Goal: Task Accomplishment & Management: Use online tool/utility

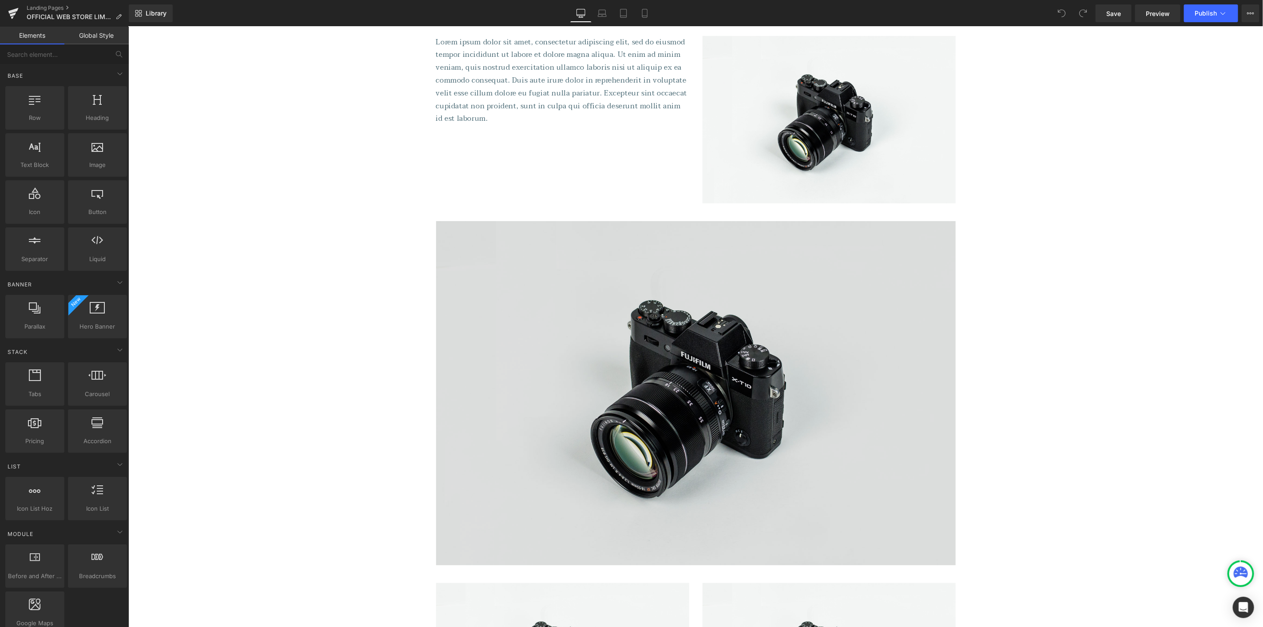
scroll to position [148, 0]
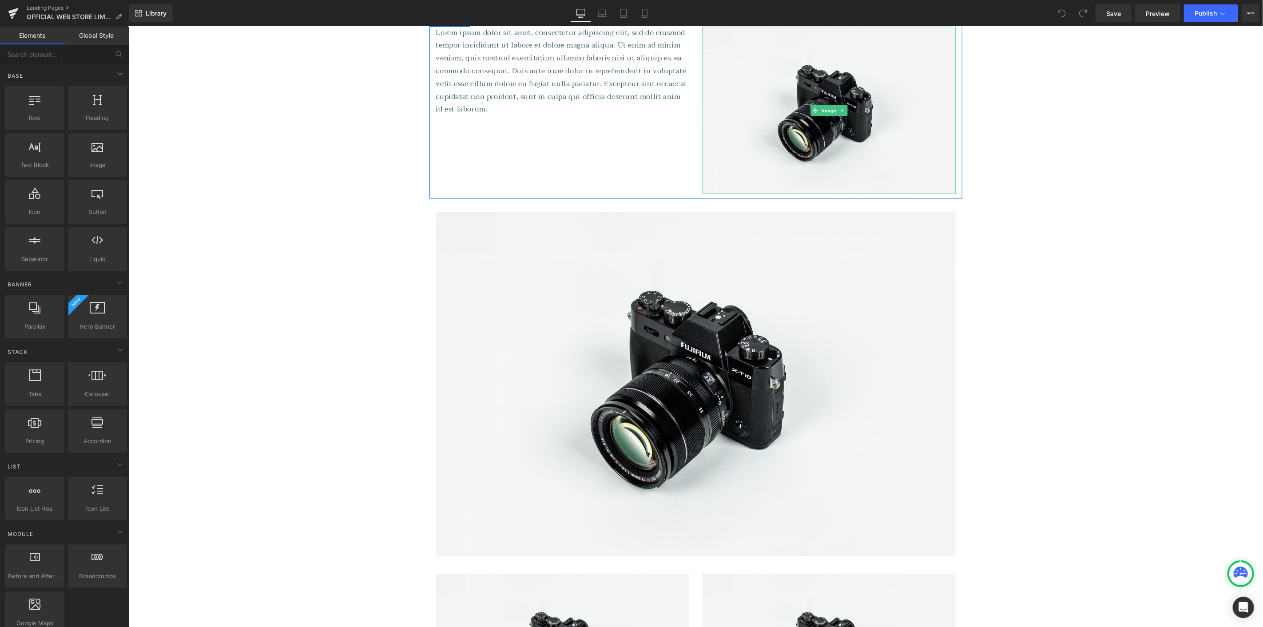
click at [743, 129] on img at bounding box center [828, 110] width 253 height 168
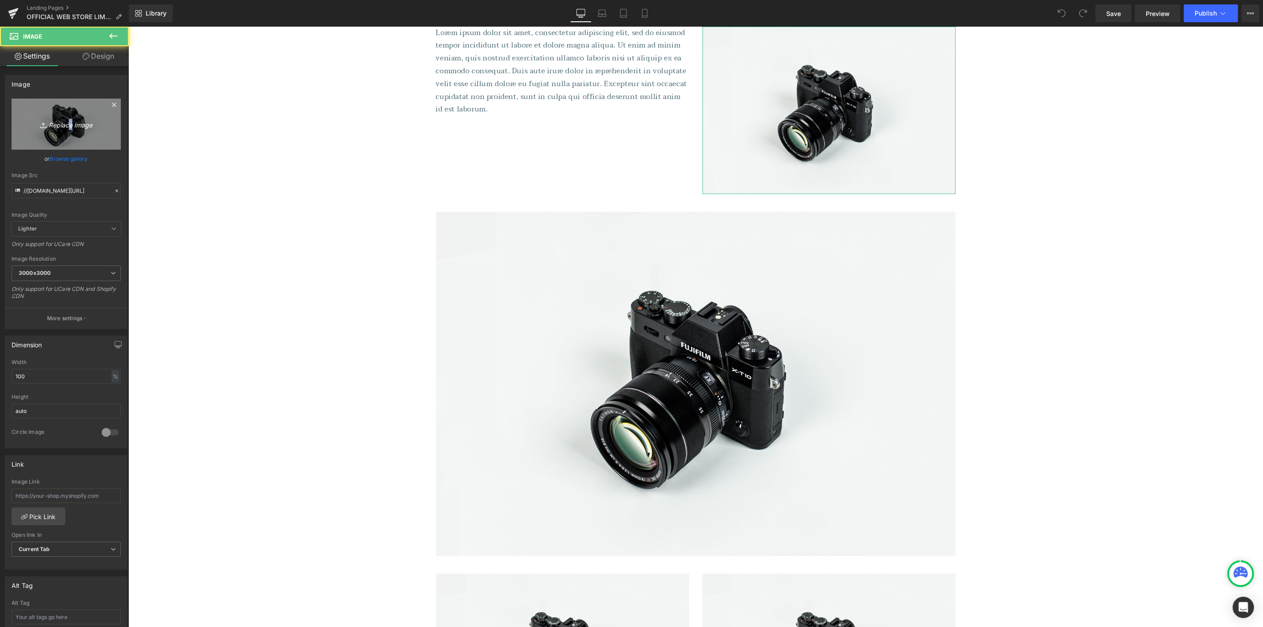
click at [64, 130] on icon "Replace Image" at bounding box center [66, 124] width 71 height 11
type input "C:\fakepath\07.jpg"
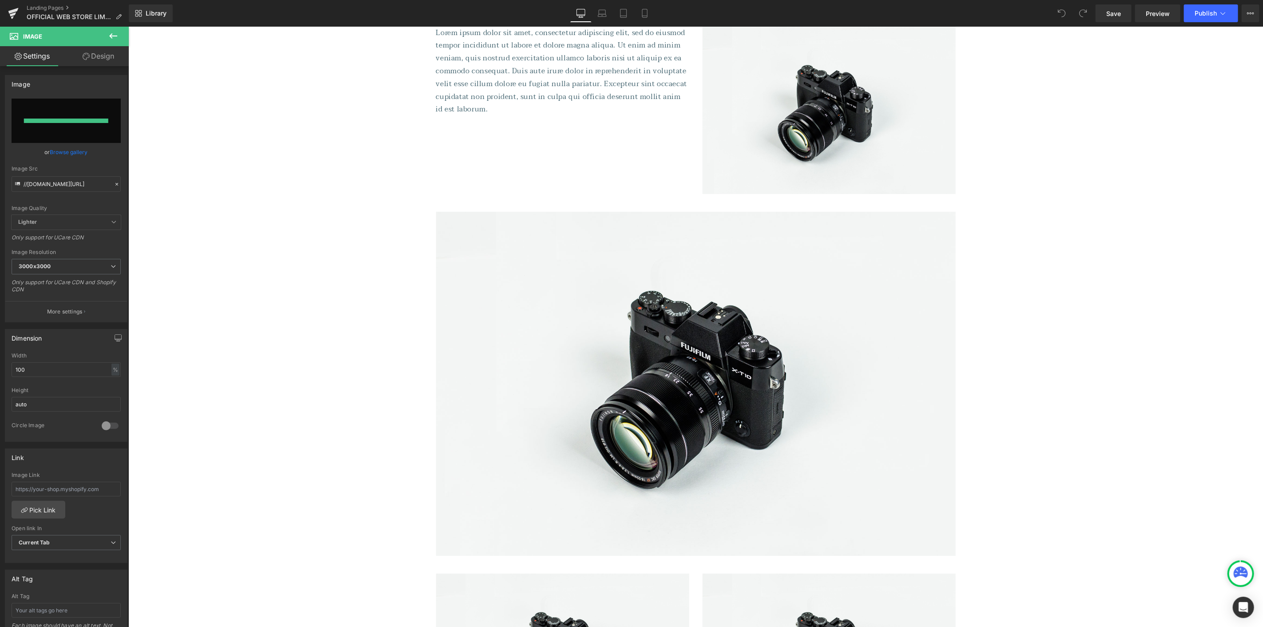
type input "[URL][DOMAIN_NAME]"
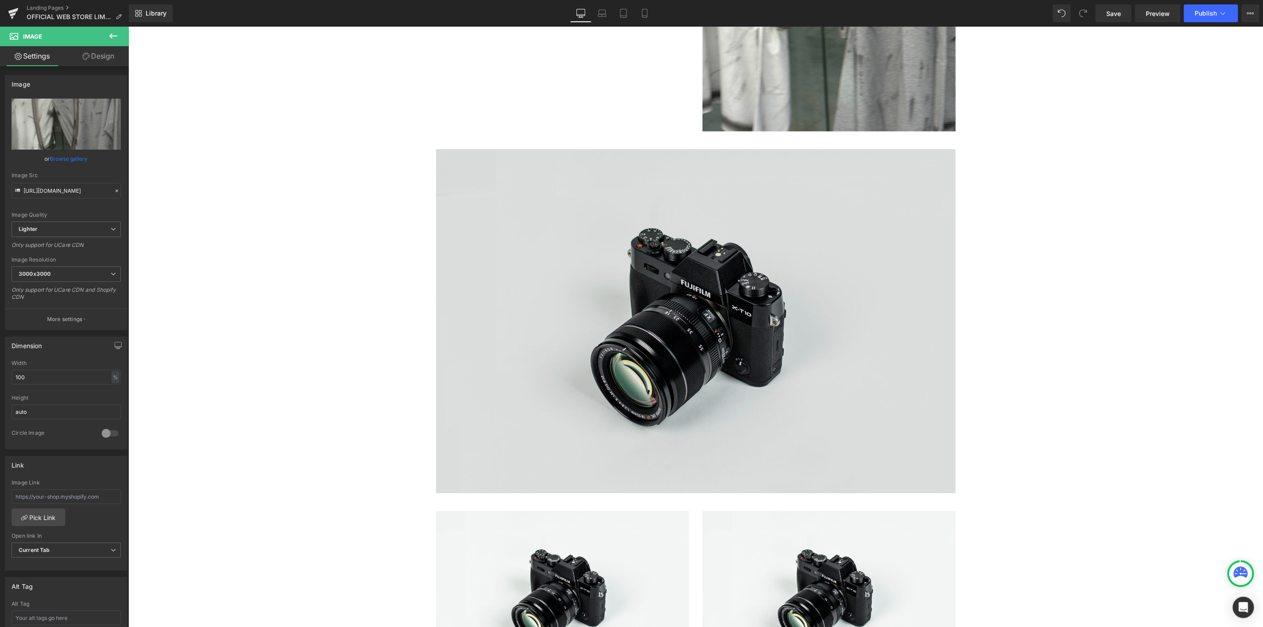
scroll to position [394, 0]
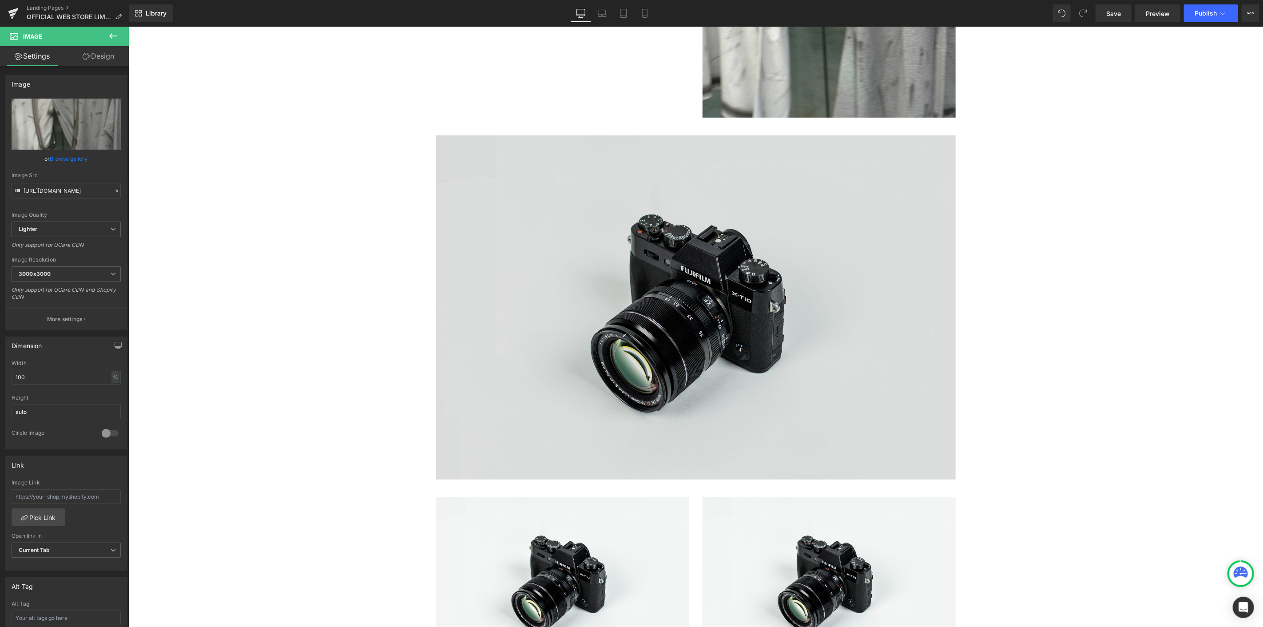
click at [614, 298] on img at bounding box center [695, 307] width 519 height 344
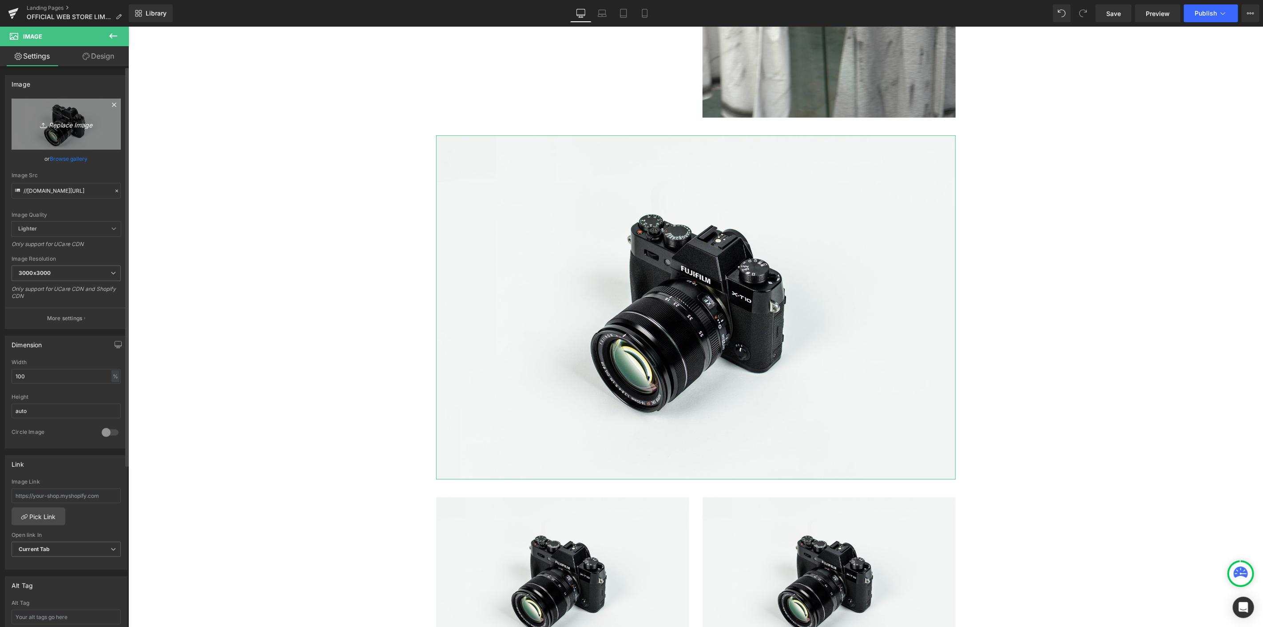
click at [72, 125] on icon "Replace Image" at bounding box center [66, 124] width 71 height 11
type input "C:\fakepath\56E03F.jpg"
type input "[URL][DOMAIN_NAME]"
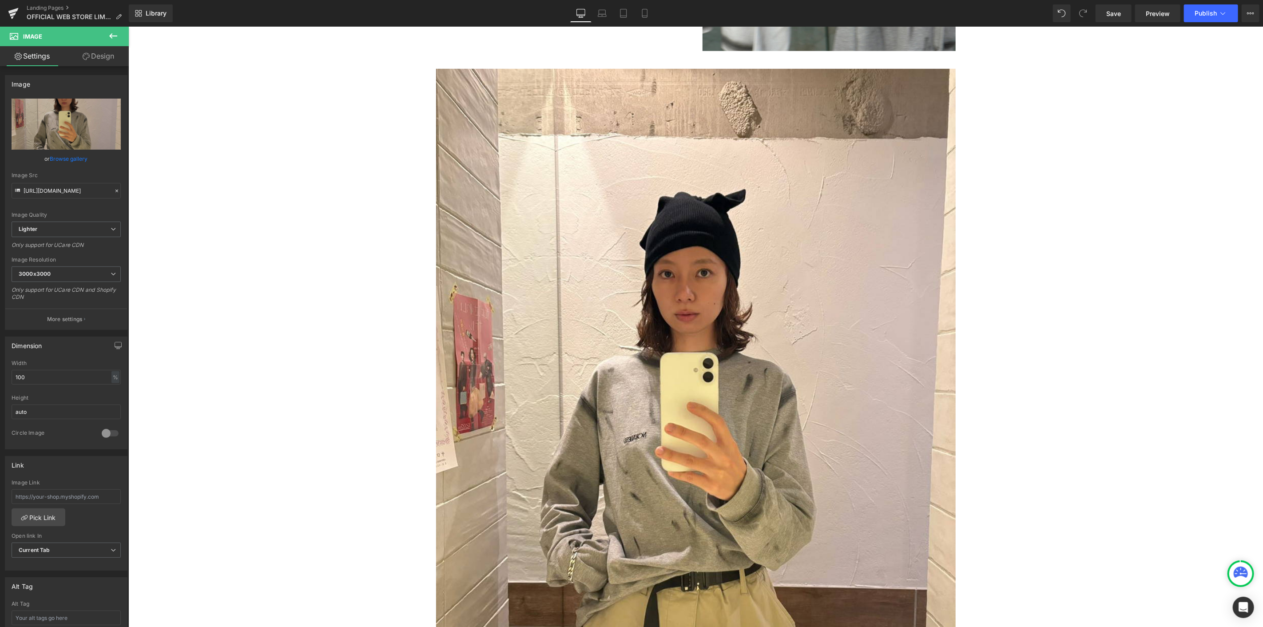
scroll to position [592, 0]
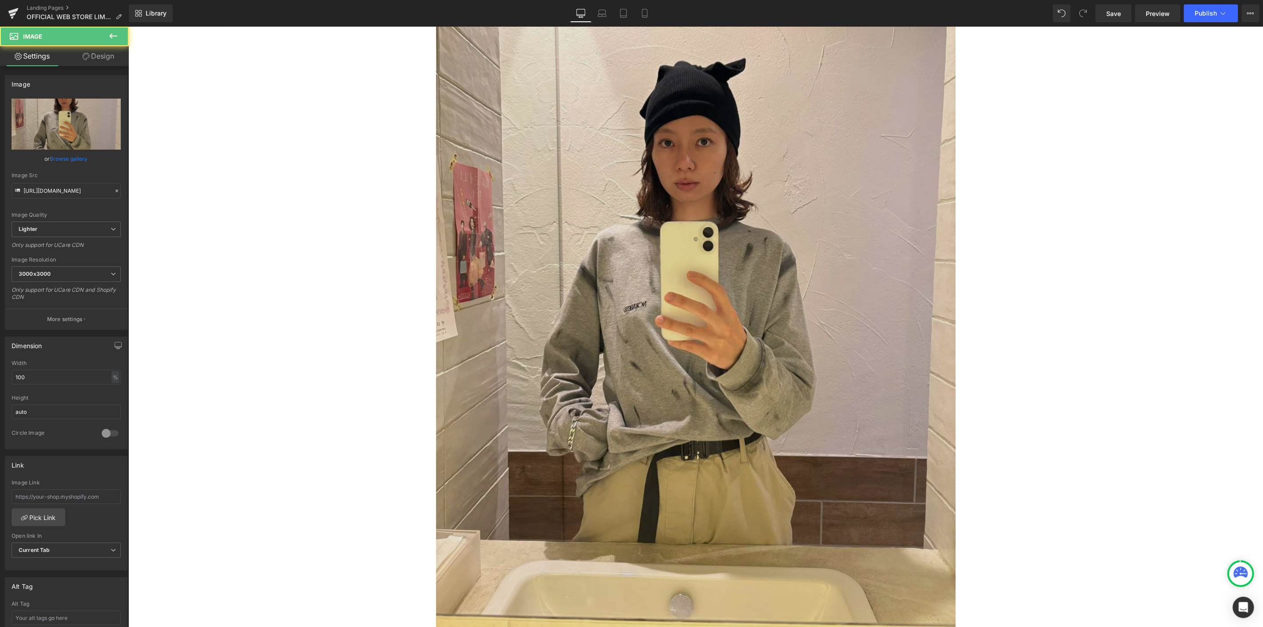
click at [528, 249] on img at bounding box center [695, 283] width 519 height 693
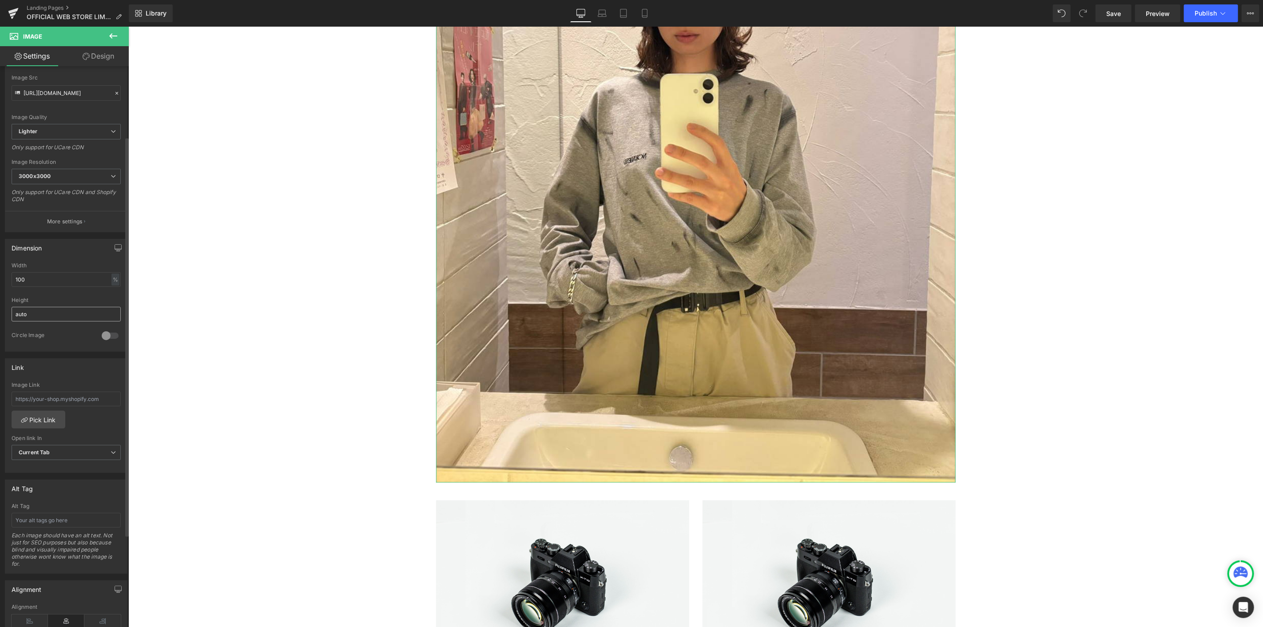
scroll to position [99, 0]
drag, startPoint x: 29, startPoint y: 281, endPoint x: 0, endPoint y: 269, distance: 31.4
click at [0, 269] on div "Dimension 100% Width 100 % % px auto Height auto 0 Circle Image" at bounding box center [66, 290] width 133 height 119
type input "70"
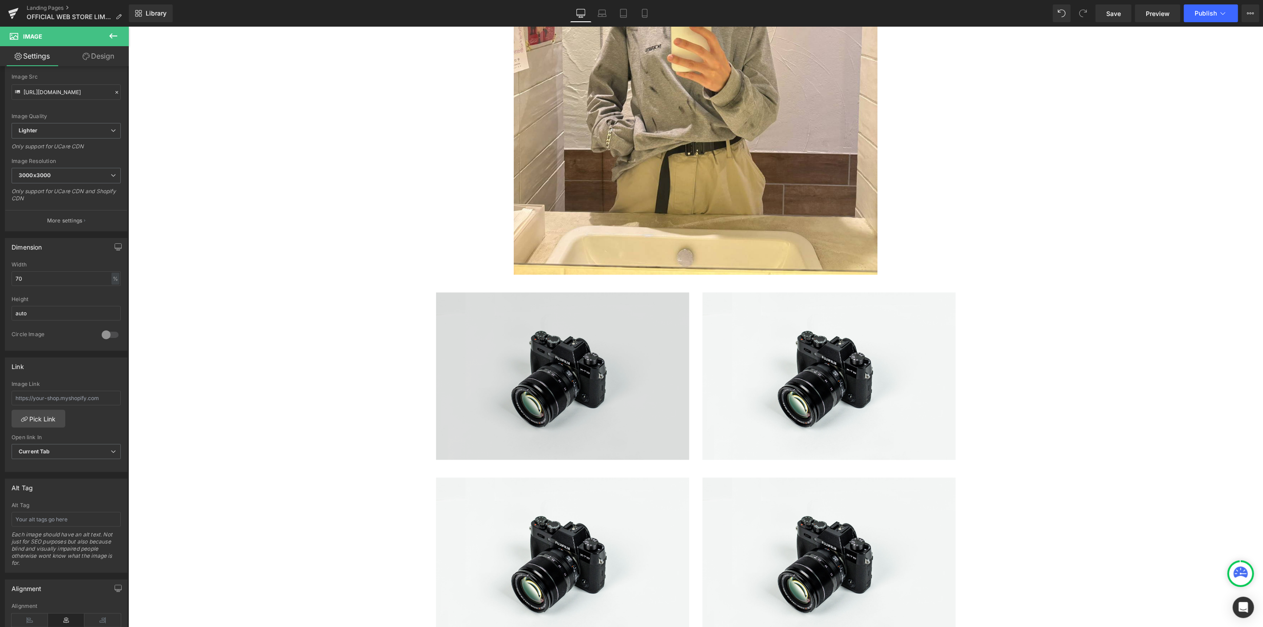
click at [522, 351] on img at bounding box center [562, 376] width 253 height 168
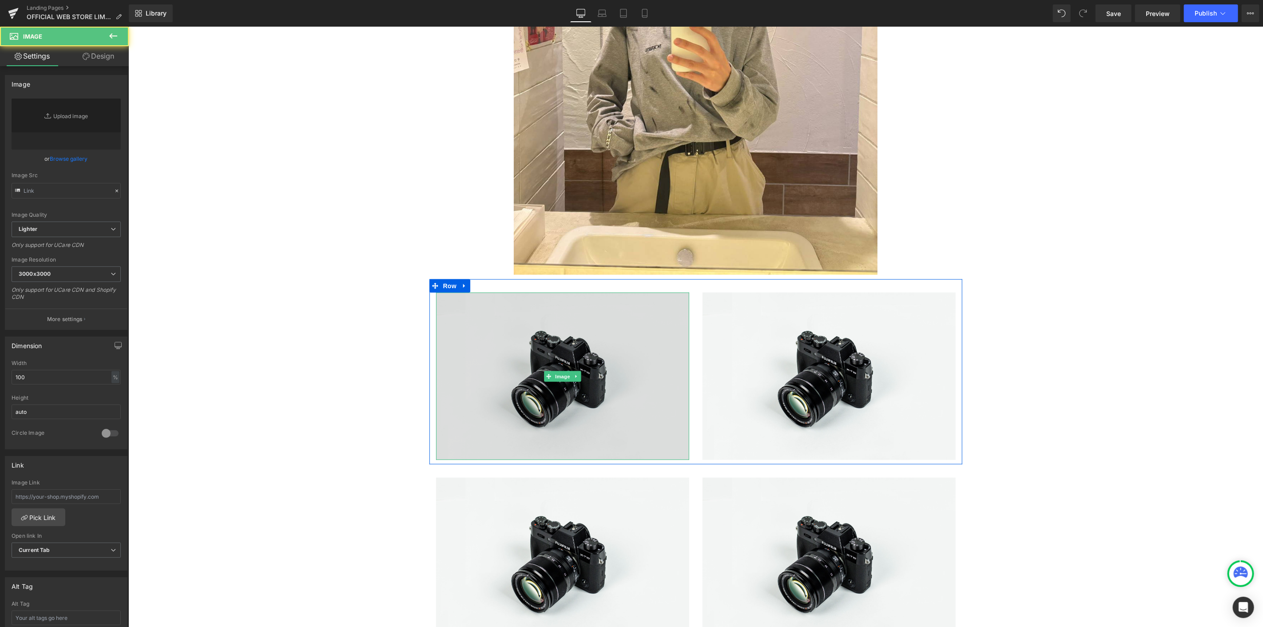
type input "//[DOMAIN_NAME][URL]"
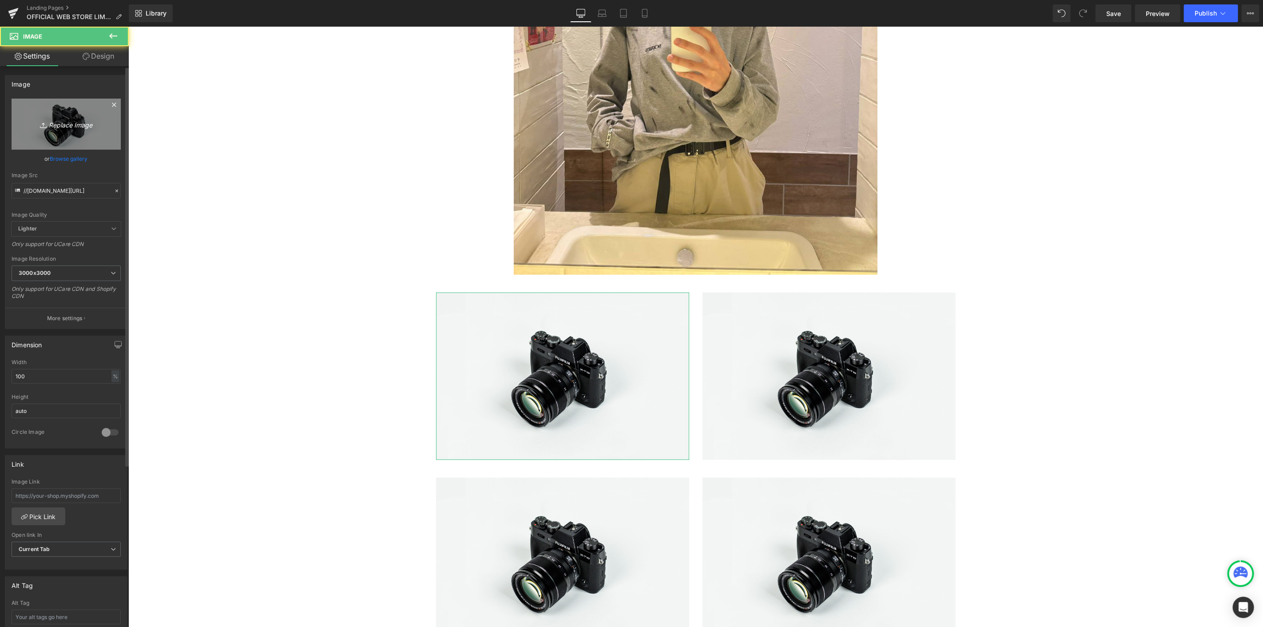
click at [68, 133] on link "Replace Image" at bounding box center [66, 124] width 109 height 51
type input "C:\fakepath\0511626D.jpg"
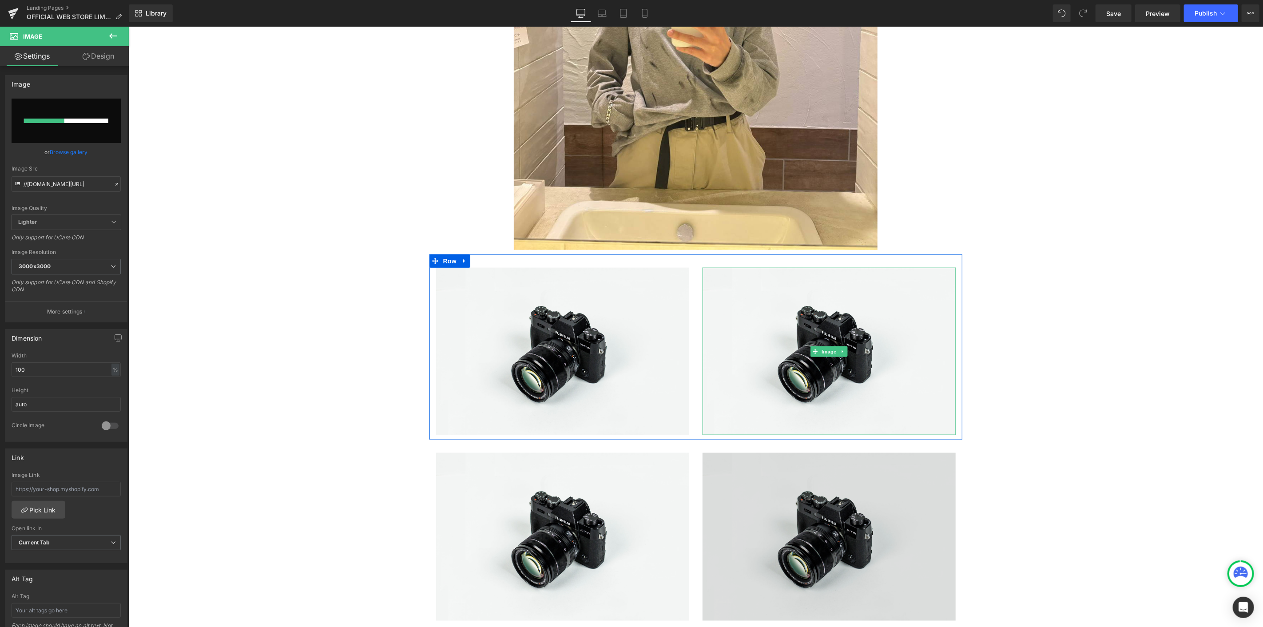
scroll to position [789, 0]
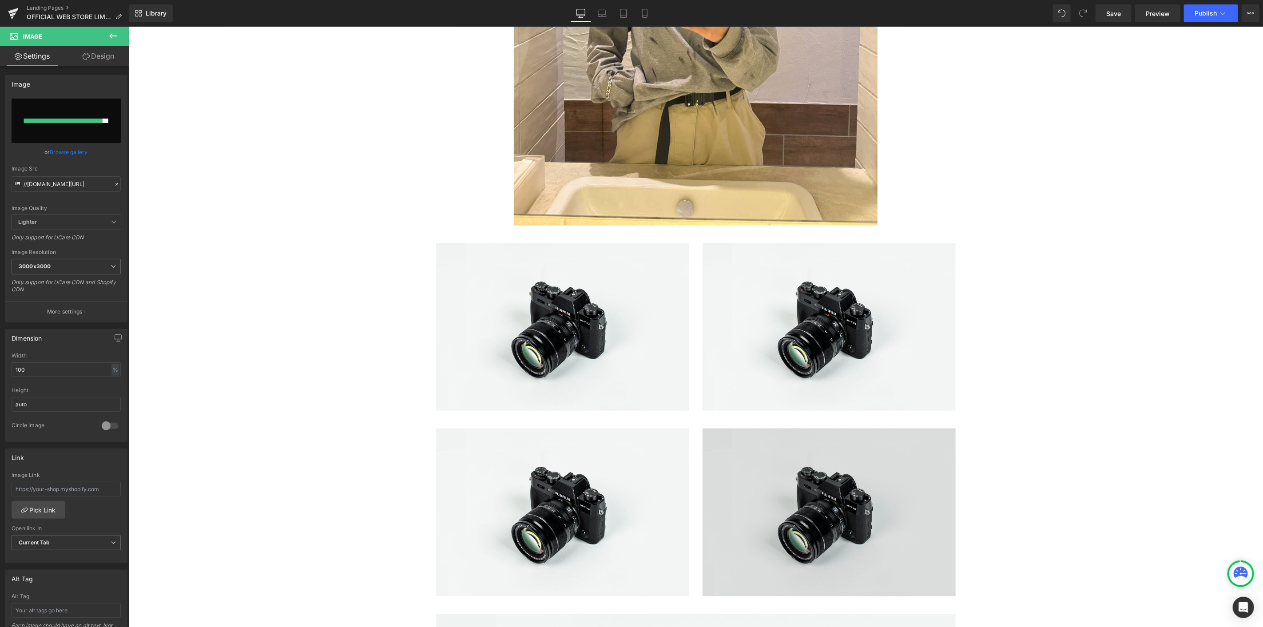
type input "[URL][DOMAIN_NAME]"
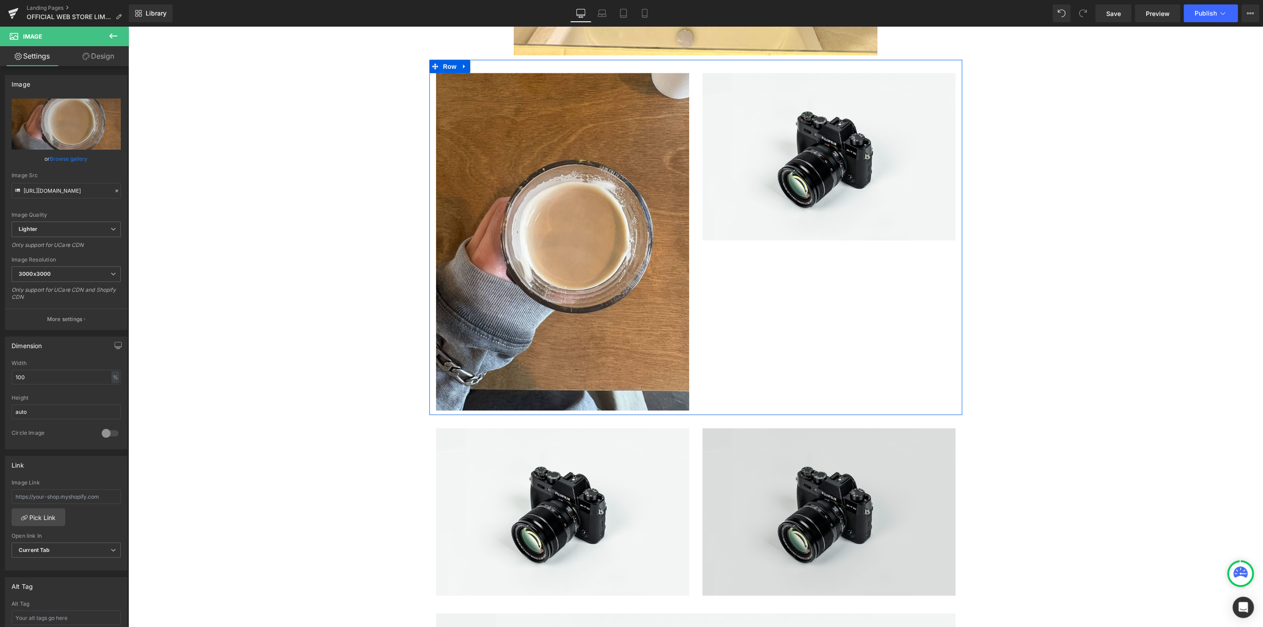
scroll to position [1036, 0]
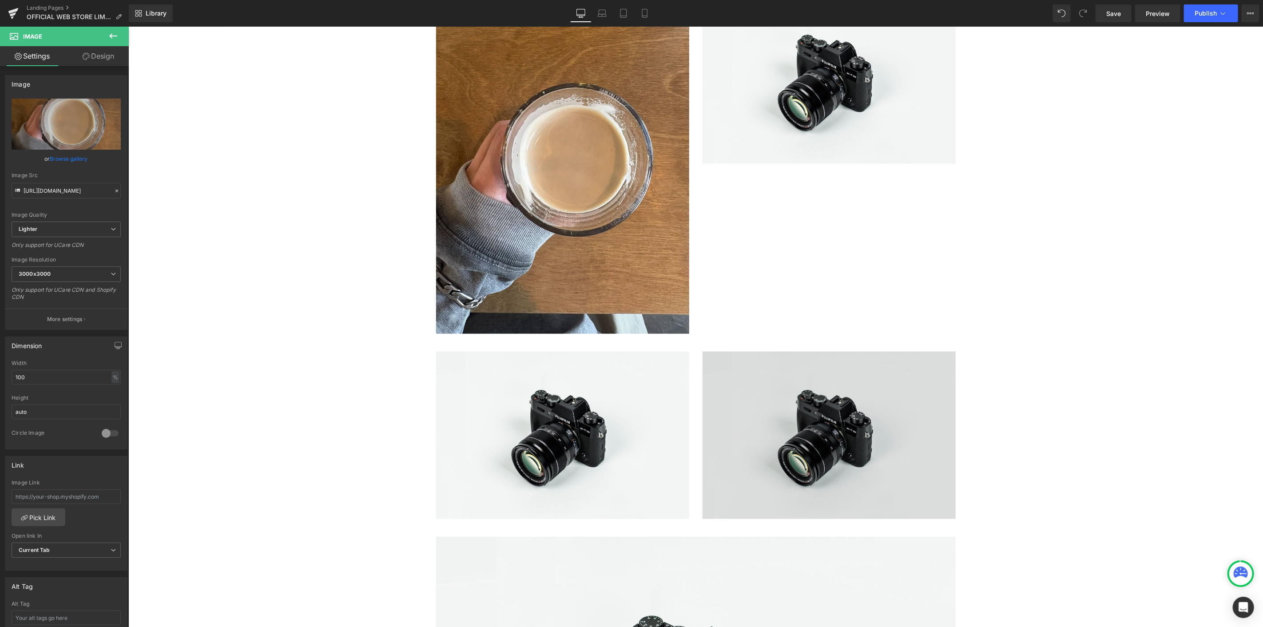
click at [761, 447] on img at bounding box center [828, 435] width 253 height 168
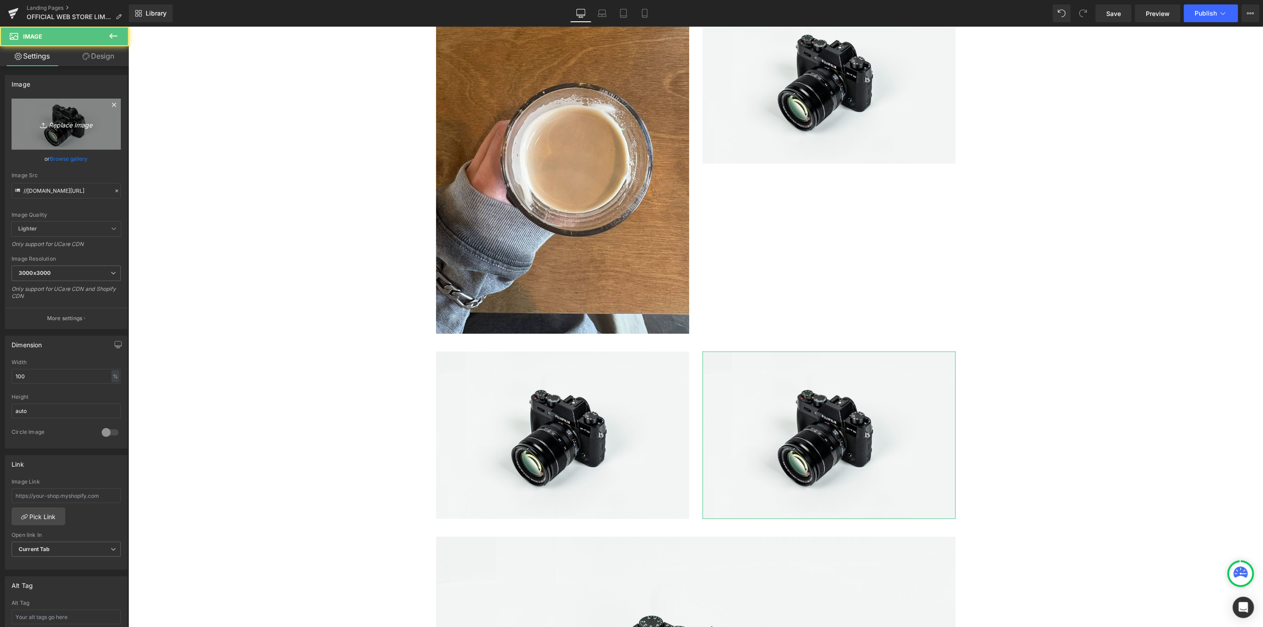
click at [58, 124] on icon "Replace Image" at bounding box center [66, 124] width 71 height 11
type input "C:\fakepath\DC6F21BD-0.jpg"
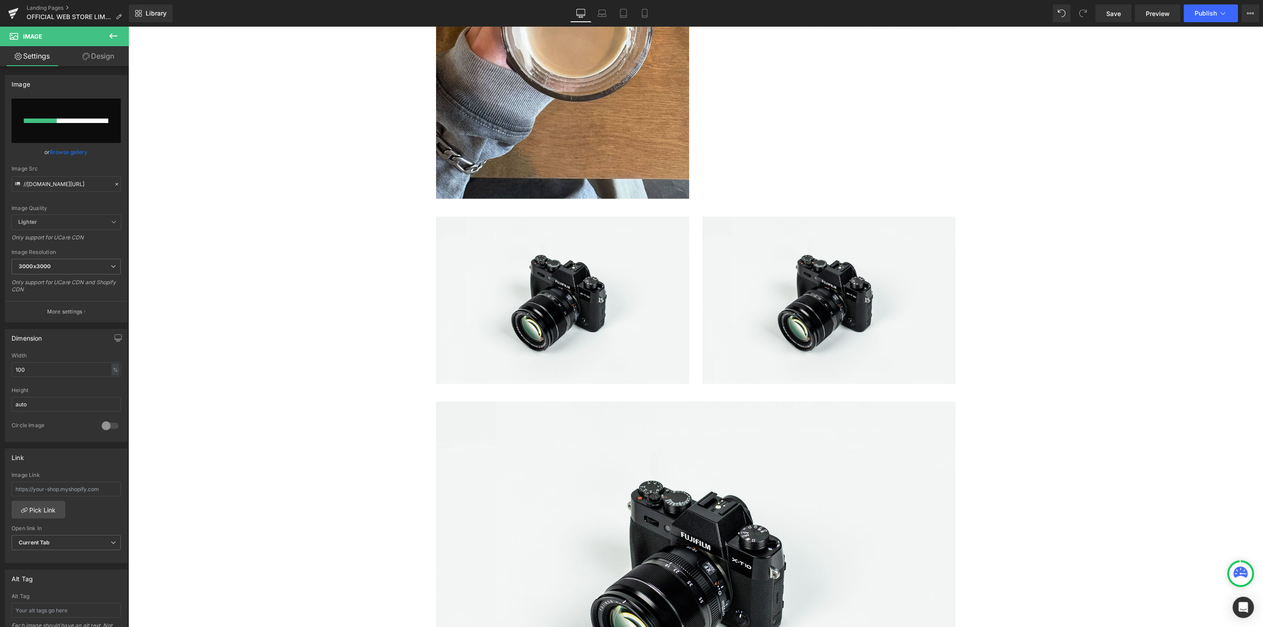
scroll to position [1184, 0]
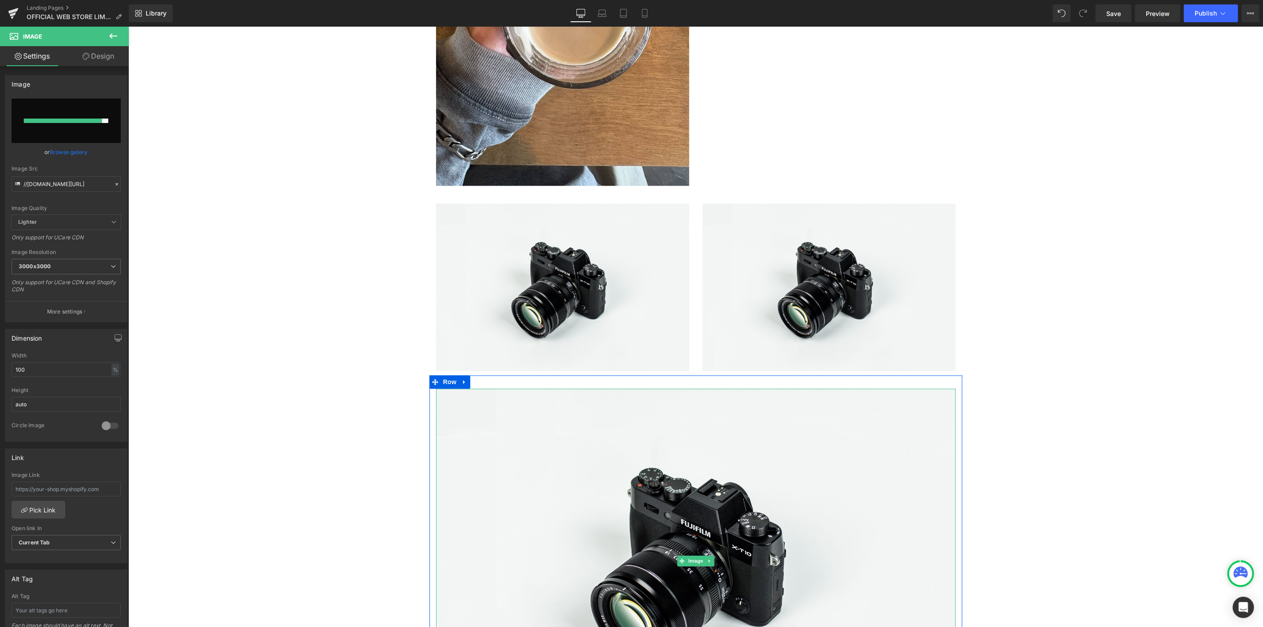
type input "[URL][DOMAIN_NAME]"
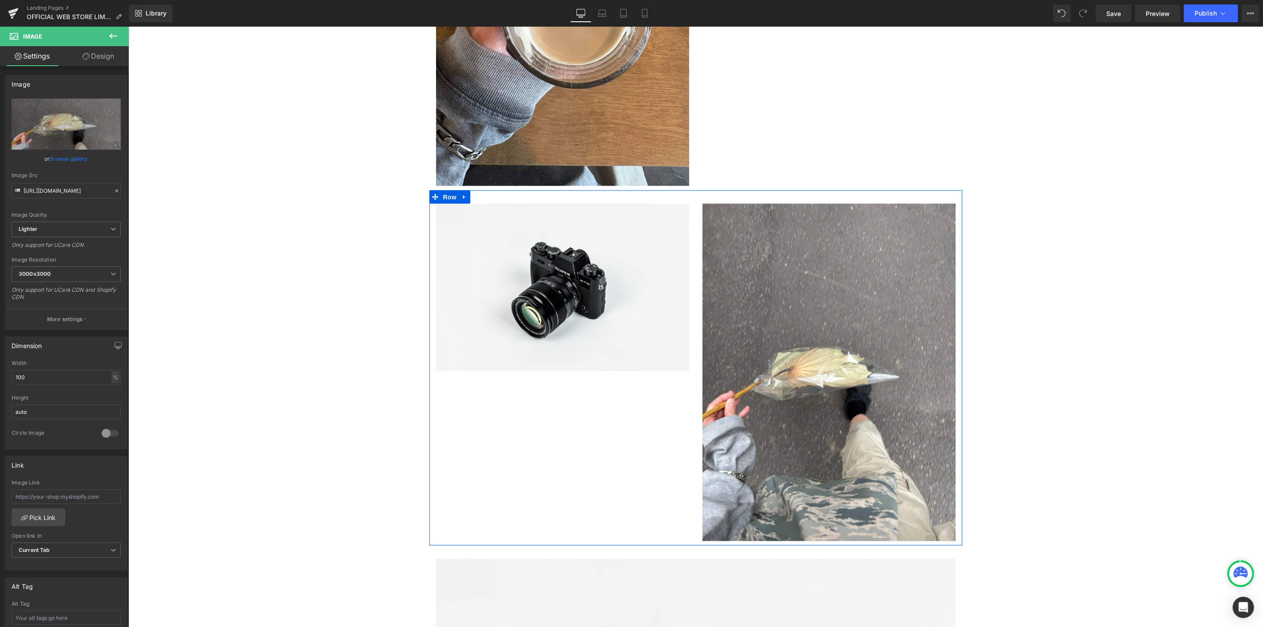
click at [557, 473] on div "Image Image Row" at bounding box center [695, 367] width 533 height 355
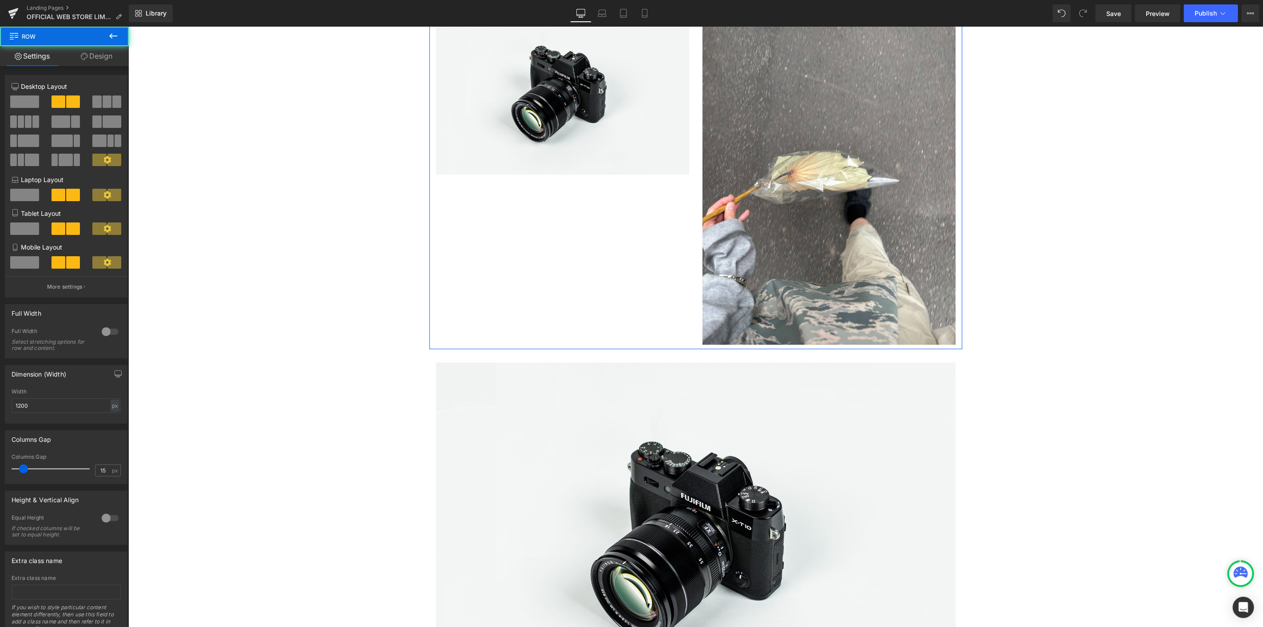
scroll to position [1381, 0]
click at [555, 459] on img at bounding box center [695, 533] width 519 height 344
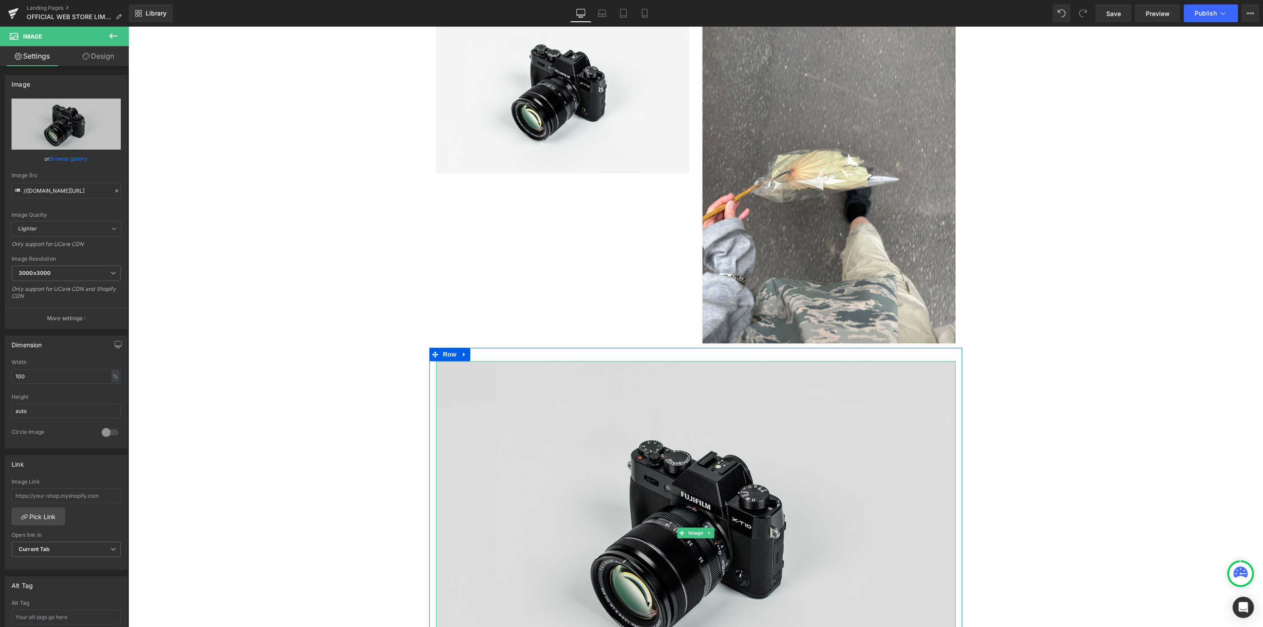
click at [701, 539] on img at bounding box center [695, 533] width 519 height 344
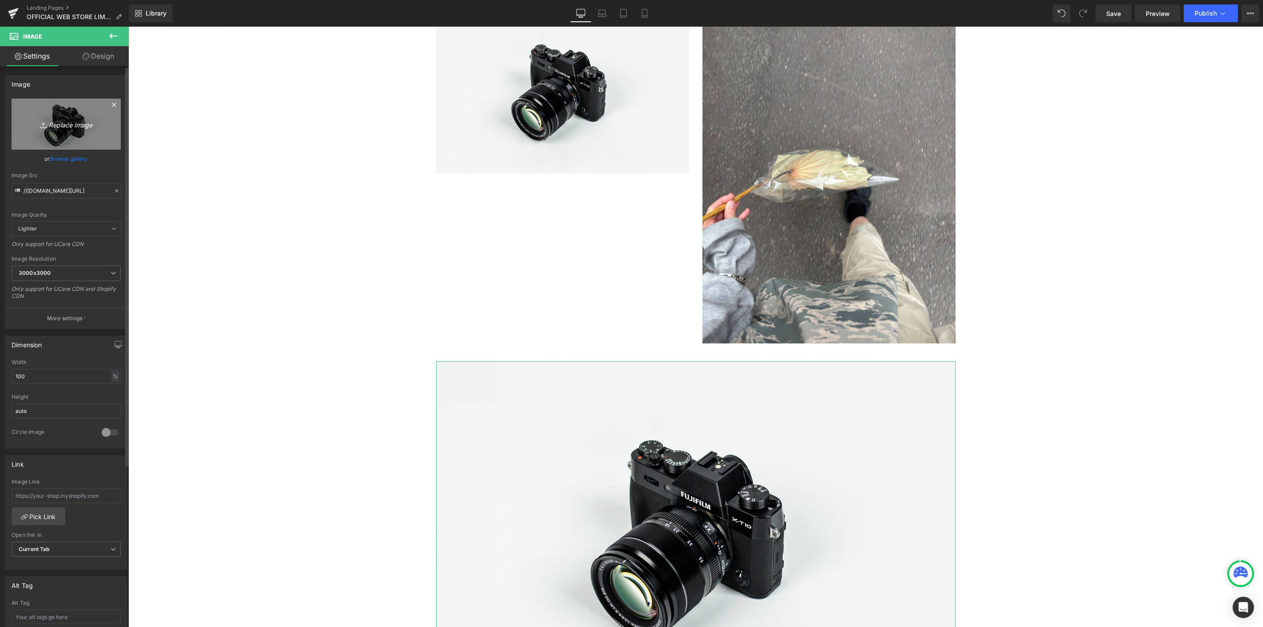
click at [75, 136] on link "Replace Image" at bounding box center [66, 124] width 109 height 51
type input "C:\fakepath\E158ー.jpg"
type input "[URL][DOMAIN_NAME]"
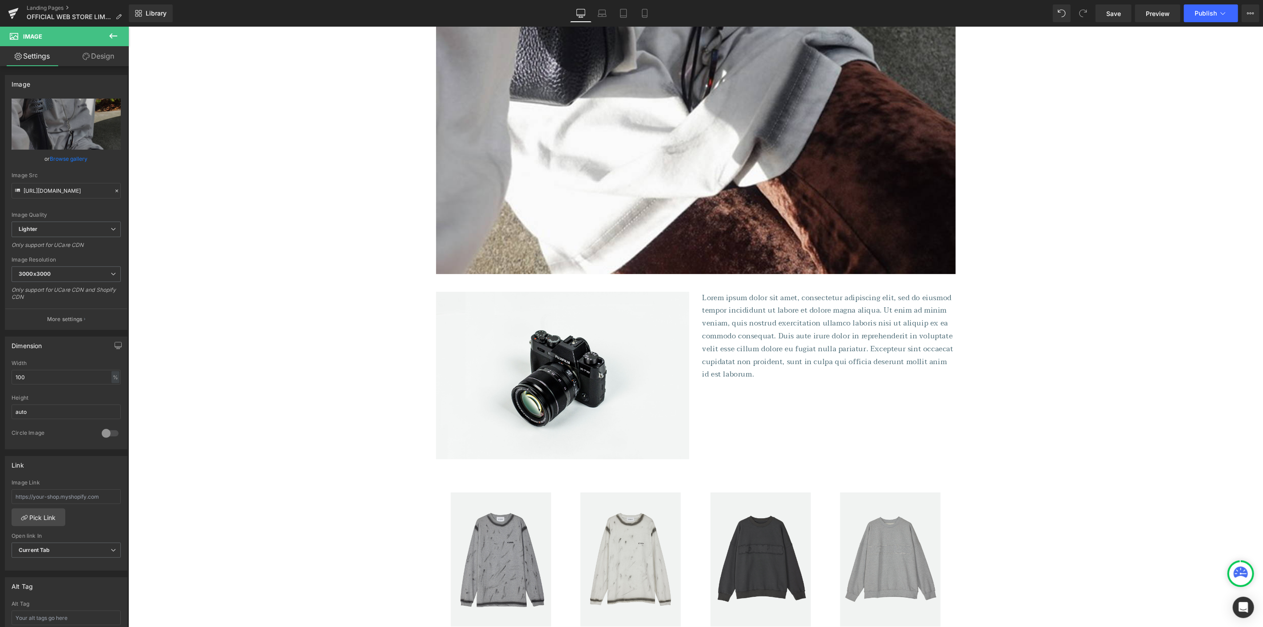
scroll to position [2269, 0]
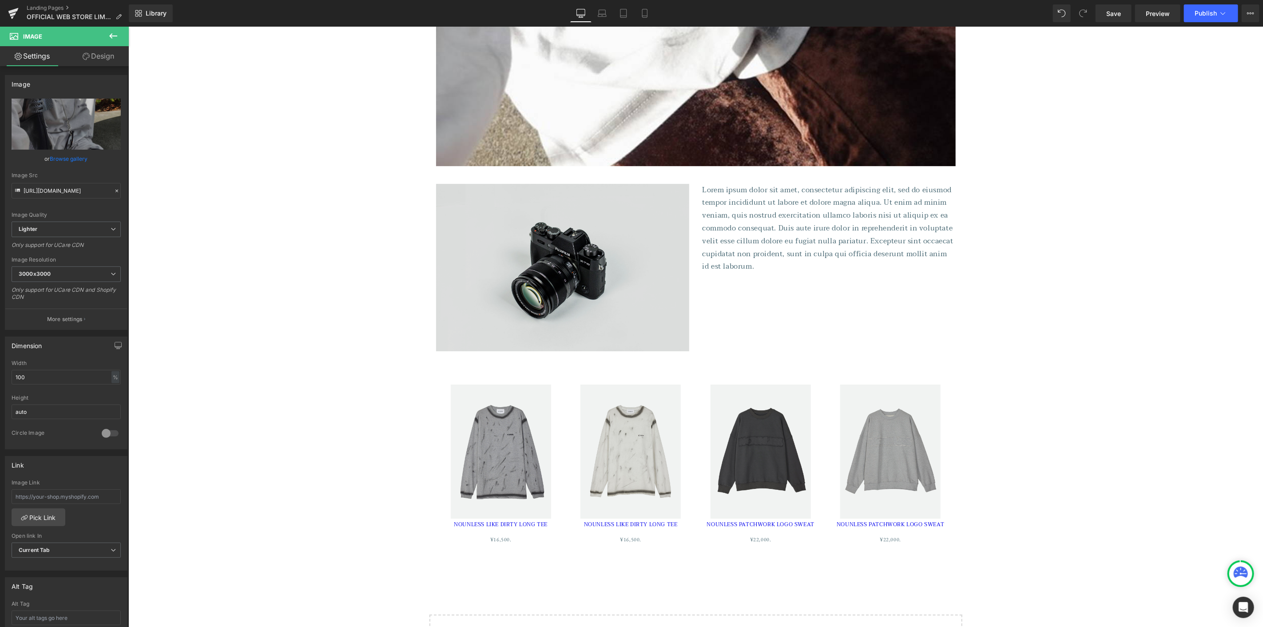
click at [564, 245] on img at bounding box center [562, 267] width 253 height 168
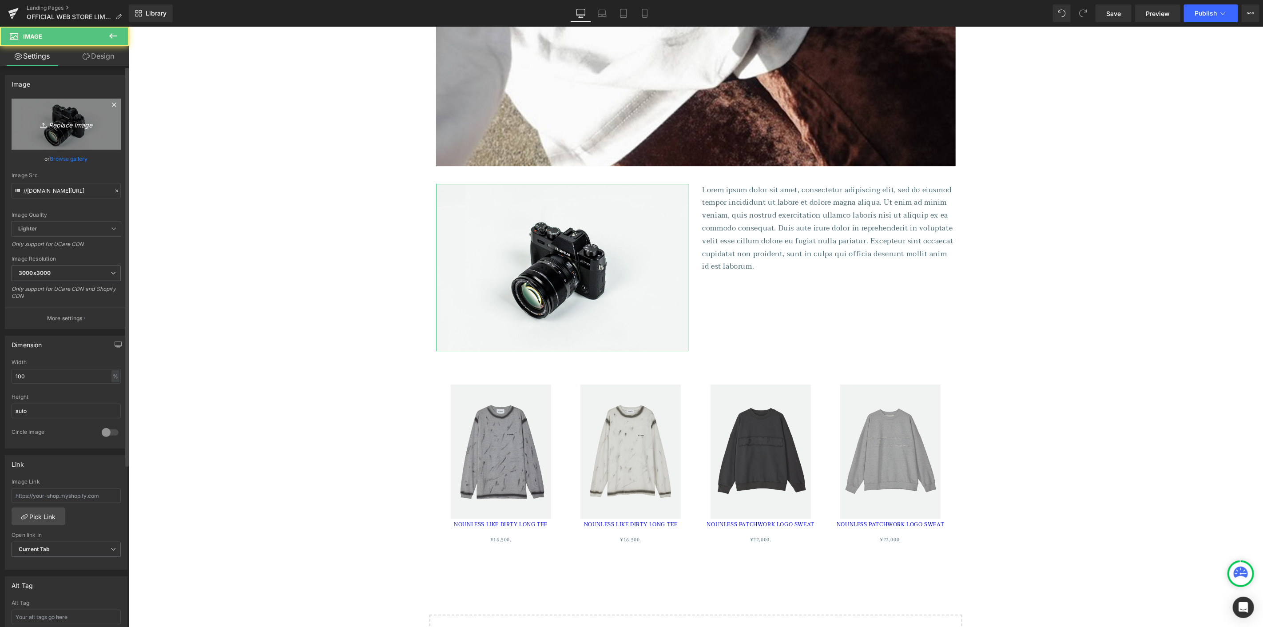
click at [75, 116] on link "Replace Image" at bounding box center [66, 124] width 109 height 51
type input "C:\fakepath\EC546DAA.jpg"
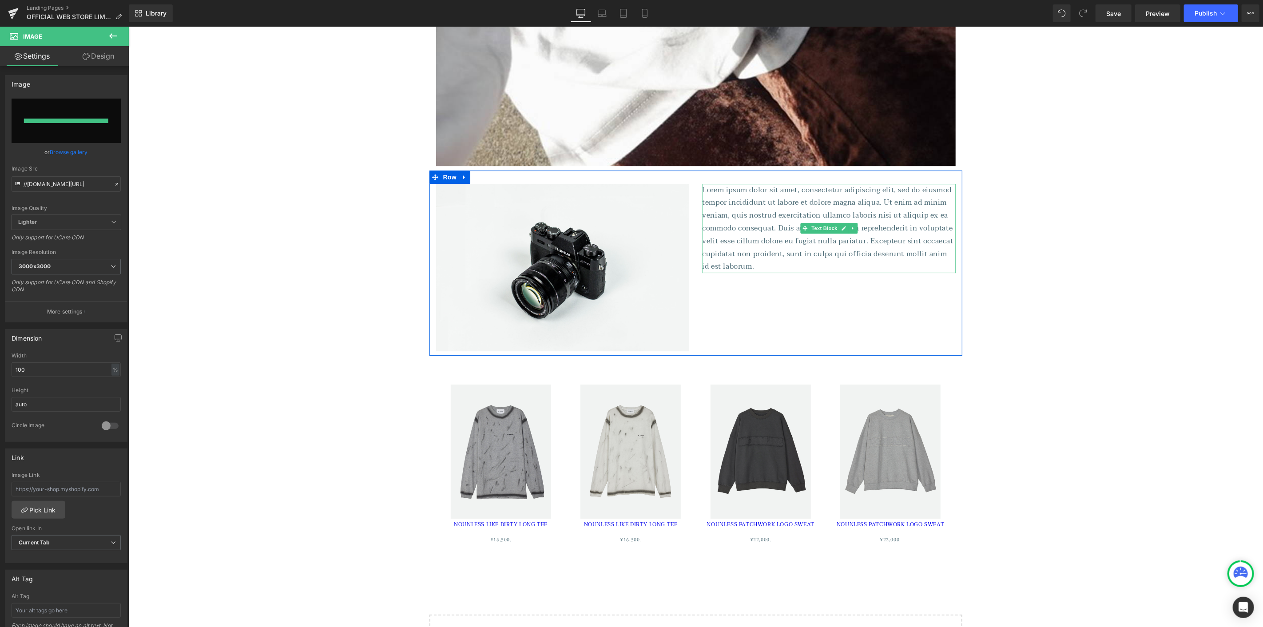
type input "[URL][DOMAIN_NAME]"
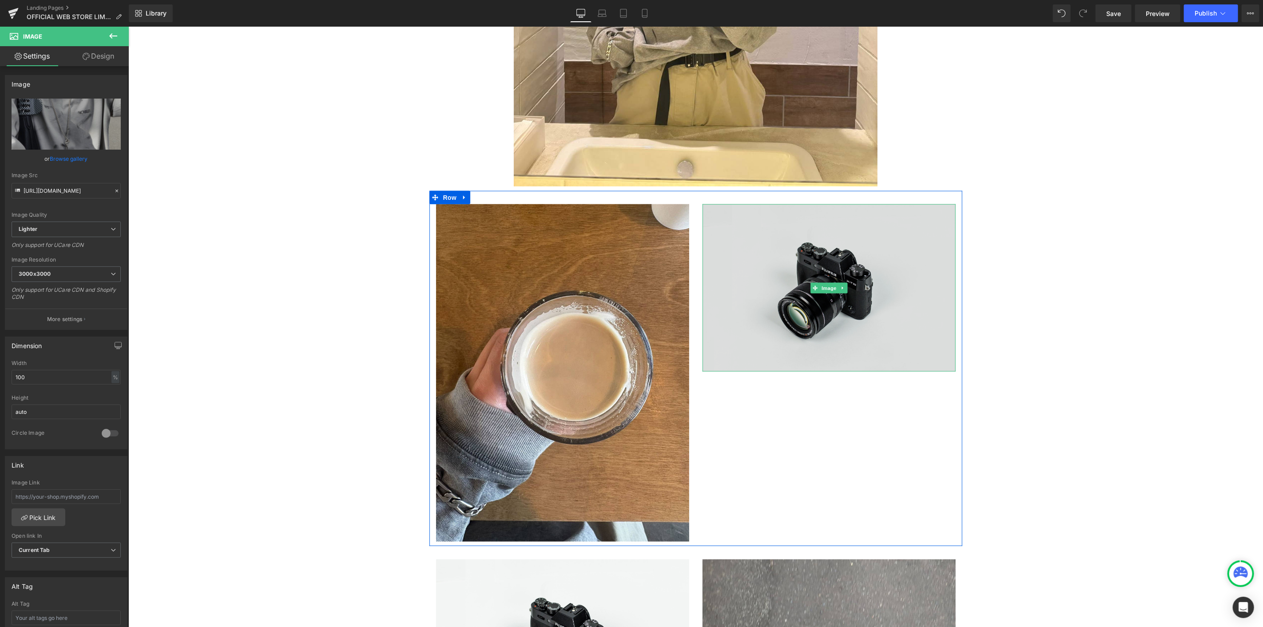
scroll to position [1036, 0]
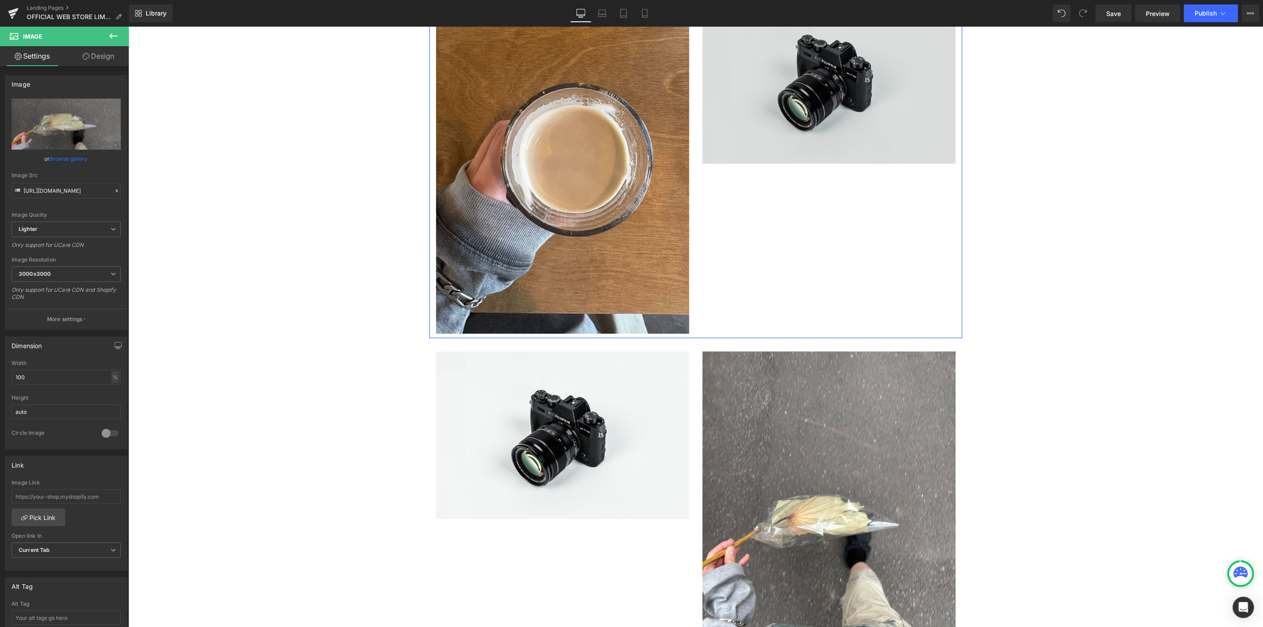
click at [823, 105] on img at bounding box center [828, 80] width 253 height 168
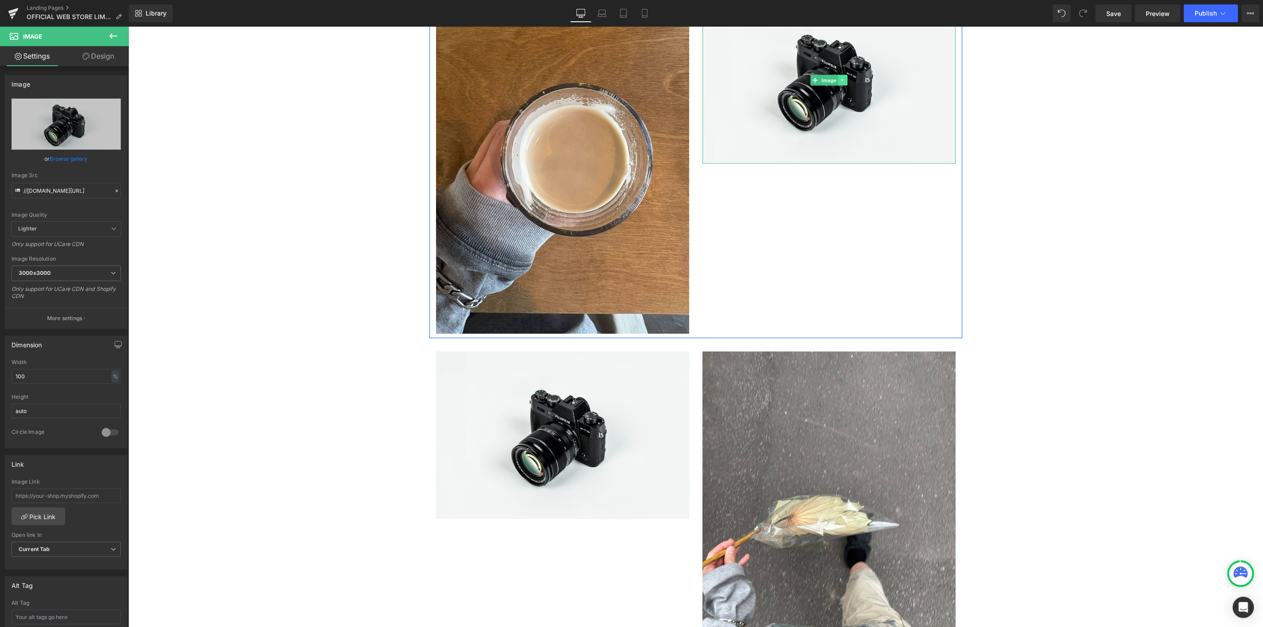
click at [841, 80] on icon at bounding box center [842, 79] width 5 height 5
click at [844, 79] on icon at bounding box center [846, 79] width 5 height 5
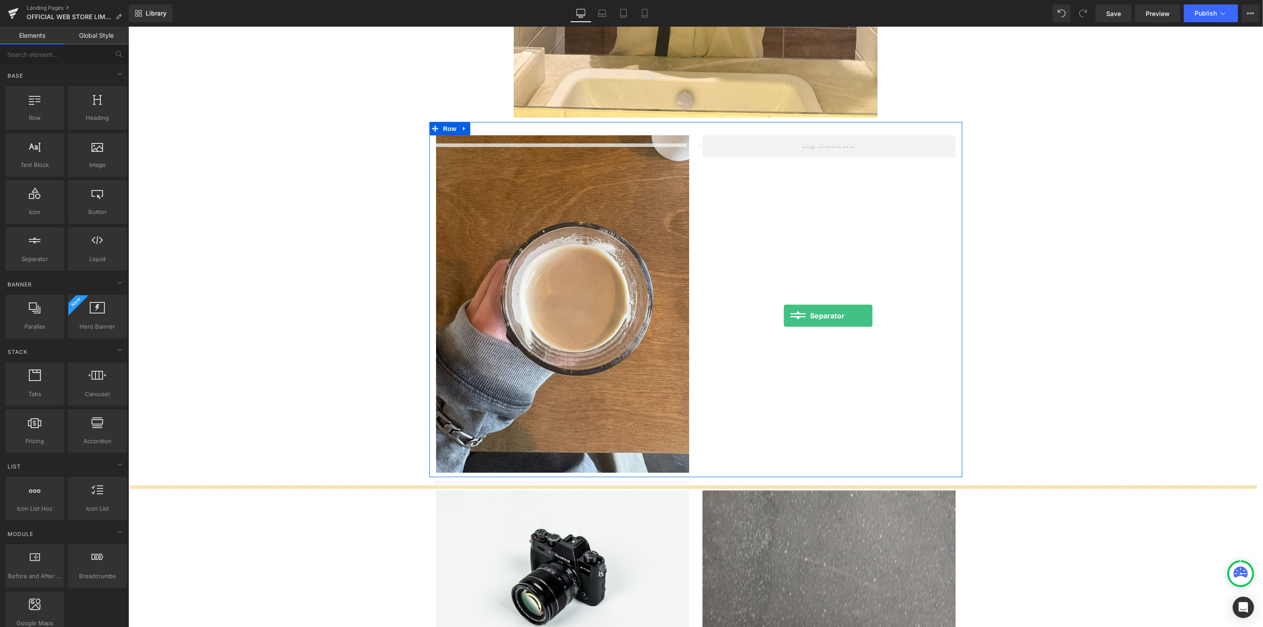
scroll to position [888, 0]
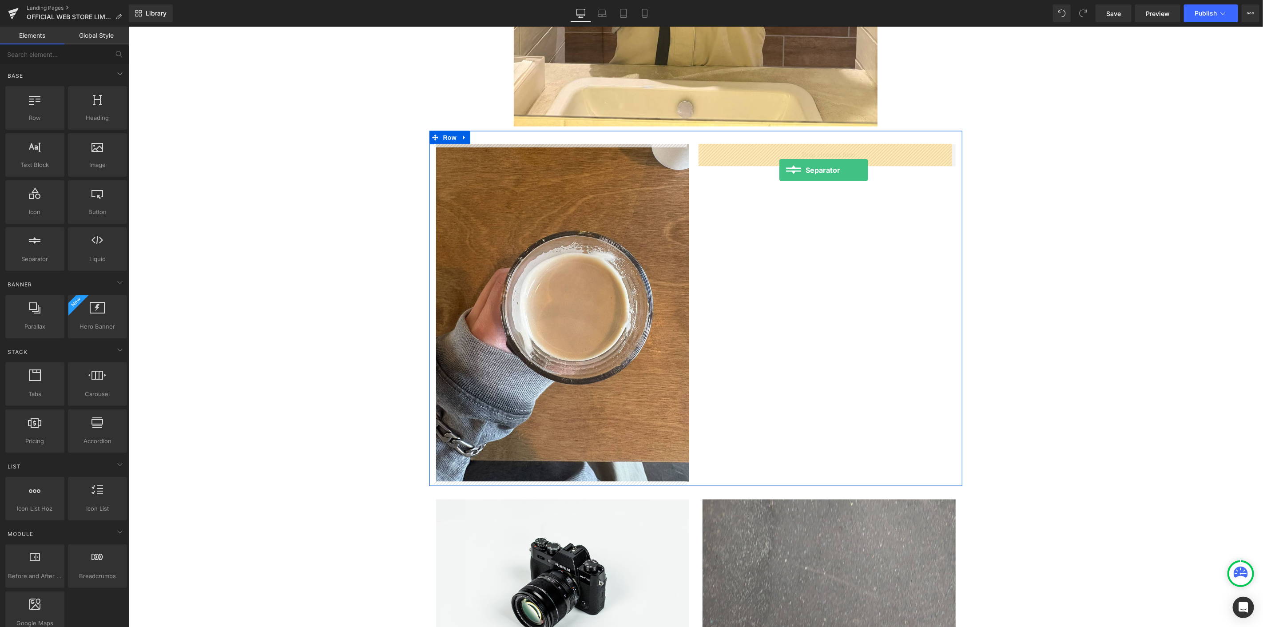
drag, startPoint x: 164, startPoint y: 282, endPoint x: 779, endPoint y: 170, distance: 625.0
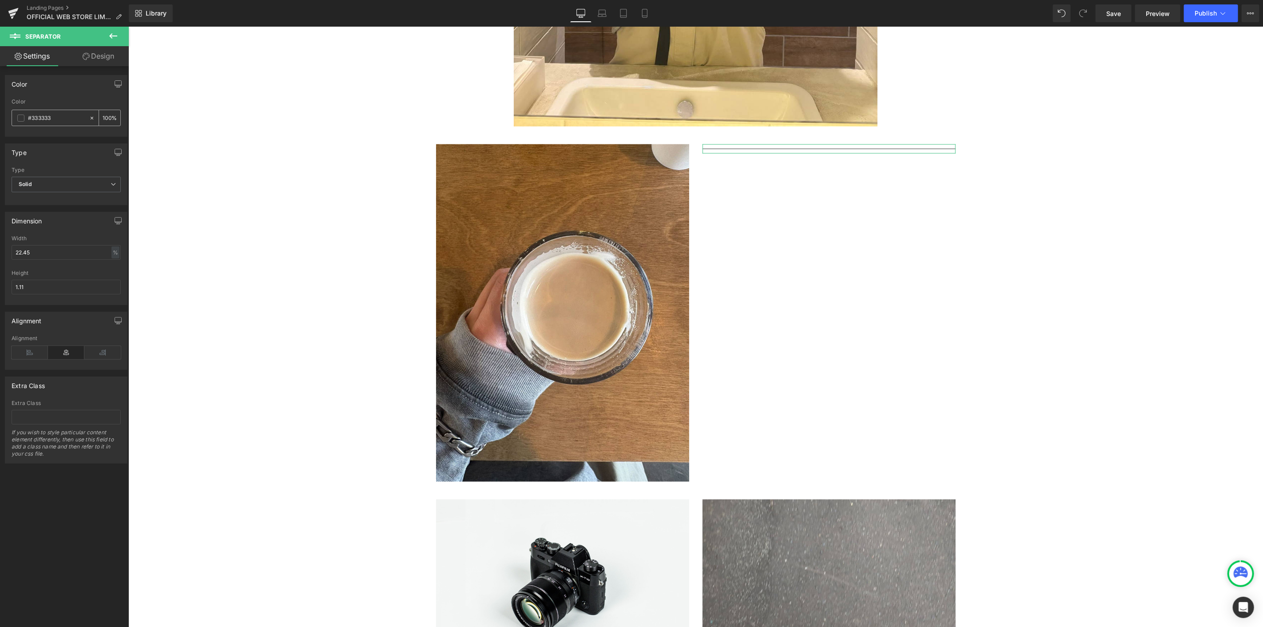
drag, startPoint x: 58, startPoint y: 116, endPoint x: 31, endPoint y: 118, distance: 27.1
click at [31, 118] on input "#333333" at bounding box center [56, 118] width 57 height 10
type input "#ff"
type input "0"
type input "#ffff"
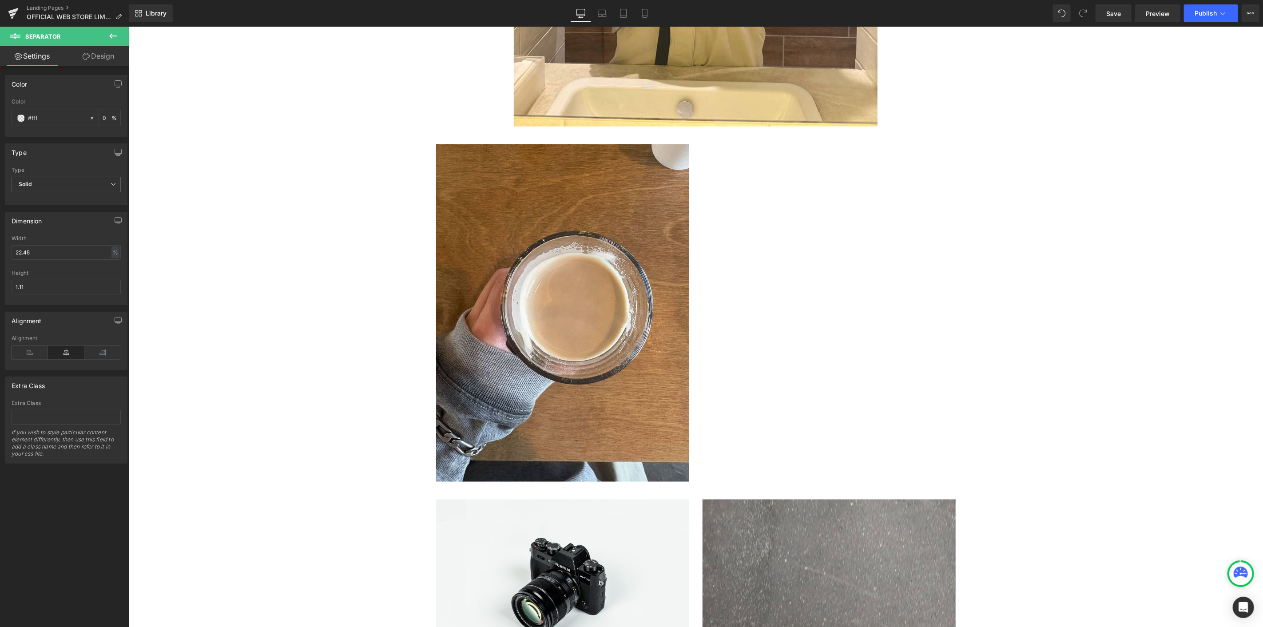
type input "100"
type input "#fffff"
type input "0"
type input "#ffffff"
type input "100"
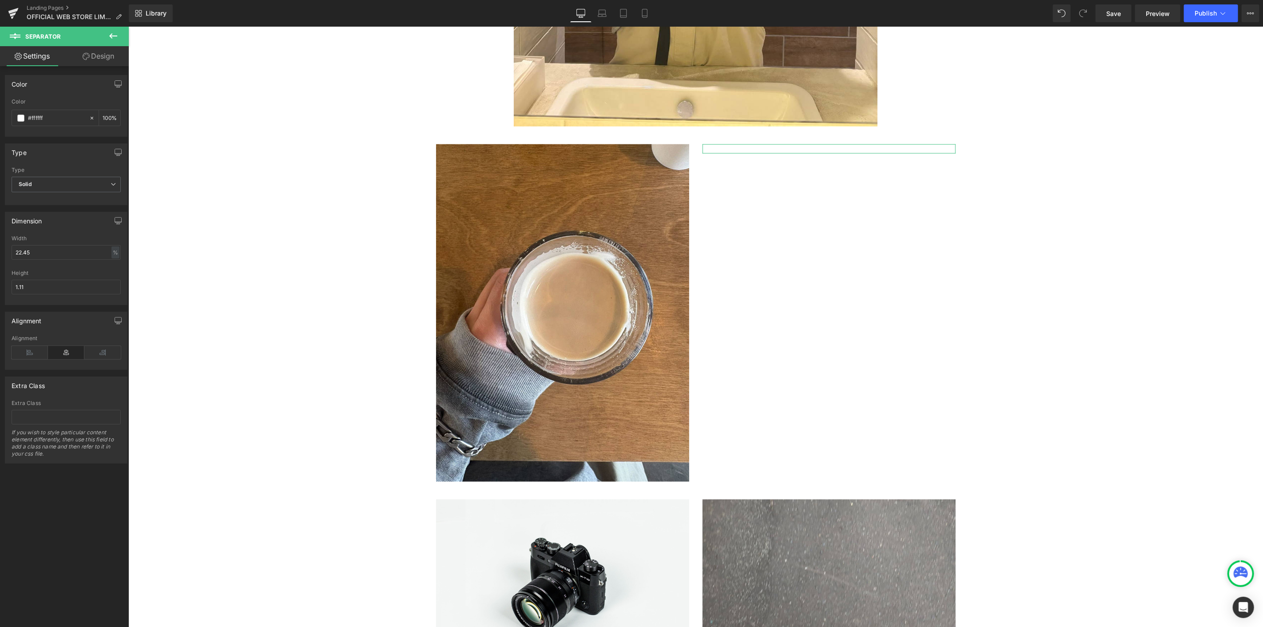
type input "#ffffff"
click at [38, 154] on div "Type" at bounding box center [66, 152] width 122 height 17
drag, startPoint x: 36, startPoint y: 251, endPoint x: 0, endPoint y: 250, distance: 36.4
click at [0, 250] on div "Dimension 22.45% Width 22.45 % % px 1.11px Height 1.11" at bounding box center [66, 255] width 133 height 100
type input "5"
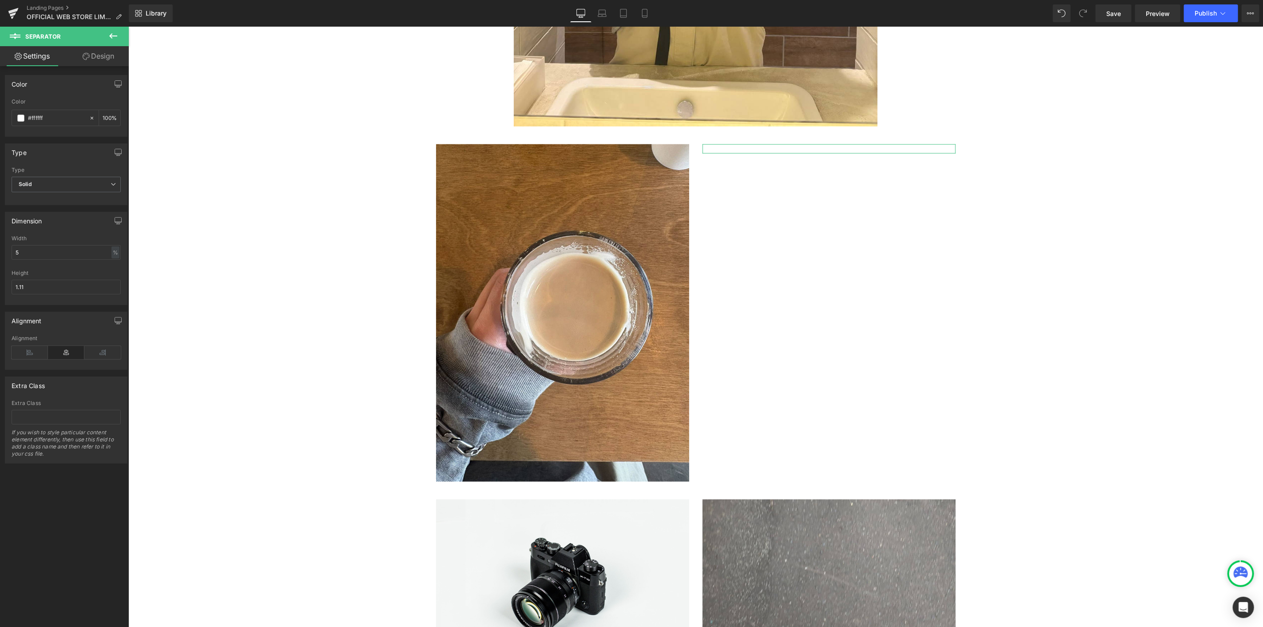
click at [60, 234] on div "Dimension 5% Width 5 % % px 1.11px Height 1.11" at bounding box center [66, 258] width 123 height 93
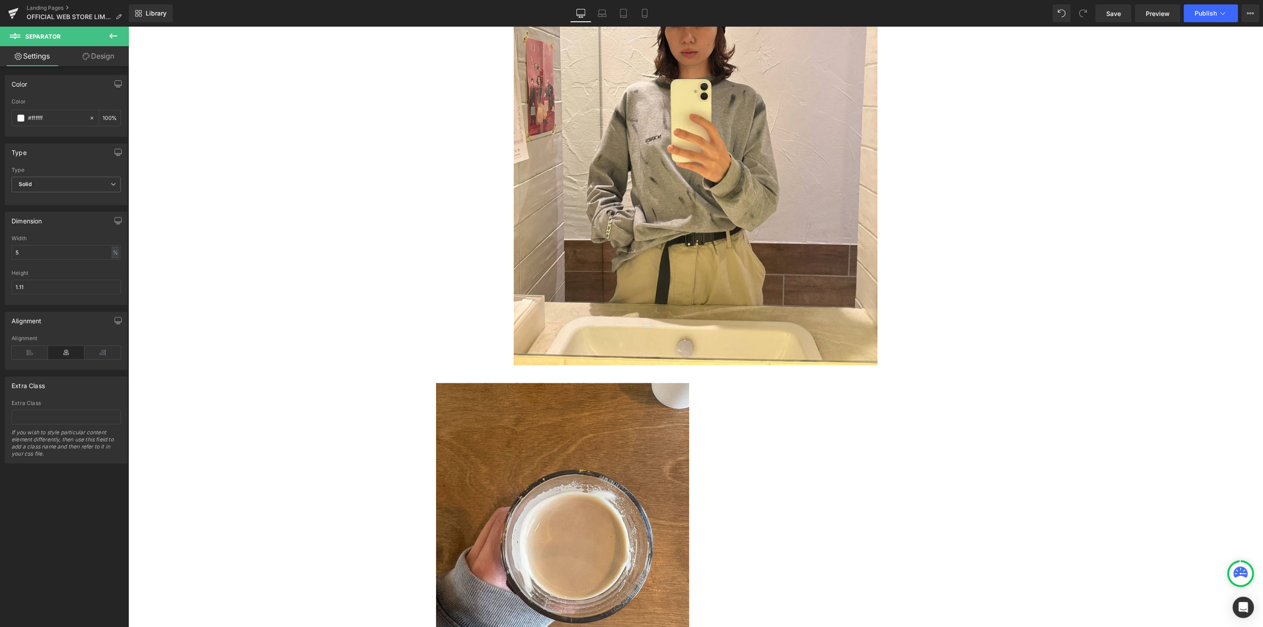
scroll to position [641, 0]
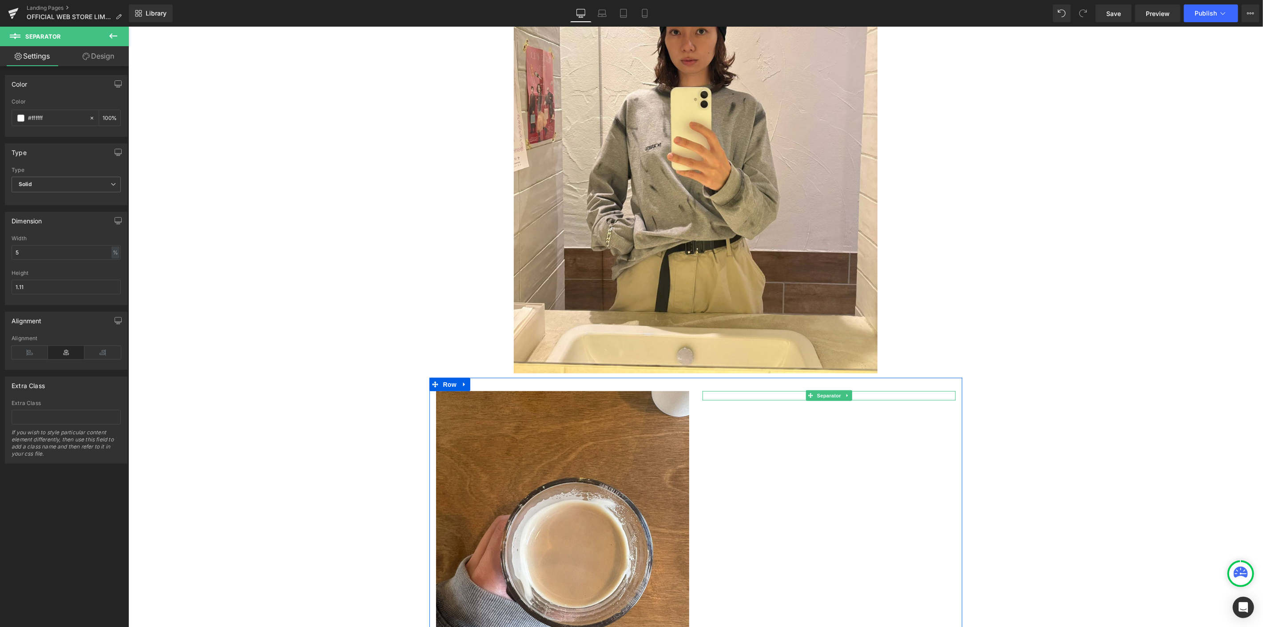
click at [809, 397] on span at bounding box center [809, 395] width 9 height 11
click at [844, 394] on icon at bounding box center [846, 394] width 5 height 5
click at [840, 396] on icon at bounding box center [842, 394] width 5 height 5
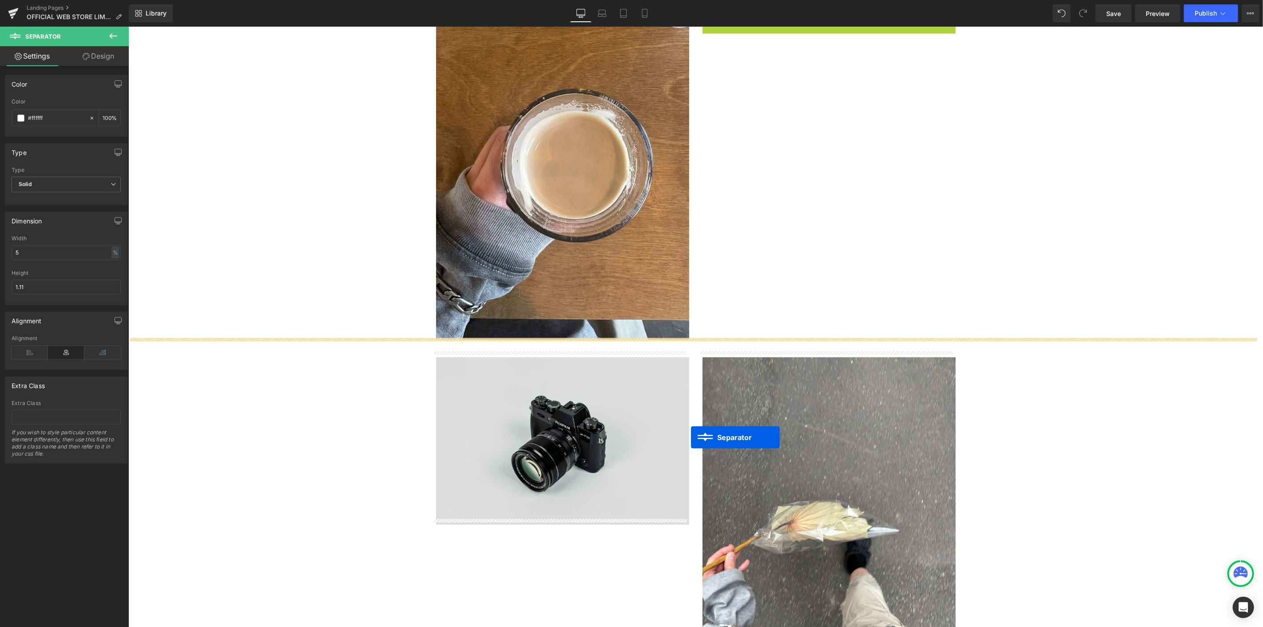
scroll to position [1036, 0]
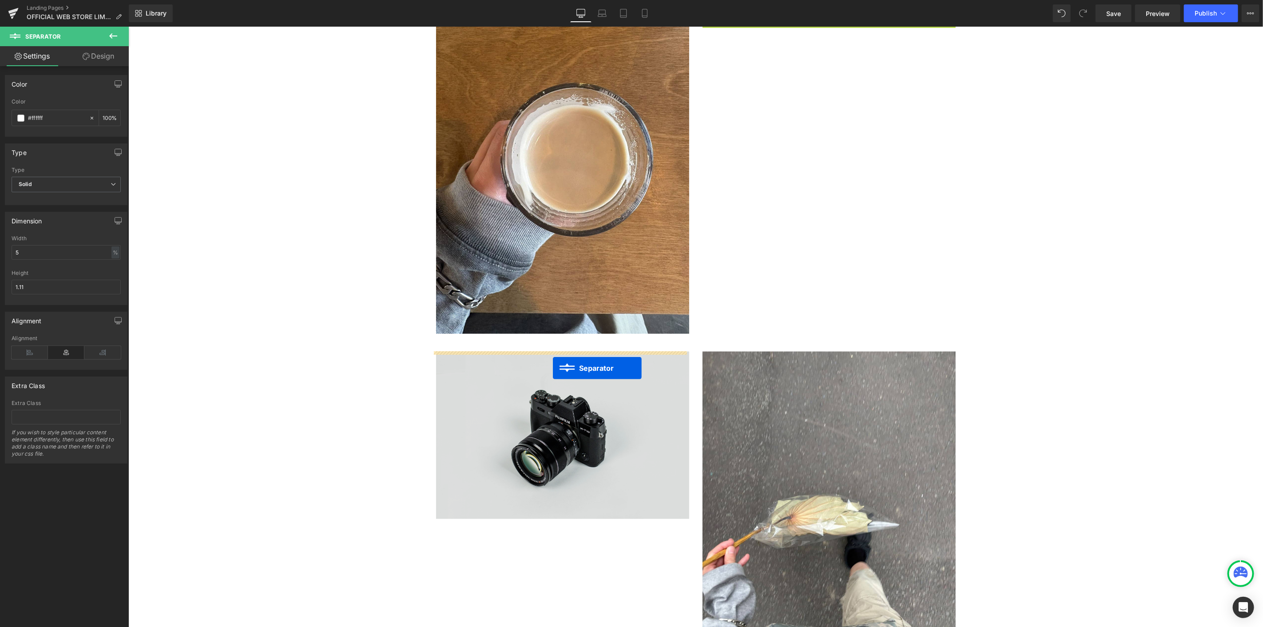
drag, startPoint x: 807, startPoint y: 404, endPoint x: 552, endPoint y: 367, distance: 257.1
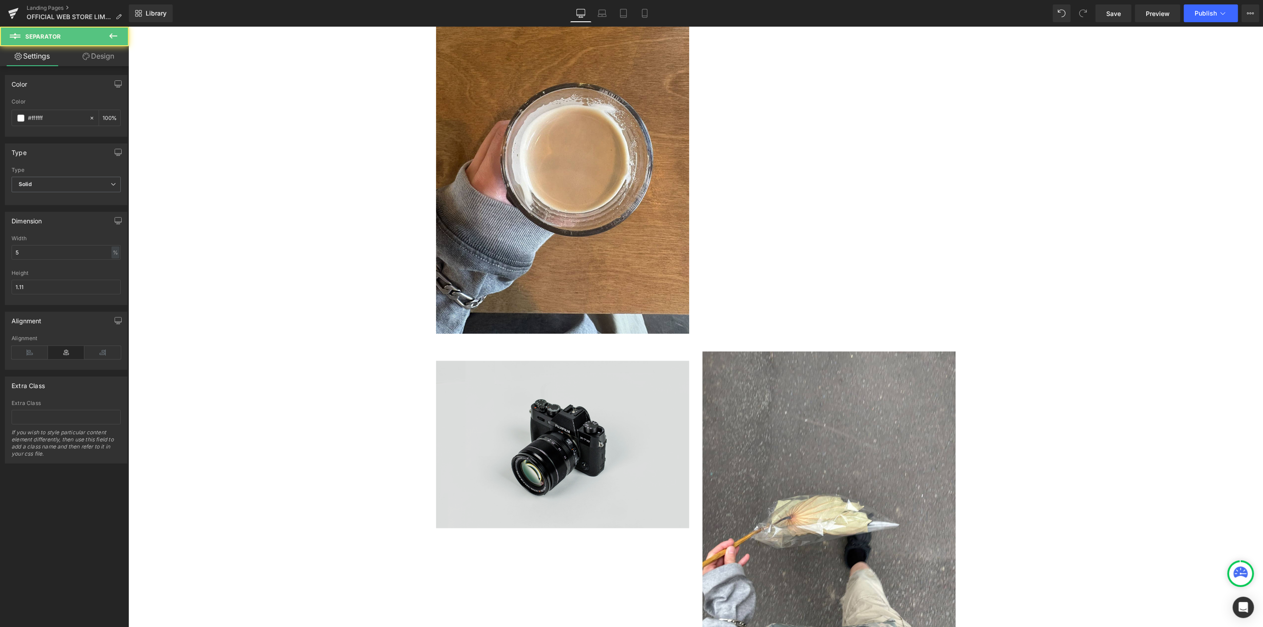
click at [585, 468] on img at bounding box center [562, 444] width 253 height 168
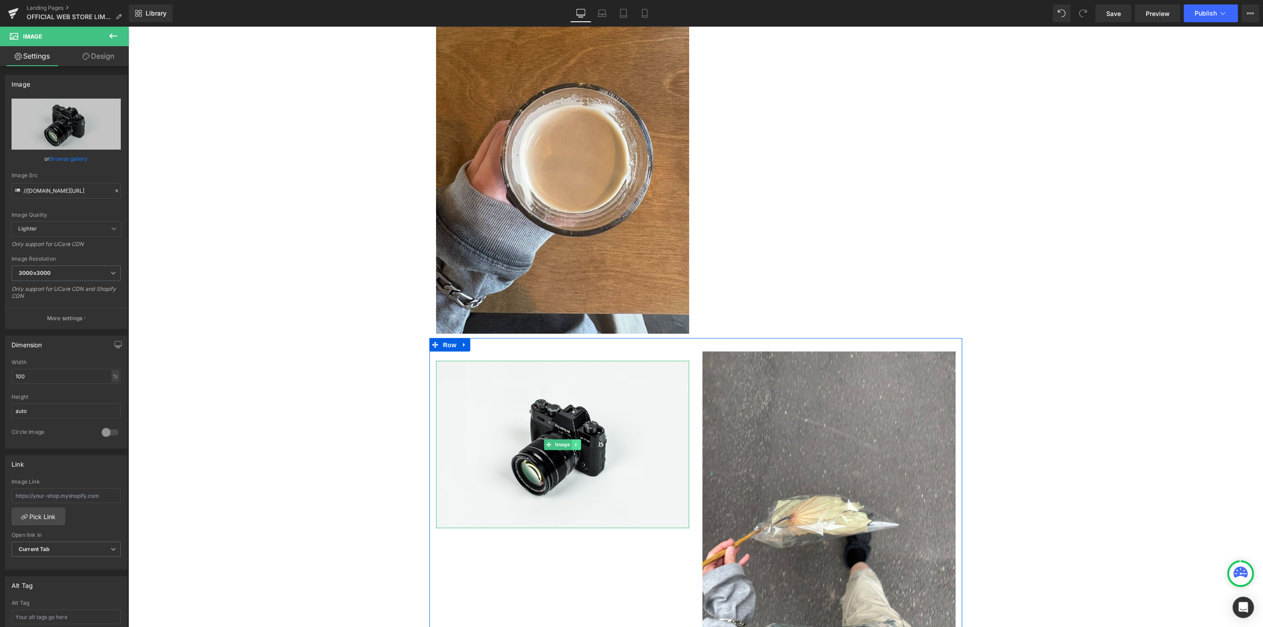
click at [575, 441] on link at bounding box center [575, 444] width 9 height 11
click at [578, 442] on icon at bounding box center [580, 444] width 5 height 5
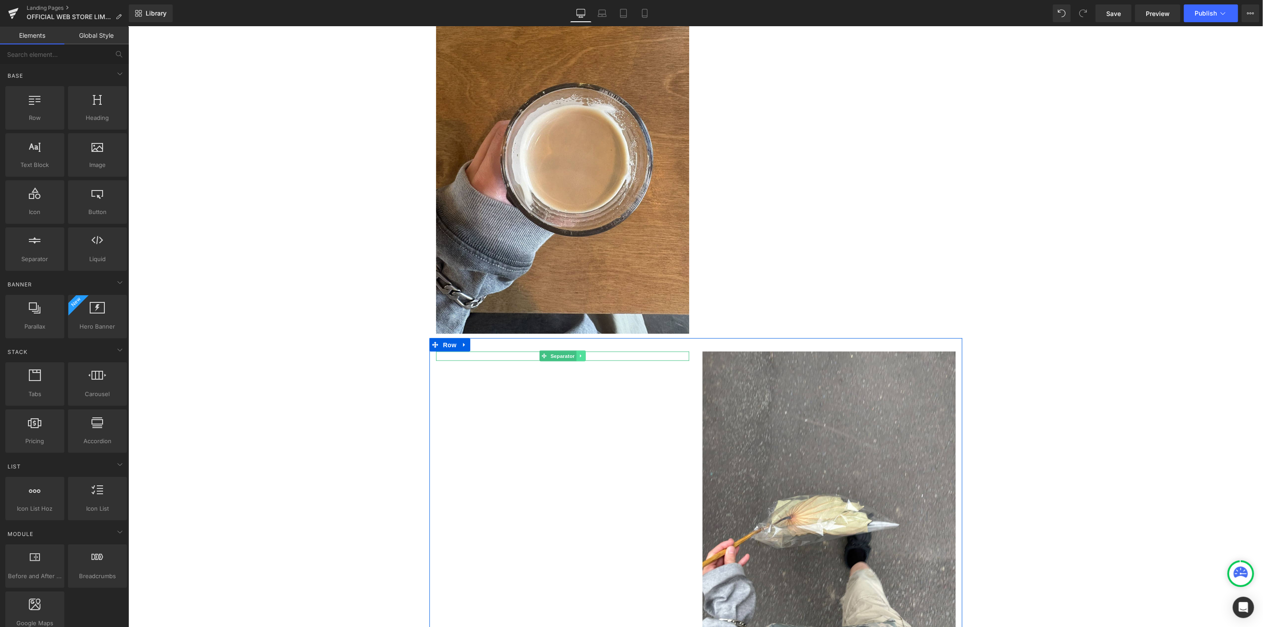
click at [579, 356] on icon at bounding box center [579, 355] width 1 height 3
click at [574, 354] on icon at bounding box center [575, 355] width 5 height 5
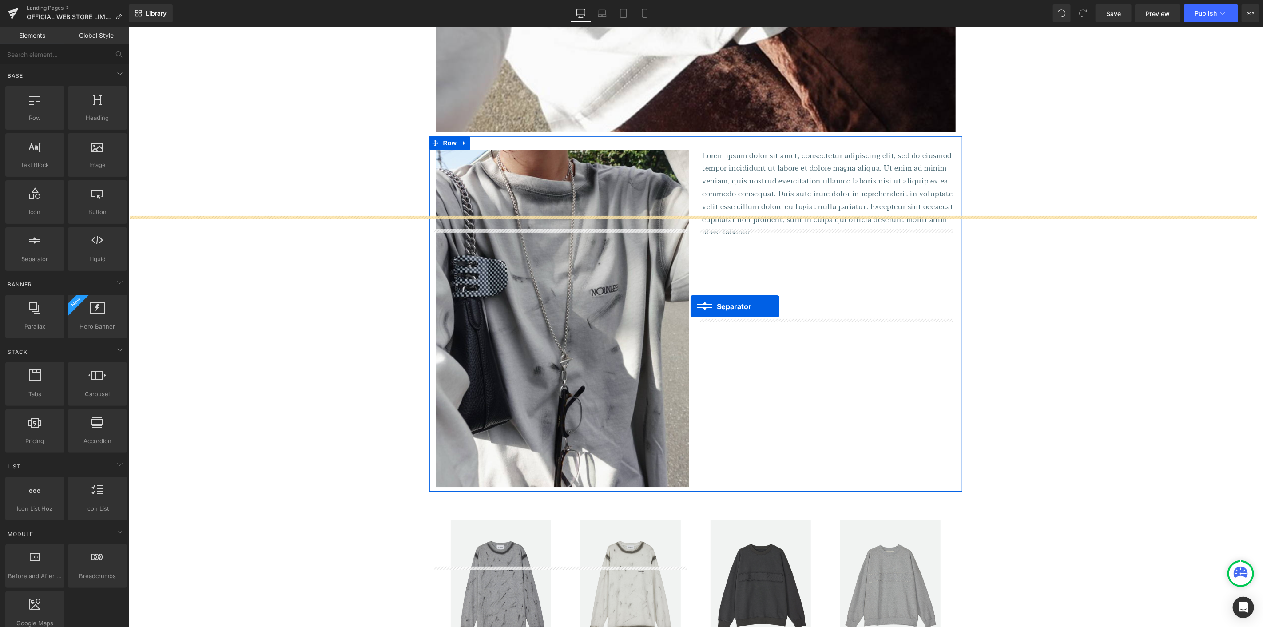
scroll to position [2318, 0]
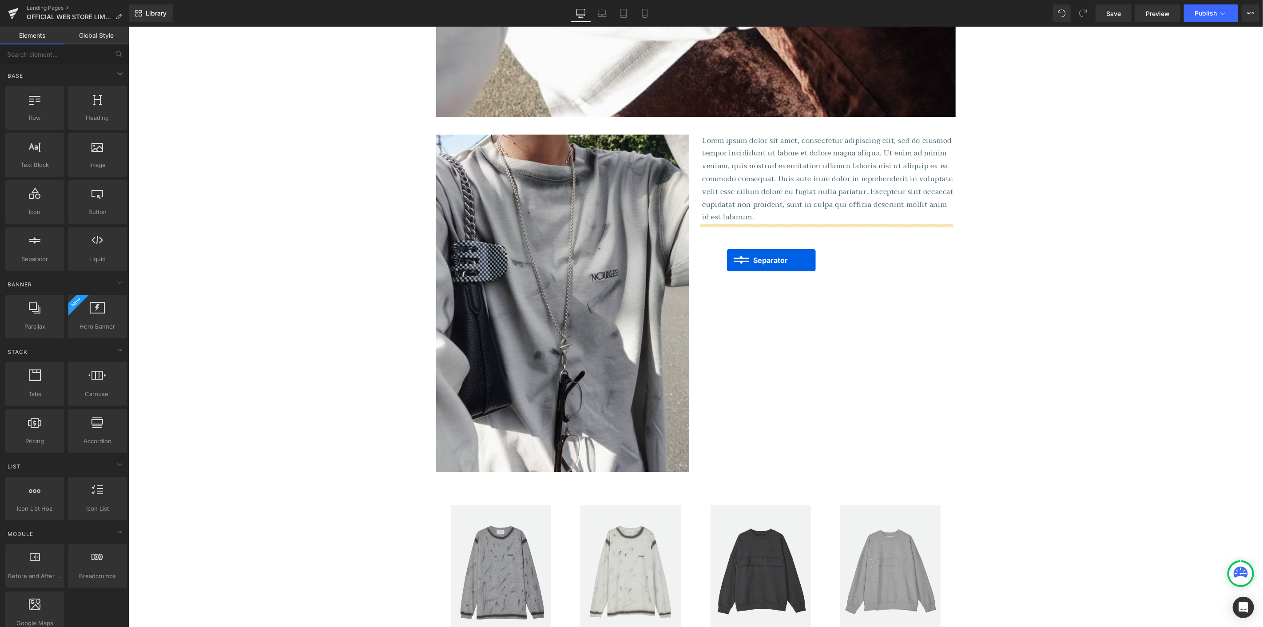
drag, startPoint x: 539, startPoint y: 364, endPoint x: 726, endPoint y: 260, distance: 213.8
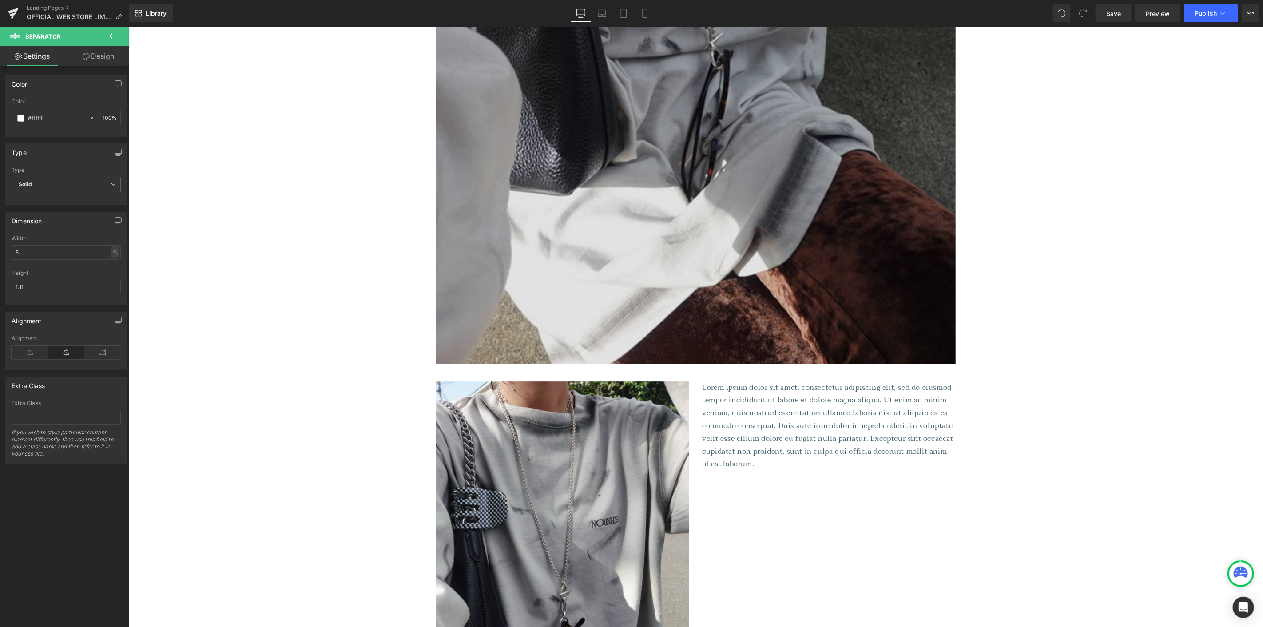
scroll to position [1874, 0]
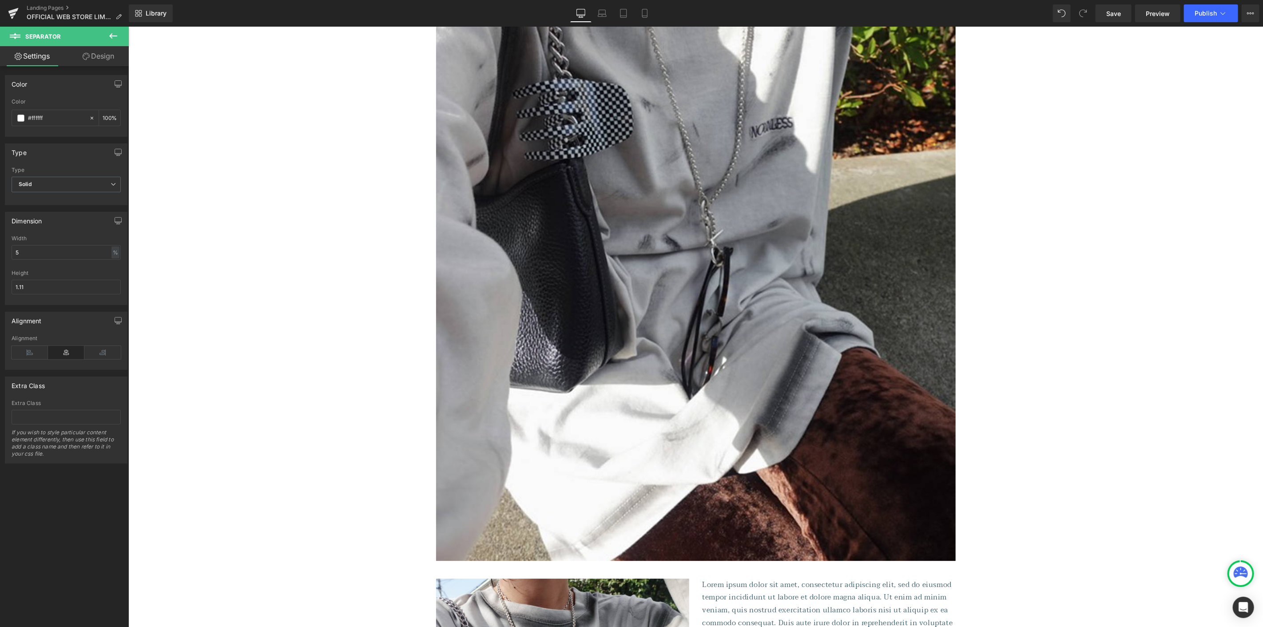
click at [646, 262] on img at bounding box center [695, 214] width 519 height 693
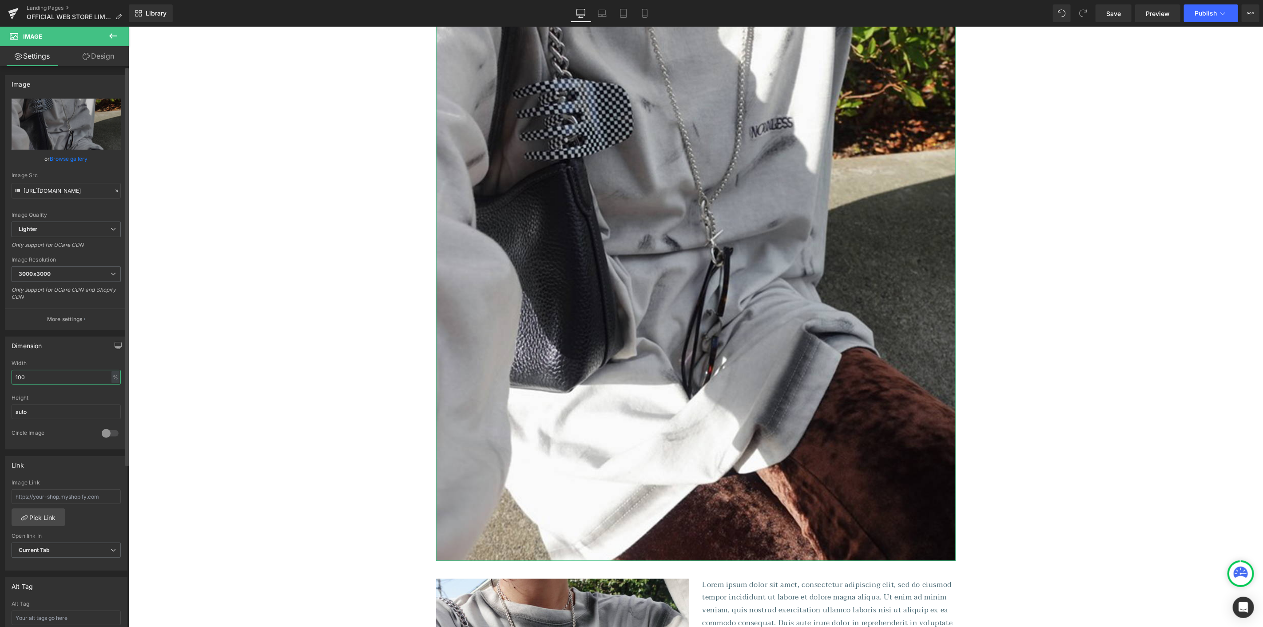
drag, startPoint x: 54, startPoint y: 371, endPoint x: 0, endPoint y: 365, distance: 54.1
click at [0, 365] on div "Dimension 100% Width 100 % % px auto Height auto 0 Circle Image" at bounding box center [66, 389] width 133 height 119
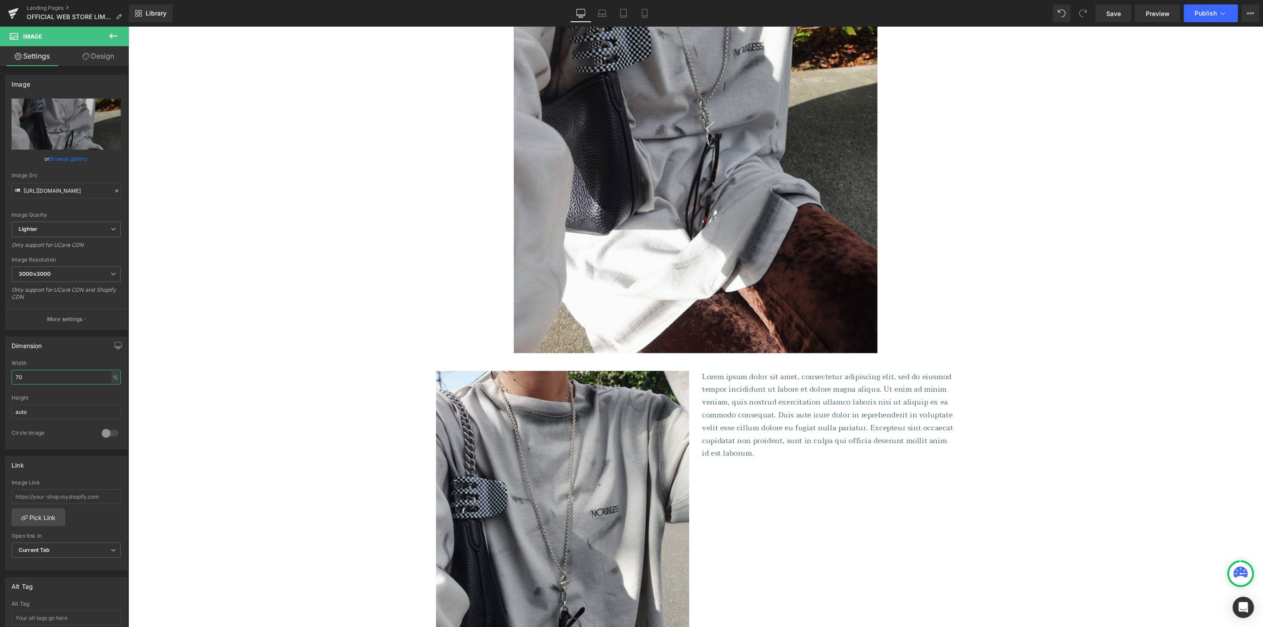
type input "70"
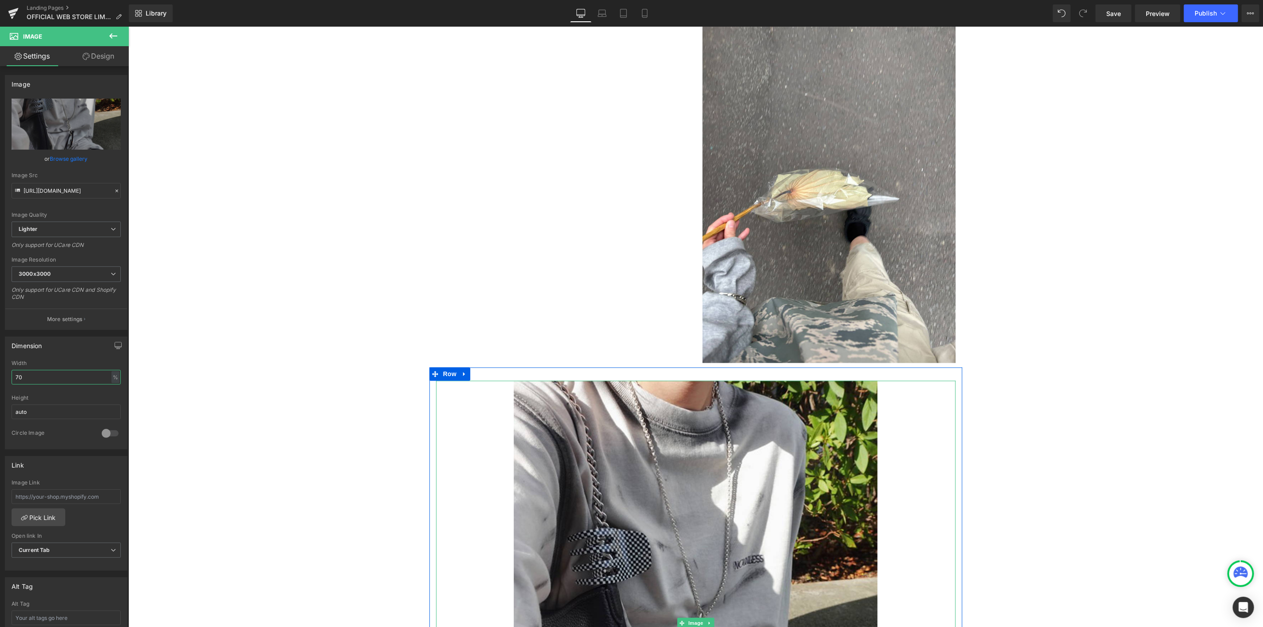
scroll to position [1332, 0]
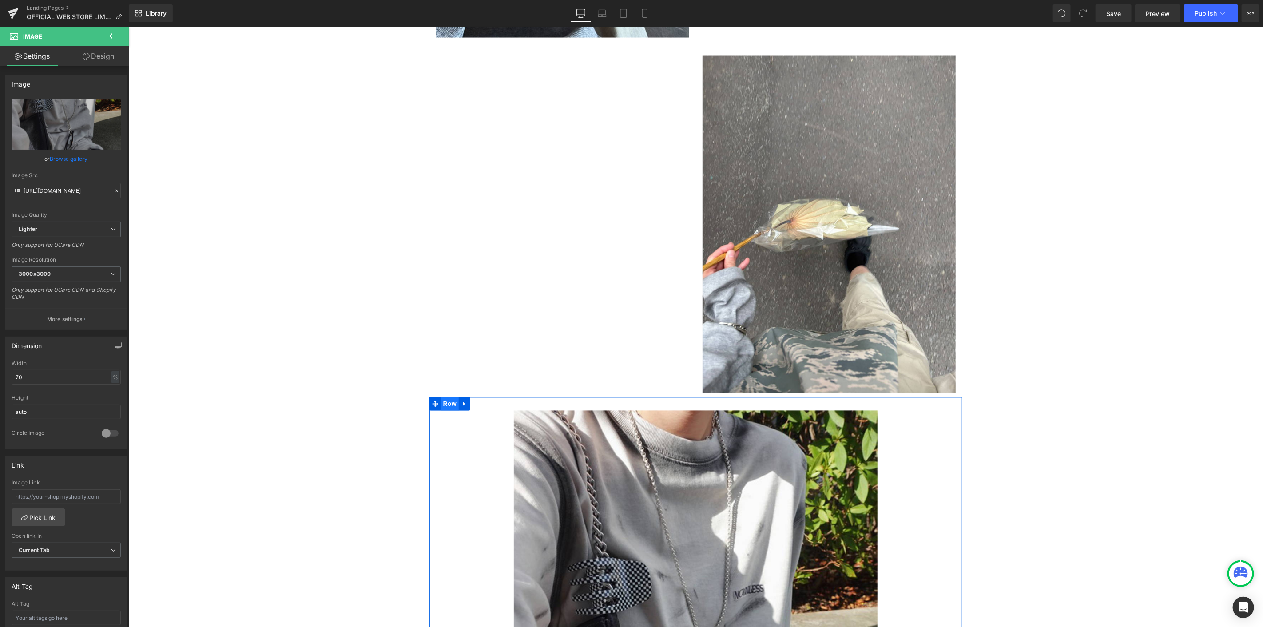
click at [443, 406] on span "Row" at bounding box center [449, 403] width 18 height 13
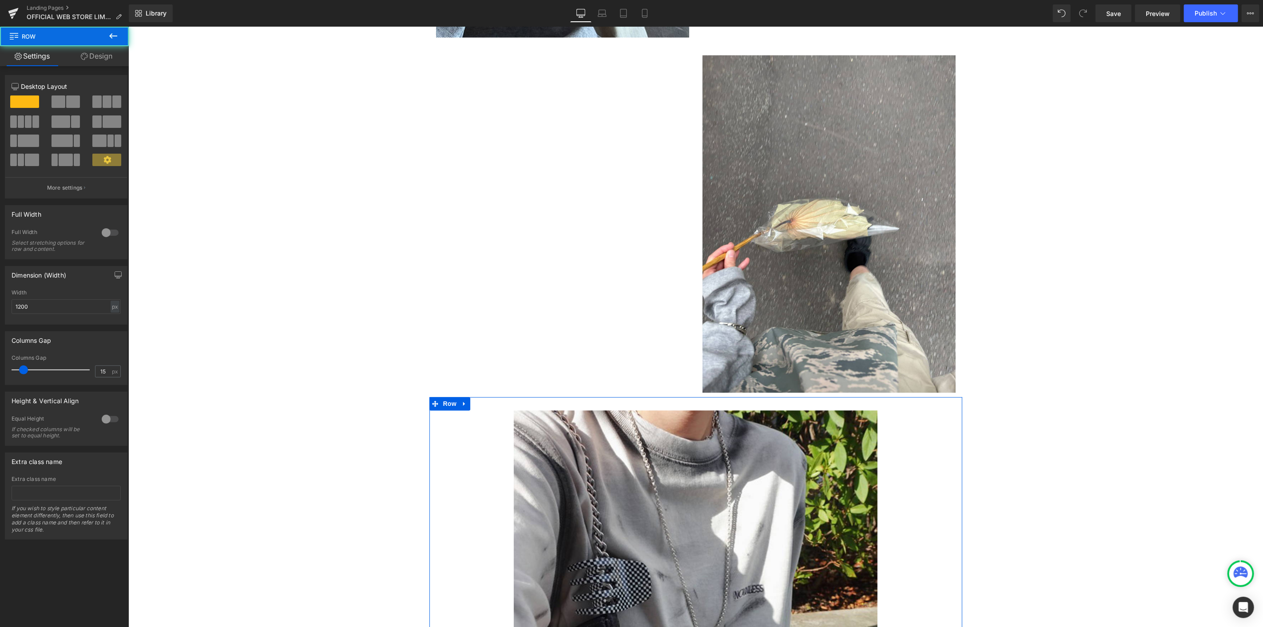
click at [98, 58] on link "Design" at bounding box center [96, 56] width 64 height 20
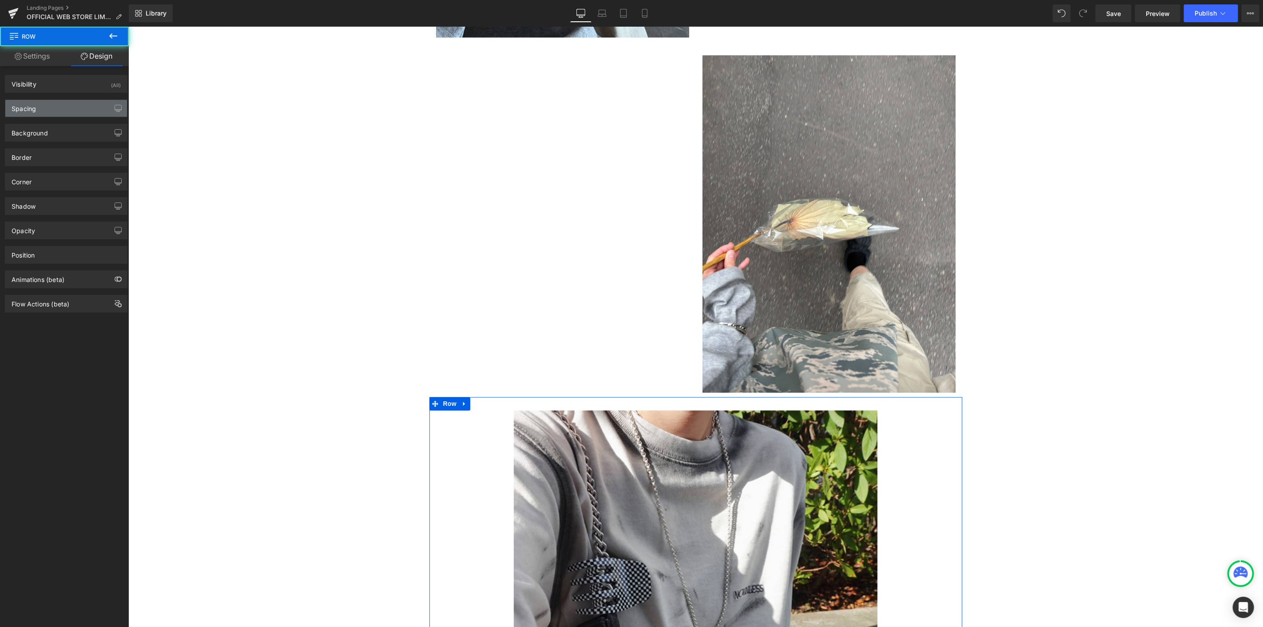
click at [51, 107] on div "Spacing" at bounding box center [66, 108] width 122 height 17
type input "0"
type input "30"
type input "0"
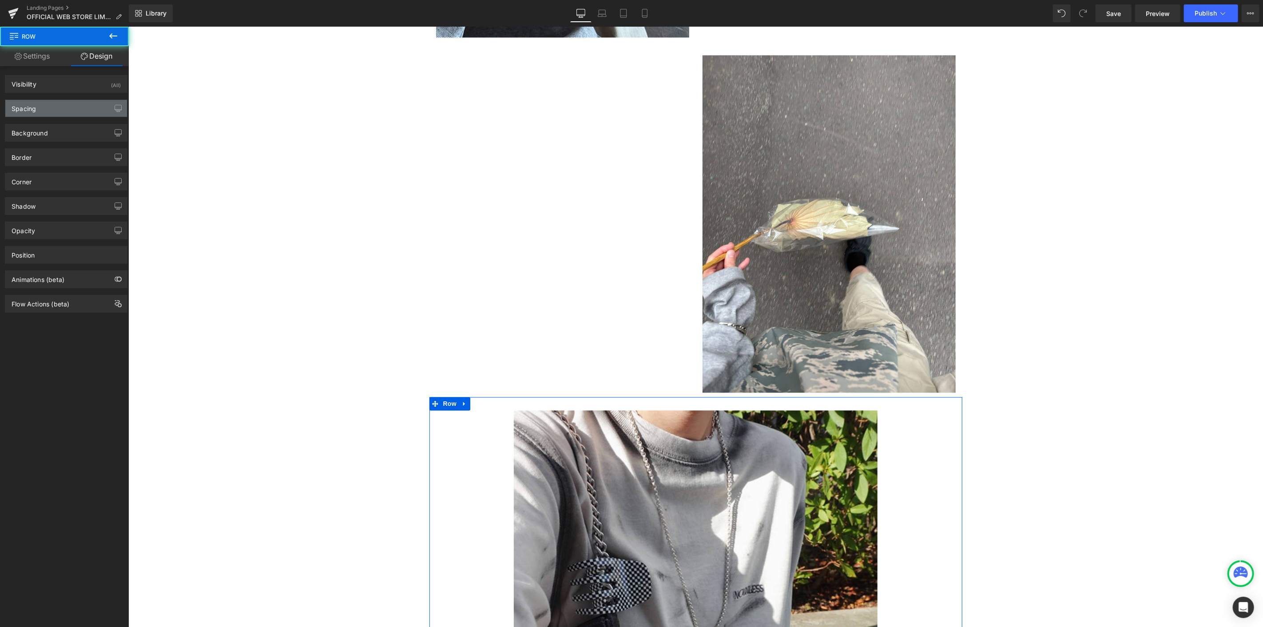
type input "10"
type input "0"
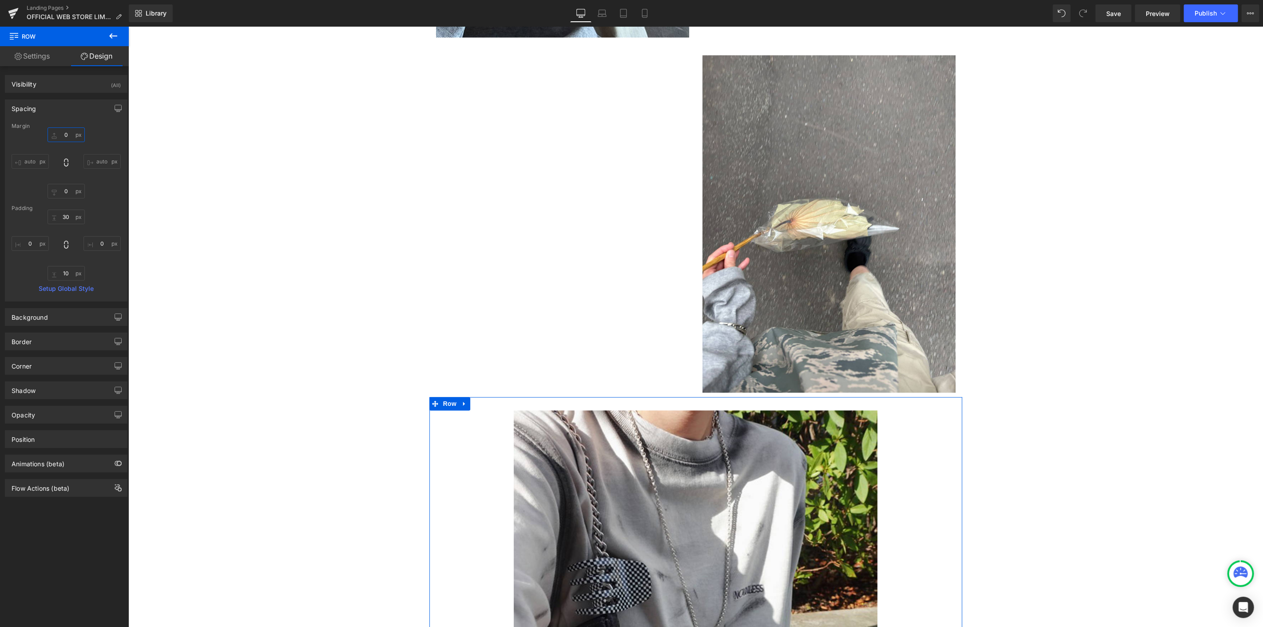
click at [69, 137] on input "0" at bounding box center [66, 134] width 37 height 15
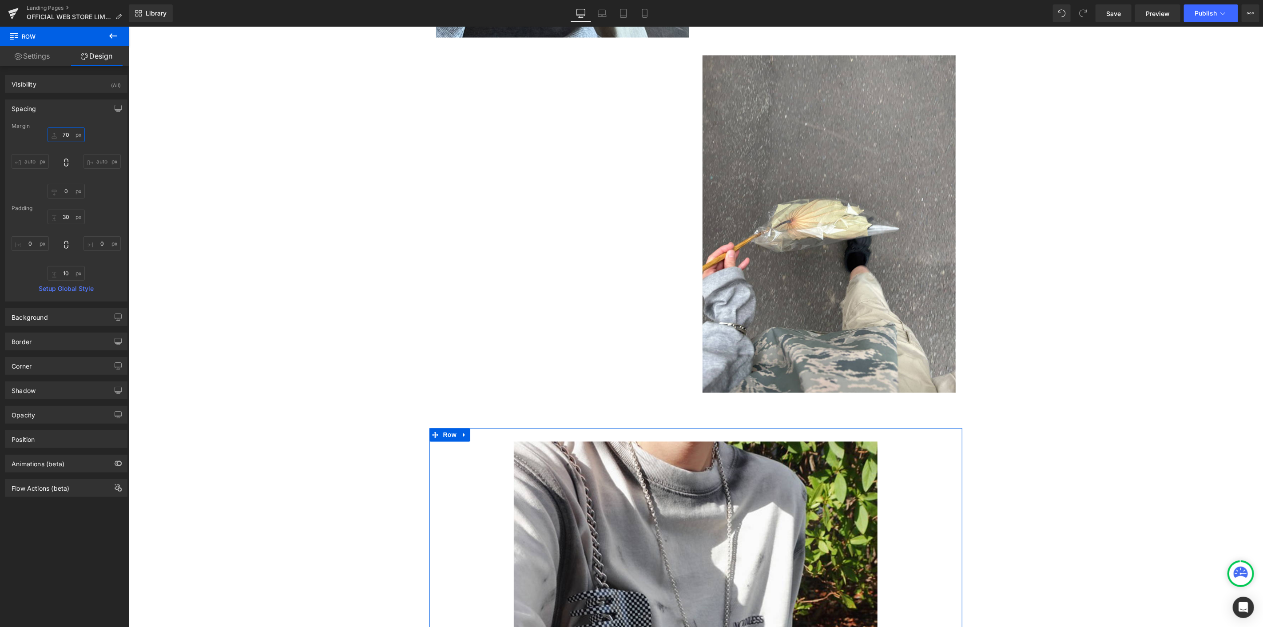
click at [69, 137] on input "70" at bounding box center [66, 134] width 37 height 15
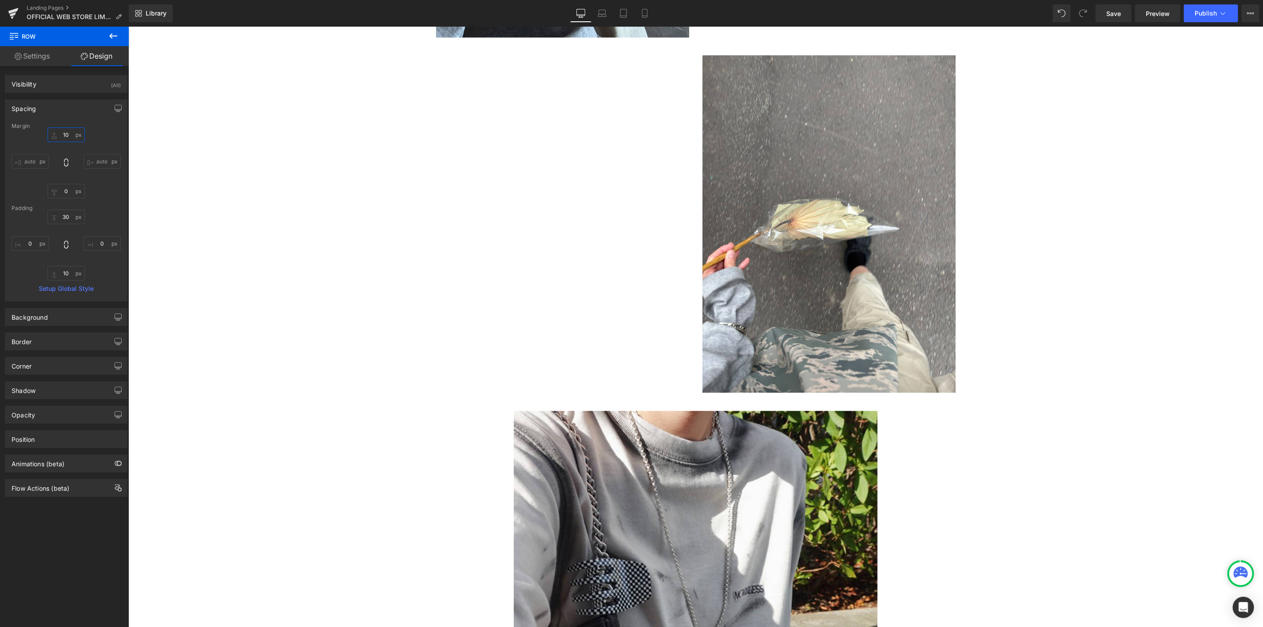
type input "100"
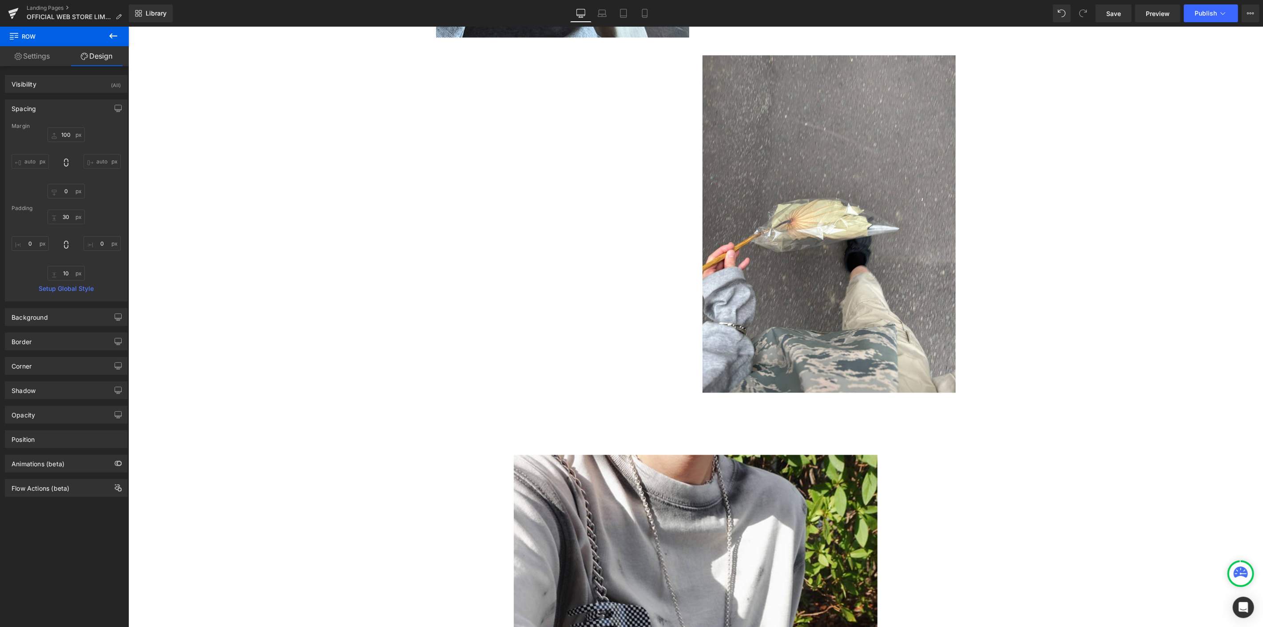
click at [499, 275] on div "Separator Image Row" at bounding box center [695, 219] width 533 height 355
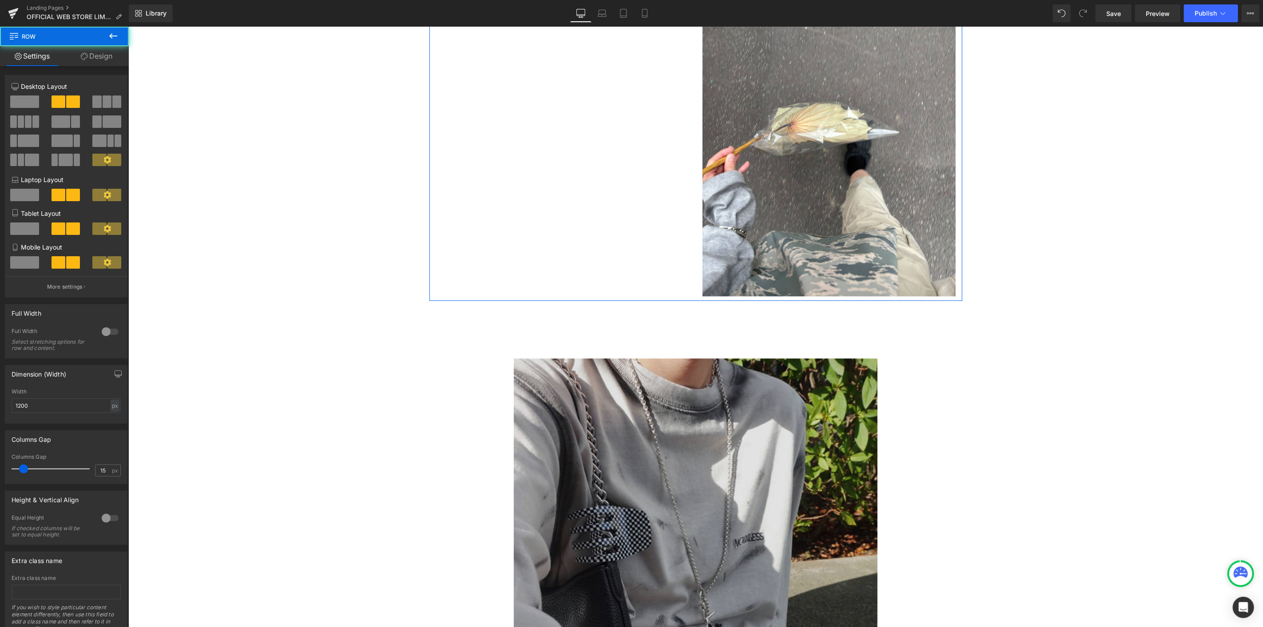
scroll to position [1628, 0]
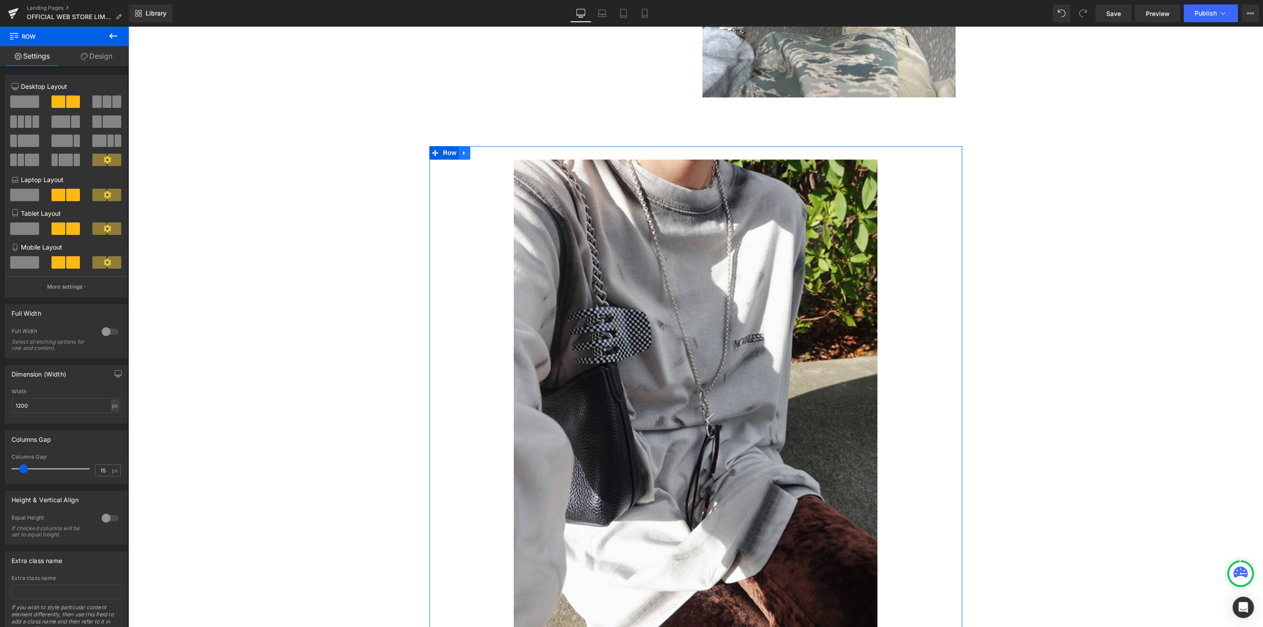
click at [462, 154] on icon at bounding box center [464, 152] width 6 height 7
click at [472, 151] on icon at bounding box center [475, 152] width 6 height 6
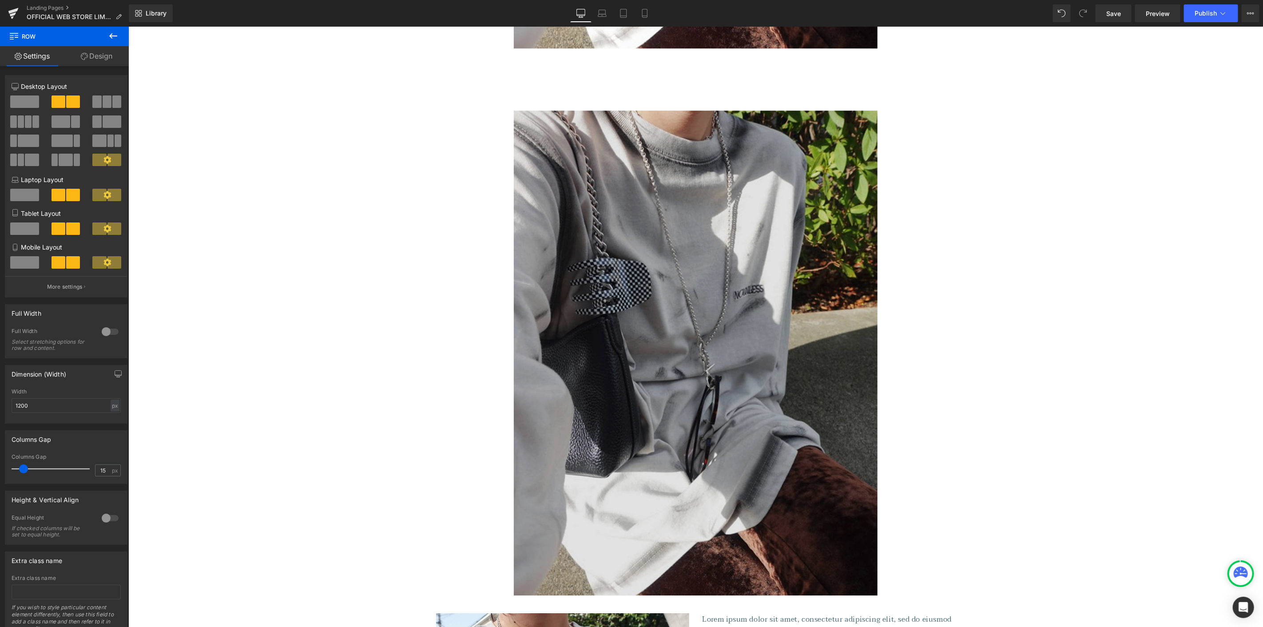
scroll to position [2258, 0]
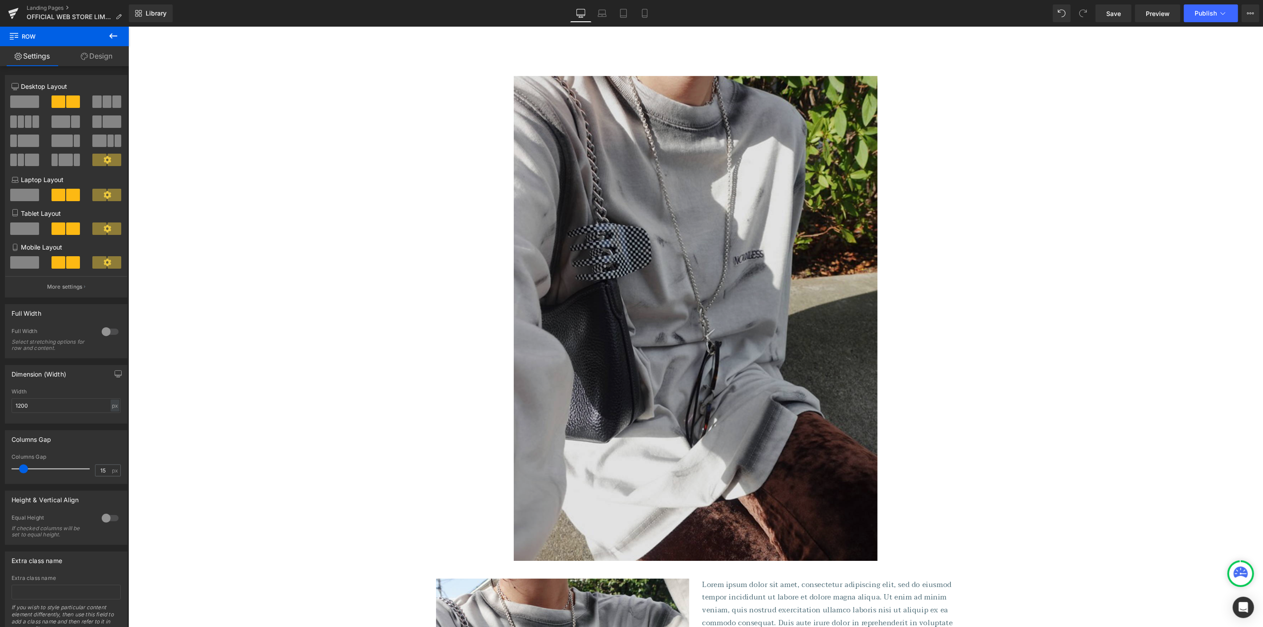
click at [633, 273] on img at bounding box center [695, 317] width 364 height 485
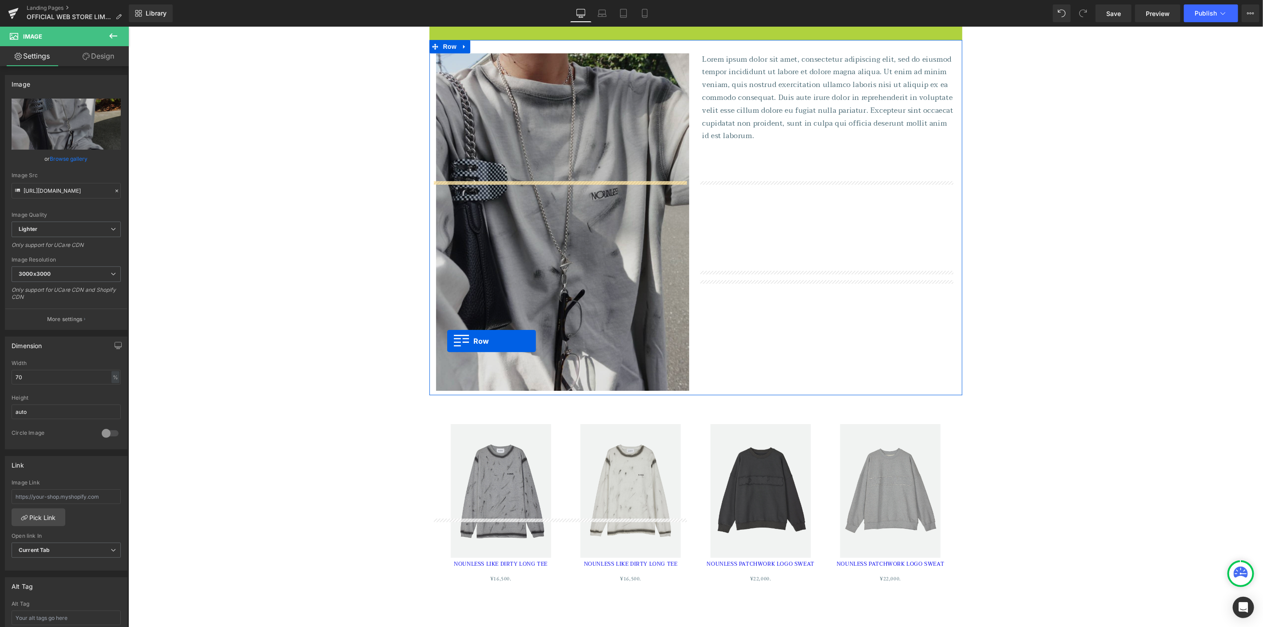
scroll to position [2369, 0]
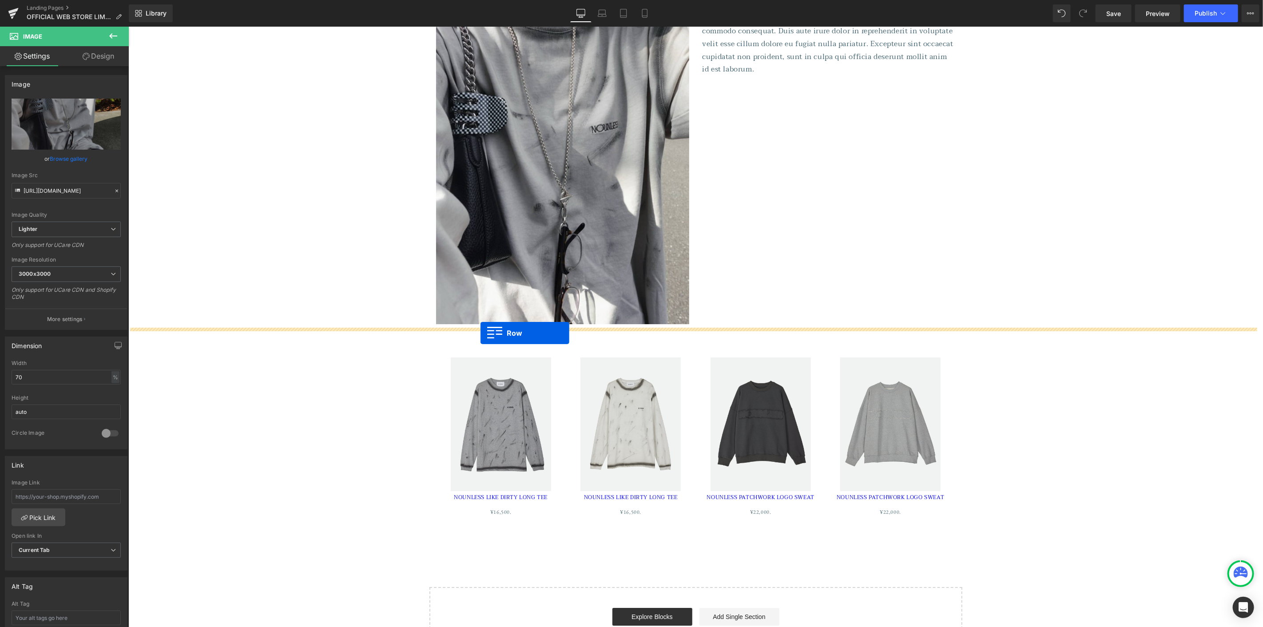
drag, startPoint x: 430, startPoint y: 69, endPoint x: 480, endPoint y: 333, distance: 268.4
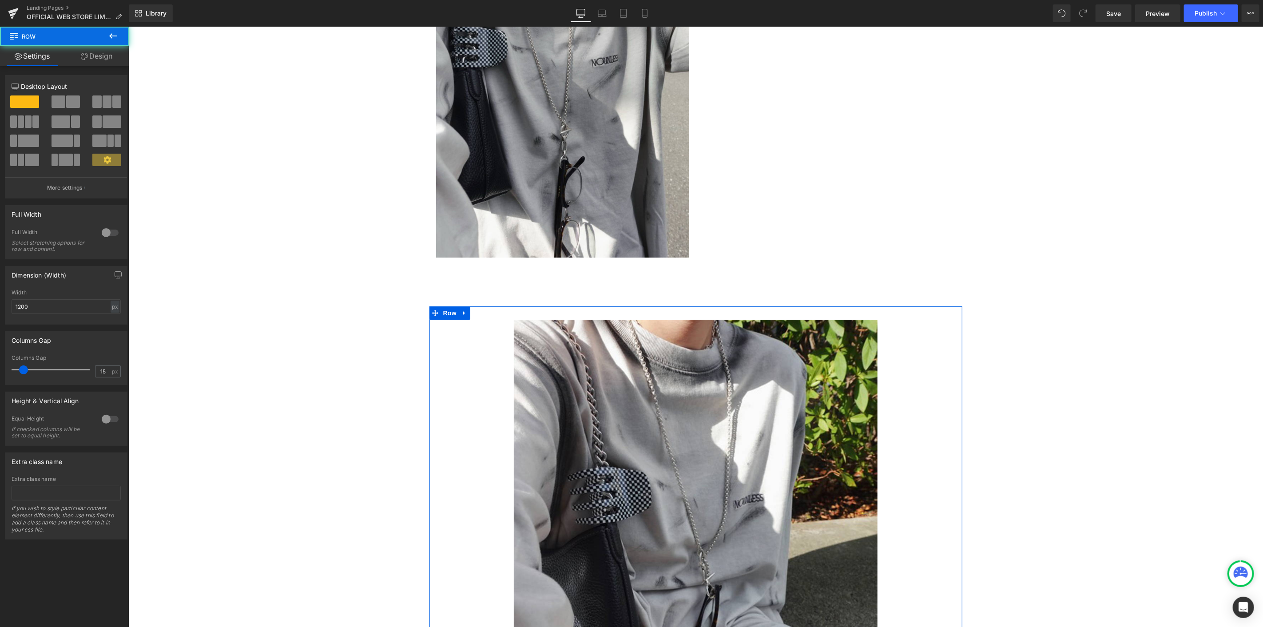
scroll to position [2303, 0]
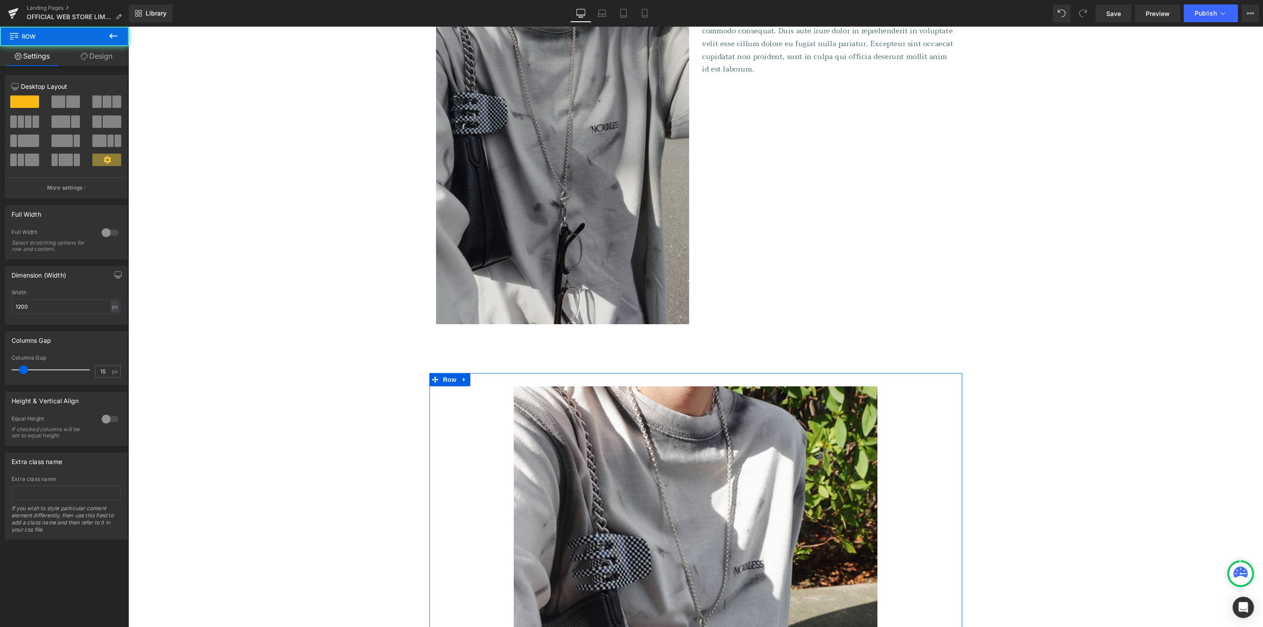
click at [692, 440] on img at bounding box center [695, 628] width 364 height 485
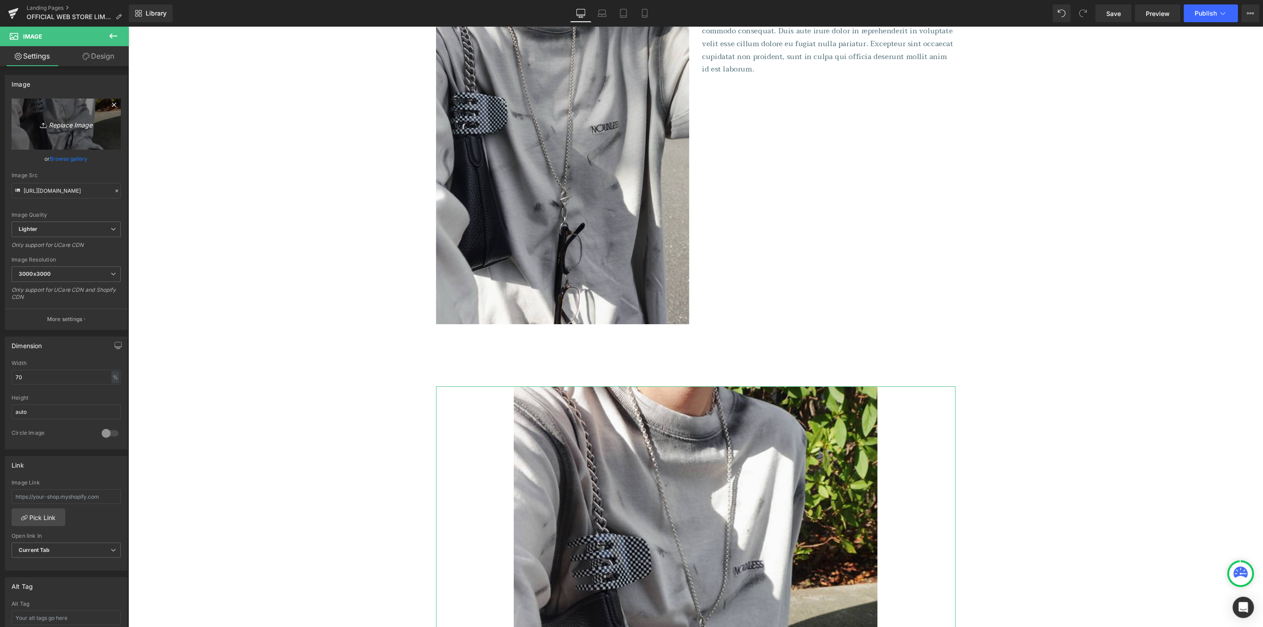
click at [51, 120] on icon "Replace Image" at bounding box center [66, 124] width 71 height 11
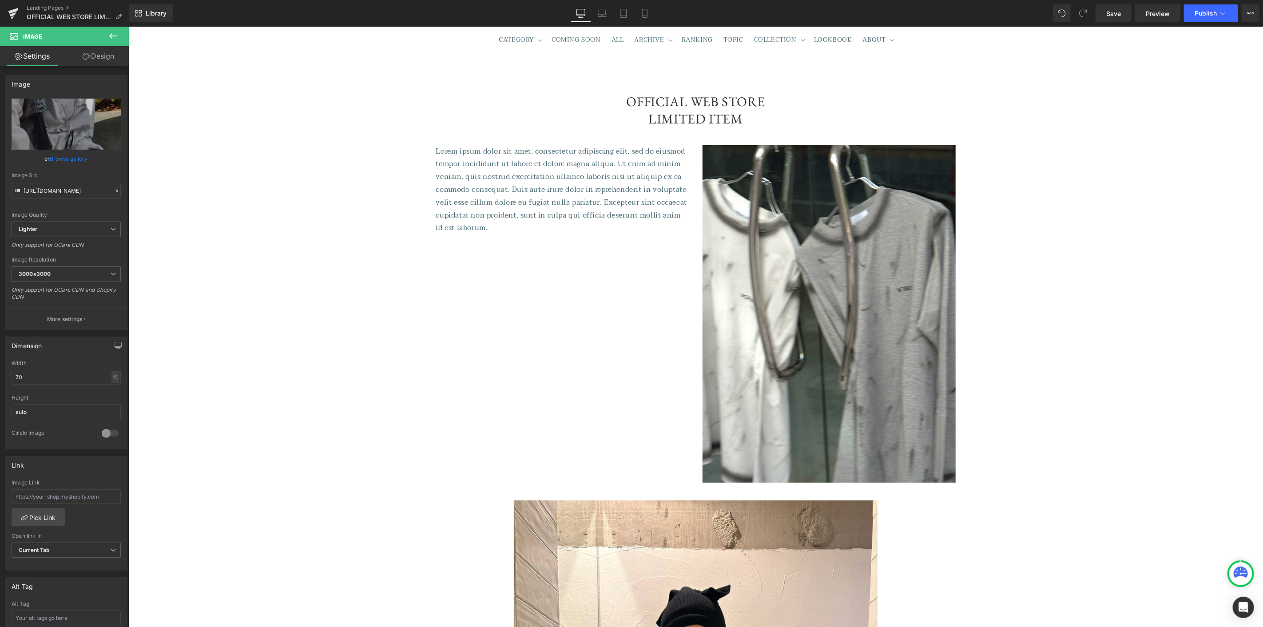
scroll to position [0, 0]
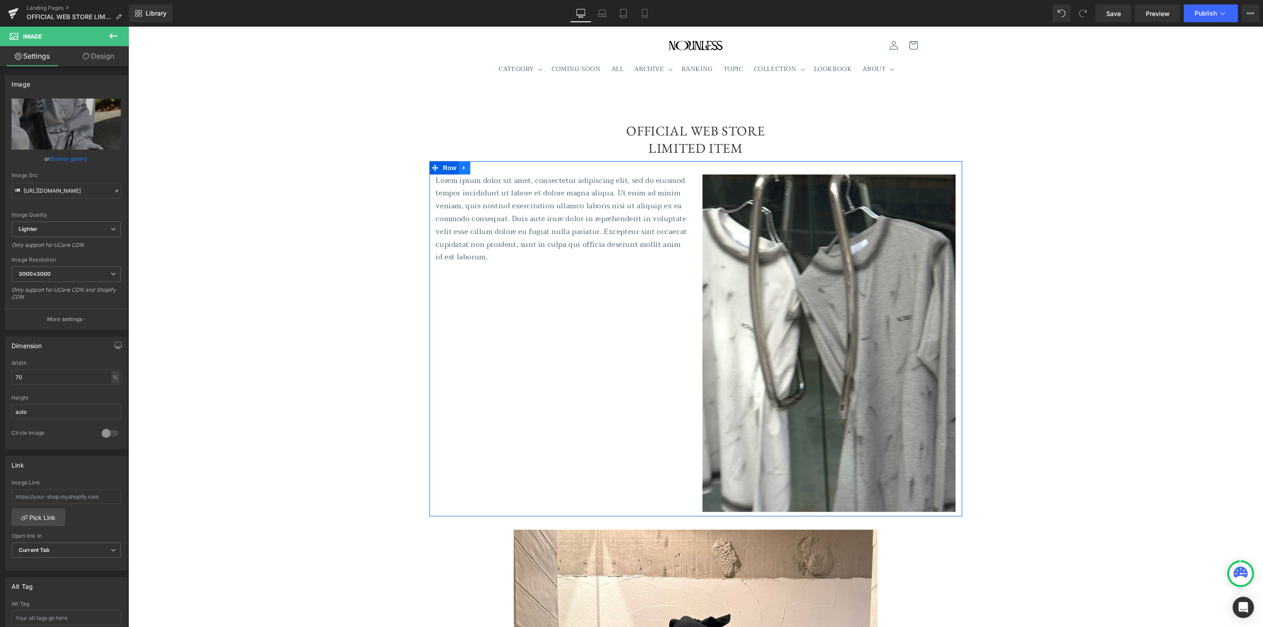
click at [463, 164] on icon at bounding box center [464, 167] width 6 height 7
click at [472, 166] on icon at bounding box center [475, 167] width 6 height 6
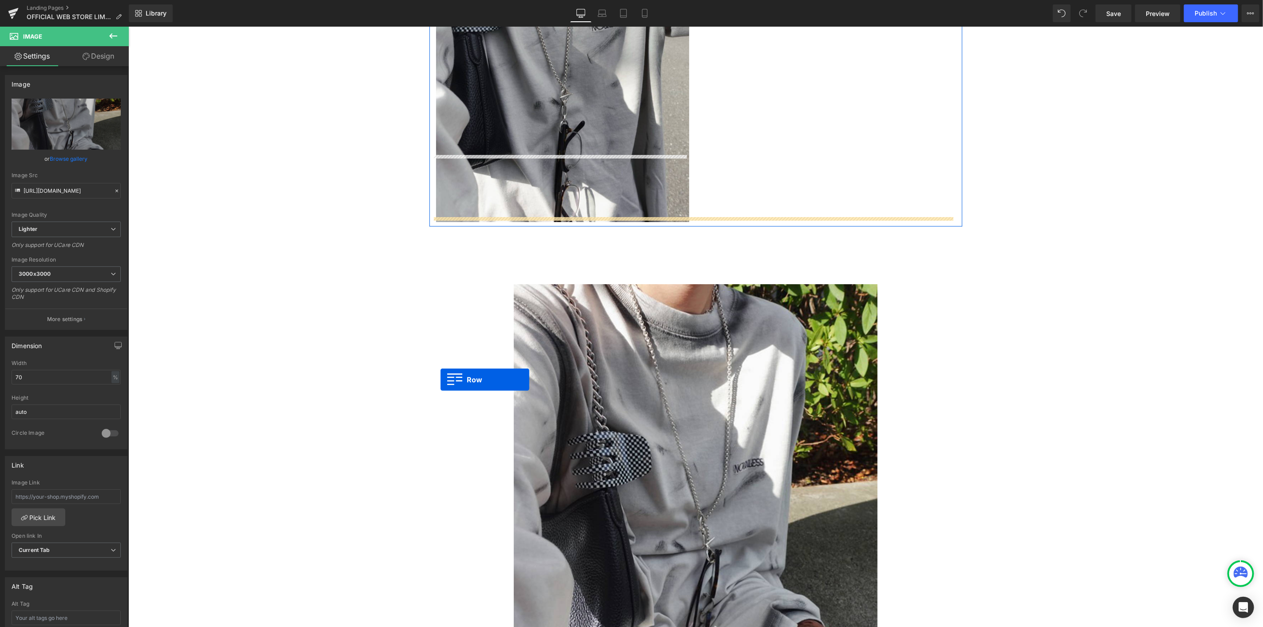
scroll to position [2427, 0]
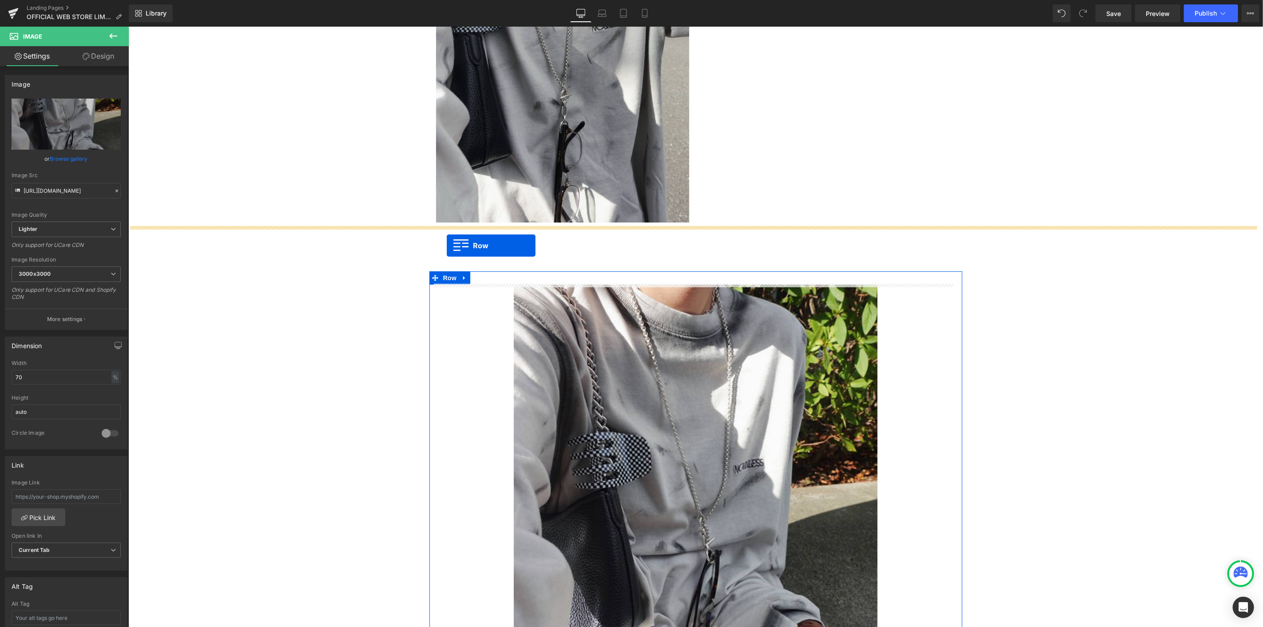
drag, startPoint x: 430, startPoint y: 69, endPoint x: 446, endPoint y: 245, distance: 177.0
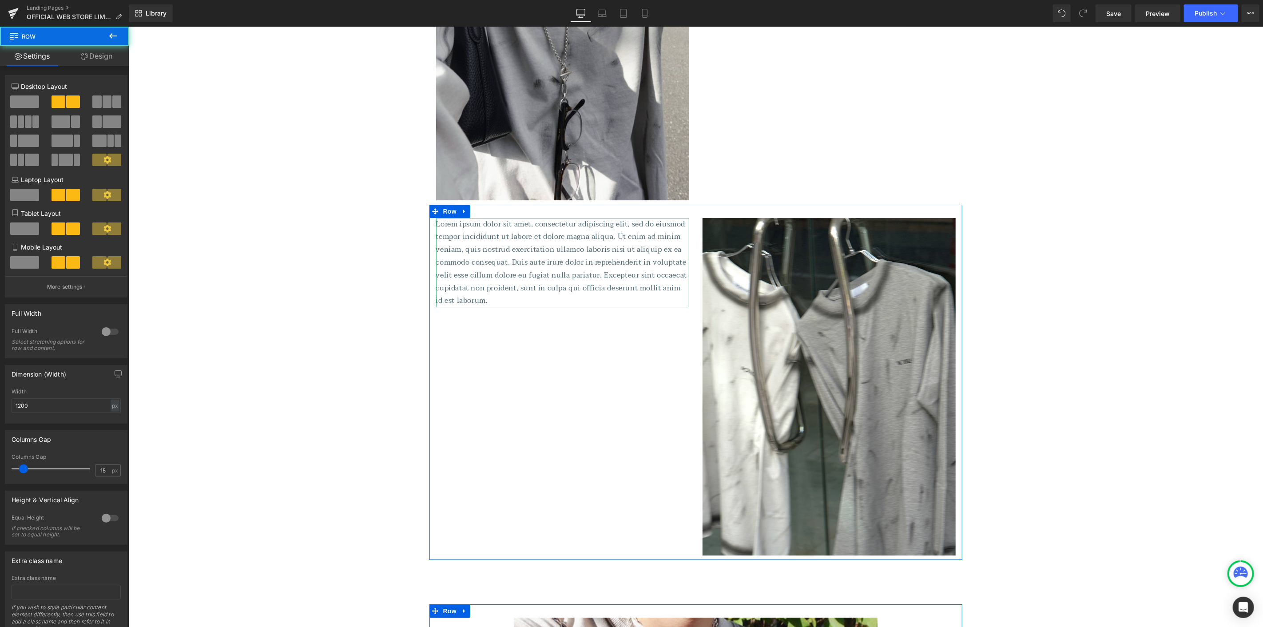
scroll to position [2404, 0]
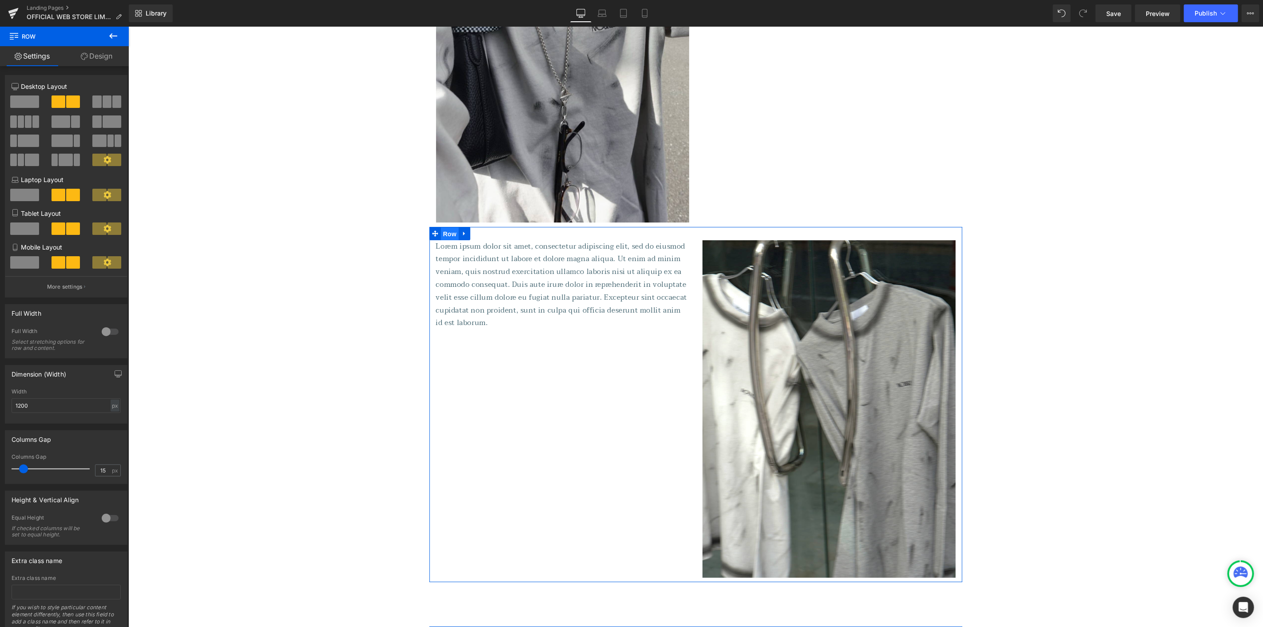
click at [444, 234] on span "Row" at bounding box center [449, 233] width 18 height 13
click at [118, 60] on link "Design" at bounding box center [96, 56] width 64 height 20
click at [0, 0] on div "Spacing" at bounding box center [0, 0] width 0 height 0
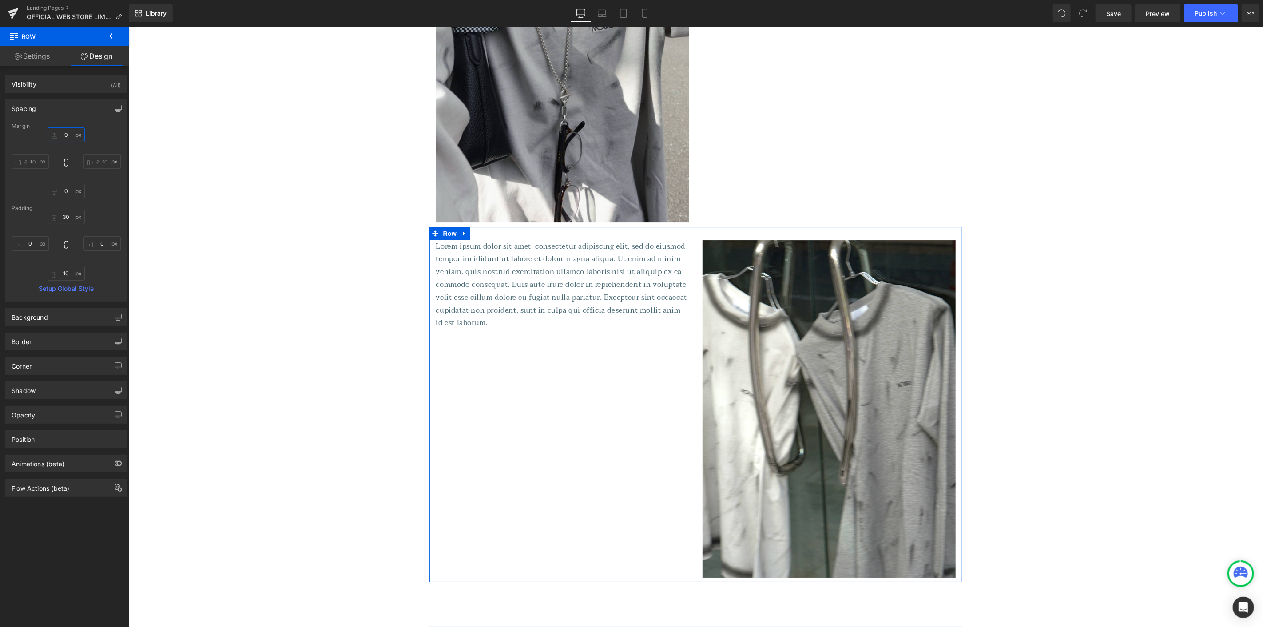
click at [70, 133] on input "0" at bounding box center [66, 134] width 37 height 15
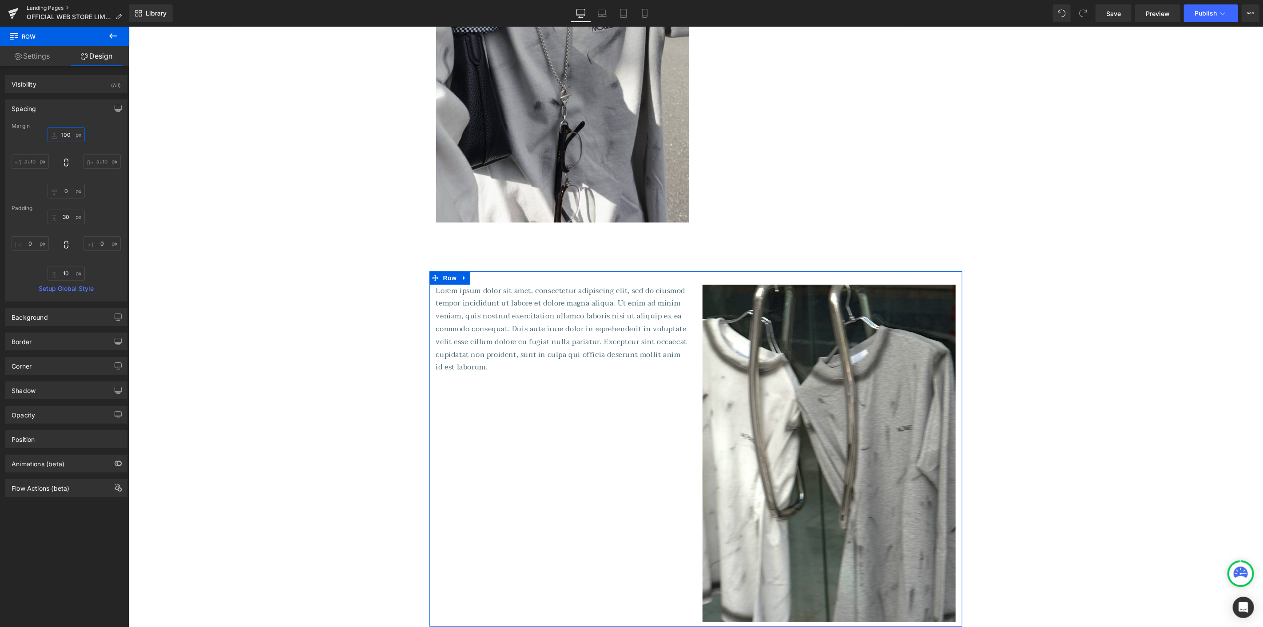
type input "100"
click at [763, 380] on img at bounding box center [828, 452] width 253 height 337
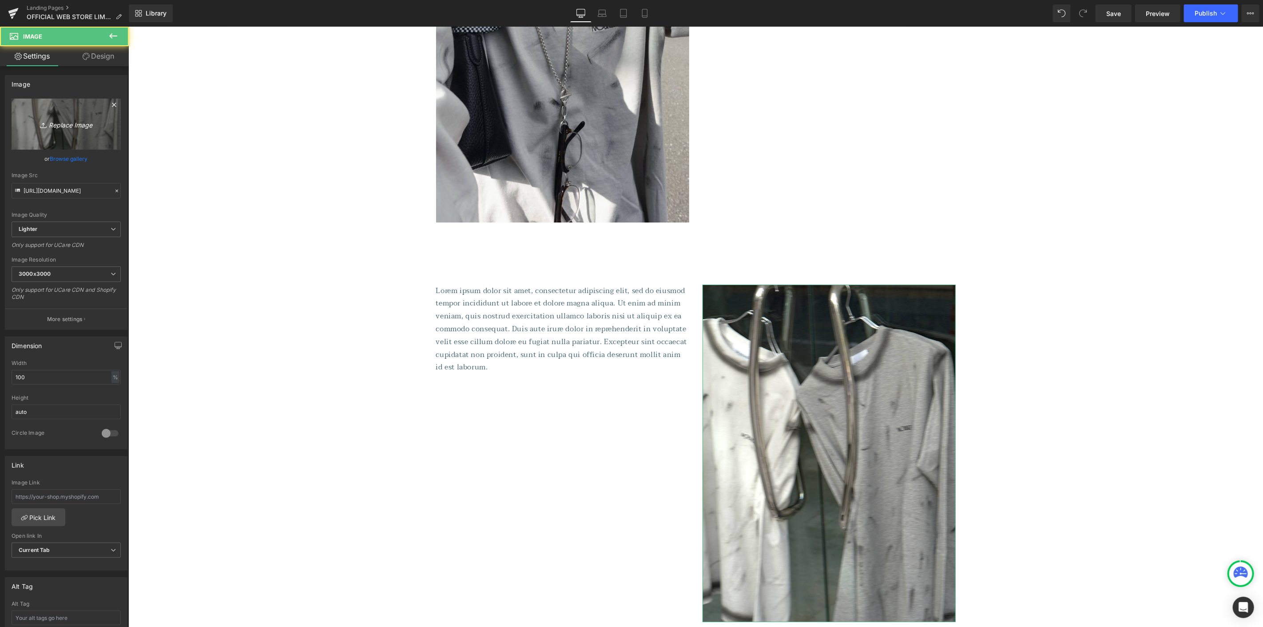
click at [52, 135] on link "Replace Image" at bounding box center [66, 124] width 109 height 51
type input "C:\fakepath\02.jpg"
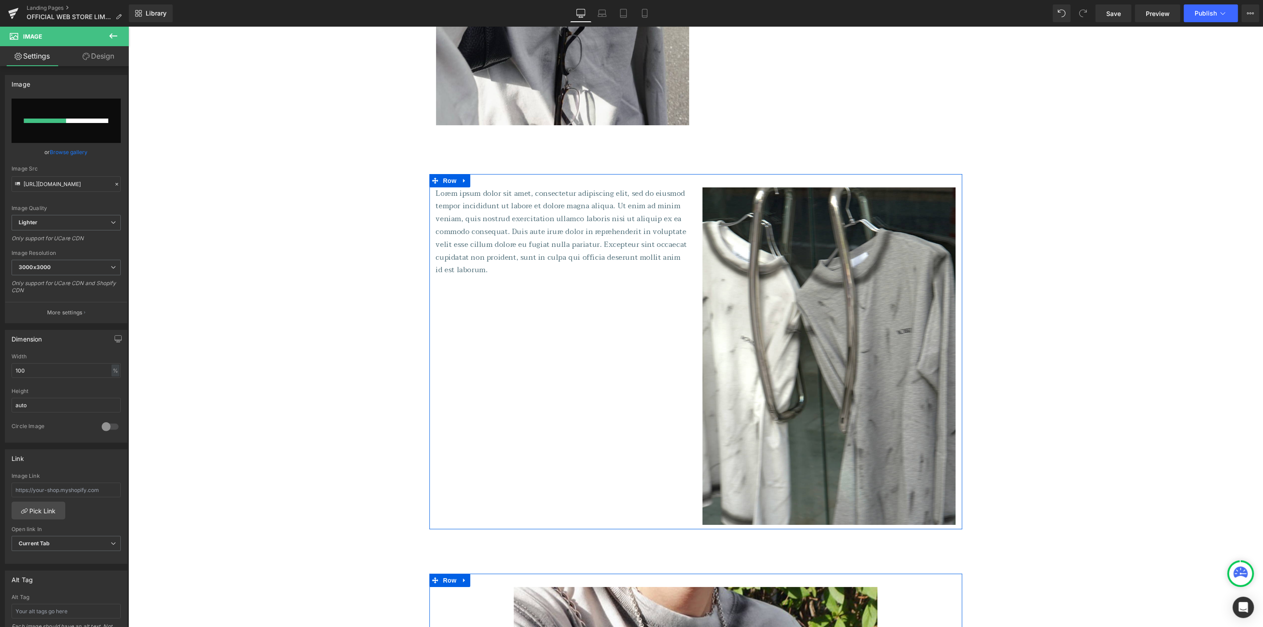
scroll to position [2503, 0]
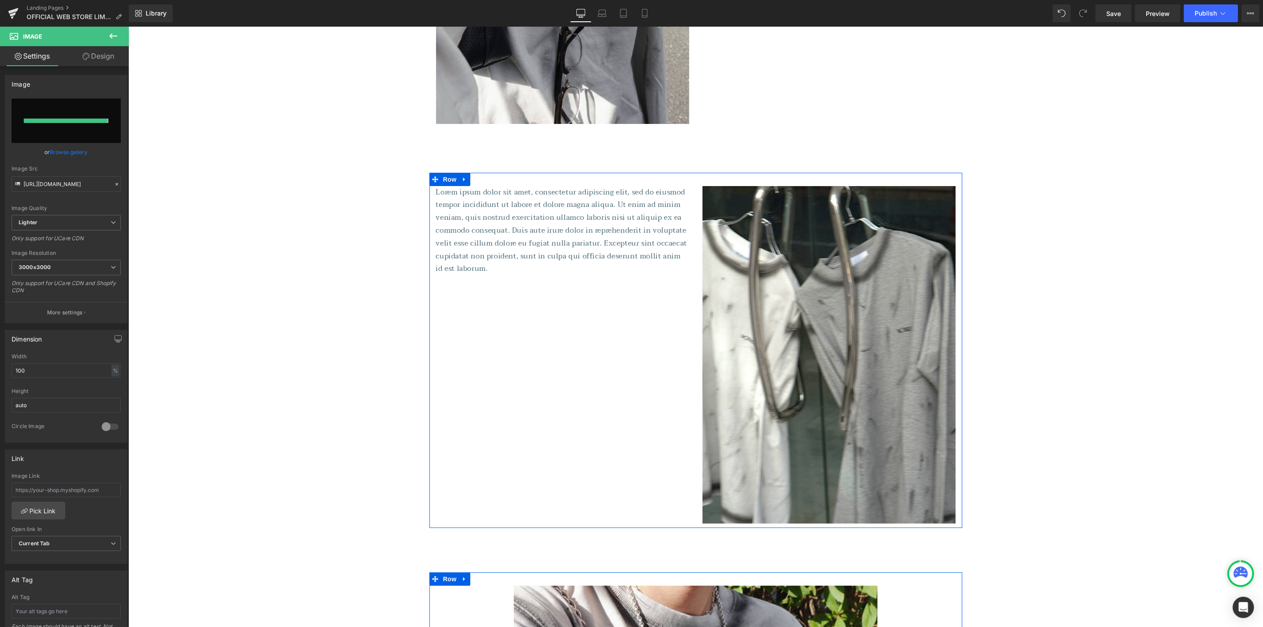
type input "[URL][DOMAIN_NAME]"
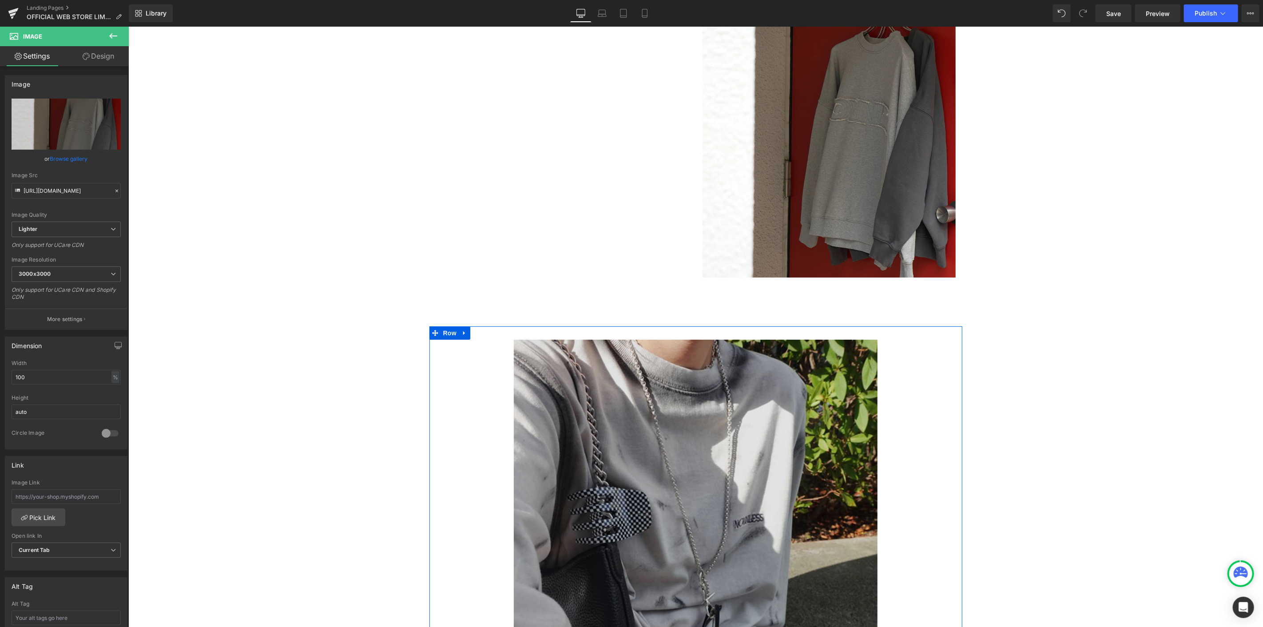
scroll to position [2750, 0]
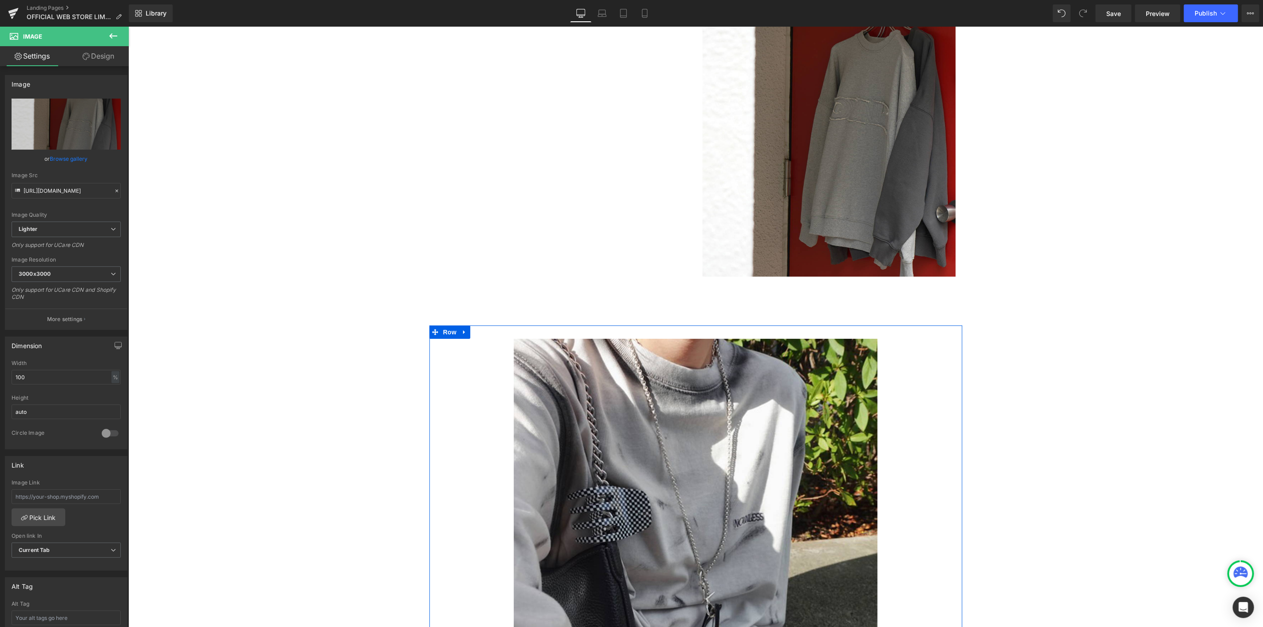
click at [654, 410] on img at bounding box center [695, 580] width 364 height 485
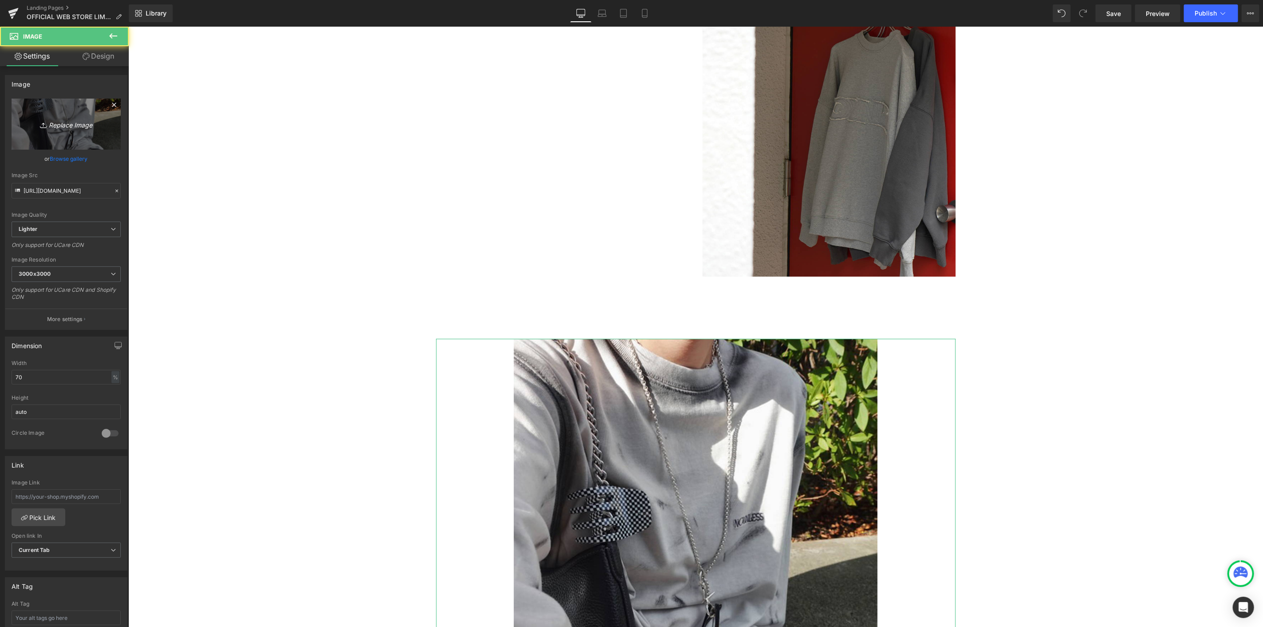
click at [85, 119] on icon "Replace Image" at bounding box center [66, 124] width 71 height 11
type input "C:\fakepath\IMG_9354 2.jpg"
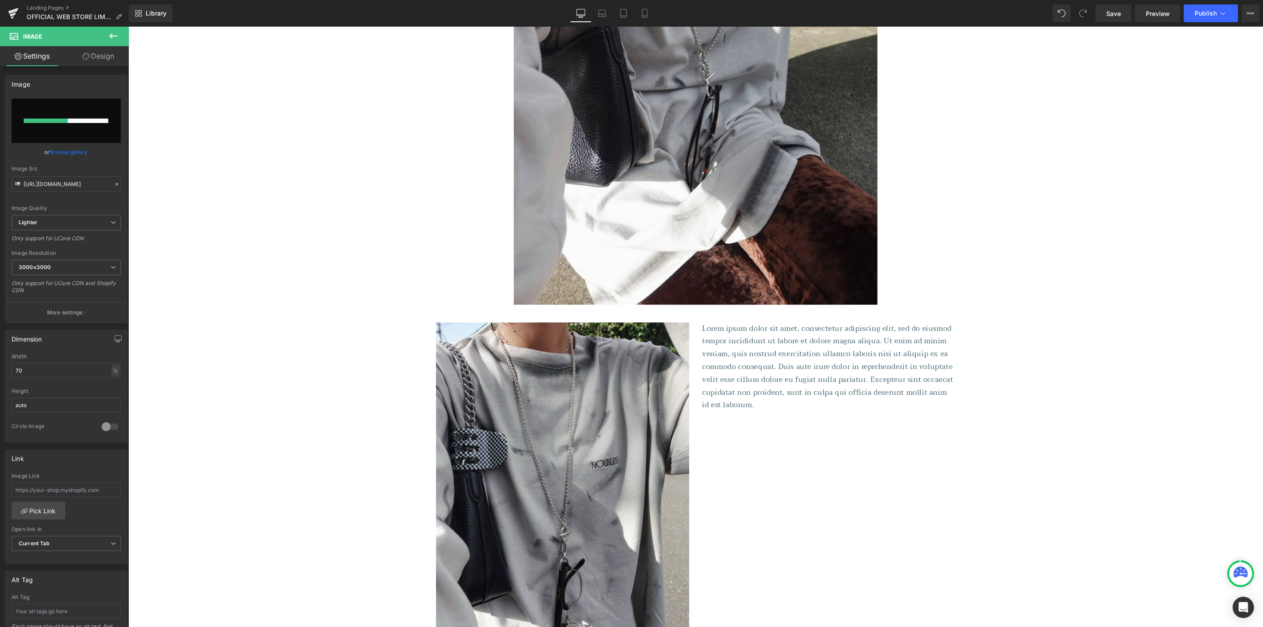
scroll to position [2109, 0]
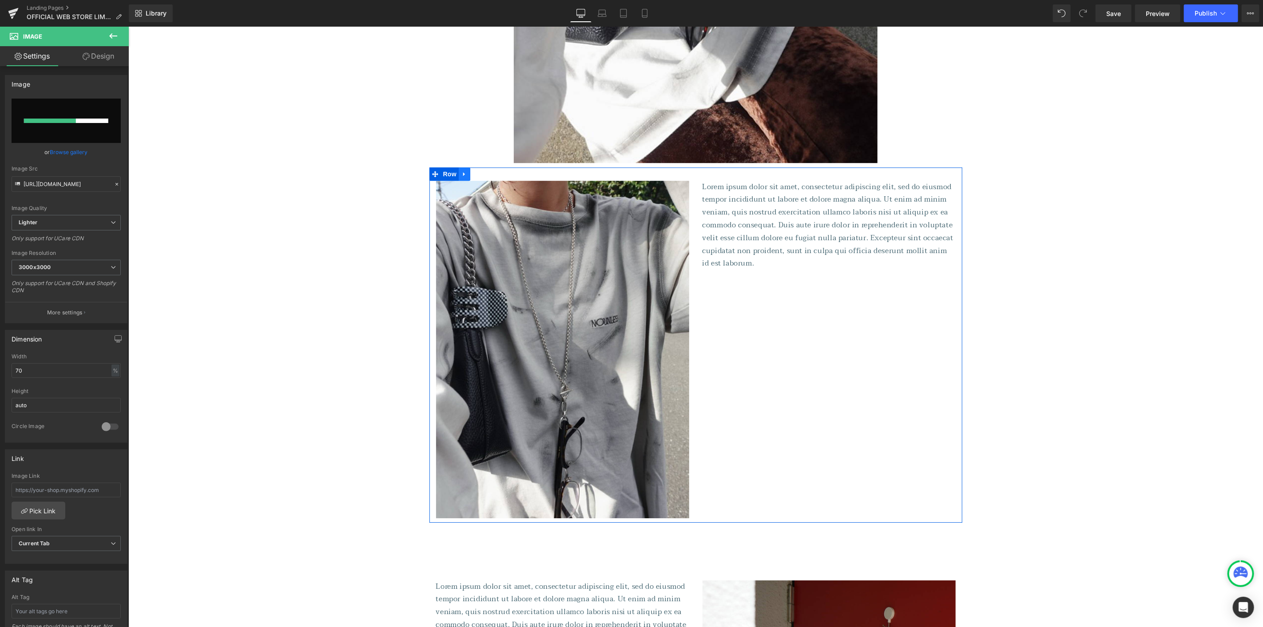
click at [463, 174] on icon at bounding box center [464, 173] width 2 height 4
click at [472, 174] on icon at bounding box center [475, 173] width 6 height 6
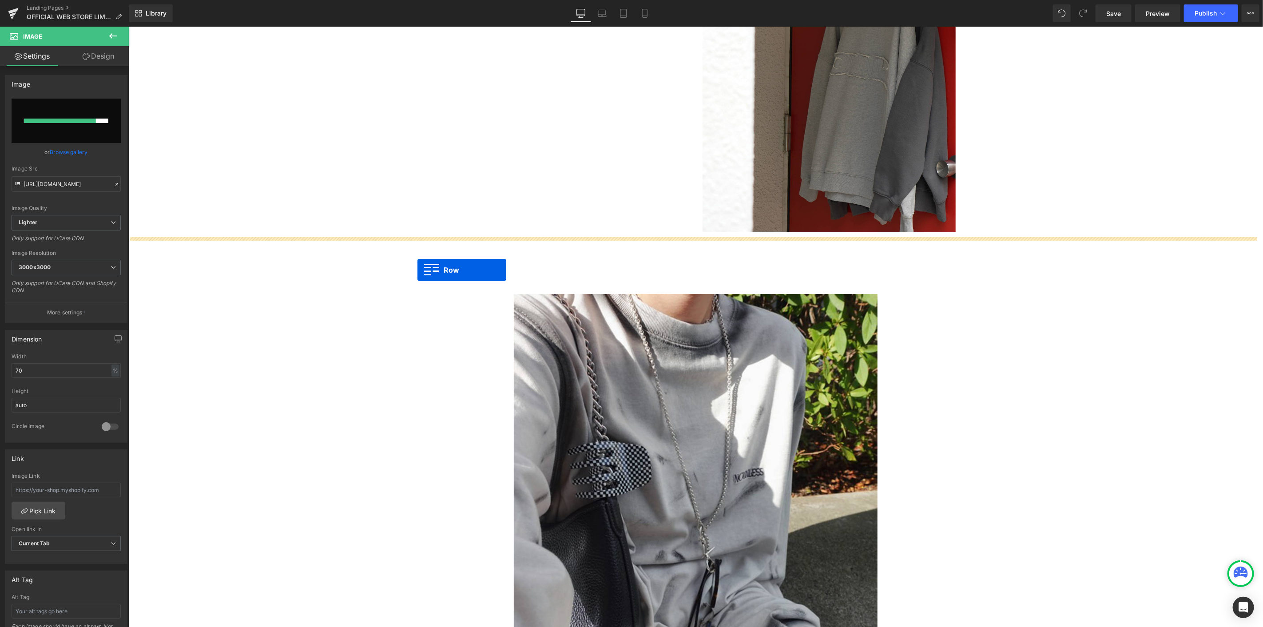
scroll to position [2816, 0]
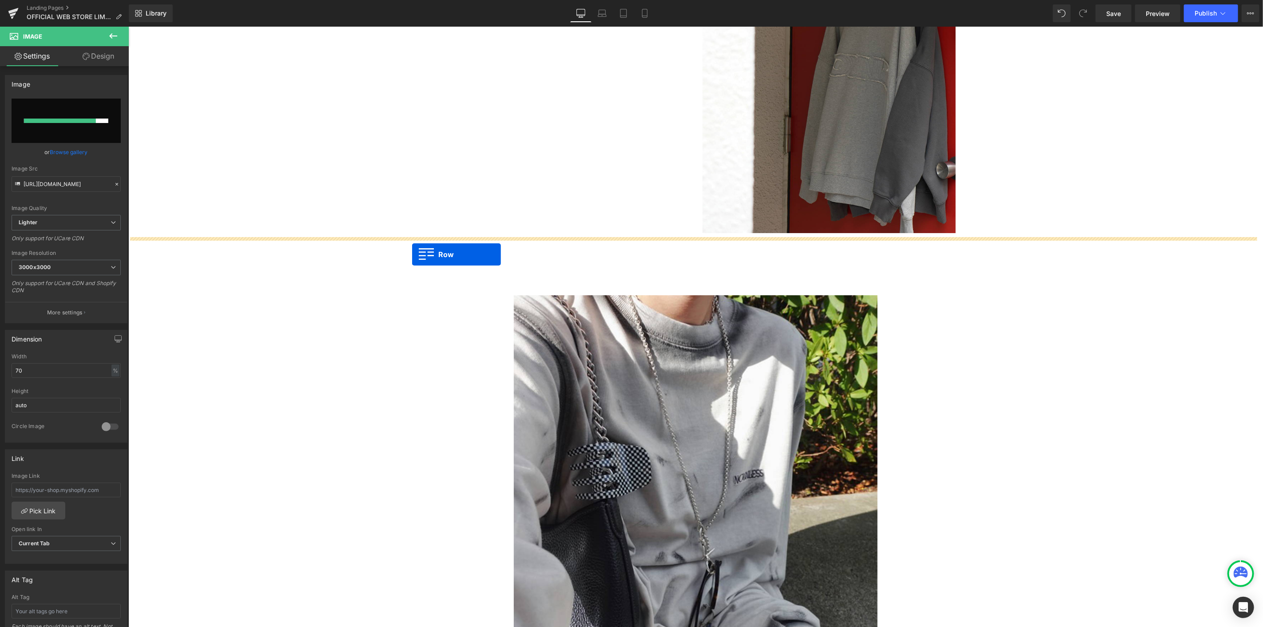
drag, startPoint x: 433, startPoint y: 71, endPoint x: 412, endPoint y: 254, distance: 183.8
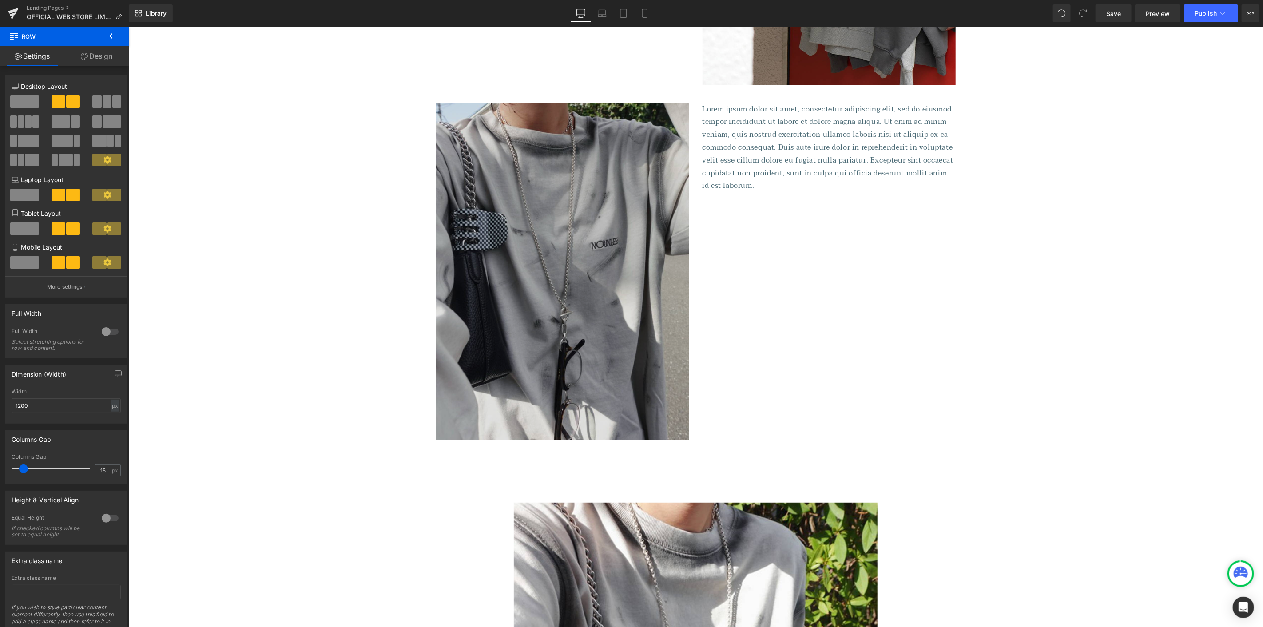
click at [594, 237] on img at bounding box center [562, 271] width 253 height 337
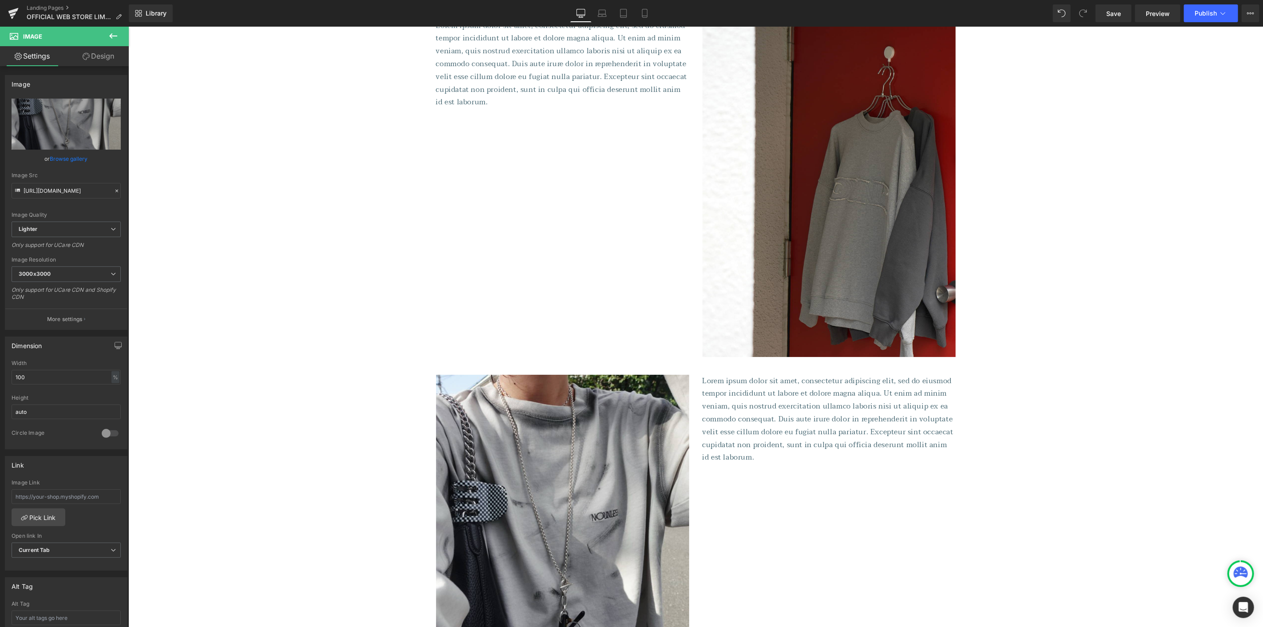
scroll to position [2843, 0]
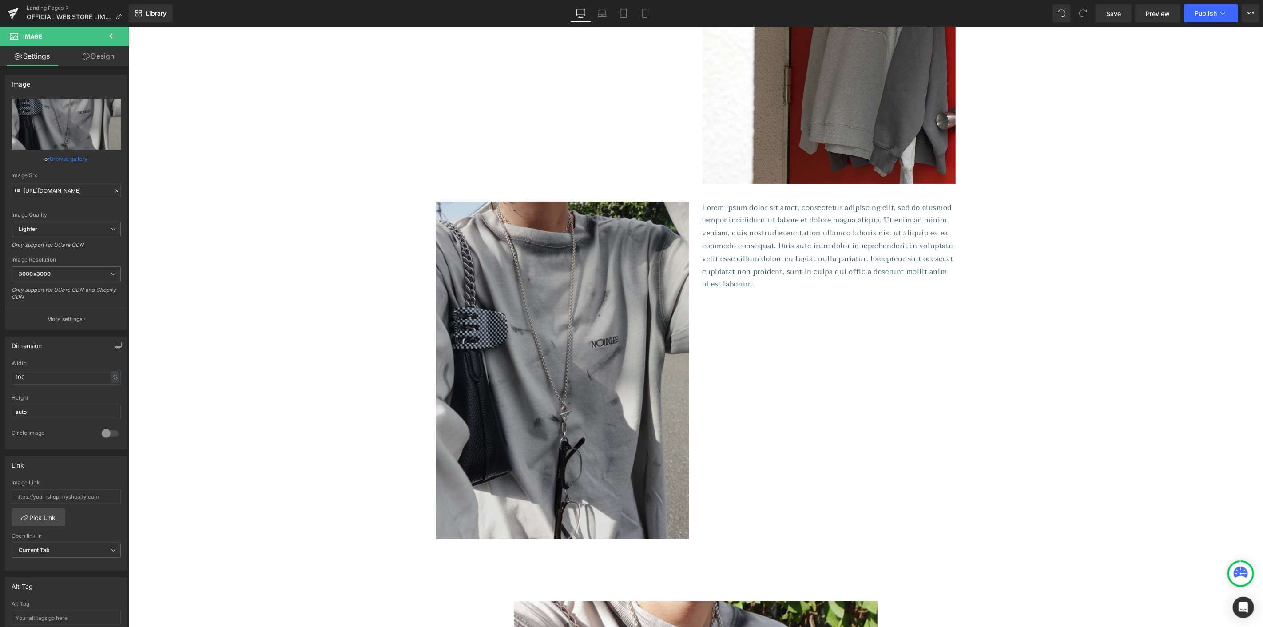
click at [546, 329] on img at bounding box center [562, 369] width 253 height 337
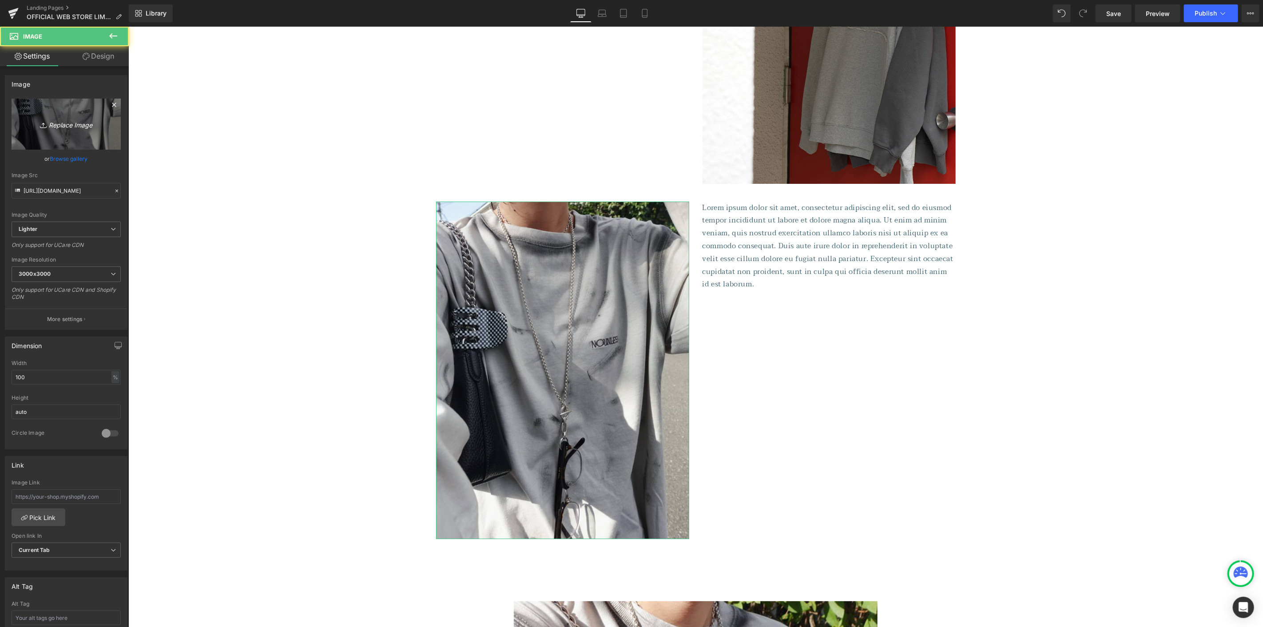
drag, startPoint x: 16, startPoint y: 109, endPoint x: 25, endPoint y: 118, distance: 12.2
click at [18, 111] on link "Replace Image" at bounding box center [66, 124] width 109 height 51
type input "C:\fakepath\IMG_9354 2.jpg"
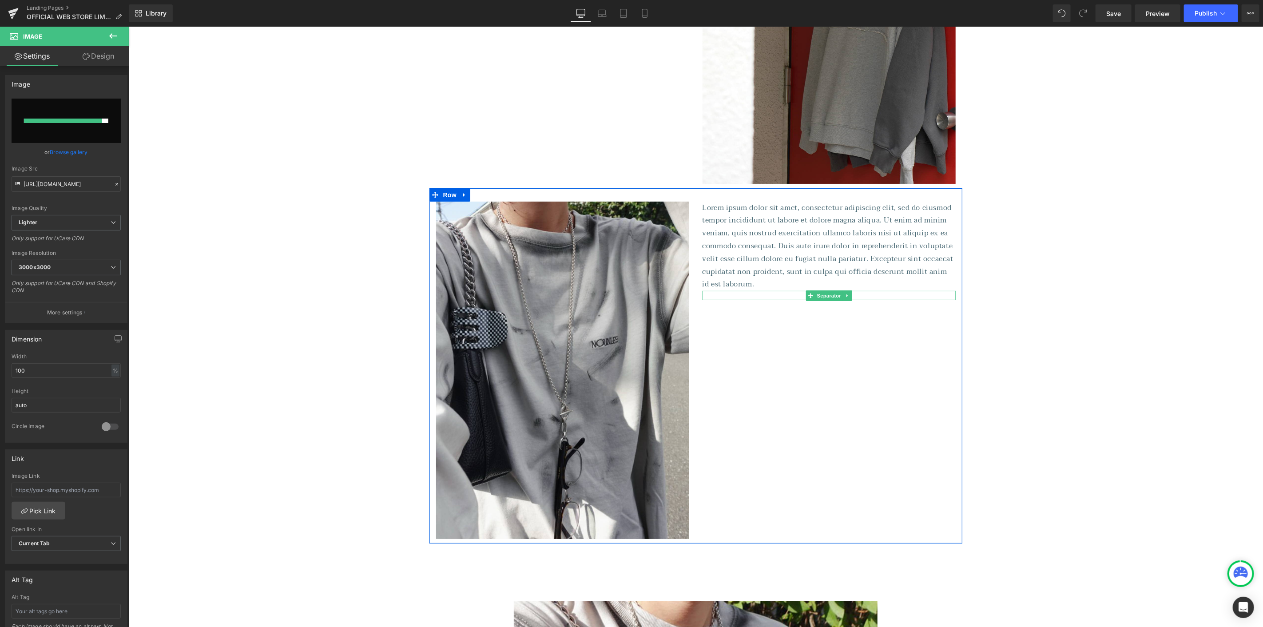
type input "[URL][DOMAIN_NAME]"
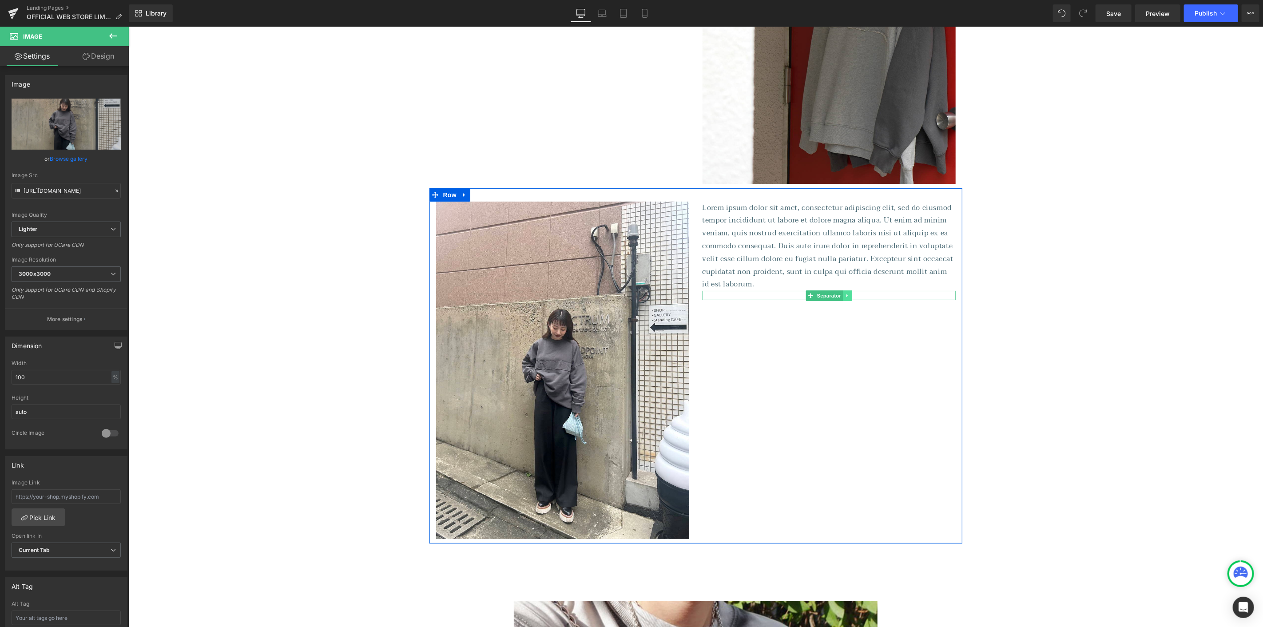
click at [846, 295] on icon at bounding box center [846, 295] width 5 height 5
click at [847, 295] on link at bounding box center [851, 295] width 9 height 11
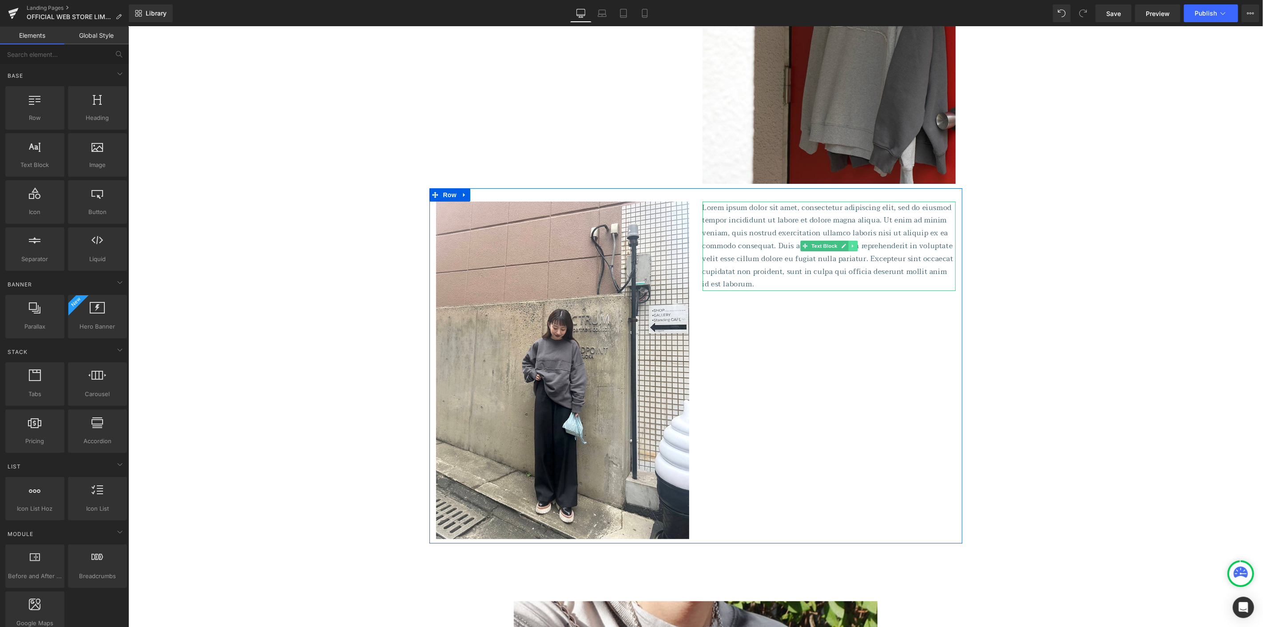
click at [850, 247] on icon at bounding box center [852, 245] width 5 height 5
click at [854, 246] on icon at bounding box center [856, 245] width 5 height 5
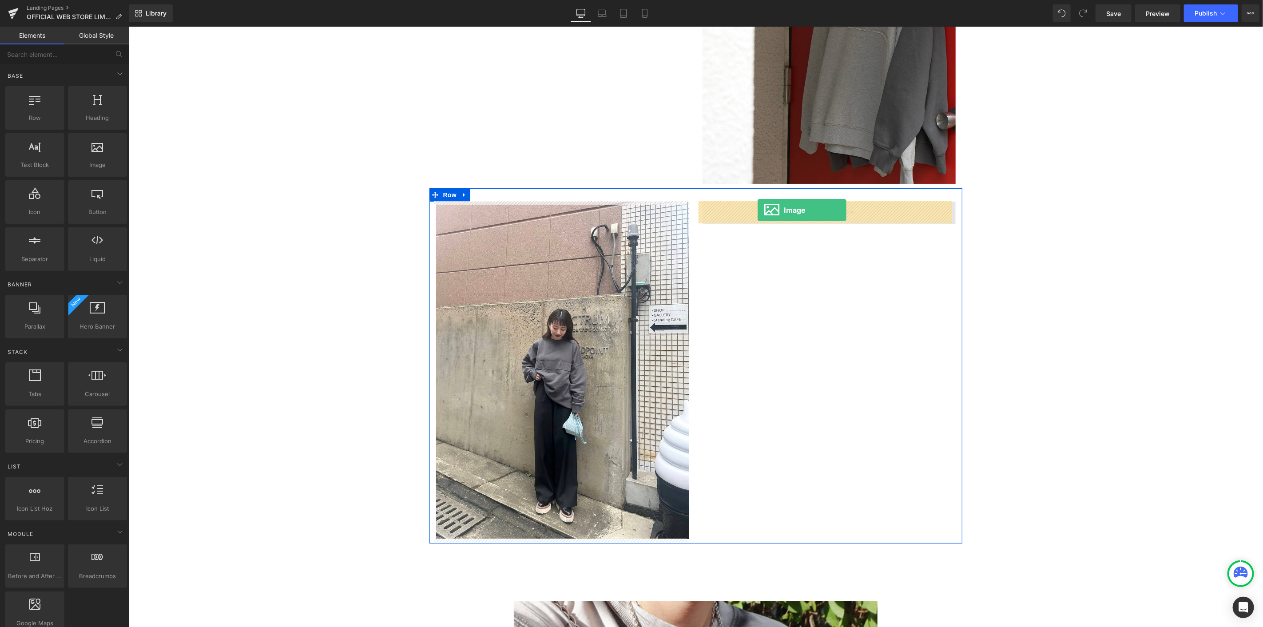
drag, startPoint x: 215, startPoint y: 198, endPoint x: 757, endPoint y: 210, distance: 541.7
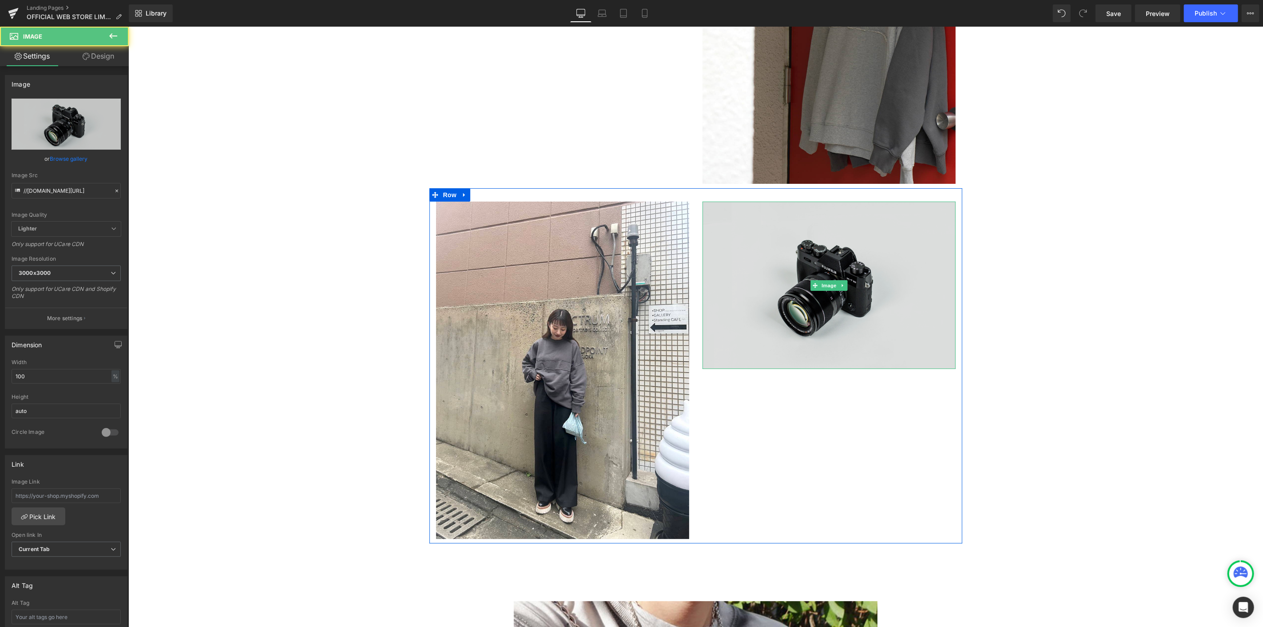
click at [789, 218] on img at bounding box center [828, 285] width 253 height 168
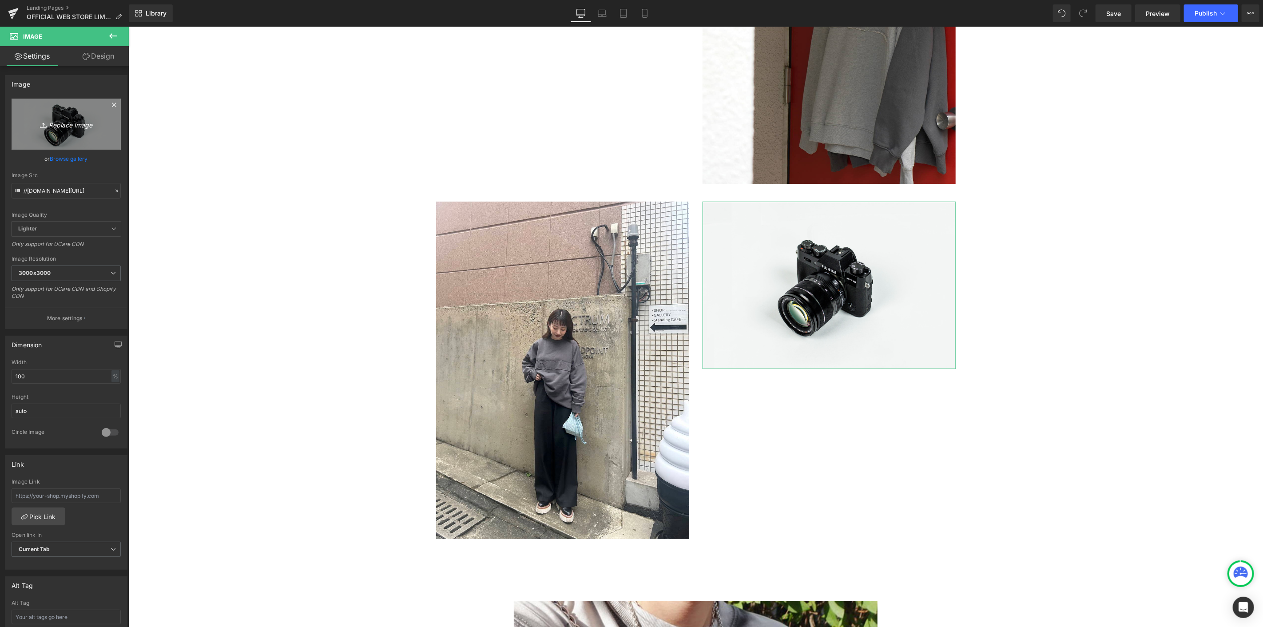
click at [57, 134] on link "Replace Image" at bounding box center [66, 124] width 109 height 51
type input "C:\fakepath\IMG_9356.jpg"
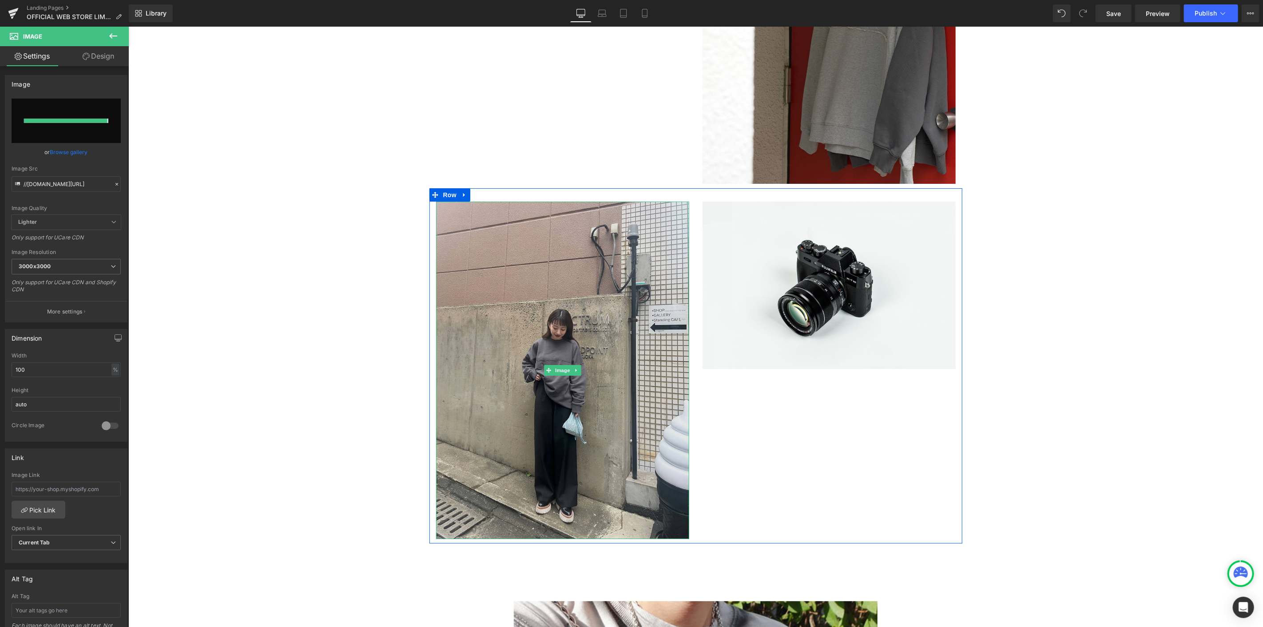
type input "[URL][DOMAIN_NAME]"
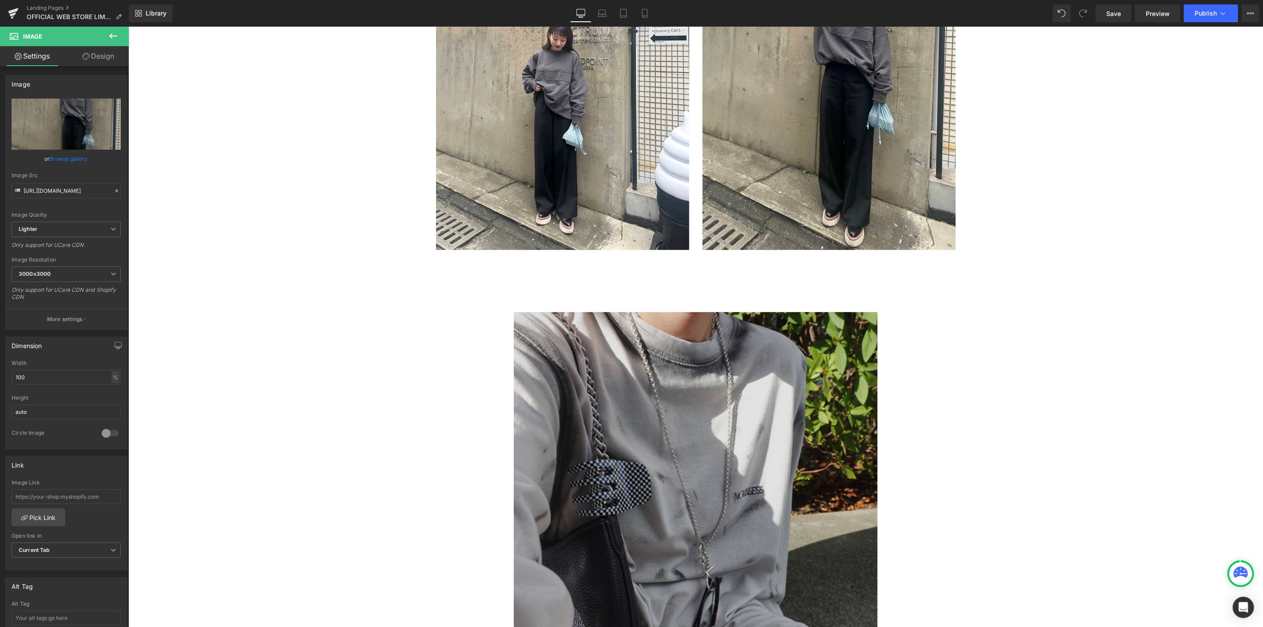
scroll to position [3188, 0]
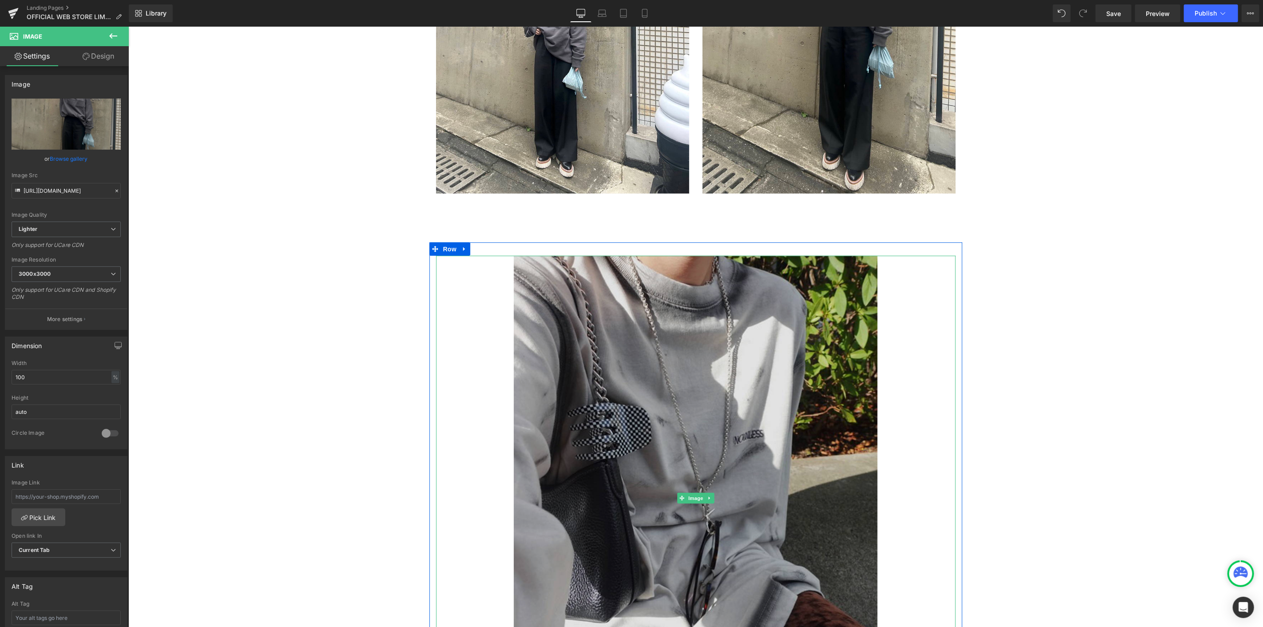
click at [590, 320] on img at bounding box center [695, 497] width 364 height 485
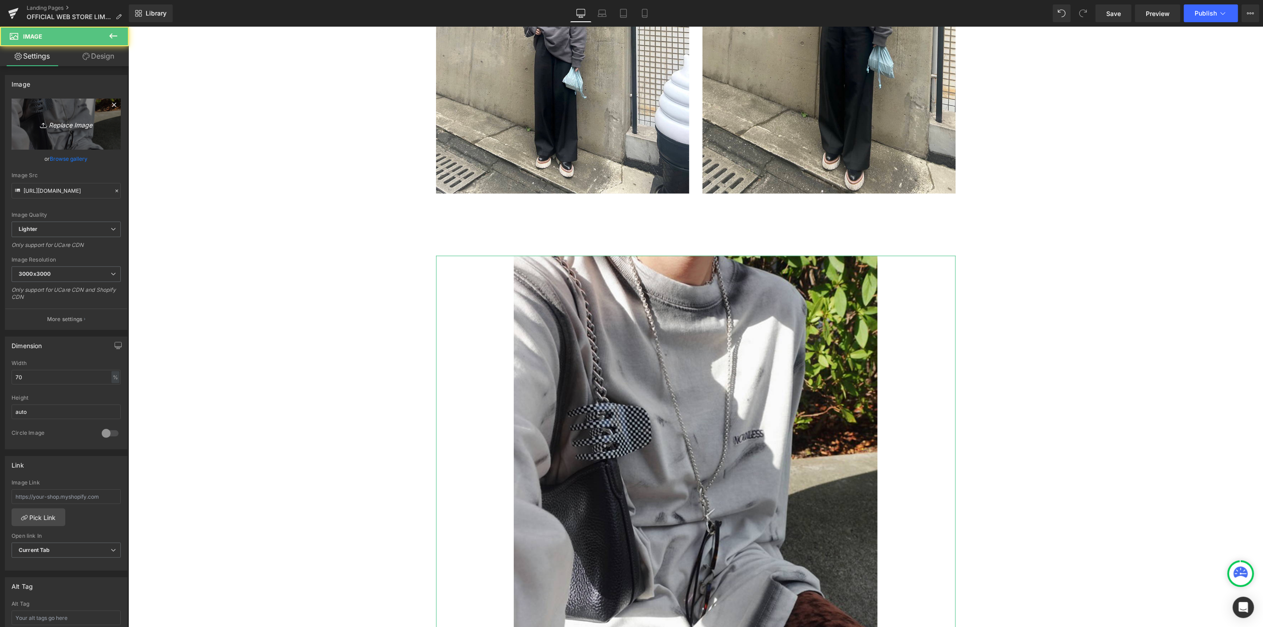
click at [42, 113] on link "Replace Image" at bounding box center [66, 124] width 109 height 51
type input "C:\fakepath\IMG_8839.jpg"
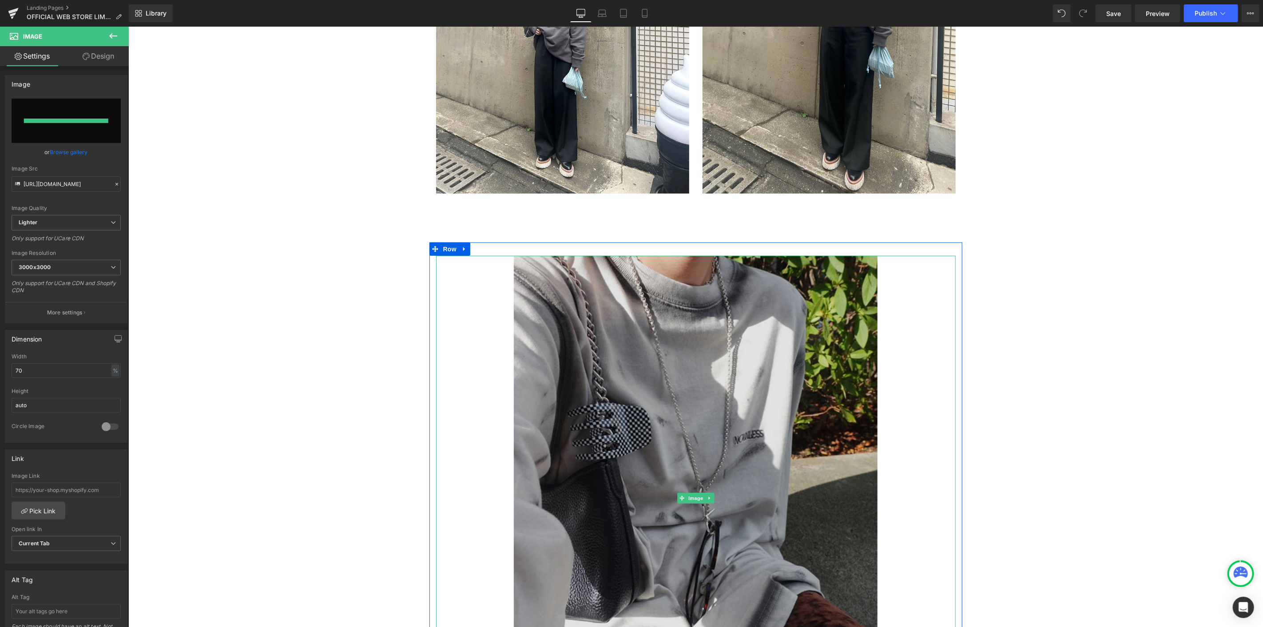
type input "[URL][DOMAIN_NAME]"
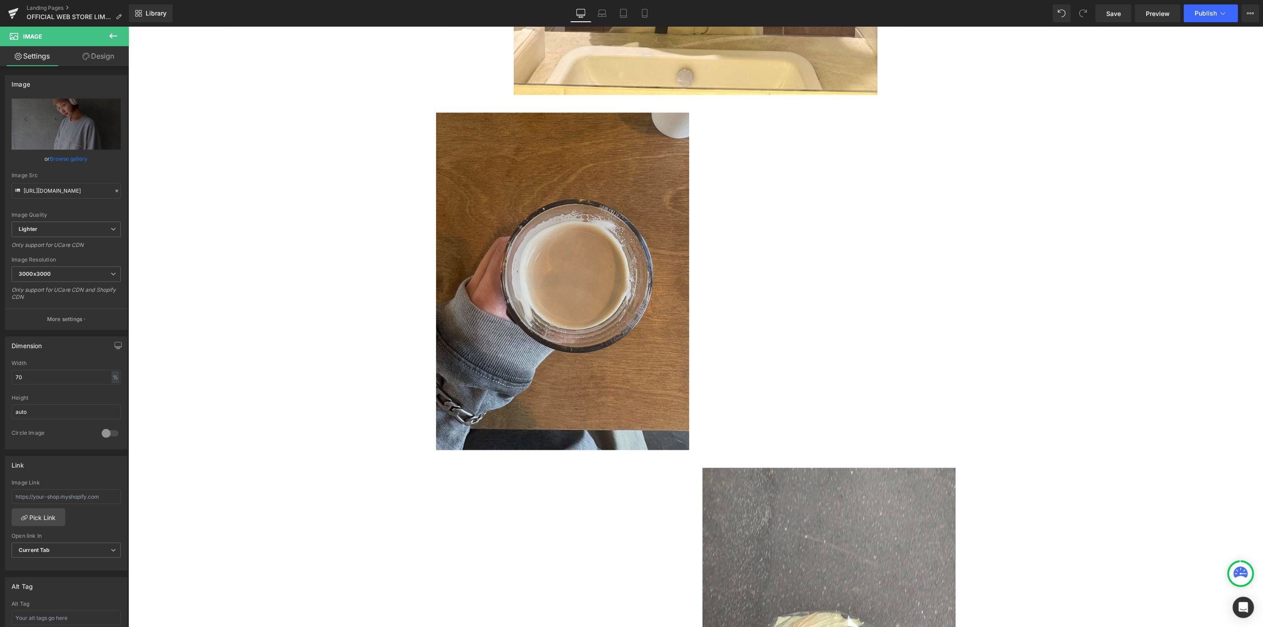
scroll to position [919, 0]
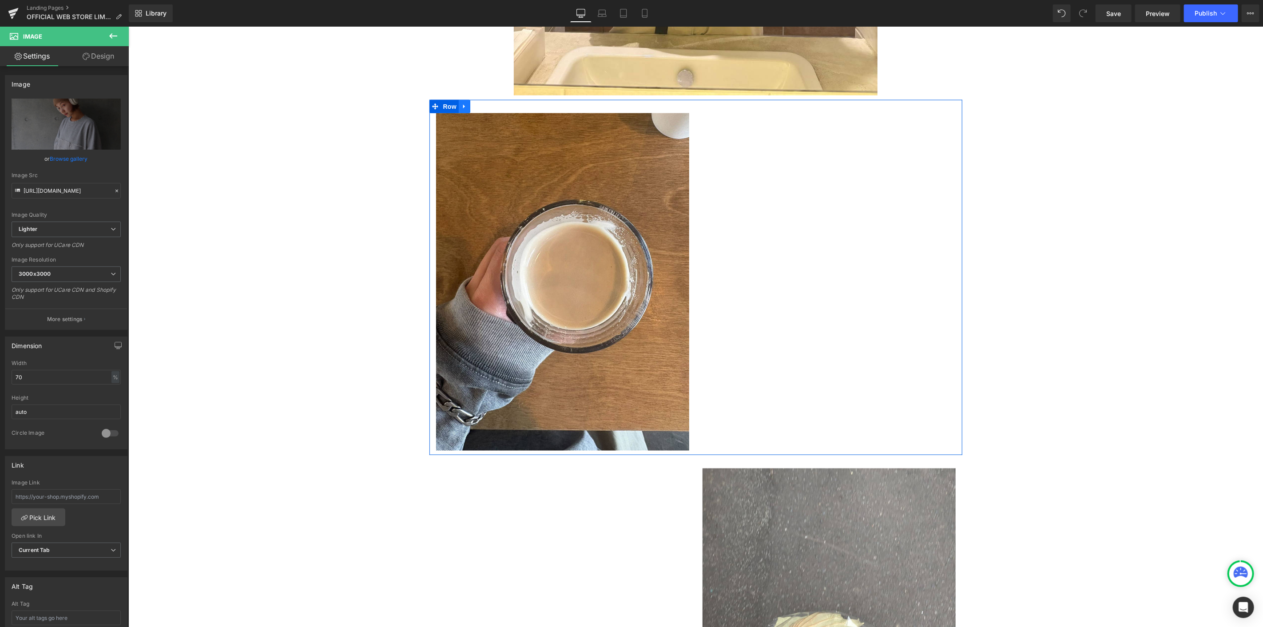
click at [458, 107] on link at bounding box center [464, 105] width 12 height 13
click at [472, 107] on icon at bounding box center [475, 106] width 6 height 6
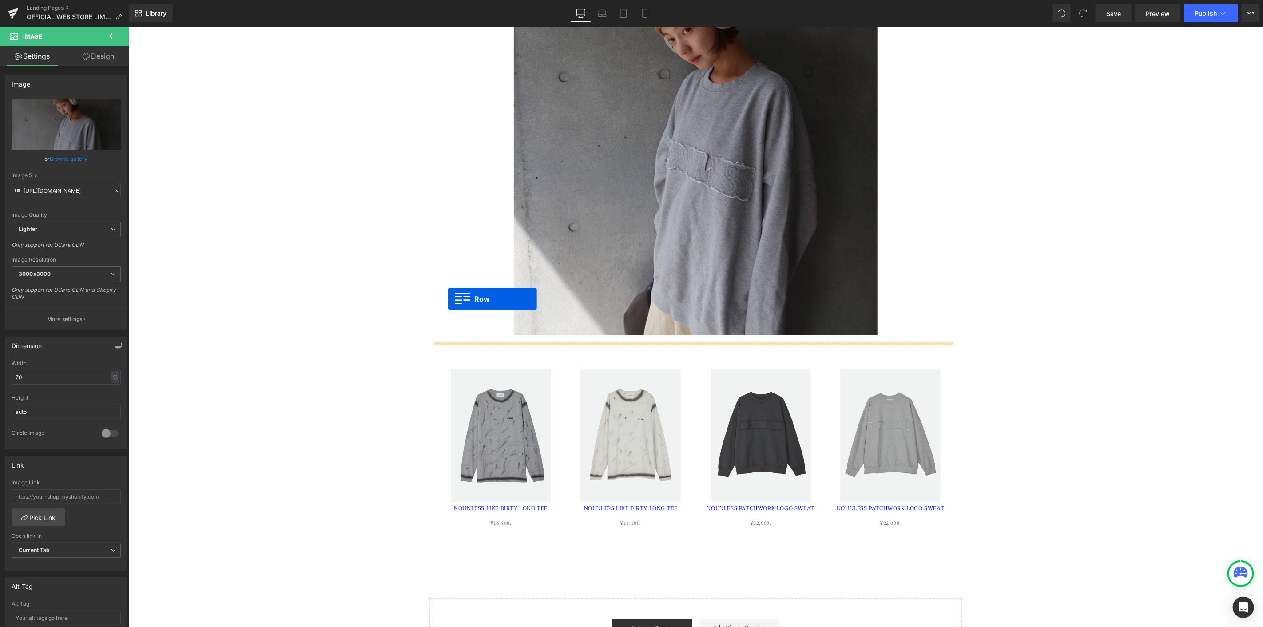
scroll to position [3632, 0]
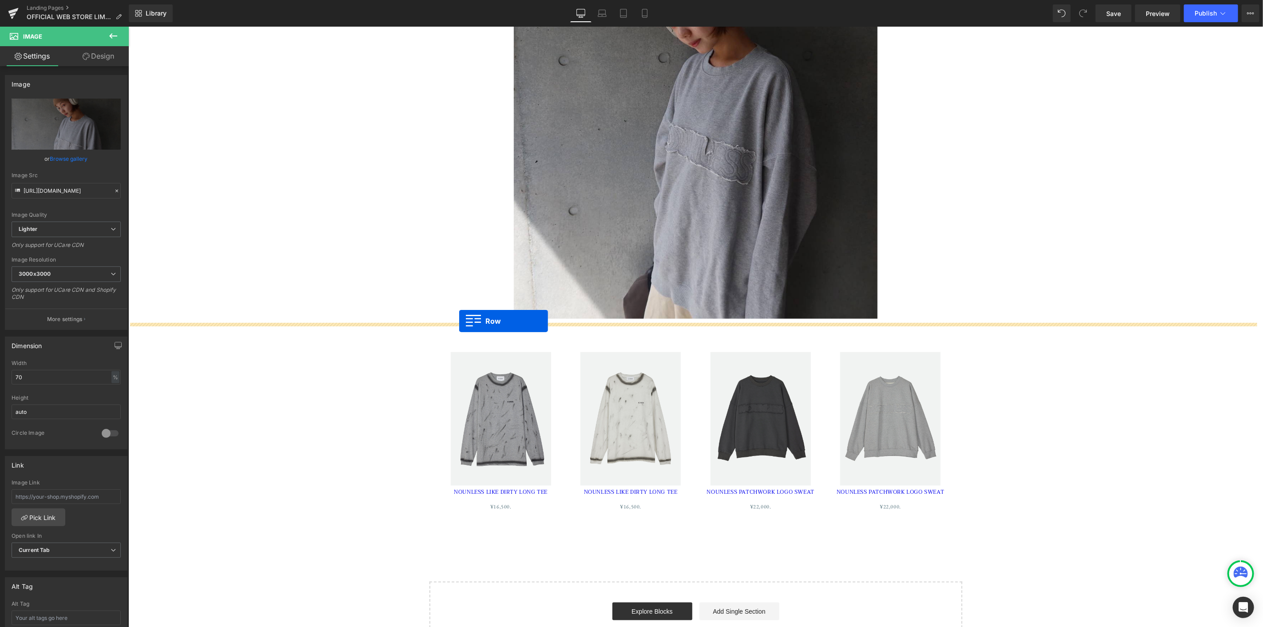
drag, startPoint x: 431, startPoint y: 116, endPoint x: 459, endPoint y: 321, distance: 206.5
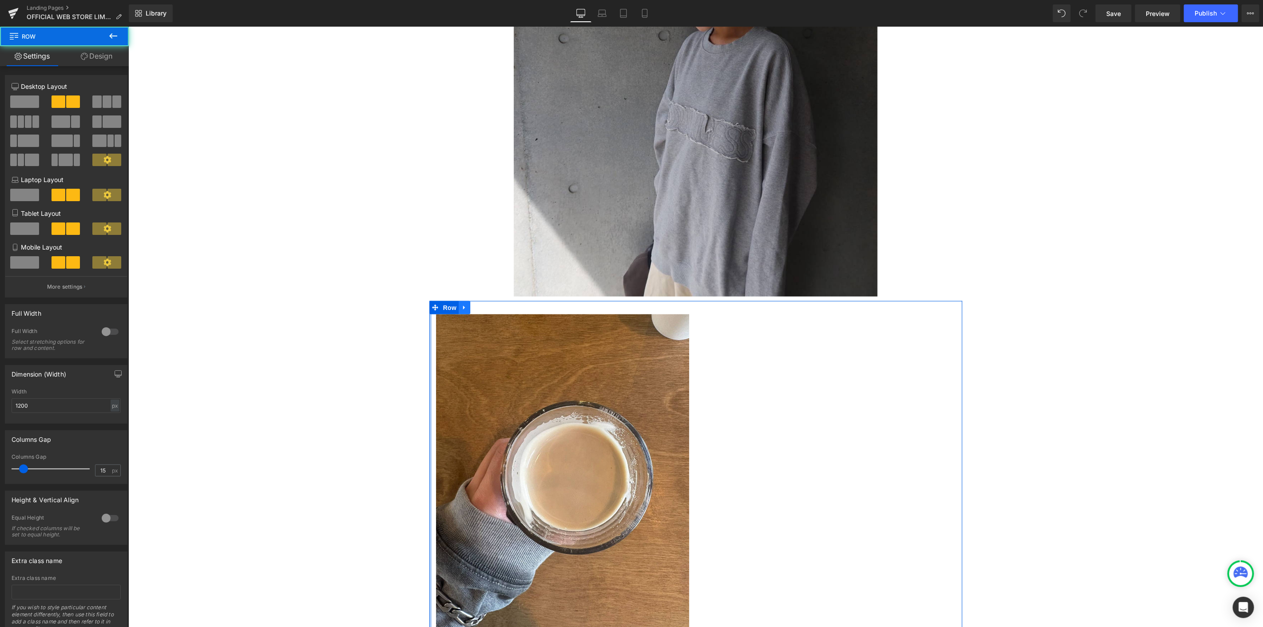
scroll to position [3610, 0]
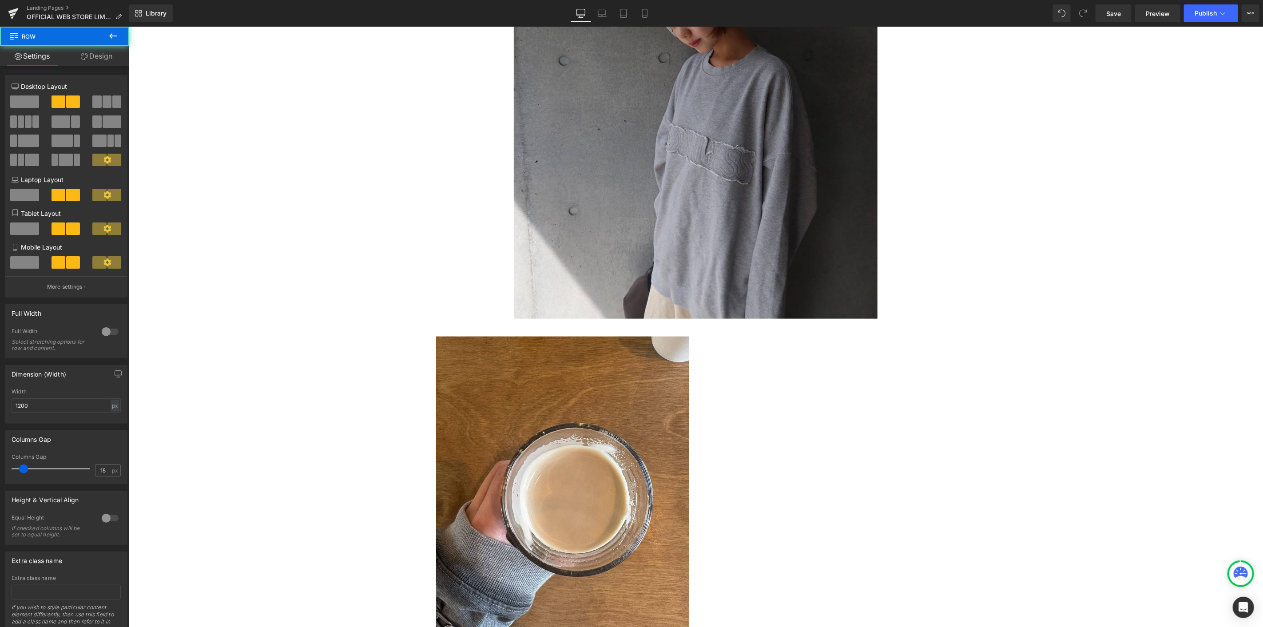
drag, startPoint x: 515, startPoint y: 370, endPoint x: 264, endPoint y: 188, distance: 310.5
click at [515, 370] on img at bounding box center [562, 504] width 253 height 337
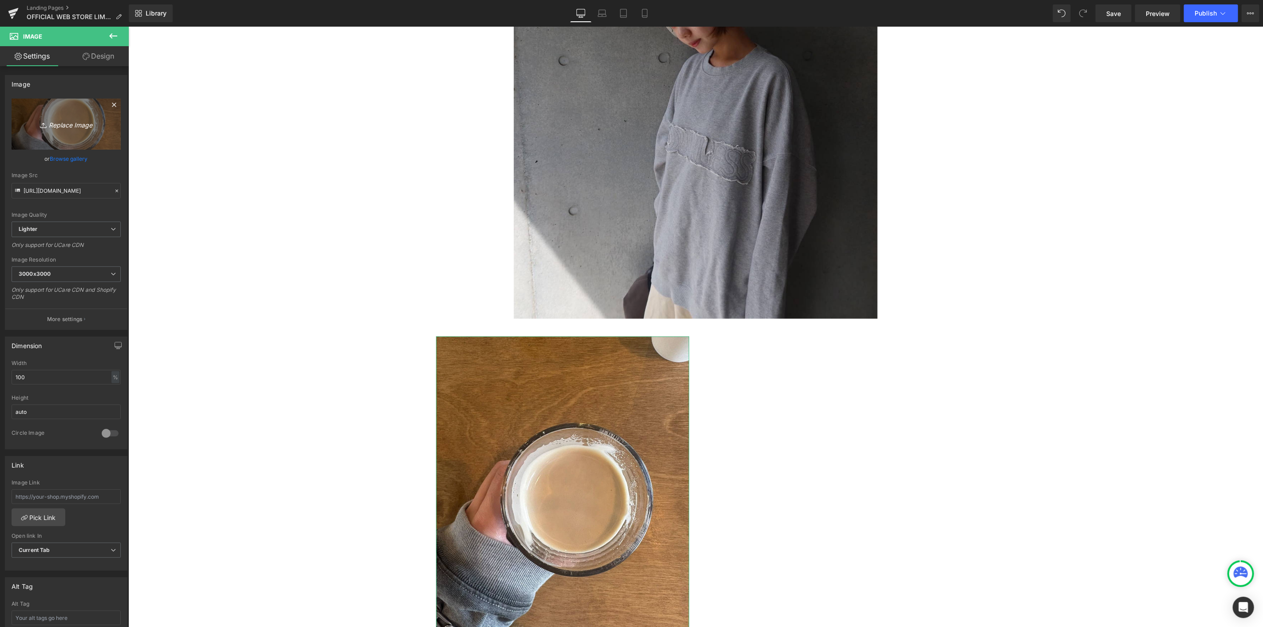
click at [90, 124] on icon "Replace Image" at bounding box center [66, 124] width 71 height 11
type input "C:\fakepath\IMG_8842.jpg"
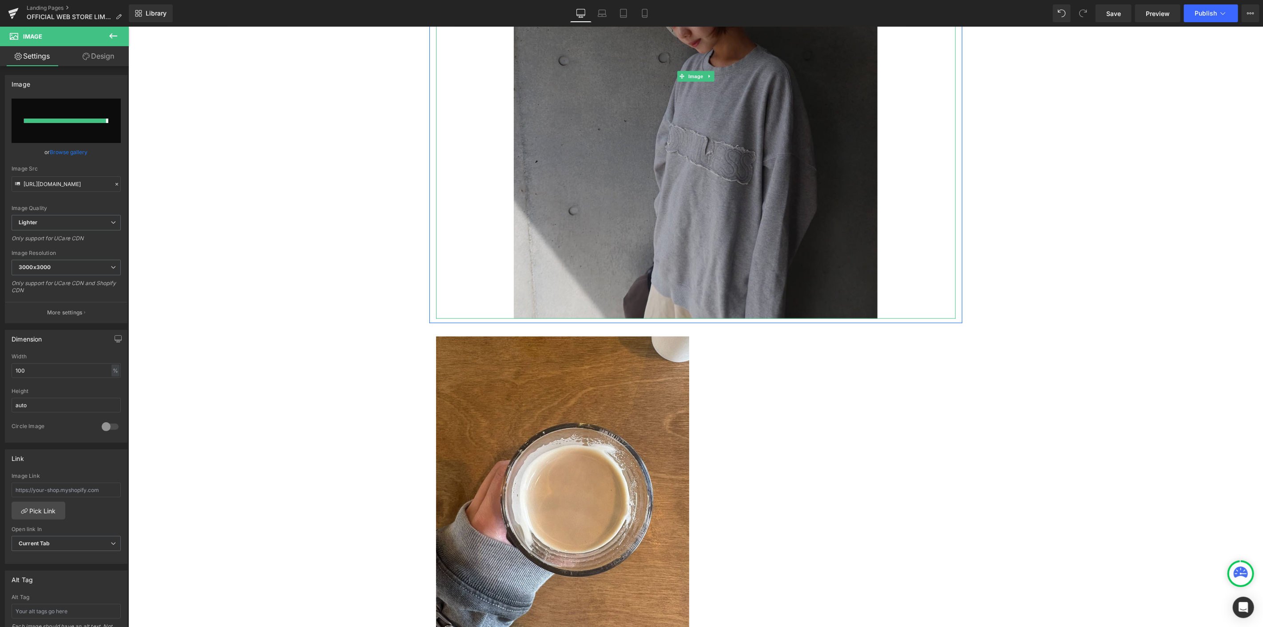
type input "[URL][DOMAIN_NAME]"
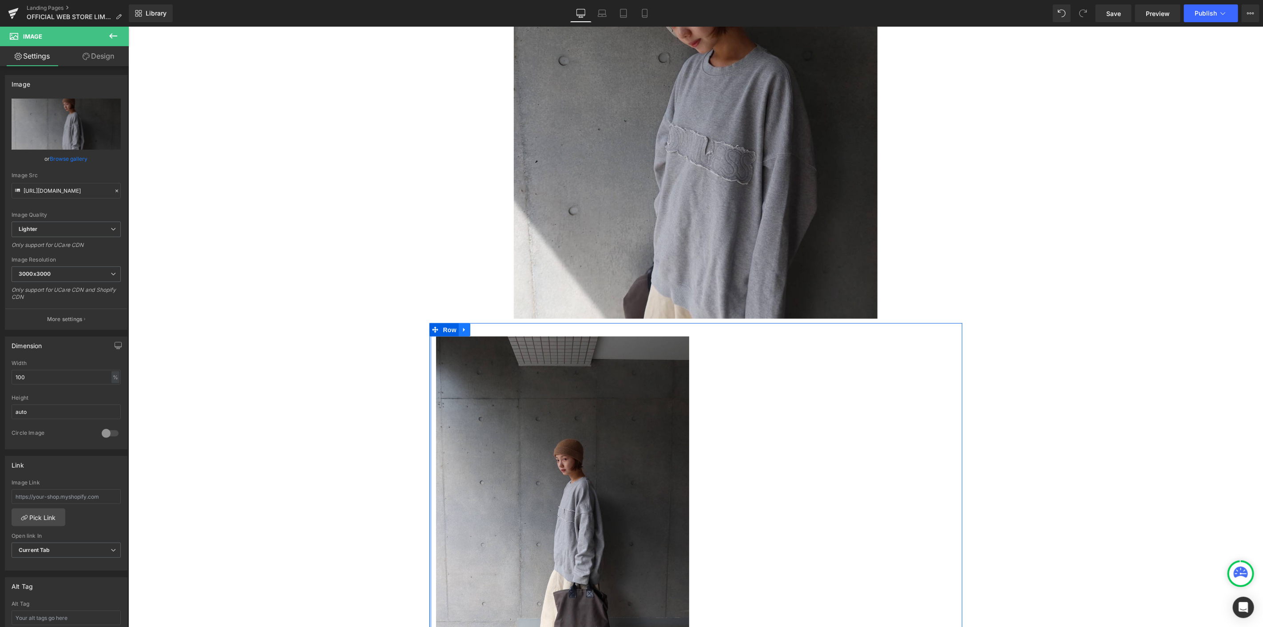
click at [461, 330] on icon at bounding box center [464, 329] width 6 height 7
click at [472, 328] on icon at bounding box center [475, 329] width 6 height 6
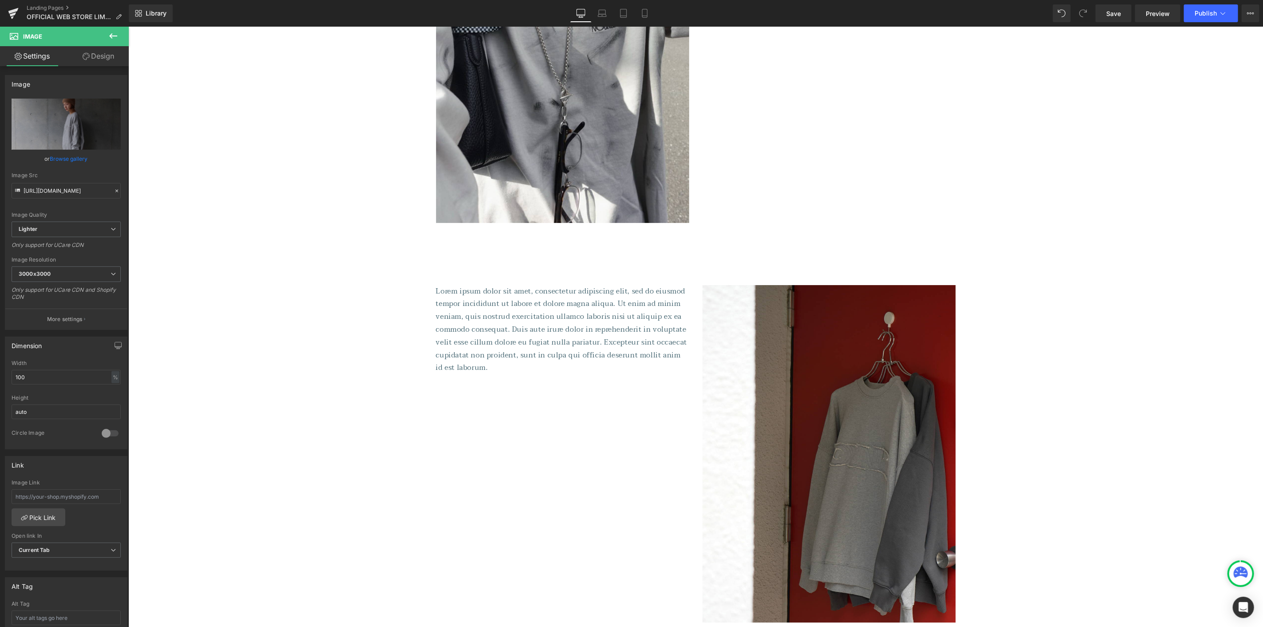
scroll to position [2400, 0]
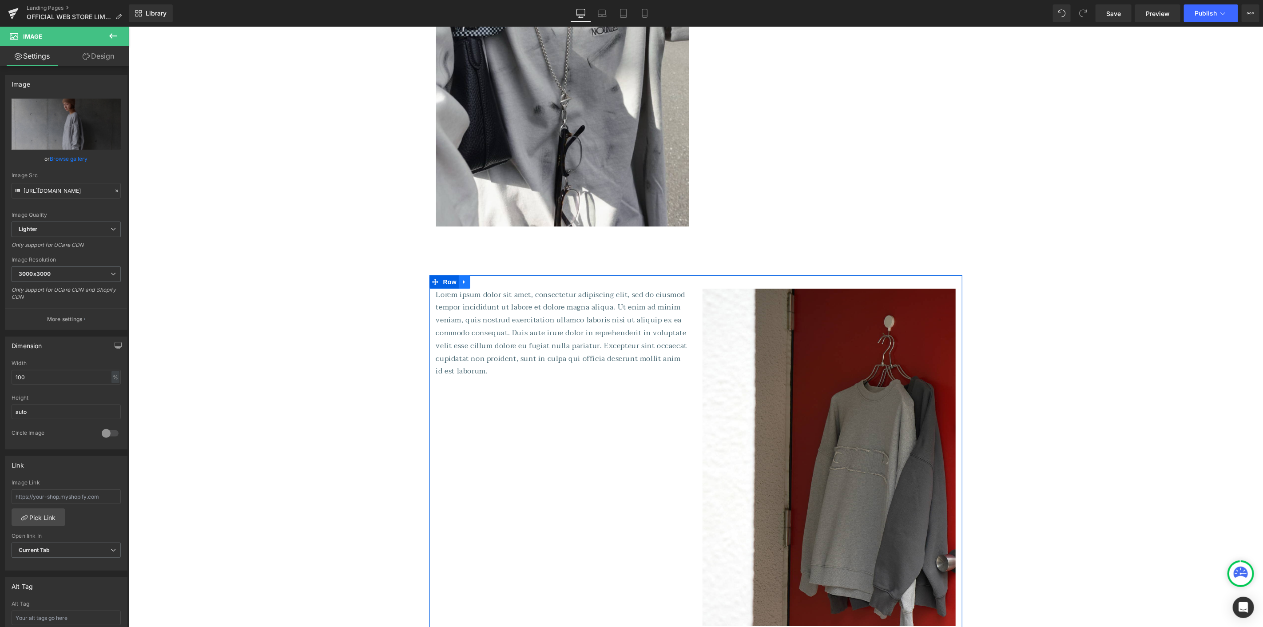
click at [458, 282] on link at bounding box center [464, 281] width 12 height 13
click at [472, 282] on icon at bounding box center [475, 281] width 6 height 6
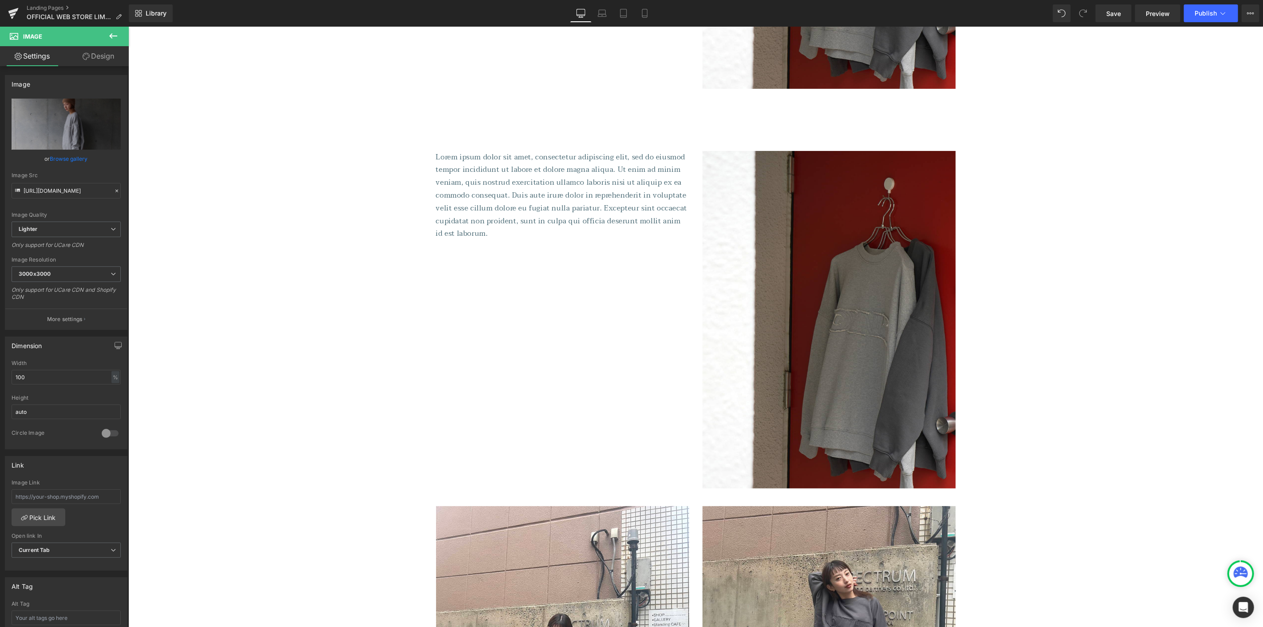
scroll to position [2816, 0]
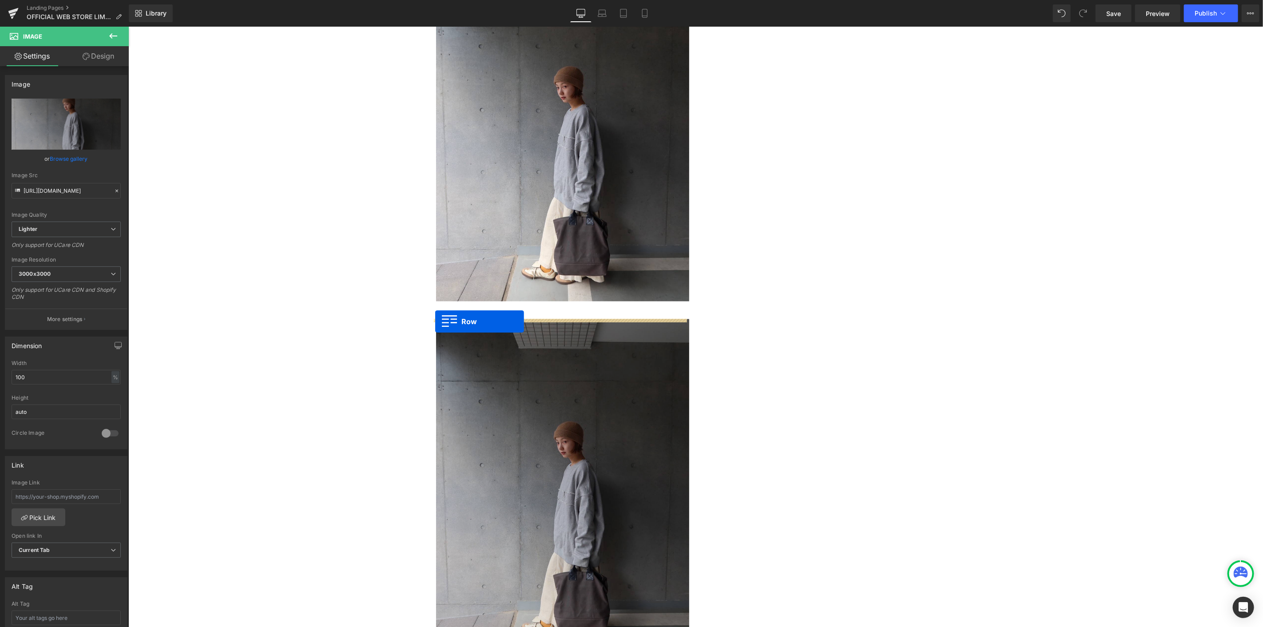
drag, startPoint x: 433, startPoint y: 267, endPoint x: 436, endPoint y: 320, distance: 53.3
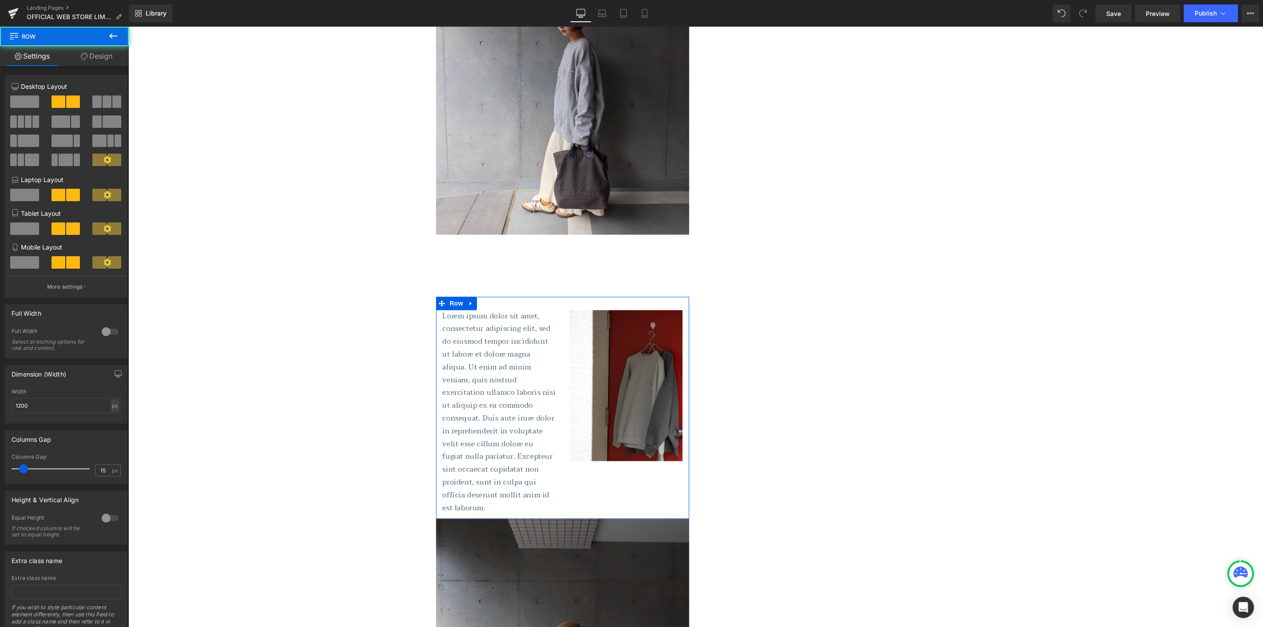
scroll to position [3982, 0]
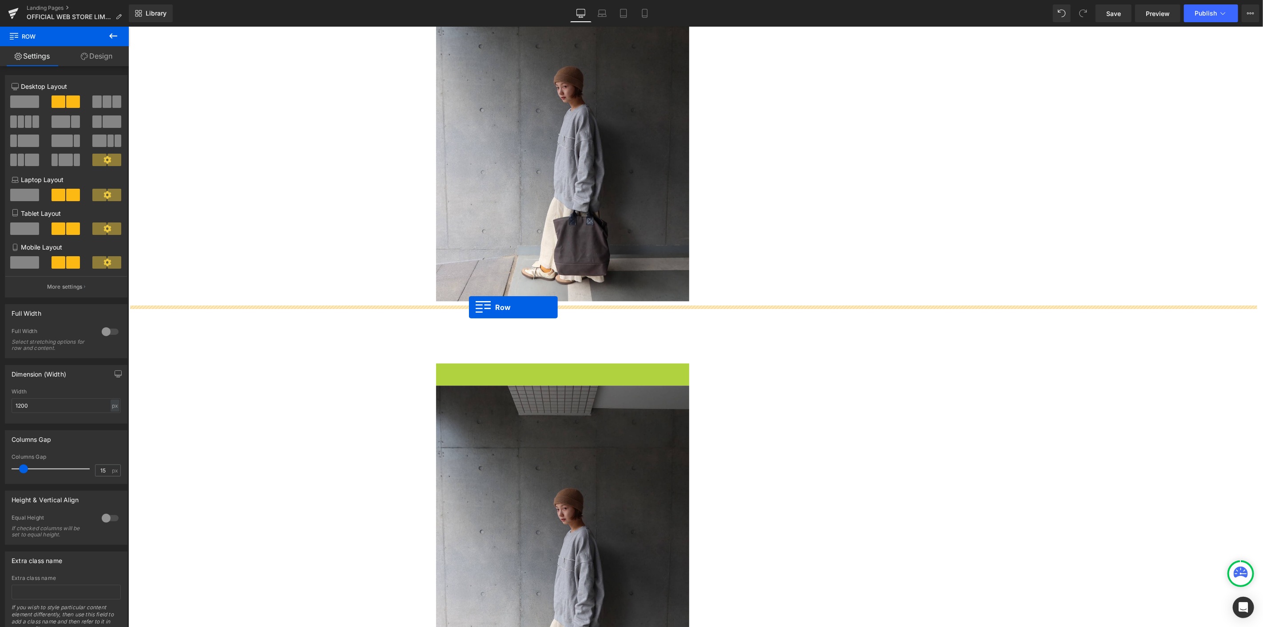
drag, startPoint x: 438, startPoint y: 370, endPoint x: 468, endPoint y: 307, distance: 70.5
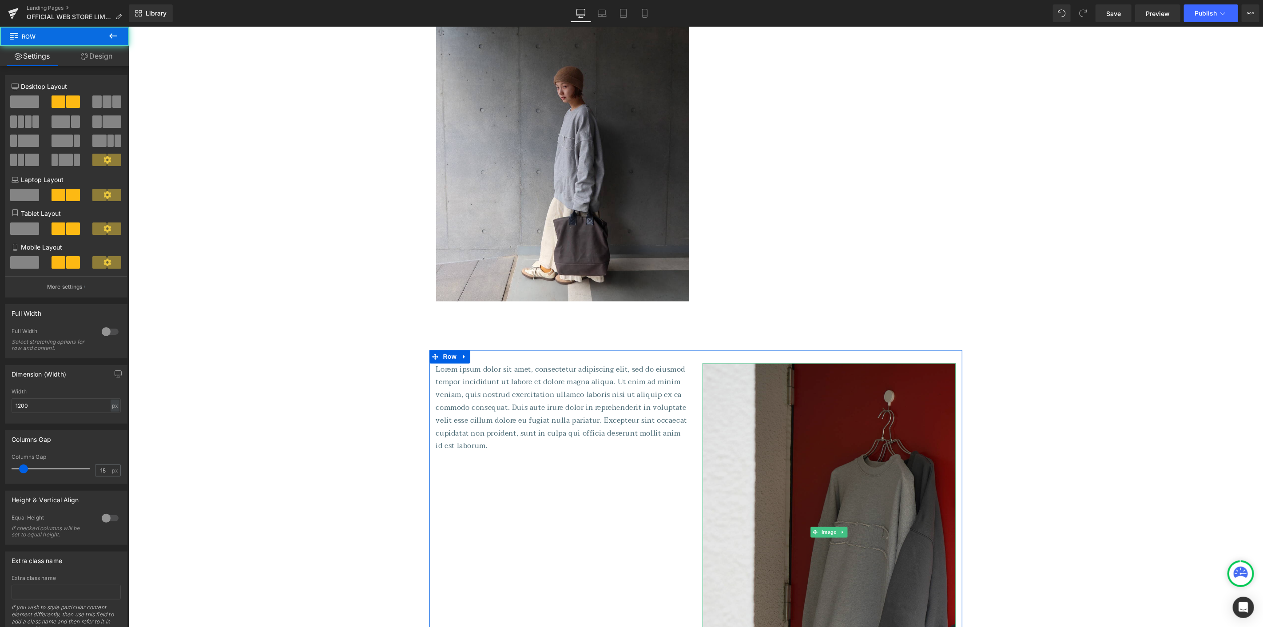
click at [868, 453] on img at bounding box center [828, 531] width 253 height 337
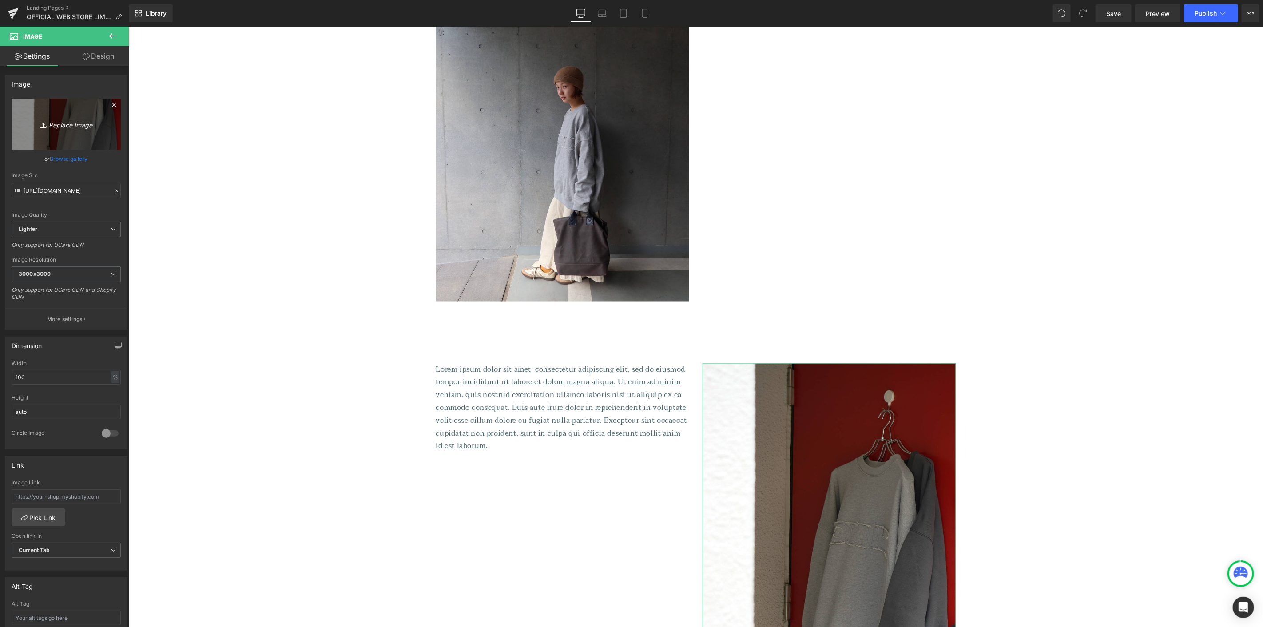
click at [59, 130] on link "Replace Image" at bounding box center [66, 124] width 109 height 51
type input "C:\fakepath\IMG_5323.jpg"
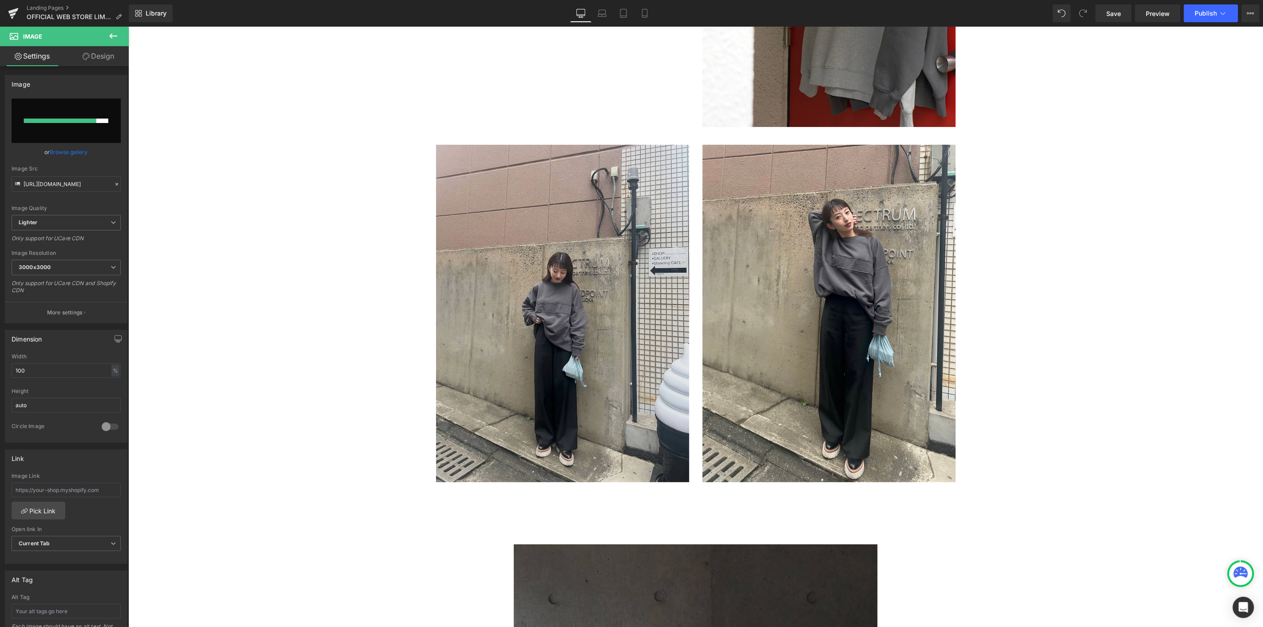
scroll to position [2897, 0]
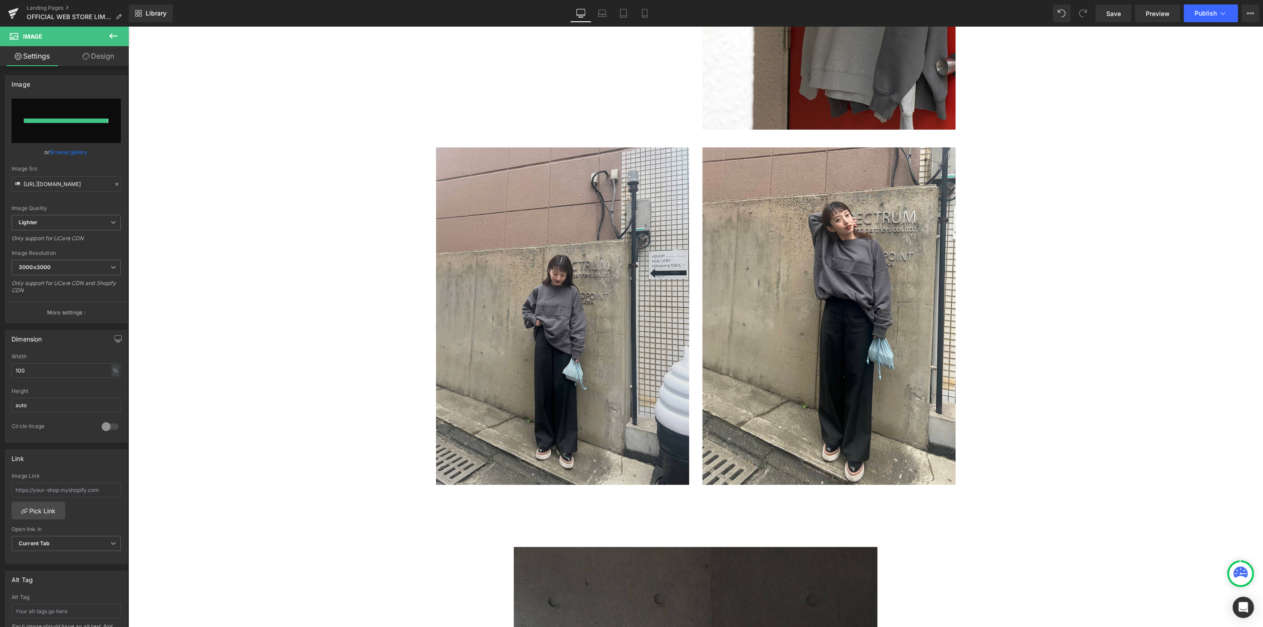
type input "[URL][DOMAIN_NAME]"
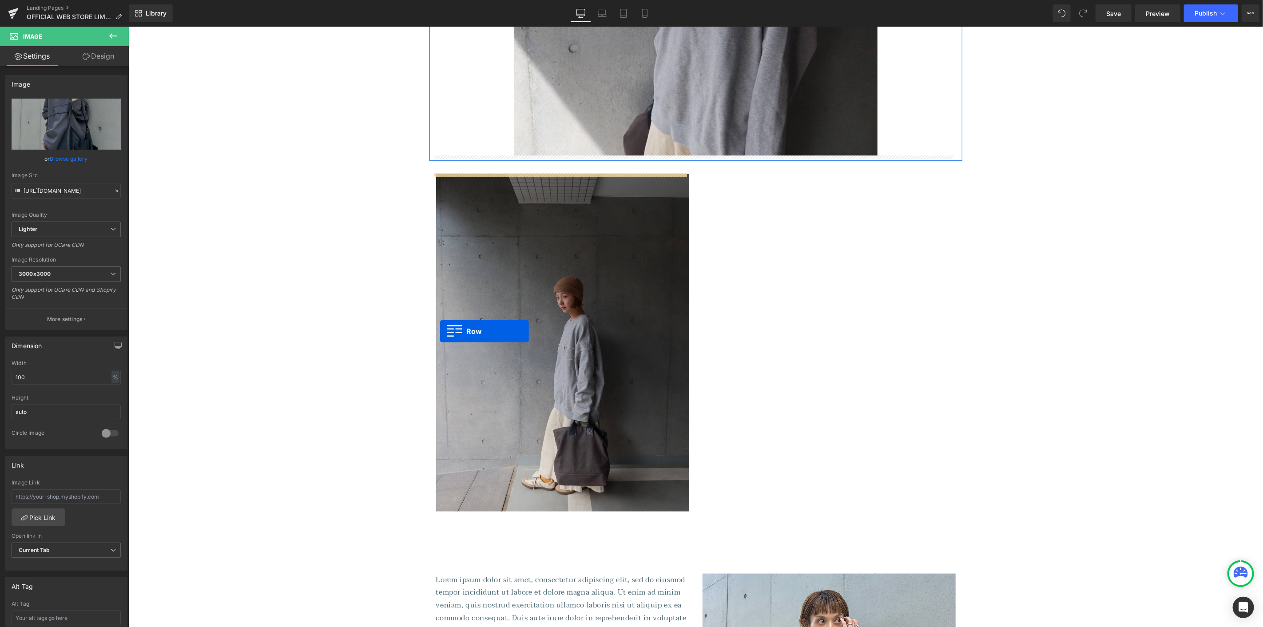
scroll to position [3538, 0]
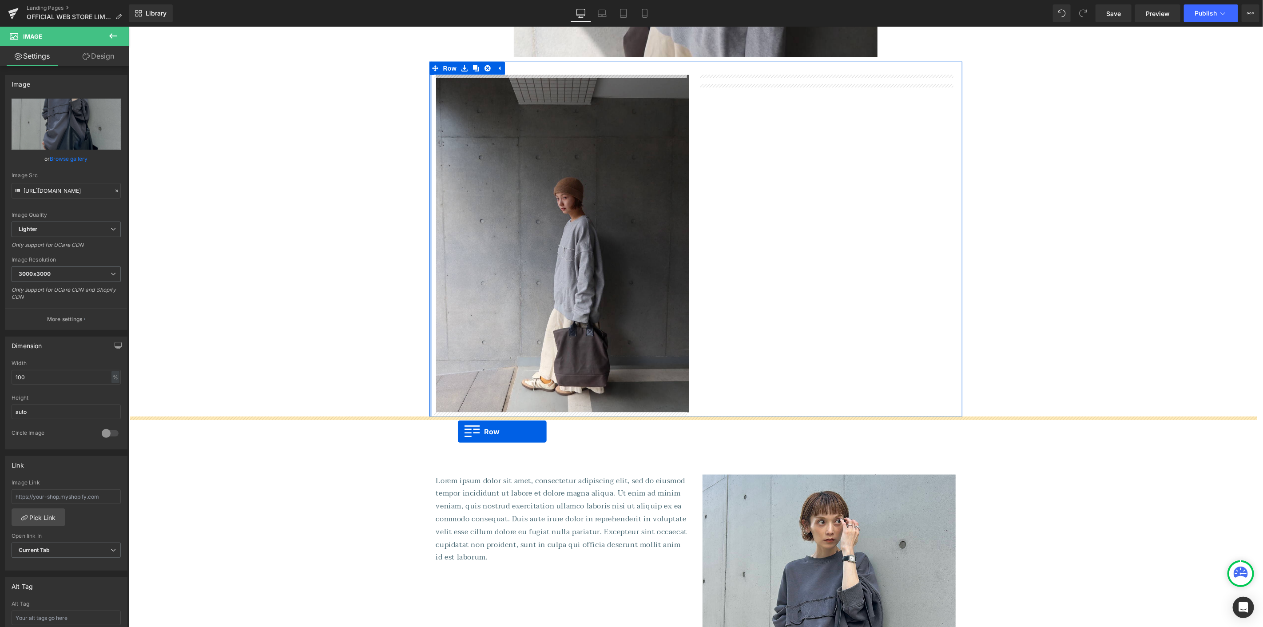
drag, startPoint x: 433, startPoint y: 142, endPoint x: 457, endPoint y: 432, distance: 290.9
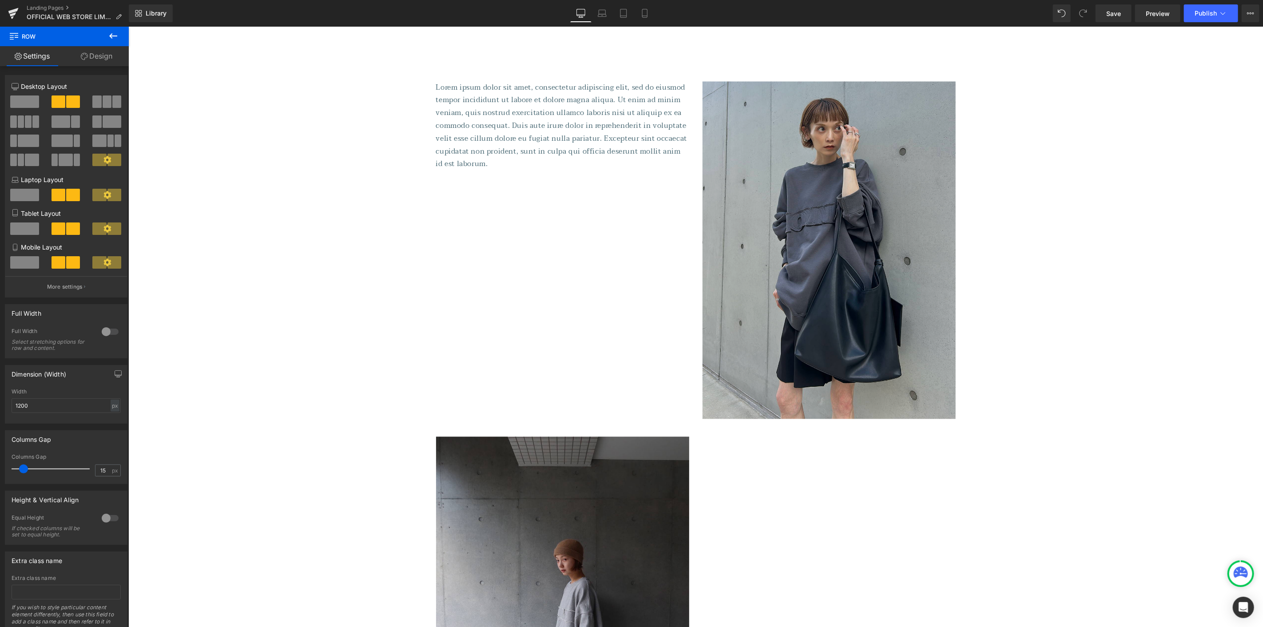
scroll to position [4354, 0]
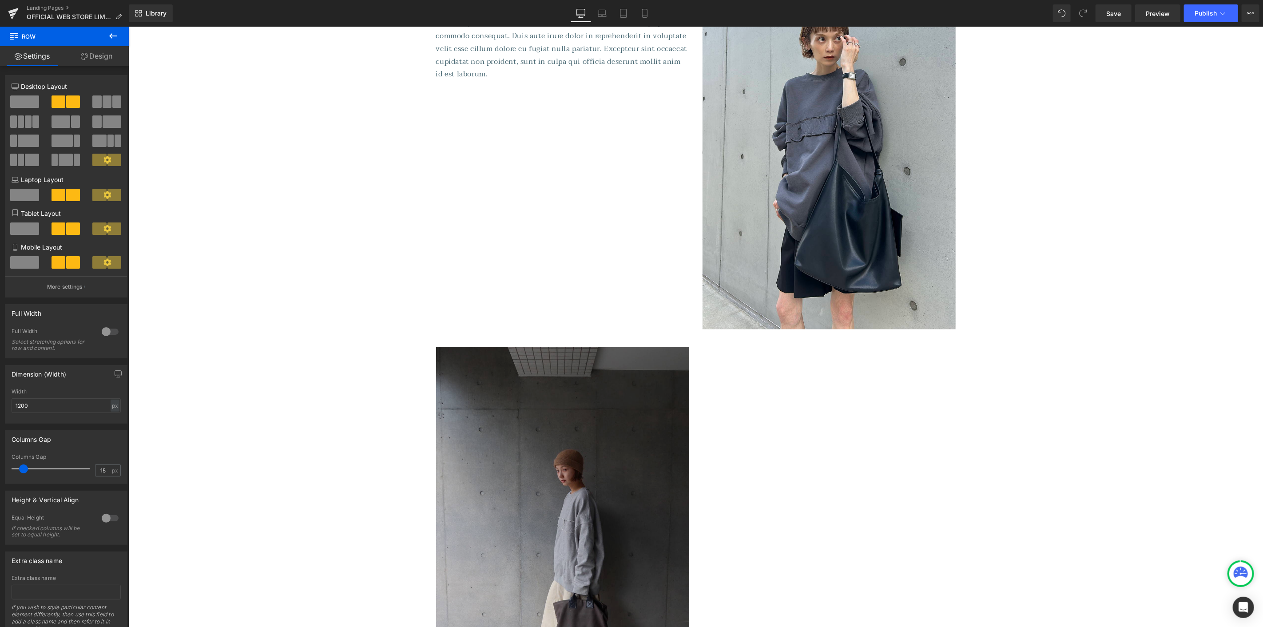
click at [503, 459] on img at bounding box center [562, 514] width 253 height 337
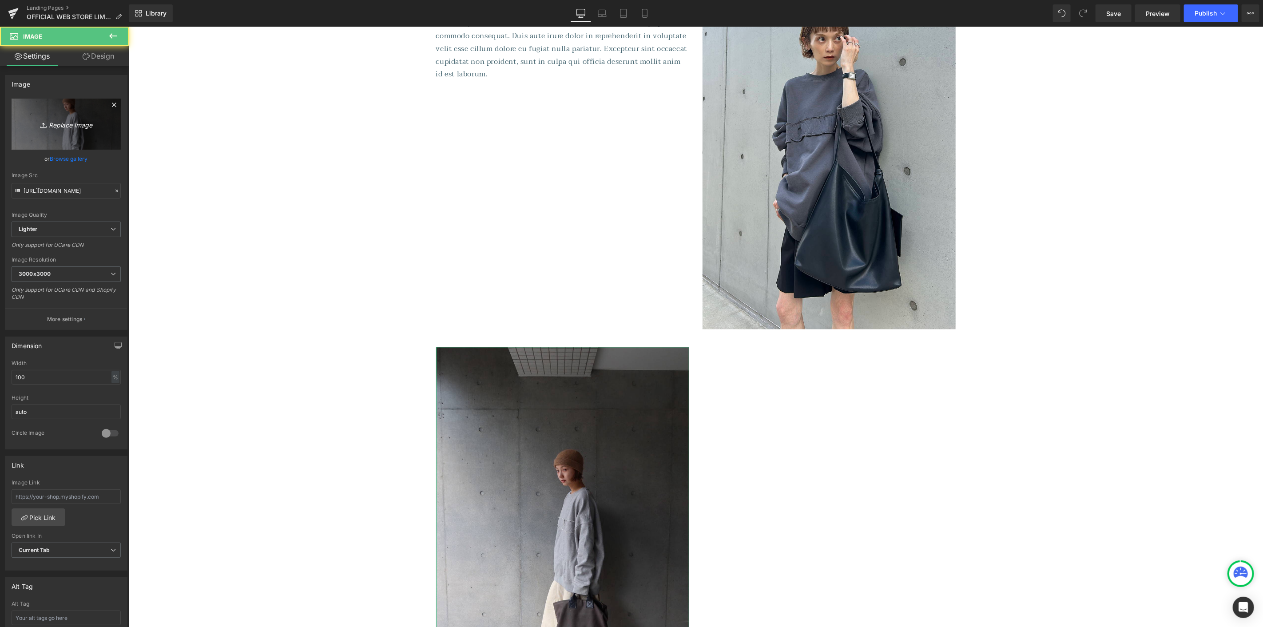
click at [60, 114] on link "Replace Image" at bounding box center [66, 124] width 109 height 51
type input "C:\fakepath\IMG_5078.jpg"
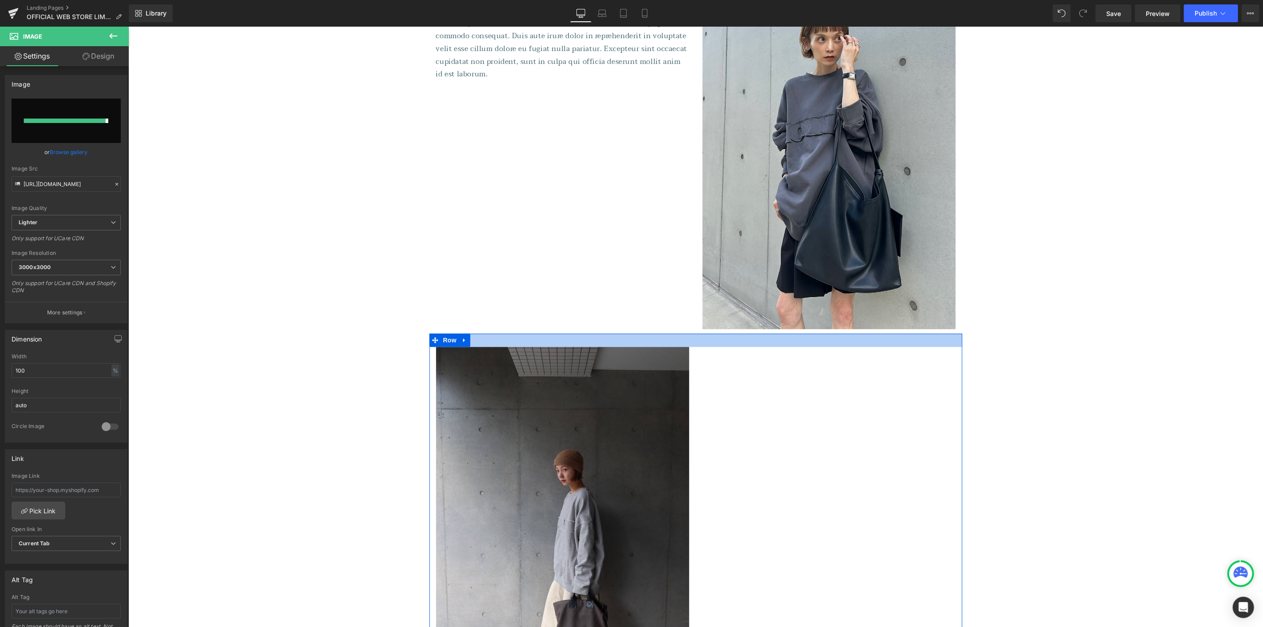
type input "[URL][DOMAIN_NAME]"
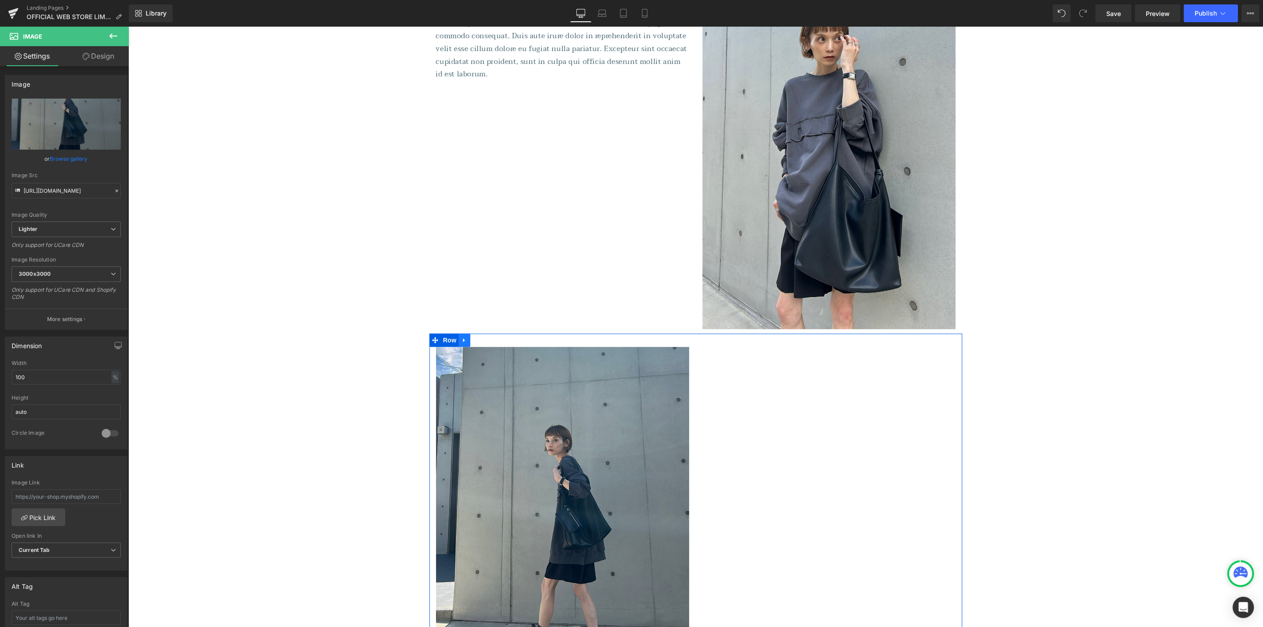
click at [462, 342] on link at bounding box center [464, 339] width 12 height 13
click at [470, 342] on link at bounding box center [476, 339] width 12 height 13
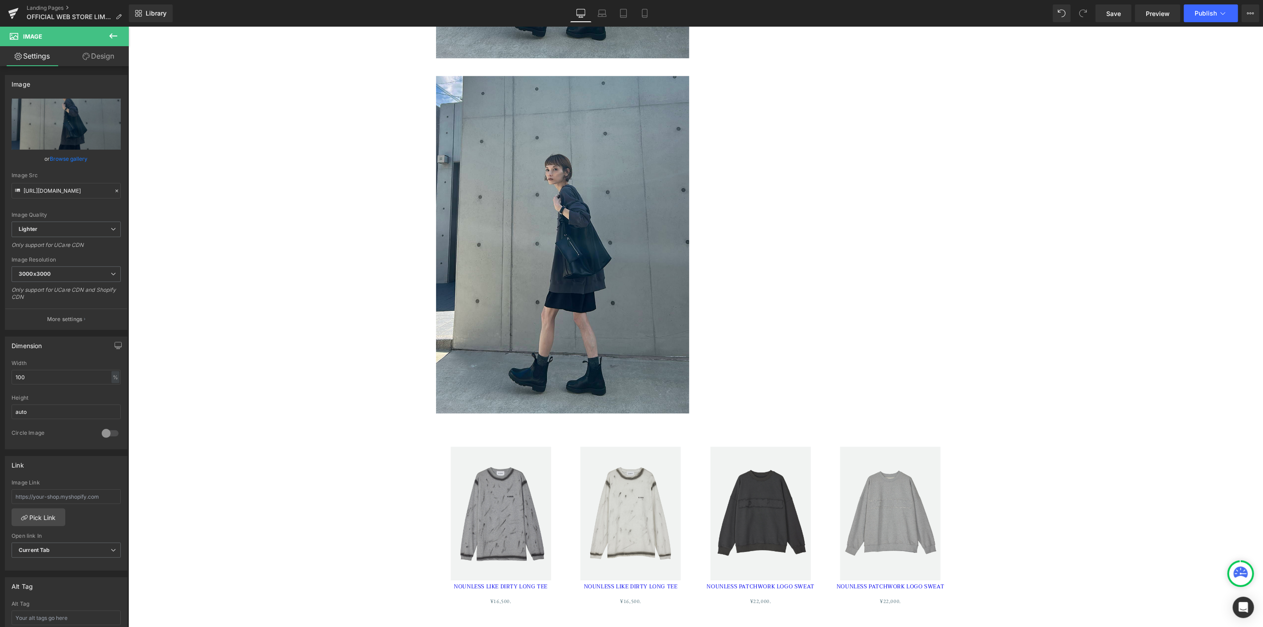
click at [734, 241] on div "Image Separator Row" at bounding box center [695, 239] width 533 height 355
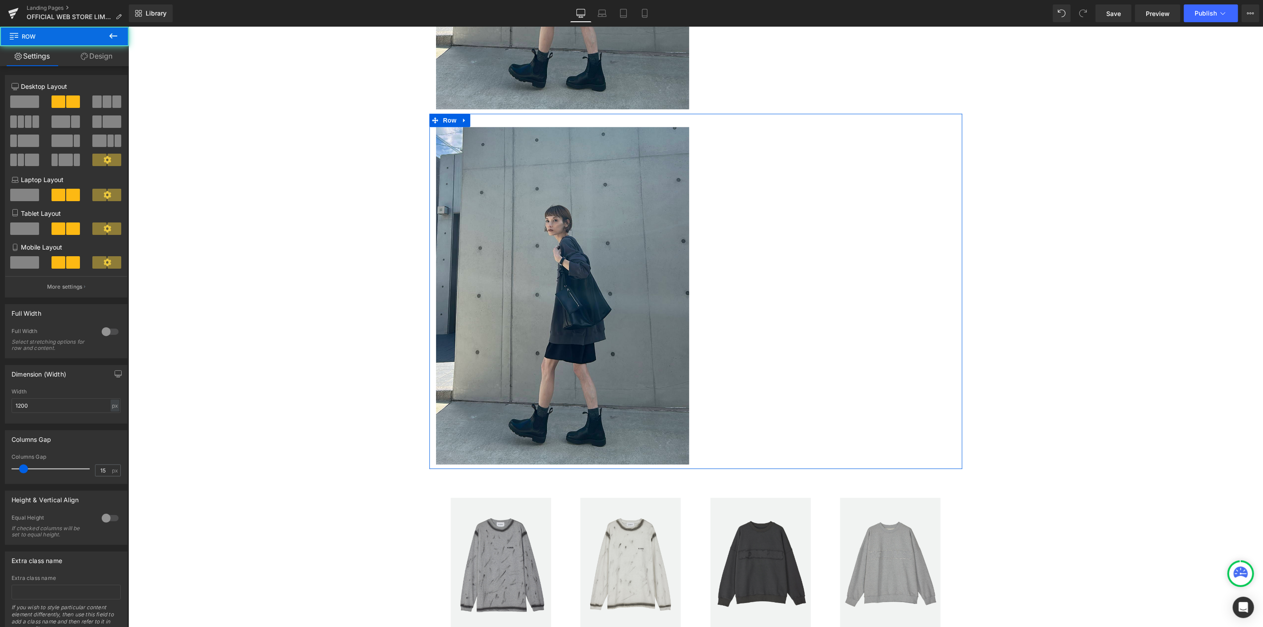
scroll to position [4882, 0]
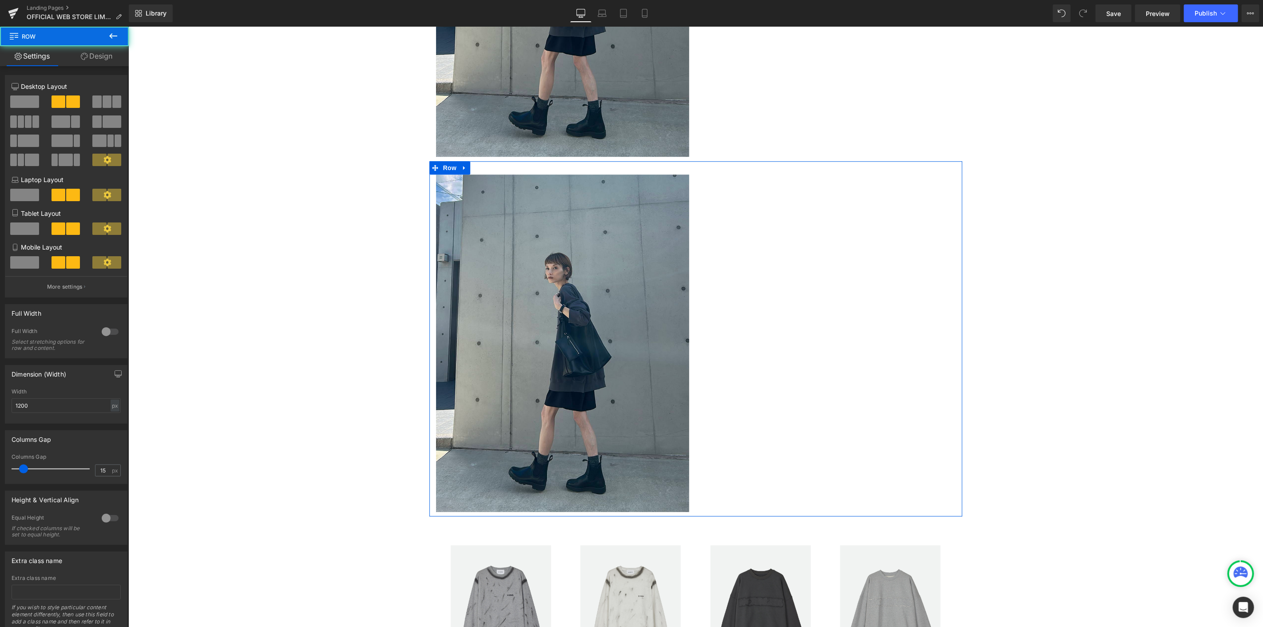
click at [821, 181] on div "Separator" at bounding box center [828, 178] width 253 height 9
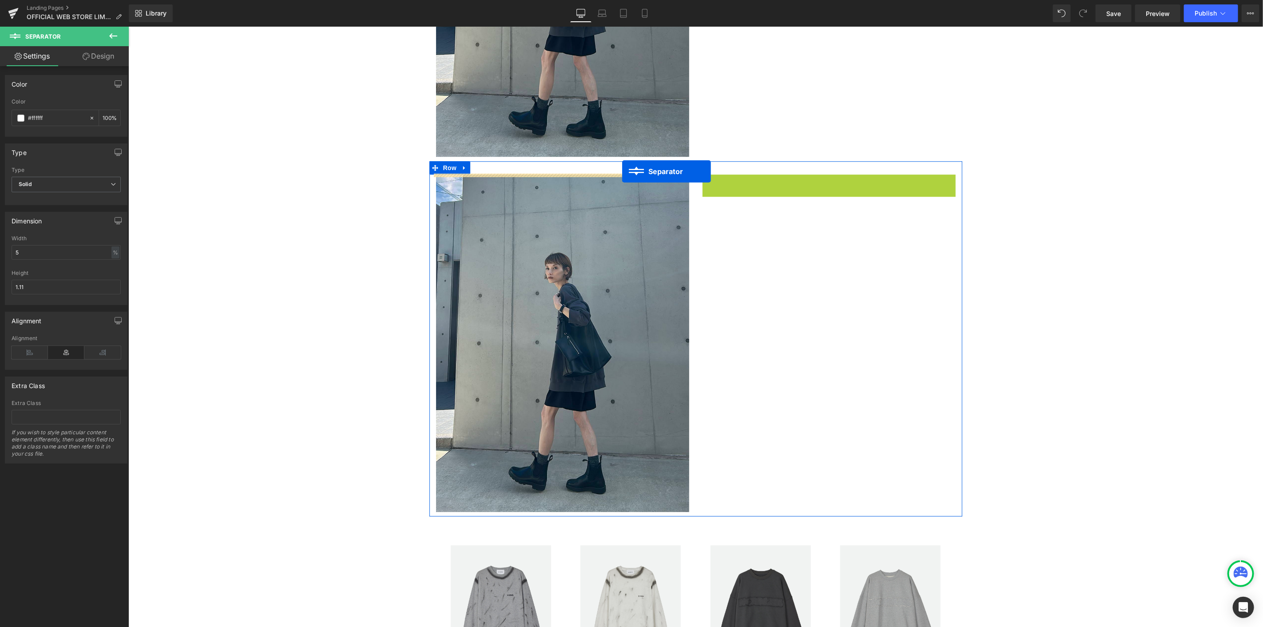
drag, startPoint x: 806, startPoint y: 178, endPoint x: 622, endPoint y: 171, distance: 184.8
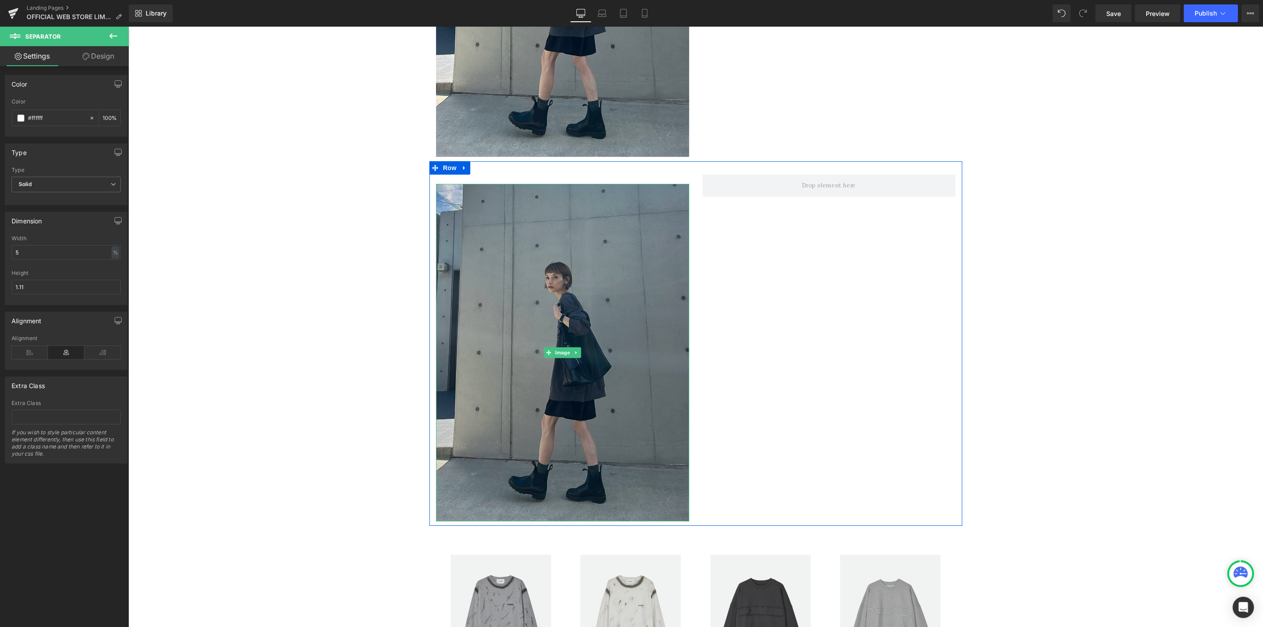
click at [550, 325] on img at bounding box center [562, 351] width 253 height 337
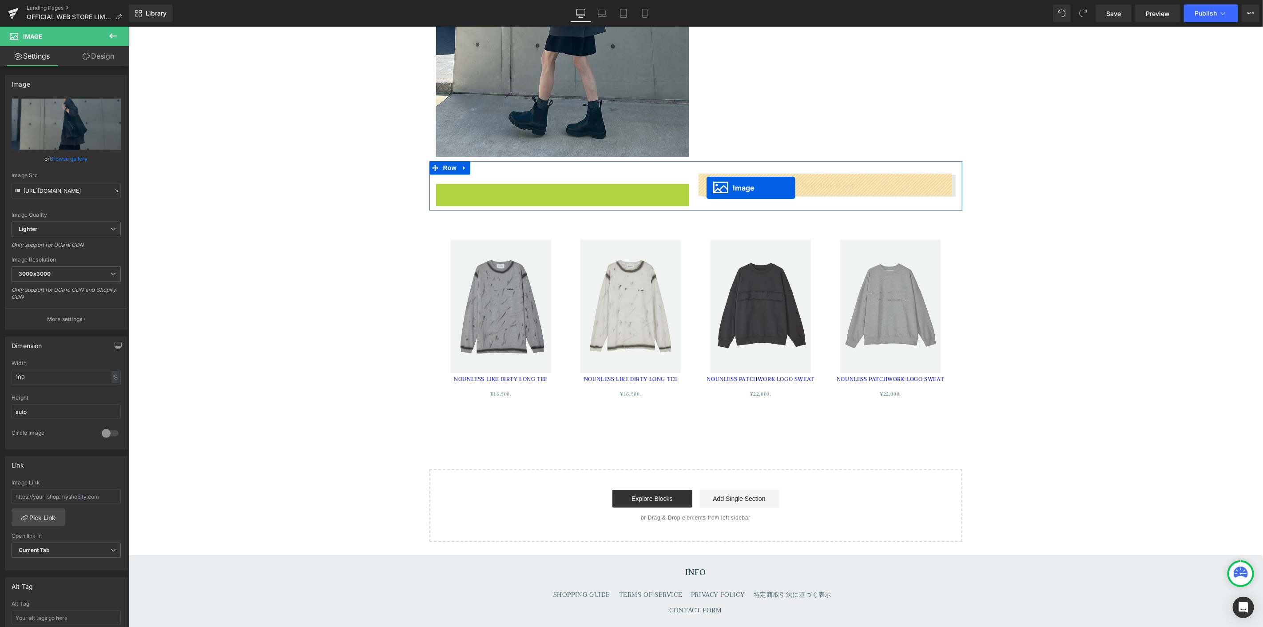
drag, startPoint x: 544, startPoint y: 351, endPoint x: 706, endPoint y: 187, distance: 230.4
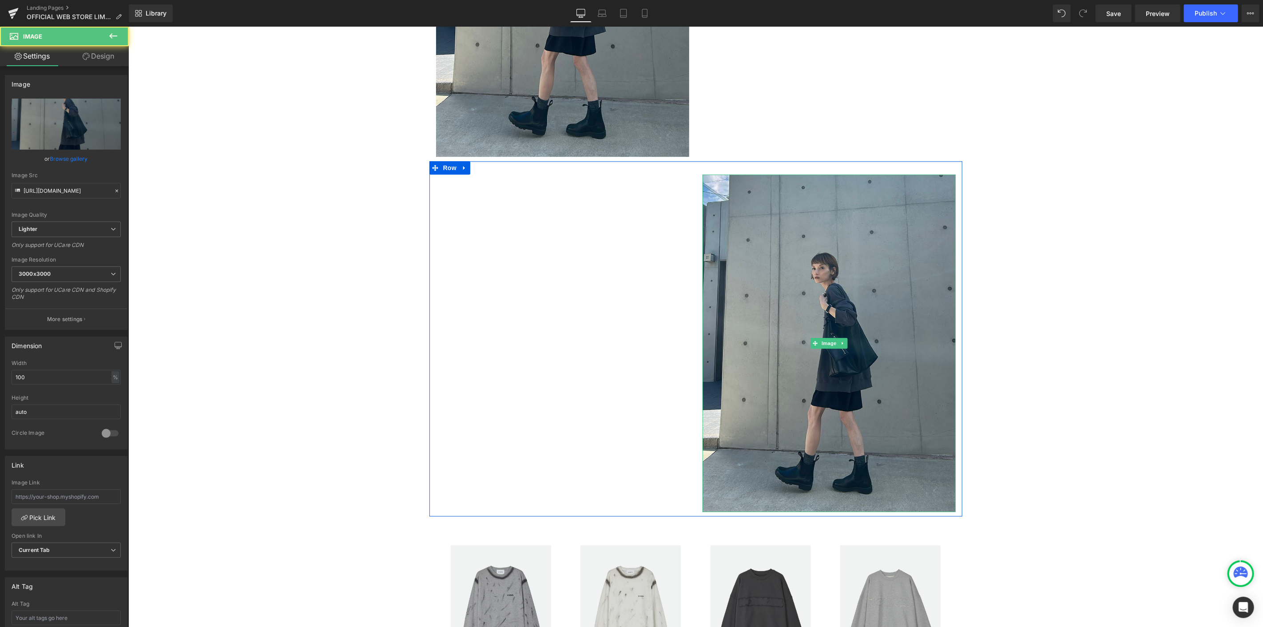
drag, startPoint x: 762, startPoint y: 240, endPoint x: 528, endPoint y: 231, distance: 233.7
click at [760, 240] on img at bounding box center [828, 342] width 253 height 337
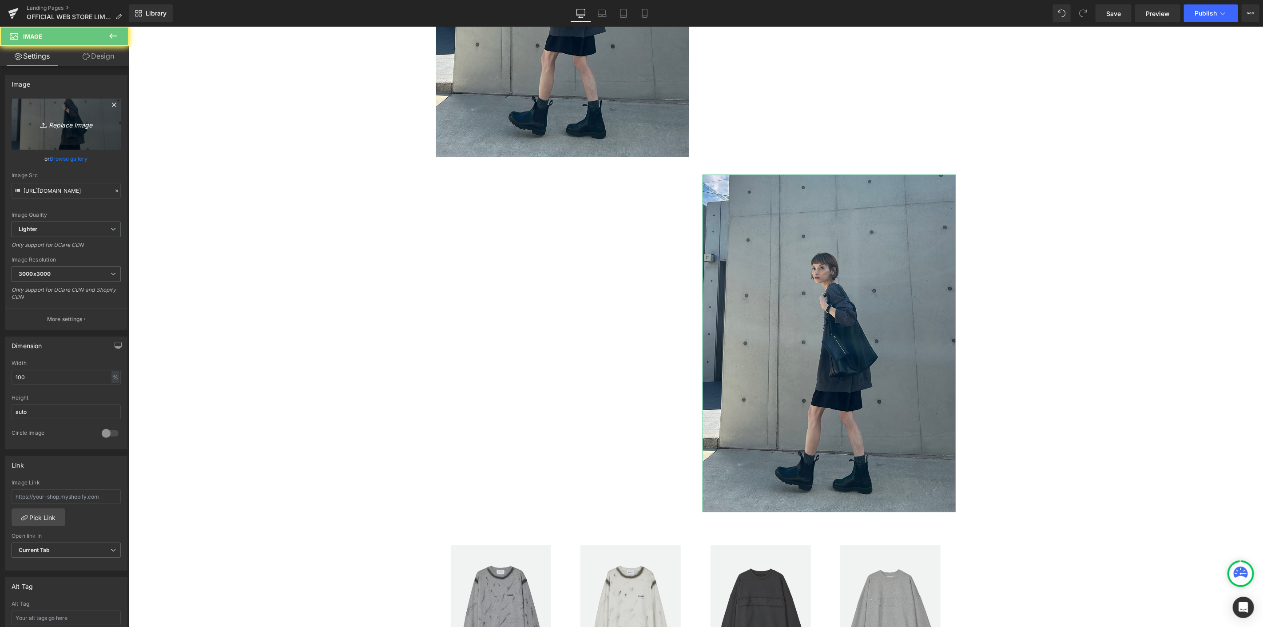
click at [80, 126] on icon "Replace Image" at bounding box center [66, 124] width 71 height 11
type input "C:\fakepath\IMG_5414.jpg"
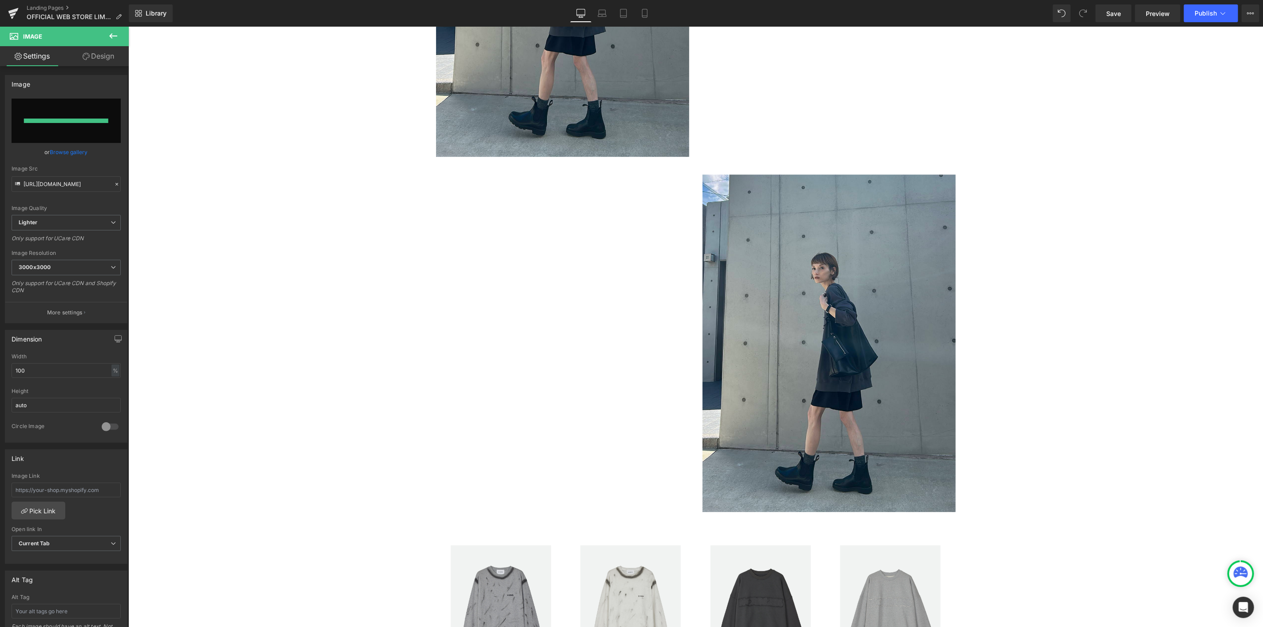
type input "[URL][DOMAIN_NAME]"
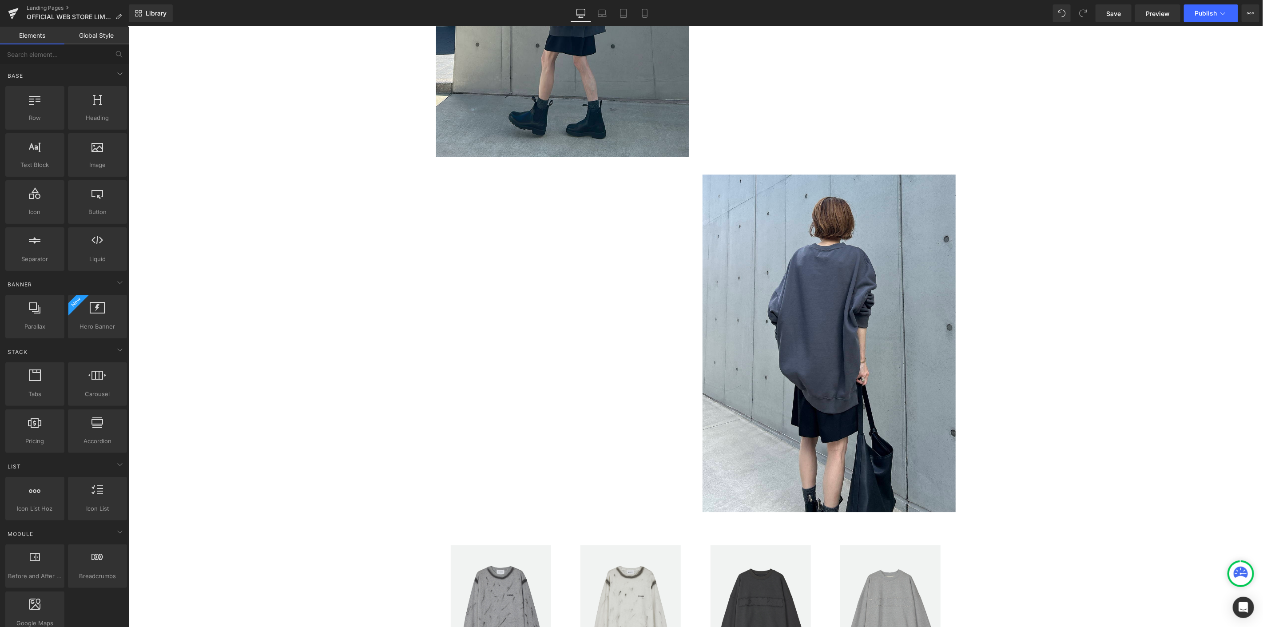
click at [1196, 18] on button "Publish" at bounding box center [1211, 13] width 54 height 18
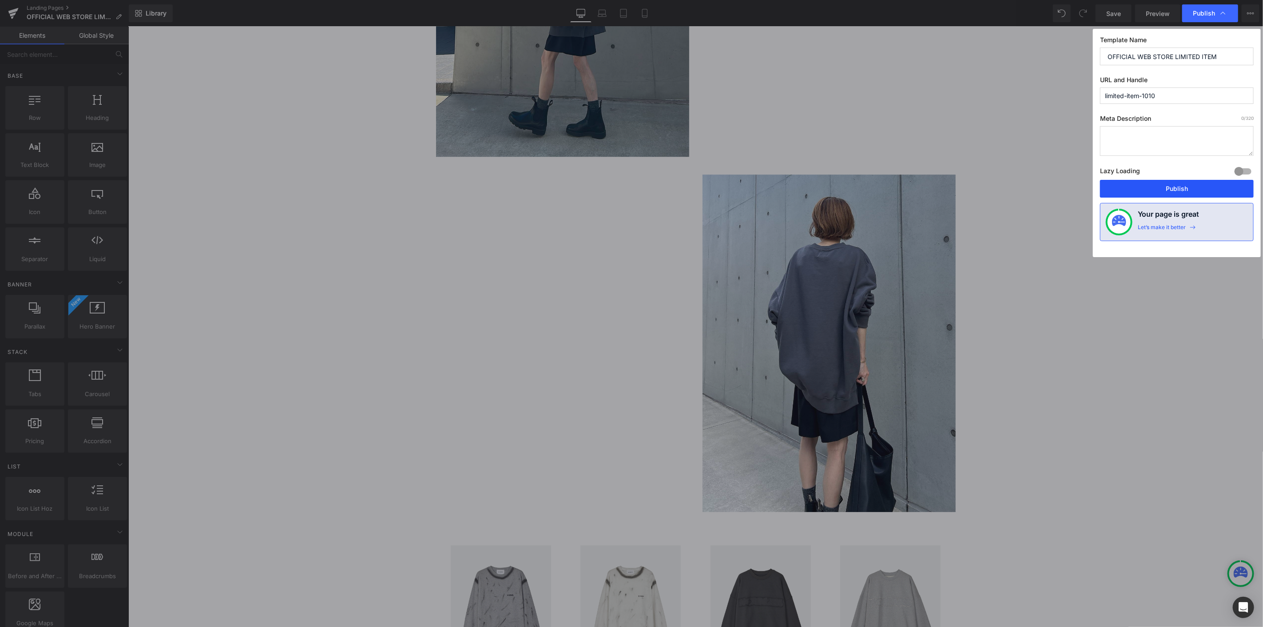
drag, startPoint x: 1152, startPoint y: 182, endPoint x: 808, endPoint y: 416, distance: 416.0
click at [1152, 182] on button "Publish" at bounding box center [1177, 189] width 154 height 18
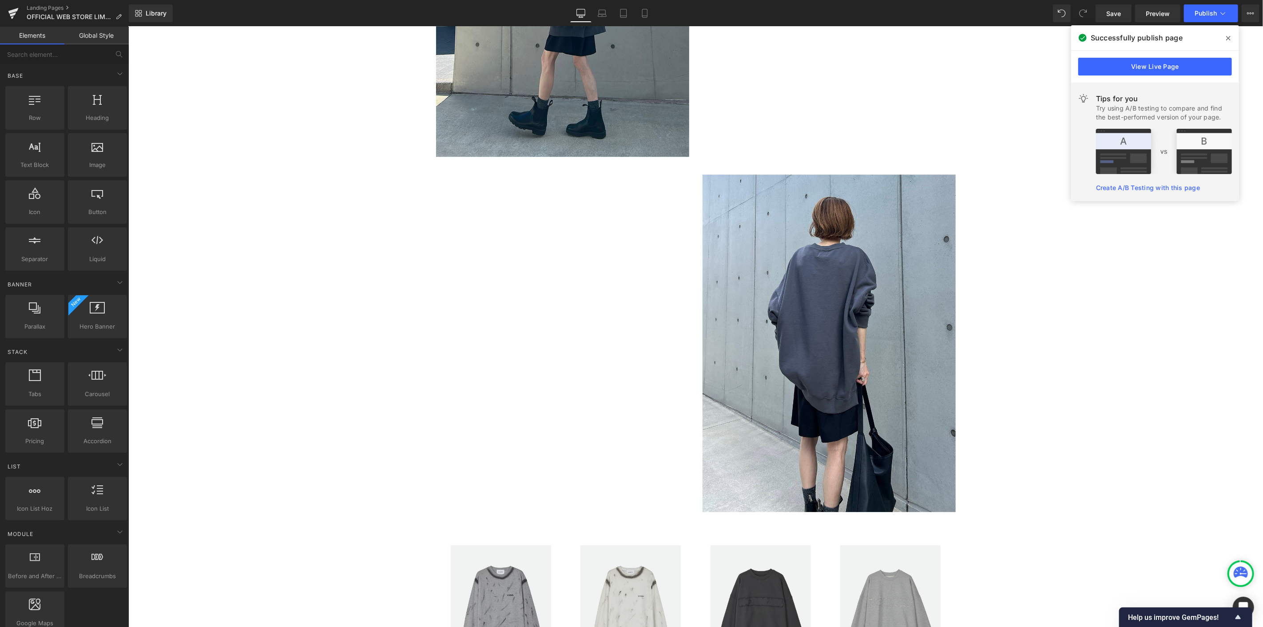
drag, startPoint x: 1222, startPoint y: 34, endPoint x: 1094, endPoint y: 10, distance: 130.1
click at [1222, 34] on span at bounding box center [1228, 38] width 14 height 14
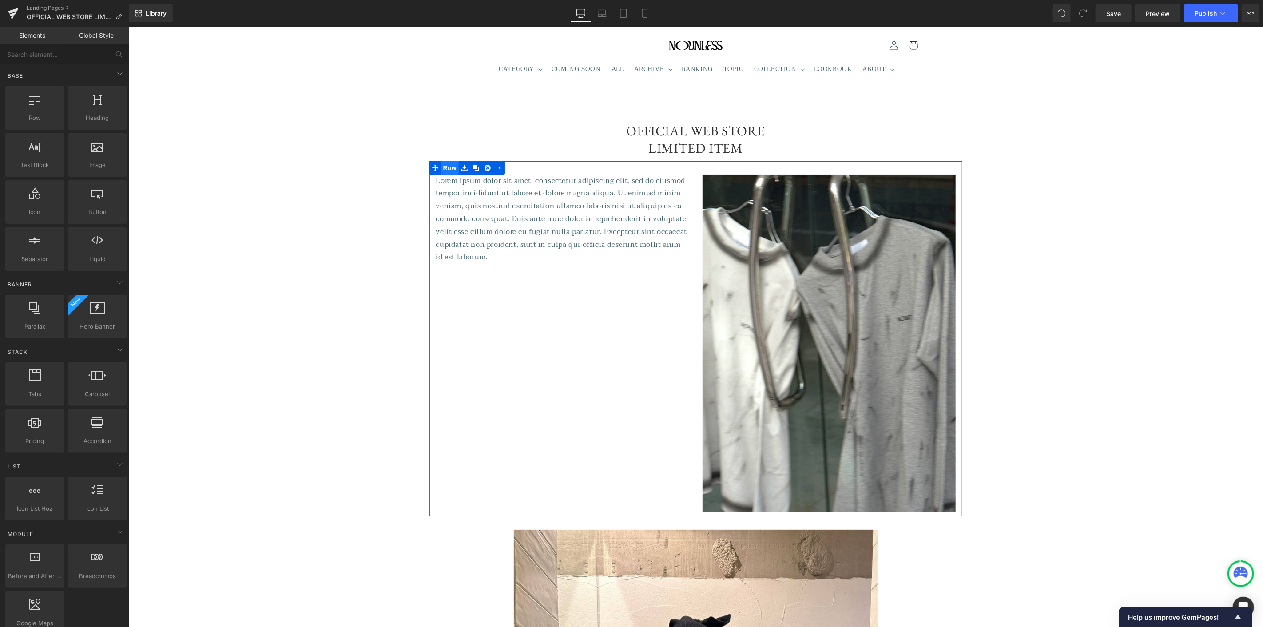
click at [450, 171] on span "Row" at bounding box center [449, 167] width 18 height 13
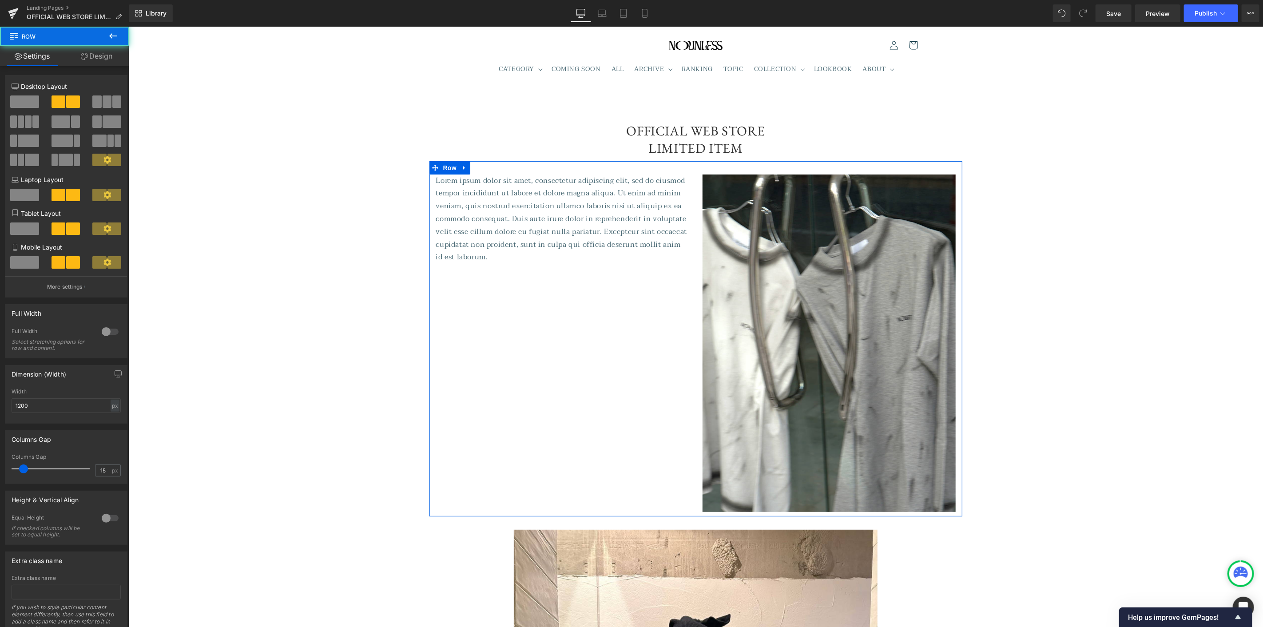
click at [101, 55] on link "Design" at bounding box center [96, 56] width 64 height 20
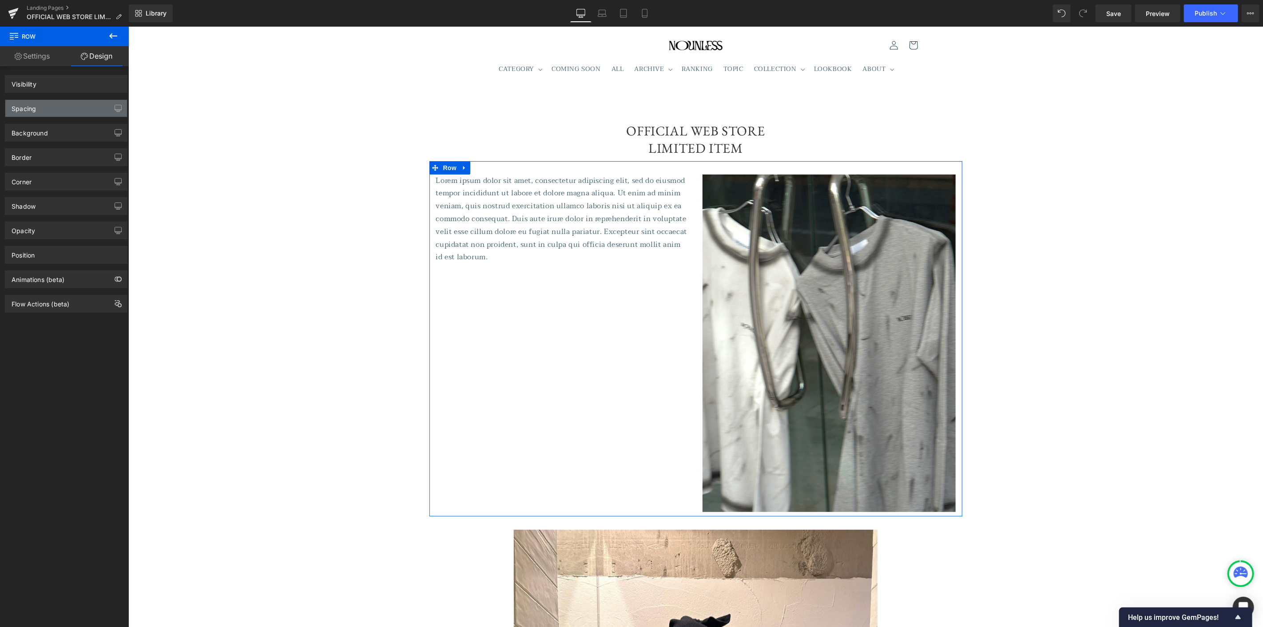
click at [72, 107] on div "Spacing" at bounding box center [66, 108] width 122 height 17
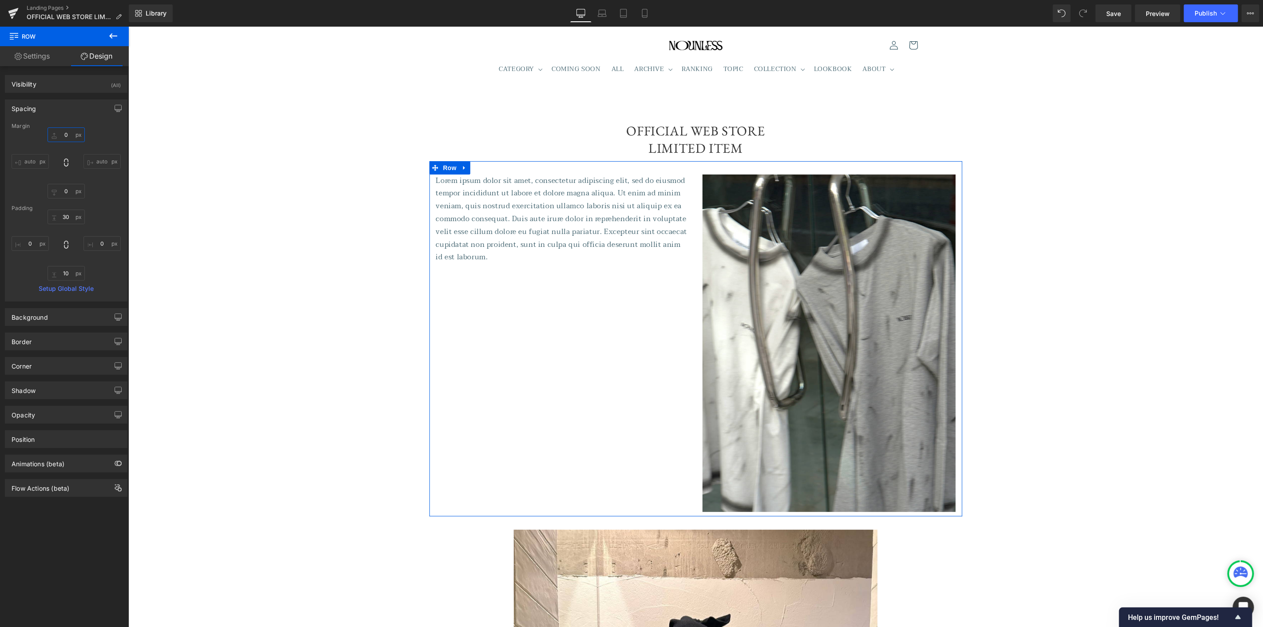
click at [65, 138] on input "0" at bounding box center [66, 134] width 37 height 15
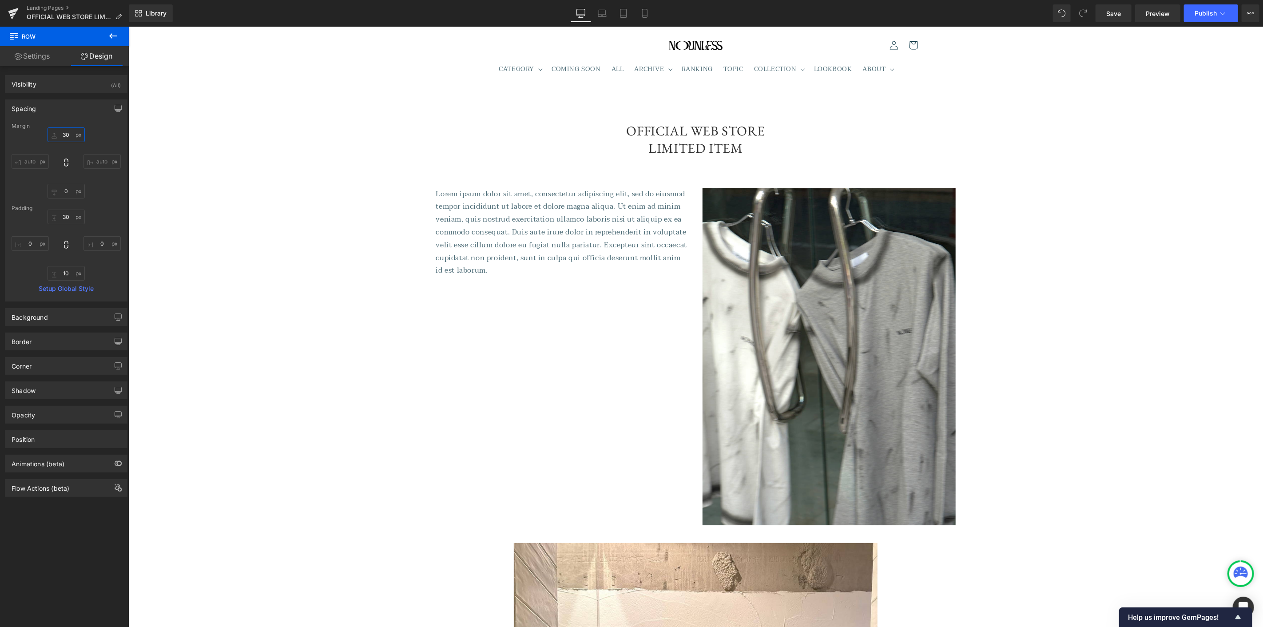
type input "3"
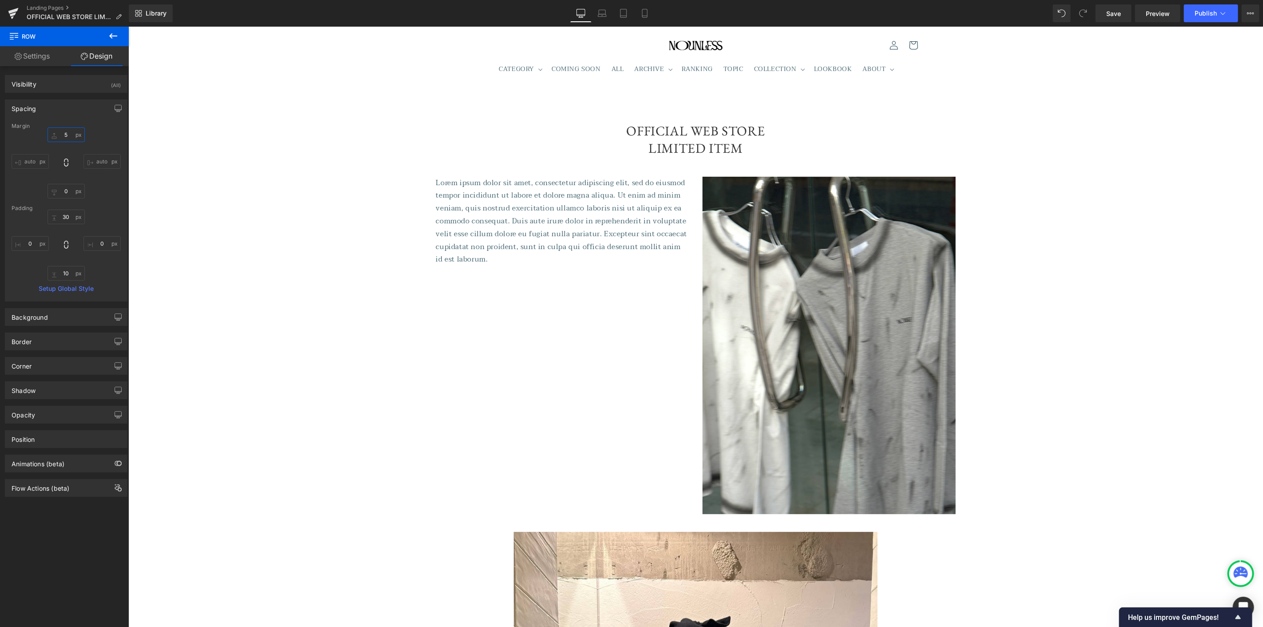
type input "50"
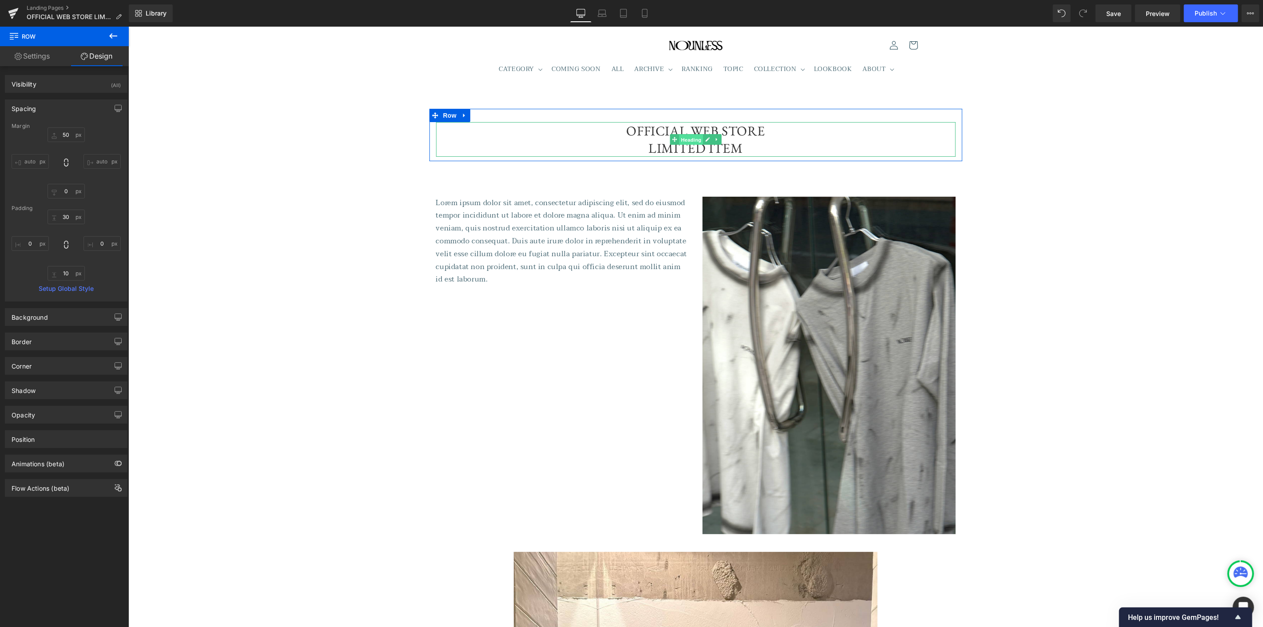
click at [685, 135] on span "Heading" at bounding box center [690, 139] width 24 height 11
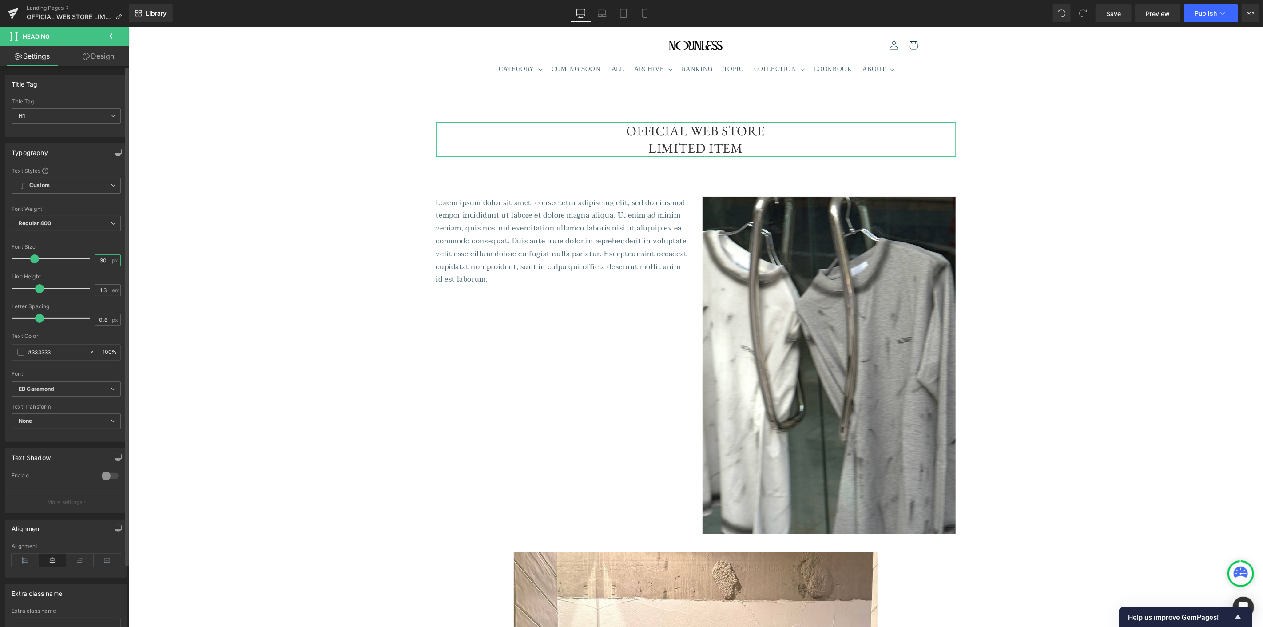
click at [96, 260] on input "30" at bounding box center [103, 260] width 16 height 11
type input "40"
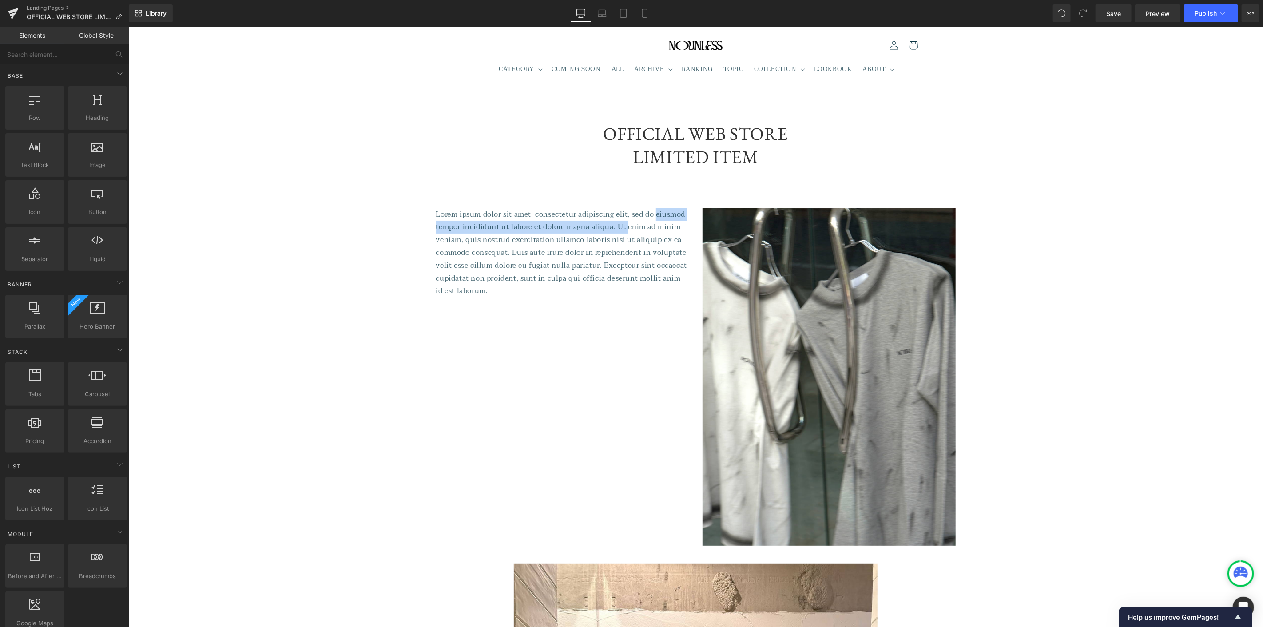
click at [636, 143] on h1 "OFFICIAL WEB STORE LIMITED ITEM" at bounding box center [695, 145] width 519 height 46
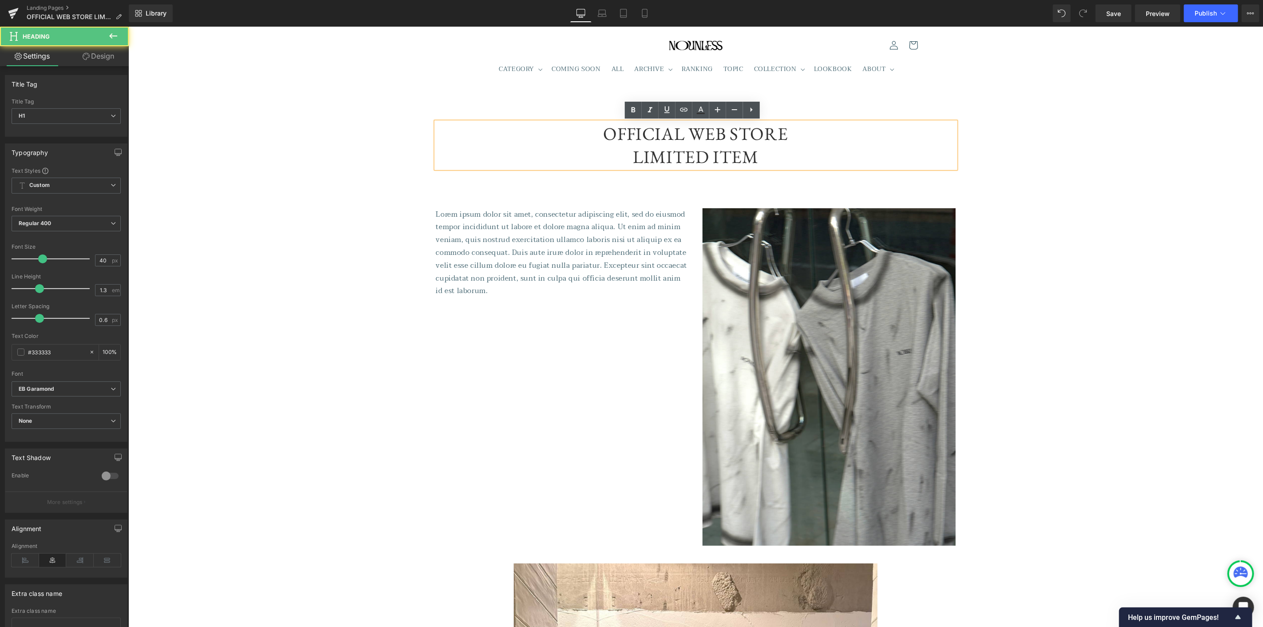
click at [579, 281] on p "Lorem ipsum dolor sit amet, consectetur adipiscing elit, sed do eiusmod tempor …" at bounding box center [562, 253] width 253 height 90
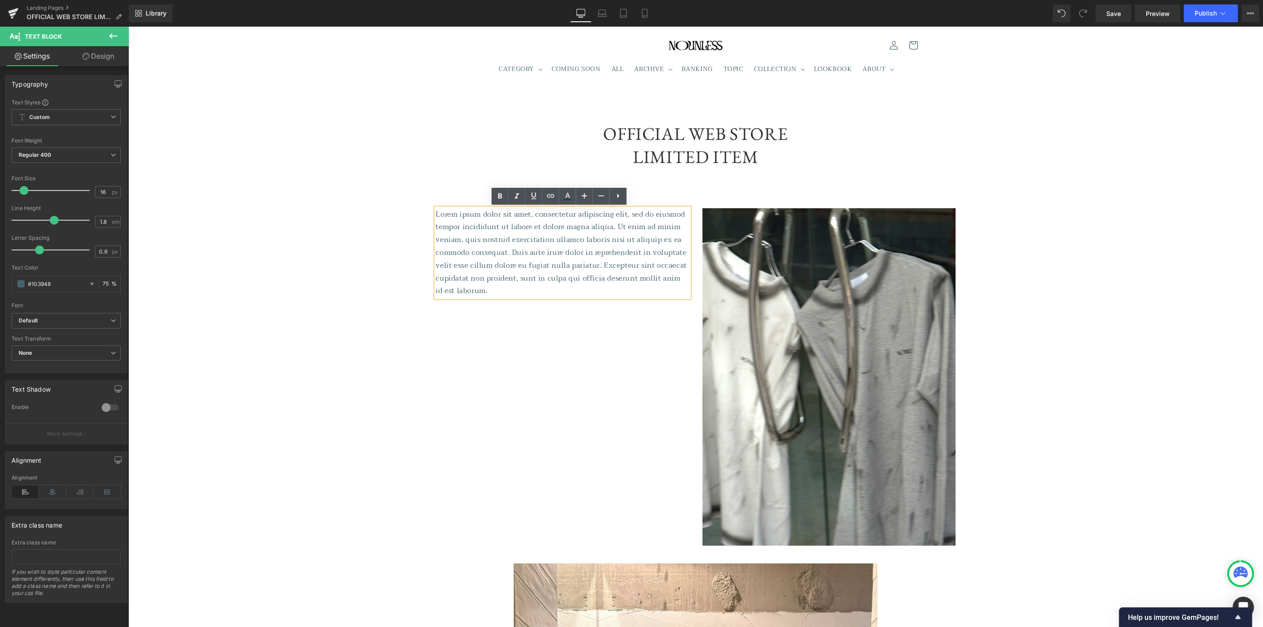
click at [623, 389] on div "Lorem ipsum dolor sit amet, consectetur adipiscing elit, sed do eiusmod tempor …" at bounding box center [695, 371] width 533 height 355
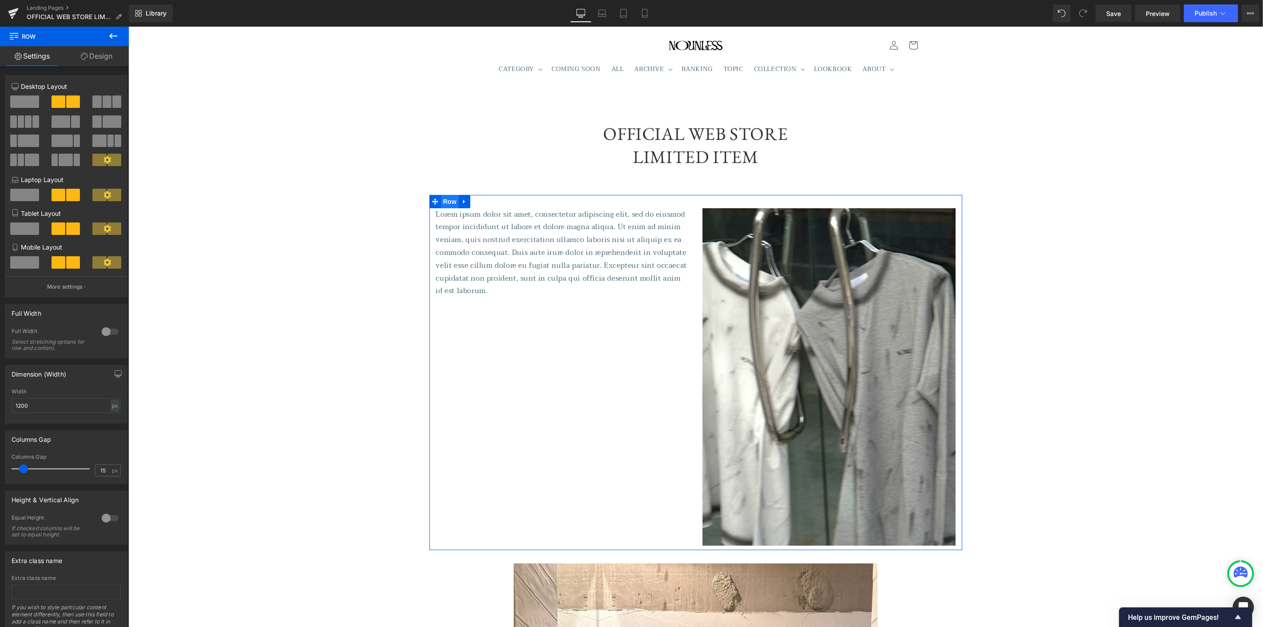
click at [444, 202] on span "Row" at bounding box center [449, 200] width 18 height 13
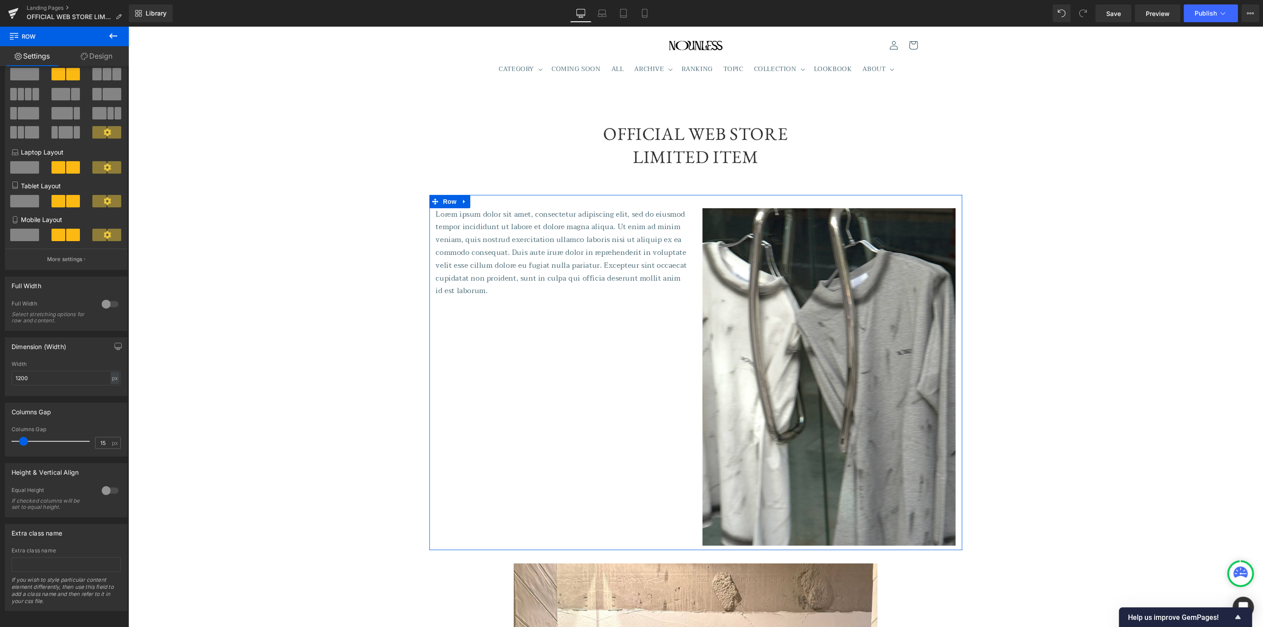
scroll to position [41, 0]
click at [104, 481] on div at bounding box center [109, 488] width 21 height 14
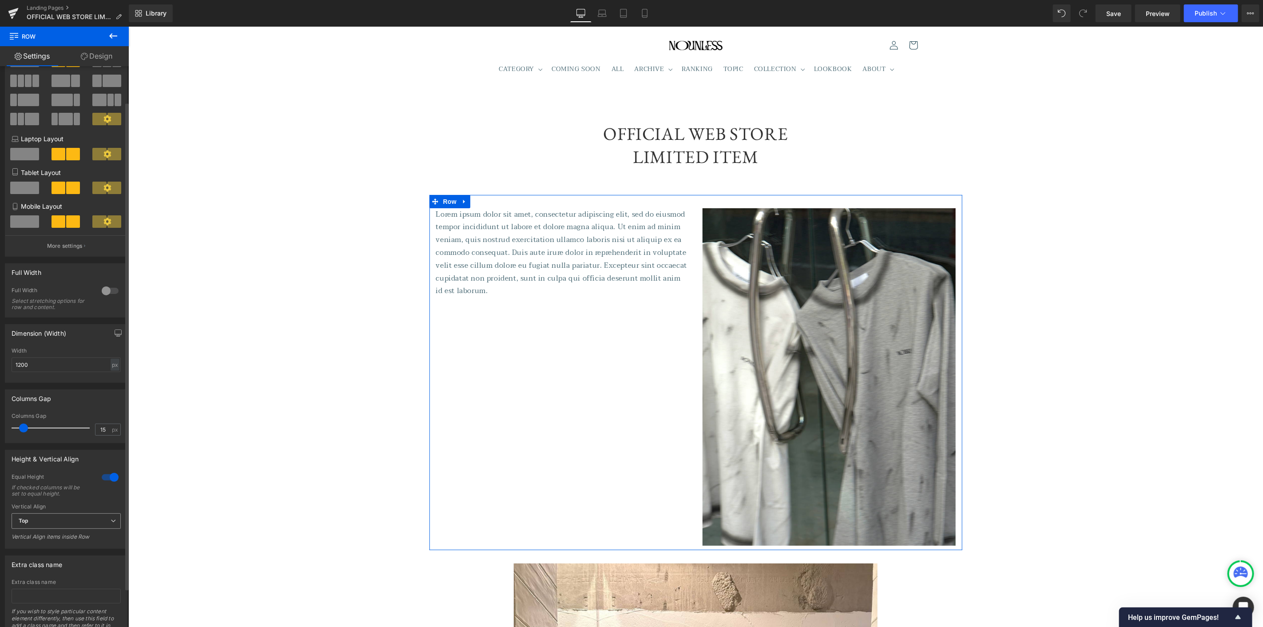
click at [73, 527] on span "Top" at bounding box center [66, 521] width 109 height 16
drag, startPoint x: 61, startPoint y: 553, endPoint x: 96, endPoint y: 543, distance: 36.8
click at [61, 553] on li "Middle" at bounding box center [65, 549] width 106 height 13
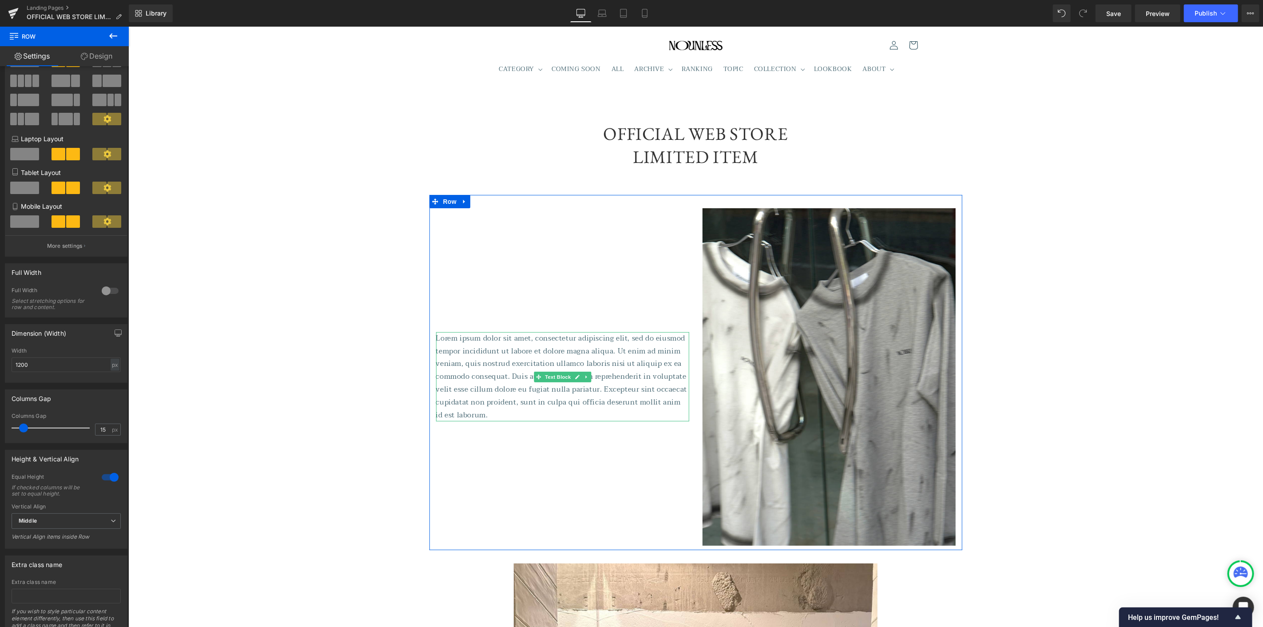
click at [553, 382] on p "Lorem ipsum dolor sit amet, consectetur adipiscing elit, sed do eiusmod tempor …" at bounding box center [562, 377] width 253 height 90
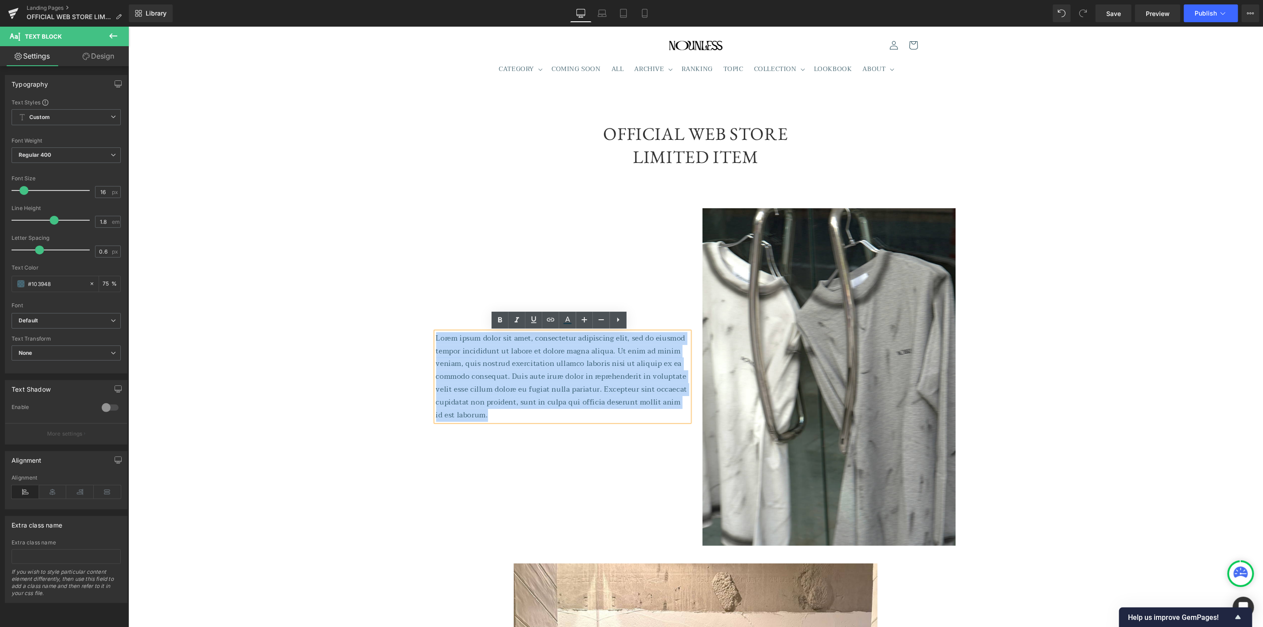
drag, startPoint x: 637, startPoint y: 415, endPoint x: 366, endPoint y: 327, distance: 285.3
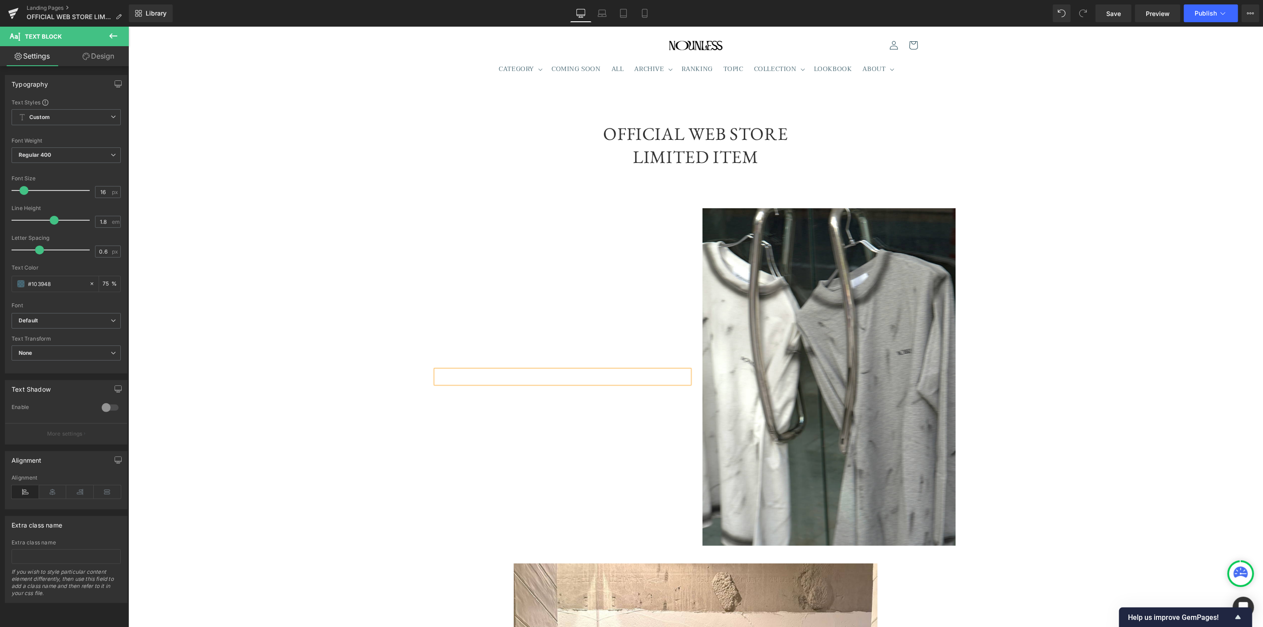
click at [552, 379] on p at bounding box center [562, 376] width 253 height 13
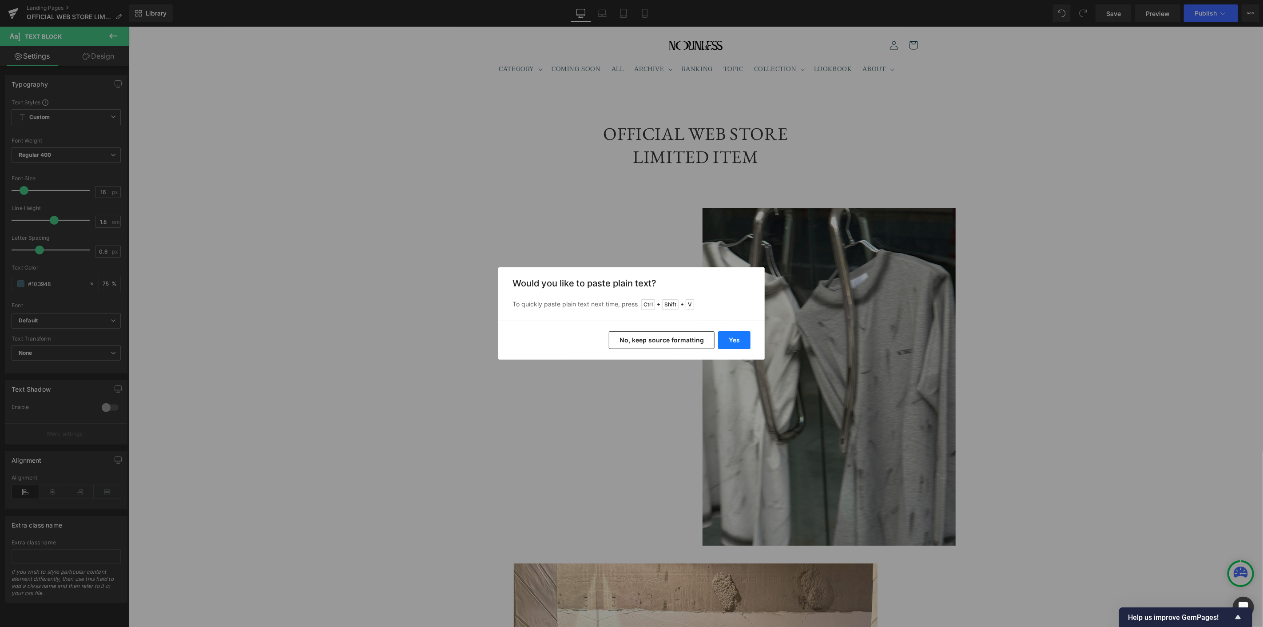
click at [739, 341] on button "Yes" at bounding box center [734, 340] width 32 height 18
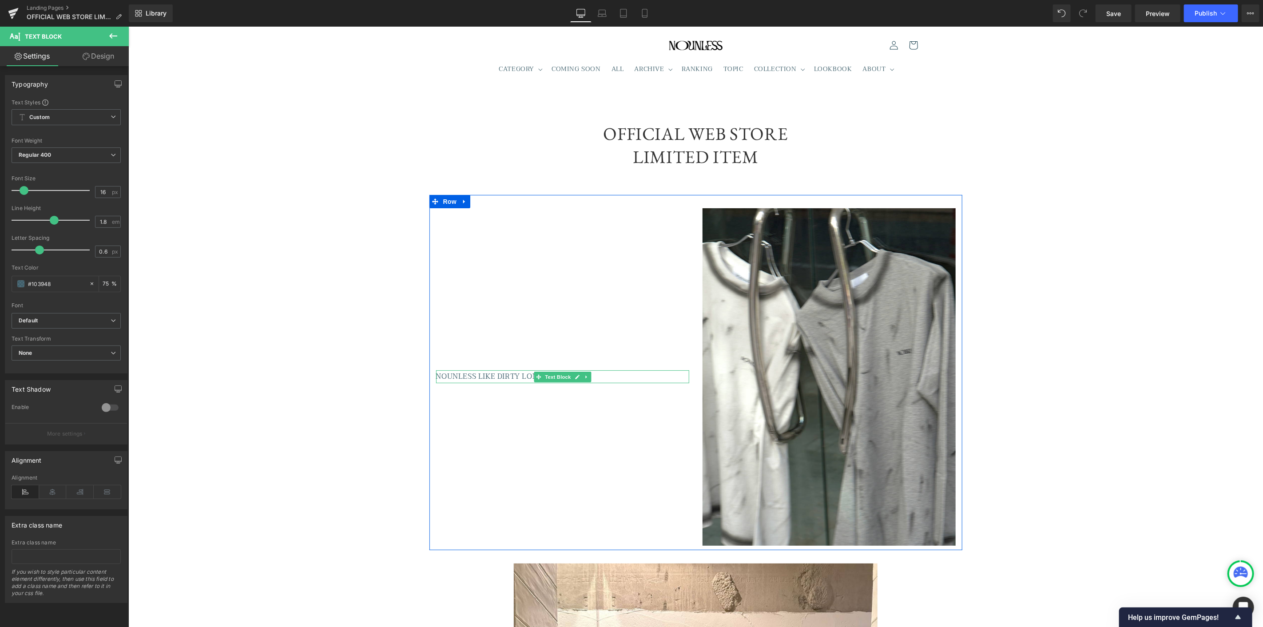
click at [463, 378] on p "NOUNLESS LIKE DIRTY LONG TEE" at bounding box center [562, 376] width 253 height 13
drag, startPoint x: 59, startPoint y: 287, endPoint x: 32, endPoint y: 289, distance: 26.7
click at [32, 289] on input "#103948" at bounding box center [56, 284] width 57 height 10
type input "#33"
type input "0"
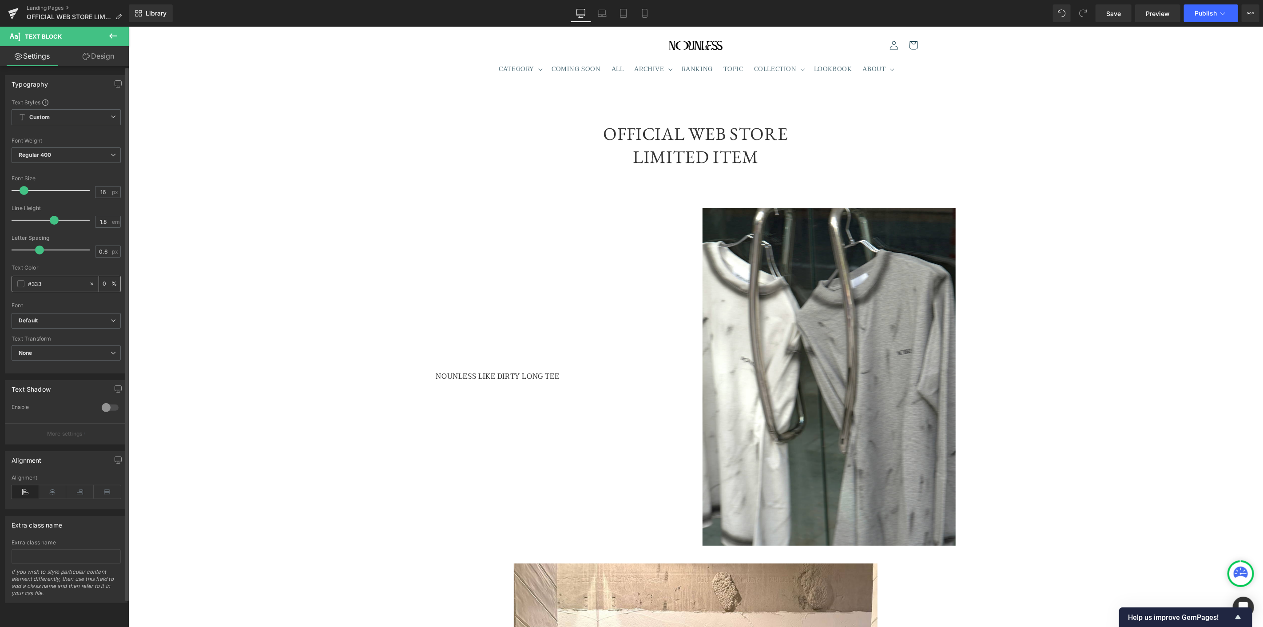
type input "#3333"
type input "100"
type input "#33333"
type input "0"
type input "#333333"
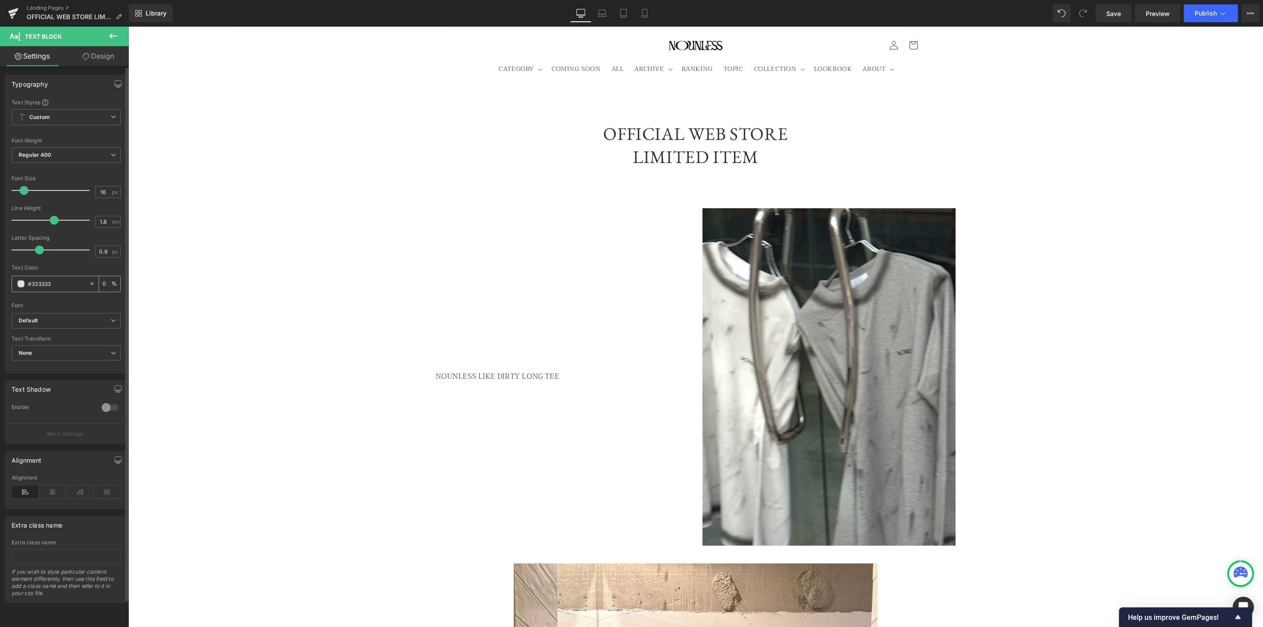
type input "100"
type input "#333333"
click at [36, 314] on span "Default" at bounding box center [66, 321] width 109 height 16
click at [61, 353] on li "EB Garamond" at bounding box center [67, 359] width 110 height 14
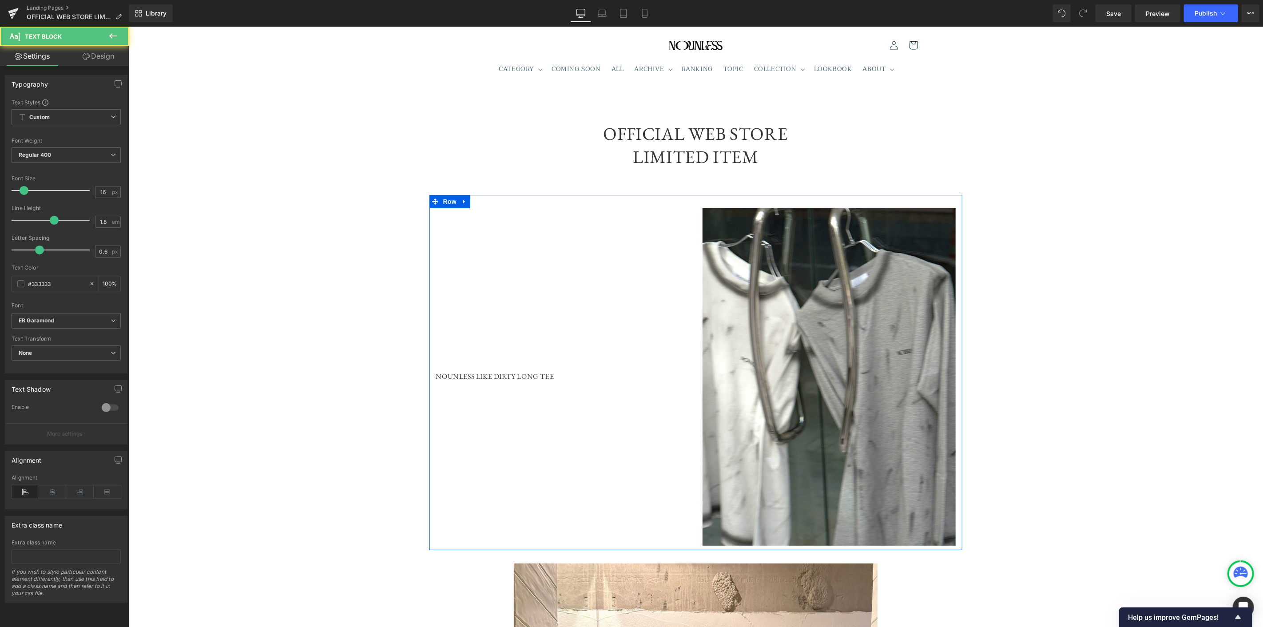
click at [537, 381] on div "NOUNLESS LIKE DIRTY LONG TEE Text Block" at bounding box center [562, 376] width 253 height 13
click at [583, 378] on p "NOUNLESS LIKE DIRTY LONG TEE" at bounding box center [562, 376] width 253 height 13
drag, startPoint x: 111, startPoint y: 37, endPoint x: 71, endPoint y: 95, distance: 70.2
click at [72, 95] on div "Text Block Settings Design Typography Text Styles Custom Custom Setup Global St…" at bounding box center [64, 329] width 129 height 605
click at [117, 34] on icon at bounding box center [113, 36] width 11 height 11
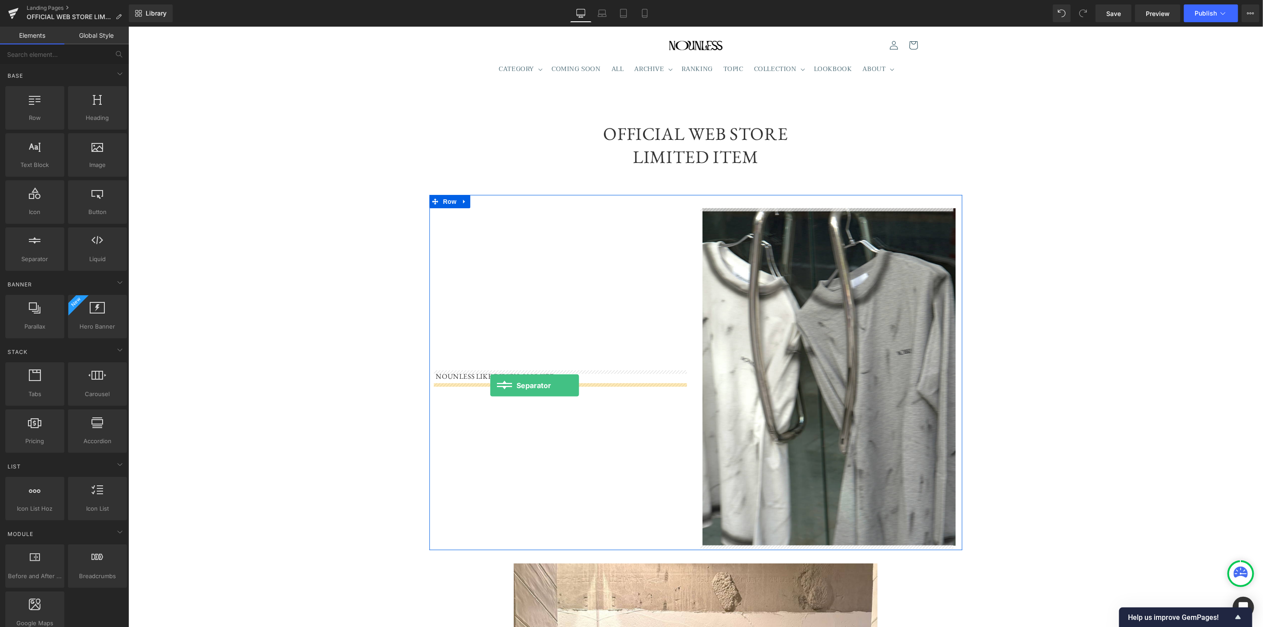
drag, startPoint x: 172, startPoint y: 267, endPoint x: 490, endPoint y: 385, distance: 338.5
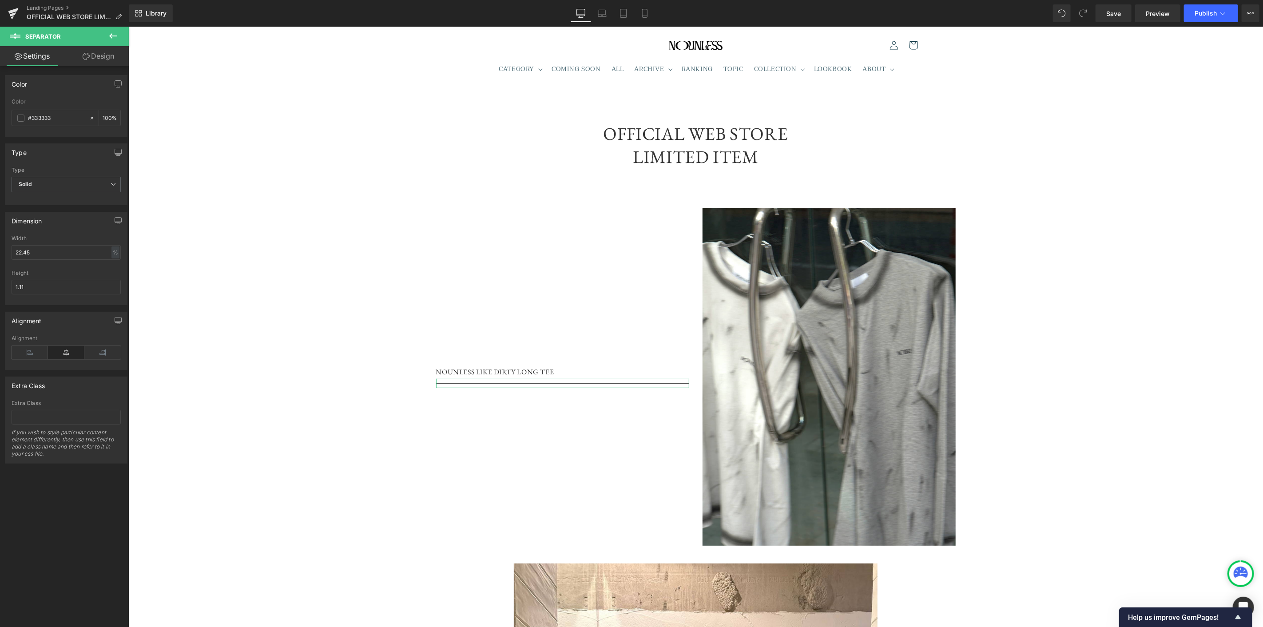
click at [96, 54] on link "Design" at bounding box center [98, 56] width 64 height 20
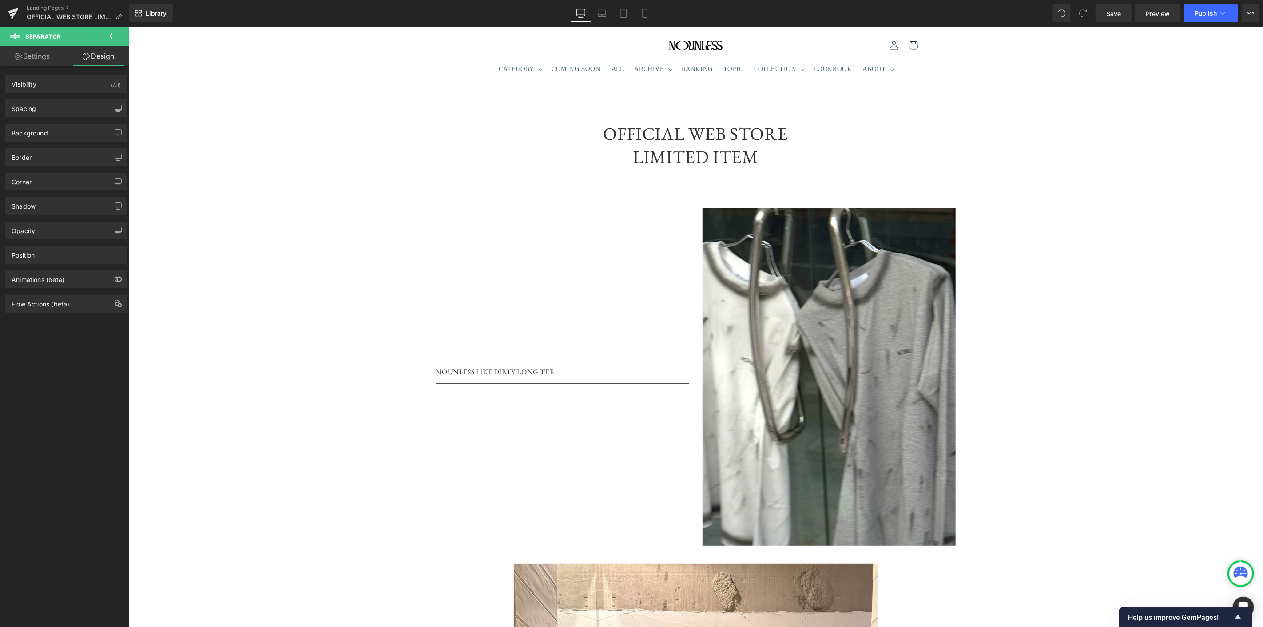
drag, startPoint x: 112, startPoint y: 36, endPoint x: 112, endPoint y: 41, distance: 4.9
click at [112, 36] on icon at bounding box center [113, 36] width 11 height 11
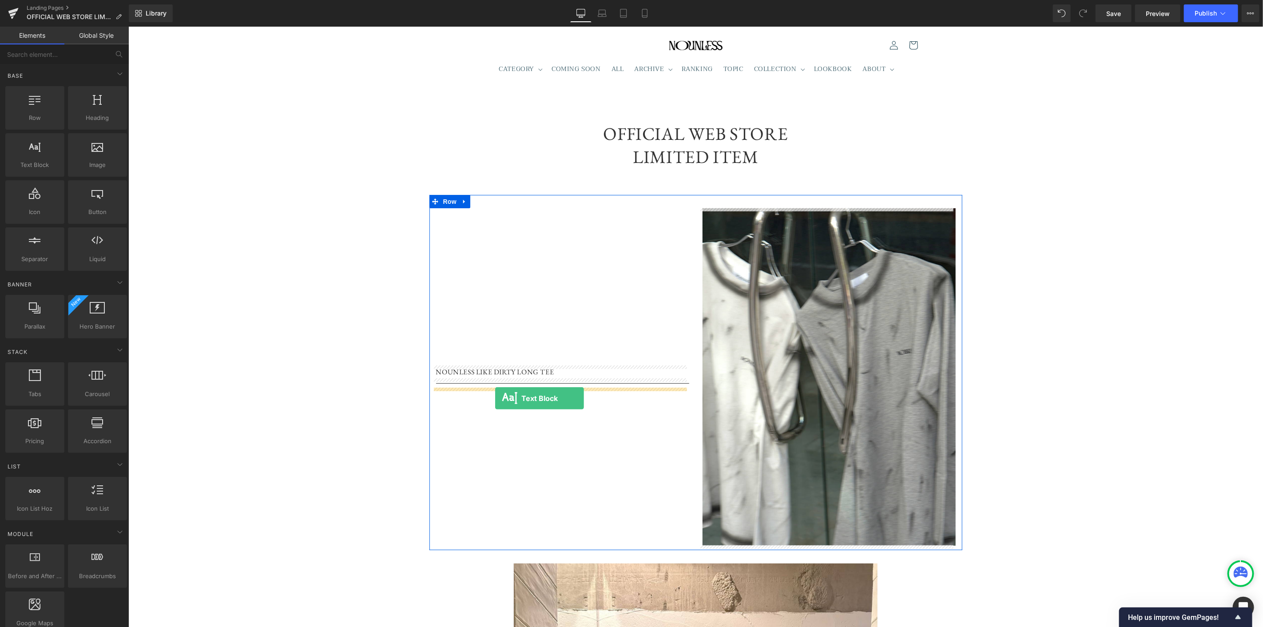
drag, startPoint x: 166, startPoint y: 179, endPoint x: 495, endPoint y: 398, distance: 394.9
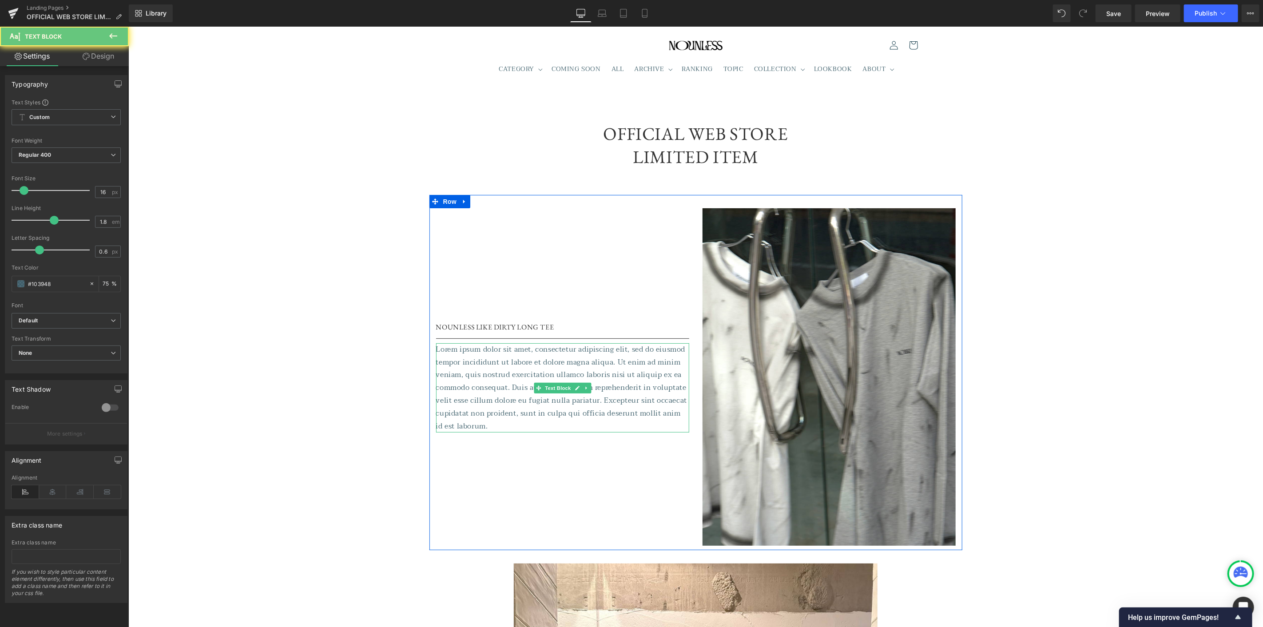
click at [503, 388] on p "Lorem ipsum dolor sit amet, consectetur adipiscing elit, sed do eiusmod tempor …" at bounding box center [562, 388] width 253 height 90
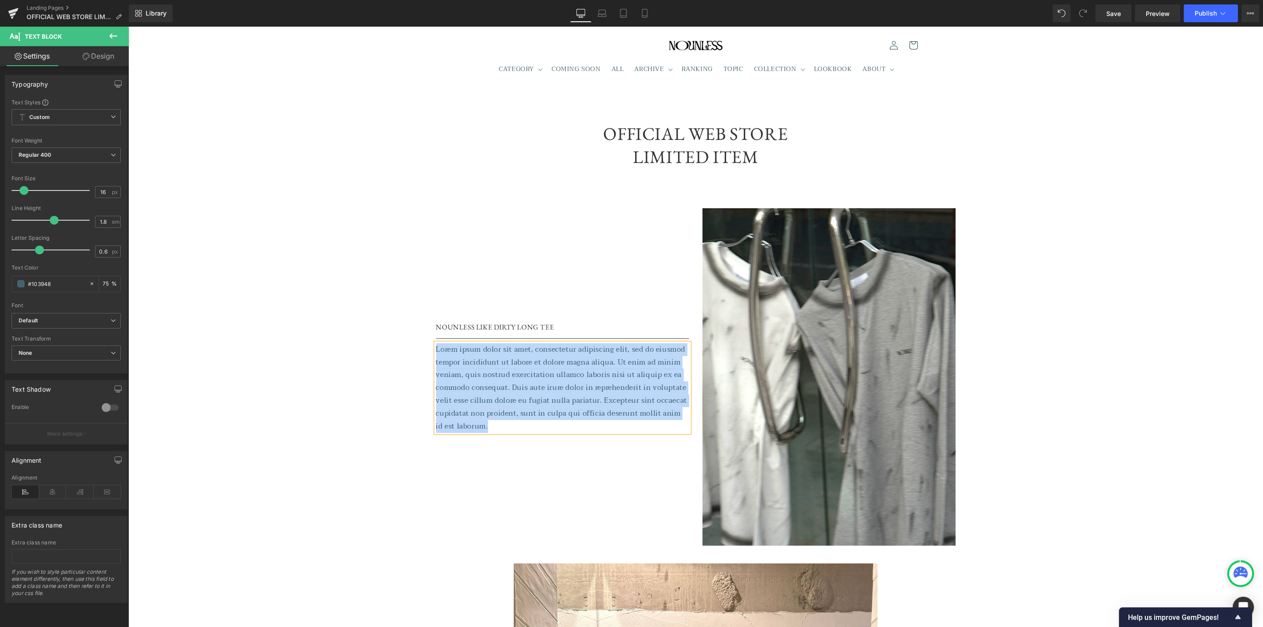
paste div
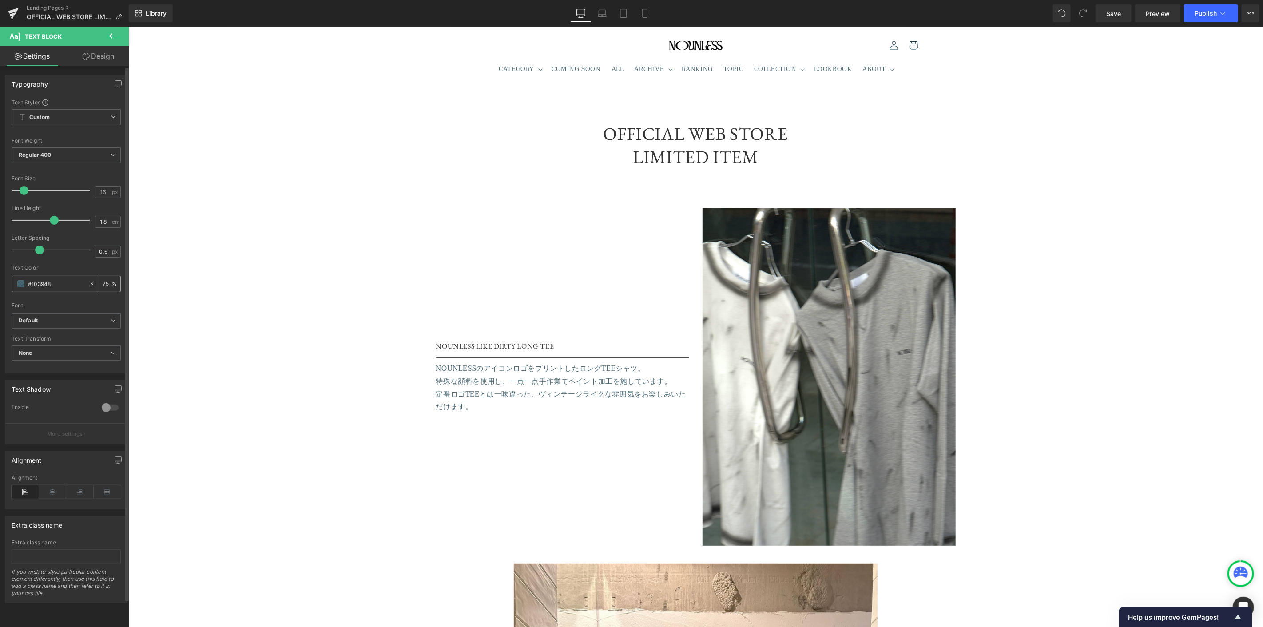
drag, startPoint x: 59, startPoint y: 286, endPoint x: 32, endPoint y: 285, distance: 27.1
click at [32, 285] on input "#103948" at bounding box center [56, 284] width 57 height 10
type input "#3"
type input "0"
type input "#333"
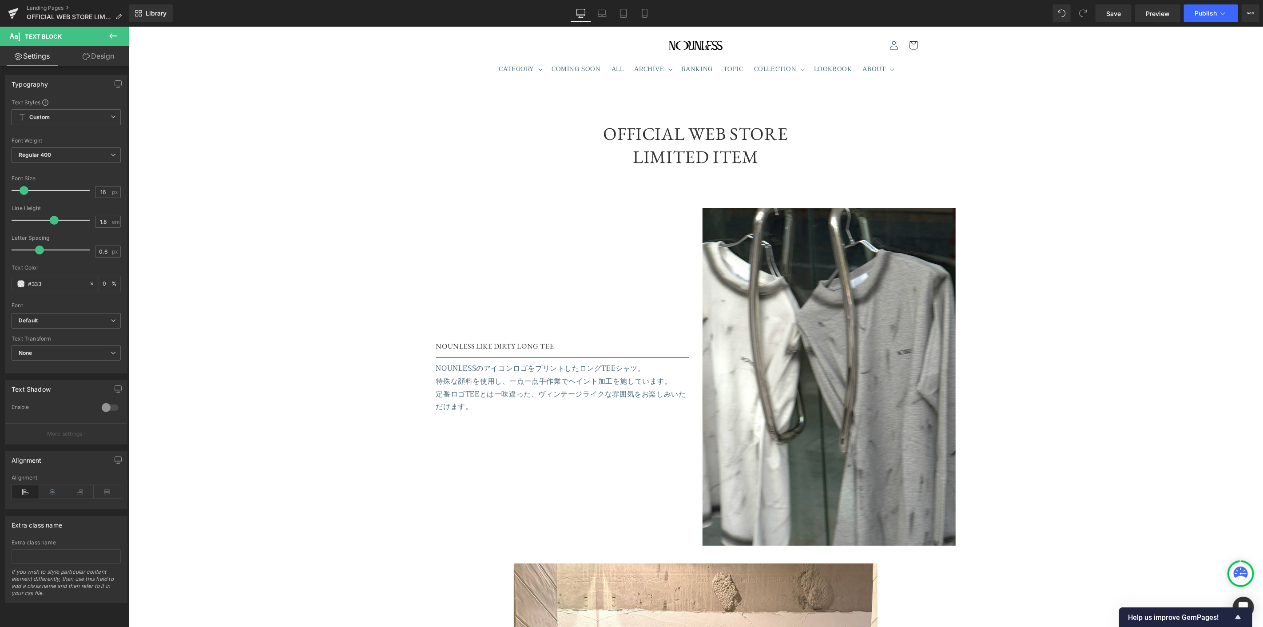
type input "100"
type input "#33333"
type input "20"
type input "#333333"
type input "100"
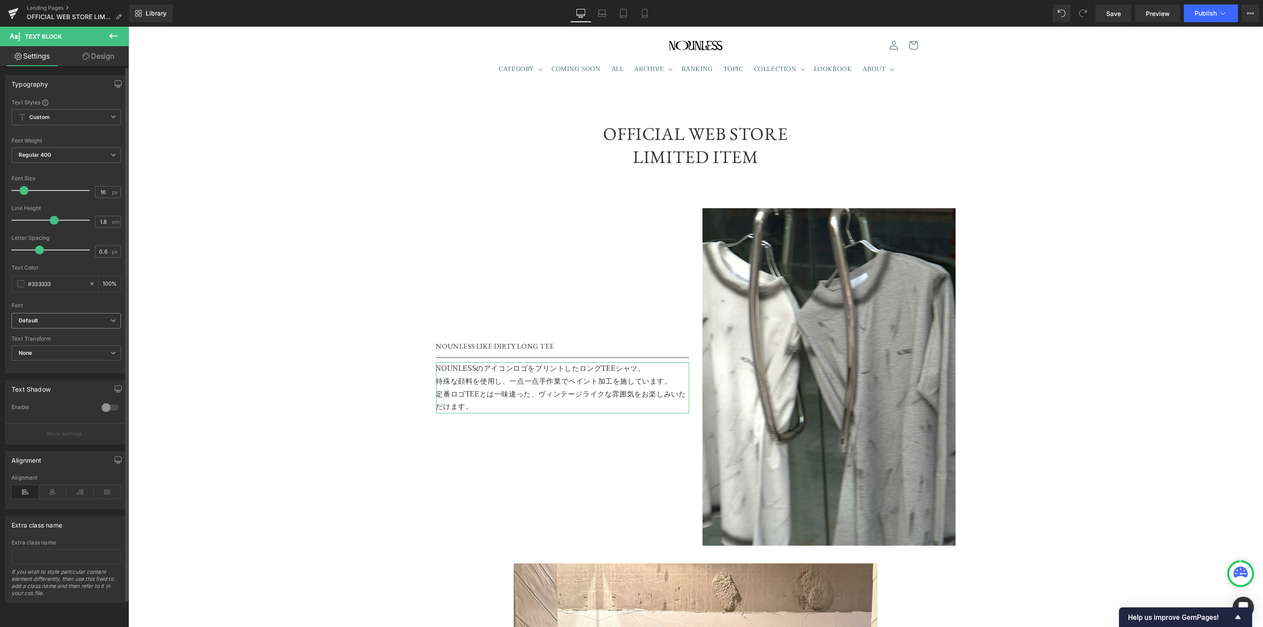
type input "#333333"
click at [61, 321] on b "Default" at bounding box center [65, 321] width 92 height 8
click at [54, 436] on p "More settings" at bounding box center [65, 434] width 36 height 8
click at [478, 348] on p "NOUNLESS LIKE DIRTY LONG TEE" at bounding box center [562, 346] width 253 height 13
click at [49, 318] on icon "EB Garamond" at bounding box center [37, 321] width 36 height 8
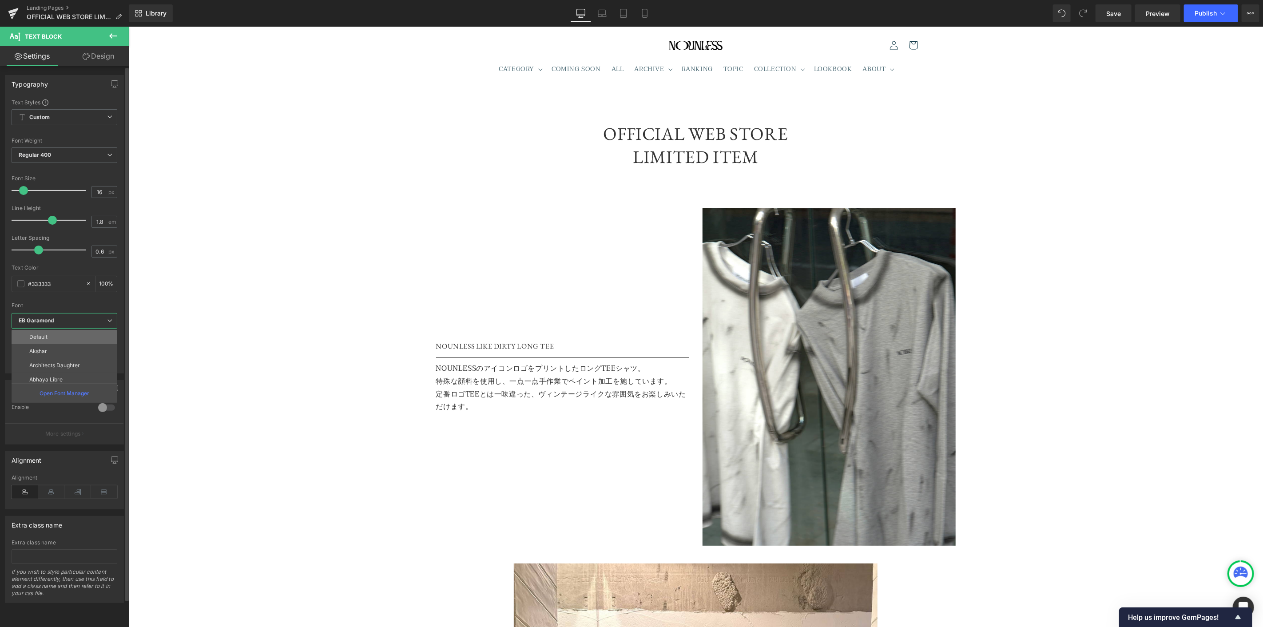
click at [49, 330] on li "Default" at bounding box center [67, 337] width 110 height 14
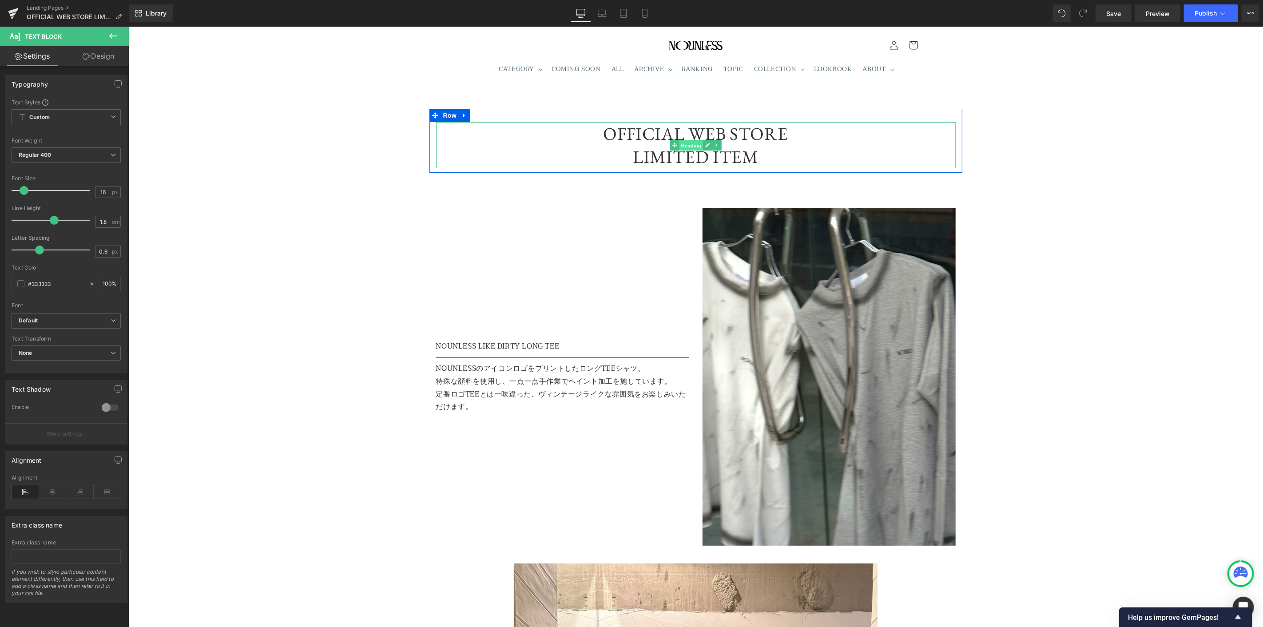
click at [687, 139] on span "Heading" at bounding box center [690, 144] width 24 height 11
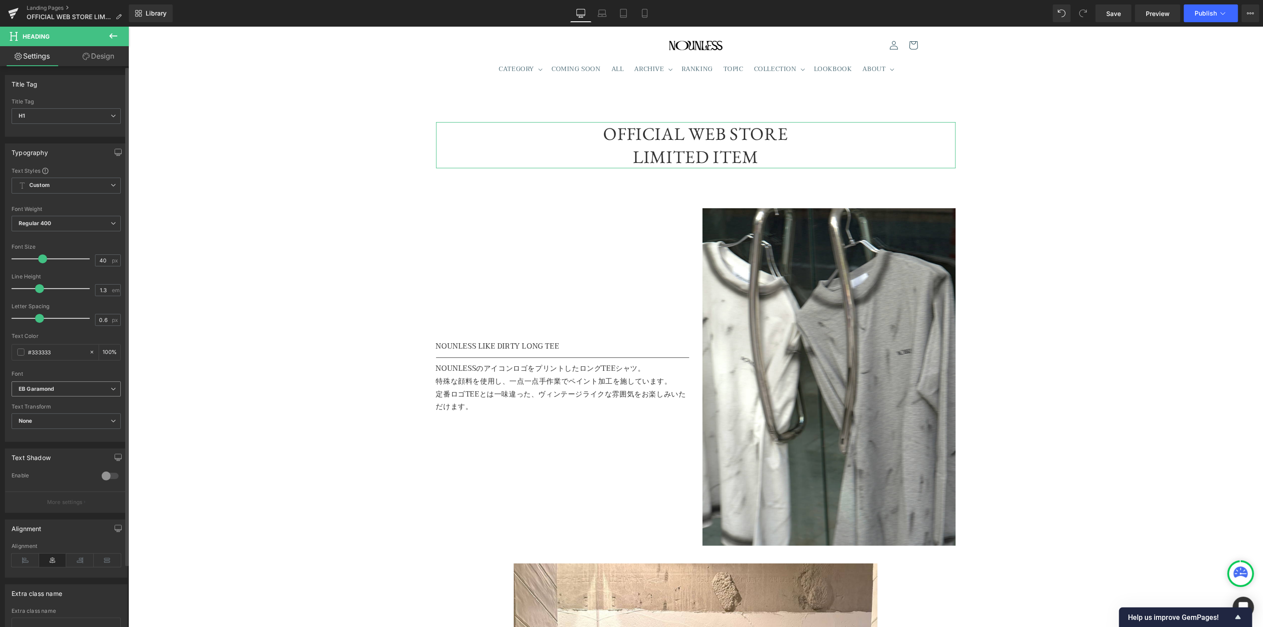
click at [32, 392] on icon "EB Garamond" at bounding box center [37, 389] width 36 height 8
click at [49, 407] on li "Default" at bounding box center [67, 405] width 110 height 14
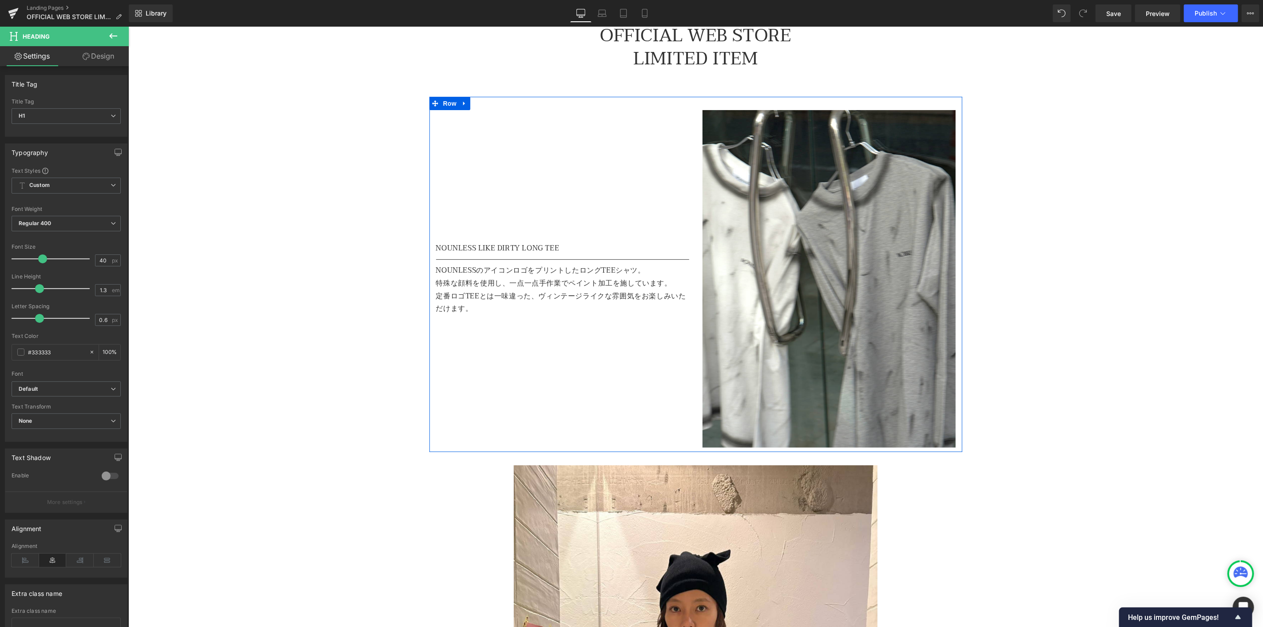
scroll to position [99, 0]
click at [510, 292] on p "定番ロゴTEEとは一味違った、ヴィンテージライクな雰囲気をお楽しみいただけます。" at bounding box center [562, 302] width 253 height 26
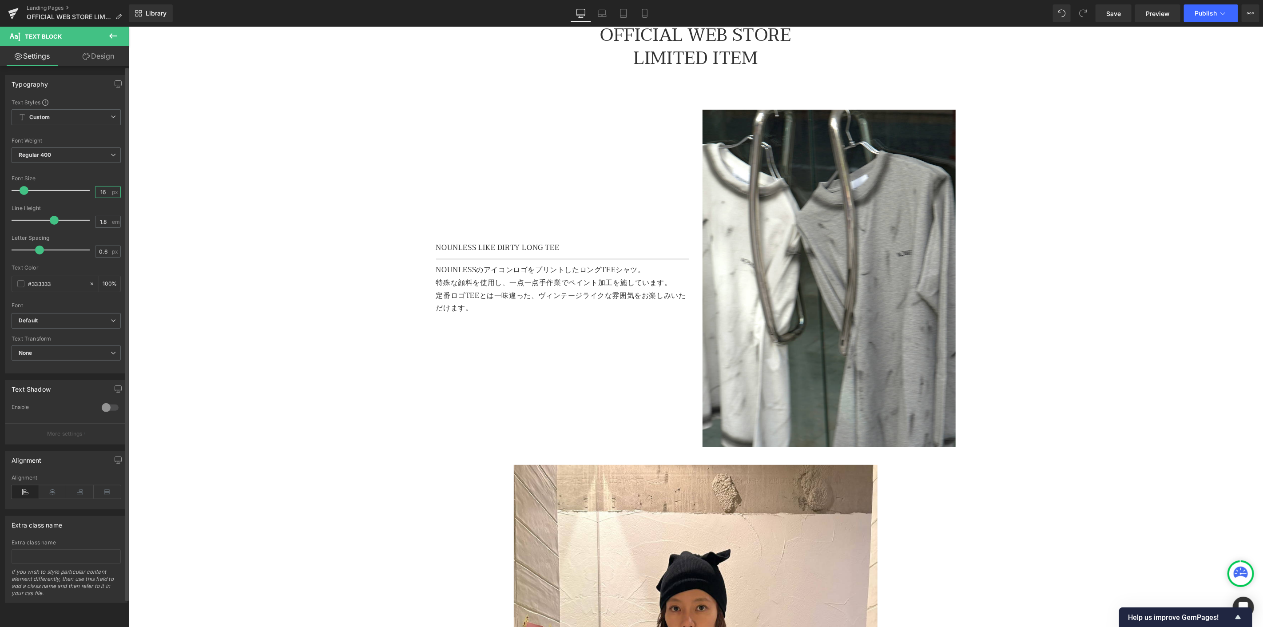
click at [105, 191] on input "16" at bounding box center [103, 191] width 16 height 11
type input "14"
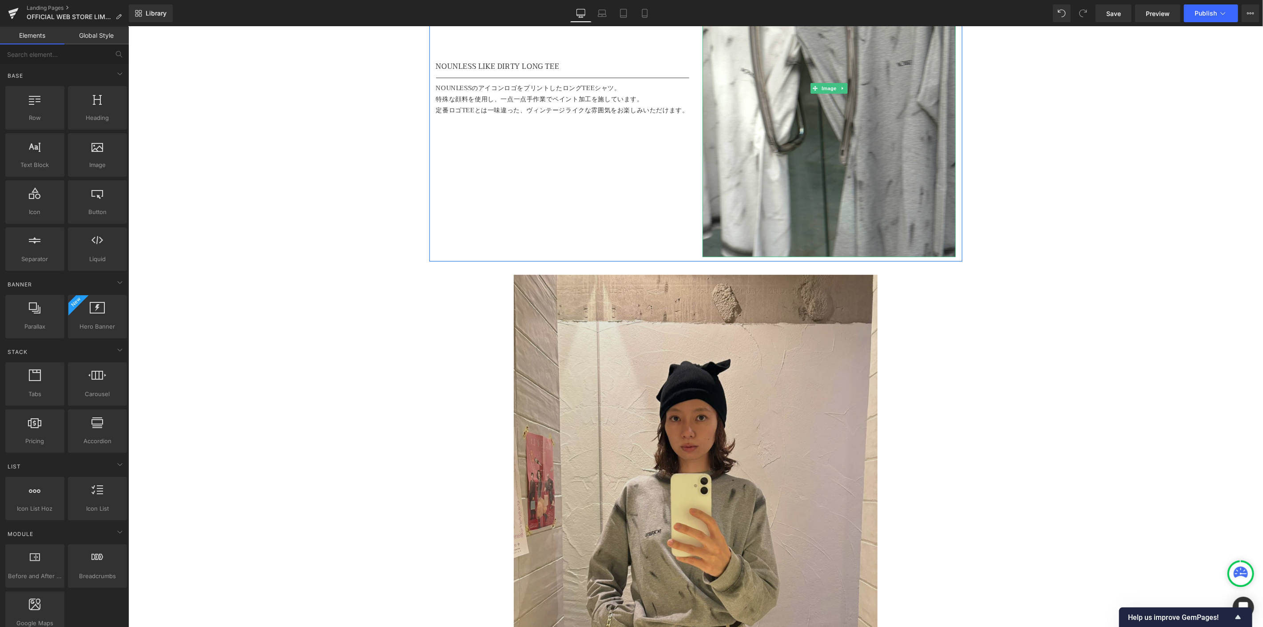
scroll to position [345, 0]
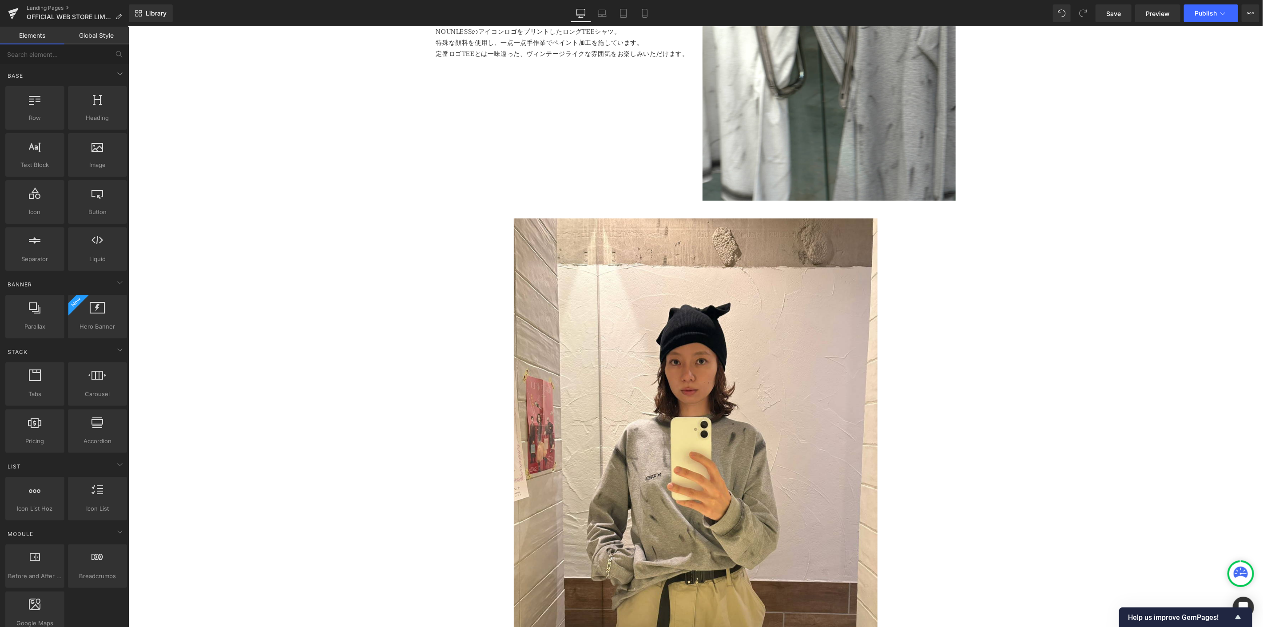
drag, startPoint x: 691, startPoint y: 383, endPoint x: 303, endPoint y: 275, distance: 402.3
click at [691, 384] on img at bounding box center [695, 460] width 364 height 485
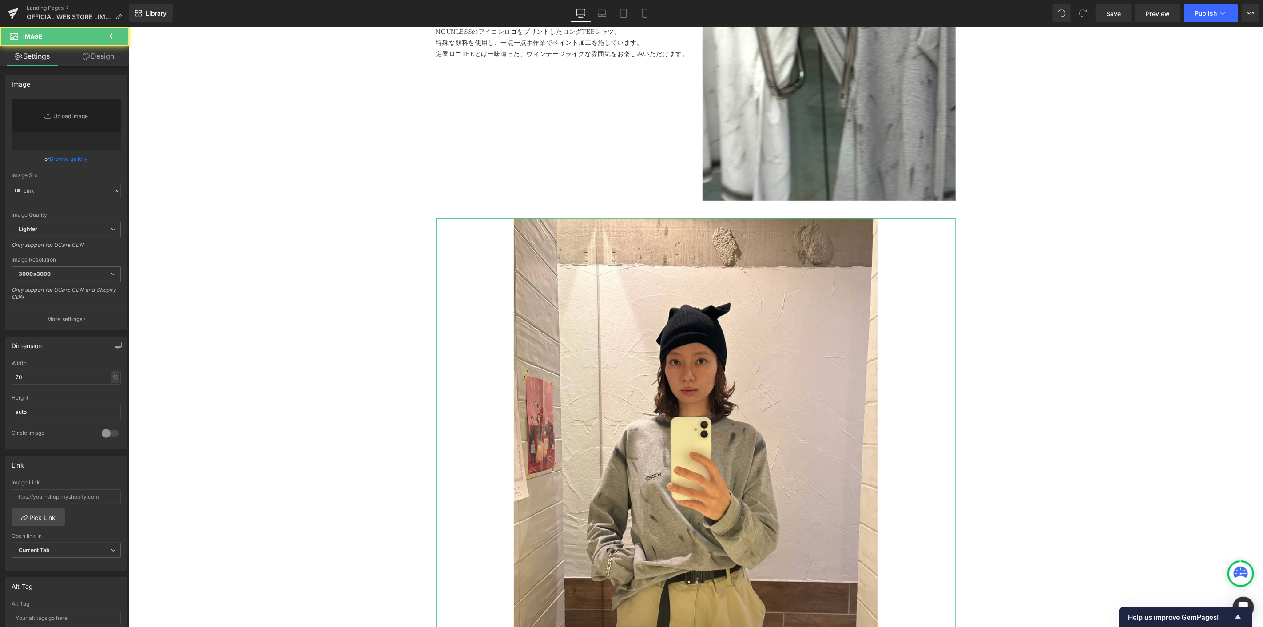
type input "[URL][DOMAIN_NAME]"
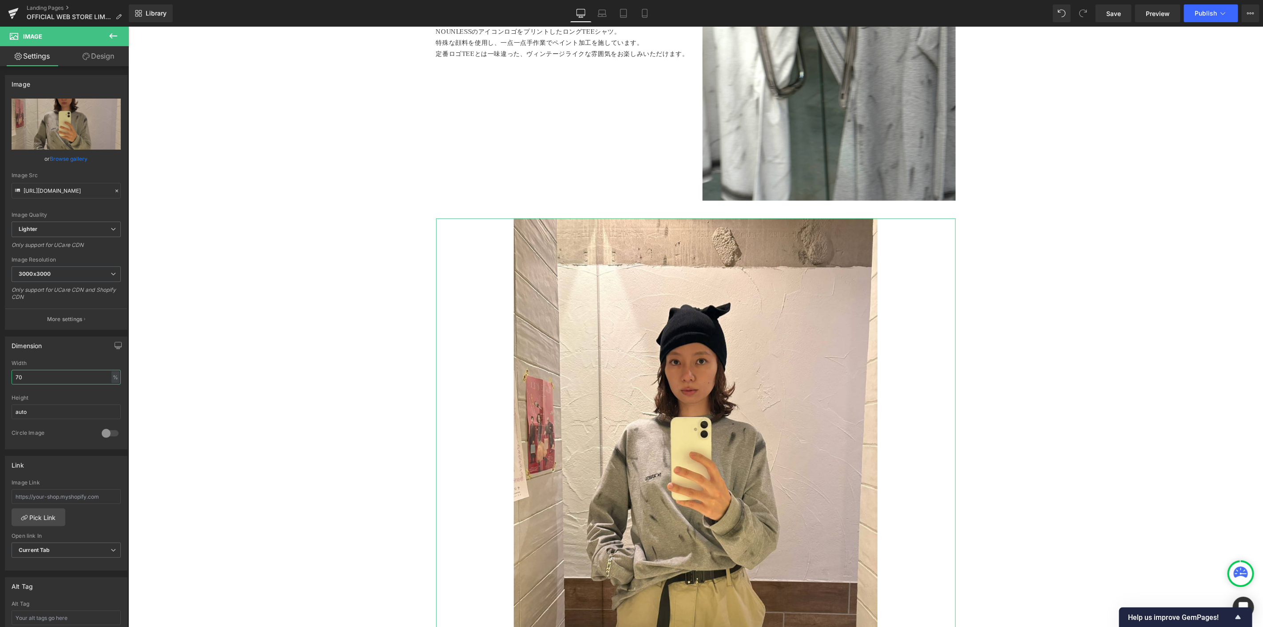
drag, startPoint x: 37, startPoint y: 378, endPoint x: 0, endPoint y: 374, distance: 37.1
click at [0, 374] on div "Dimension 70% Width 70 % % px auto Height auto 0 Circle Image" at bounding box center [66, 389] width 133 height 119
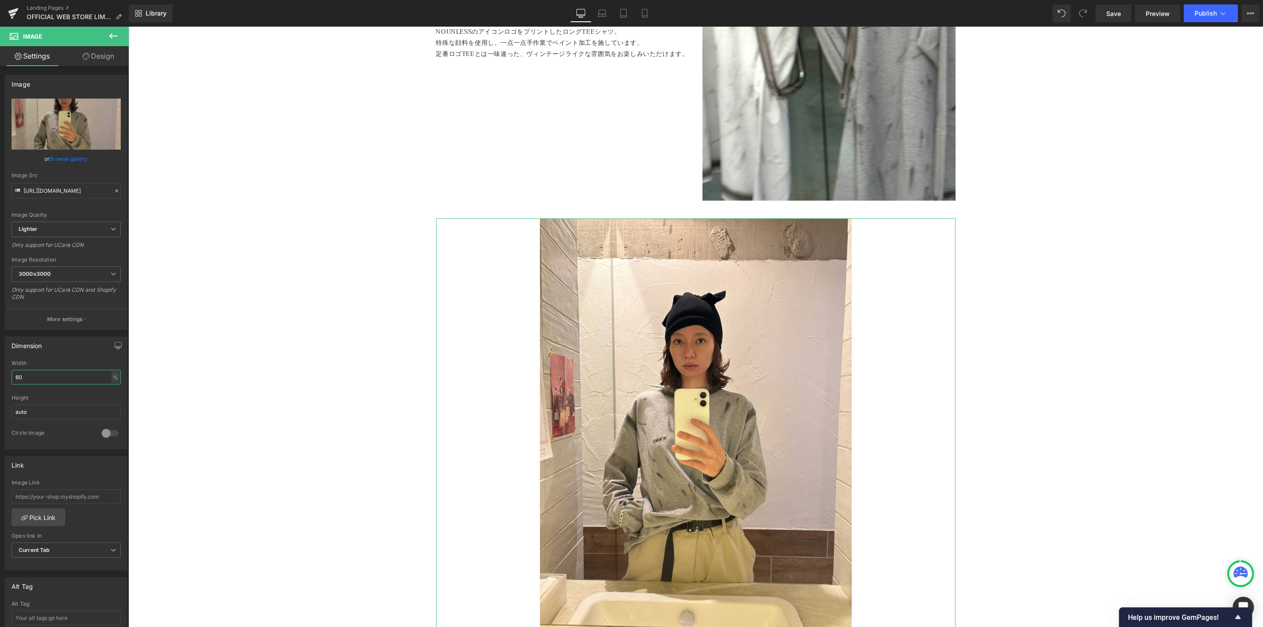
type input "60"
click at [447, 213] on span "Row" at bounding box center [449, 211] width 18 height 13
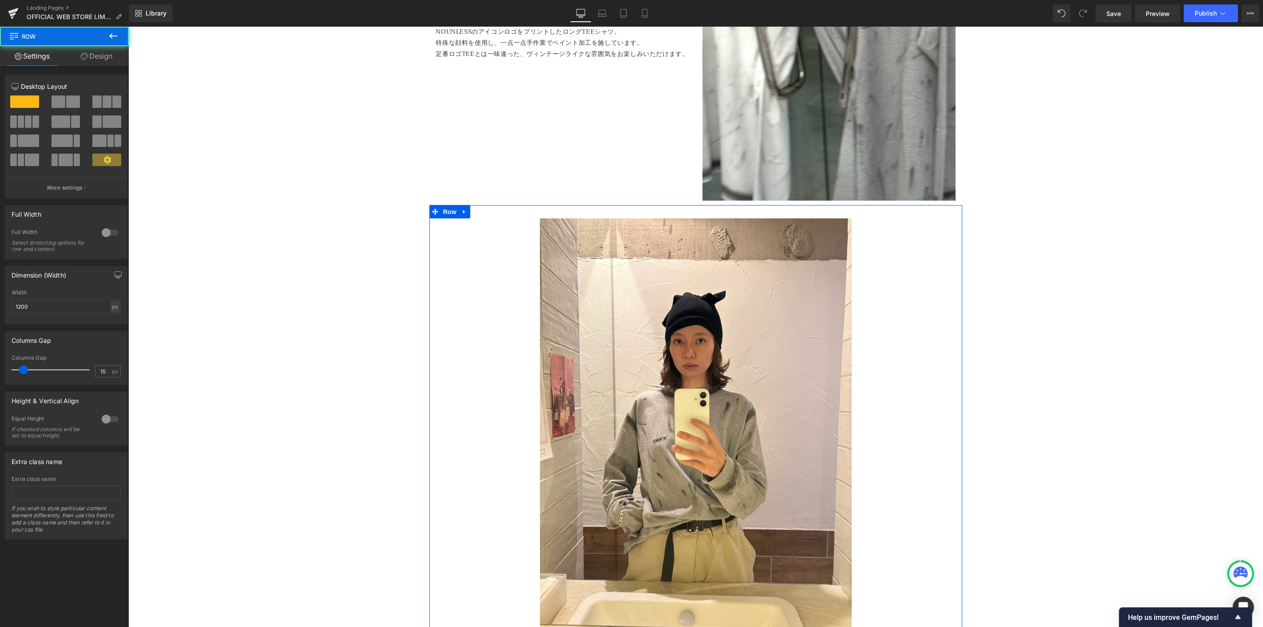
click at [110, 60] on link "Design" at bounding box center [96, 56] width 64 height 20
click at [0, 0] on div "Spacing" at bounding box center [0, 0] width 0 height 0
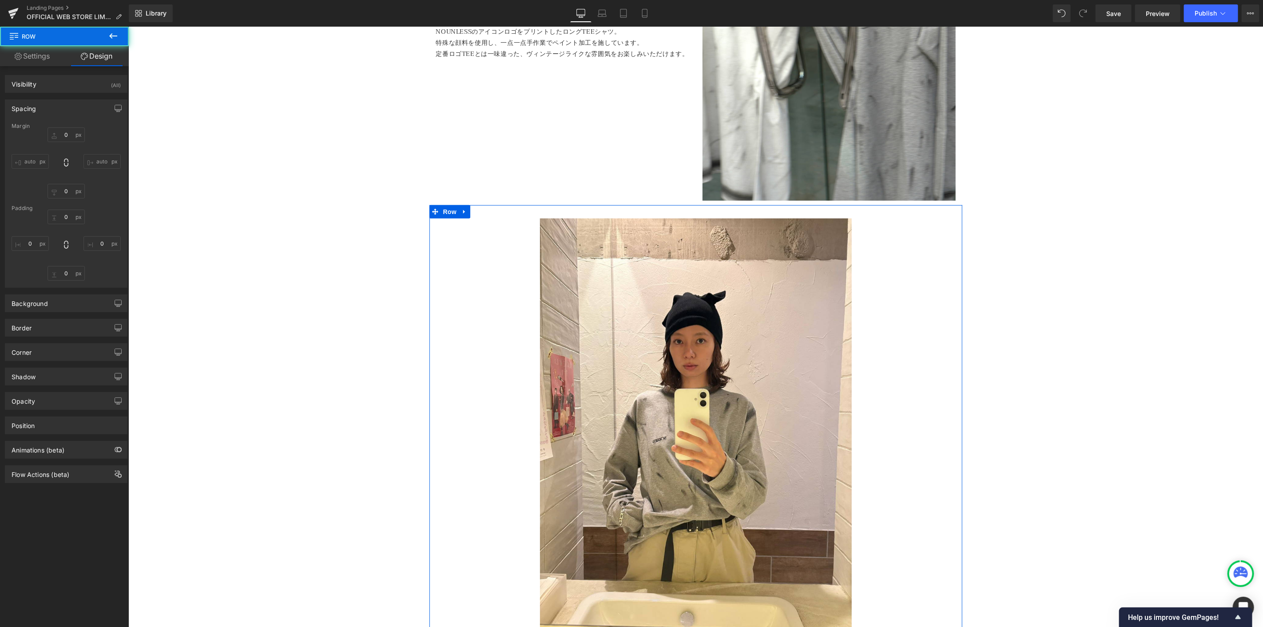
type input "0"
type input "30"
type input "0"
type input "10"
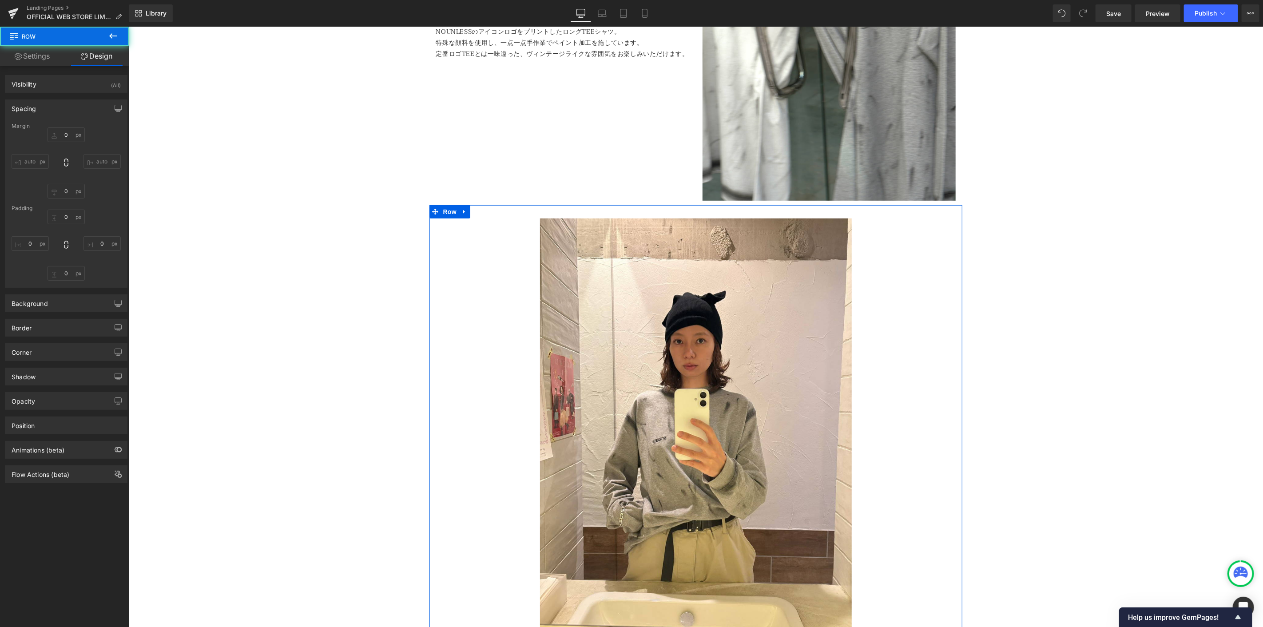
type input "0"
click at [68, 139] on input "0" at bounding box center [66, 134] width 37 height 15
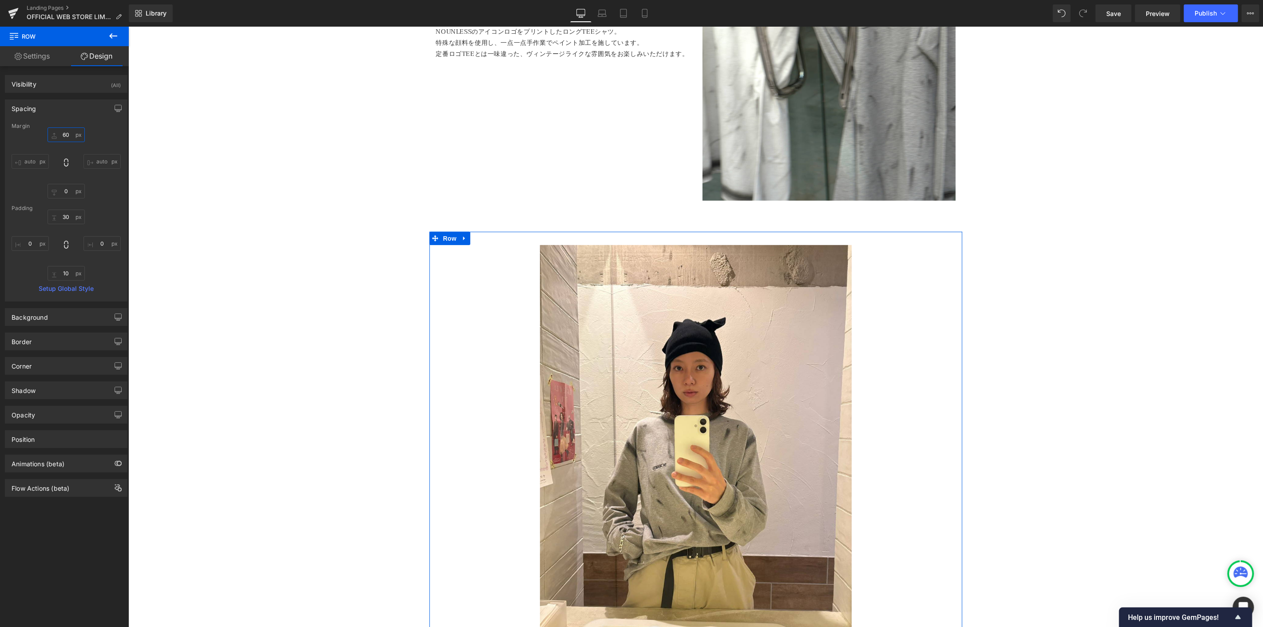
type input "60"
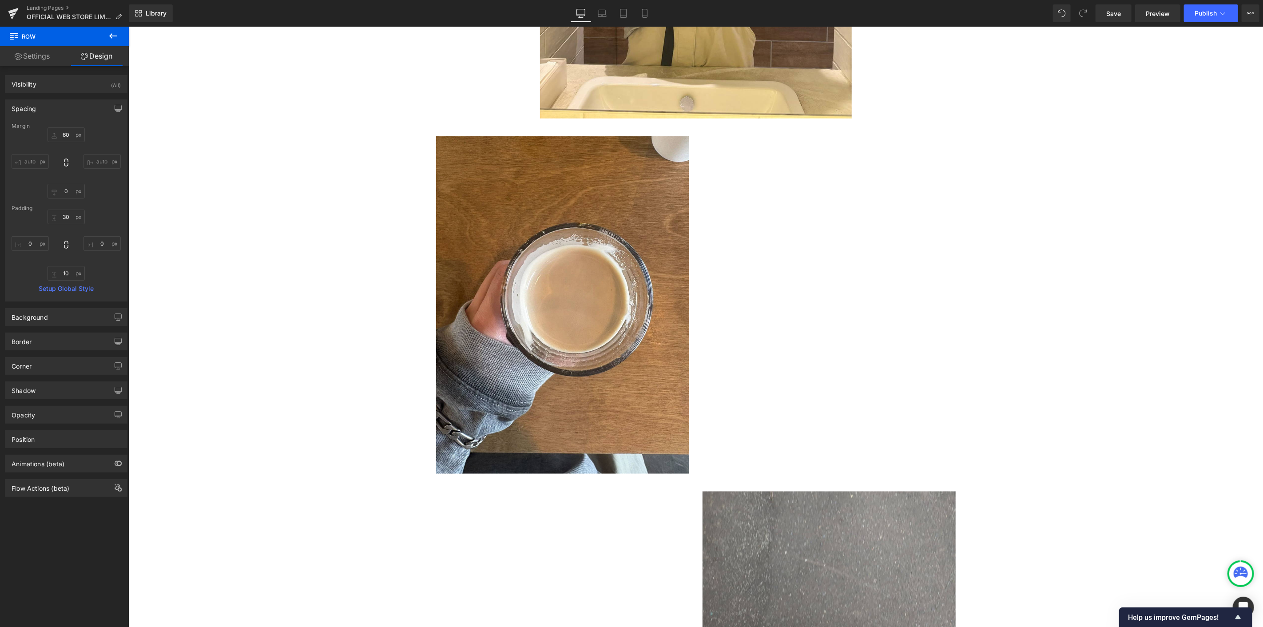
scroll to position [888, 0]
click at [547, 298] on div "Image" at bounding box center [562, 303] width 253 height 337
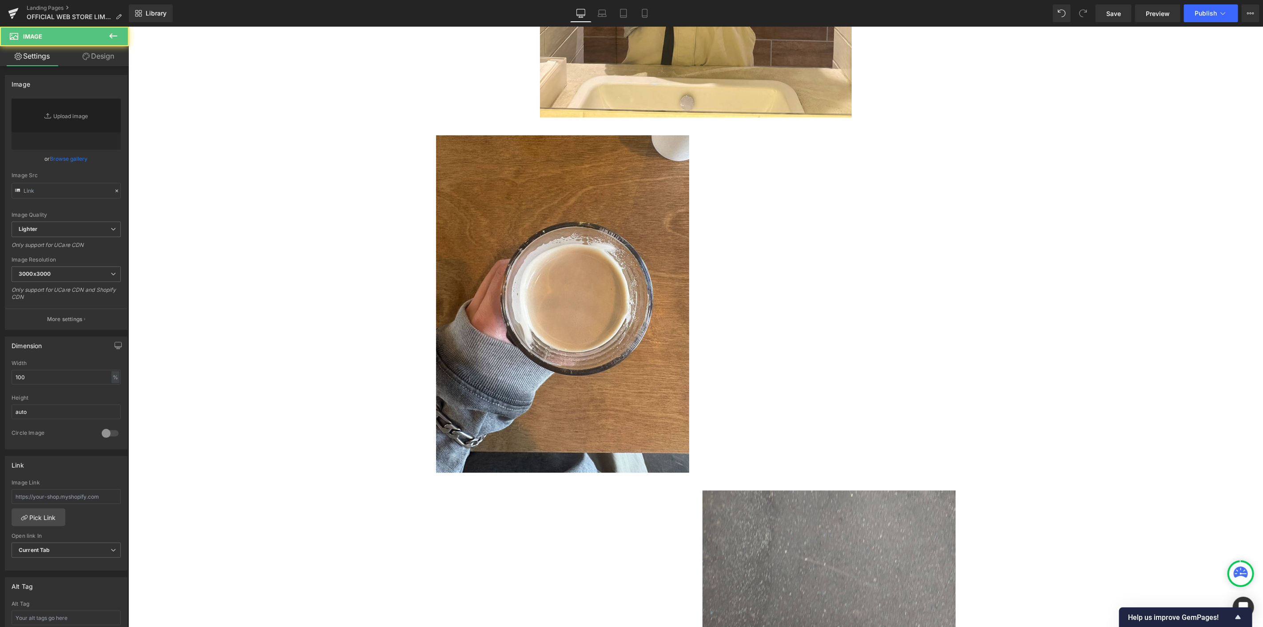
type input "[URL][DOMAIN_NAME]"
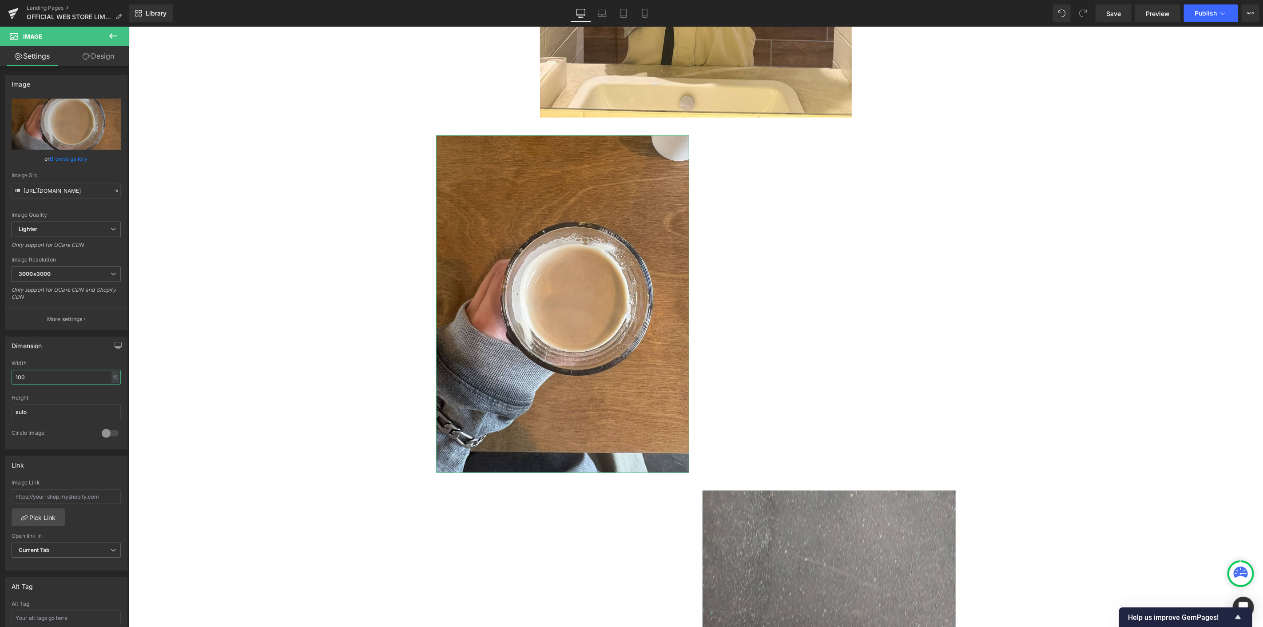
drag, startPoint x: 36, startPoint y: 374, endPoint x: 0, endPoint y: 371, distance: 36.5
click at [0, 371] on div "Dimension 100% Width 100 % % px auto Height auto 0 Circle Image" at bounding box center [66, 389] width 133 height 119
type input "80"
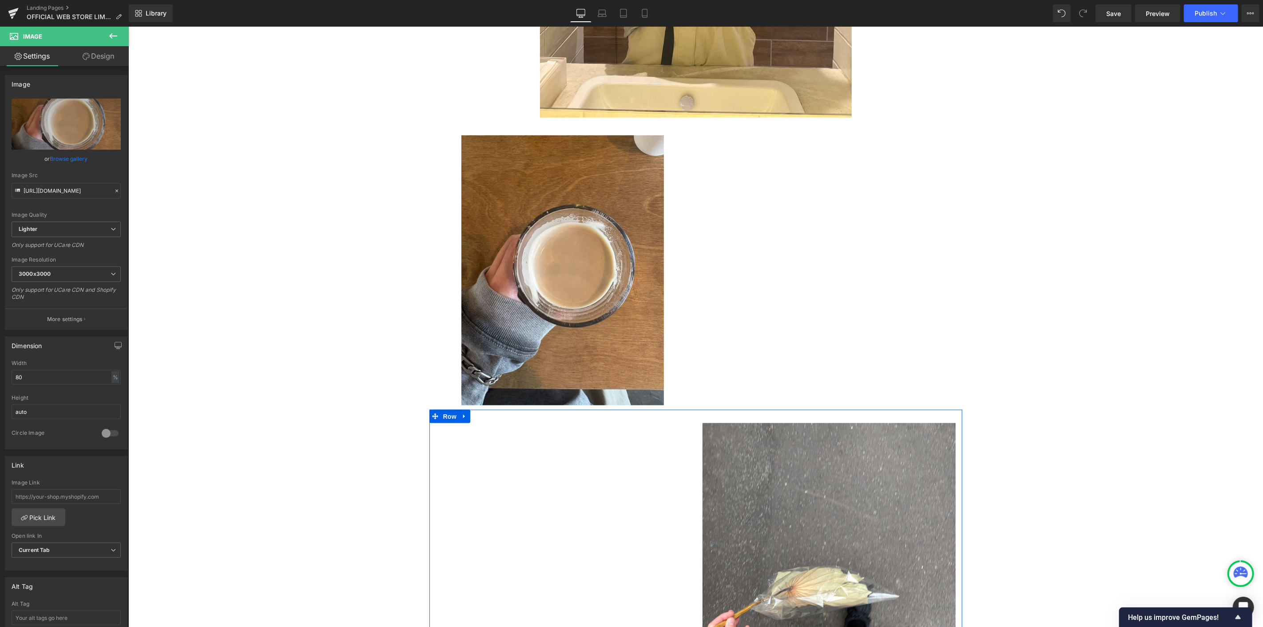
click at [802, 508] on img at bounding box center [828, 591] width 253 height 337
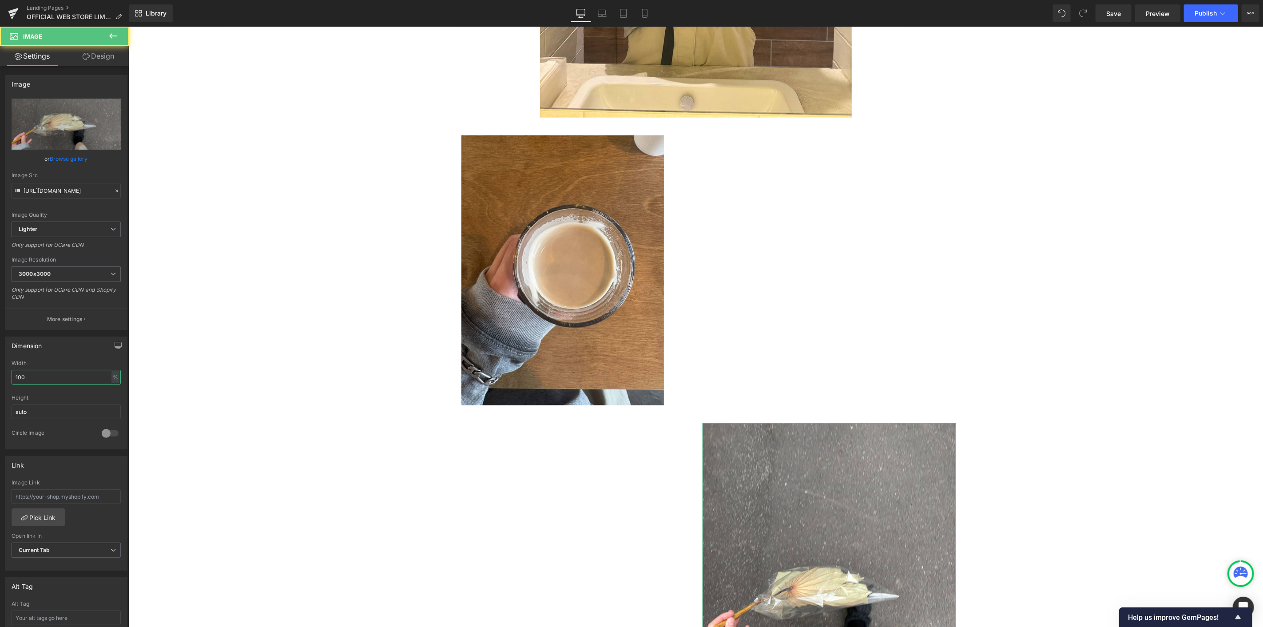
drag, startPoint x: 32, startPoint y: 376, endPoint x: 0, endPoint y: 362, distance: 34.6
click at [0, 362] on div "Dimension 100% Width 100 % % px auto Height auto 0 Circle Image" at bounding box center [66, 389] width 133 height 119
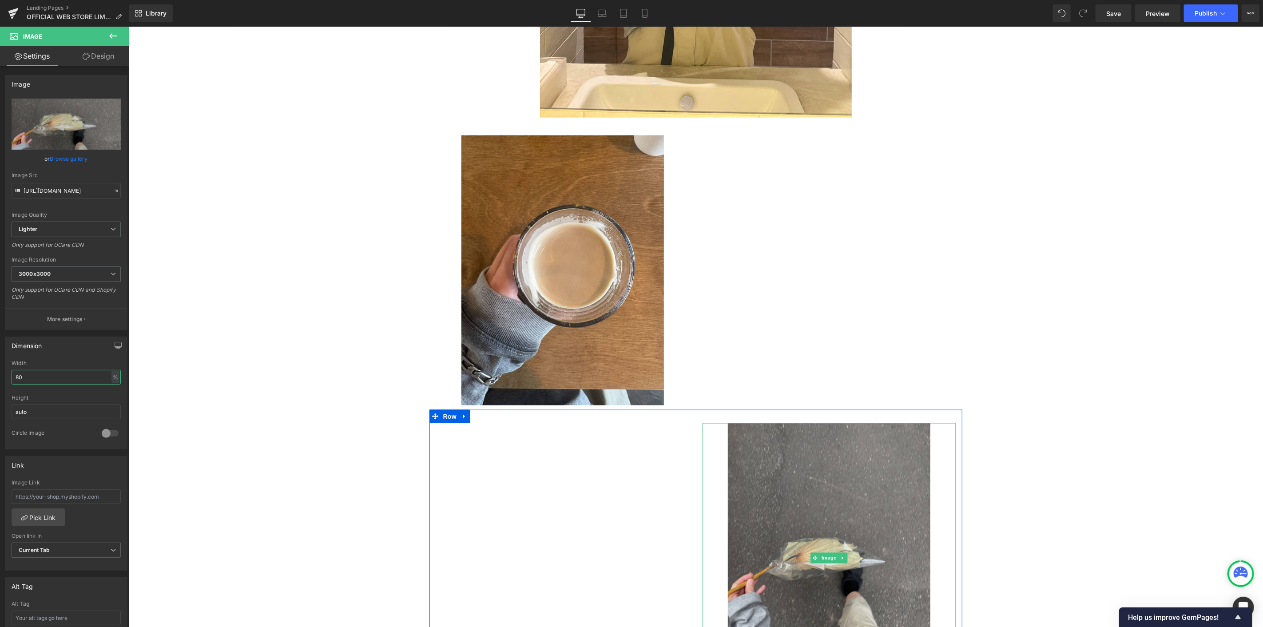
type input "80"
click at [788, 471] on img at bounding box center [828, 558] width 202 height 270
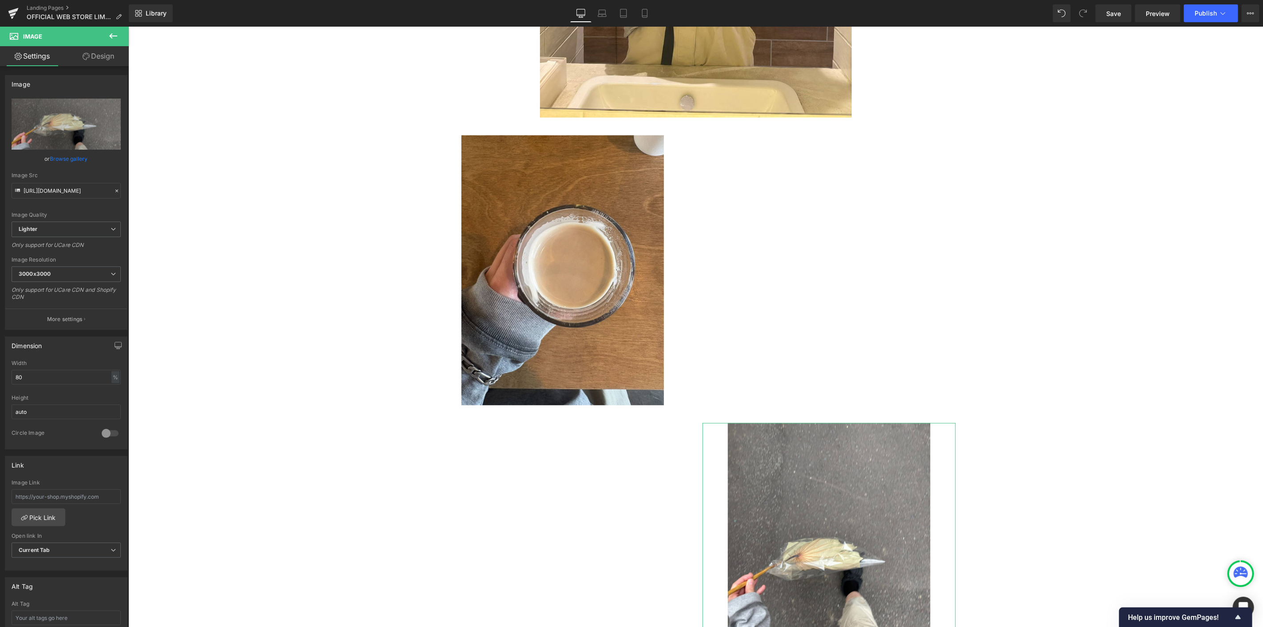
click at [94, 52] on link "Design" at bounding box center [98, 56] width 64 height 20
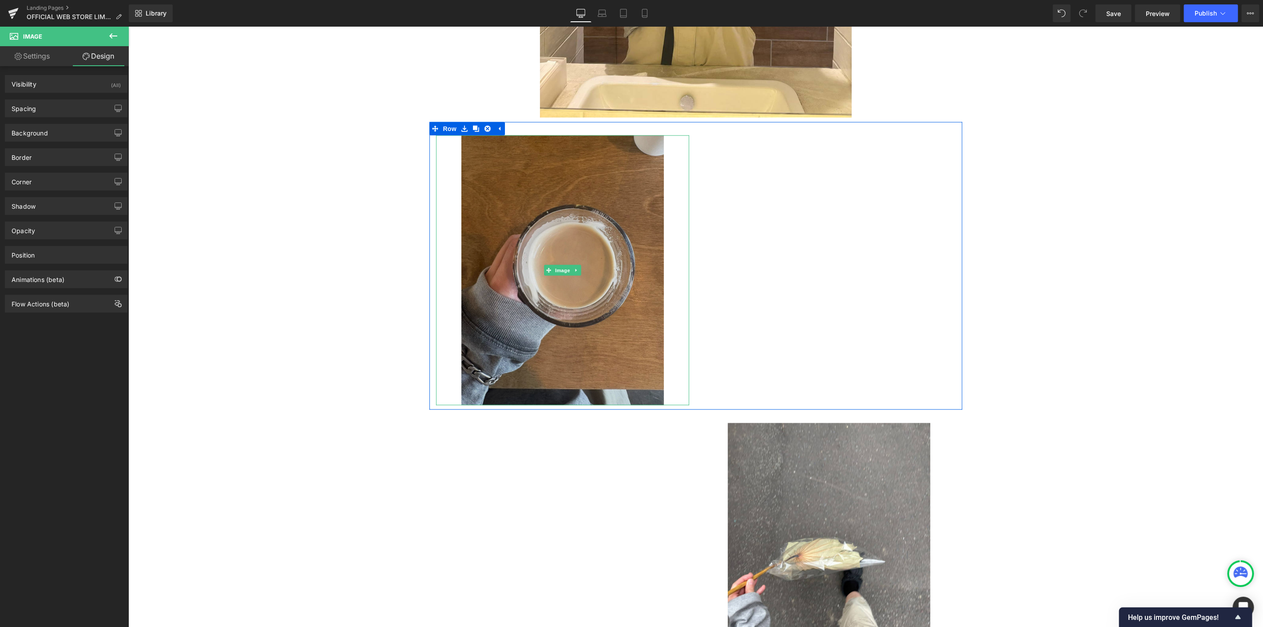
click at [548, 183] on img at bounding box center [562, 270] width 202 height 270
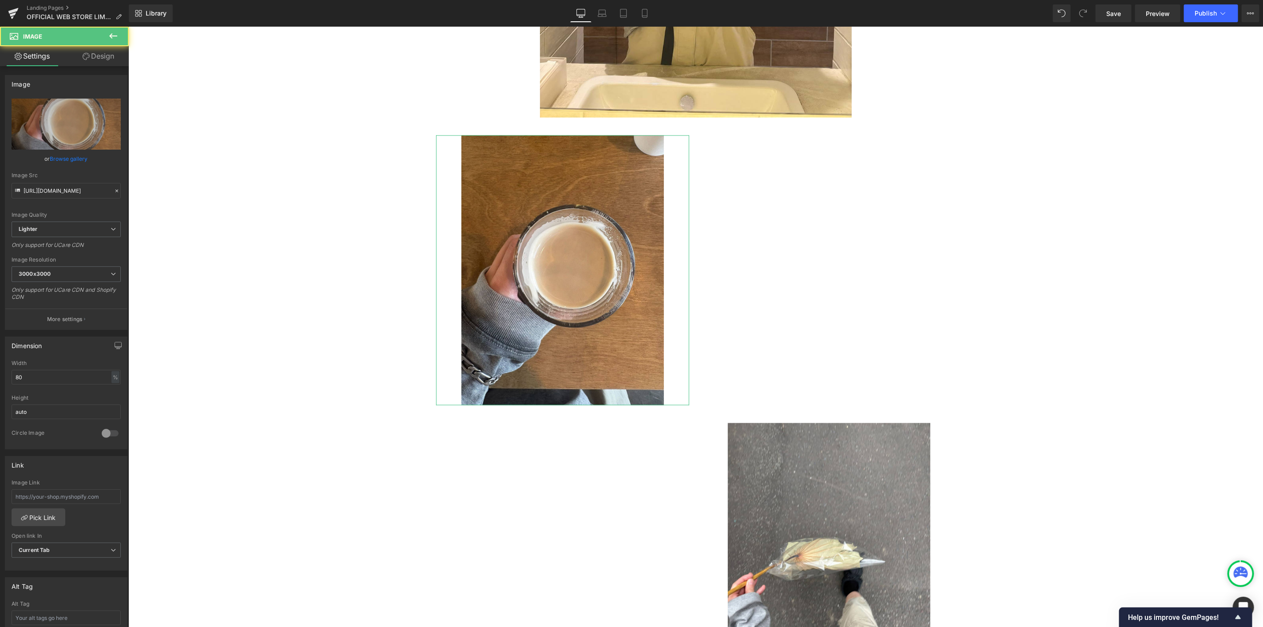
click at [108, 60] on link "Design" at bounding box center [98, 56] width 64 height 20
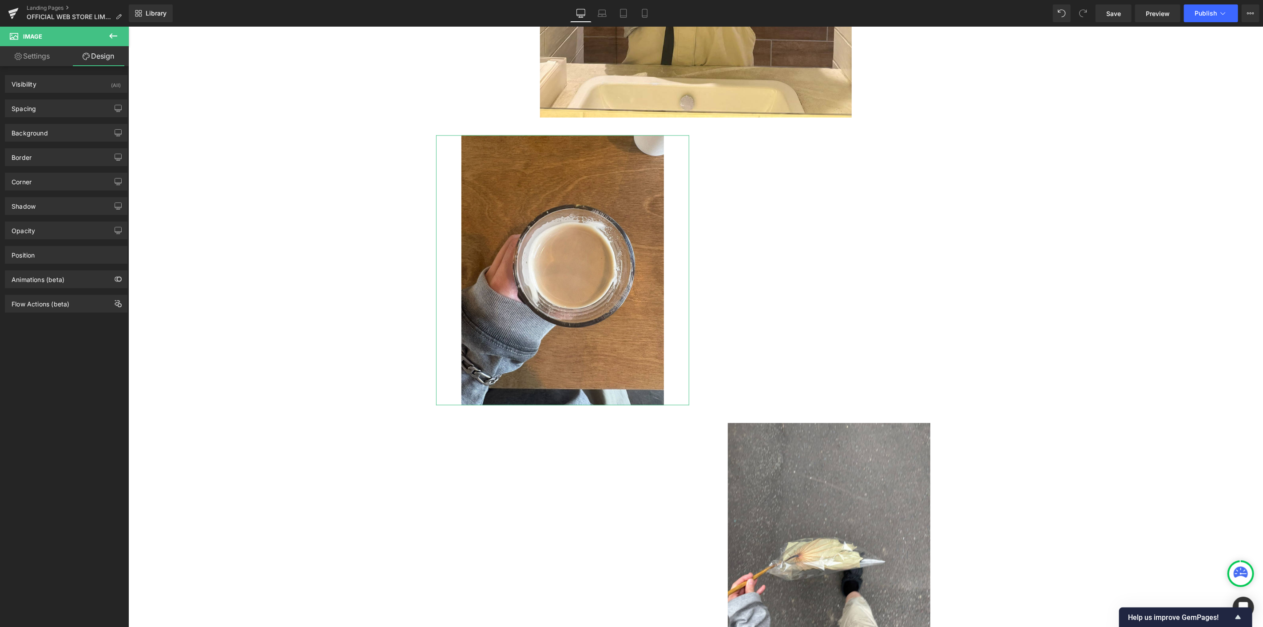
type input "0"
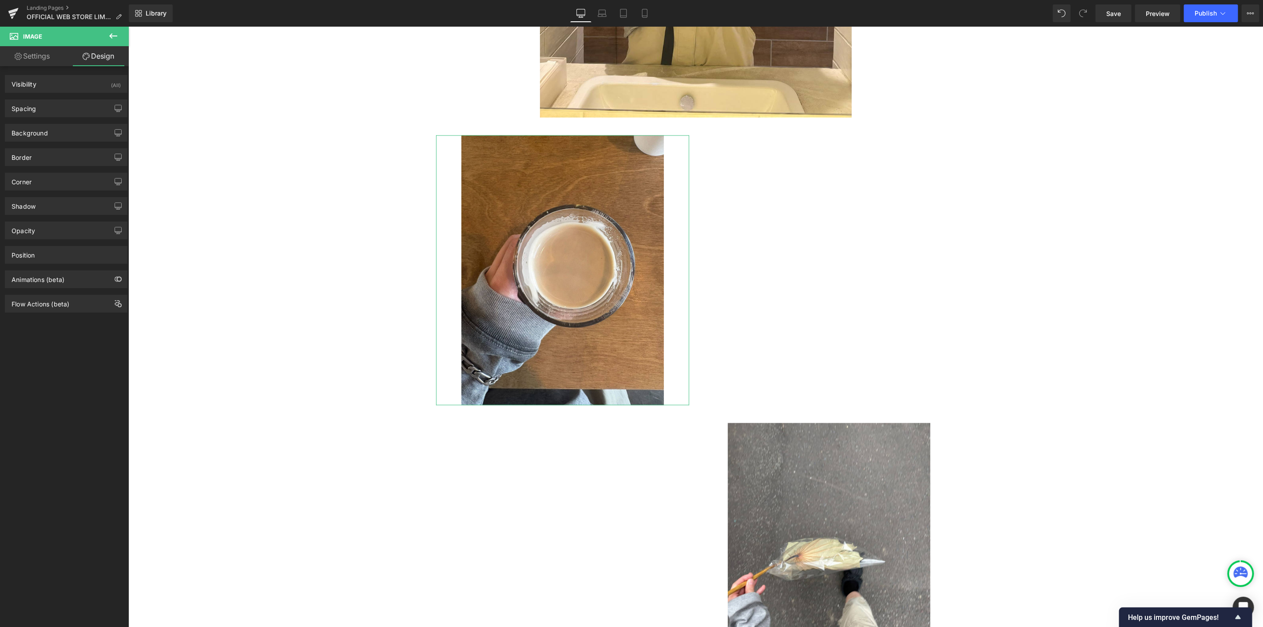
type input "0"
click at [70, 110] on div "Spacing" at bounding box center [66, 108] width 122 height 17
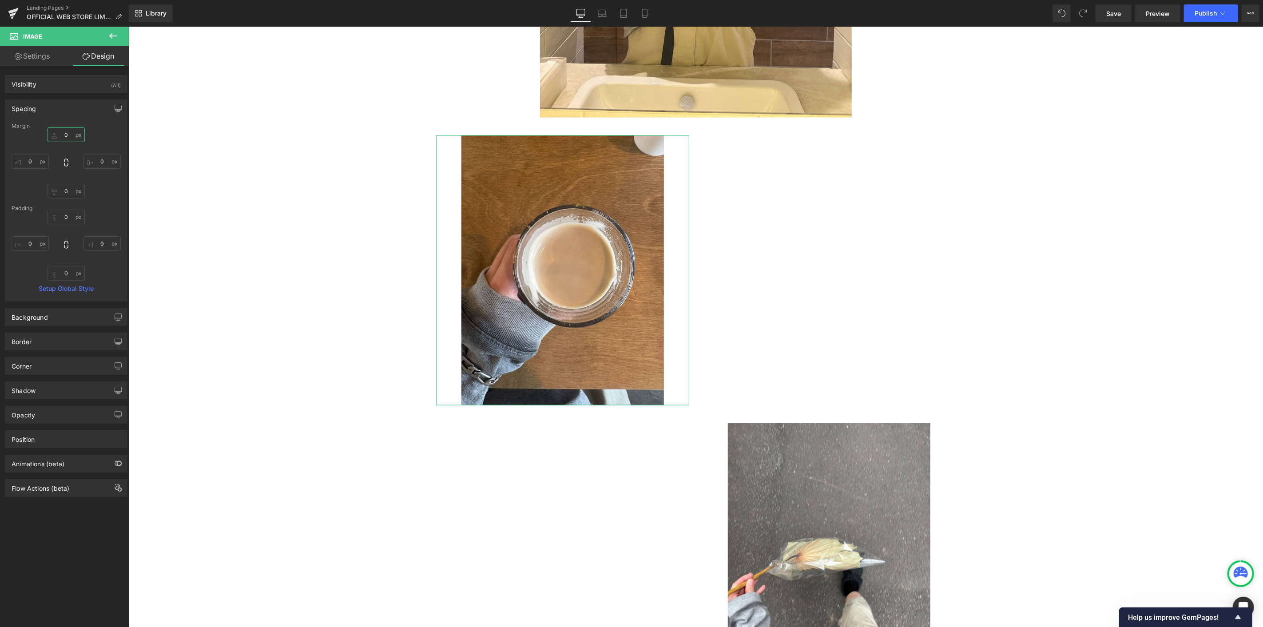
click at [69, 134] on input "0" at bounding box center [66, 134] width 37 height 15
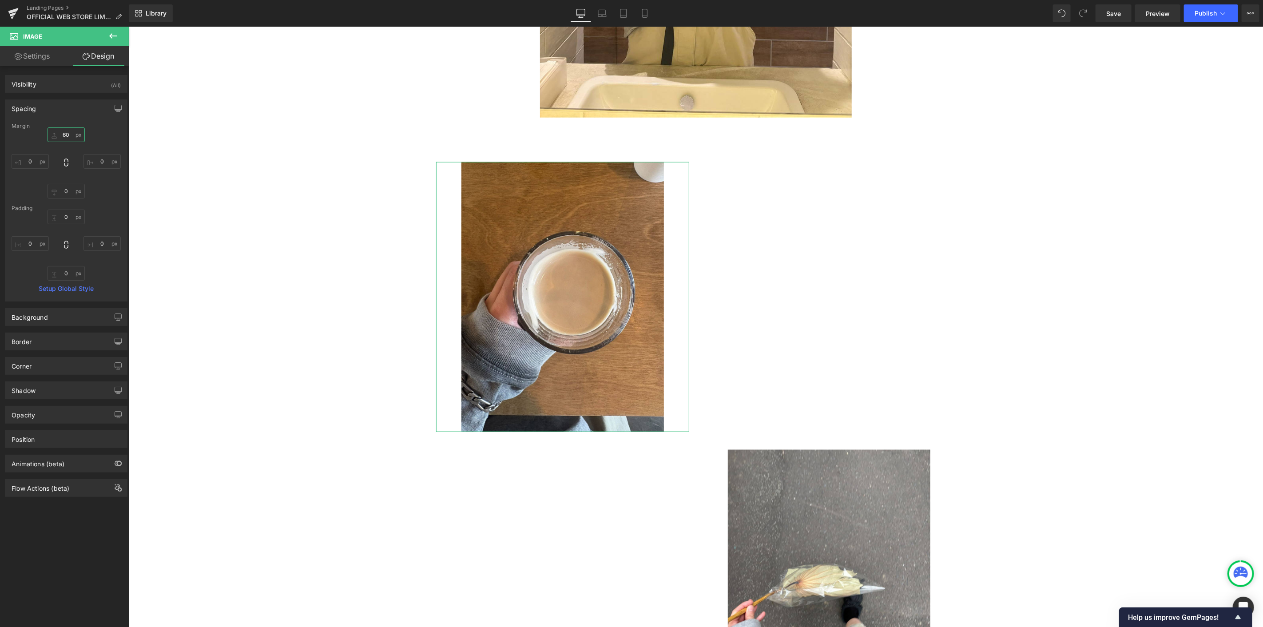
type input "60"
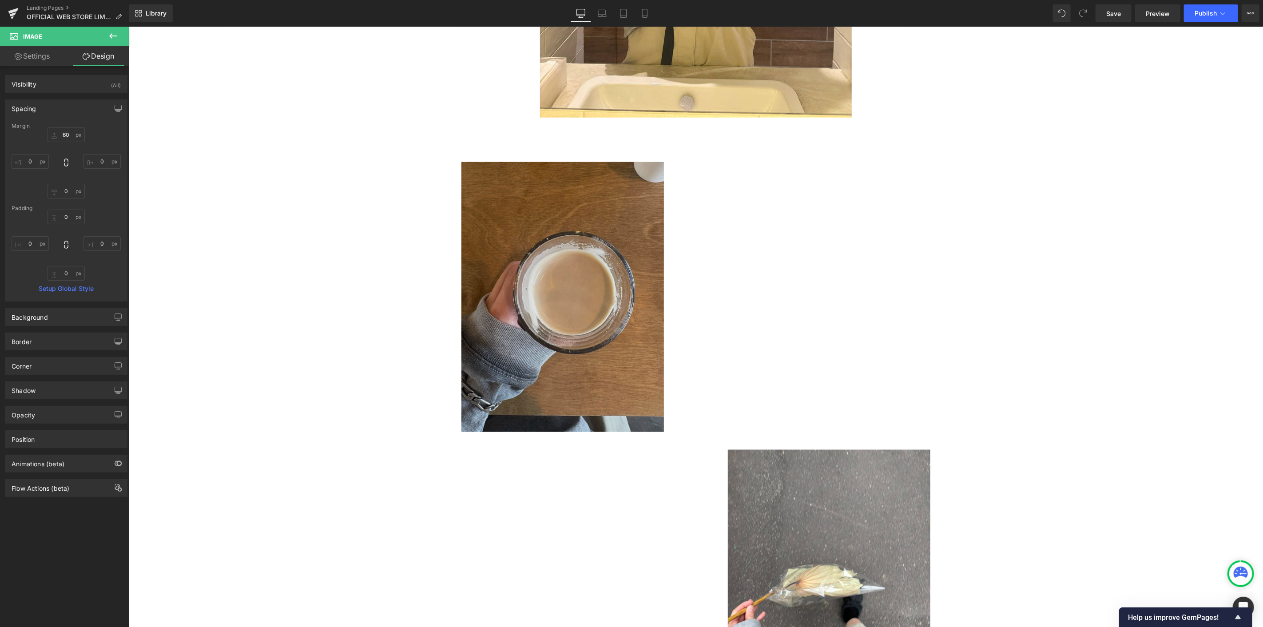
click at [810, 504] on img at bounding box center [828, 584] width 202 height 270
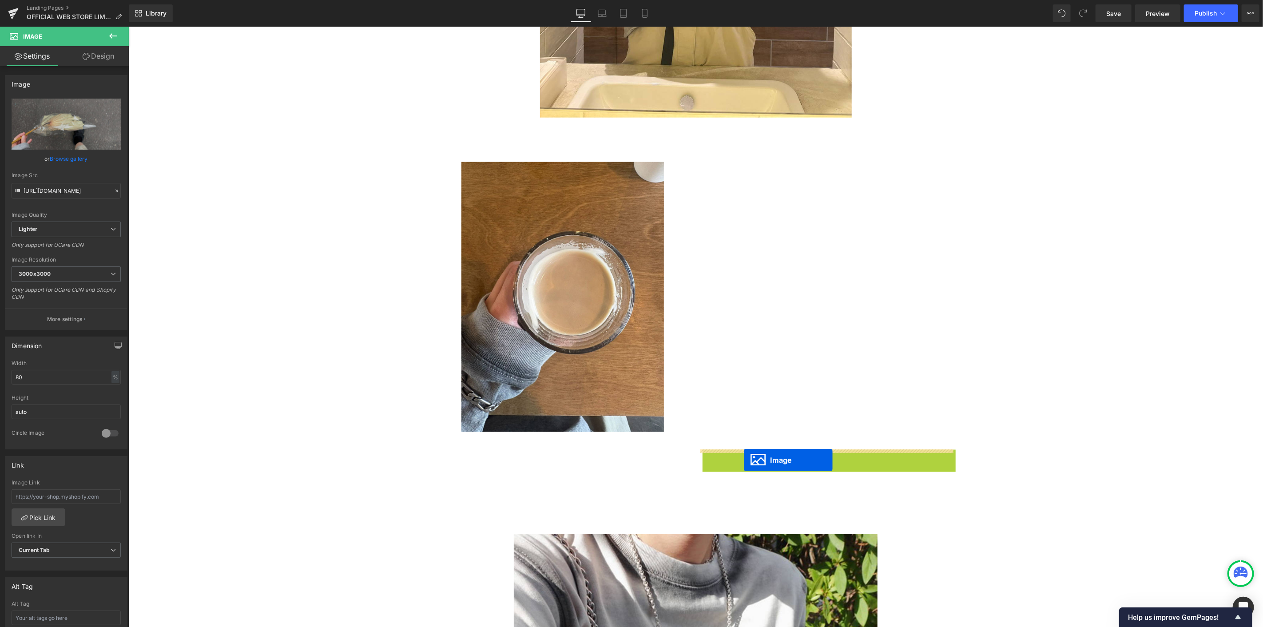
drag, startPoint x: 808, startPoint y: 583, endPoint x: 743, endPoint y: 459, distance: 140.0
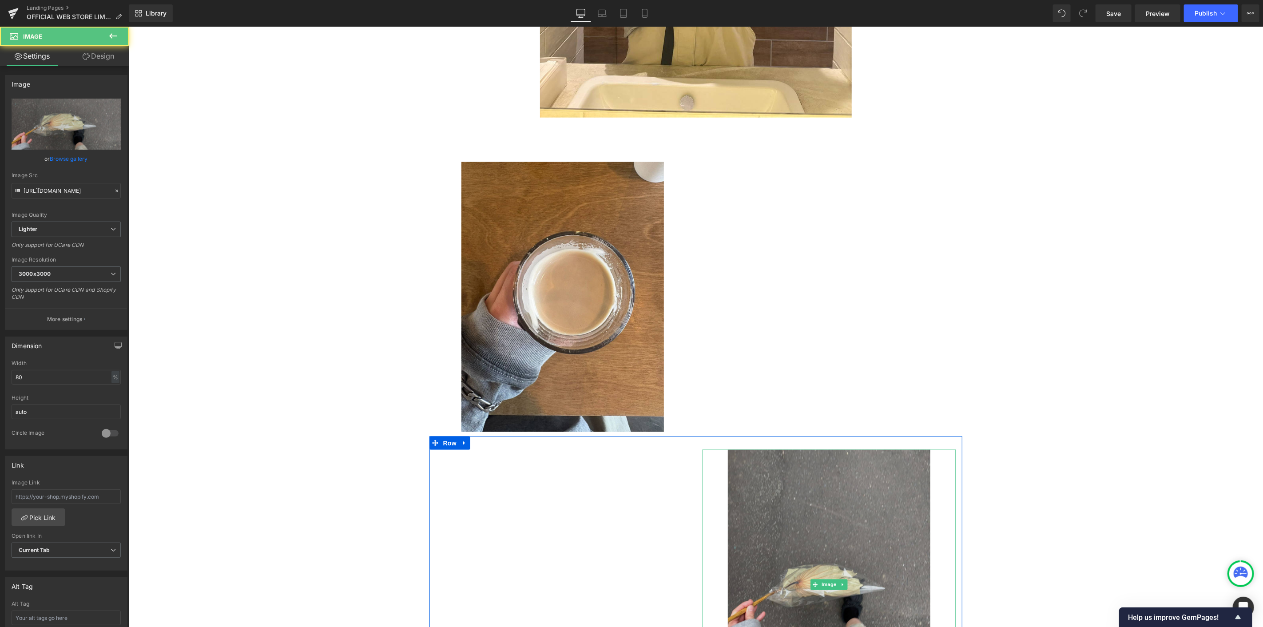
click at [804, 487] on img at bounding box center [828, 584] width 202 height 270
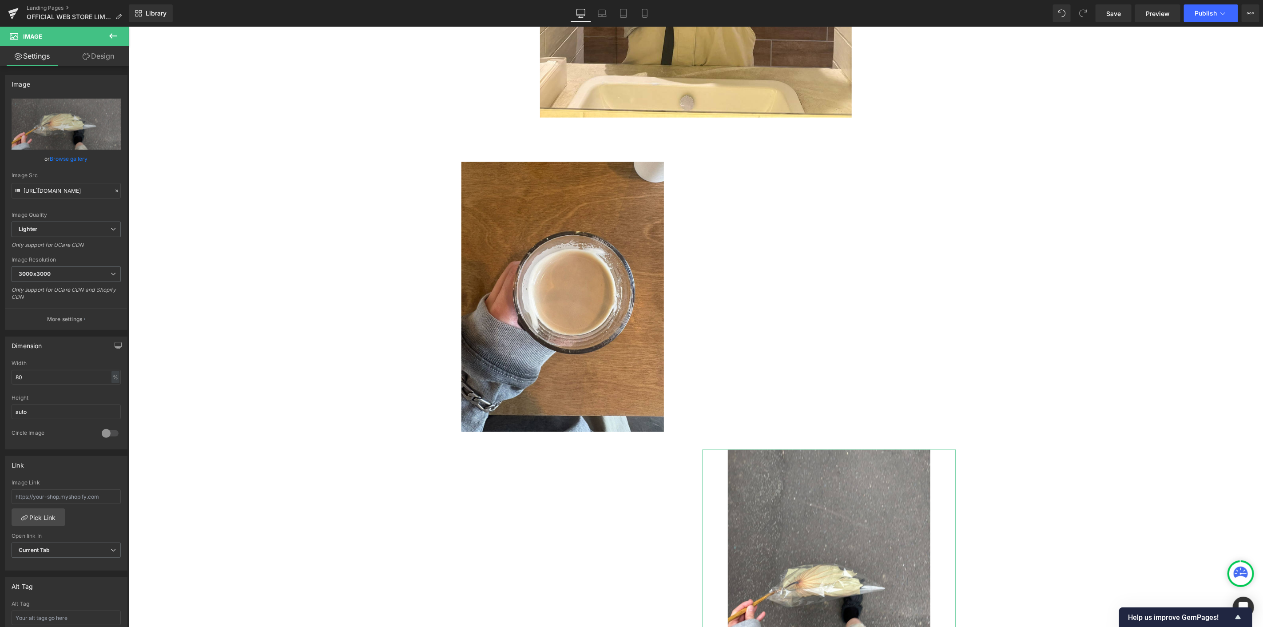
click at [103, 55] on link "Design" at bounding box center [98, 56] width 64 height 20
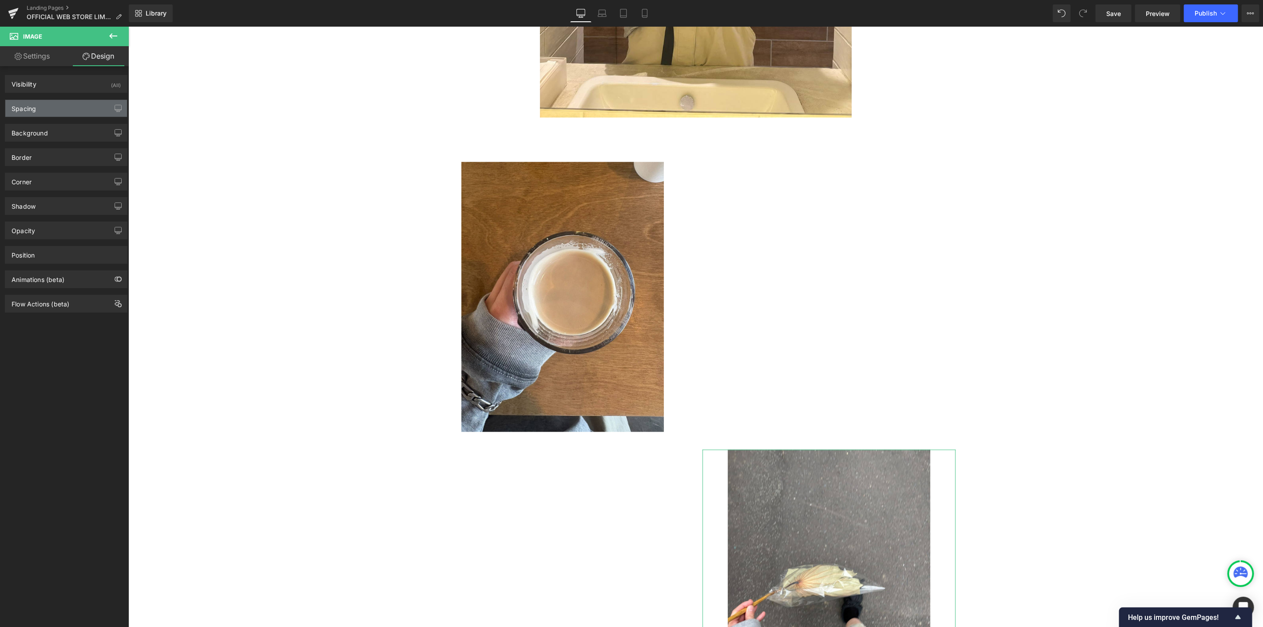
type input "0"
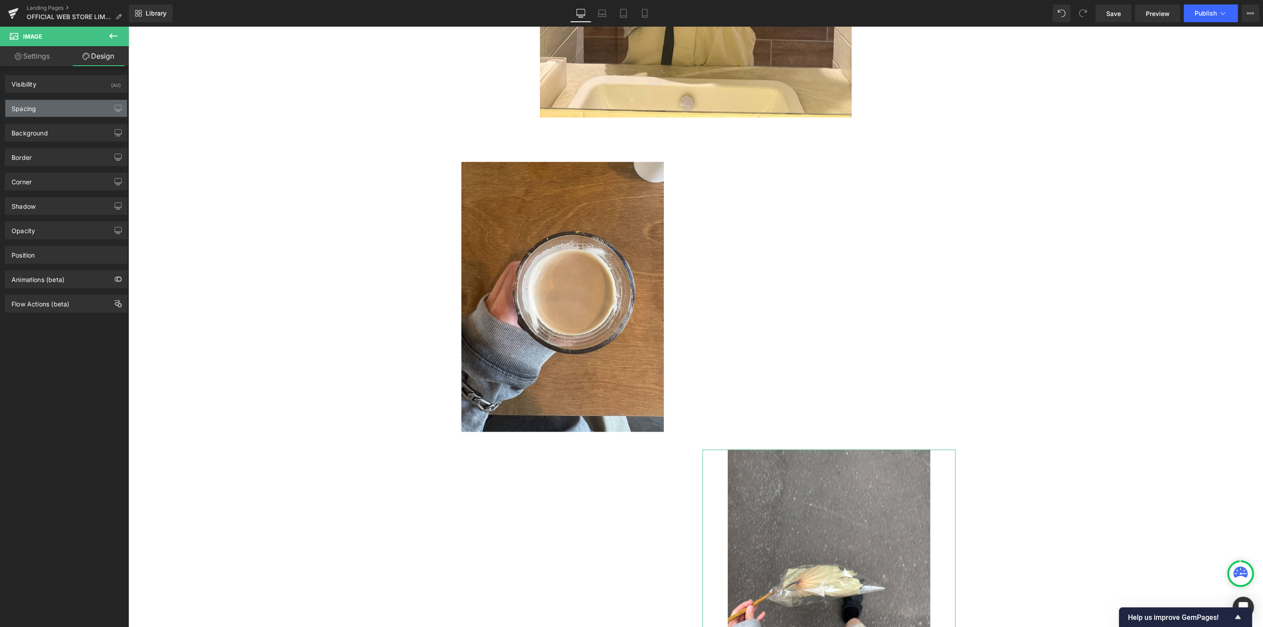
type input "0"
click at [72, 100] on div "Spacing" at bounding box center [66, 108] width 122 height 17
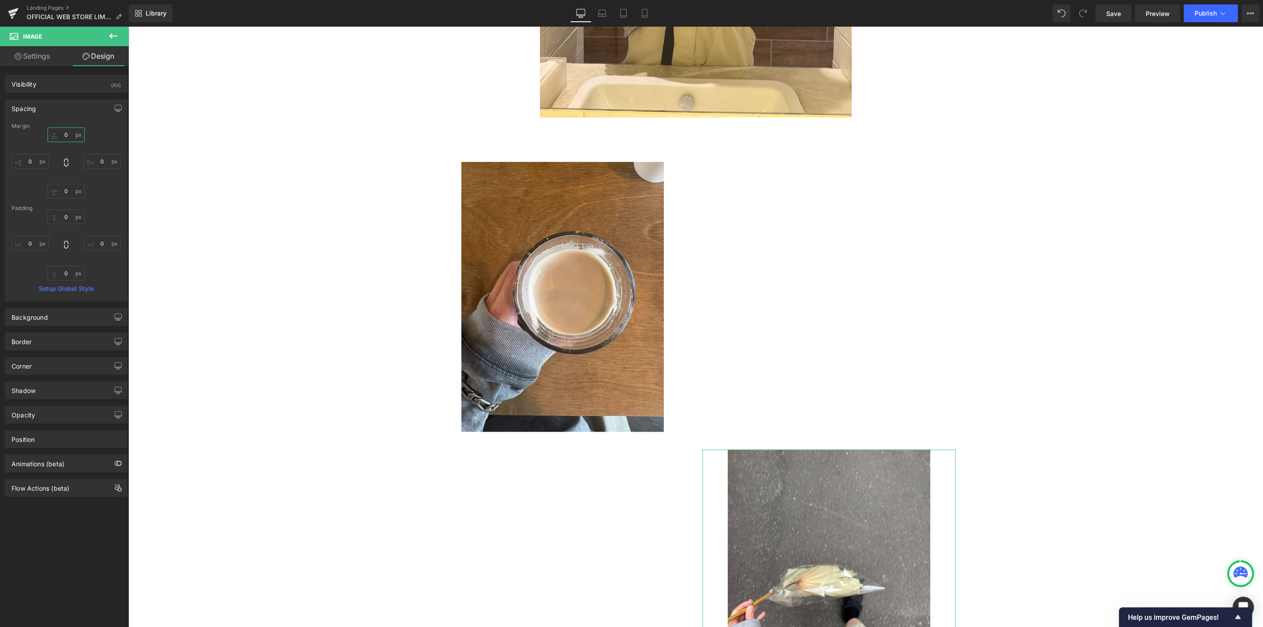
click at [68, 131] on input "0" at bounding box center [66, 134] width 37 height 15
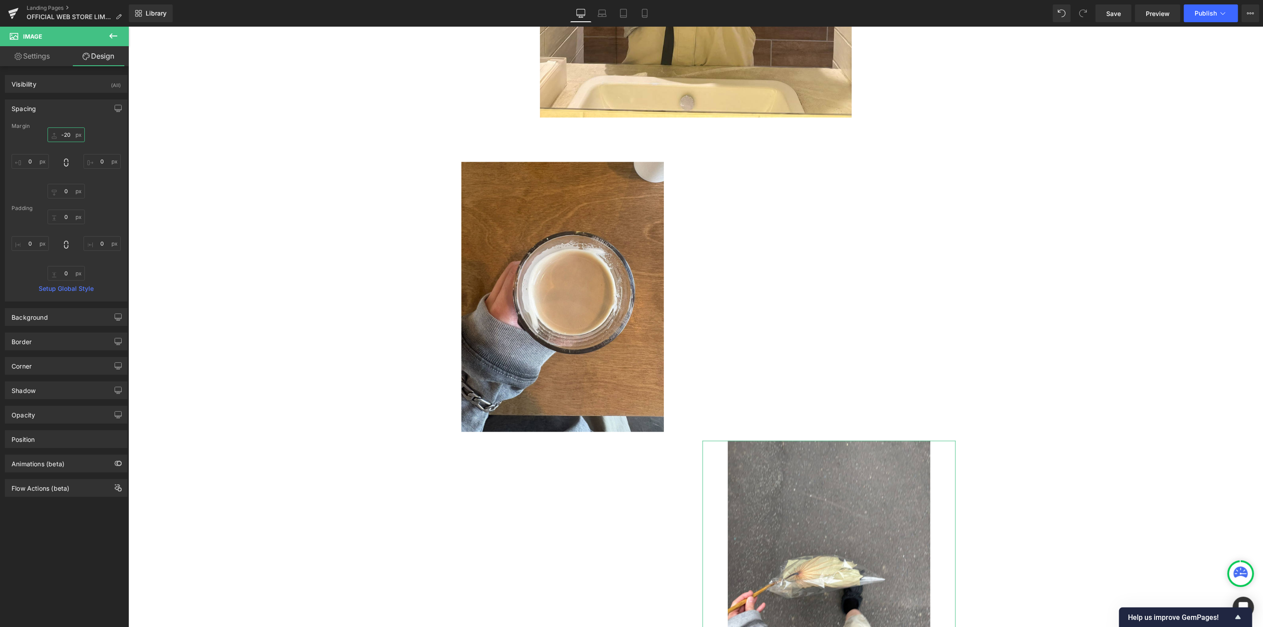
type input "-200"
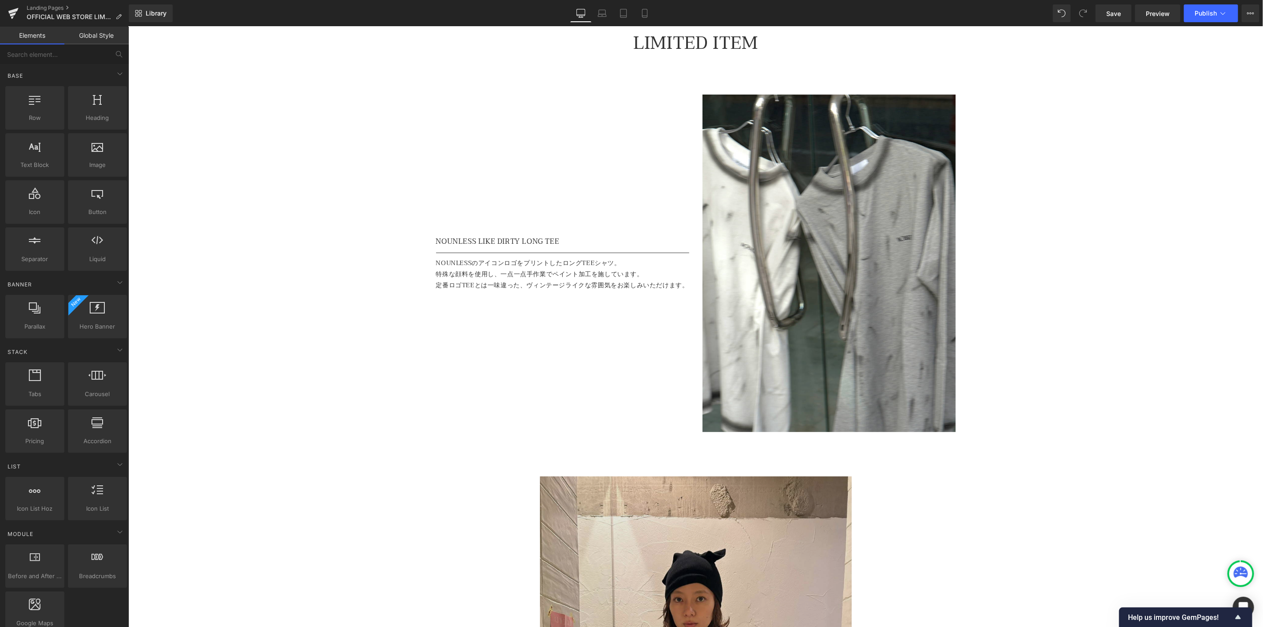
scroll to position [197, 0]
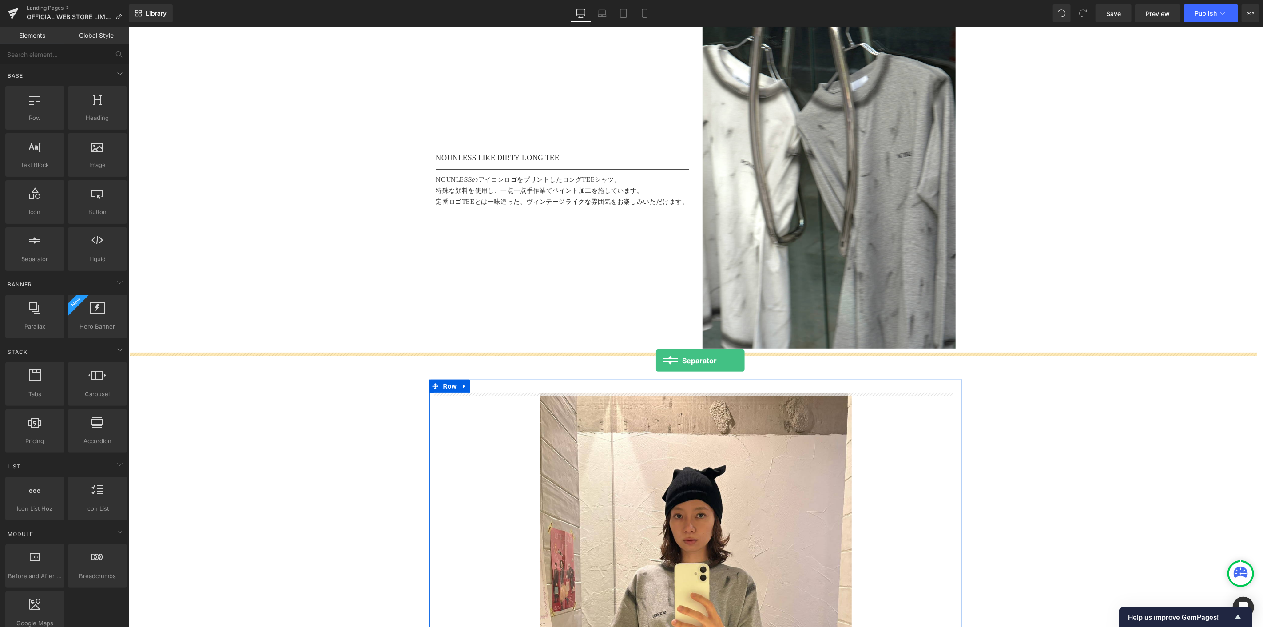
drag, startPoint x: 157, startPoint y: 275, endPoint x: 655, endPoint y: 360, distance: 505.3
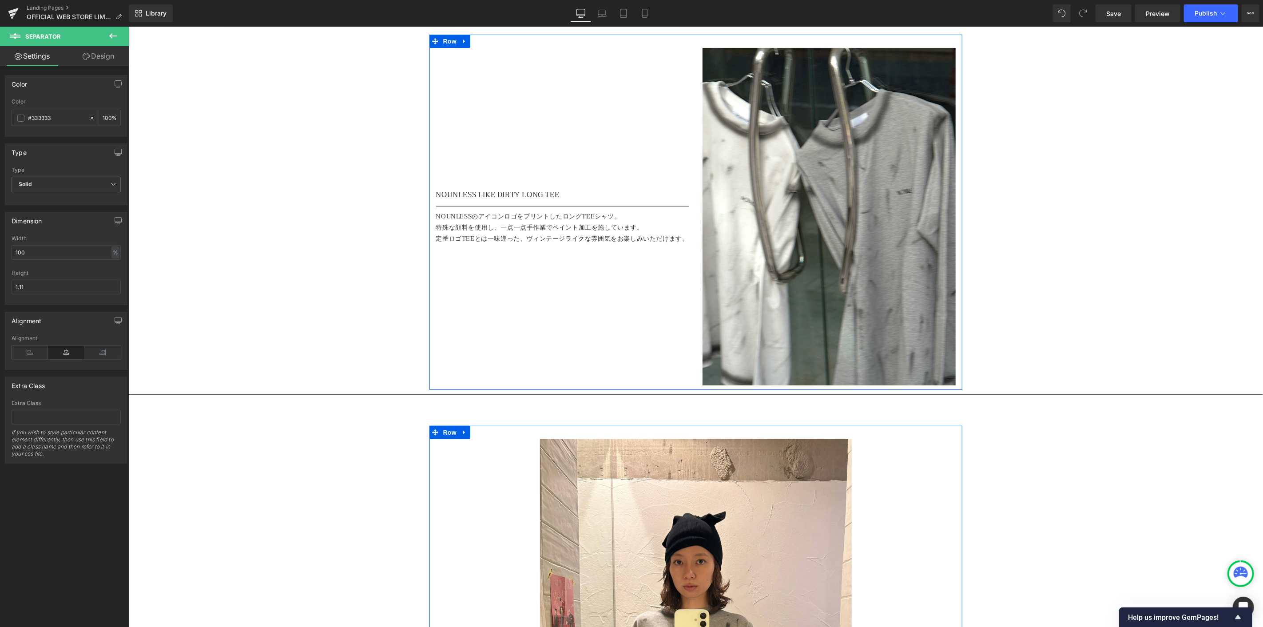
scroll to position [99, 0]
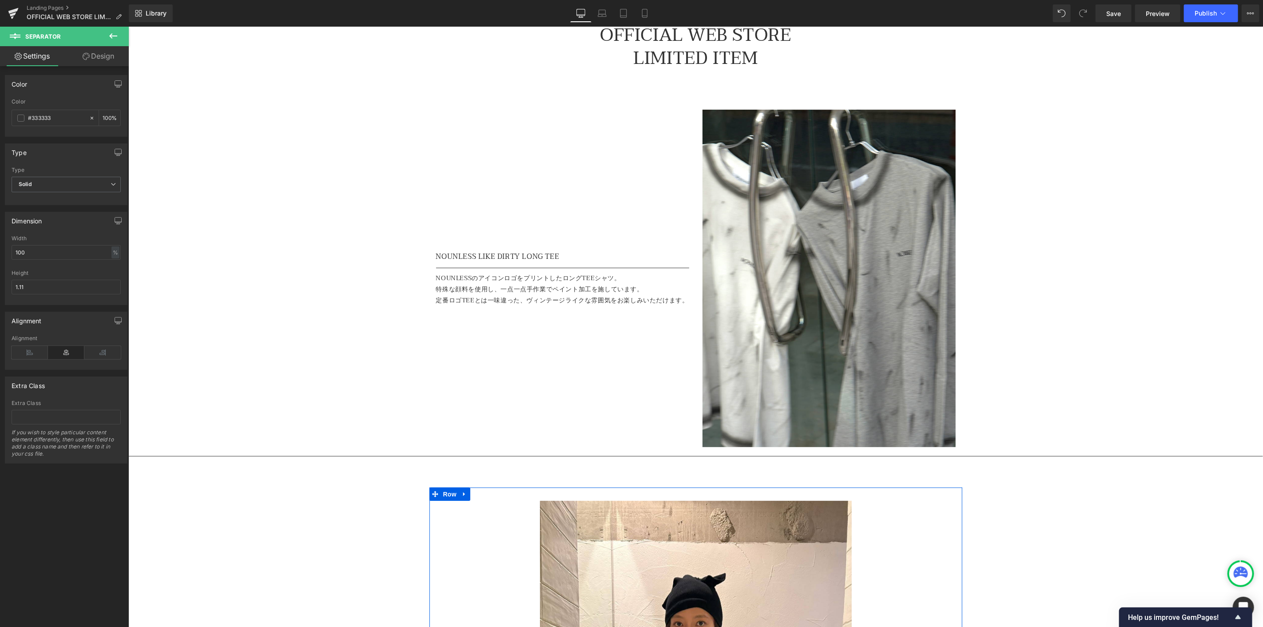
drag, startPoint x: 111, startPoint y: 36, endPoint x: 103, endPoint y: 57, distance: 21.8
click at [111, 36] on icon at bounding box center [113, 35] width 8 height 5
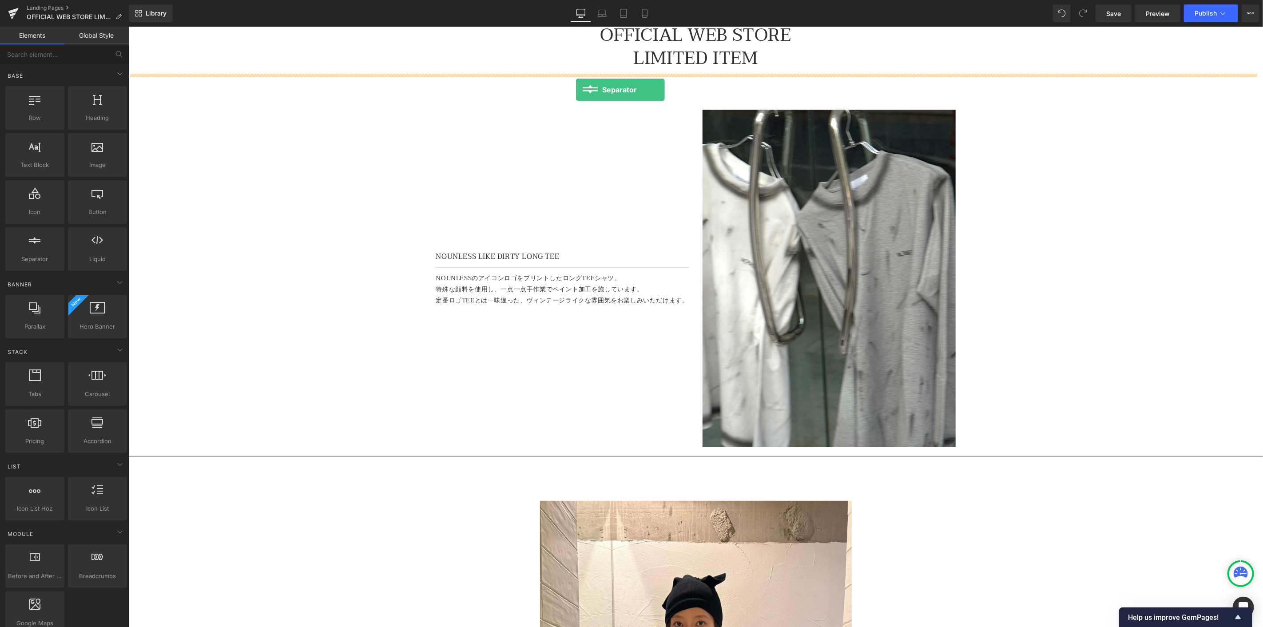
drag, startPoint x: 158, startPoint y: 277, endPoint x: 575, endPoint y: 89, distance: 457.8
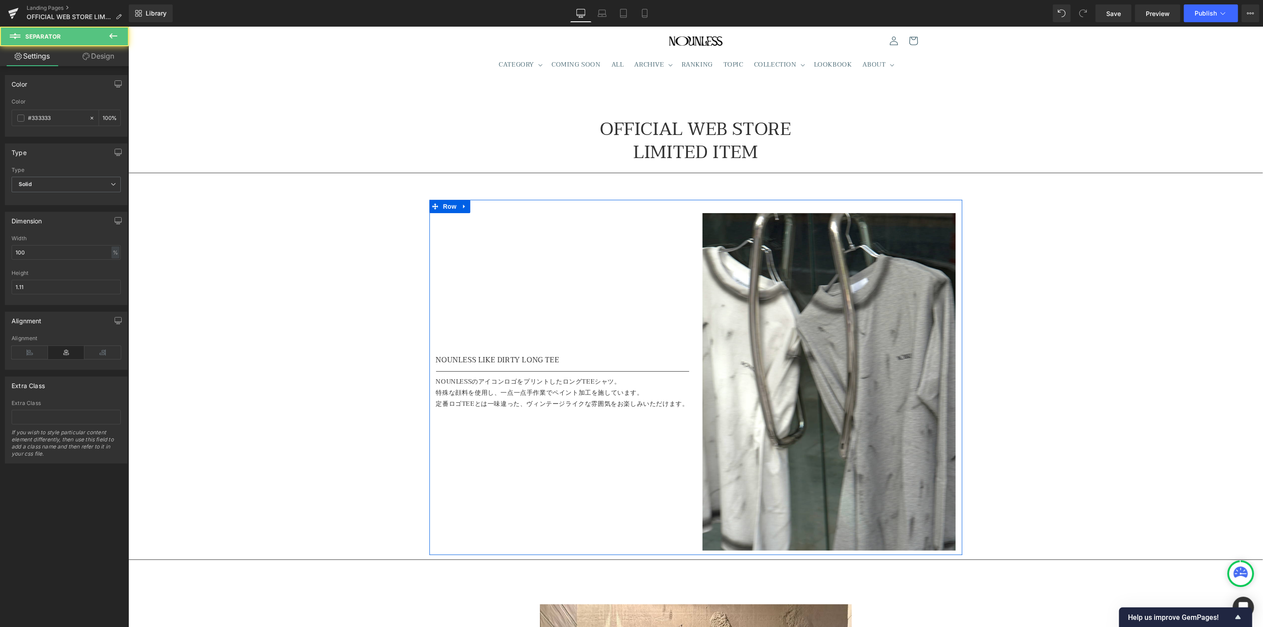
scroll to position [0, 0]
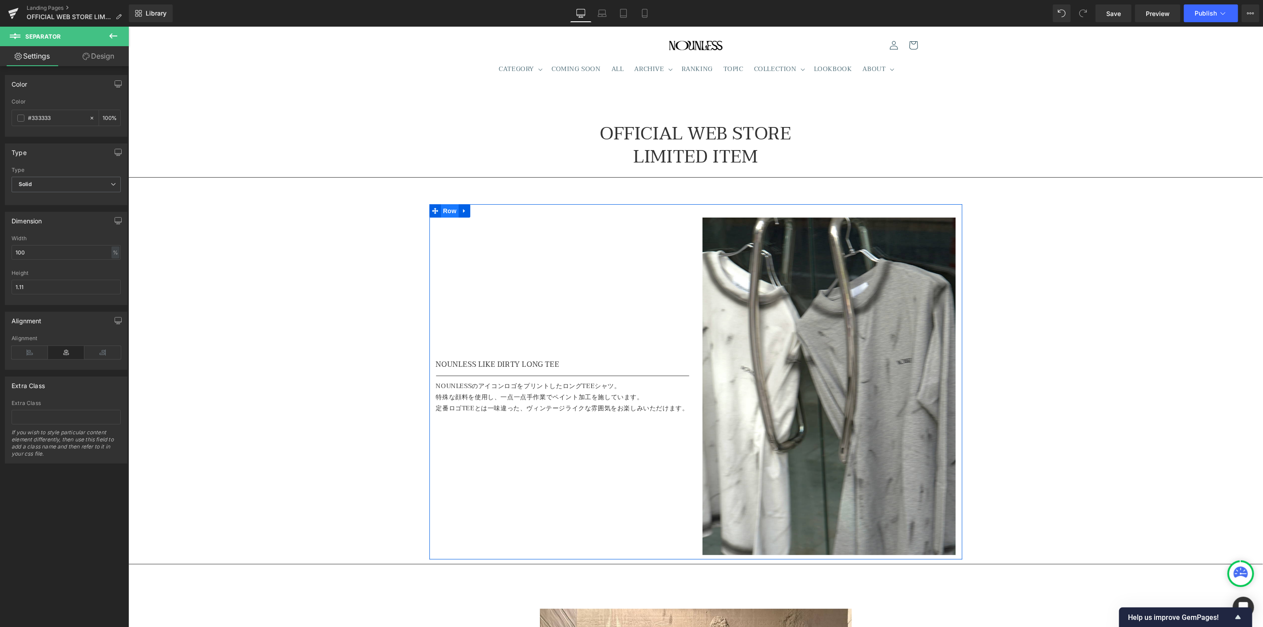
click at [444, 215] on span "Row" at bounding box center [449, 210] width 18 height 13
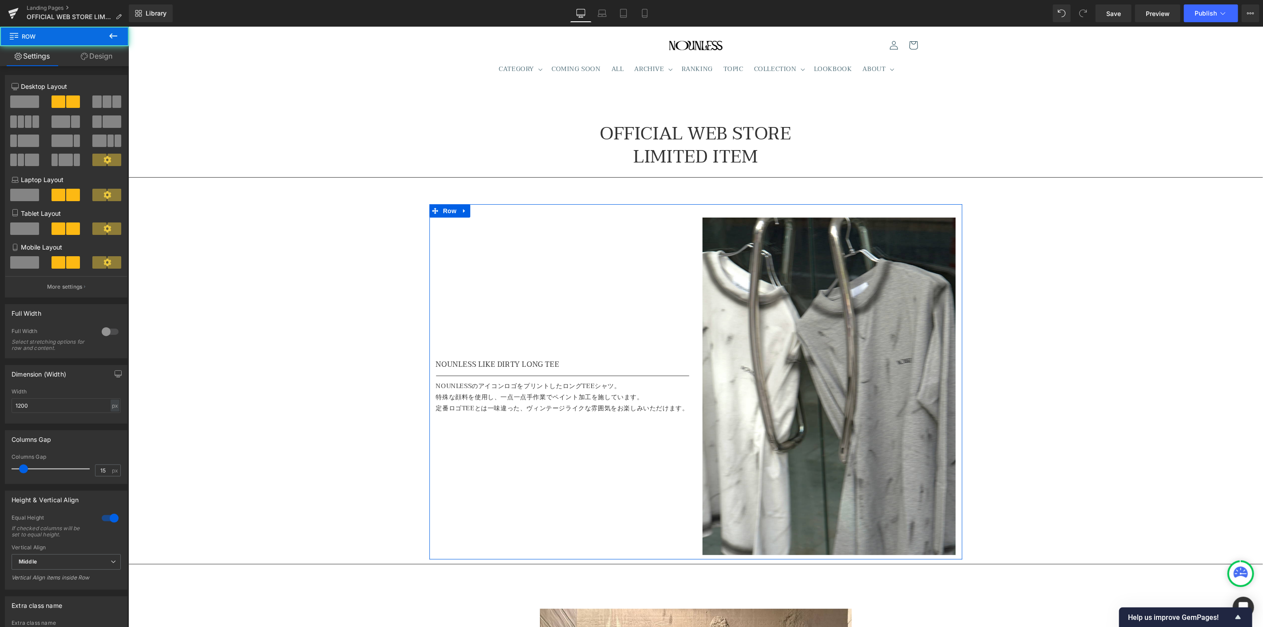
click at [109, 58] on link "Design" at bounding box center [96, 56] width 64 height 20
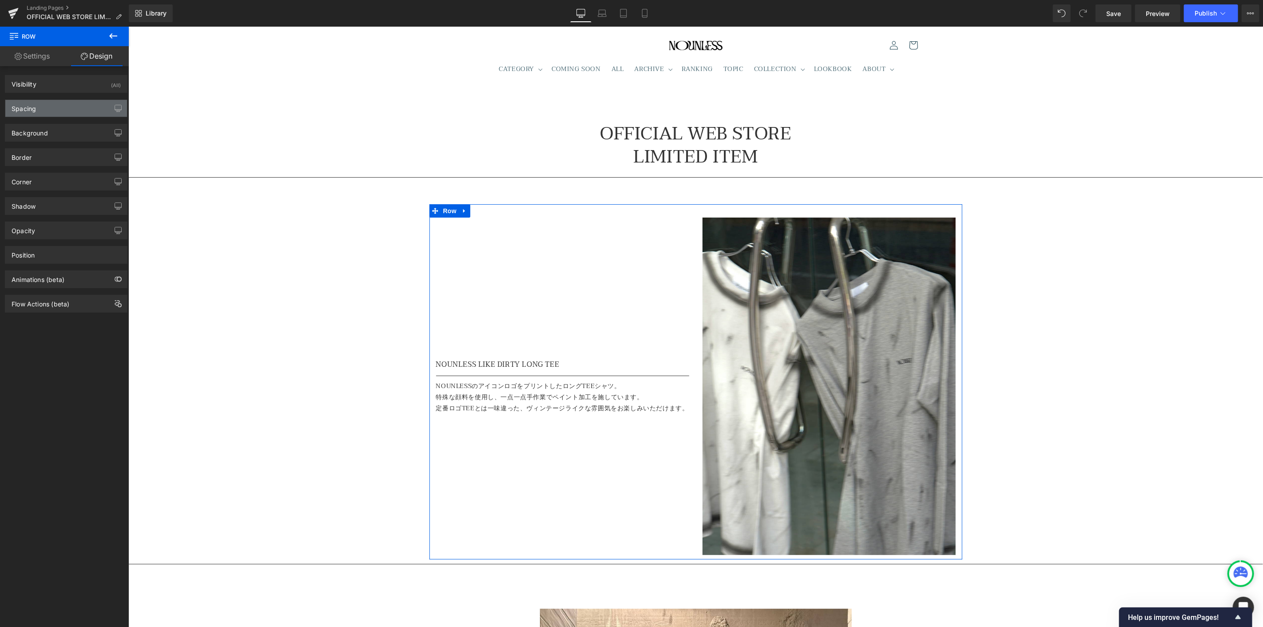
type input "50"
type input "0"
type input "30"
type input "0"
type input "10"
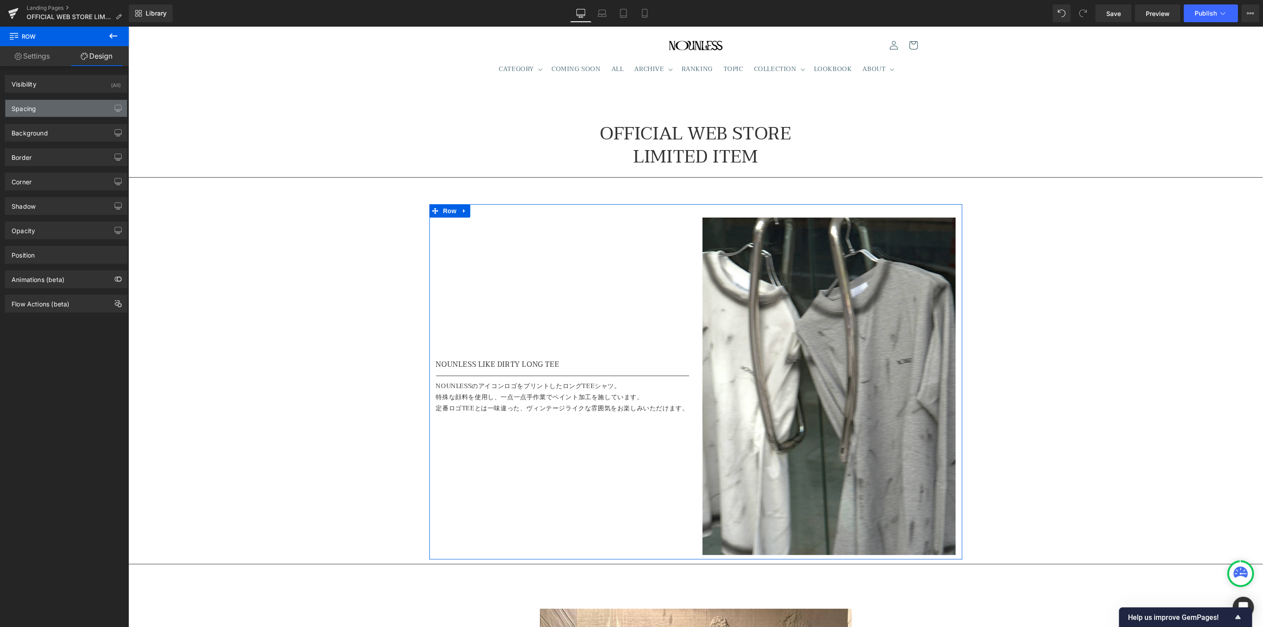
type input "0"
click at [49, 108] on div "Spacing" at bounding box center [66, 108] width 122 height 17
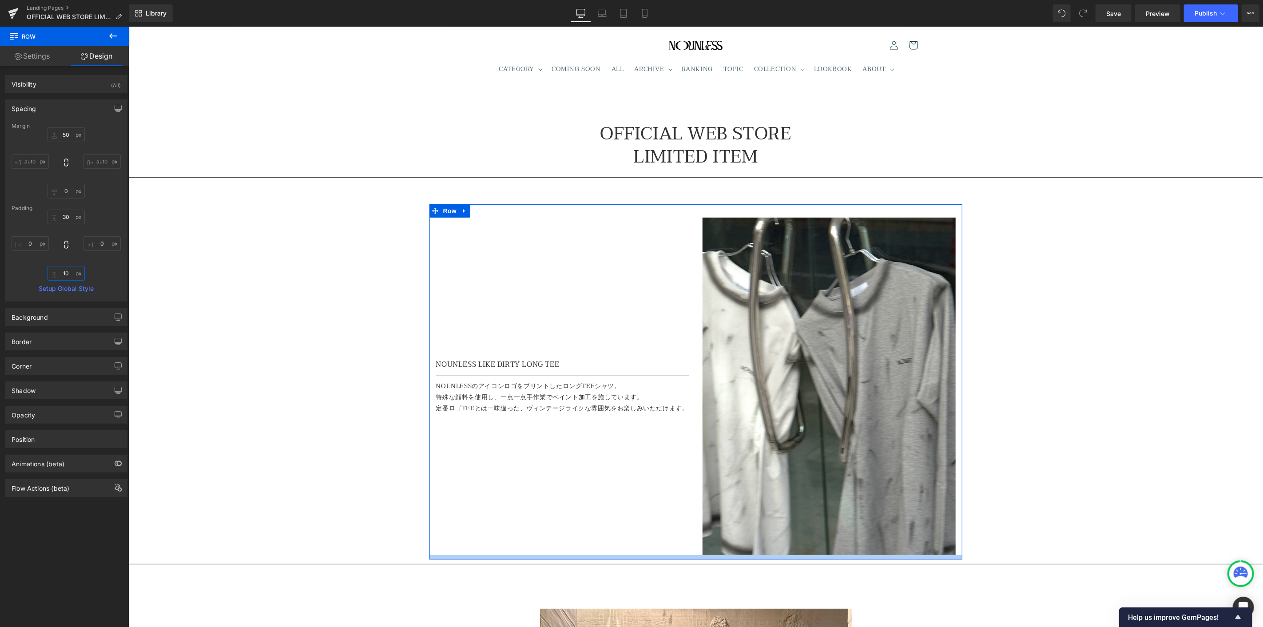
click at [67, 274] on input "10" at bounding box center [66, 273] width 37 height 15
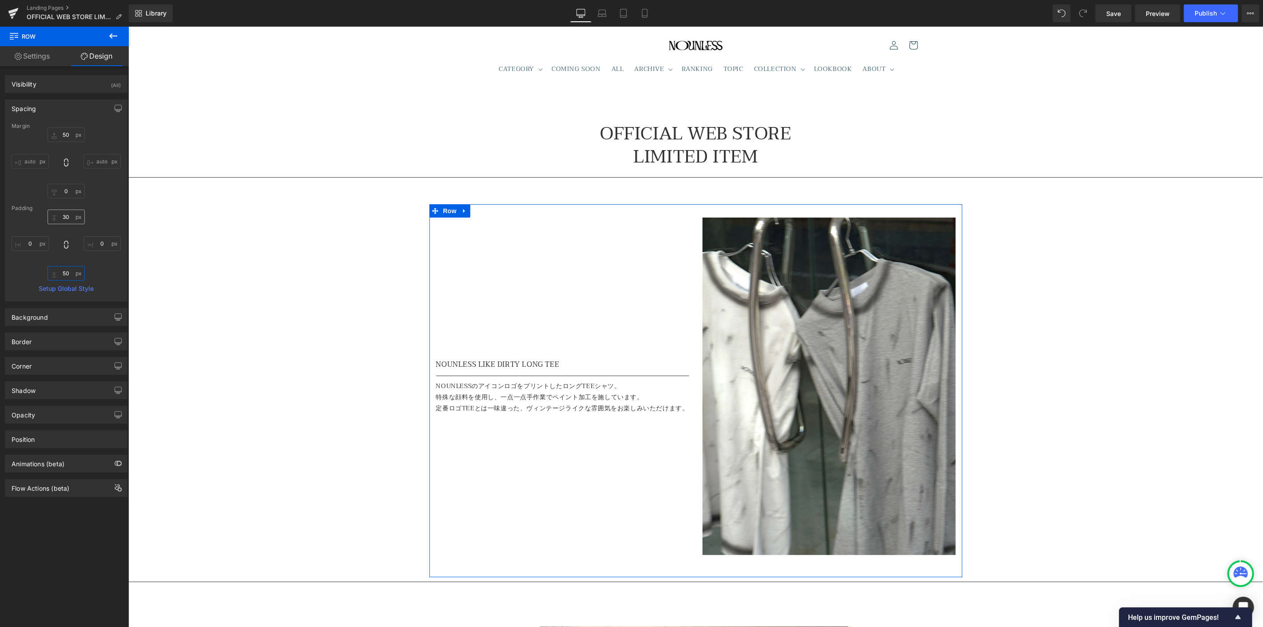
type input "50"
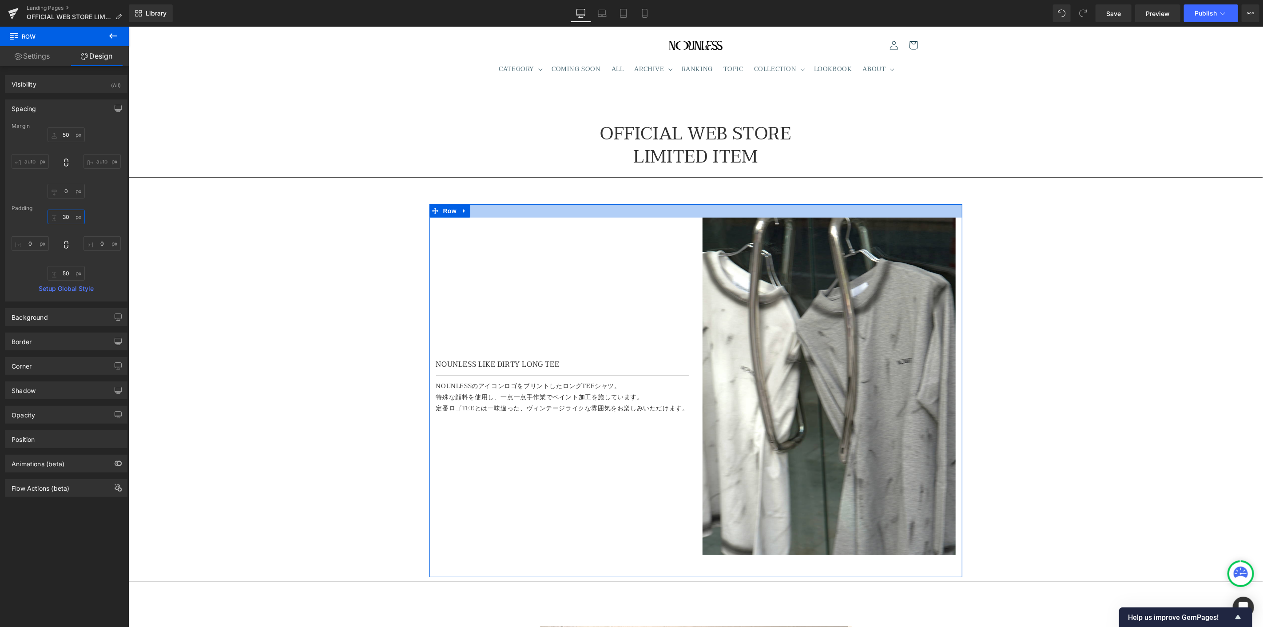
click at [69, 215] on input "30" at bounding box center [66, 217] width 37 height 15
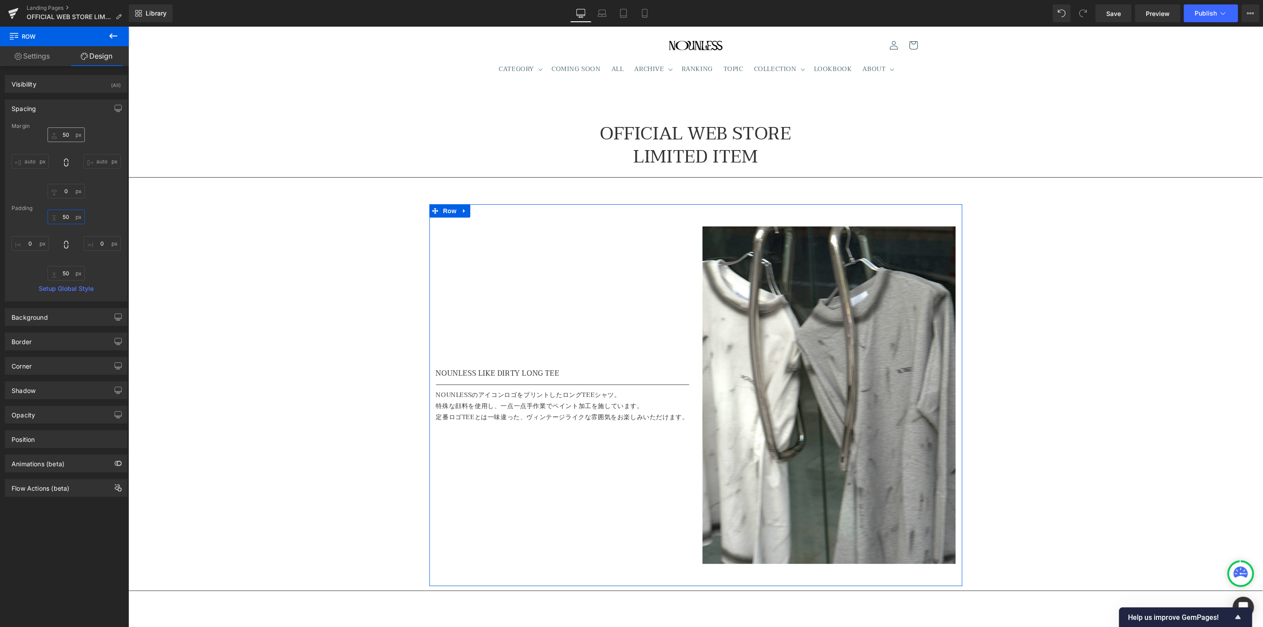
type input "50"
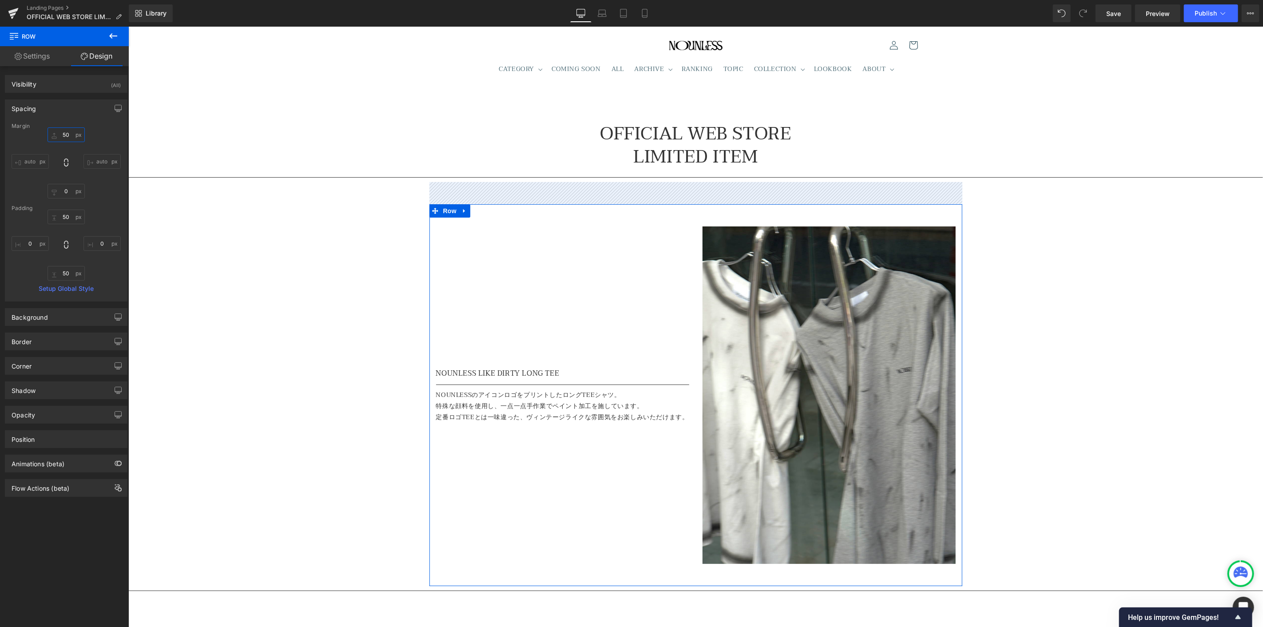
click at [65, 133] on input "50" at bounding box center [66, 134] width 37 height 15
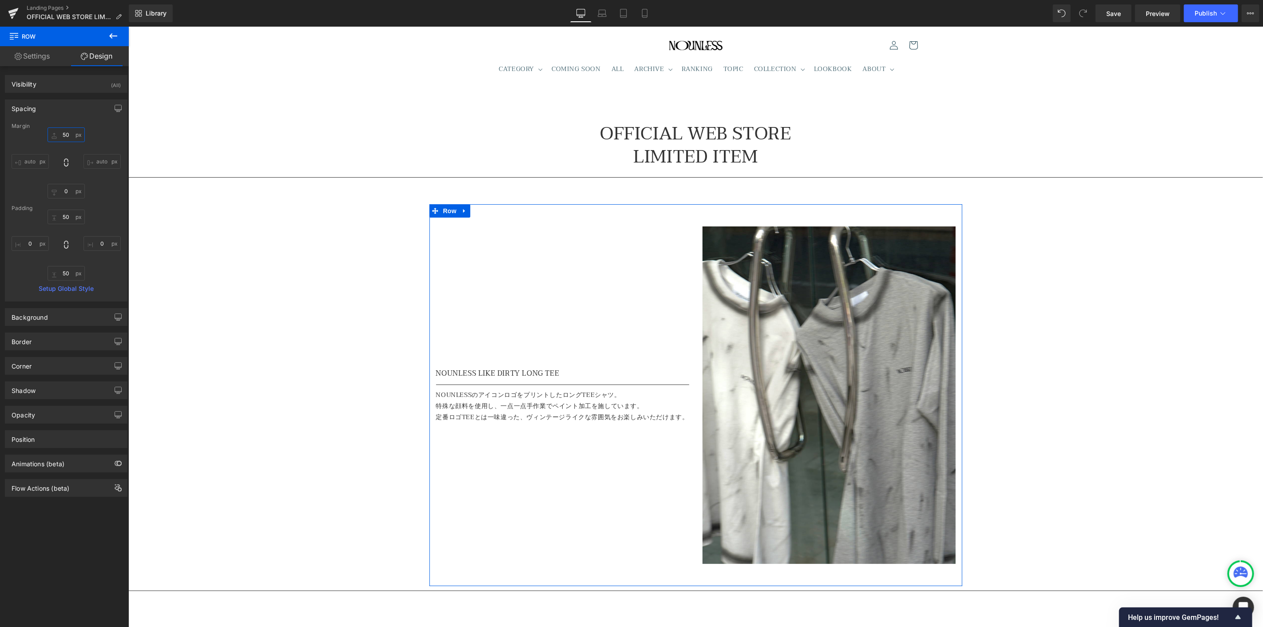
type input "0"
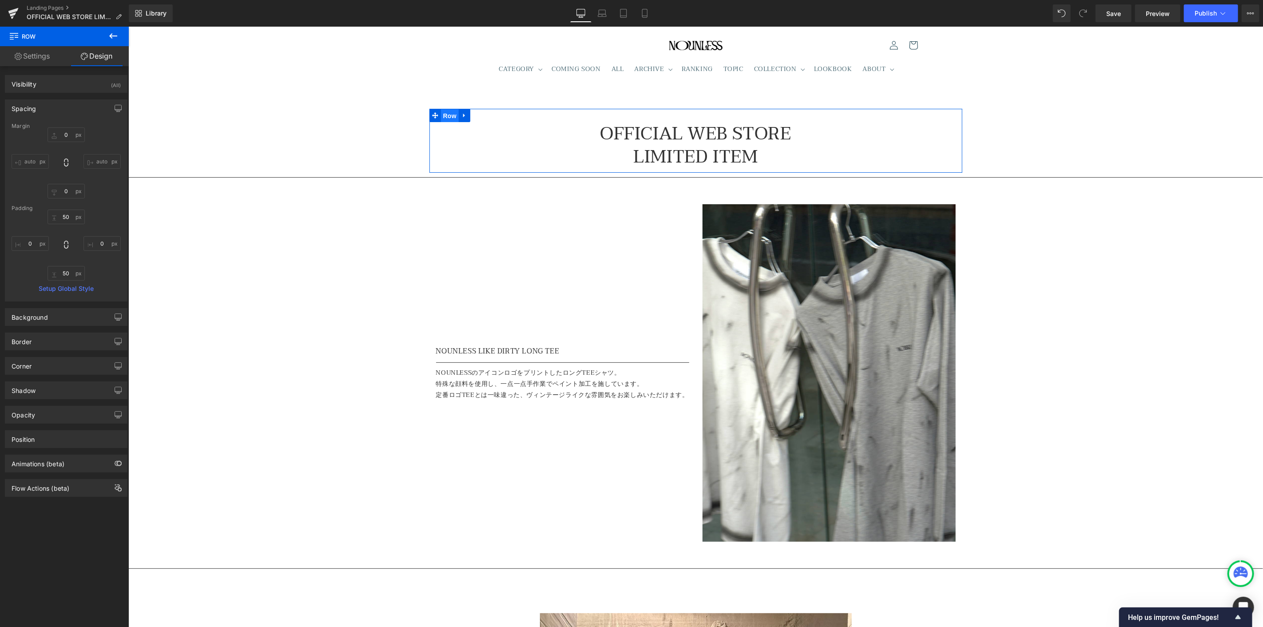
click at [451, 117] on span "Row" at bounding box center [449, 115] width 18 height 13
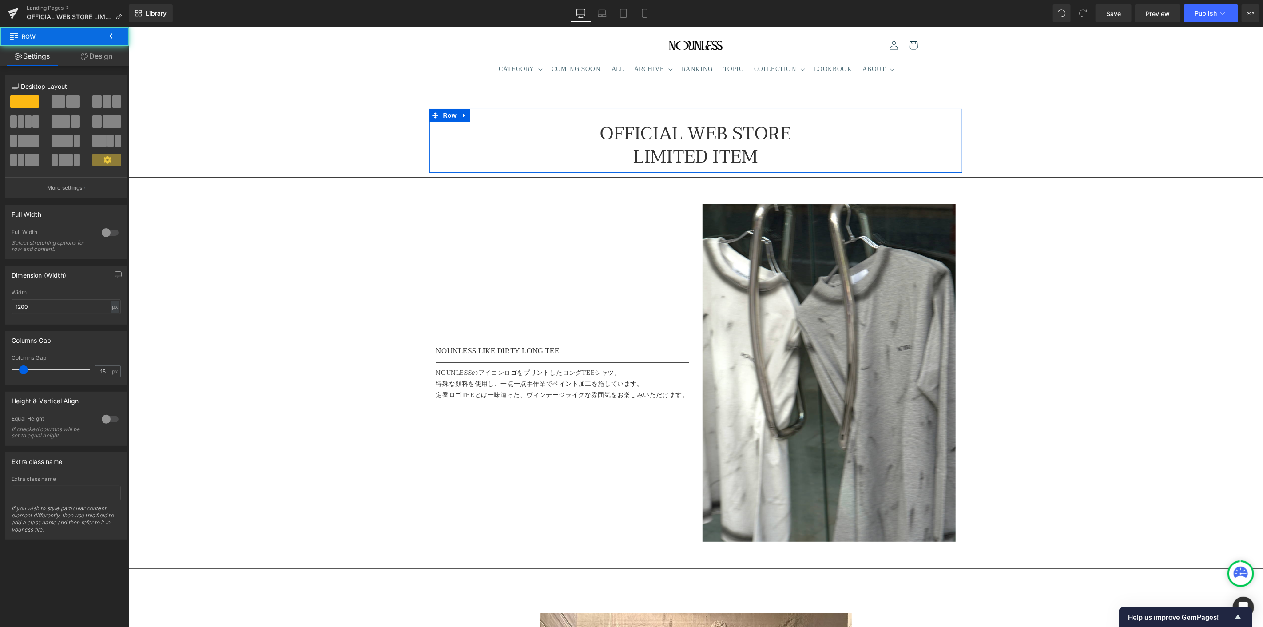
click at [97, 61] on link "Design" at bounding box center [96, 56] width 64 height 20
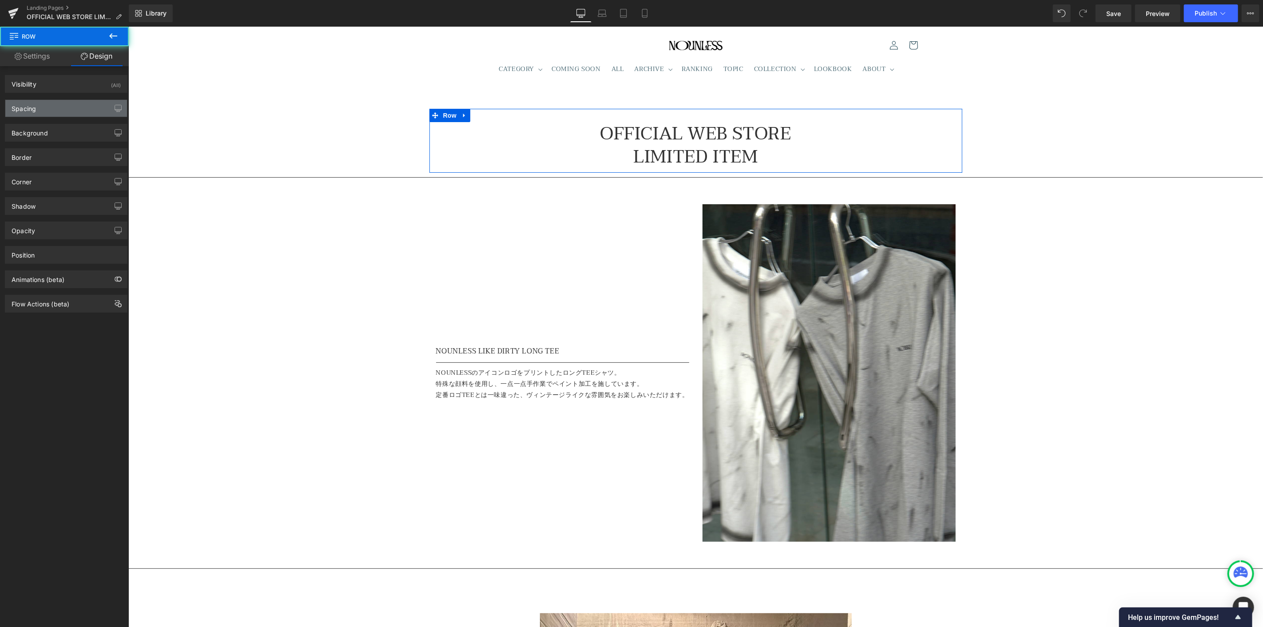
click at [63, 108] on div "Spacing" at bounding box center [66, 108] width 122 height 17
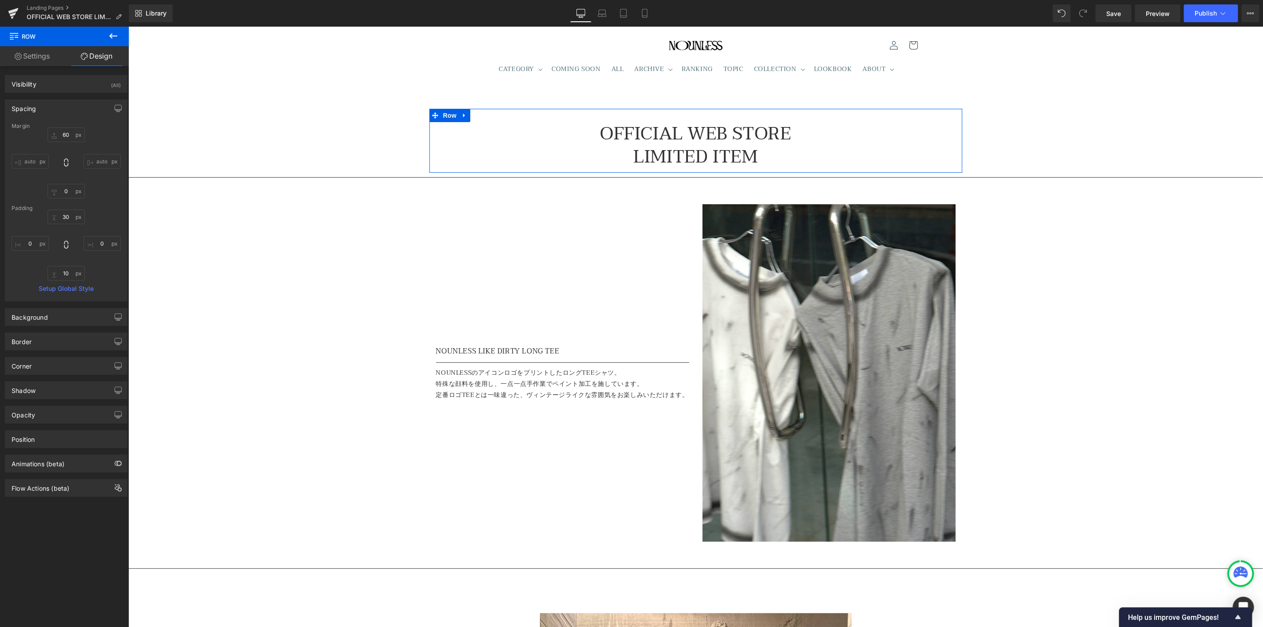
type input "60"
type input "0"
type input "30"
type input "0"
type input "10"
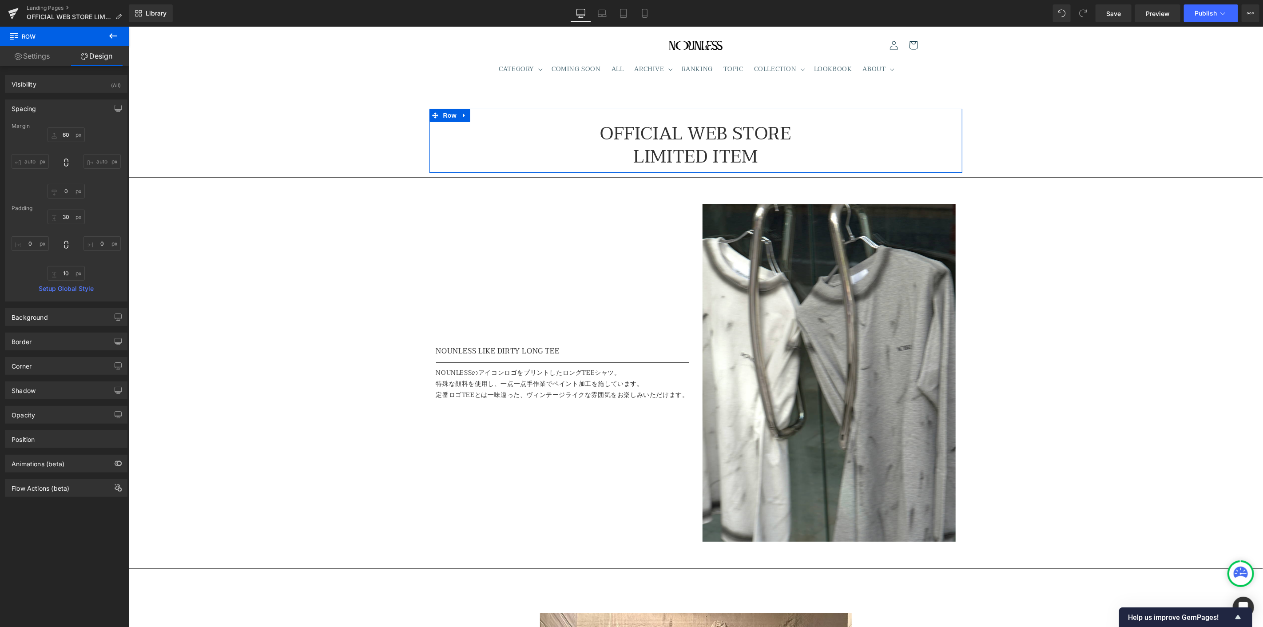
type input "0"
click at [62, 275] on input "10" at bounding box center [66, 273] width 37 height 15
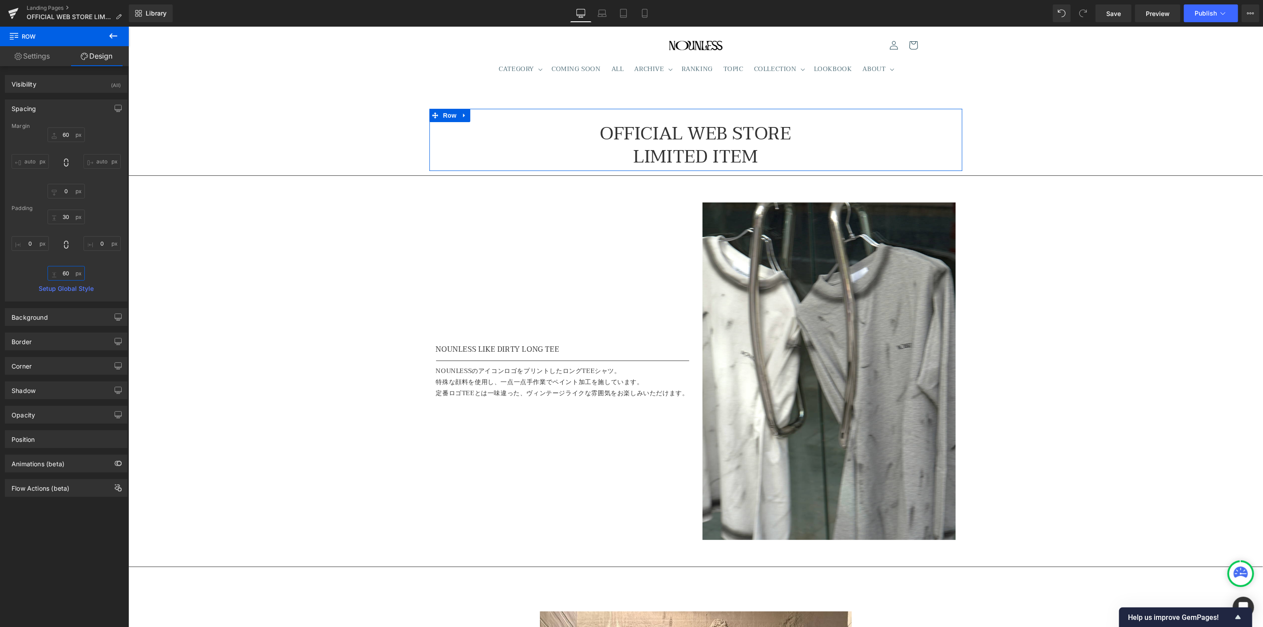
type input "60"
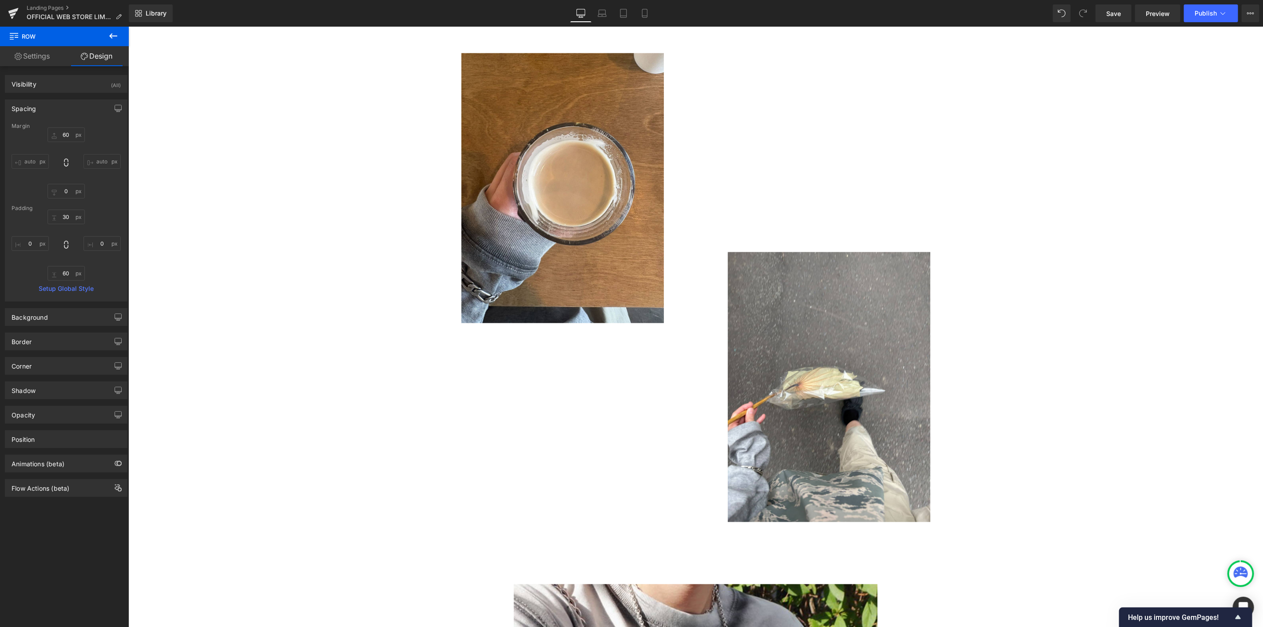
scroll to position [1134, 0]
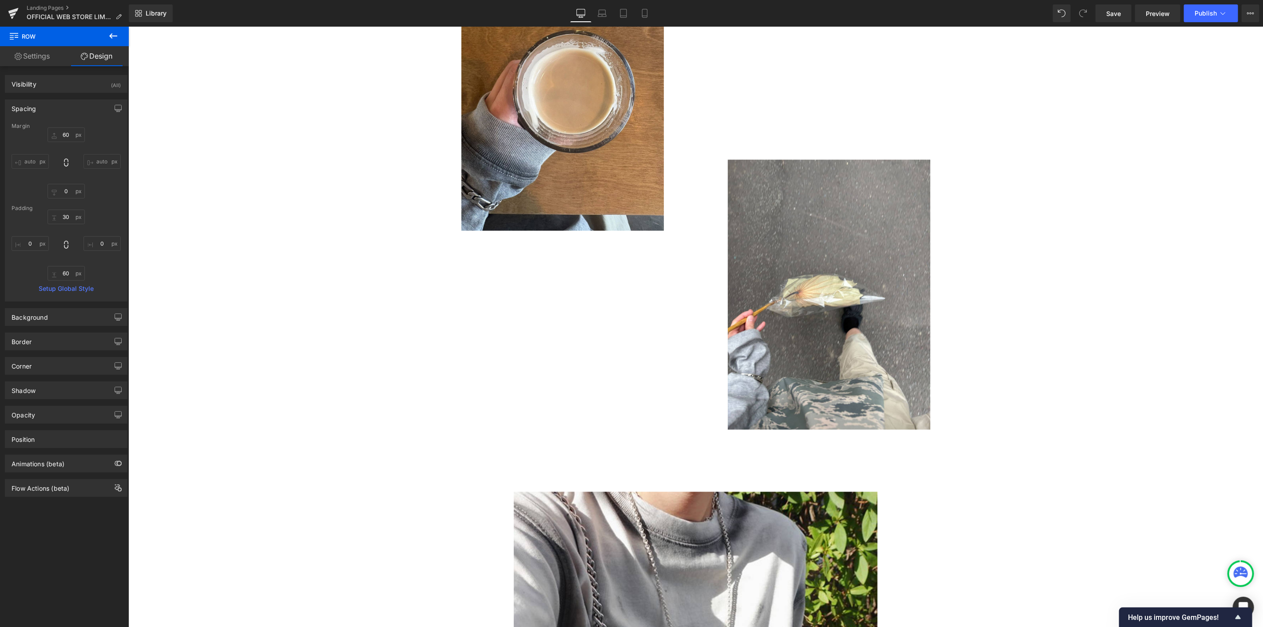
click at [117, 31] on icon at bounding box center [113, 36] width 11 height 11
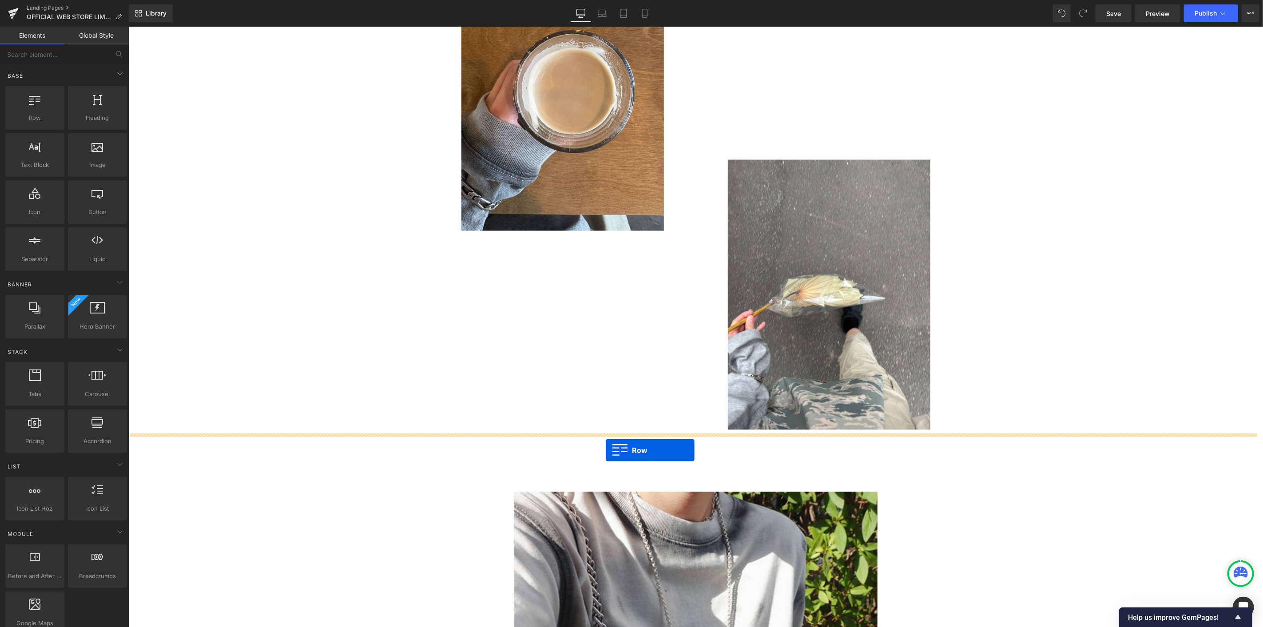
drag, startPoint x: 164, startPoint y: 145, endPoint x: 605, endPoint y: 450, distance: 536.1
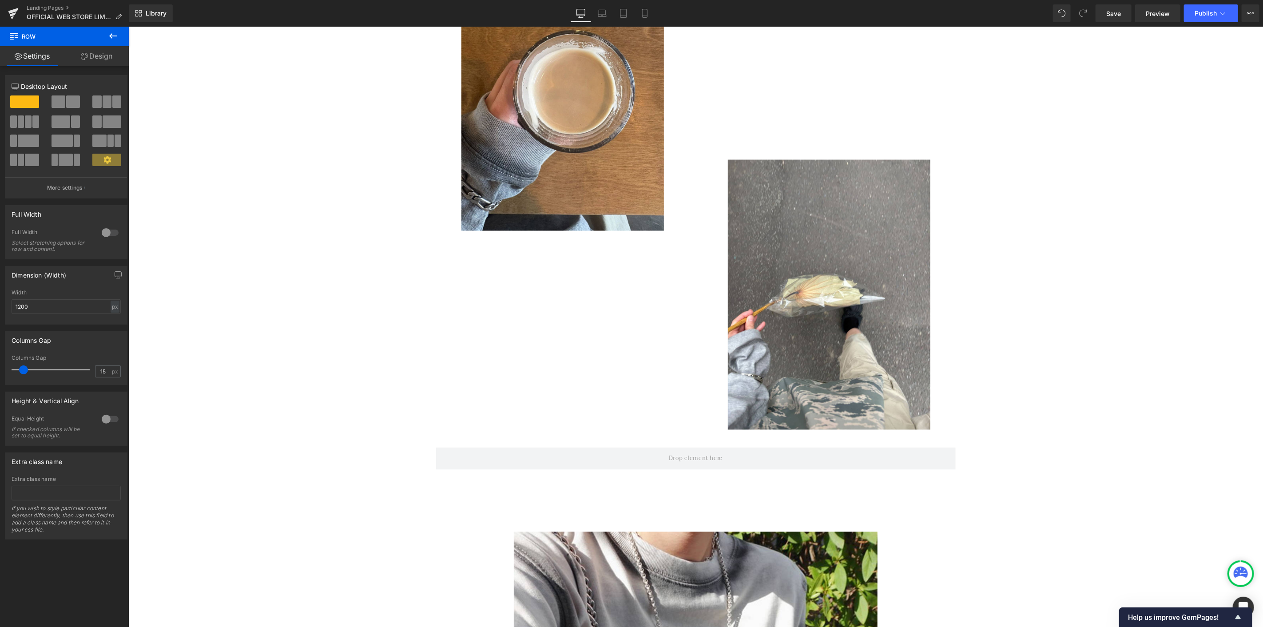
click at [121, 37] on button at bounding box center [113, 37] width 31 height 20
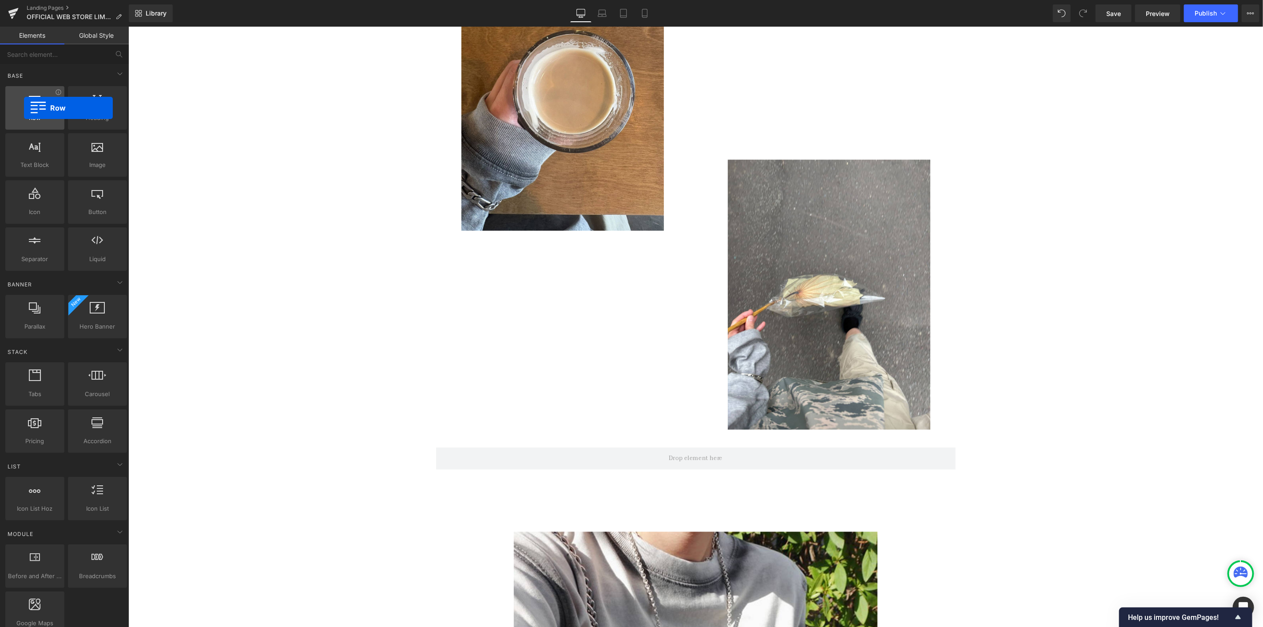
drag, startPoint x: 32, startPoint y: 111, endPoint x: 24, endPoint y: 108, distance: 9.6
click at [24, 108] on div at bounding box center [35, 103] width 54 height 20
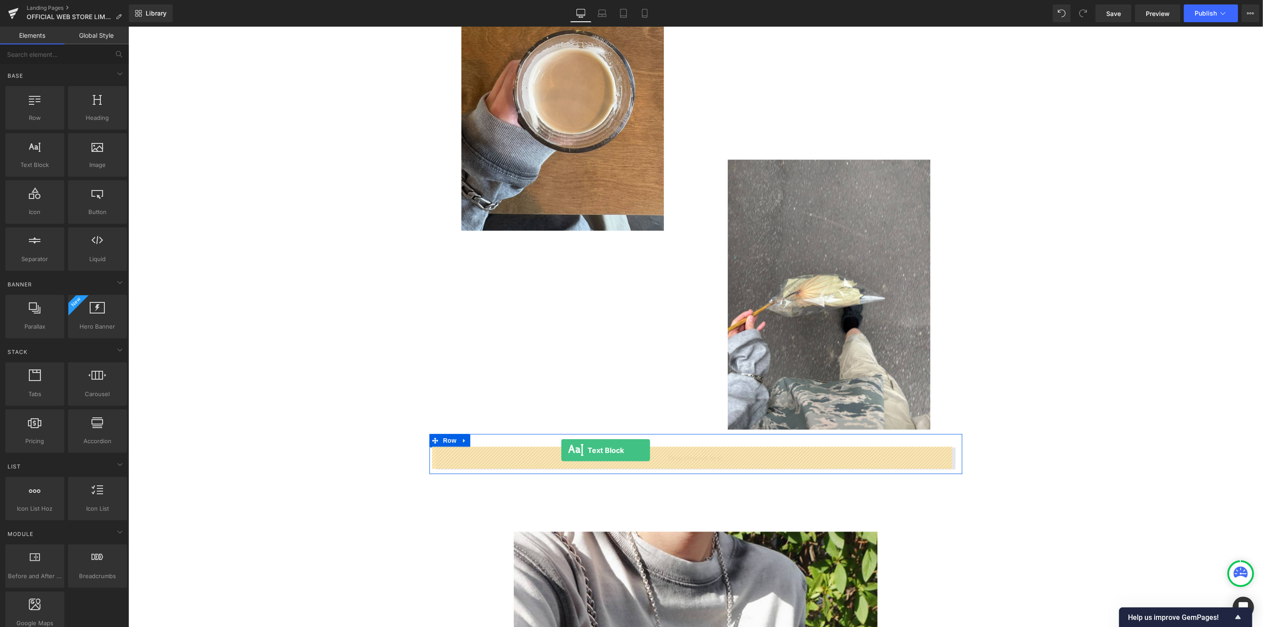
drag, startPoint x: 170, startPoint y: 193, endPoint x: 561, endPoint y: 450, distance: 467.0
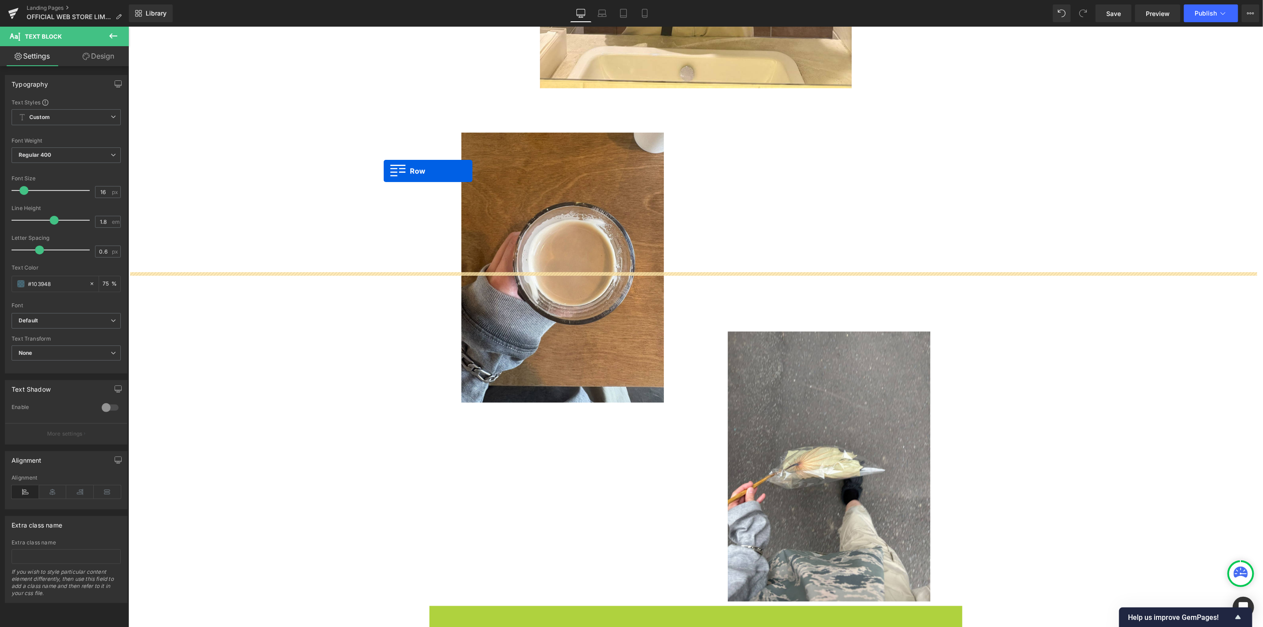
scroll to position [937, 0]
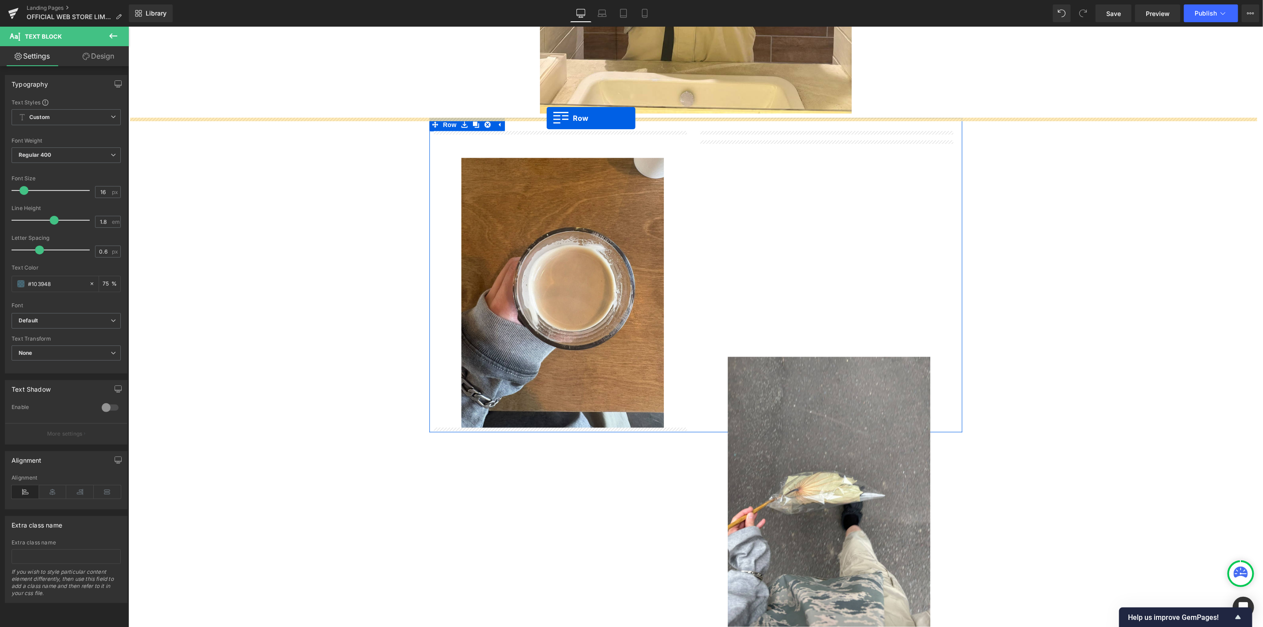
drag, startPoint x: 432, startPoint y: 441, endPoint x: 546, endPoint y: 118, distance: 342.7
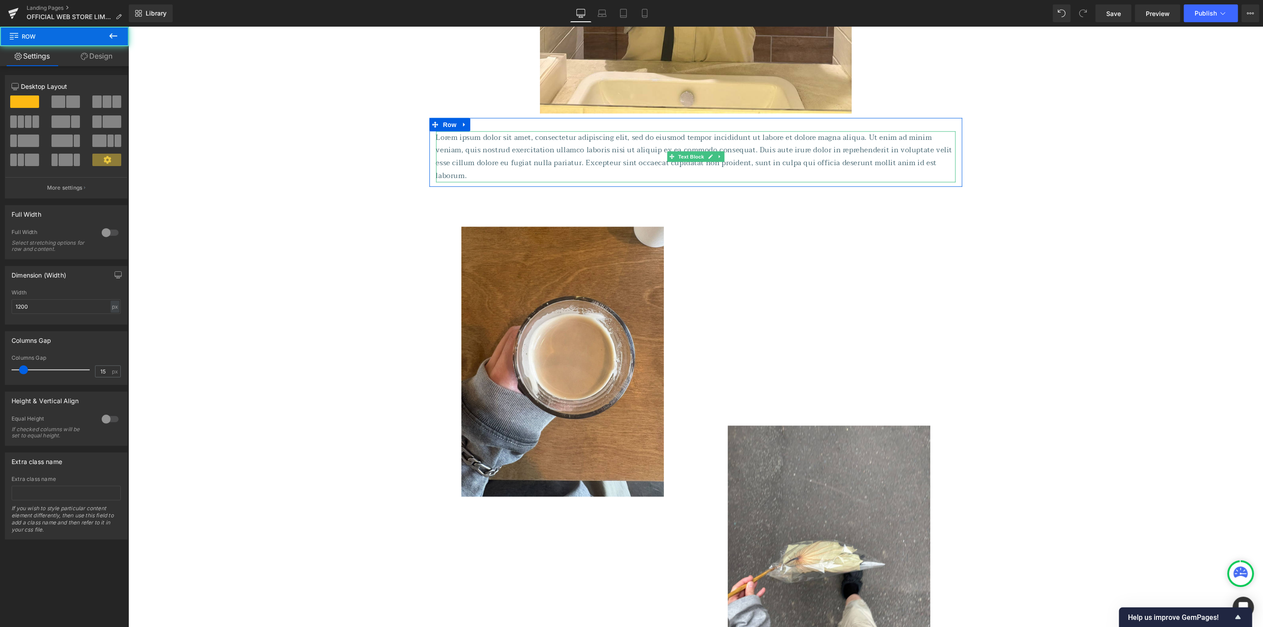
click at [660, 167] on p "Lorem ipsum dolor sit amet, consectetur adipiscing elit, sed do eiusmod tempor …" at bounding box center [695, 156] width 519 height 51
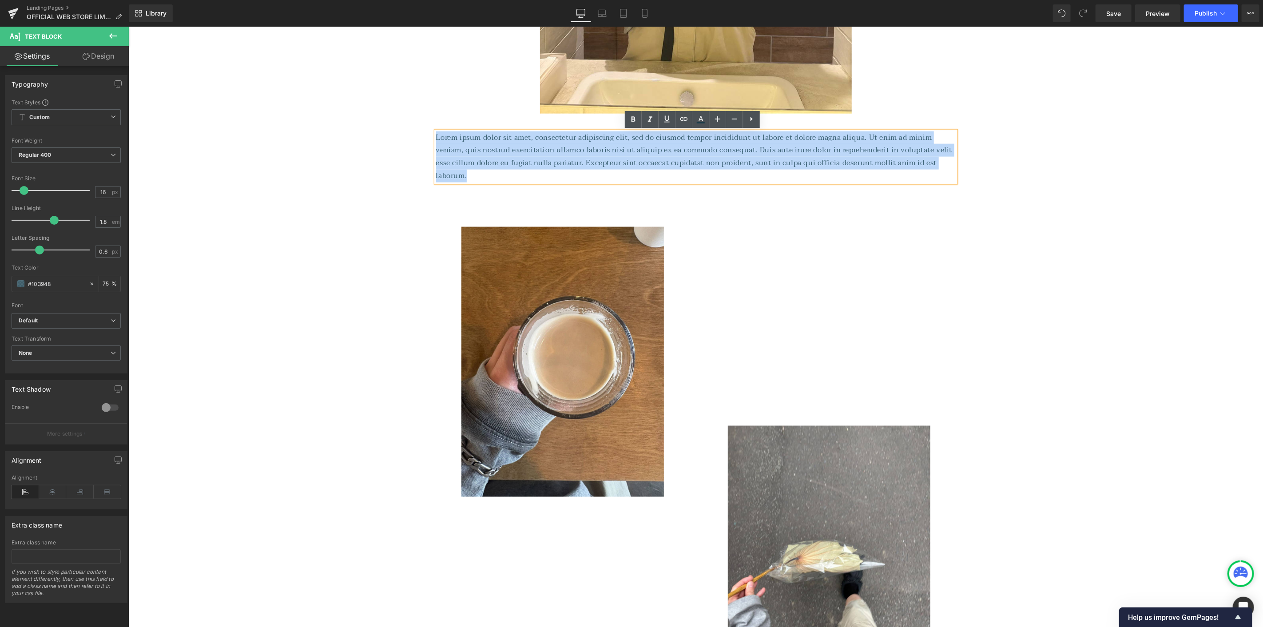
drag, startPoint x: 635, startPoint y: 176, endPoint x: 242, endPoint y: 95, distance: 400.6
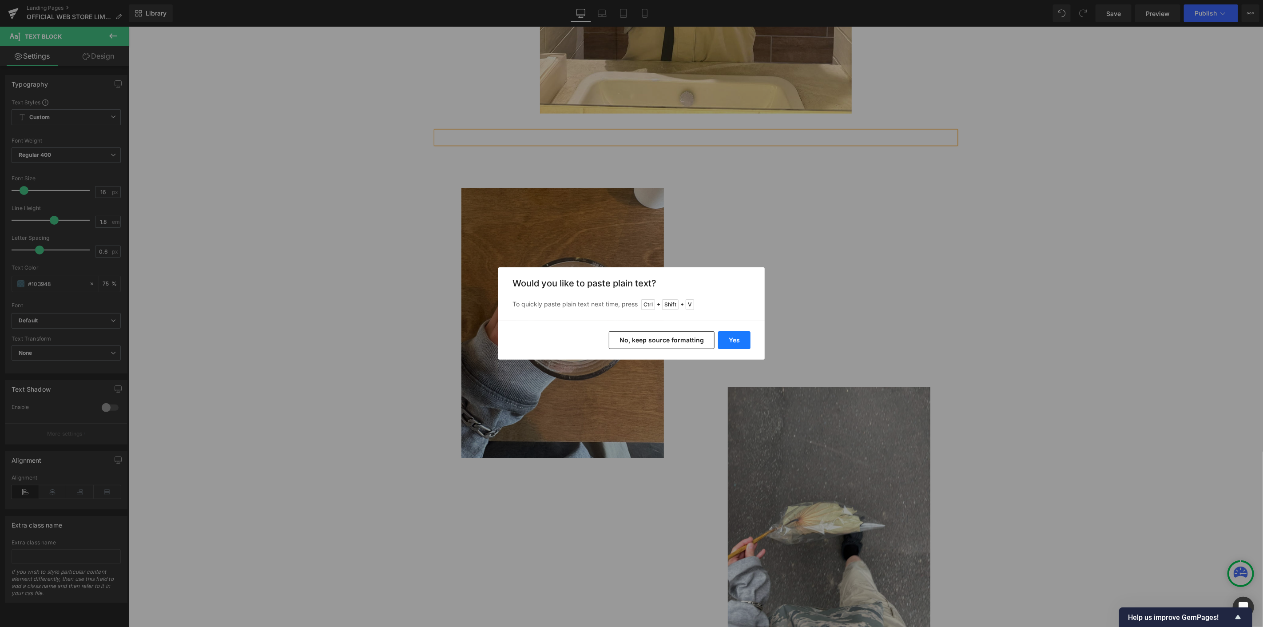
click at [737, 342] on button "Yes" at bounding box center [734, 340] width 32 height 18
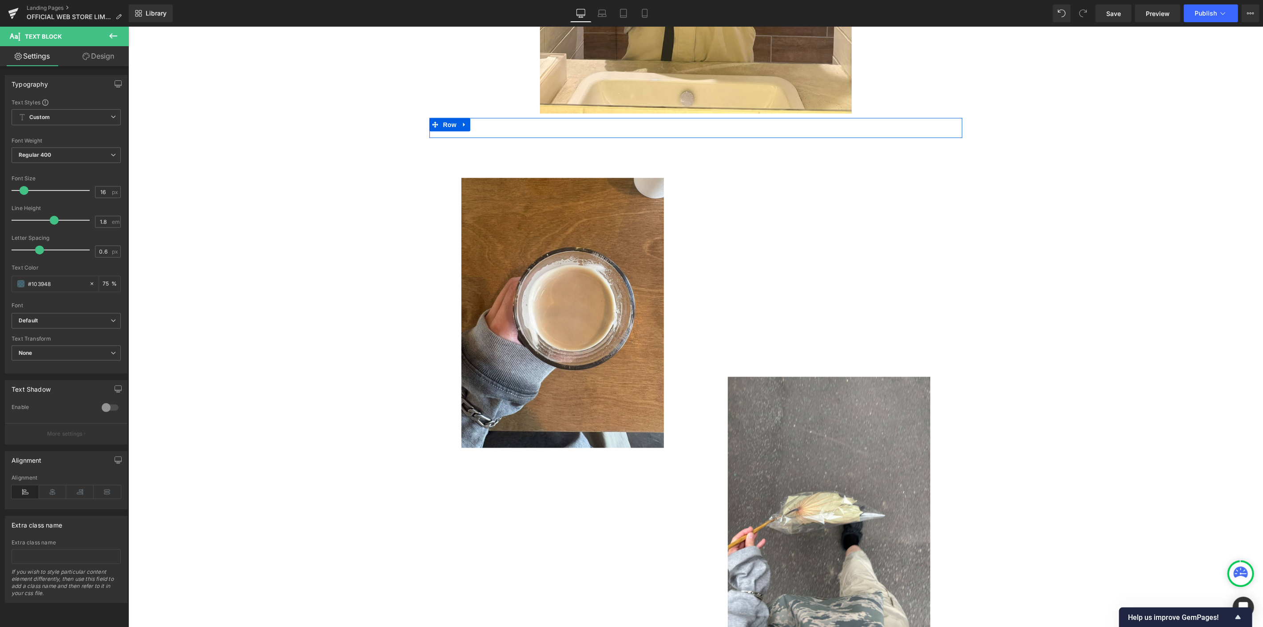
click at [549, 130] on div "Text Block Row" at bounding box center [695, 128] width 533 height 20
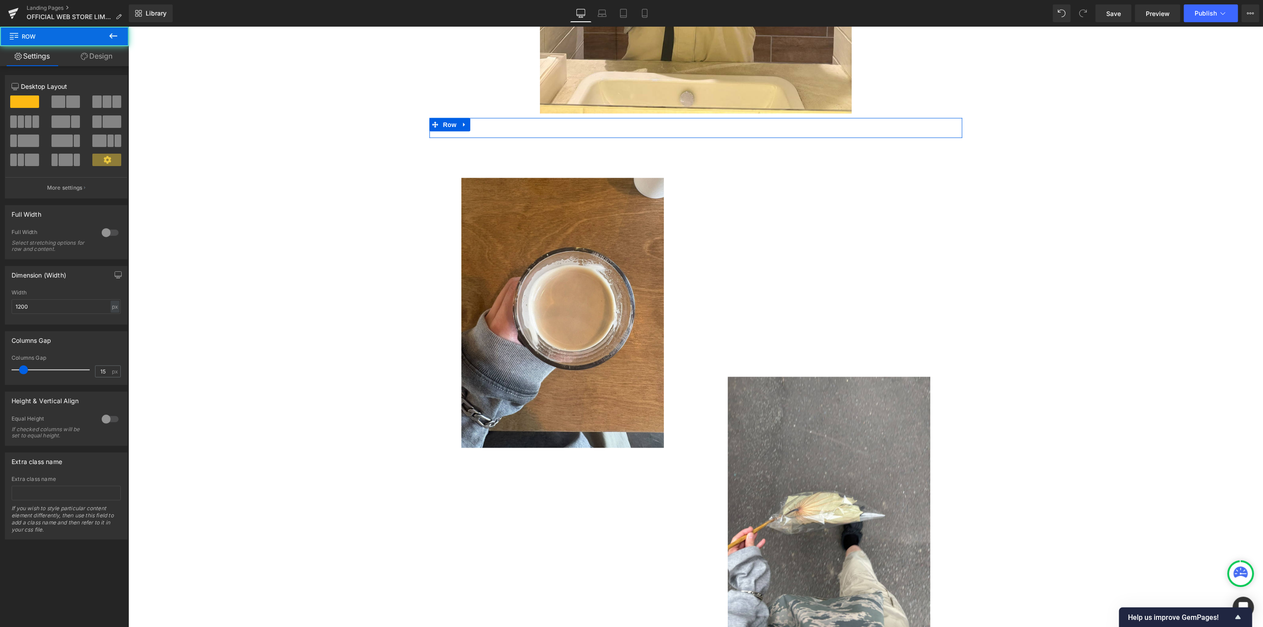
click at [511, 129] on div "Text Block Row" at bounding box center [695, 128] width 533 height 20
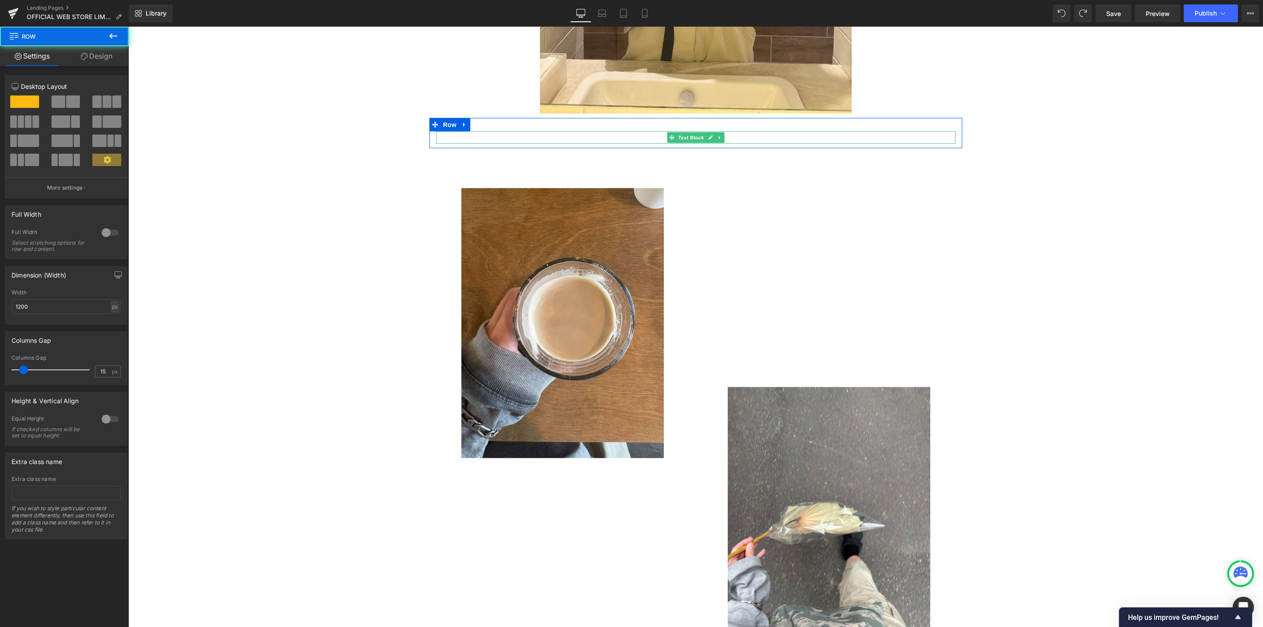
click at [546, 130] on div "Text Block Row" at bounding box center [695, 133] width 533 height 31
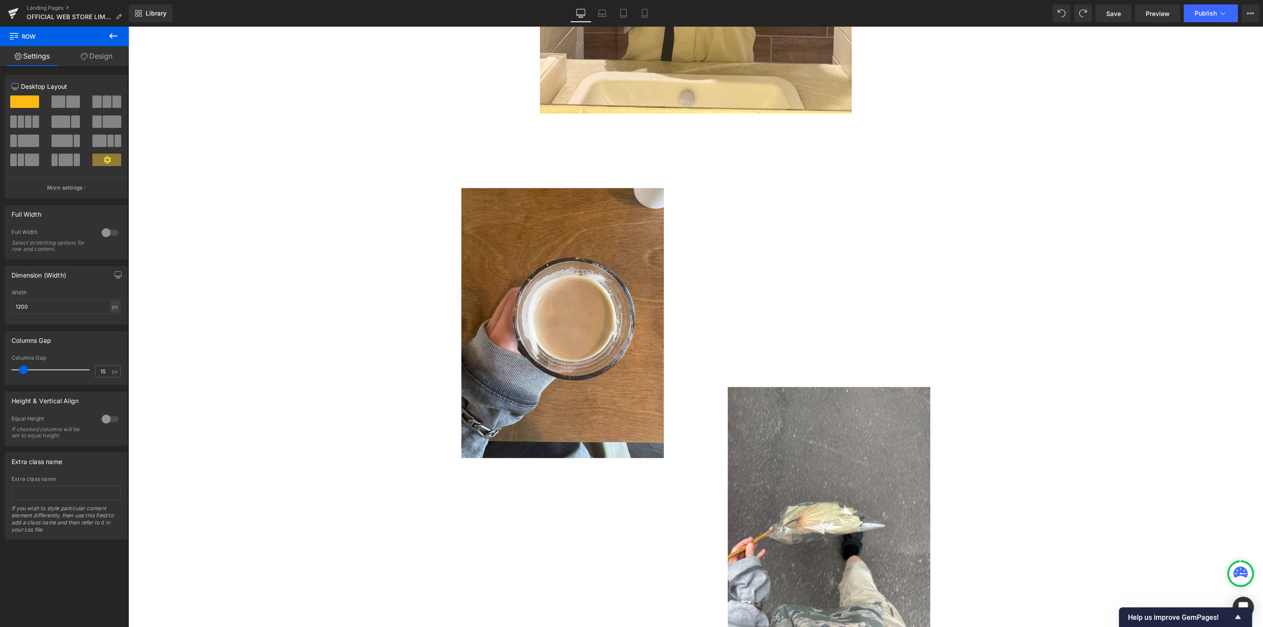
drag, startPoint x: 107, startPoint y: 33, endPoint x: 85, endPoint y: 89, distance: 60.4
click at [107, 32] on button at bounding box center [113, 37] width 31 height 20
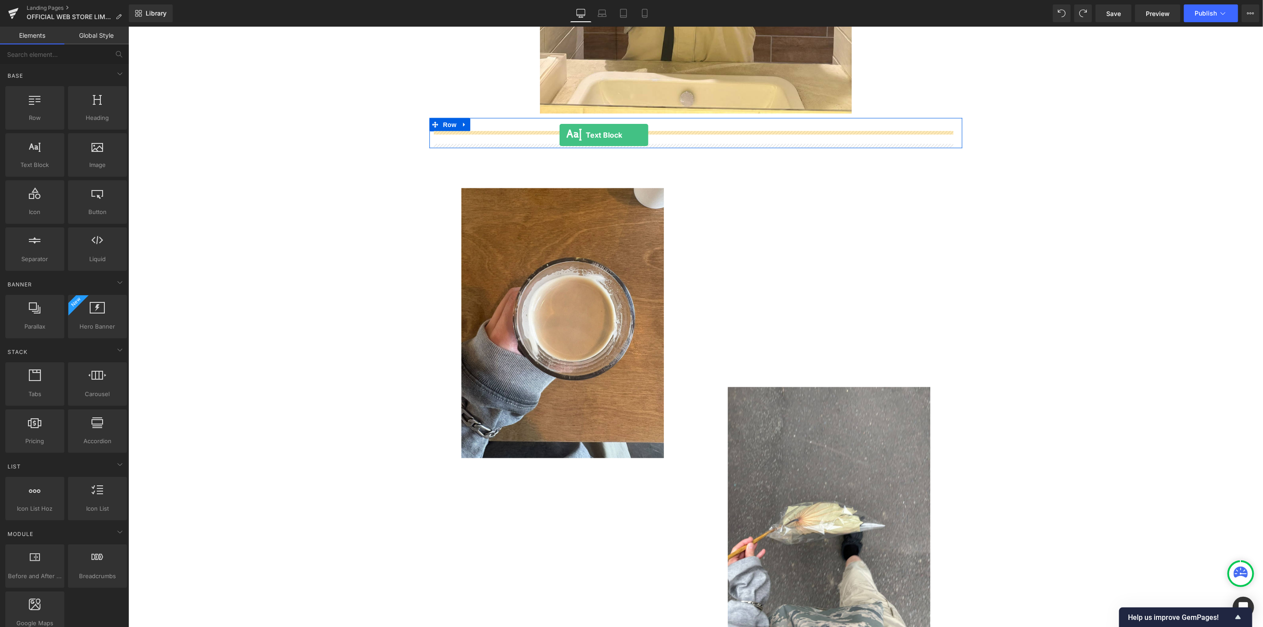
drag, startPoint x: 164, startPoint y: 183, endPoint x: 559, endPoint y: 135, distance: 398.1
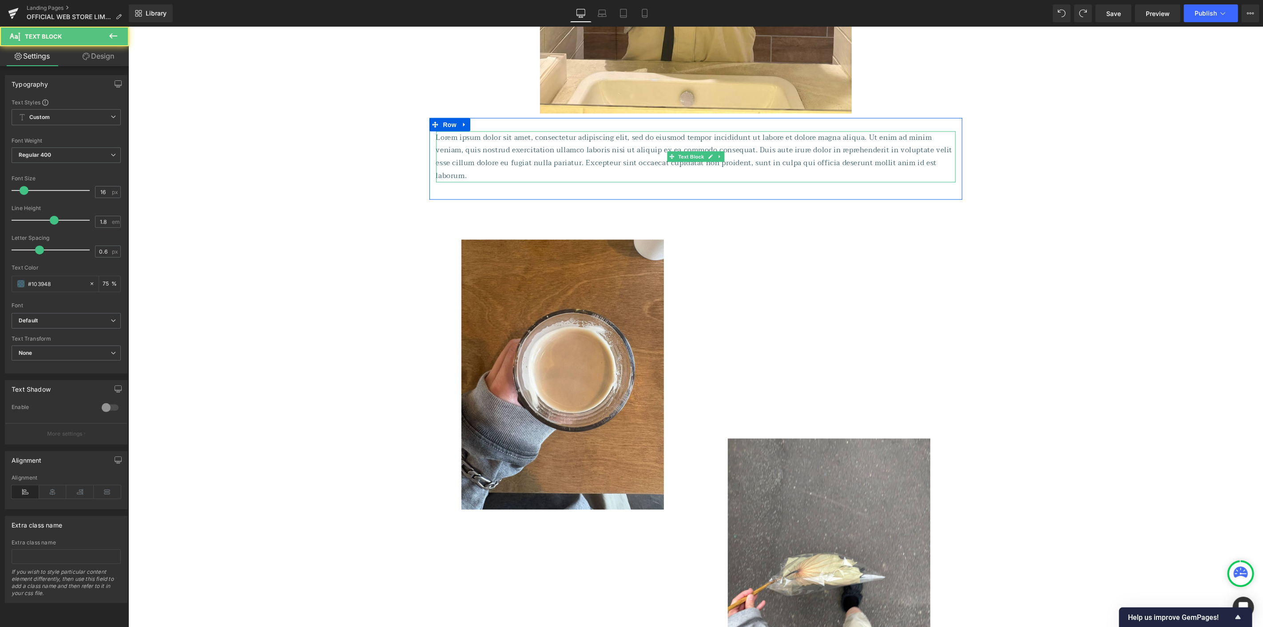
click at [586, 188] on p at bounding box center [695, 188] width 519 height 13
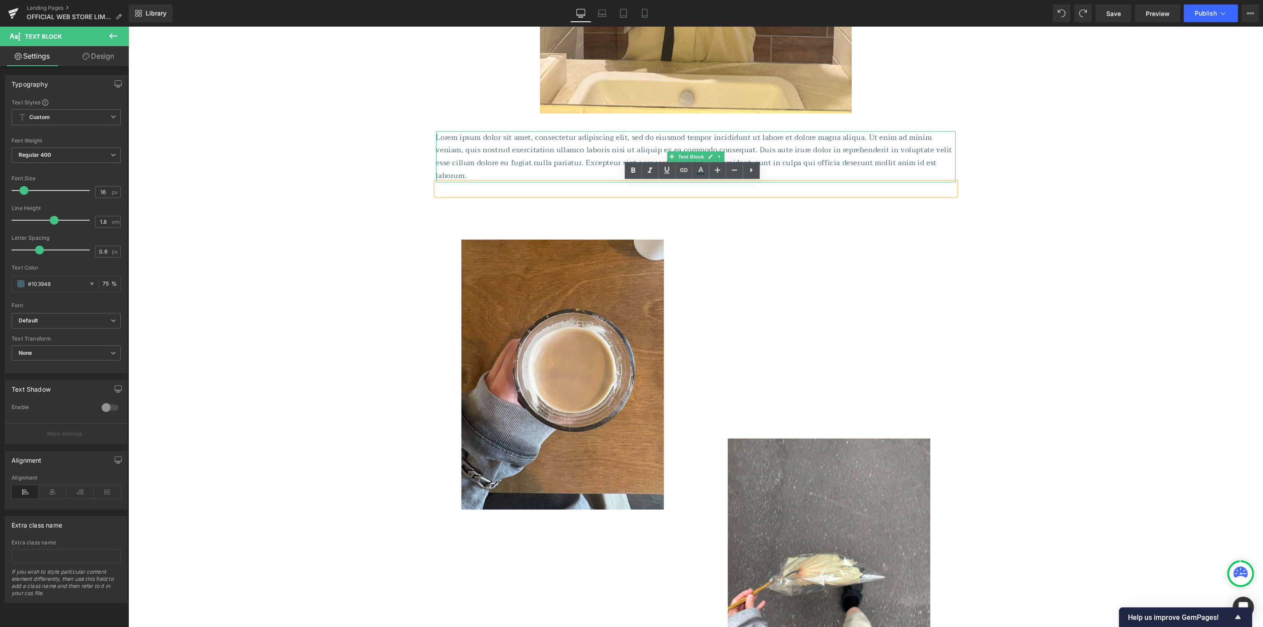
click at [539, 161] on p "Lorem ipsum dolor sit amet, consectetur adipiscing elit, sed do eiusmod tempor …" at bounding box center [695, 156] width 519 height 51
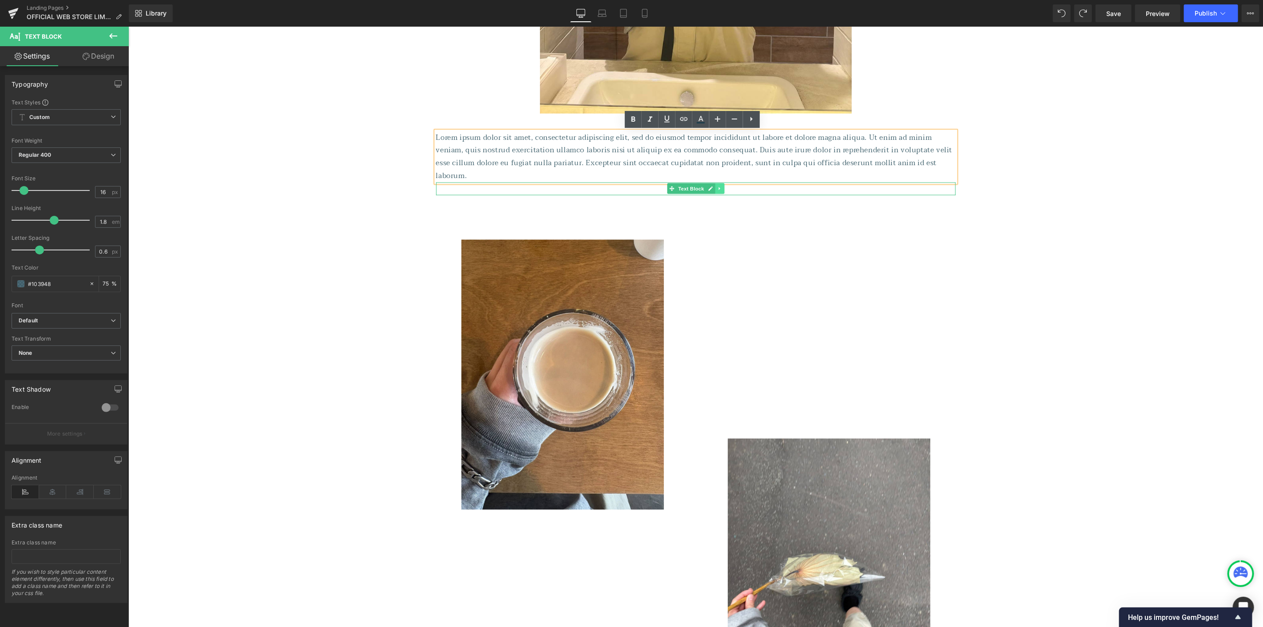
click at [715, 193] on link at bounding box center [718, 188] width 9 height 11
click at [722, 190] on icon at bounding box center [723, 188] width 5 height 5
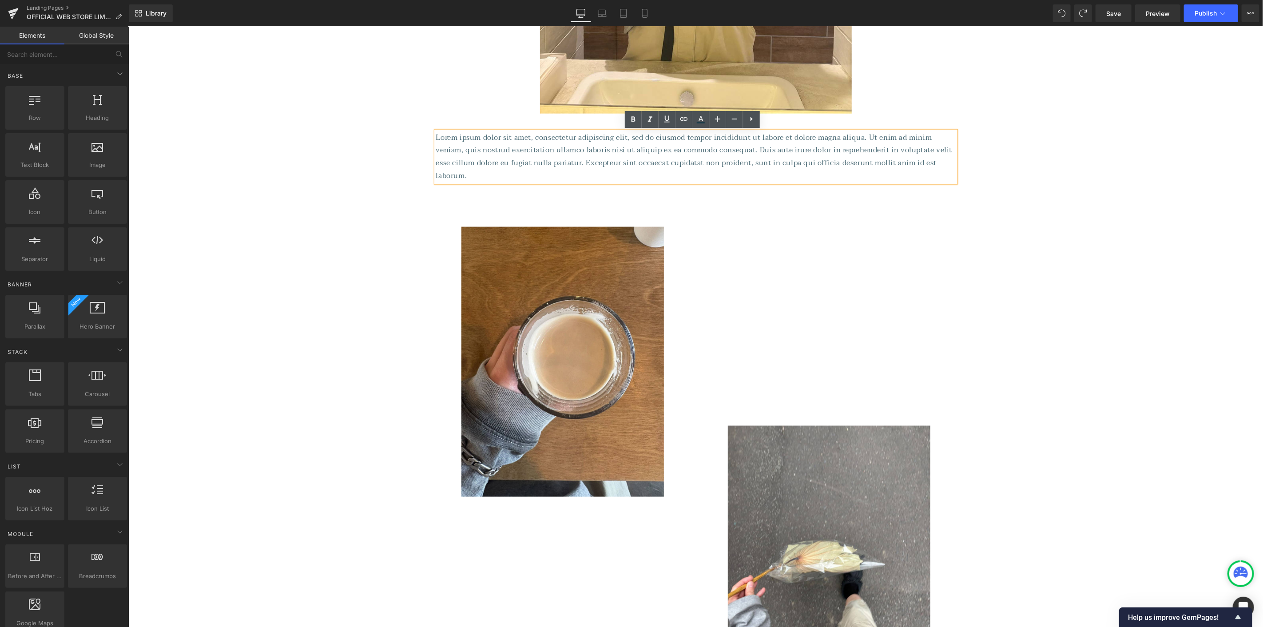
click at [591, 167] on p "Lorem ipsum dolor sit amet, consectetur adipiscing elit, sed do eiusmod tempor …" at bounding box center [695, 156] width 519 height 51
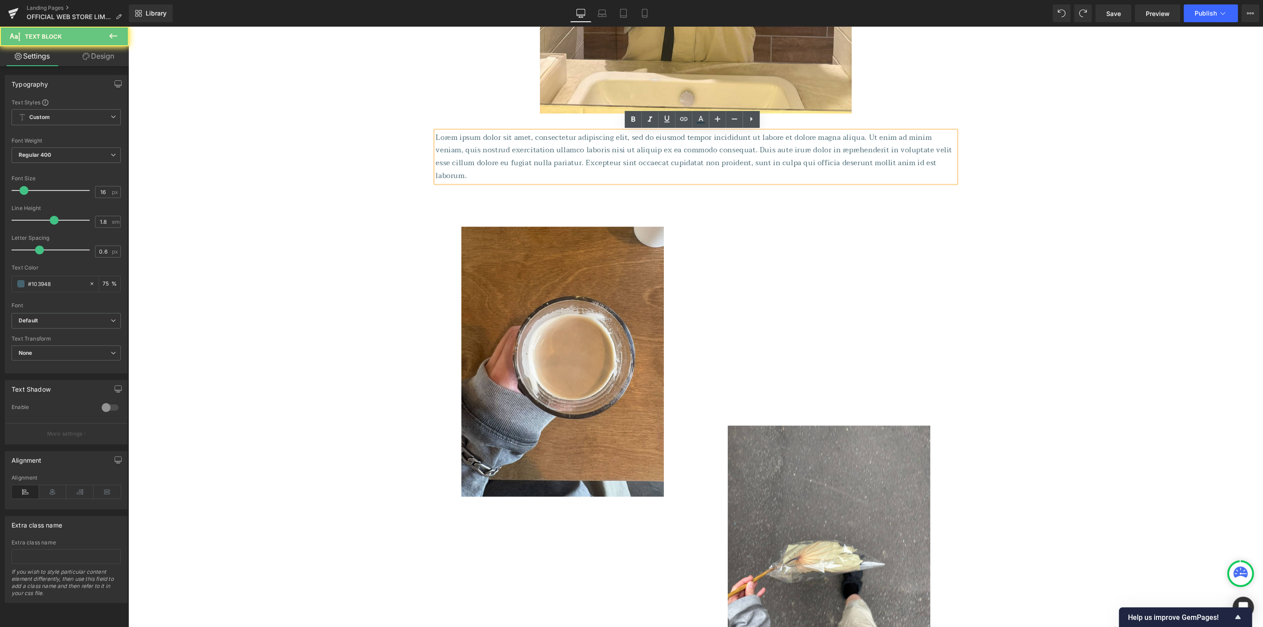
click at [582, 175] on p "Lorem ipsum dolor sit amet, consectetur adipiscing elit, sed do eiusmod tempor …" at bounding box center [695, 156] width 519 height 51
paste div
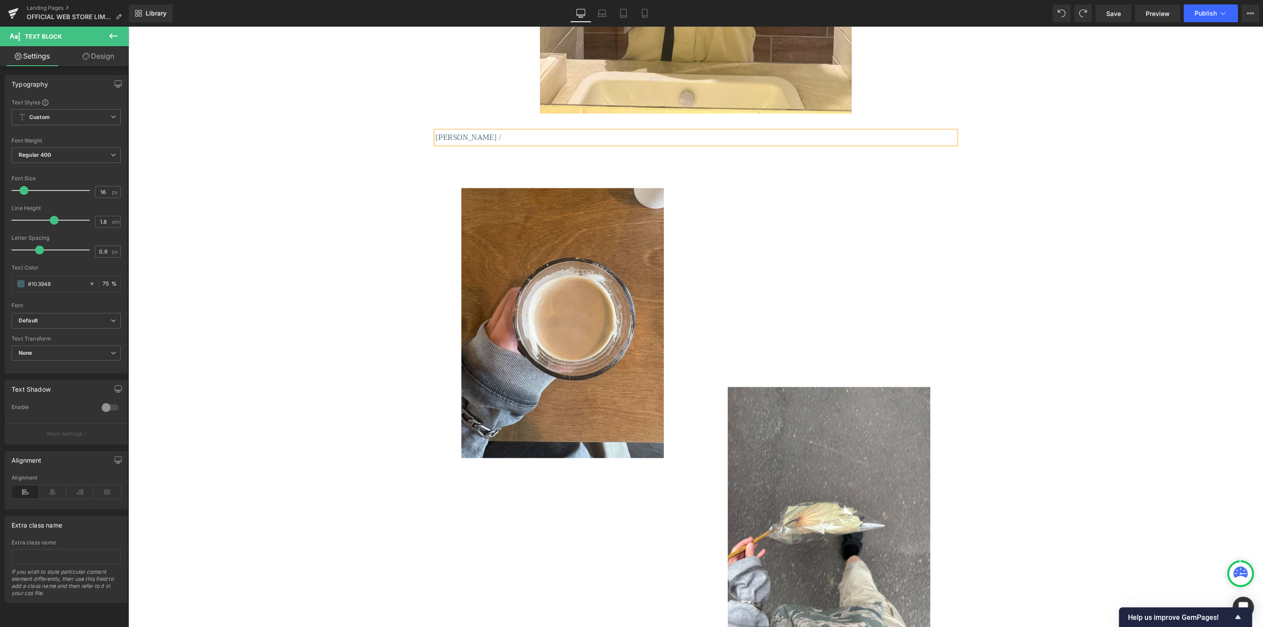
click at [463, 137] on p "[PERSON_NAME] /" at bounding box center [695, 137] width 519 height 13
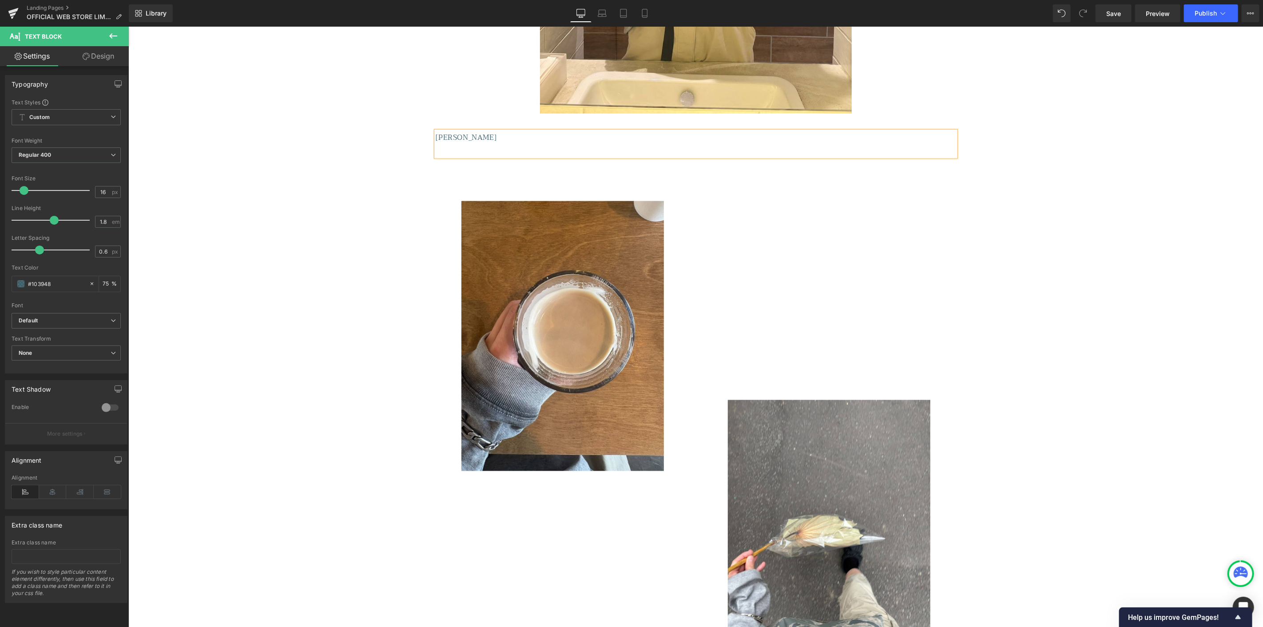
click at [453, 153] on p "[PERSON_NAME]" at bounding box center [695, 144] width 519 height 26
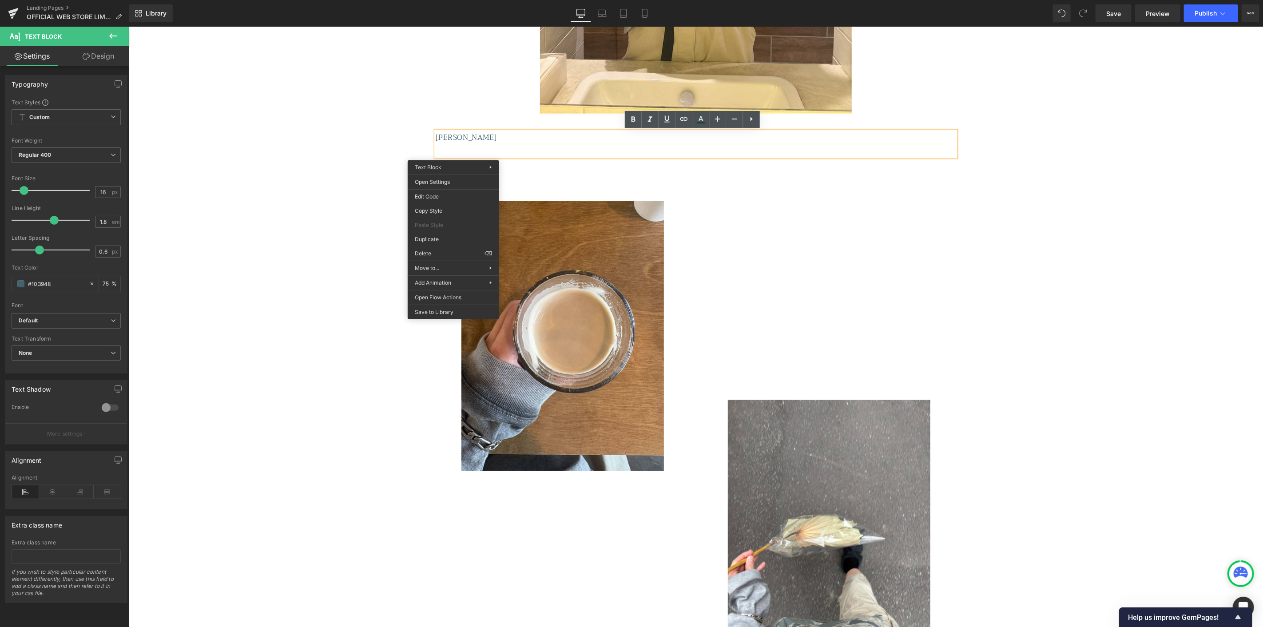
click at [449, 152] on p "[PERSON_NAME]" at bounding box center [695, 144] width 519 height 26
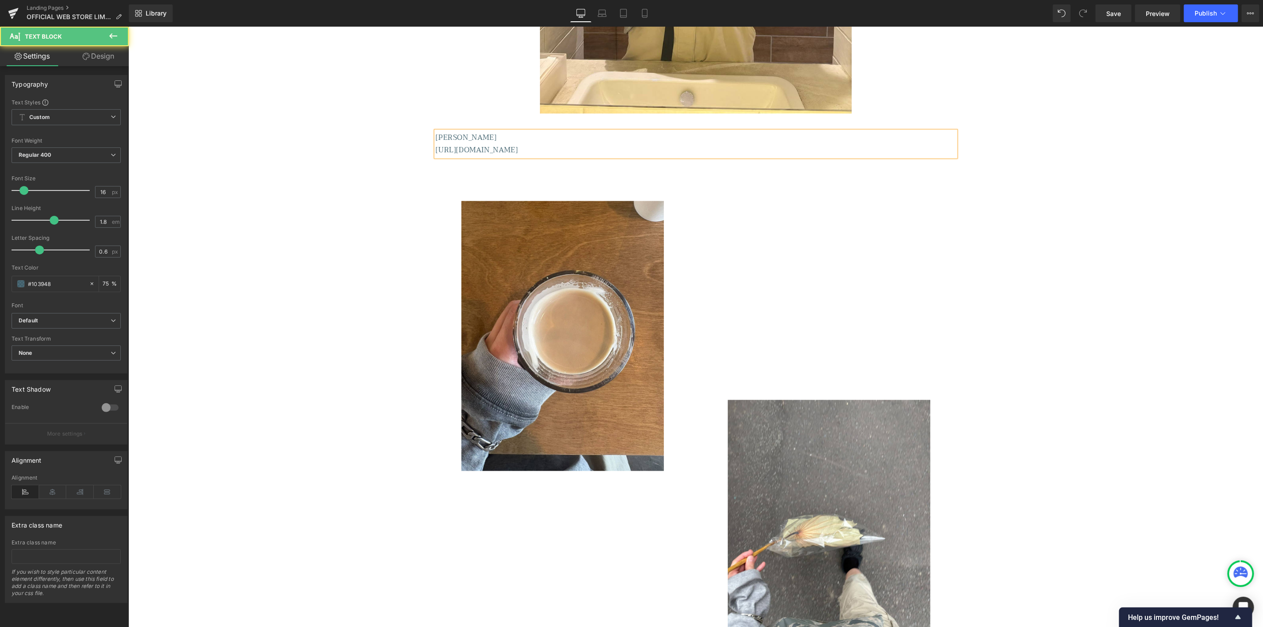
click at [436, 150] on p "[PERSON_NAME] [URL][DOMAIN_NAME]" at bounding box center [695, 144] width 519 height 26
drag, startPoint x: 539, startPoint y: 150, endPoint x: 521, endPoint y: 149, distance: 17.8
click at [521, 149] on p "[PERSON_NAME] [URL][DOMAIN_NAME]" at bounding box center [695, 144] width 519 height 26
click at [538, 149] on p "[PERSON_NAME] [URL][DOMAIN_NAME]" at bounding box center [695, 144] width 519 height 26
click at [472, 134] on p "[PERSON_NAME] [URL][DOMAIN_NAME]" at bounding box center [695, 144] width 519 height 26
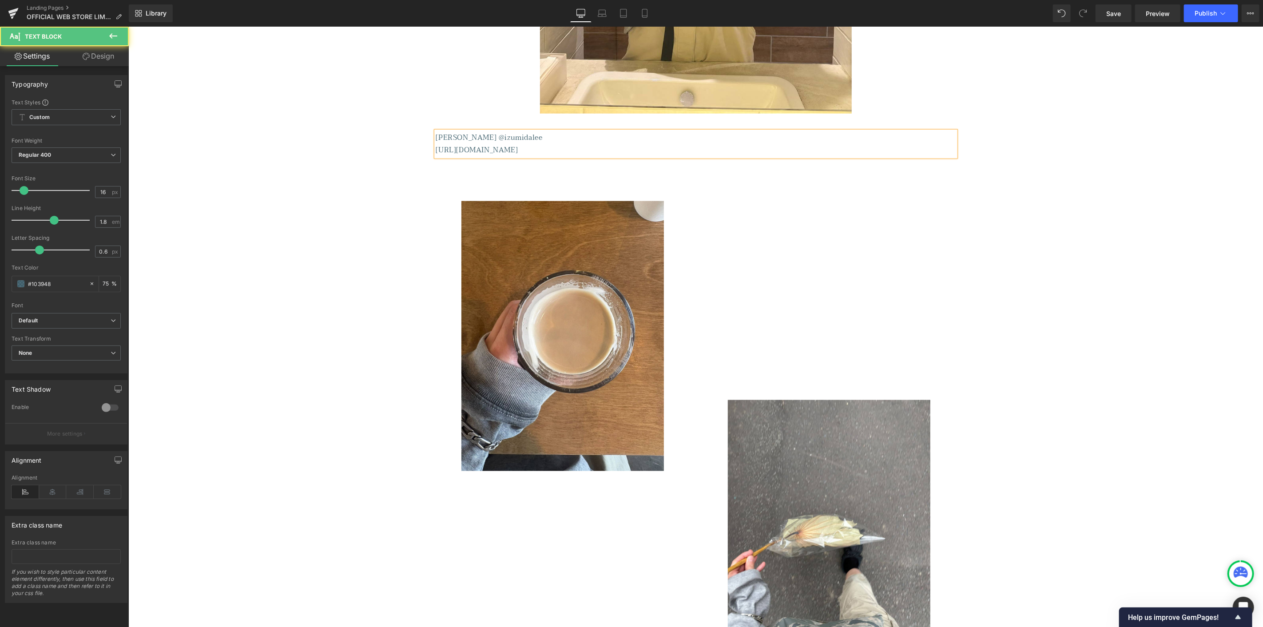
drag, startPoint x: 585, startPoint y: 151, endPoint x: 430, endPoint y: 153, distance: 155.4
click at [436, 153] on div "[PERSON_NAME] @izumidalee [URL][DOMAIN_NAME]" at bounding box center [695, 144] width 519 height 26
click at [436, 151] on p "[PERSON_NAME] @izumidalee [URL][DOMAIN_NAME]" at bounding box center [695, 144] width 519 height 26
click at [504, 136] on p "[PERSON_NAME] @izumidalee" at bounding box center [695, 144] width 519 height 26
click at [447, 138] on p "[PERSON_NAME] @izumidalee" at bounding box center [695, 144] width 519 height 26
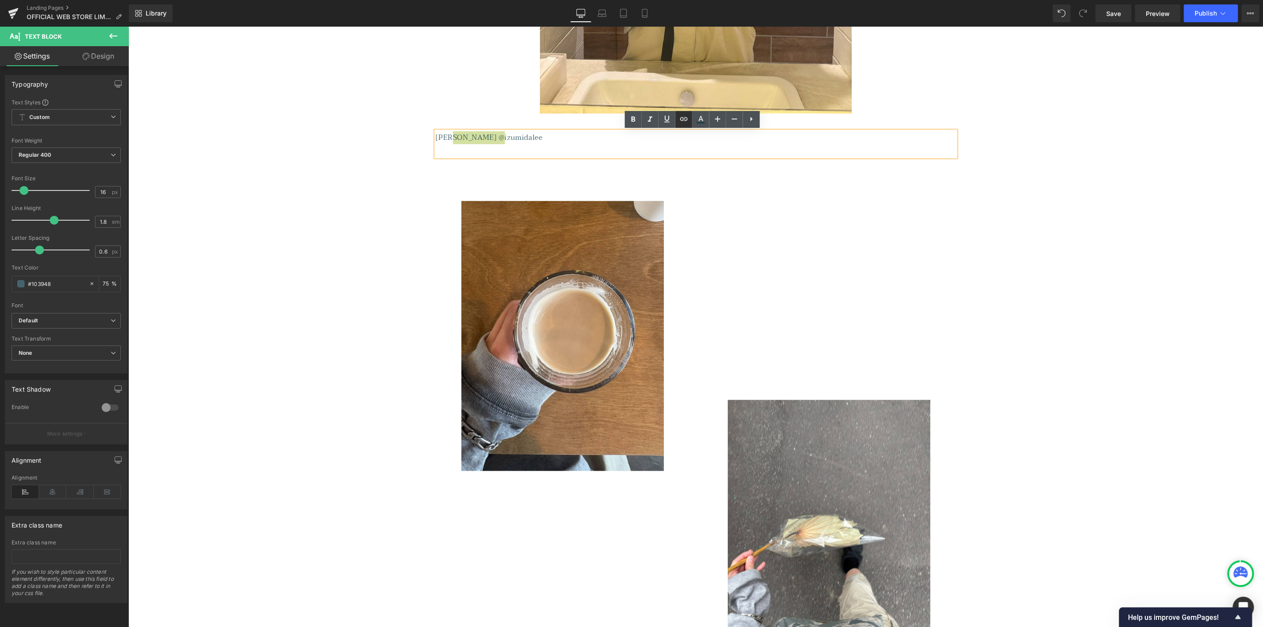
click at [682, 119] on icon at bounding box center [684, 119] width 8 height 4
click at [511, 158] on input "text" at bounding box center [497, 157] width 137 height 22
paste input "[URL][DOMAIN_NAME]"
type input "[URL][DOMAIN_NAME]"
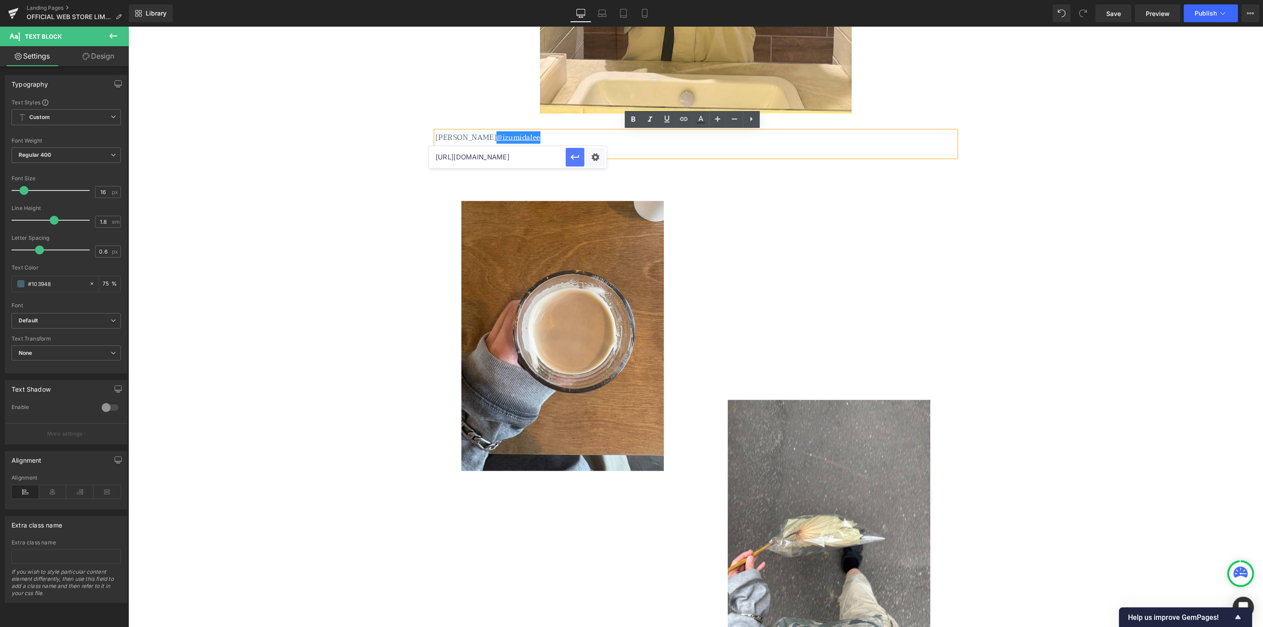
click at [572, 158] on icon "button" at bounding box center [574, 156] width 8 height 5
click at [513, 146] on p "[PERSON_NAME] @izumidalee" at bounding box center [695, 144] width 519 height 26
click at [439, 138] on p "[PERSON_NAME] @izumidalee" at bounding box center [695, 144] width 519 height 26
click at [436, 137] on div "[PERSON_NAME] @izumidalee" at bounding box center [695, 144] width 519 height 26
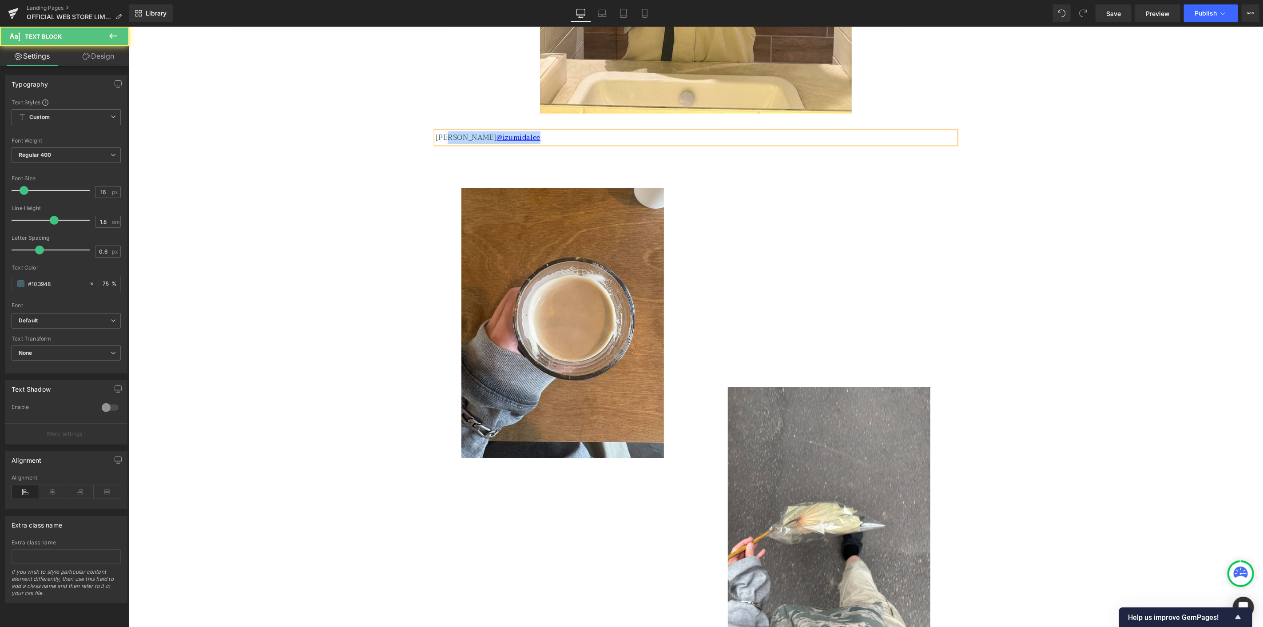
drag, startPoint x: 447, startPoint y: 138, endPoint x: 430, endPoint y: 131, distance: 18.0
click at [436, 131] on div "[PERSON_NAME] @izumidalee" at bounding box center [695, 137] width 519 height 13
click at [436, 143] on p "[PERSON_NAME] @izumidalee" at bounding box center [695, 137] width 519 height 13
drag, startPoint x: 431, startPoint y: 135, endPoint x: 446, endPoint y: 136, distance: 14.7
click at [446, 136] on p "[PERSON_NAME] @izumidalee" at bounding box center [695, 137] width 519 height 13
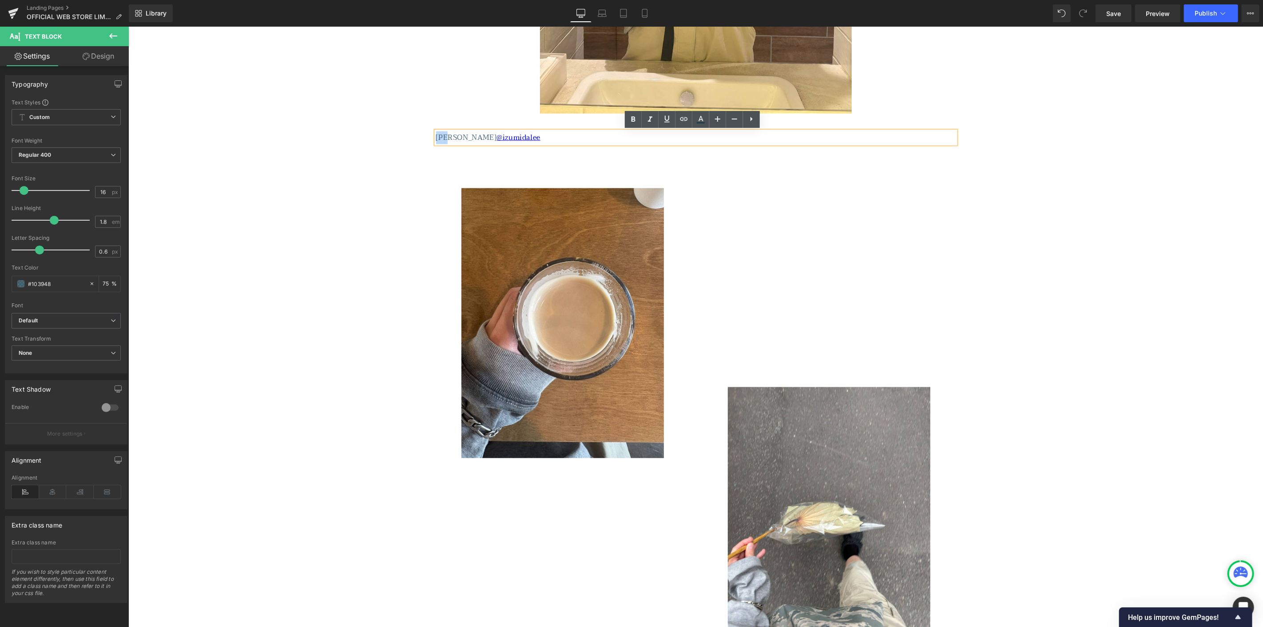
copy p "[PERSON_NAME]"
click at [540, 144] on div "[PERSON_NAME] @izumidalee" at bounding box center [695, 137] width 519 height 13
click at [443, 139] on p "[PERSON_NAME] @izumidalee" at bounding box center [695, 137] width 519 height 13
click at [496, 139] on link "@izumidalee" at bounding box center [518, 137] width 44 height 12
click at [438, 138] on p "[PERSON_NAME] @izumidalee" at bounding box center [695, 137] width 519 height 13
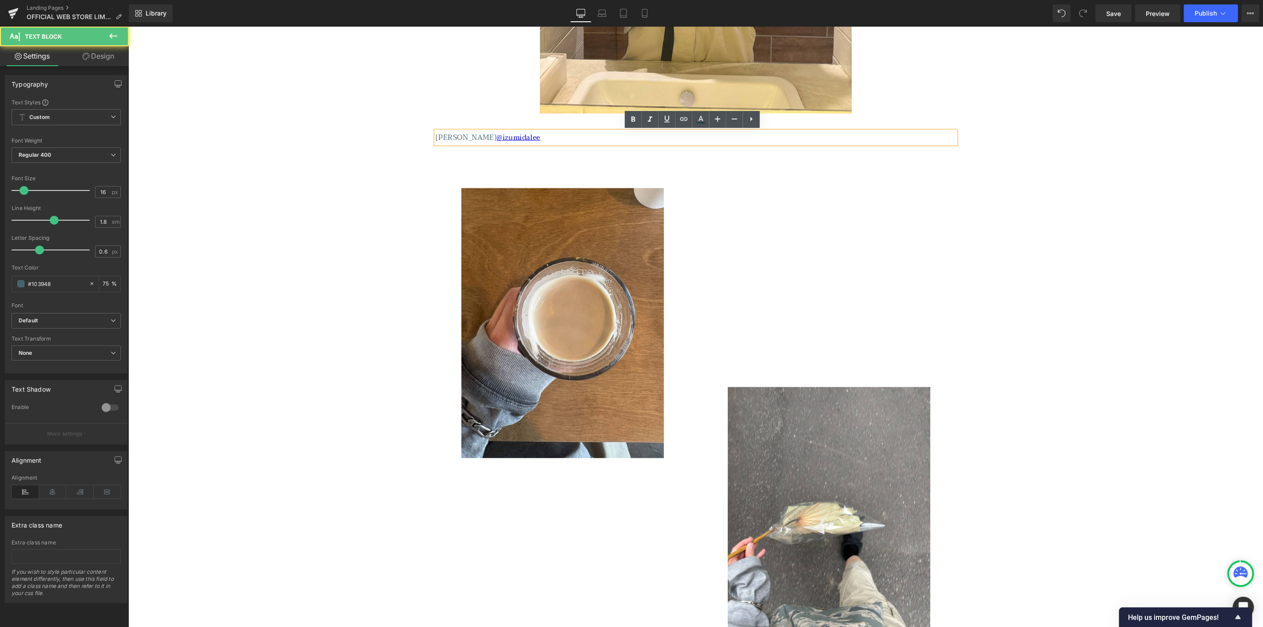
click at [446, 137] on p "[PERSON_NAME] @izumidalee" at bounding box center [695, 137] width 519 height 13
click at [539, 133] on p "[PERSON_NAME] | @izumidalee" at bounding box center [695, 137] width 519 height 13
drag, startPoint x: 30, startPoint y: 282, endPoint x: 91, endPoint y: 282, distance: 61.3
click at [83, 282] on div "#103948" at bounding box center [50, 284] width 77 height 16
type input "#33"
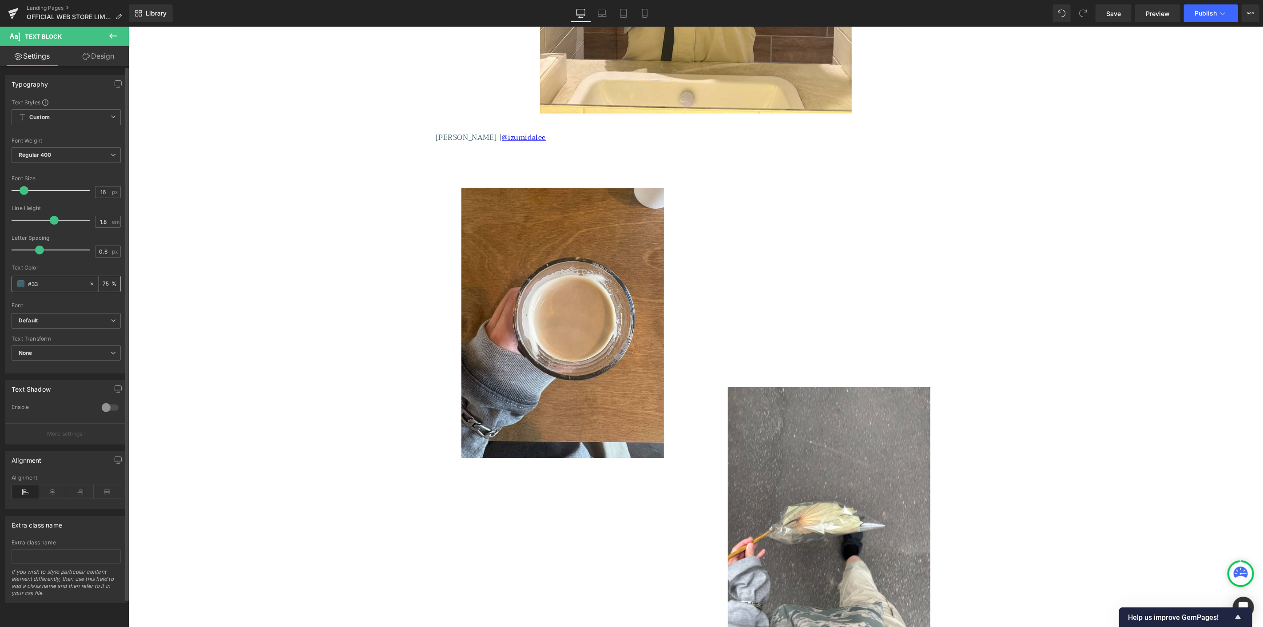
type input "0"
type input "#333333"
type input "100"
type input "#333333"
click at [53, 499] on icon at bounding box center [53, 491] width 28 height 13
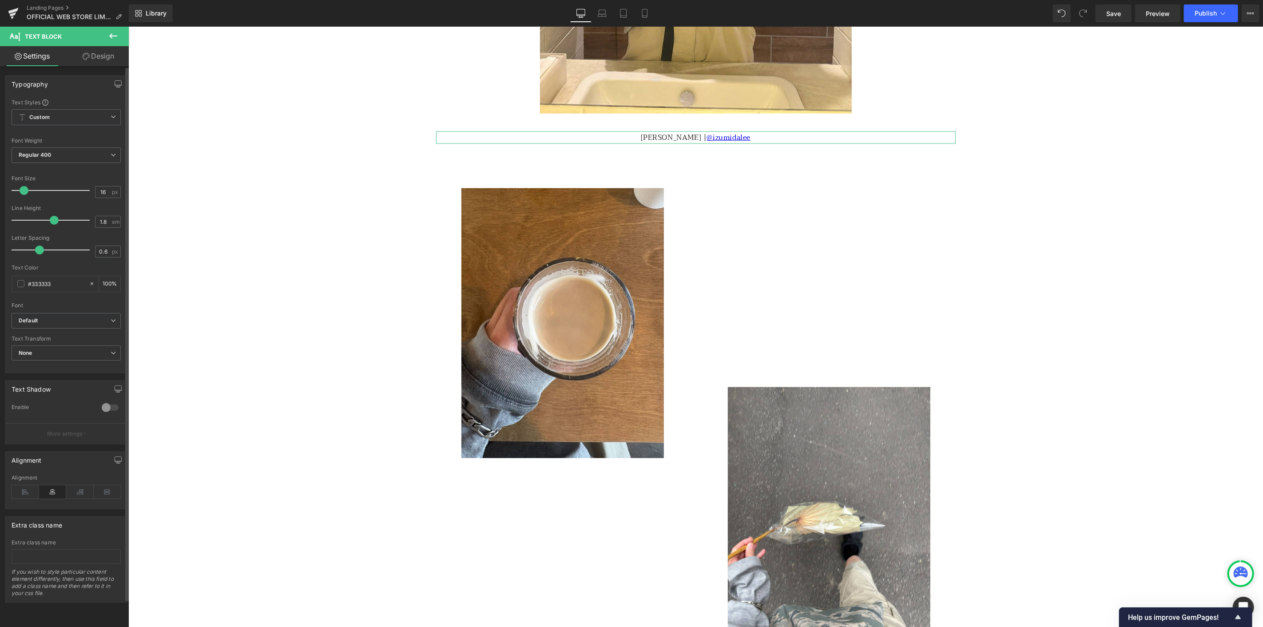
click at [60, 308] on div "Font" at bounding box center [66, 305] width 109 height 6
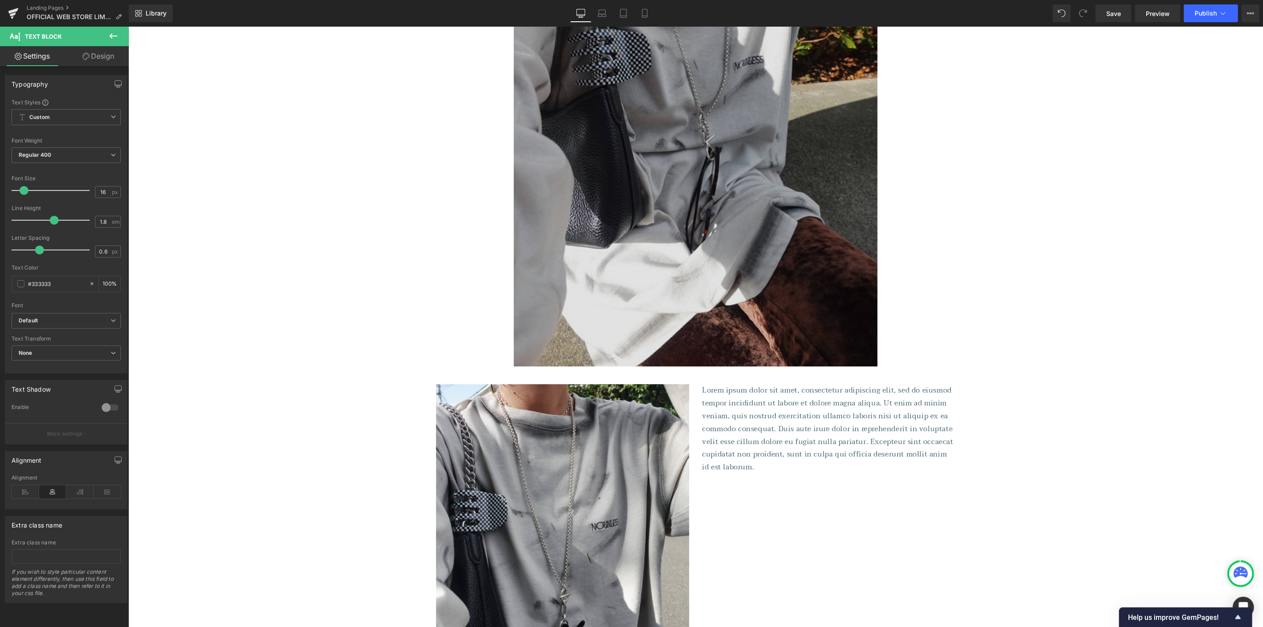
scroll to position [1776, 0]
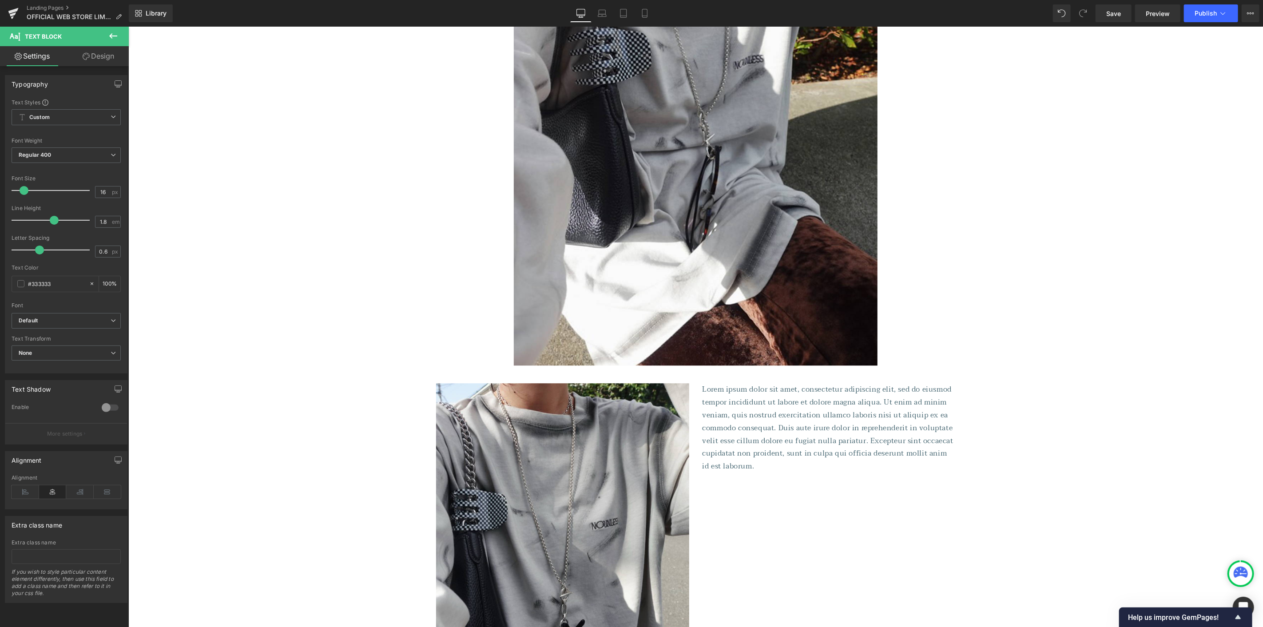
click at [724, 412] on p "Lorem ipsum dolor sit amet, consectetur adipiscing elit, sed do eiusmod tempor …" at bounding box center [828, 428] width 253 height 90
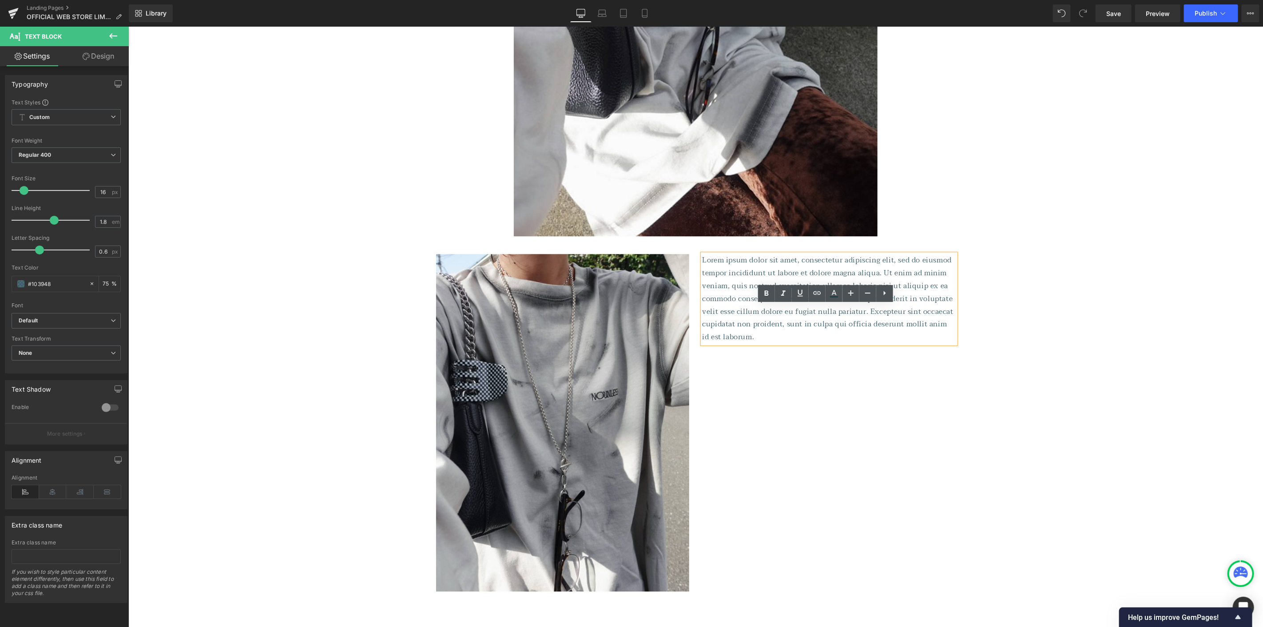
scroll to position [1924, 0]
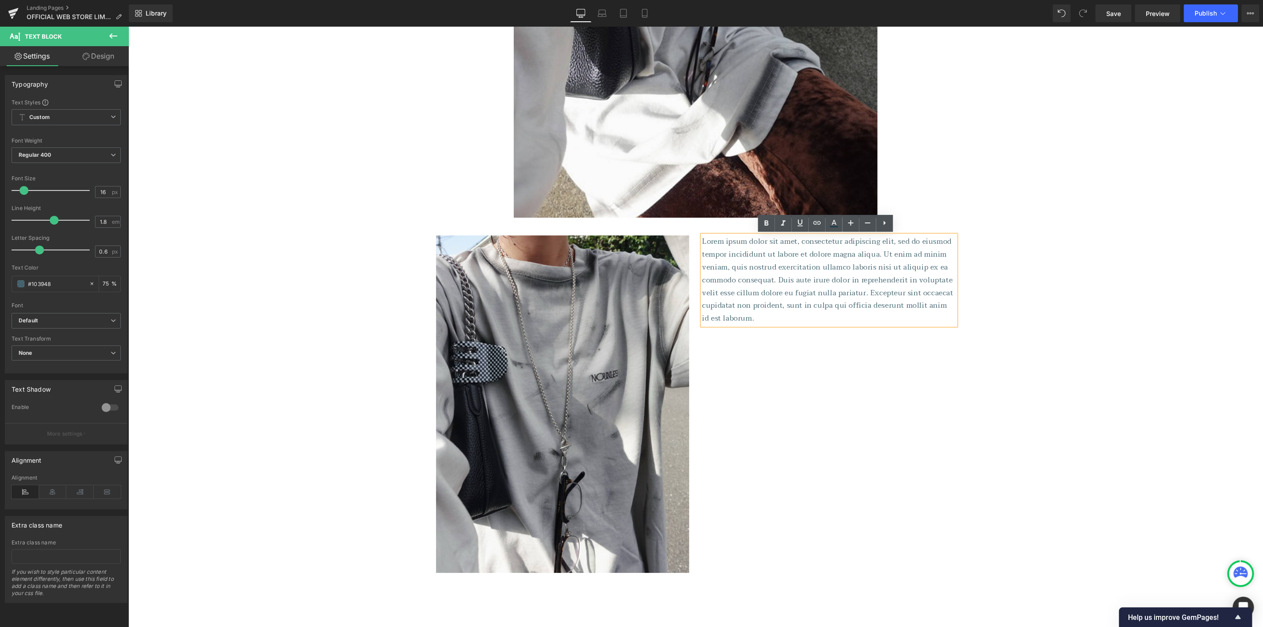
click at [795, 300] on p "Lorem ipsum dolor sit amet, consectetur adipiscing elit, sed do eiusmod tempor …" at bounding box center [828, 280] width 253 height 90
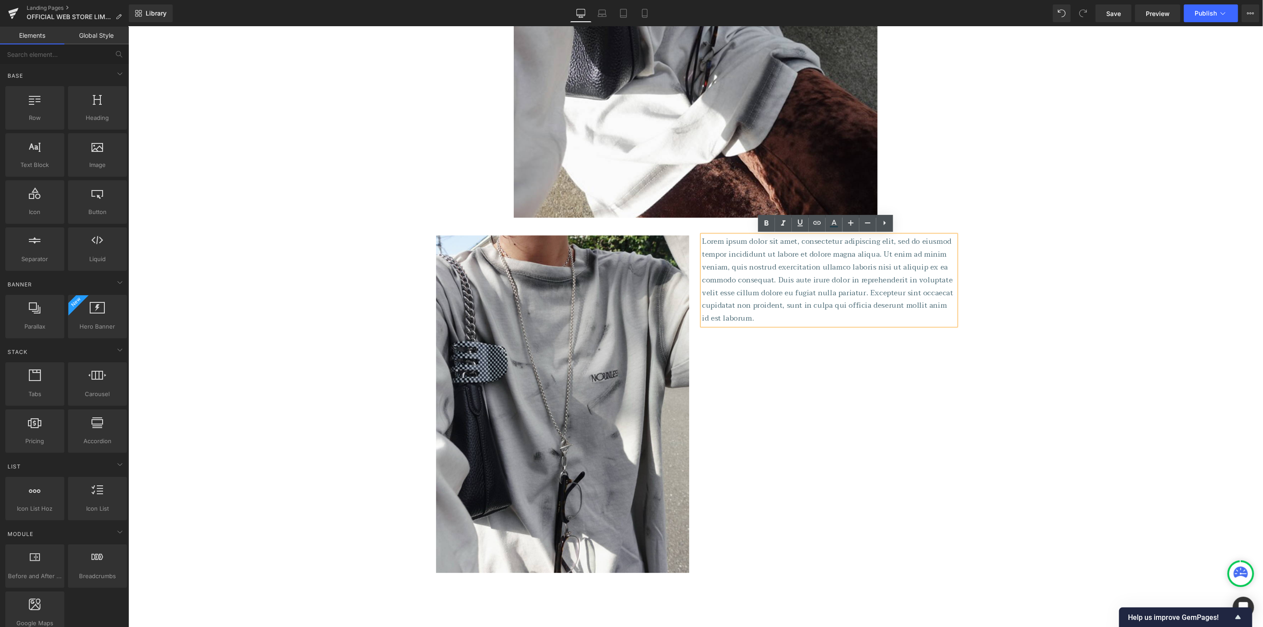
click at [443, 224] on span "Row" at bounding box center [449, 228] width 18 height 13
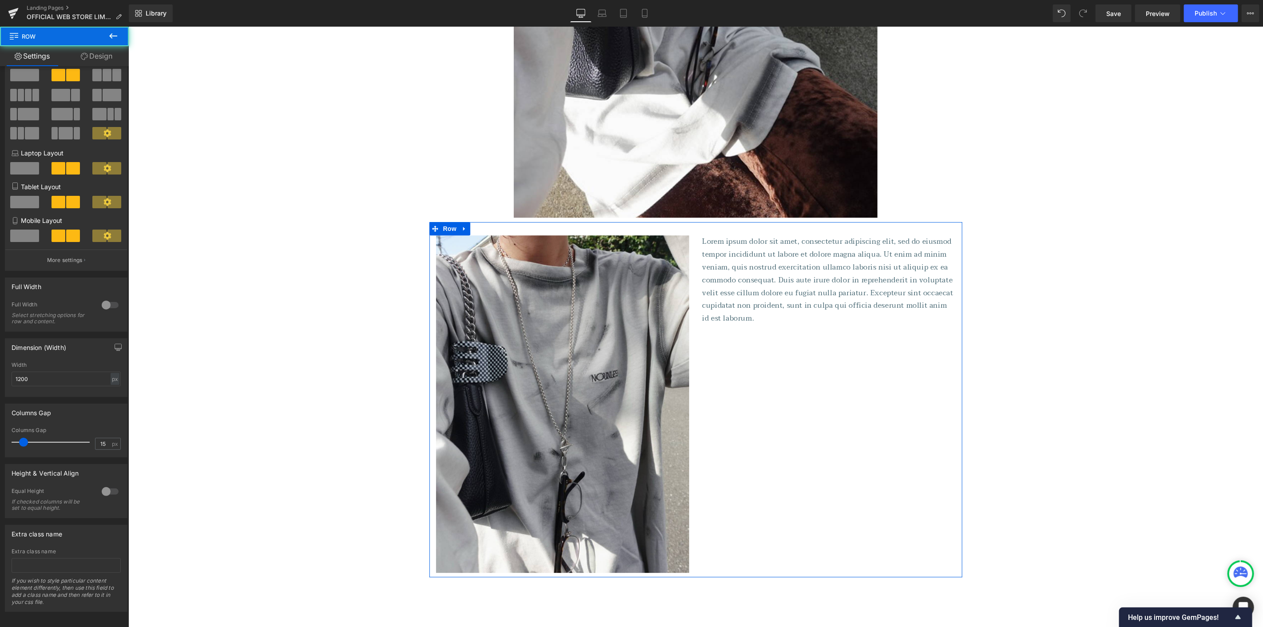
scroll to position [41, 0]
click at [107, 481] on div at bounding box center [109, 488] width 21 height 14
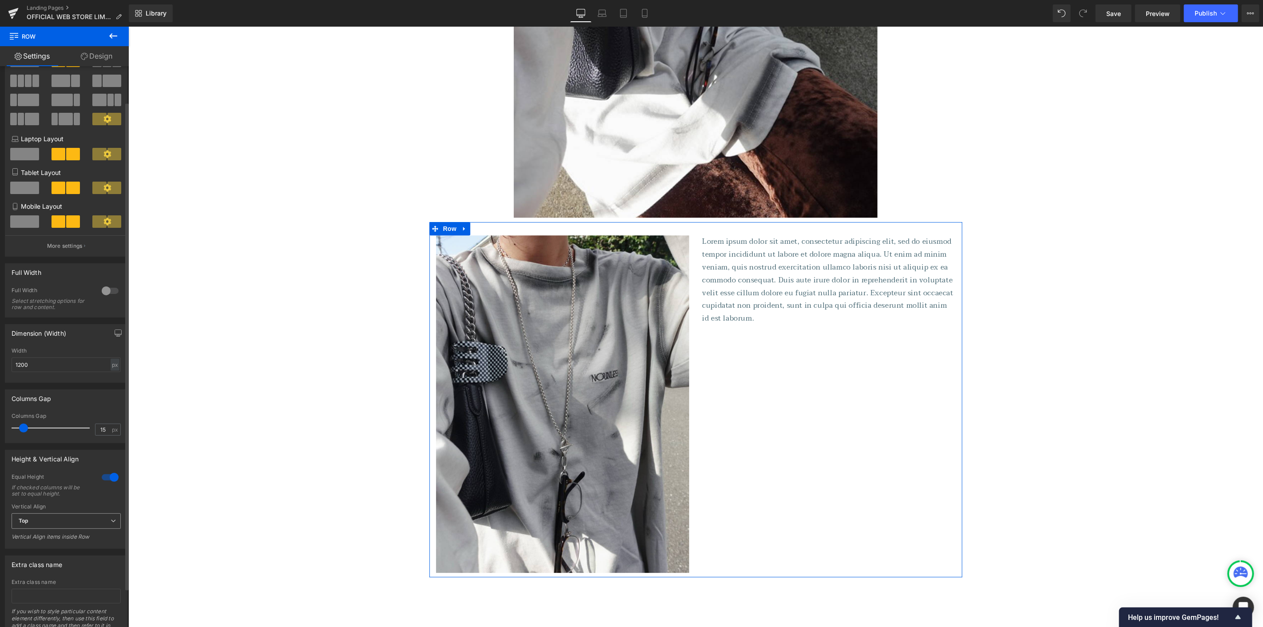
click at [106, 529] on span "Top" at bounding box center [66, 521] width 109 height 16
click at [59, 569] on li "Bottom" at bounding box center [65, 563] width 106 height 13
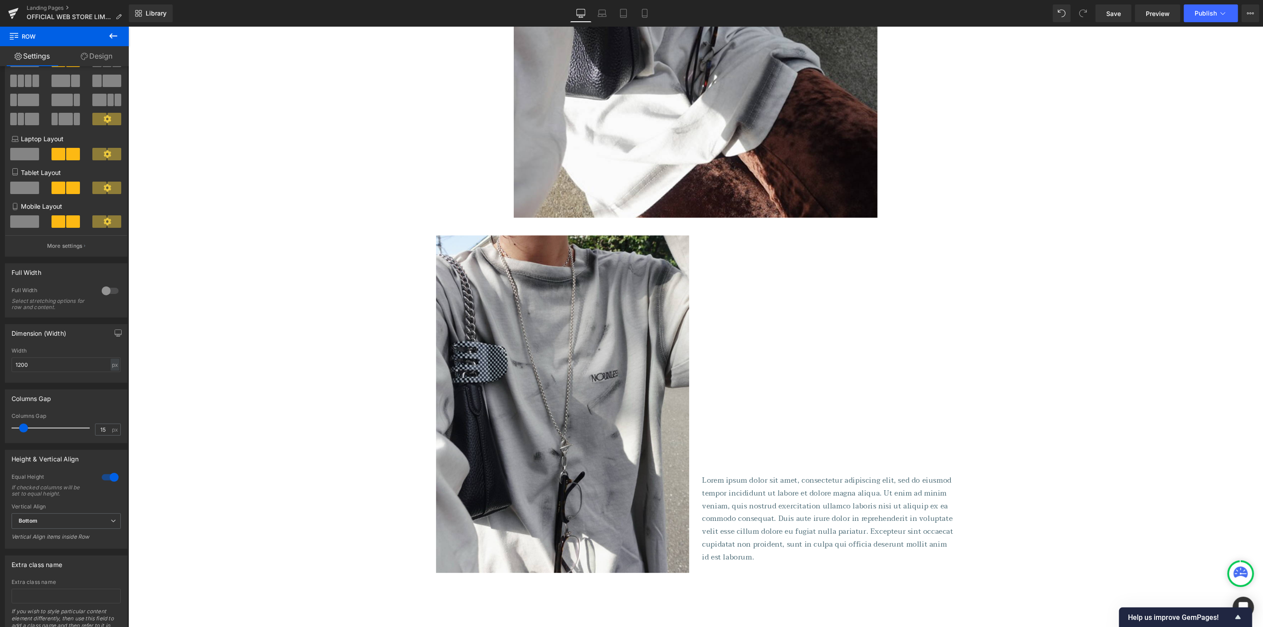
click at [752, 518] on p "Lorem ipsum dolor sit amet, consectetur adipiscing elit, sed do eiusmod tempor …" at bounding box center [828, 519] width 253 height 90
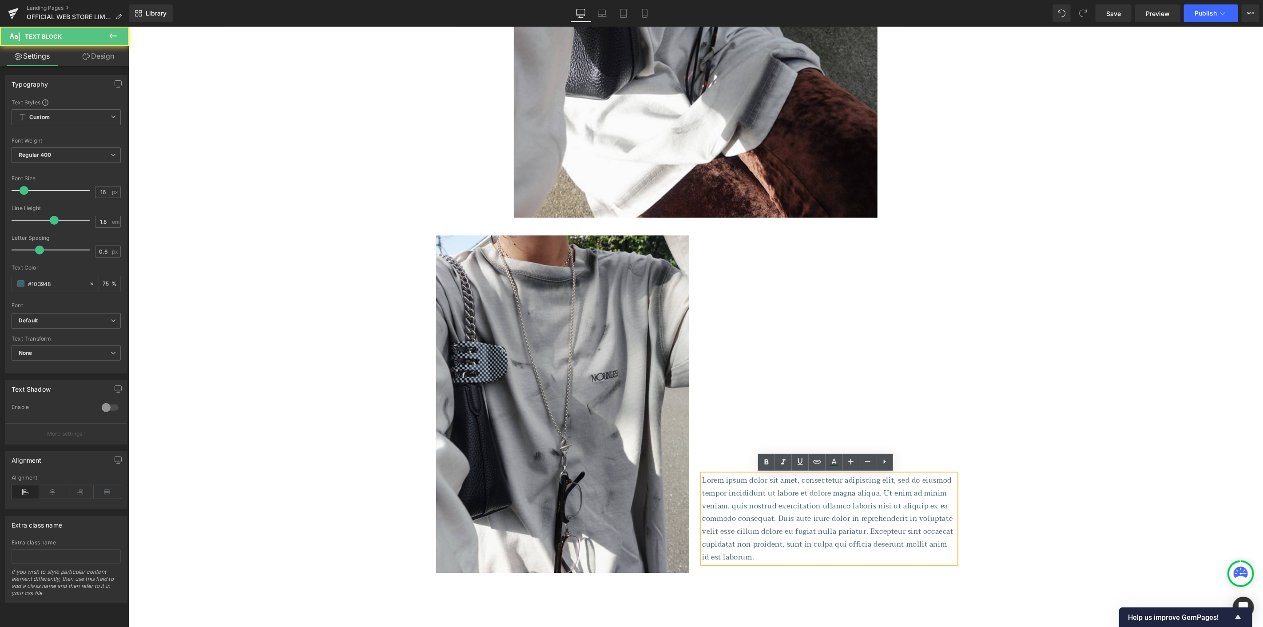
click at [740, 504] on p "Lorem ipsum dolor sit amet, consectetur adipiscing elit, sed do eiusmod tempor …" at bounding box center [828, 519] width 253 height 90
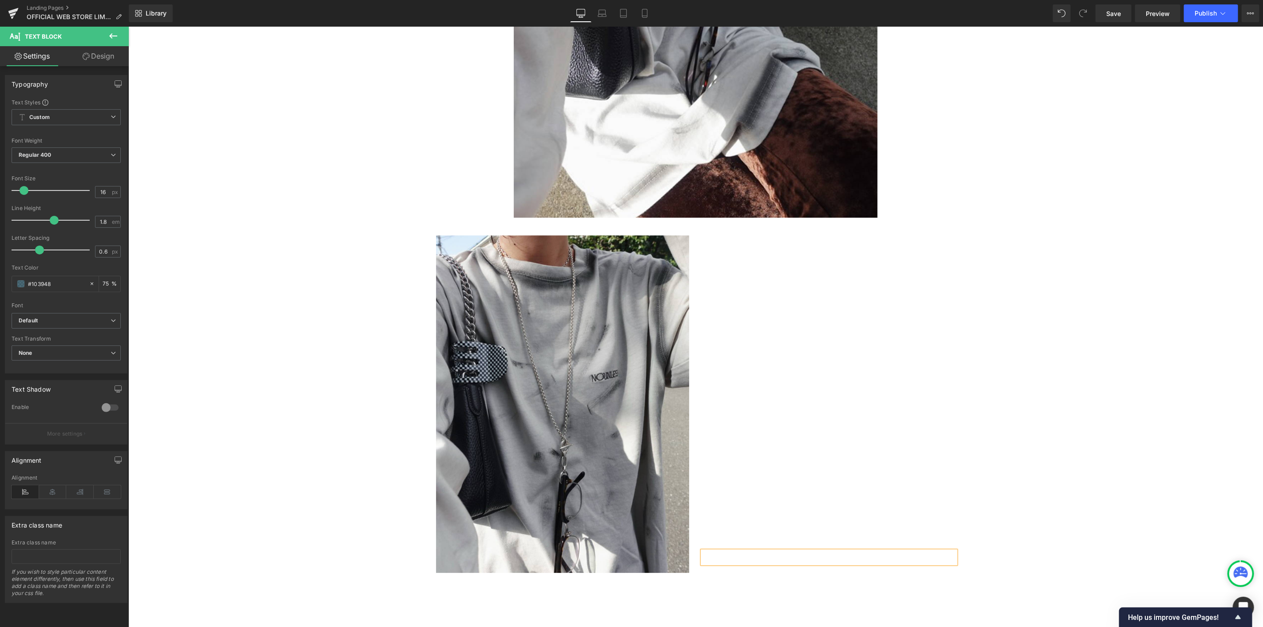
scroll to position [2000, 0]
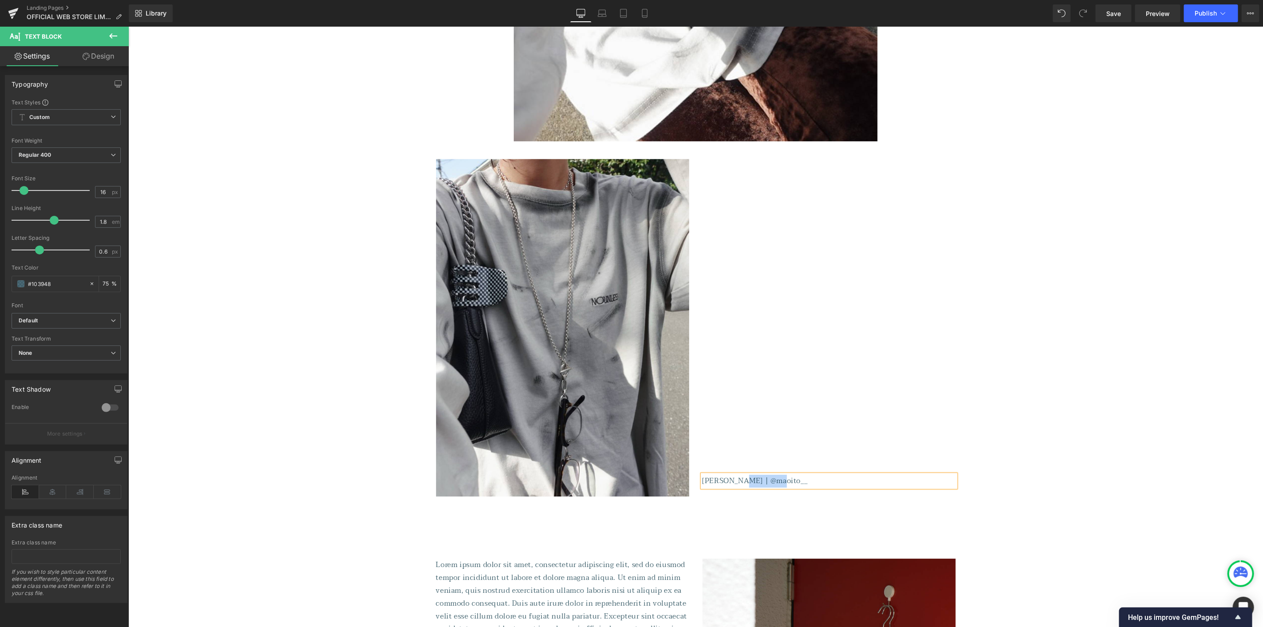
click at [732, 480] on p "[PERSON_NAME] | @maoito__" at bounding box center [828, 480] width 253 height 13
copy p "@maoito__"
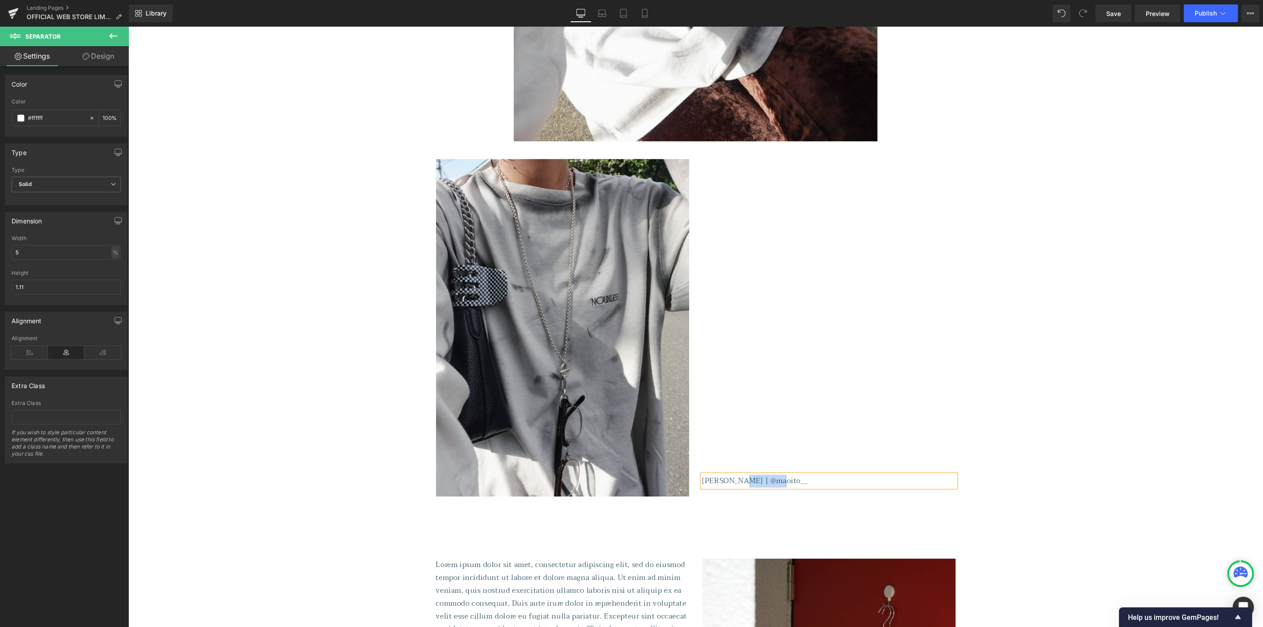
click at [789, 478] on p "[PERSON_NAME] | @maoito__" at bounding box center [828, 480] width 253 height 13
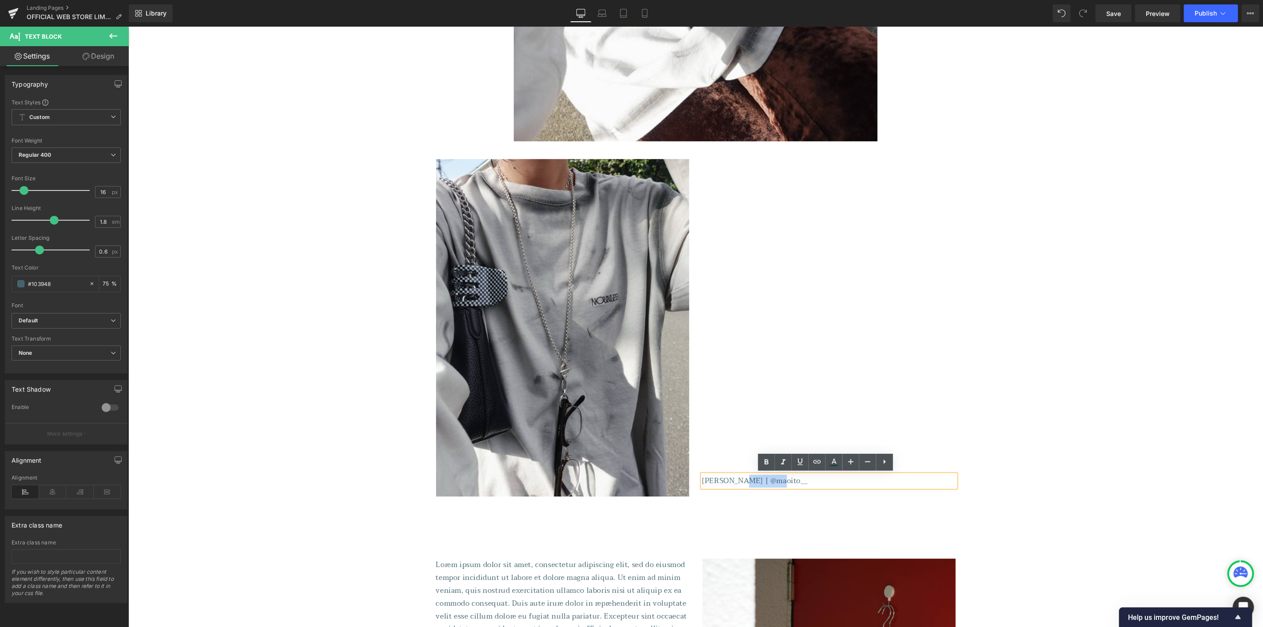
click at [735, 481] on p "[PERSON_NAME] | @maoito__" at bounding box center [828, 480] width 253 height 13
click at [819, 461] on icon at bounding box center [817, 461] width 11 height 11
click at [784, 500] on input "text" at bounding box center [777, 500] width 137 height 22
paste input "[URL][DOMAIN_NAME]"
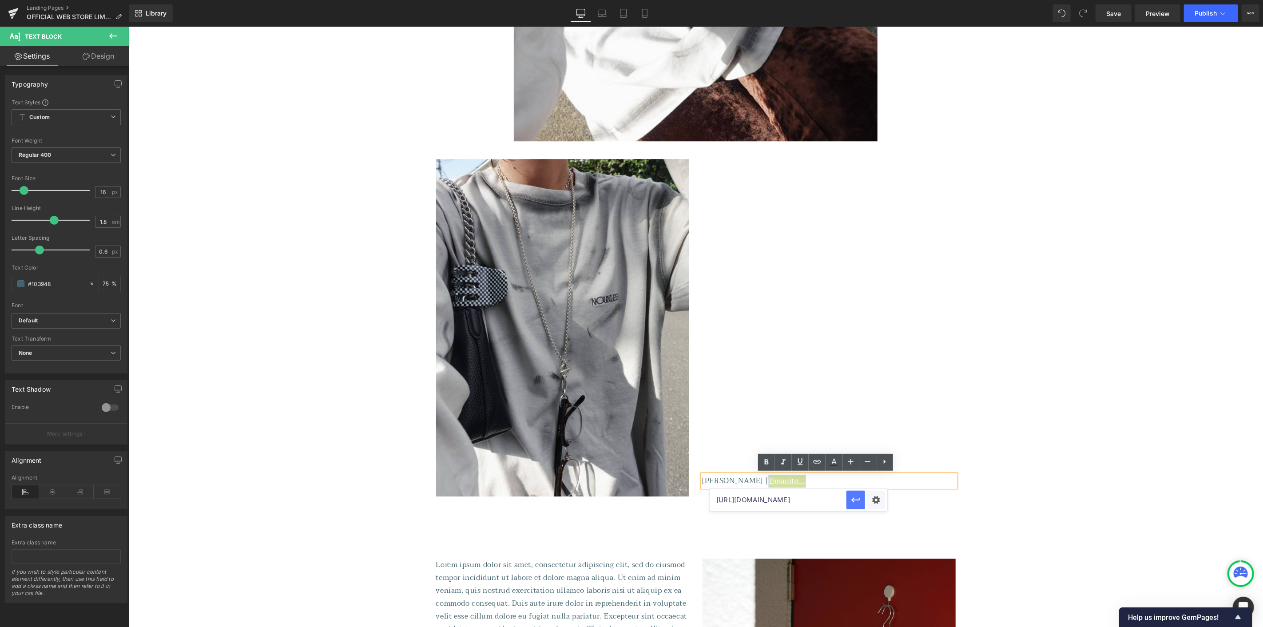
type input "[URL][DOMAIN_NAME]"
drag, startPoint x: 849, startPoint y: 499, endPoint x: 673, endPoint y: 512, distance: 177.2
click at [849, 499] on button "button" at bounding box center [855, 500] width 19 height 19
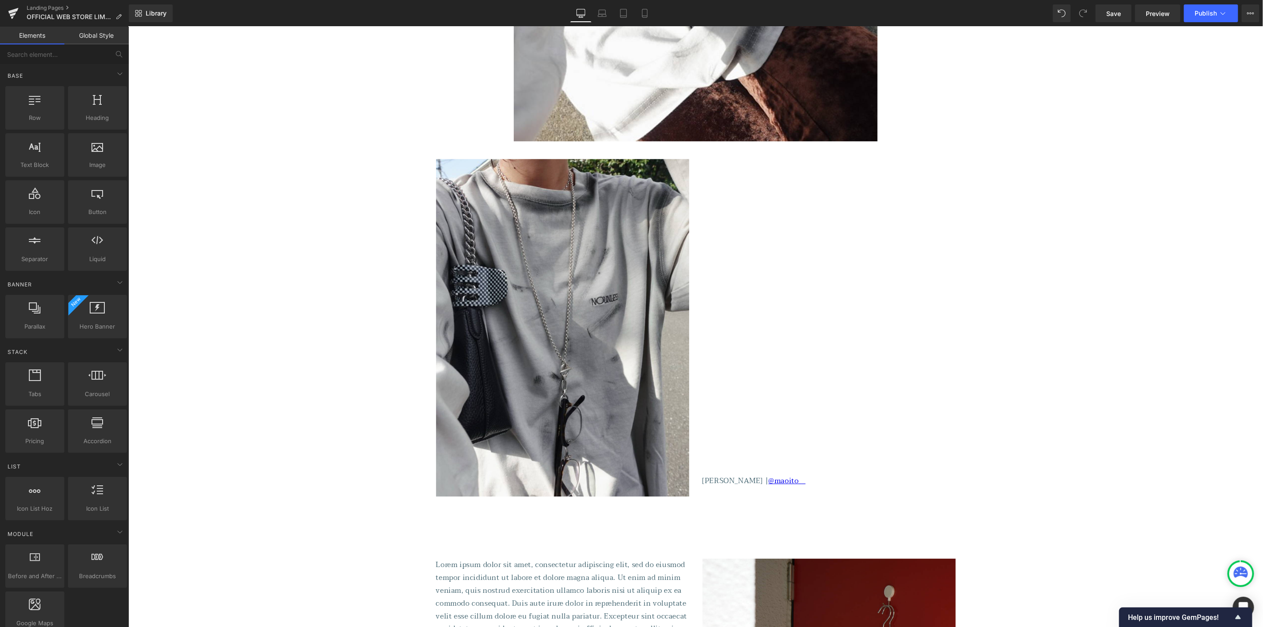
click at [782, 478] on p "[PERSON_NAME] | @maoito__" at bounding box center [828, 480] width 253 height 13
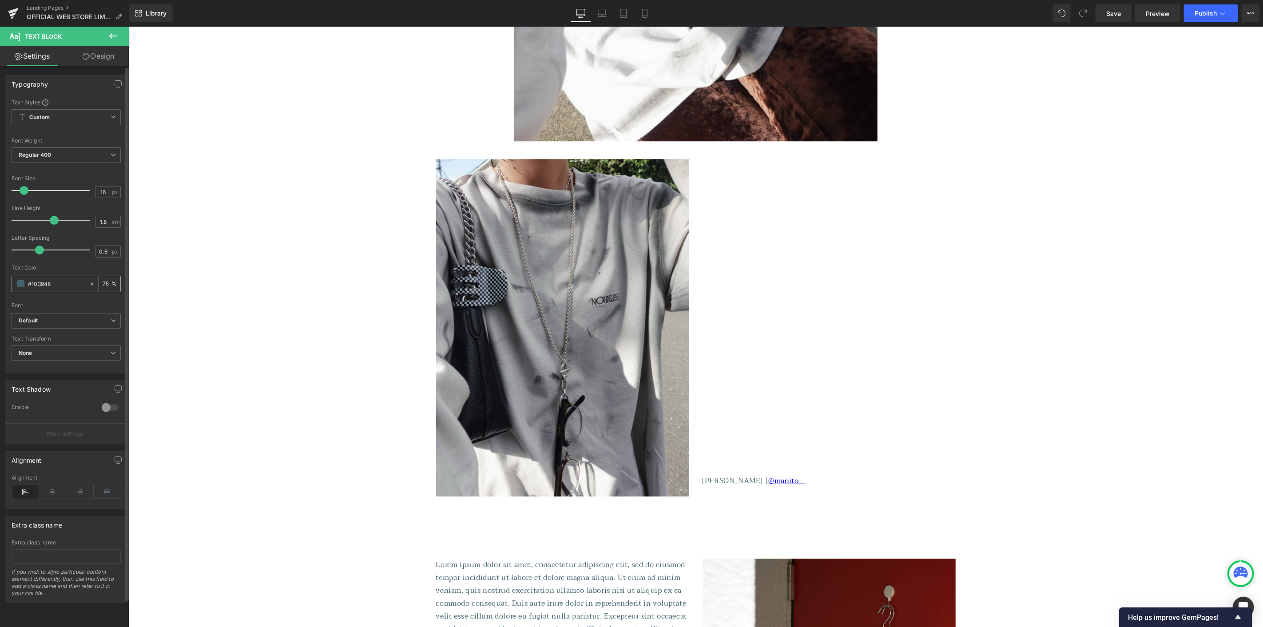
drag, startPoint x: 32, startPoint y: 283, endPoint x: 75, endPoint y: 285, distance: 43.1
click at [75, 285] on input "#103948" at bounding box center [56, 284] width 57 height 10
type input "#33"
type input "0"
type input "#333333"
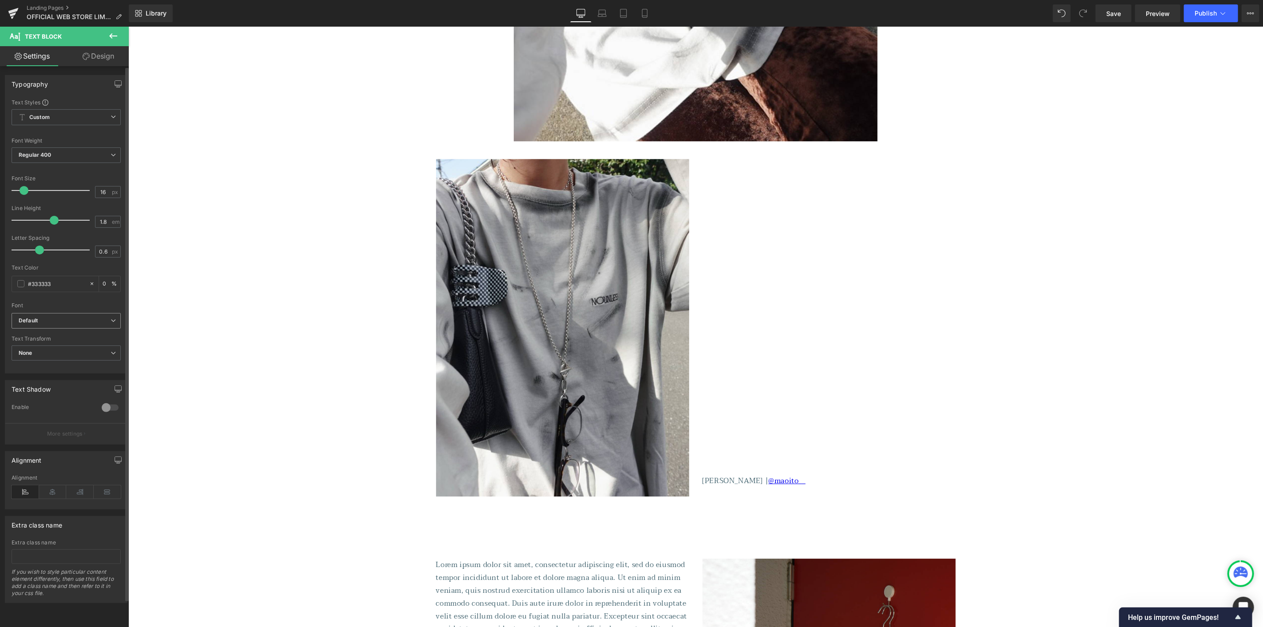
type input "100"
type input "#333333"
click at [86, 321] on b "Default" at bounding box center [65, 321] width 92 height 8
click at [60, 333] on li "Default" at bounding box center [67, 337] width 110 height 14
click at [847, 491] on link at bounding box center [846, 491] width 9 height 11
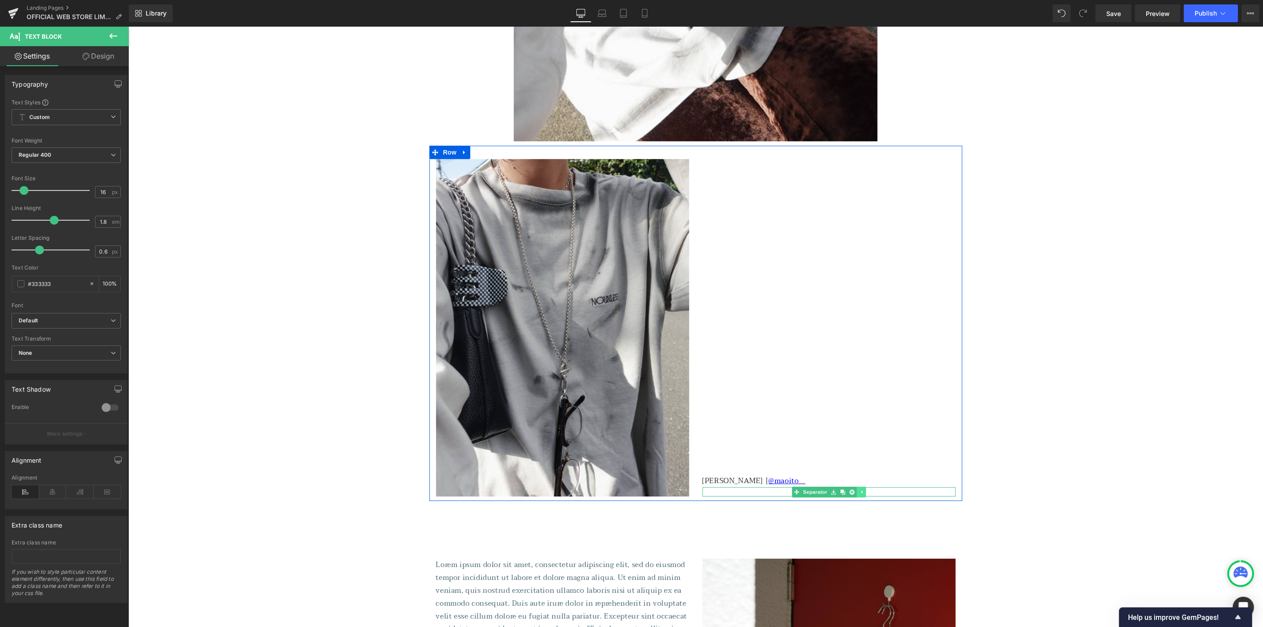
click at [849, 491] on icon at bounding box center [851, 491] width 5 height 5
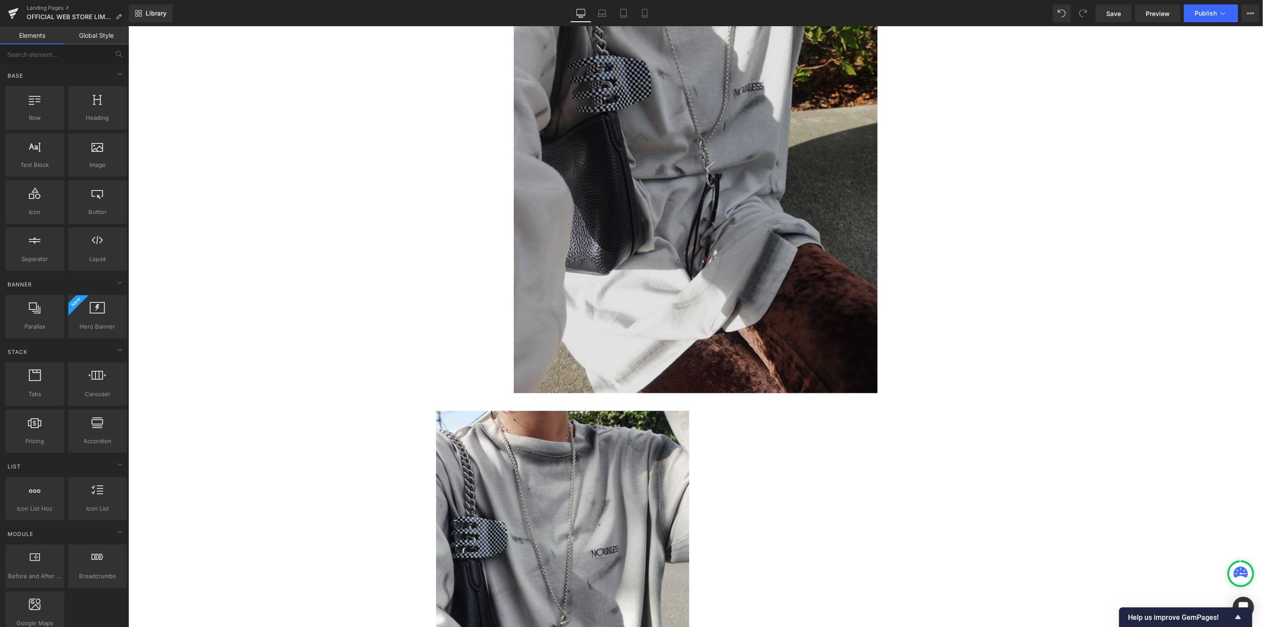
scroll to position [1655, 0]
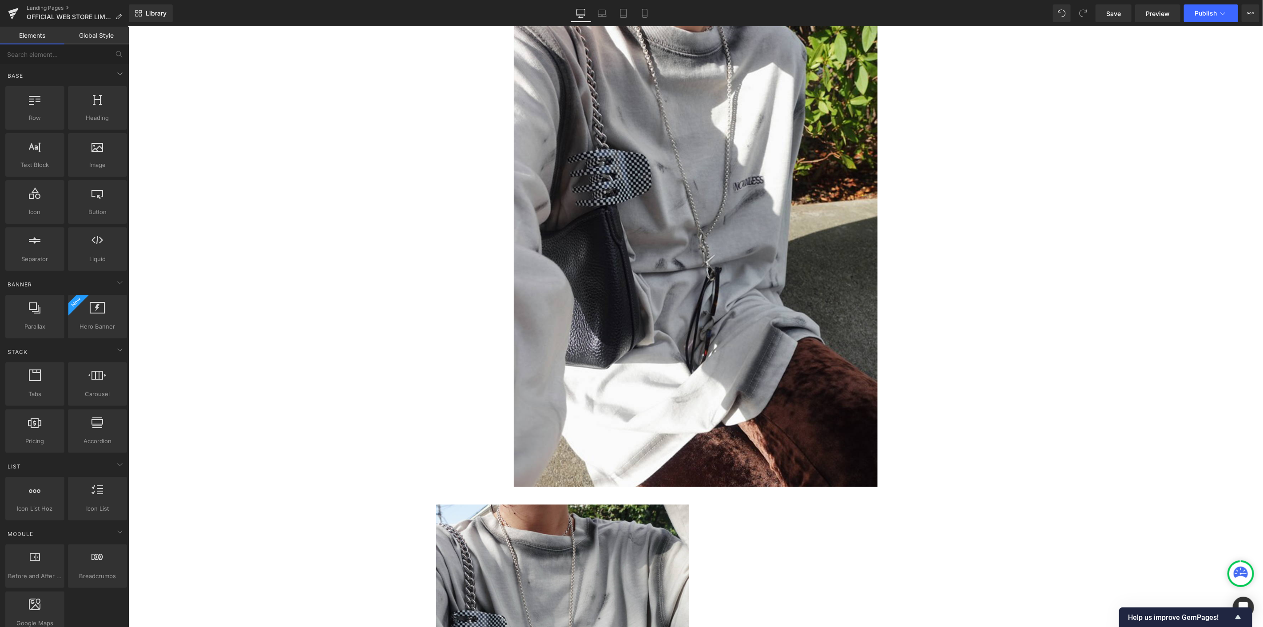
click at [734, 276] on img at bounding box center [695, 243] width 364 height 485
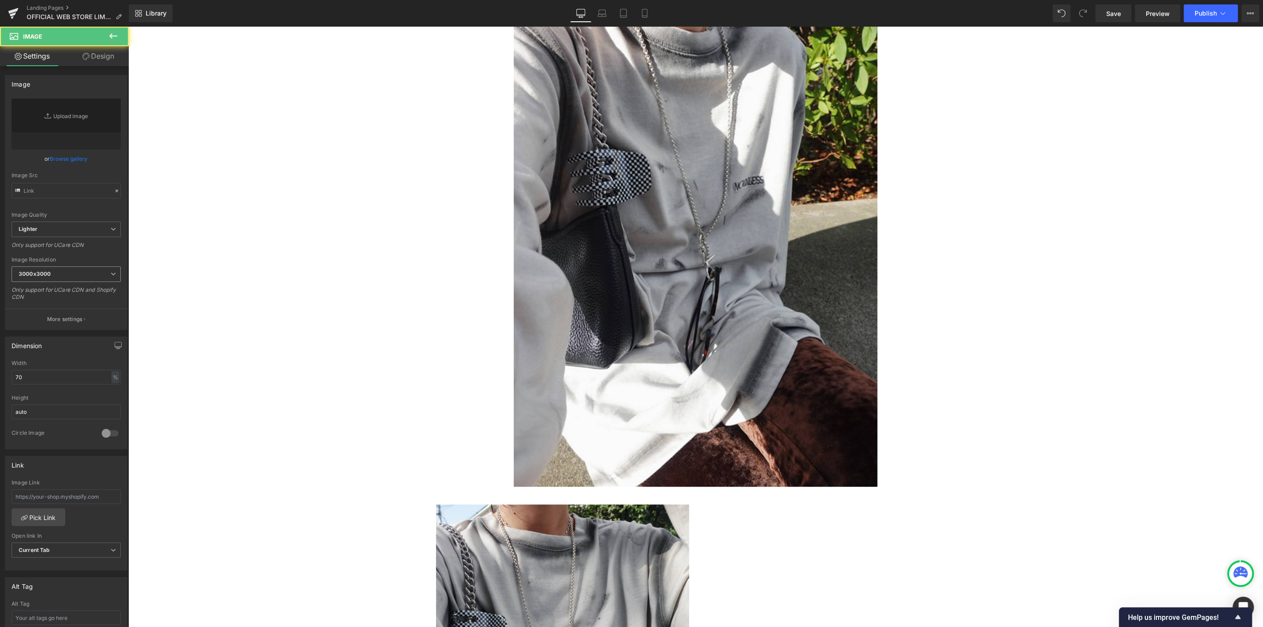
type input "[URL][DOMAIN_NAME]"
drag, startPoint x: 27, startPoint y: 375, endPoint x: 3, endPoint y: 371, distance: 24.7
click at [4, 374] on div "Dimension 70% Width 70 % % px auto Height auto 0 Circle Image" at bounding box center [66, 389] width 133 height 119
type input "50"
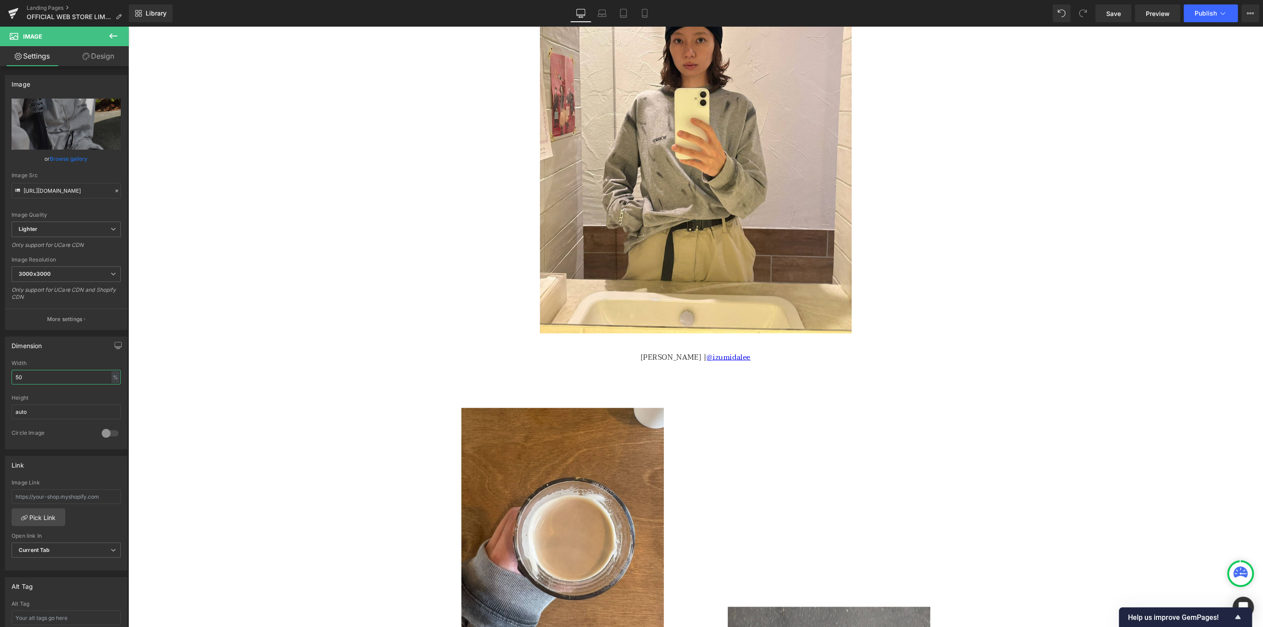
scroll to position [372, 0]
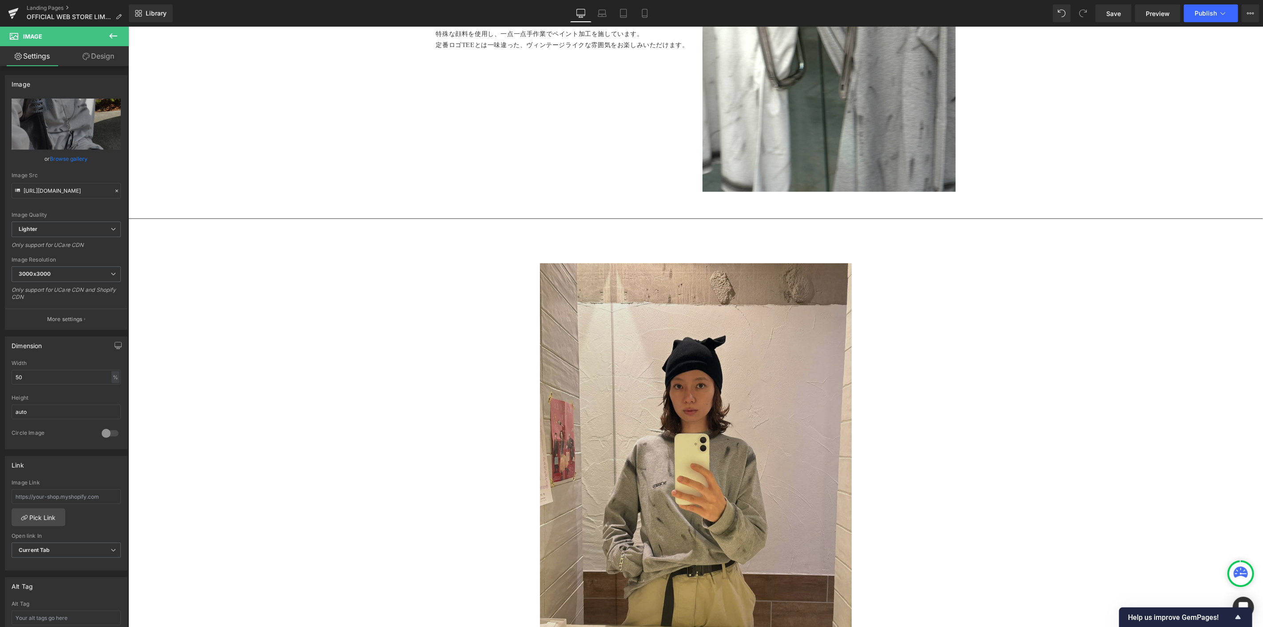
click at [701, 345] on img at bounding box center [695, 471] width 312 height 416
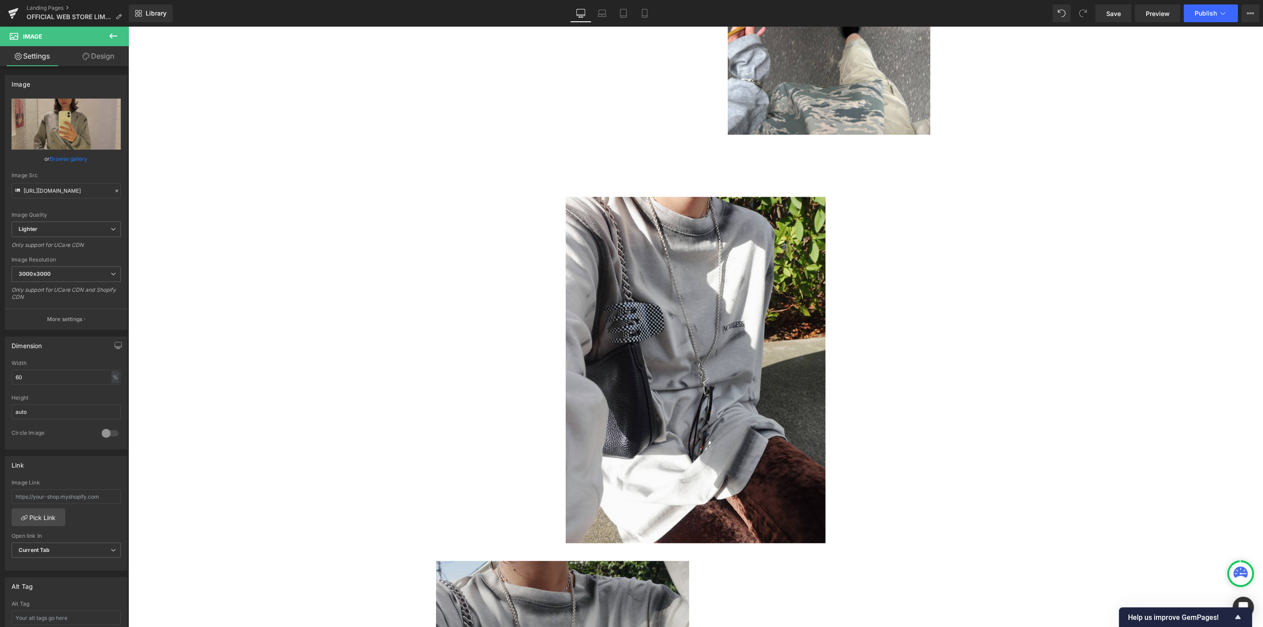
scroll to position [1605, 0]
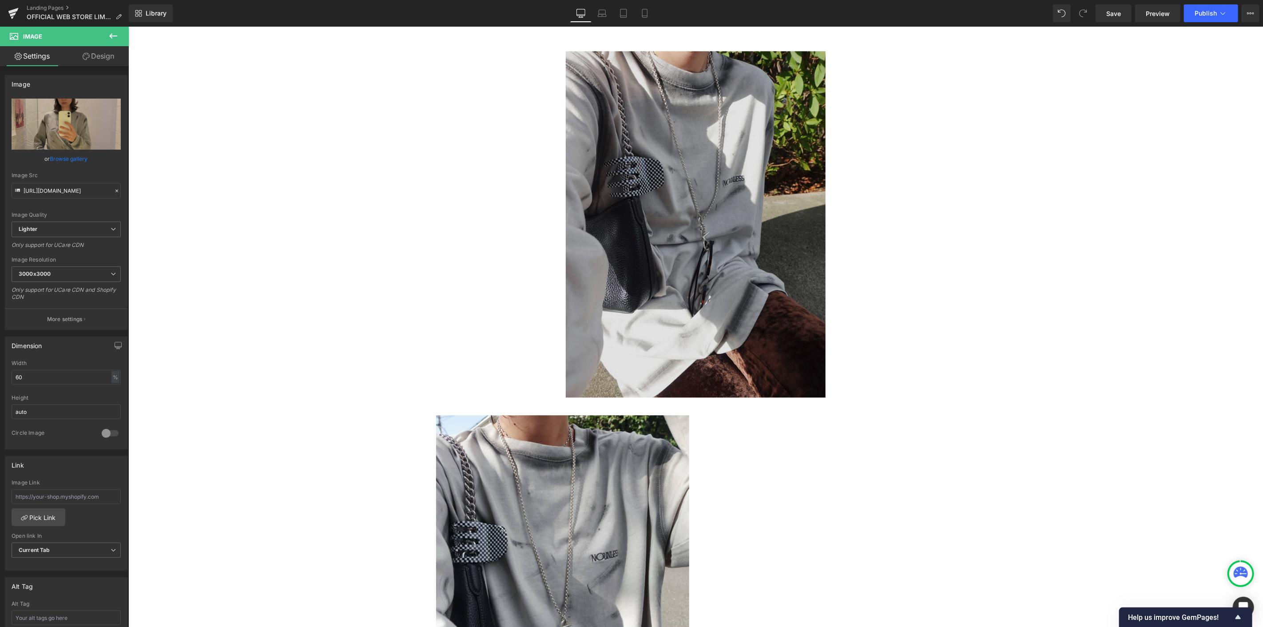
click at [641, 278] on img at bounding box center [695, 224] width 260 height 346
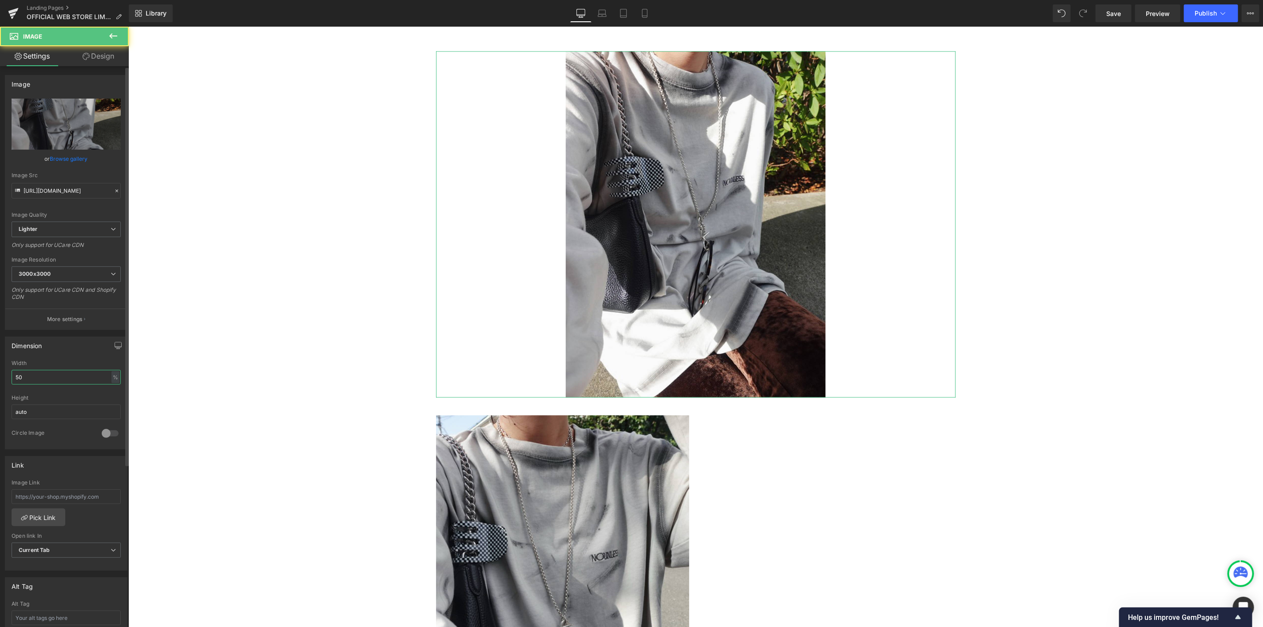
drag, startPoint x: 45, startPoint y: 376, endPoint x: 0, endPoint y: 378, distance: 44.9
click at [0, 378] on div "Dimension 50% Width 50 % % px auto Height auto 0 Circle Image" at bounding box center [66, 389] width 133 height 119
type input "60"
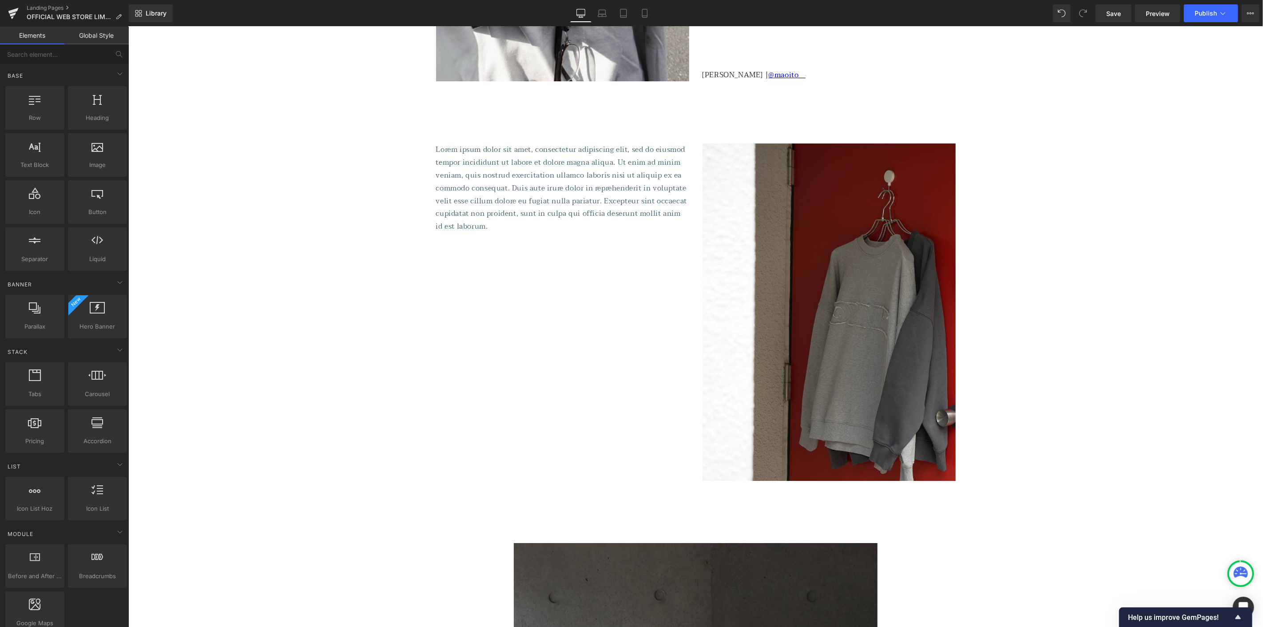
scroll to position [2345, 0]
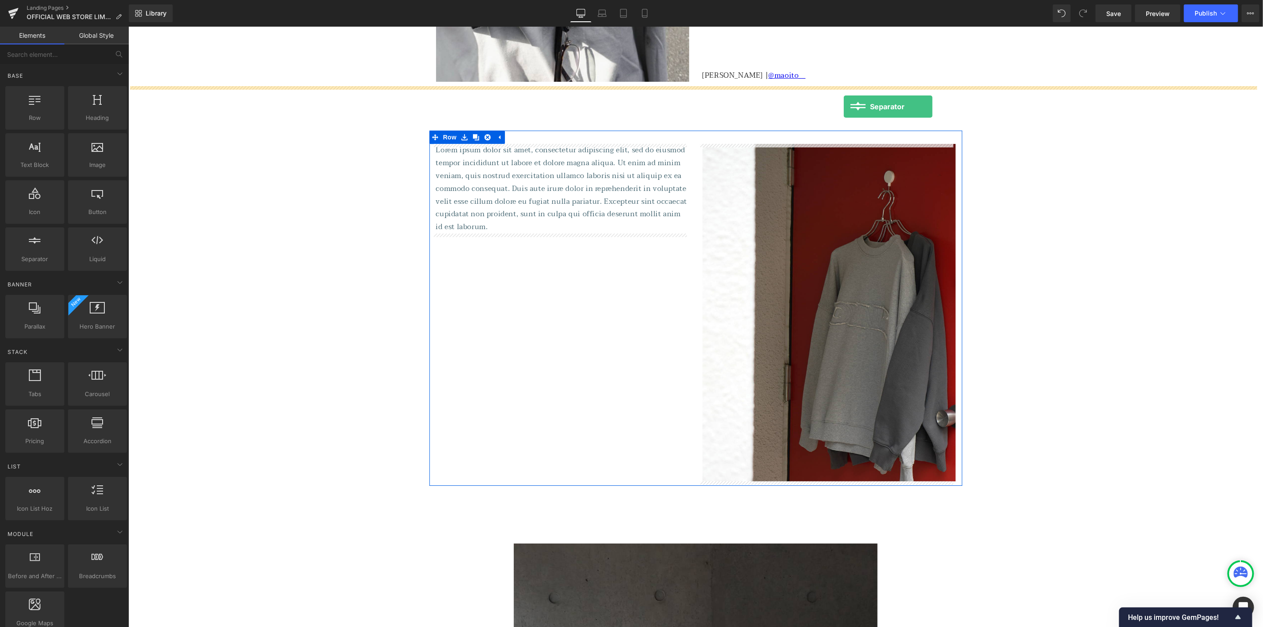
drag, startPoint x: 253, startPoint y: 264, endPoint x: 843, endPoint y: 106, distance: 611.2
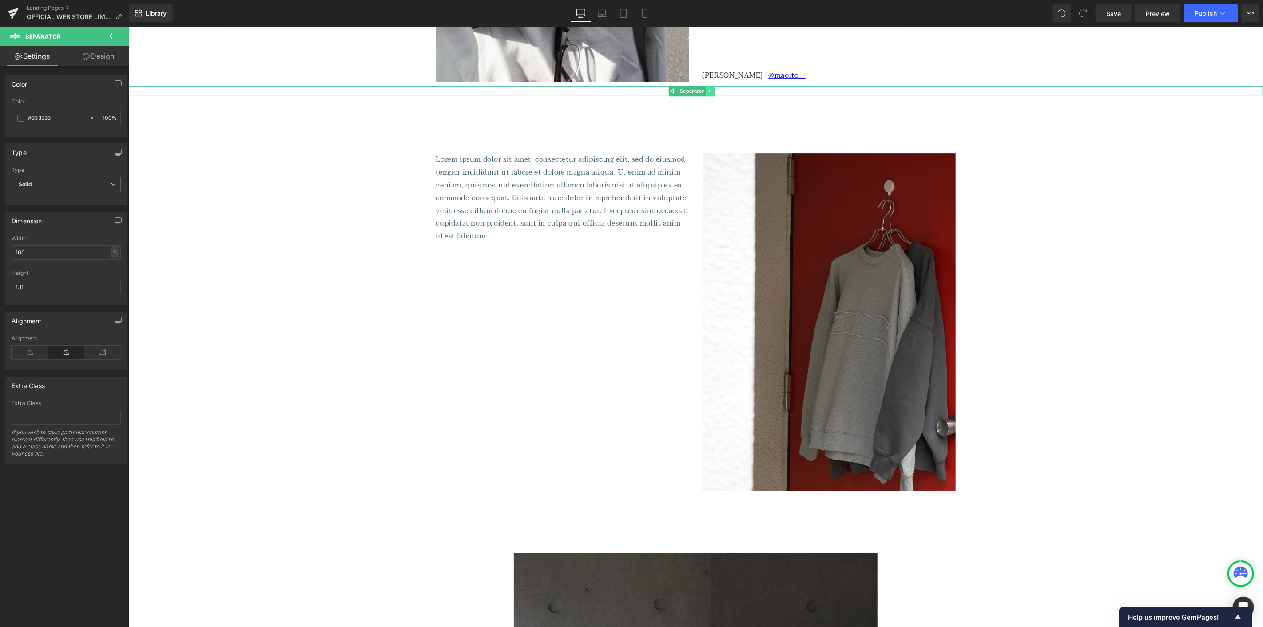
click at [713, 88] on link at bounding box center [709, 90] width 9 height 11
click at [705, 91] on icon at bounding box center [705, 90] width 5 height 5
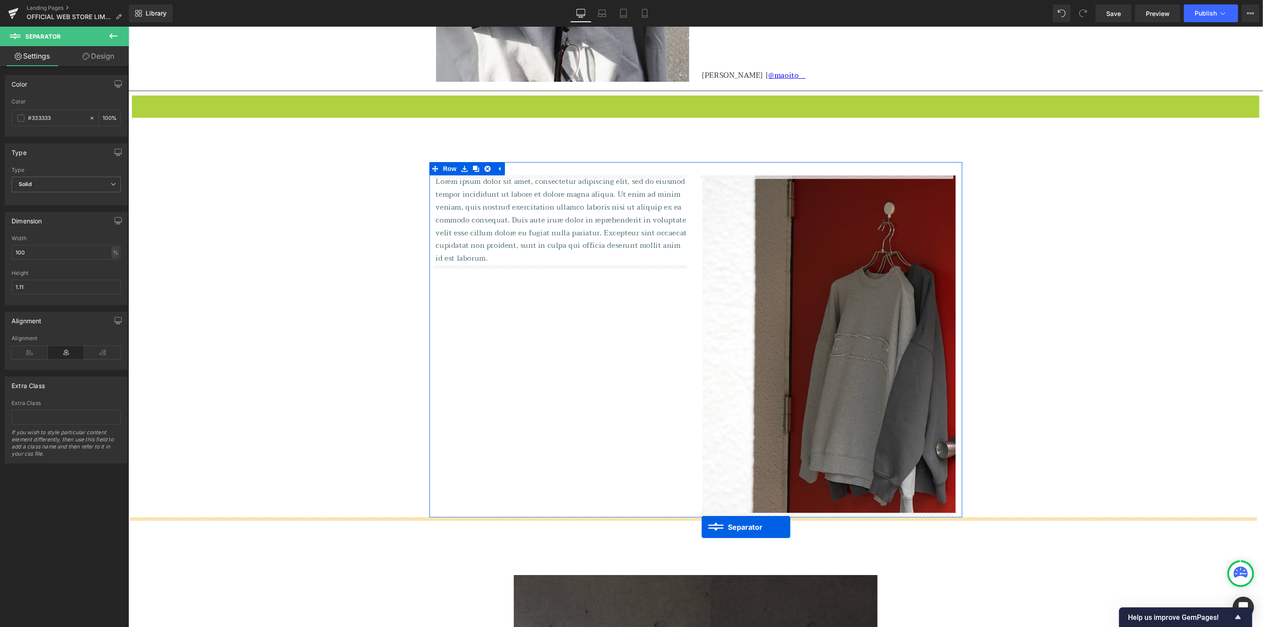
drag, startPoint x: 673, startPoint y: 98, endPoint x: 701, endPoint y: 526, distance: 429.3
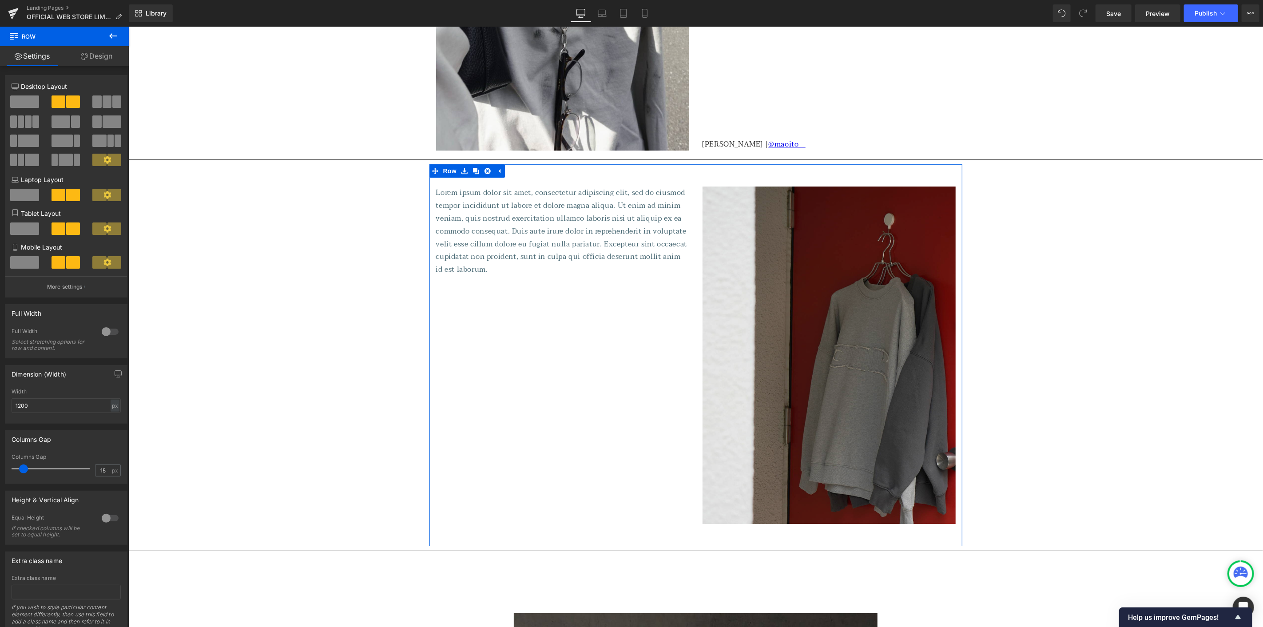
scroll to position [2368, 0]
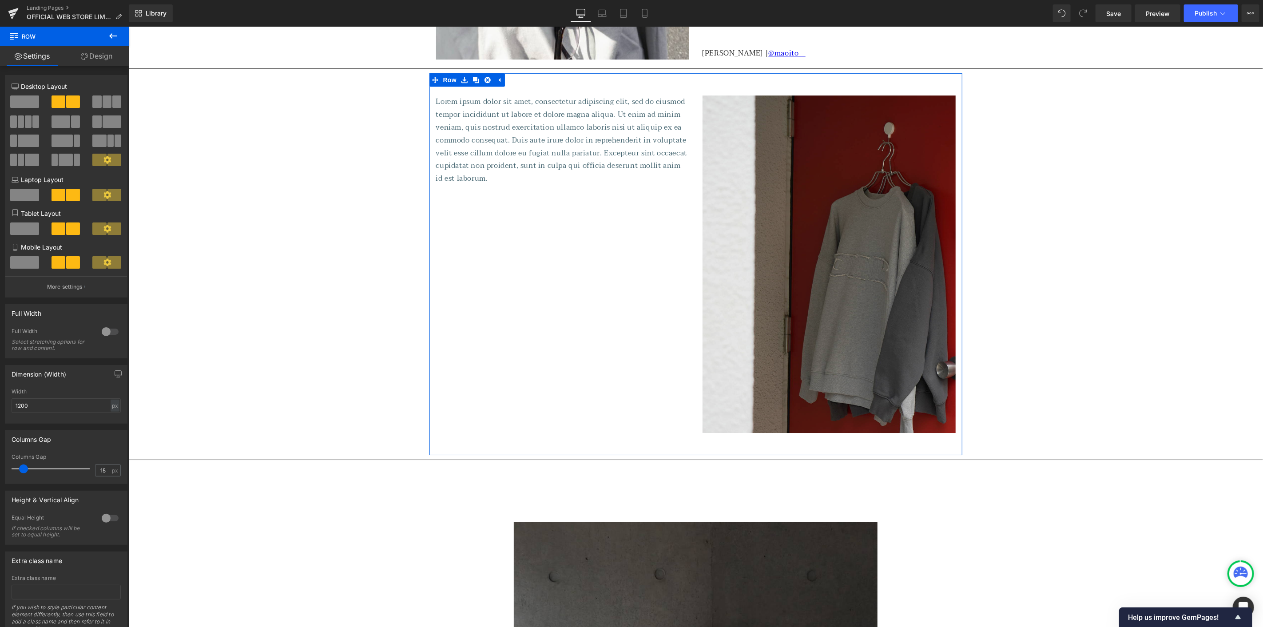
click at [807, 224] on img at bounding box center [828, 263] width 253 height 337
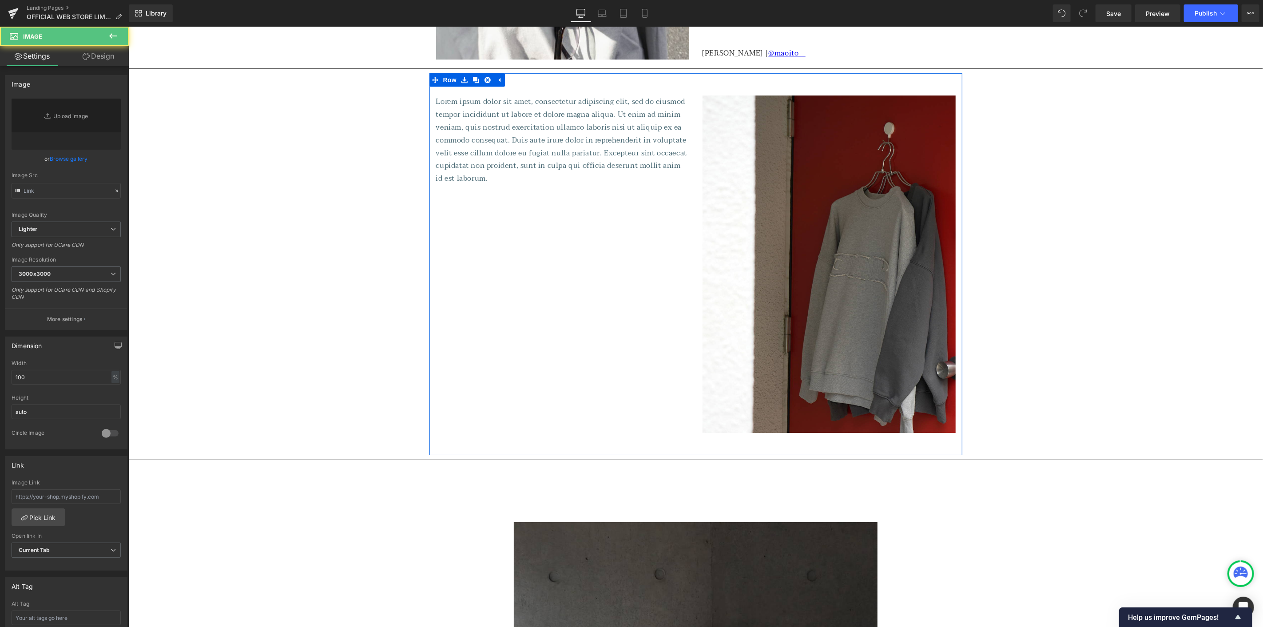
type input "[URL][DOMAIN_NAME]"
click at [539, 135] on span at bounding box center [537, 140] width 9 height 11
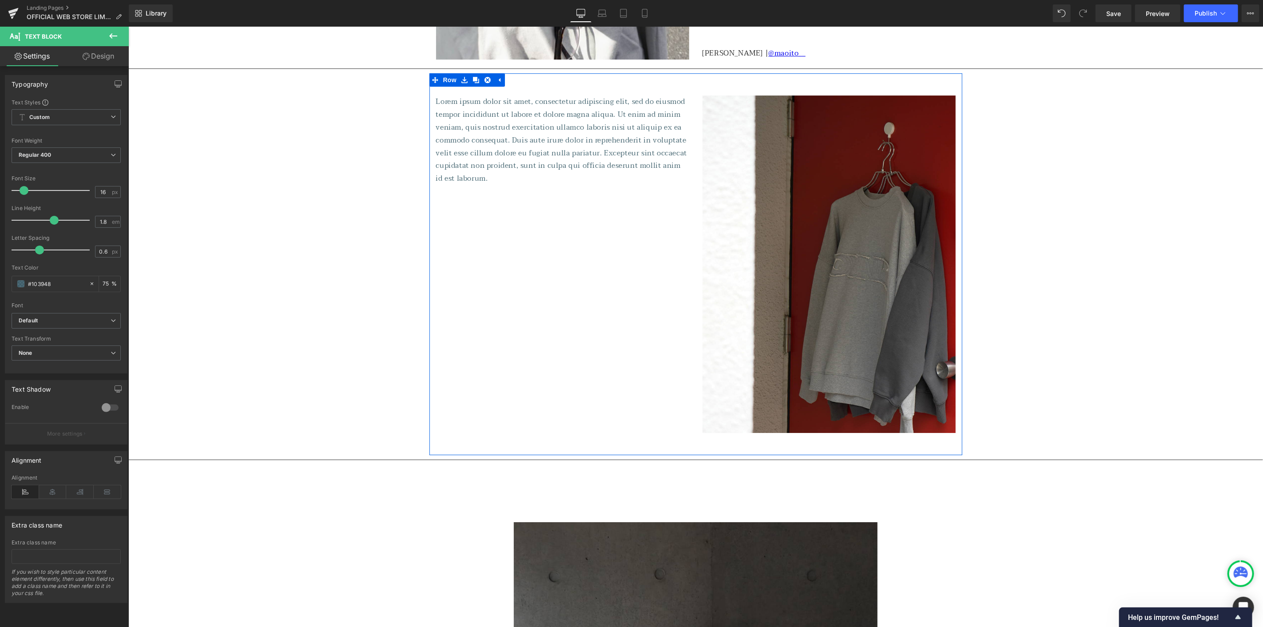
click at [641, 197] on div "Lorem ipsum dolor sit amet, consectetur adipiscing elit, sed do eiusmod tempor …" at bounding box center [695, 264] width 533 height 382
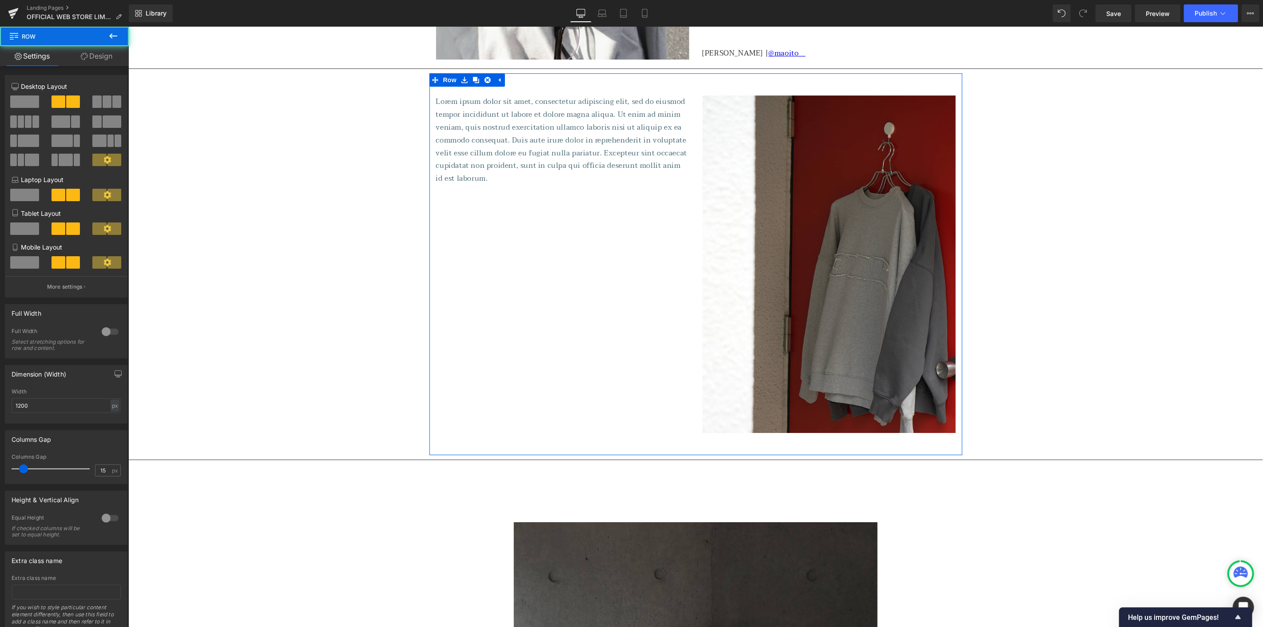
click at [635, 176] on p "Lorem ipsum dolor sit amet, consectetur adipiscing elit, sed do eiusmod tempor …" at bounding box center [562, 140] width 253 height 90
click at [637, 173] on p "Lorem ipsum dolor sit amet, consectetur adipiscing elit, sed do eiusmod tempor …" at bounding box center [562, 140] width 253 height 90
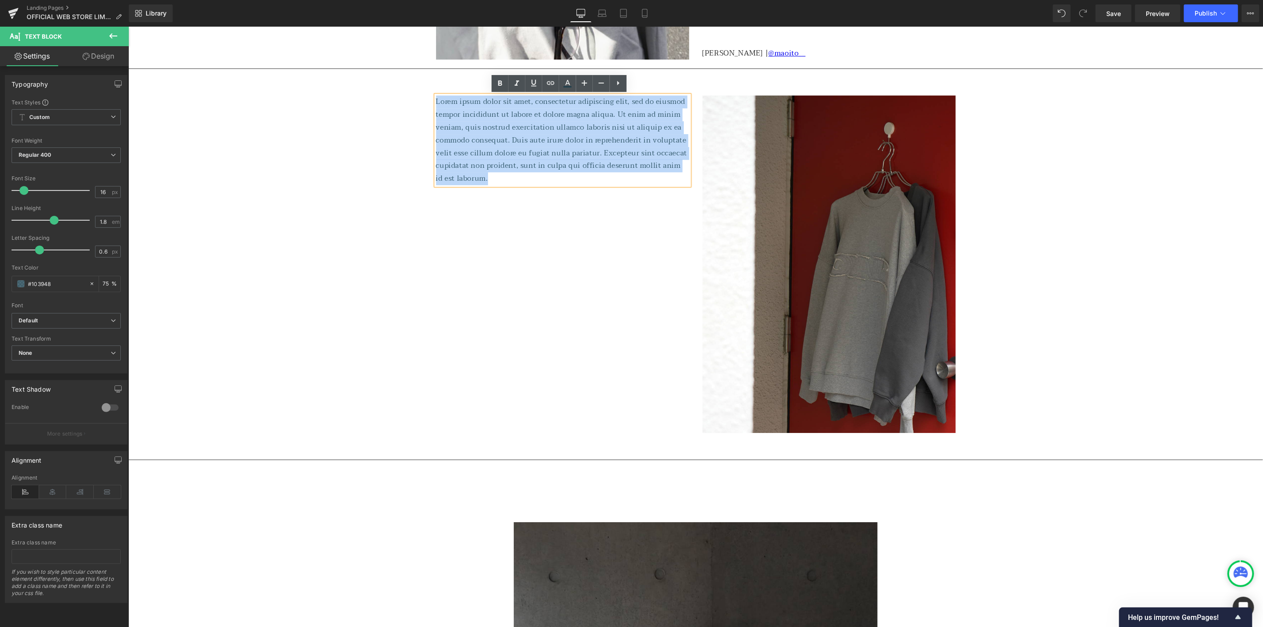
drag, startPoint x: 641, startPoint y: 177, endPoint x: 372, endPoint y: 83, distance: 284.2
click at [372, 83] on div "OFFICIAL WEB STORE LIMITED ITEM Heading Row 60px Separator NOUNLESS LIKE DIRTY …" at bounding box center [695, 438] width 1134 height 5449
paste div
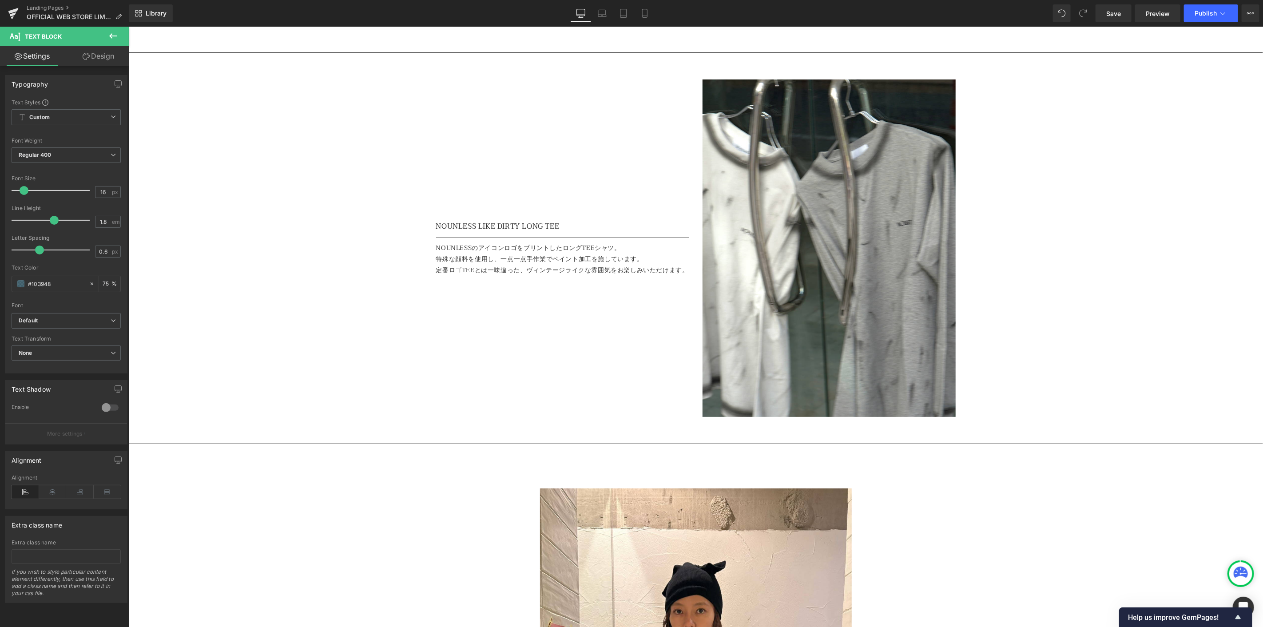
scroll to position [99, 0]
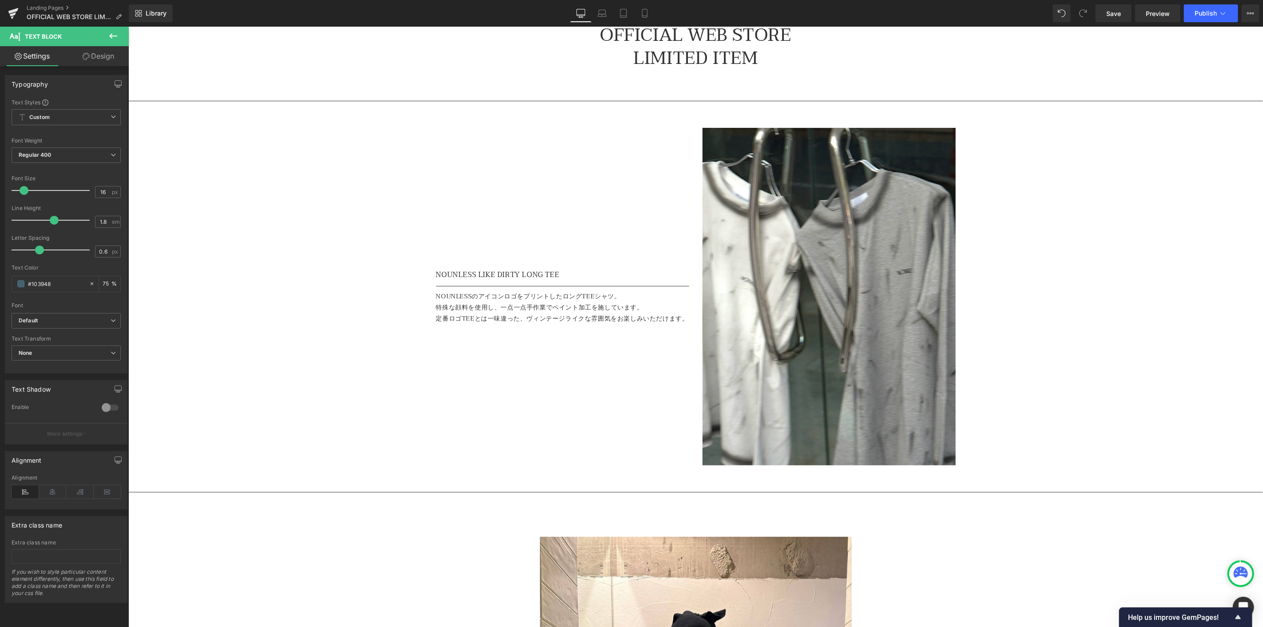
click at [512, 266] on div "NOUNLESS LIKE DIRTY LONG TEE Text Block Separator NOUNLESSのアイコンロゴをプリントしたロングTEEシ…" at bounding box center [562, 295] width 266 height 337
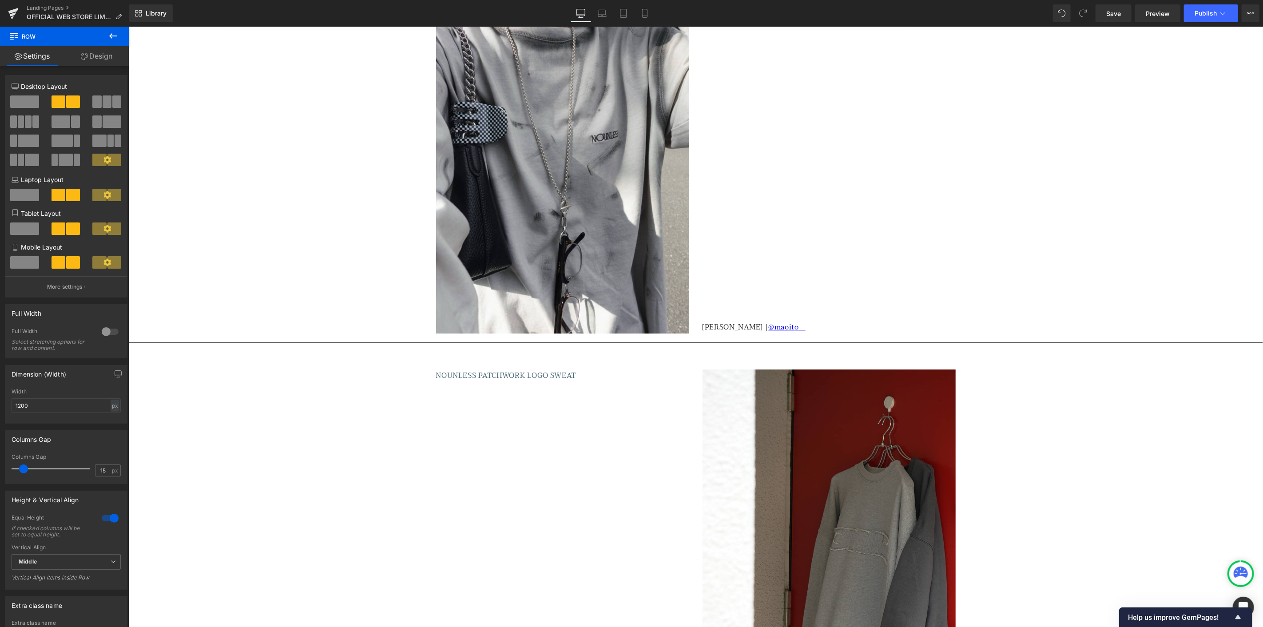
scroll to position [2269, 0]
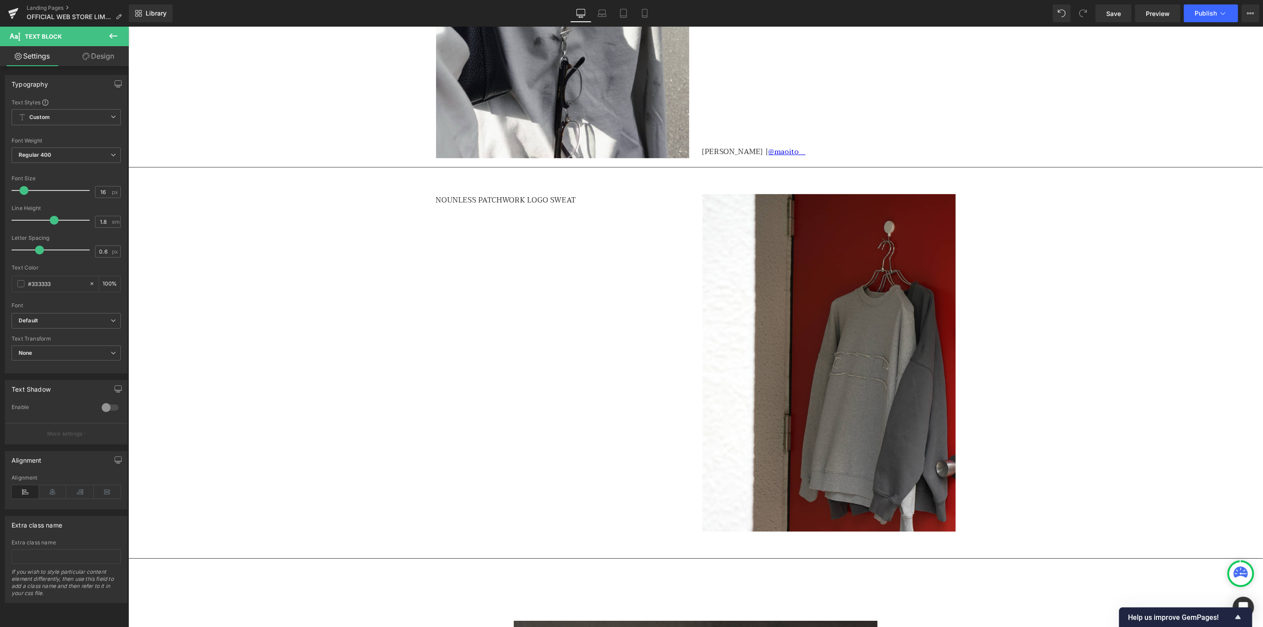
click at [120, 37] on button at bounding box center [113, 37] width 31 height 20
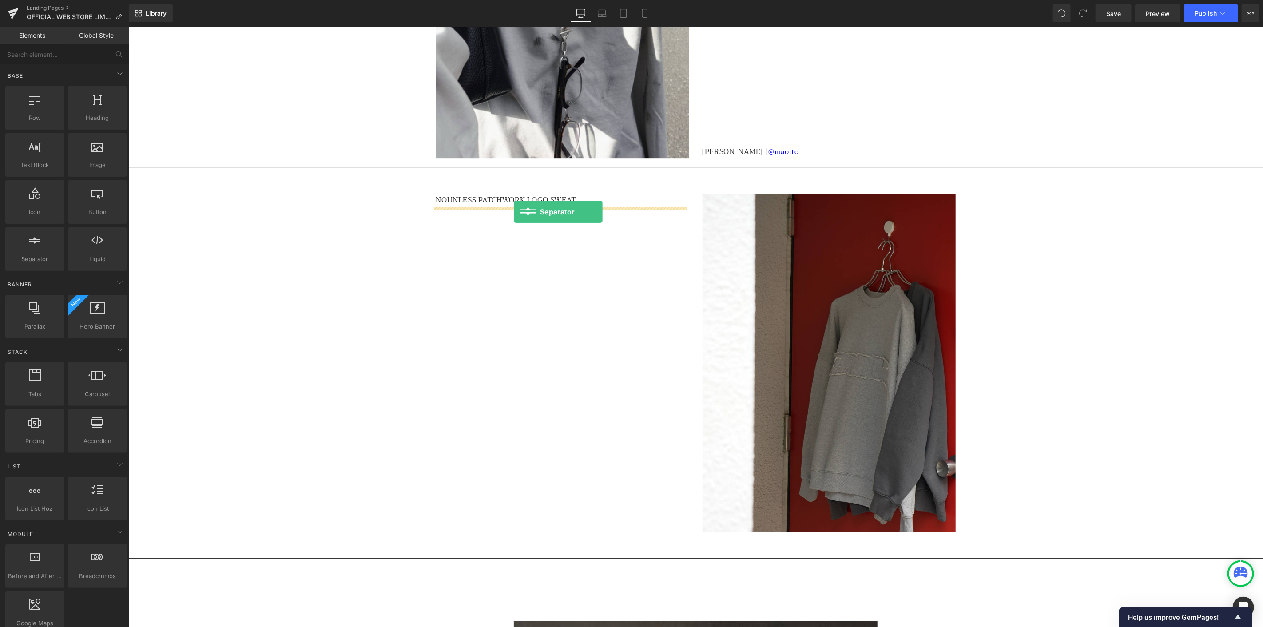
drag, startPoint x: 253, startPoint y: 289, endPoint x: 513, endPoint y: 211, distance: 271.4
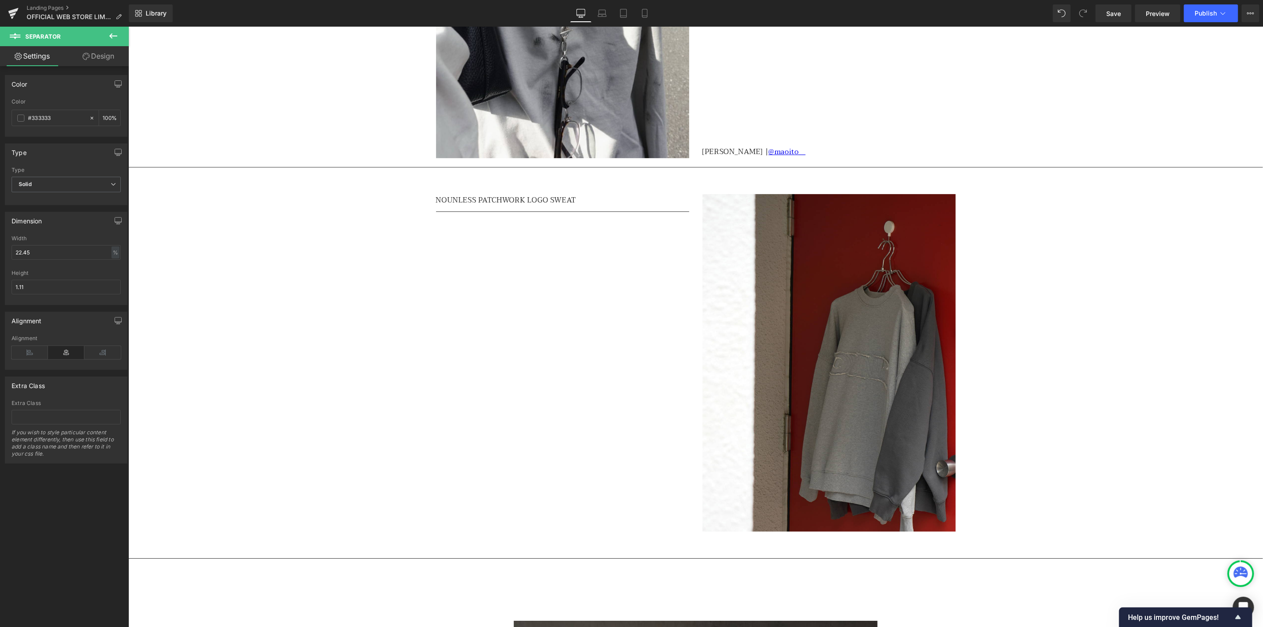
click at [116, 37] on icon at bounding box center [113, 36] width 11 height 11
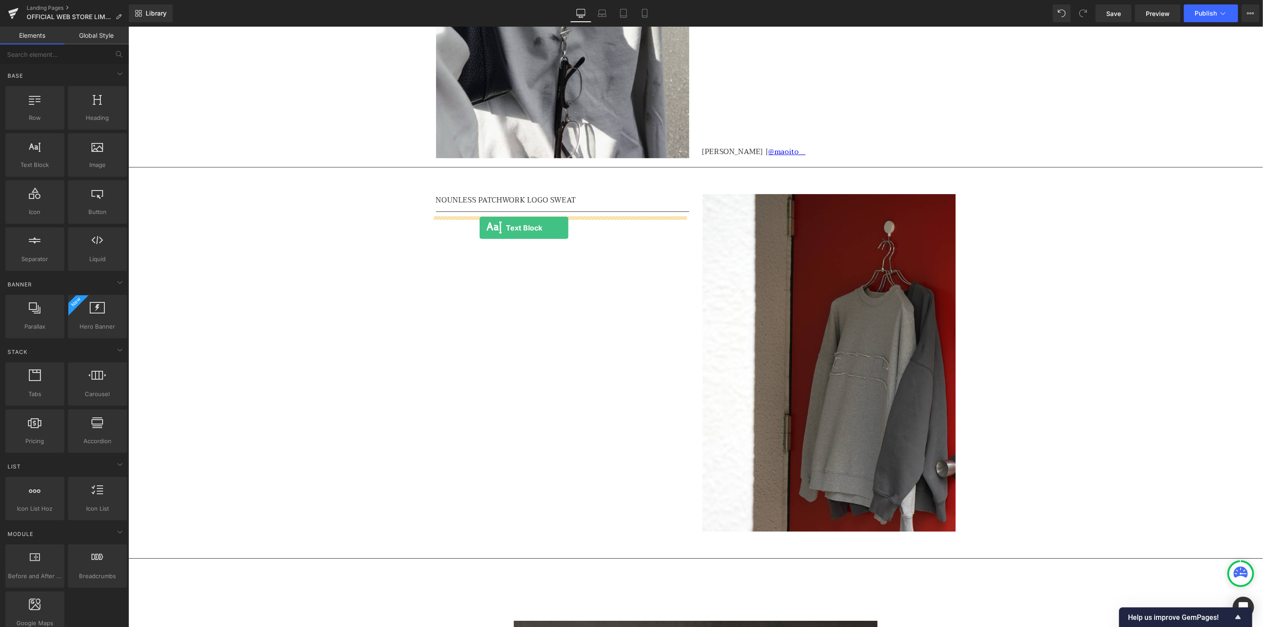
drag, startPoint x: 175, startPoint y: 185, endPoint x: 479, endPoint y: 227, distance: 307.1
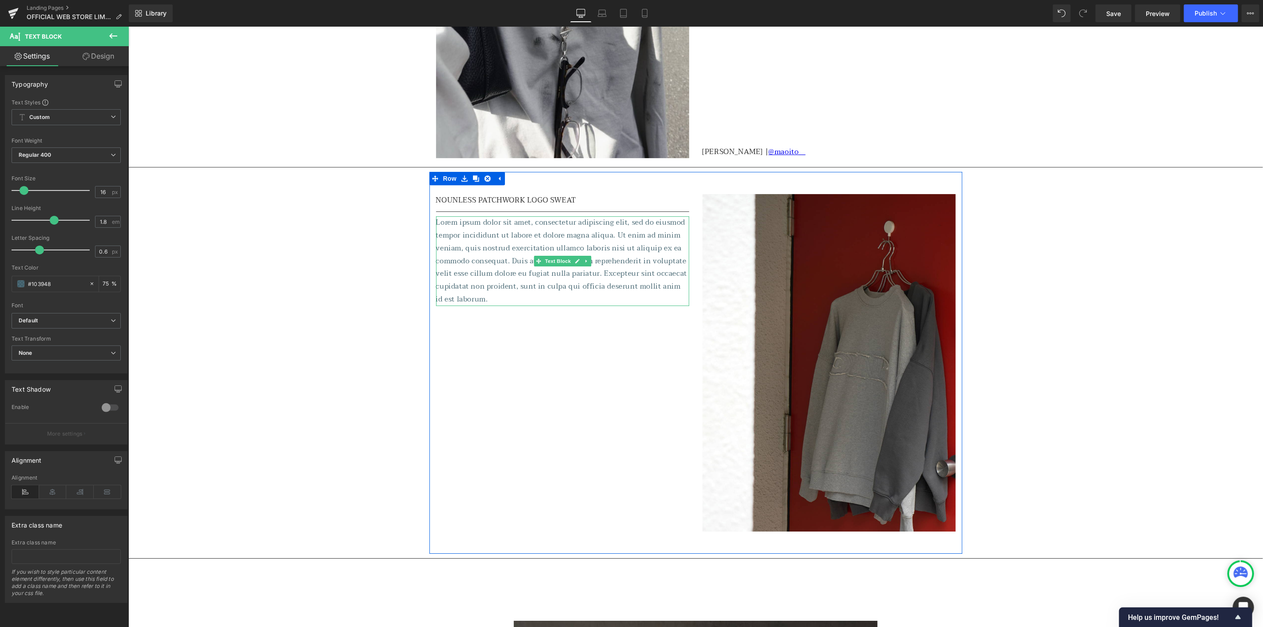
click at [455, 269] on p "Lorem ipsum dolor sit amet, consectetur adipiscing elit, sed do eiusmod tempor …" at bounding box center [562, 261] width 253 height 90
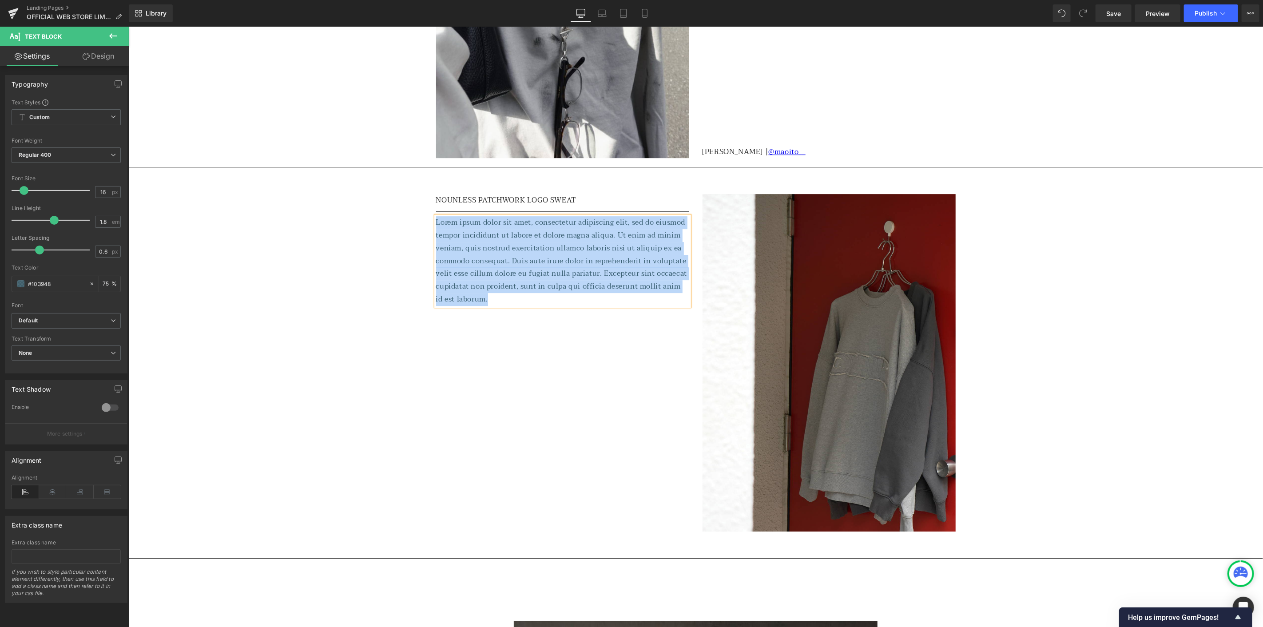
paste div
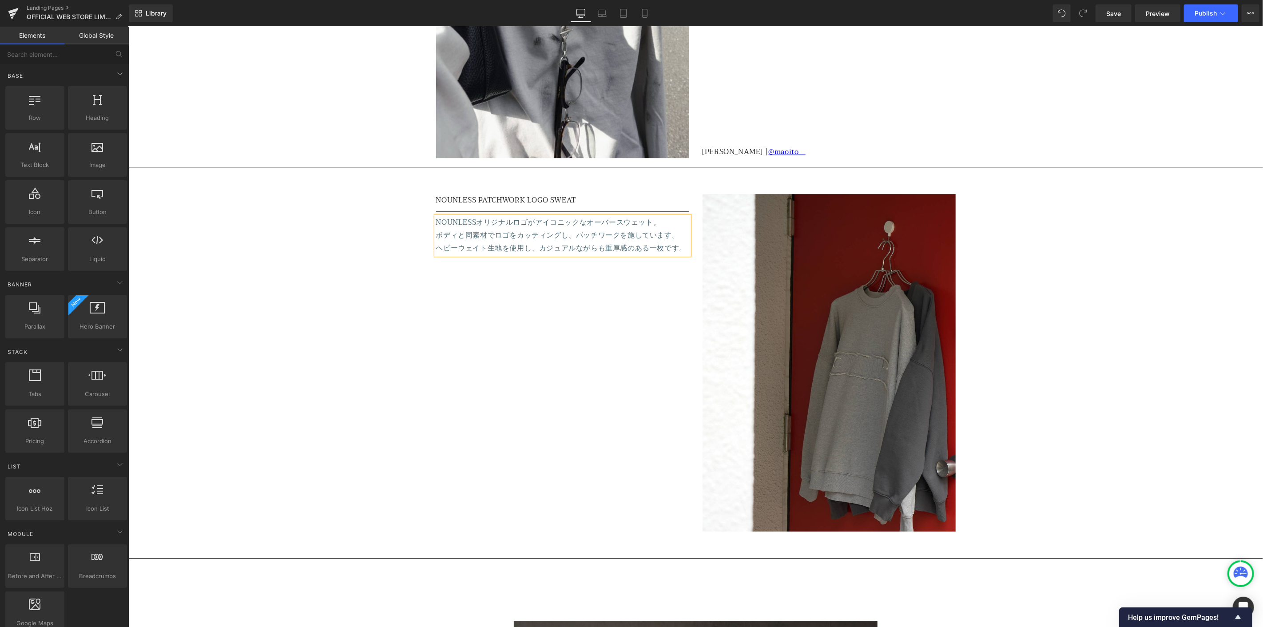
click at [358, 239] on div "OFFICIAL WEB STORE LIMITED ITEM Heading Row 60px Separator NOUNLESS LIKE DIRTY …" at bounding box center [695, 537] width 1134 height 5449
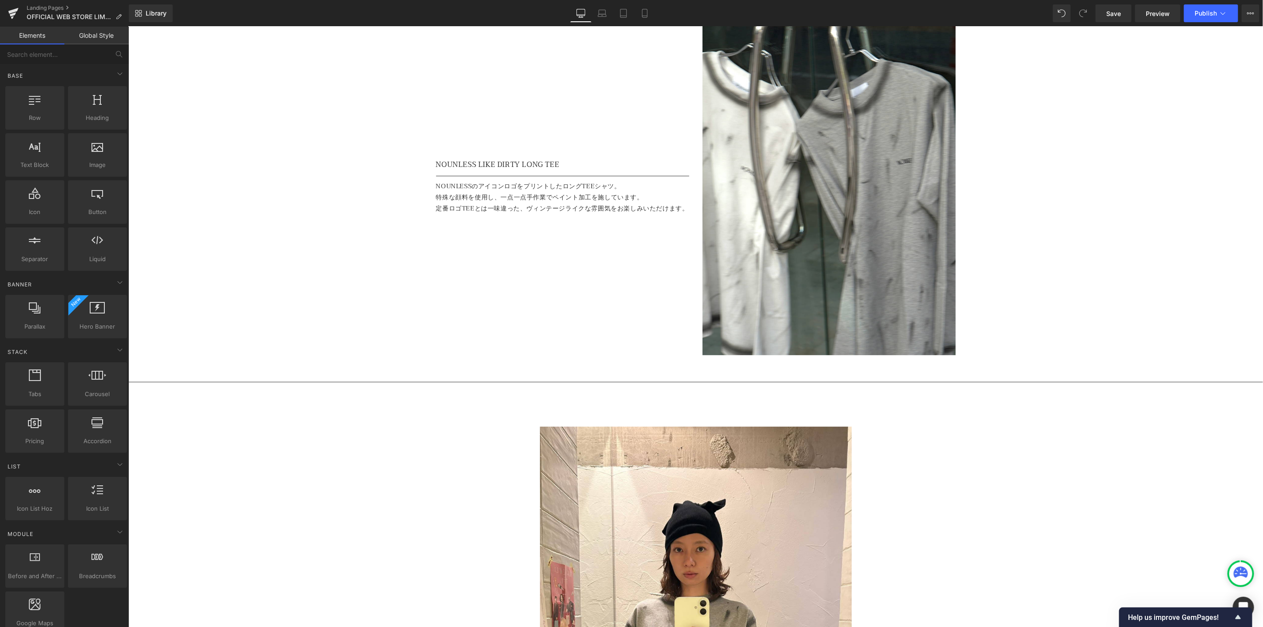
scroll to position [49, 0]
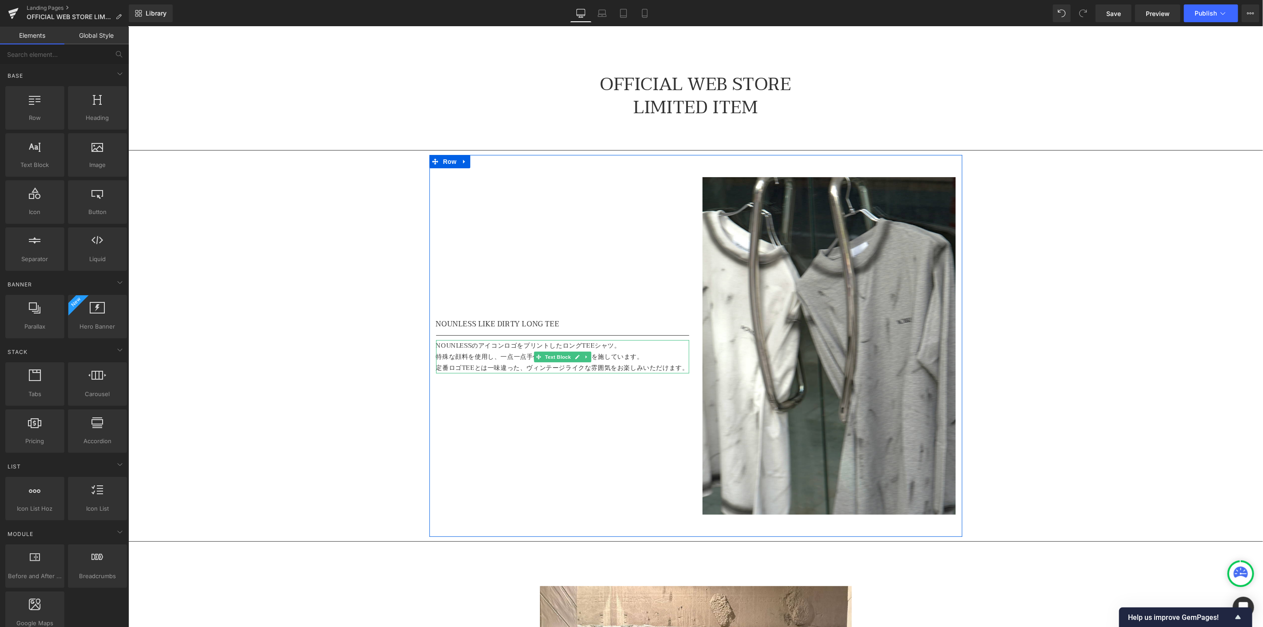
click at [504, 351] on p "特殊な顔料を使用し、一点一点手作業でペイント加工を施しています。" at bounding box center [562, 356] width 253 height 11
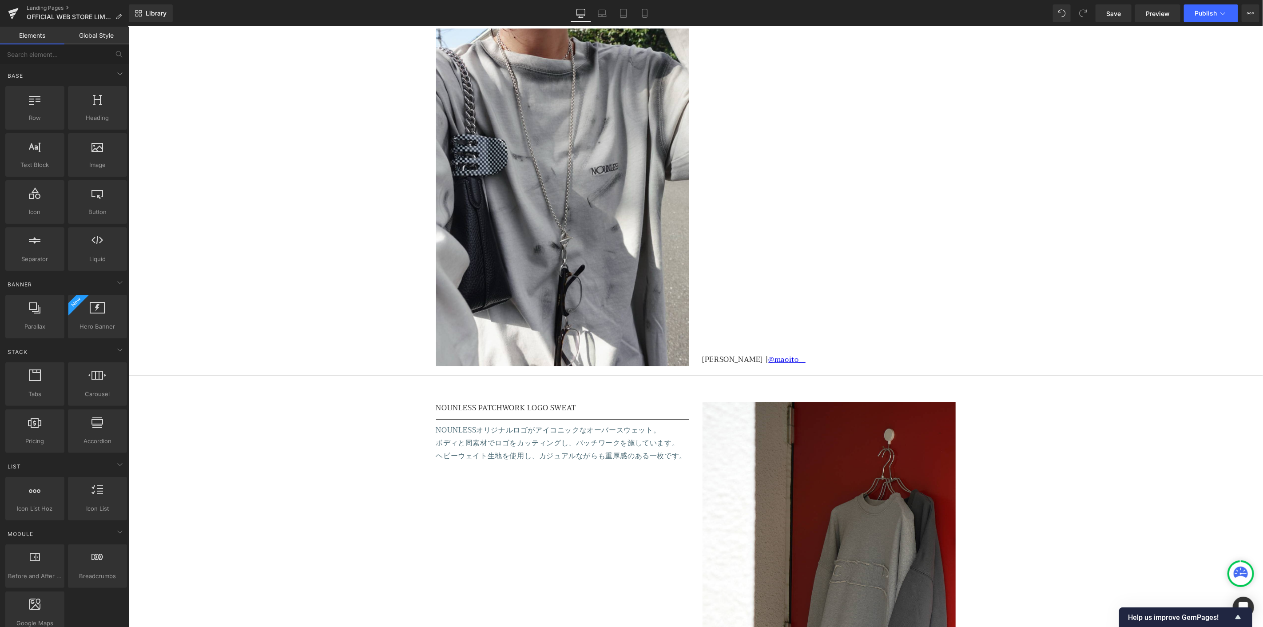
scroll to position [2269, 0]
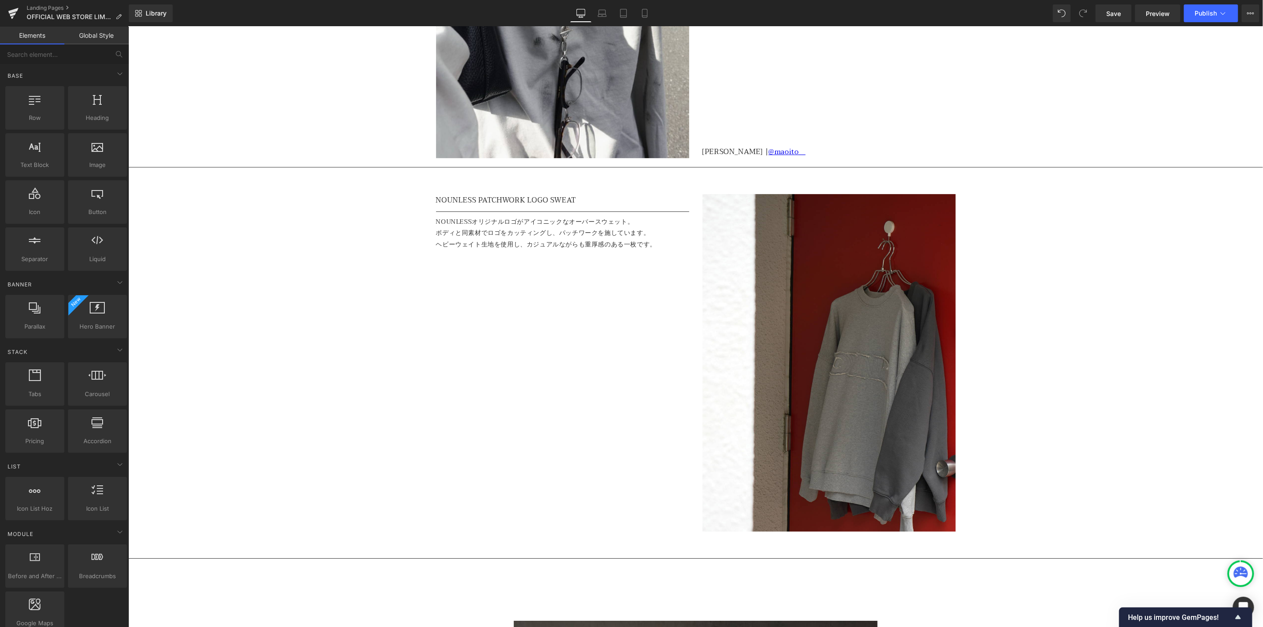
click at [389, 300] on div "OFFICIAL WEB STORE LIMITED ITEM Heading Row 60px Separator NOUNLESS LIKE DIRTY …" at bounding box center [695, 537] width 1134 height 5449
click at [444, 181] on span "Row" at bounding box center [449, 177] width 18 height 13
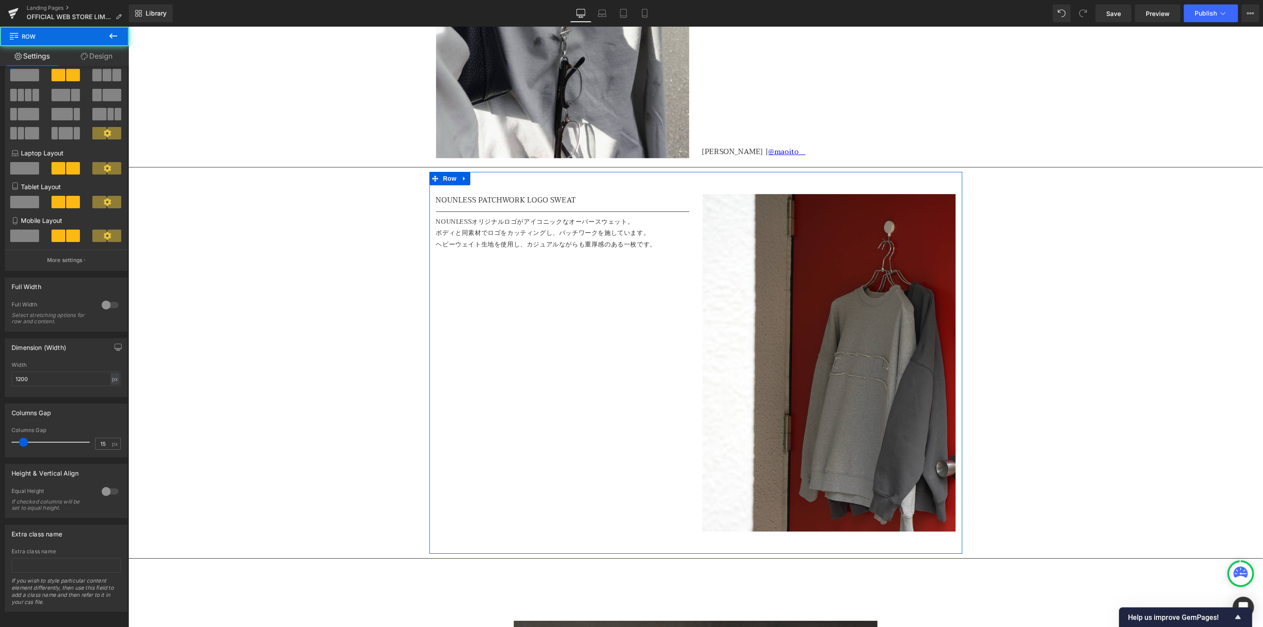
scroll to position [41, 0]
click at [101, 481] on div at bounding box center [109, 488] width 21 height 14
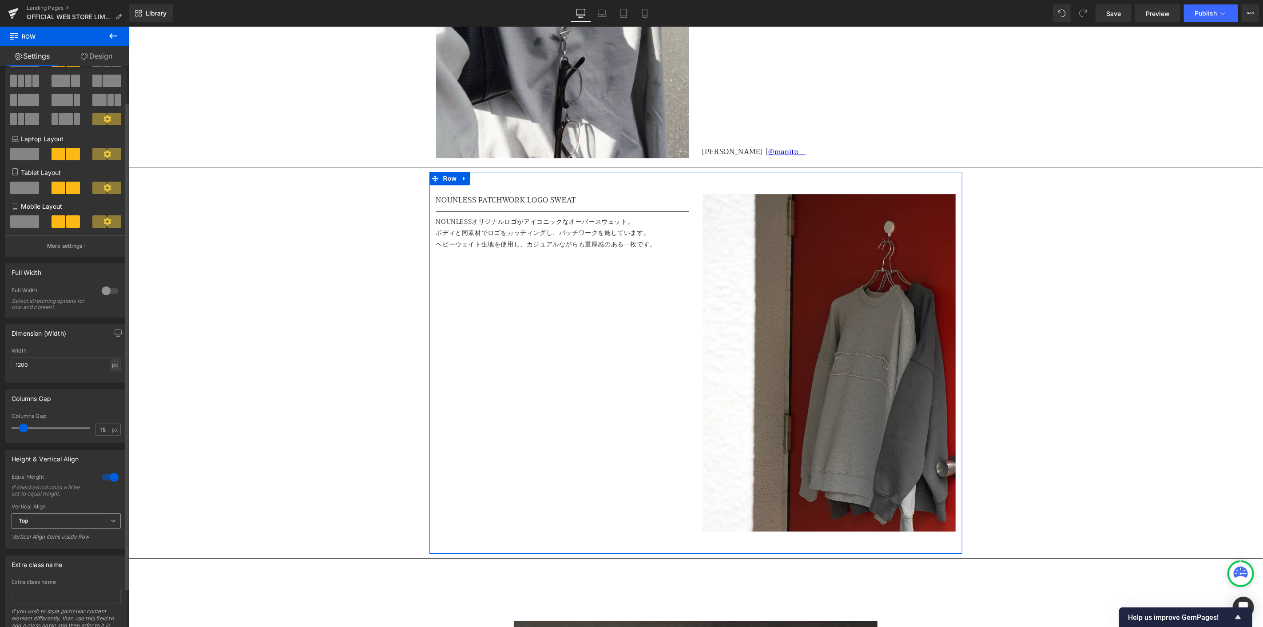
click at [83, 528] on span "Top" at bounding box center [66, 521] width 109 height 16
drag, startPoint x: 54, startPoint y: 556, endPoint x: 31, endPoint y: 489, distance: 70.9
click at [54, 556] on li "Middle" at bounding box center [65, 549] width 106 height 13
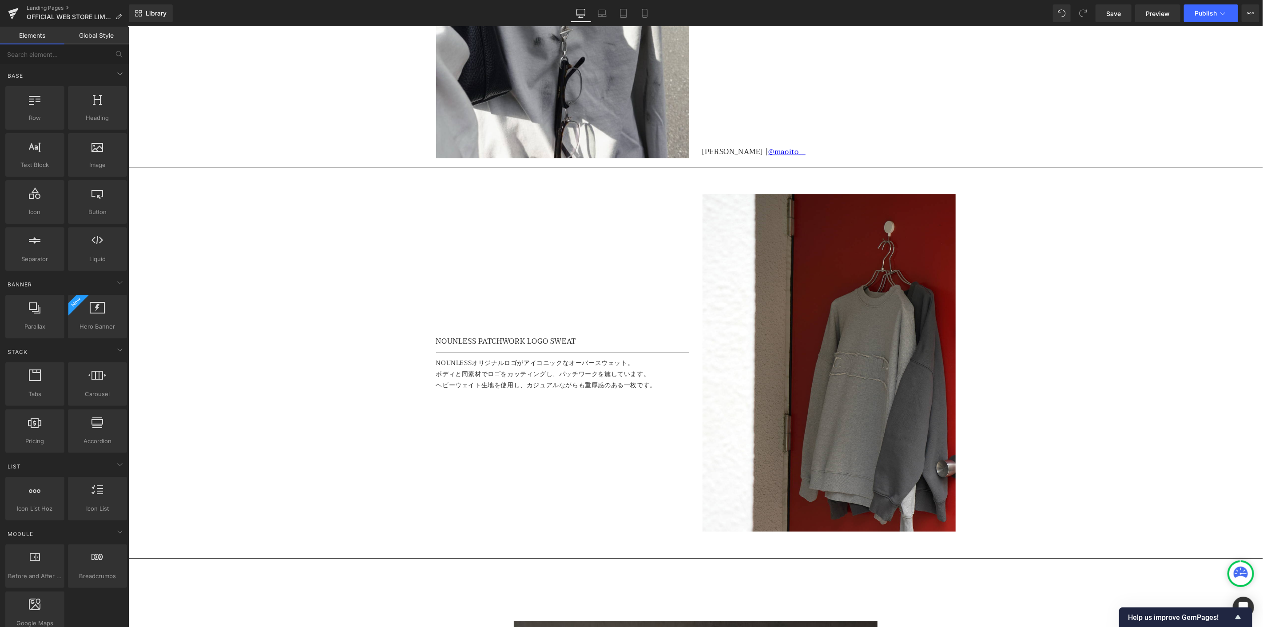
click at [400, 342] on div "OFFICIAL WEB STORE LIMITED ITEM Heading Row 60px Separator NOUNLESS LIKE DIRTY …" at bounding box center [695, 537] width 1134 height 5449
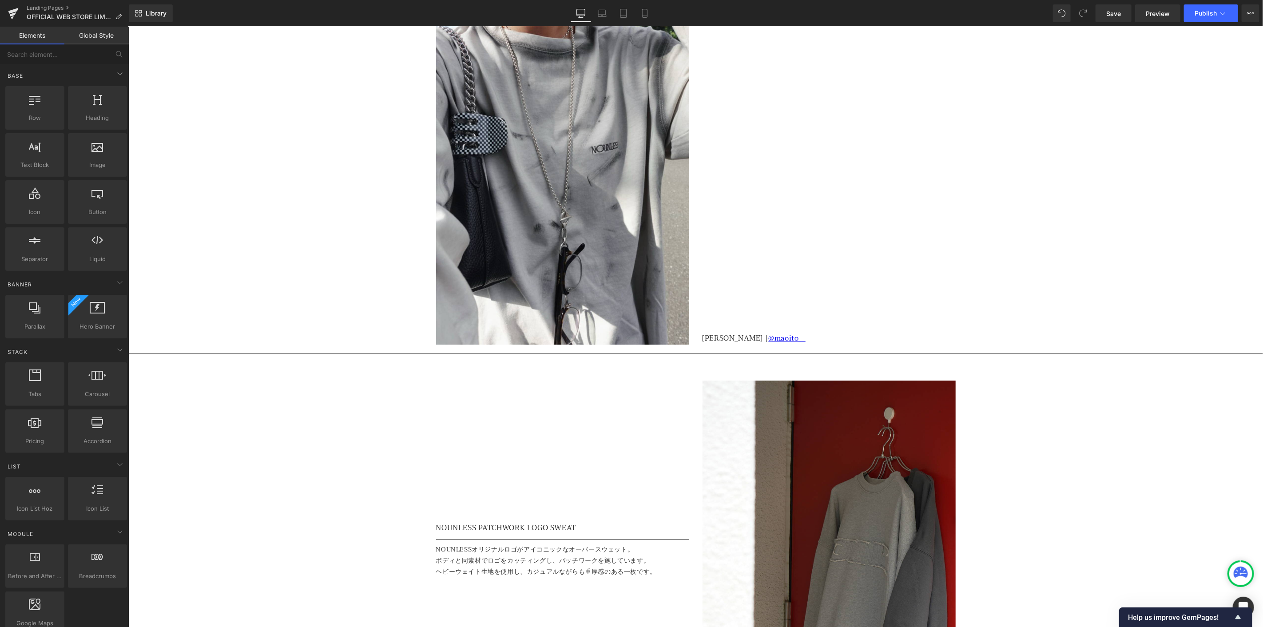
scroll to position [2170, 0]
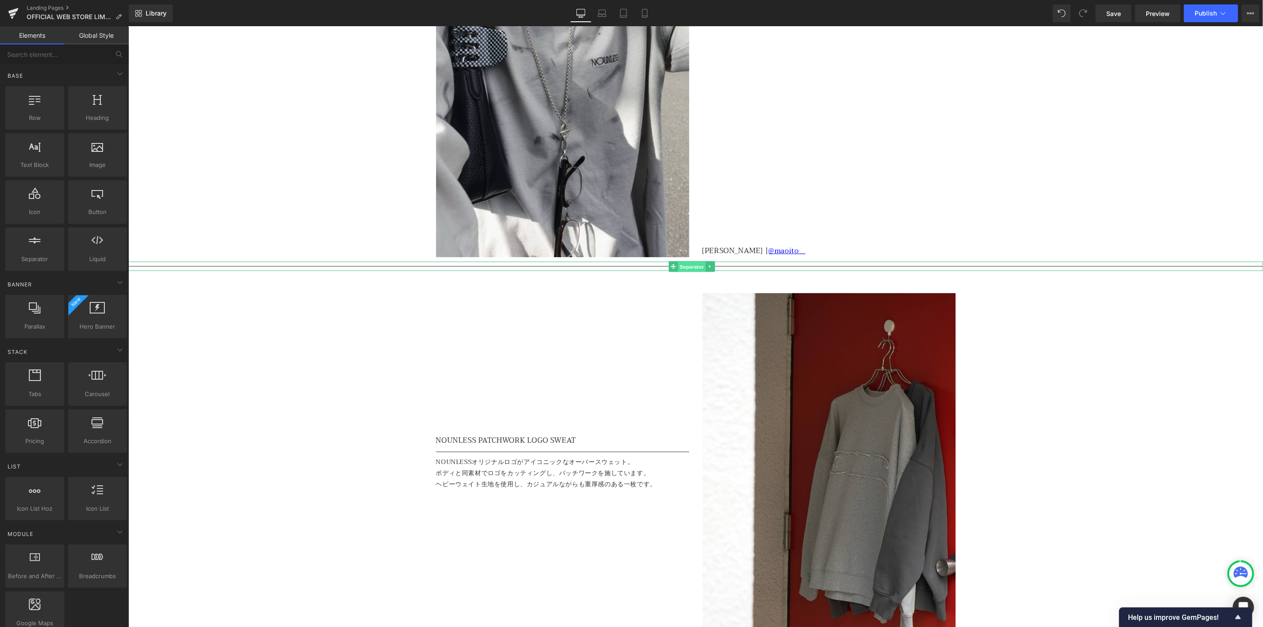
click at [673, 266] on link "Separator" at bounding box center [686, 266] width 37 height 11
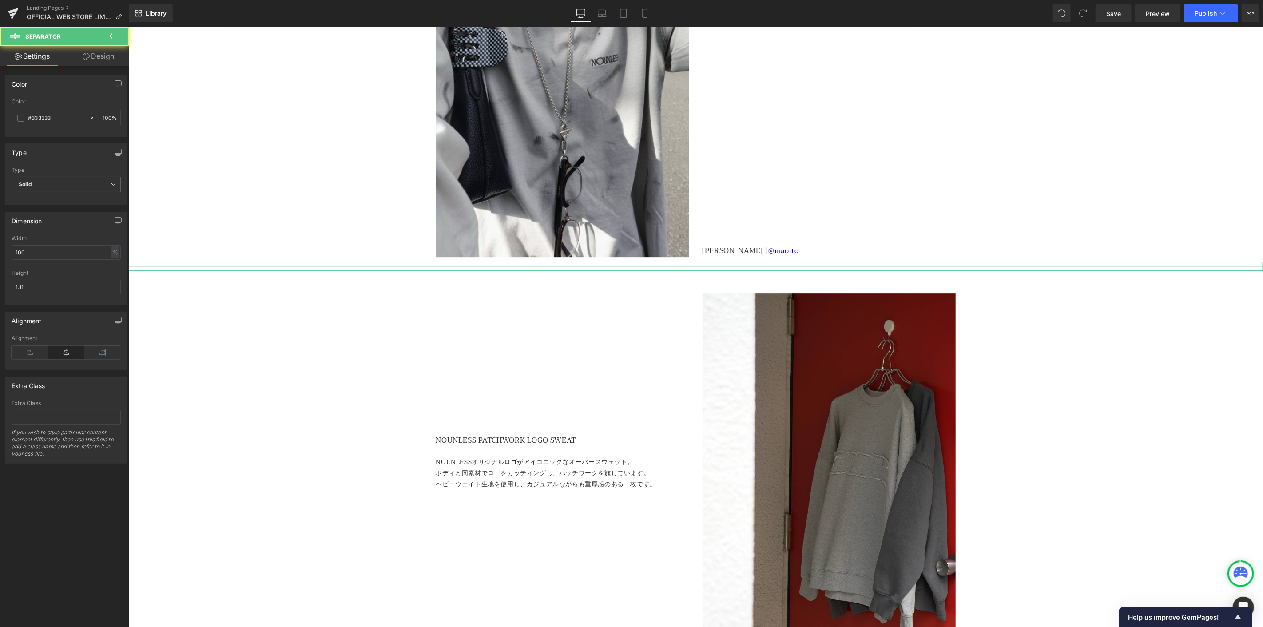
drag, startPoint x: 103, startPoint y: 56, endPoint x: 61, endPoint y: 107, distance: 66.2
click at [103, 56] on link "Design" at bounding box center [98, 56] width 64 height 20
click at [0, 0] on div "Spacing" at bounding box center [0, 0] width 0 height 0
type input "0"
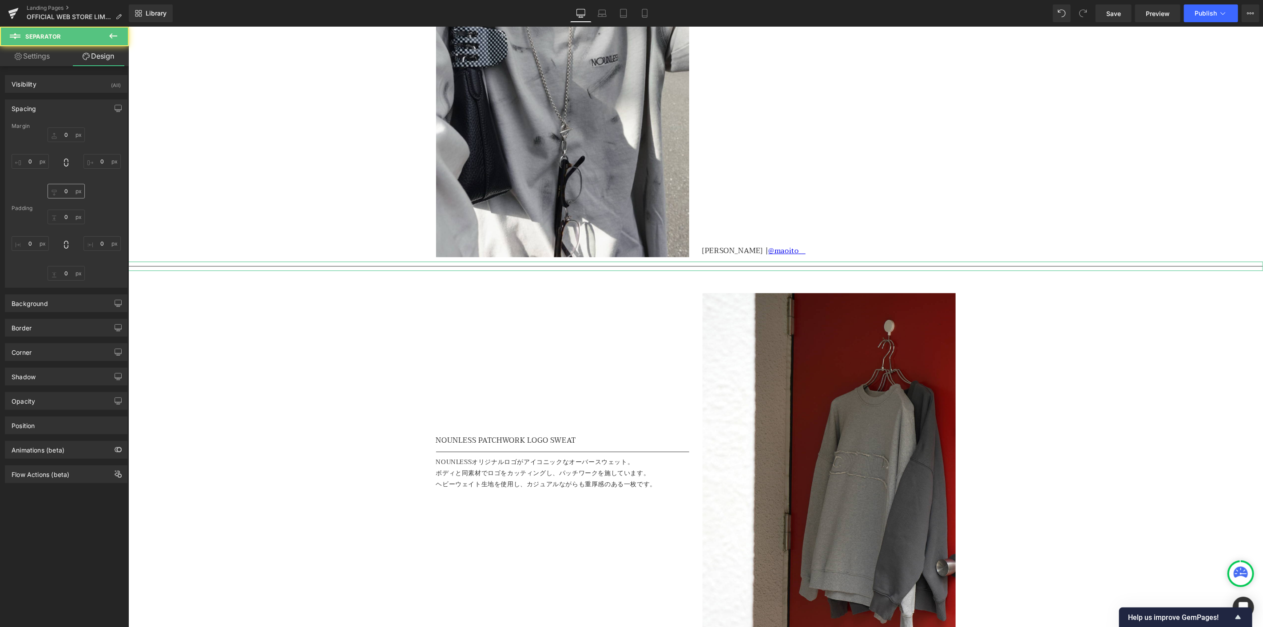
type input "0"
type input "10"
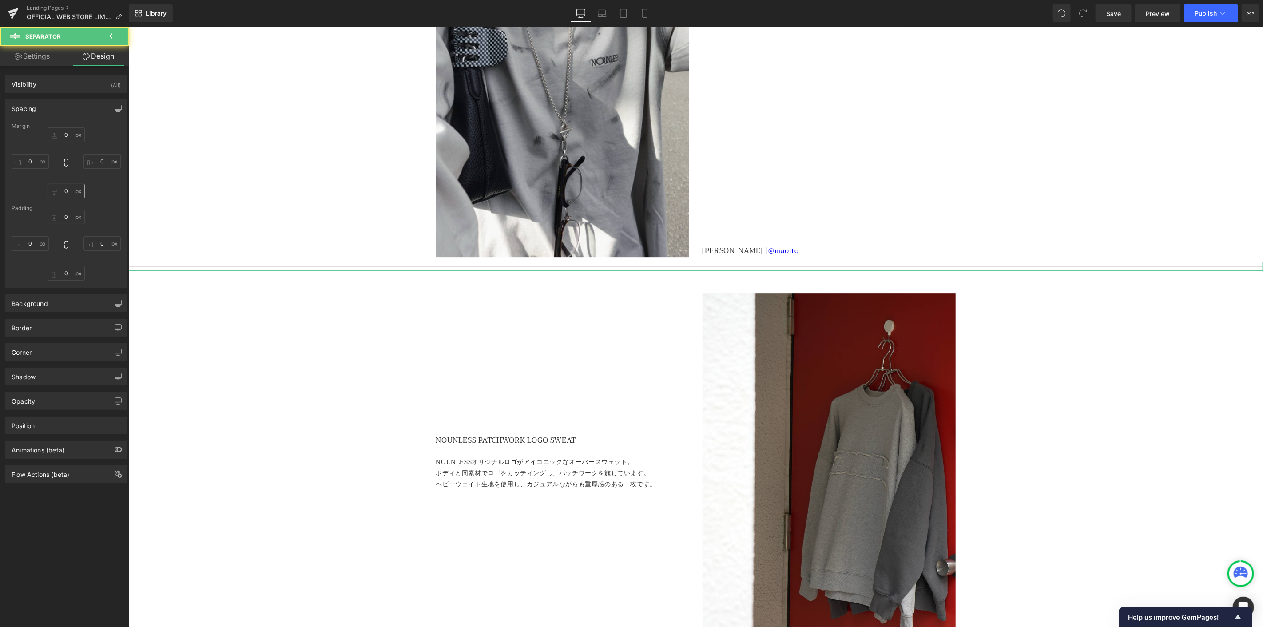
type input "0"
click at [71, 136] on input "0" at bounding box center [66, 134] width 37 height 15
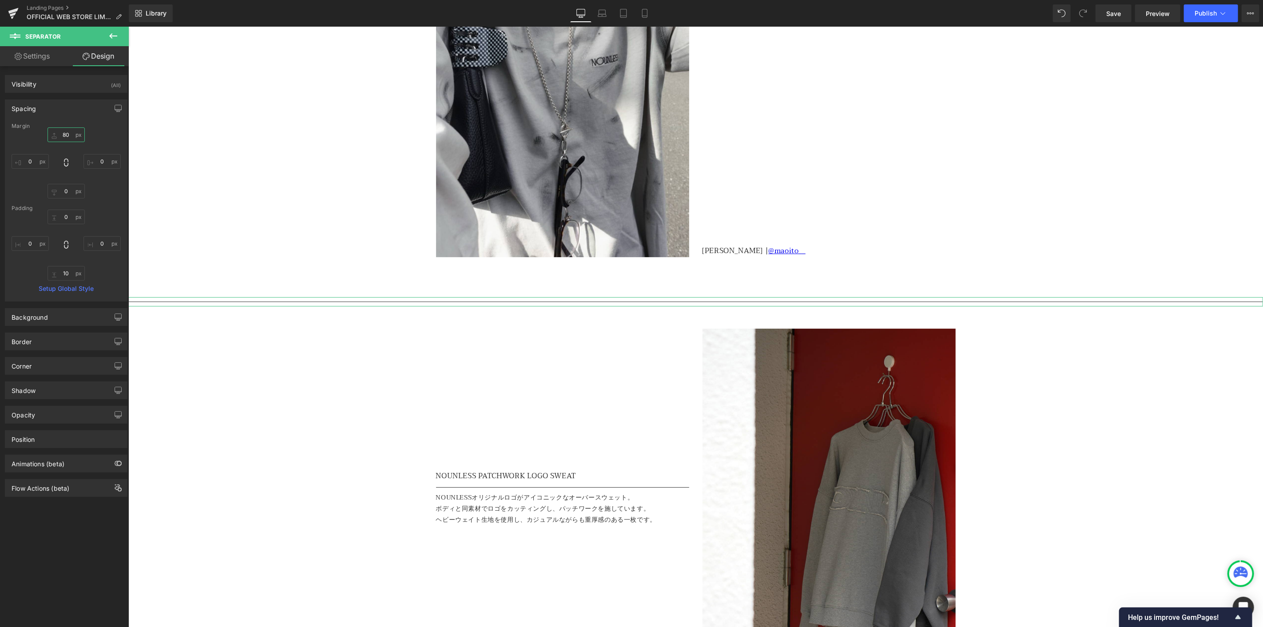
type input "80"
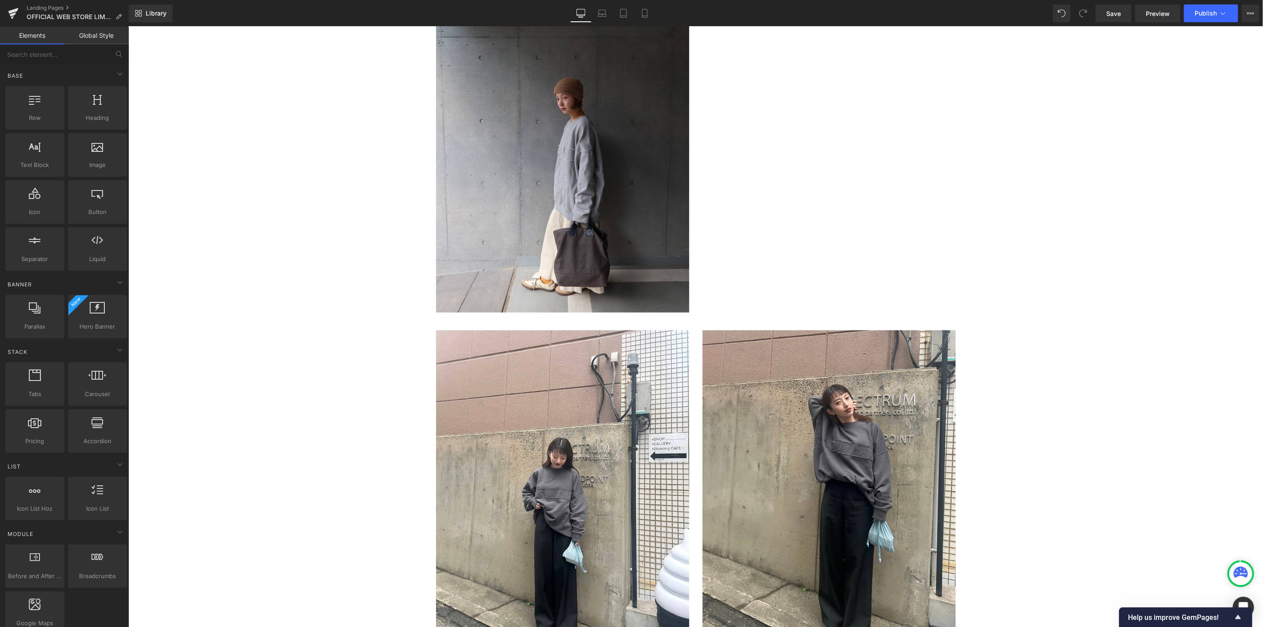
scroll to position [3847, 0]
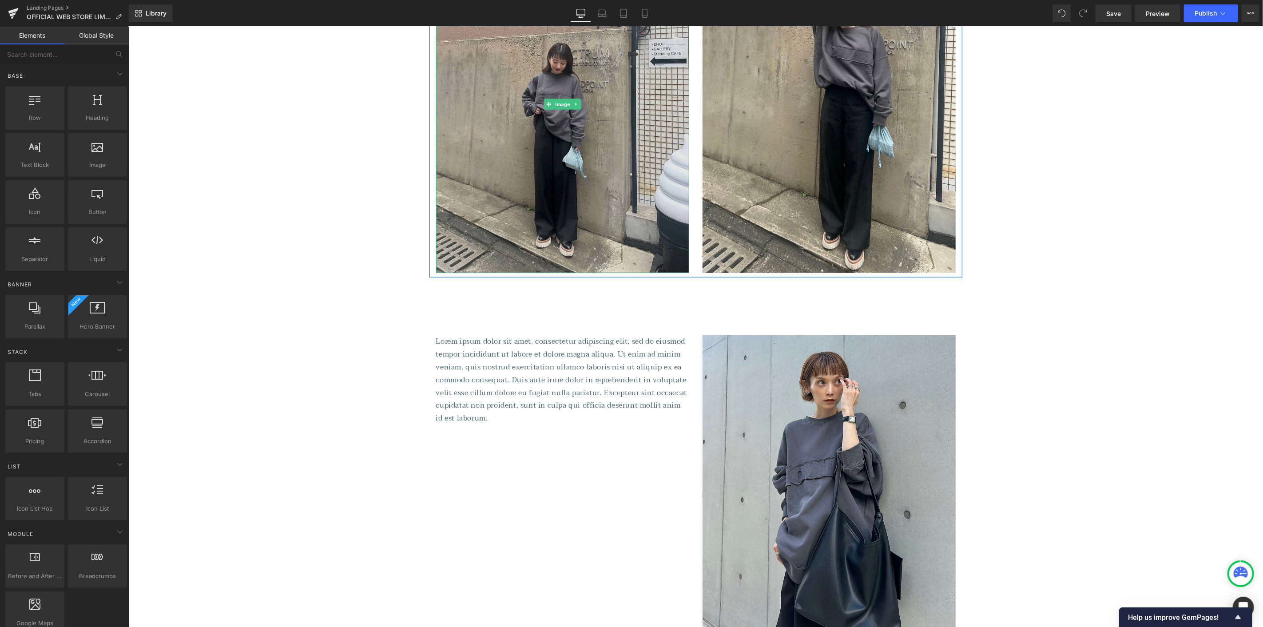
click at [503, 172] on img at bounding box center [562, 103] width 253 height 337
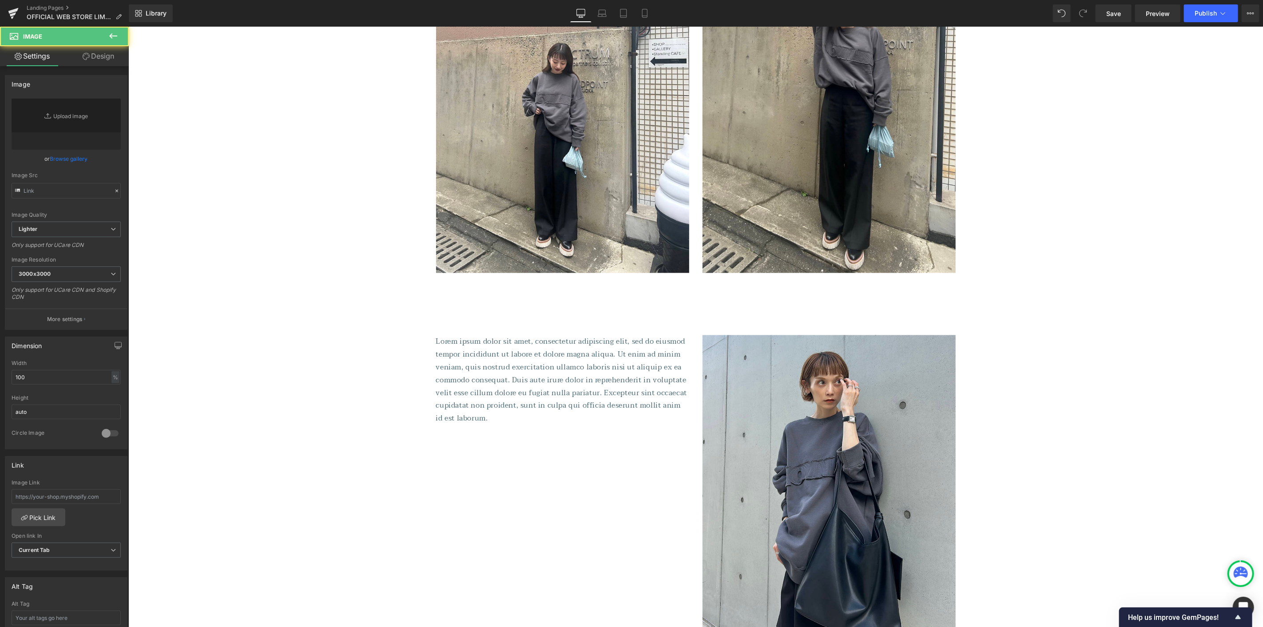
type input "[URL][DOMAIN_NAME]"
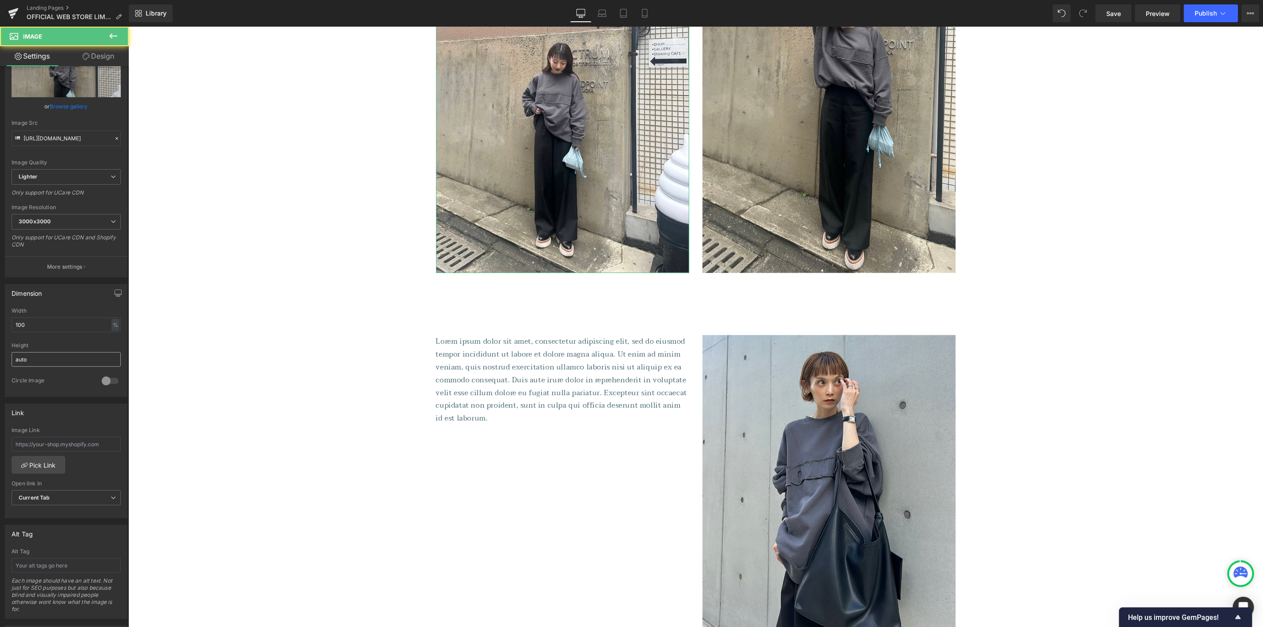
scroll to position [148, 0]
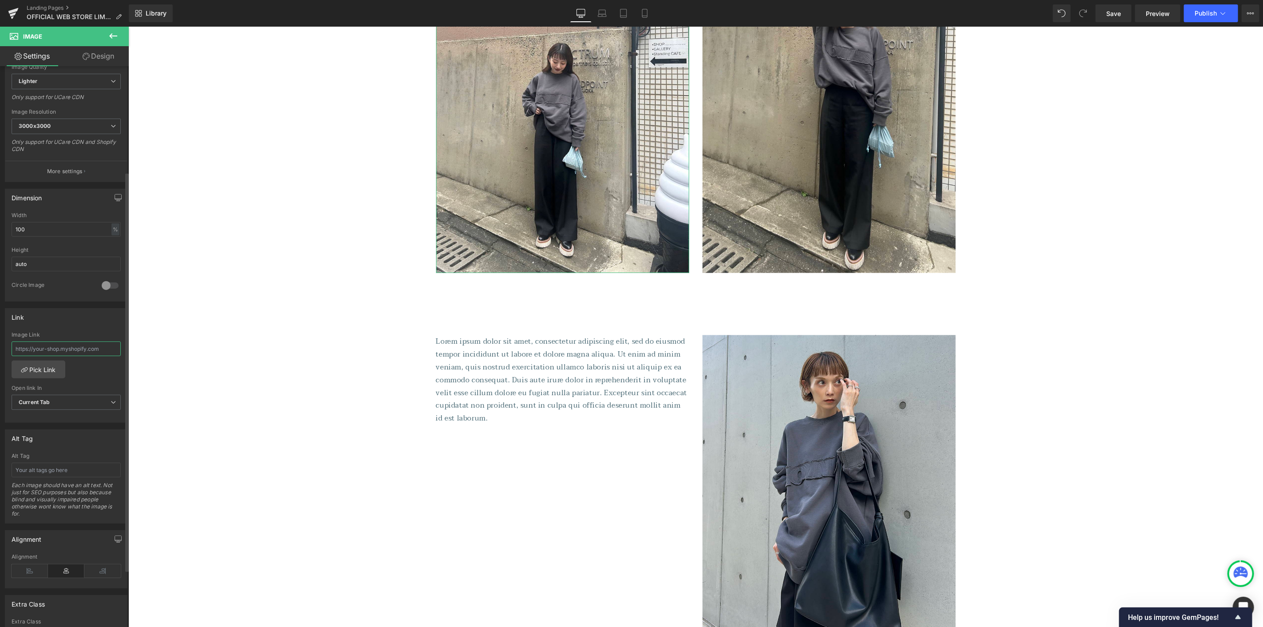
drag, startPoint x: 66, startPoint y: 346, endPoint x: 186, endPoint y: 301, distance: 129.0
click at [66, 346] on input "text" at bounding box center [66, 348] width 109 height 15
type input "[URL][DOMAIN_NAME]"
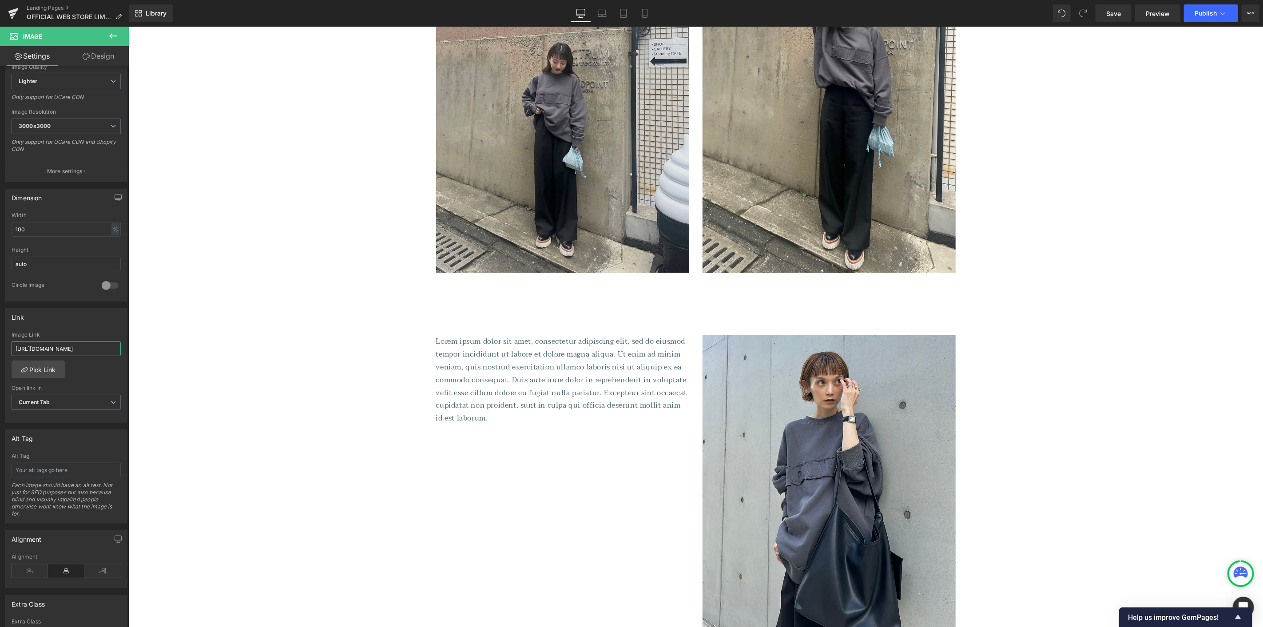
scroll to position [0, 58]
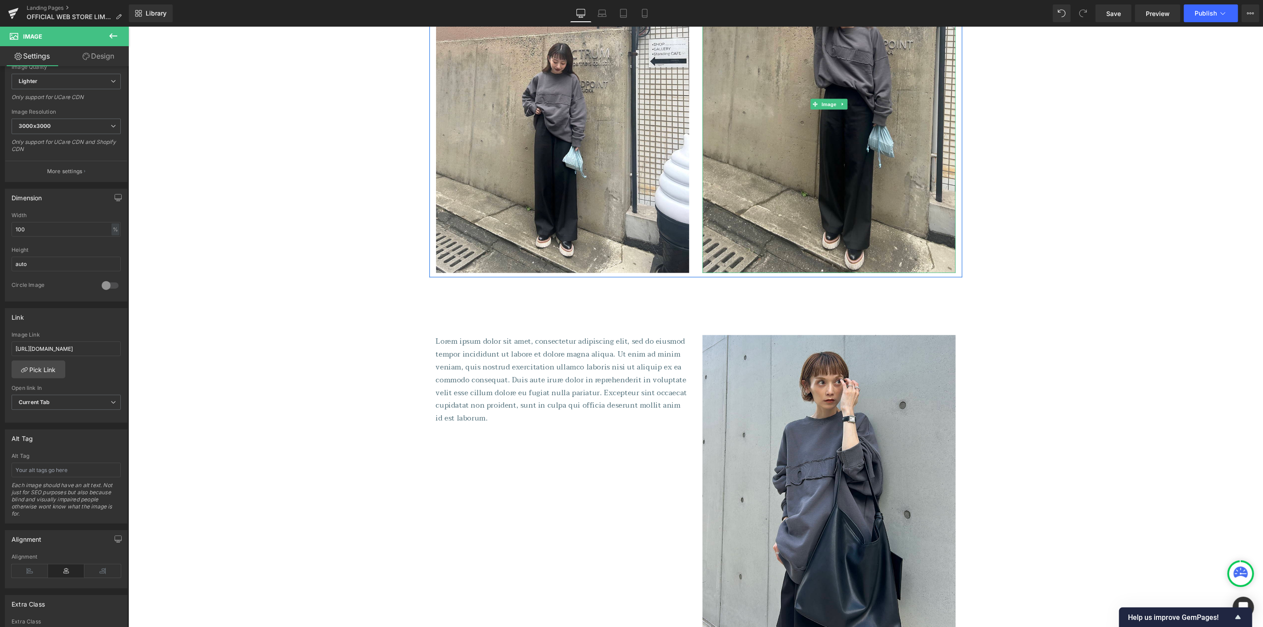
click at [802, 118] on img at bounding box center [828, 103] width 253 height 337
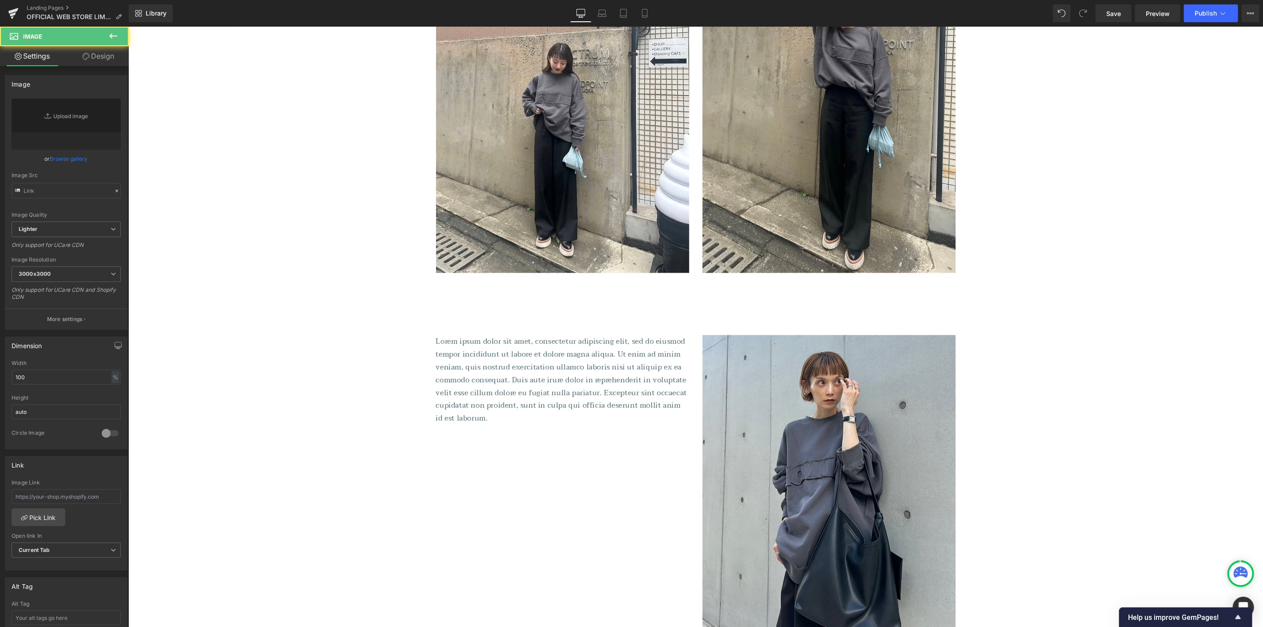
type input "[URL][DOMAIN_NAME]"
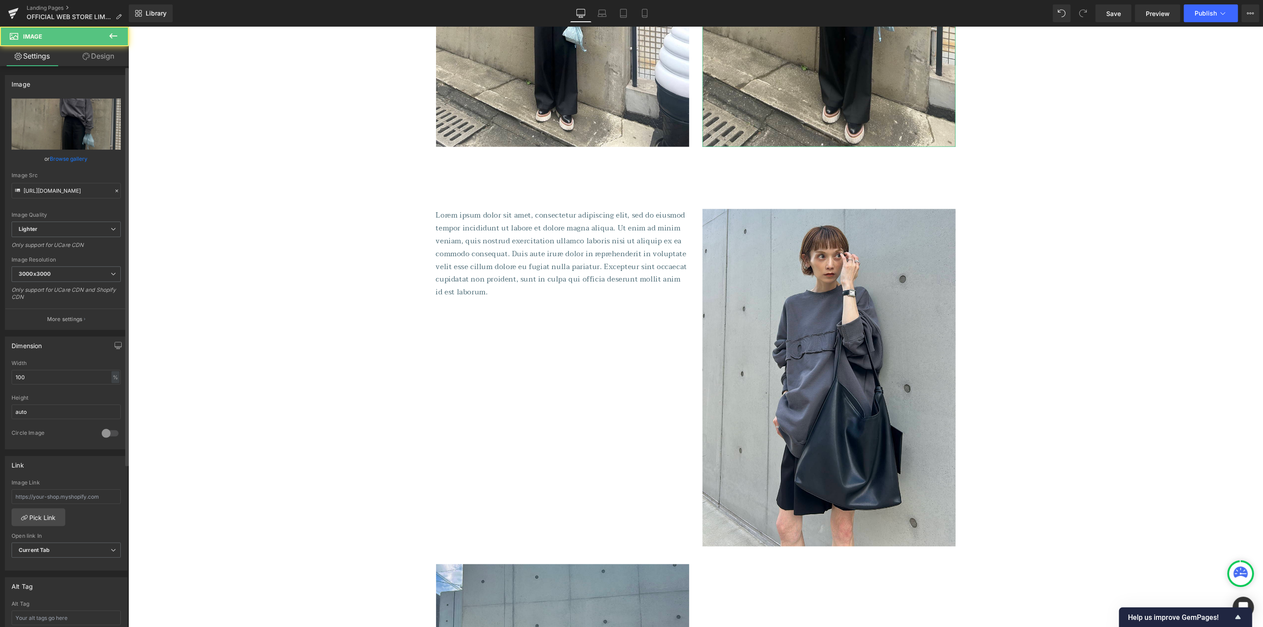
scroll to position [3996, 0]
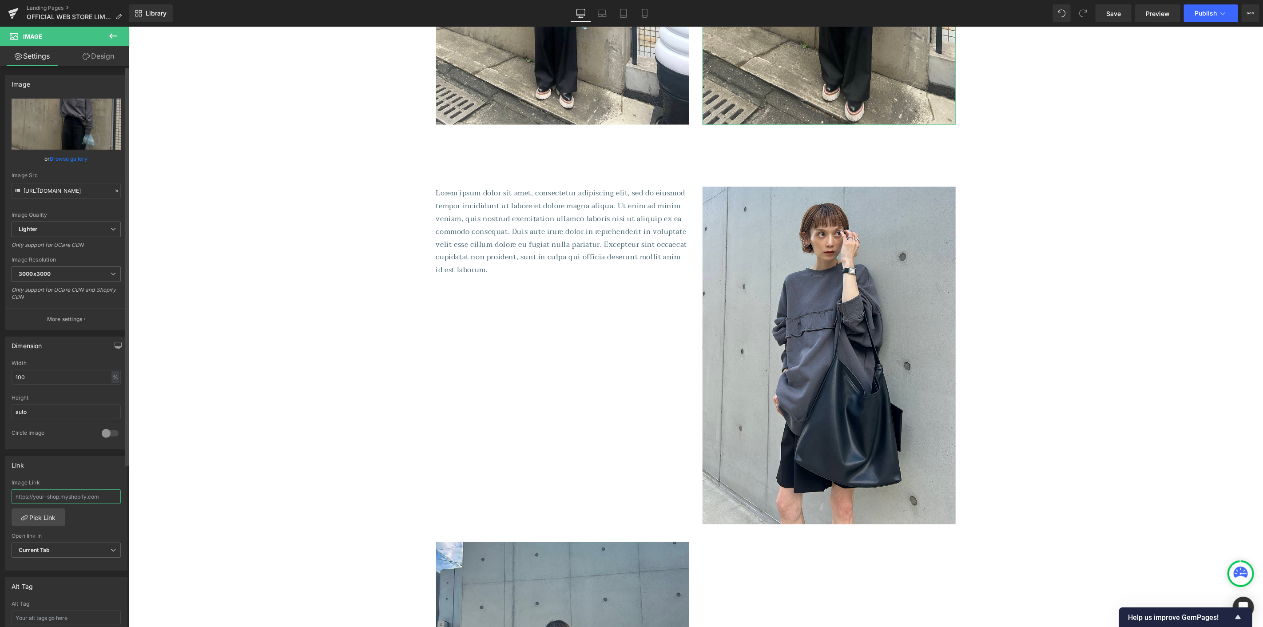
click at [75, 495] on input "text" at bounding box center [66, 496] width 109 height 15
type input "[URL][DOMAIN_NAME]"
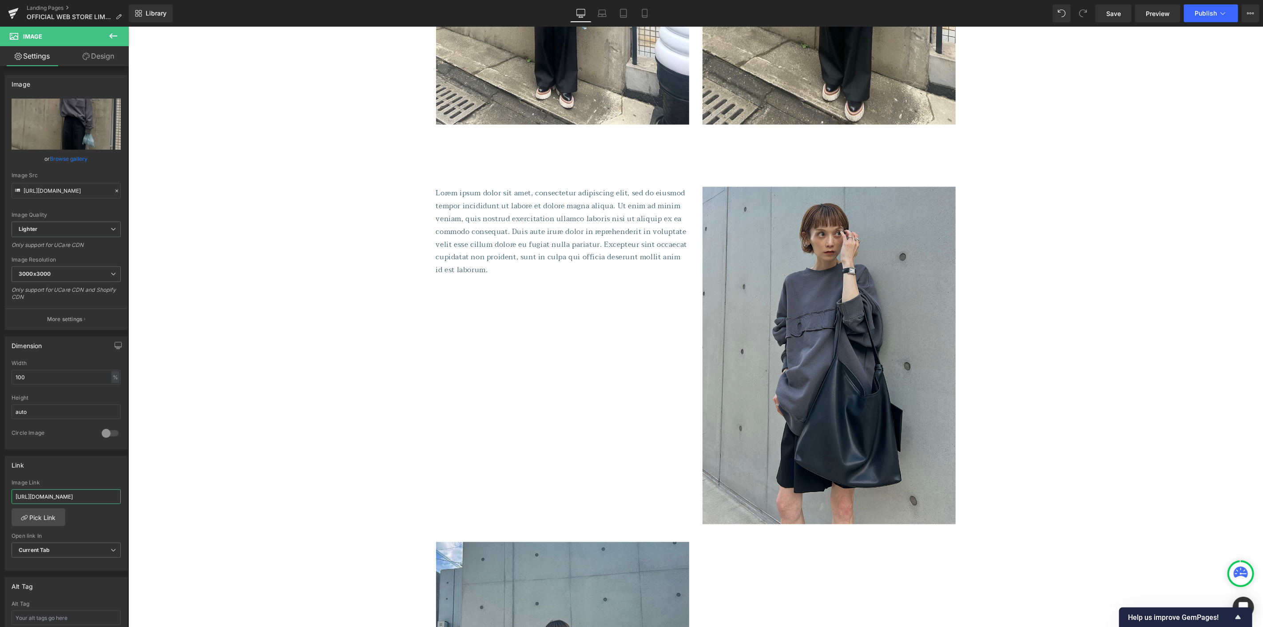
scroll to position [0, 58]
click at [754, 308] on img at bounding box center [828, 354] width 253 height 337
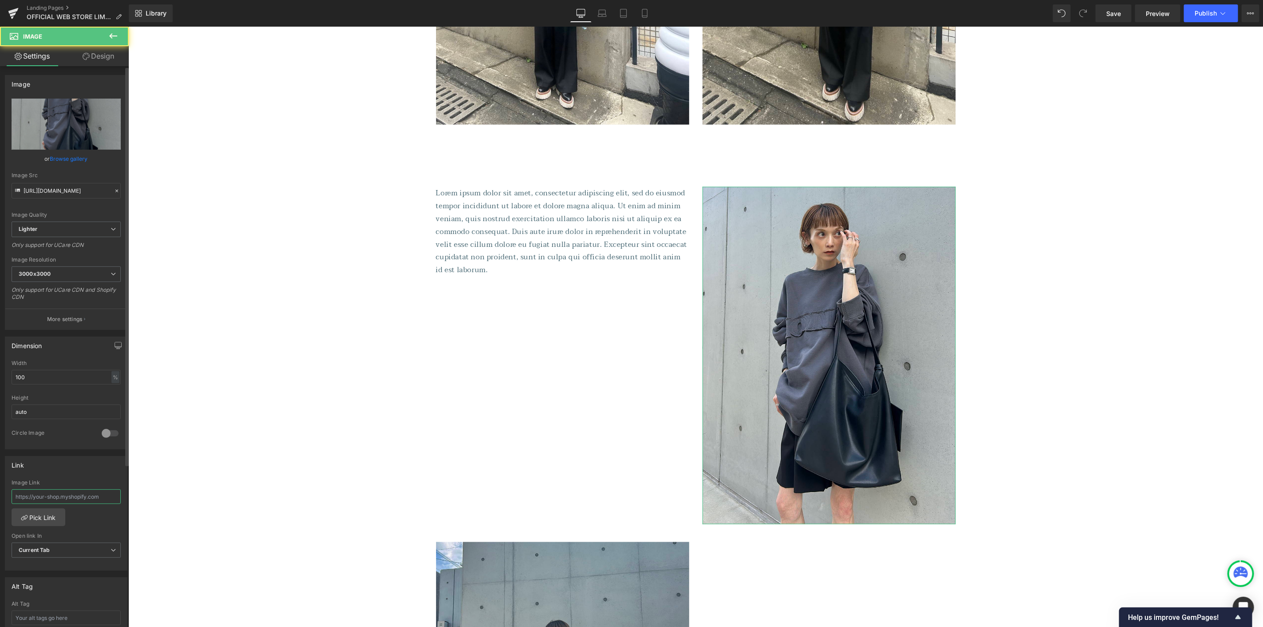
click at [55, 498] on input "text" at bounding box center [66, 496] width 109 height 15
paste input "[URL][DOMAIN_NAME]"
type input "[URL][DOMAIN_NAME]"
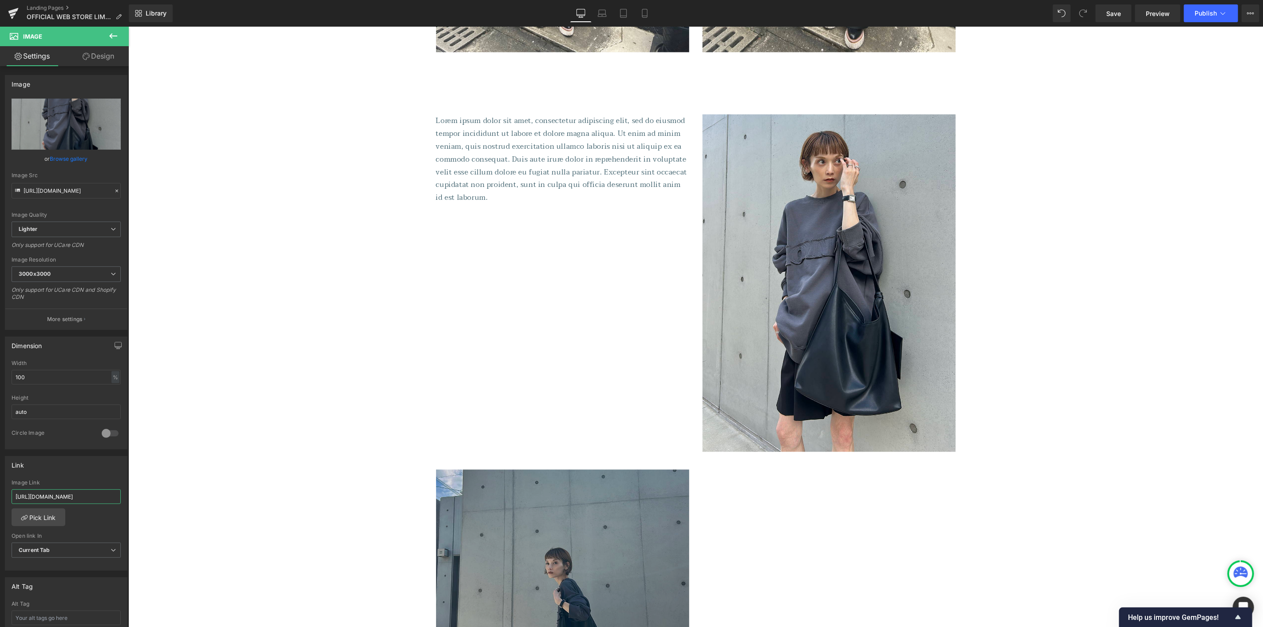
scroll to position [4242, 0]
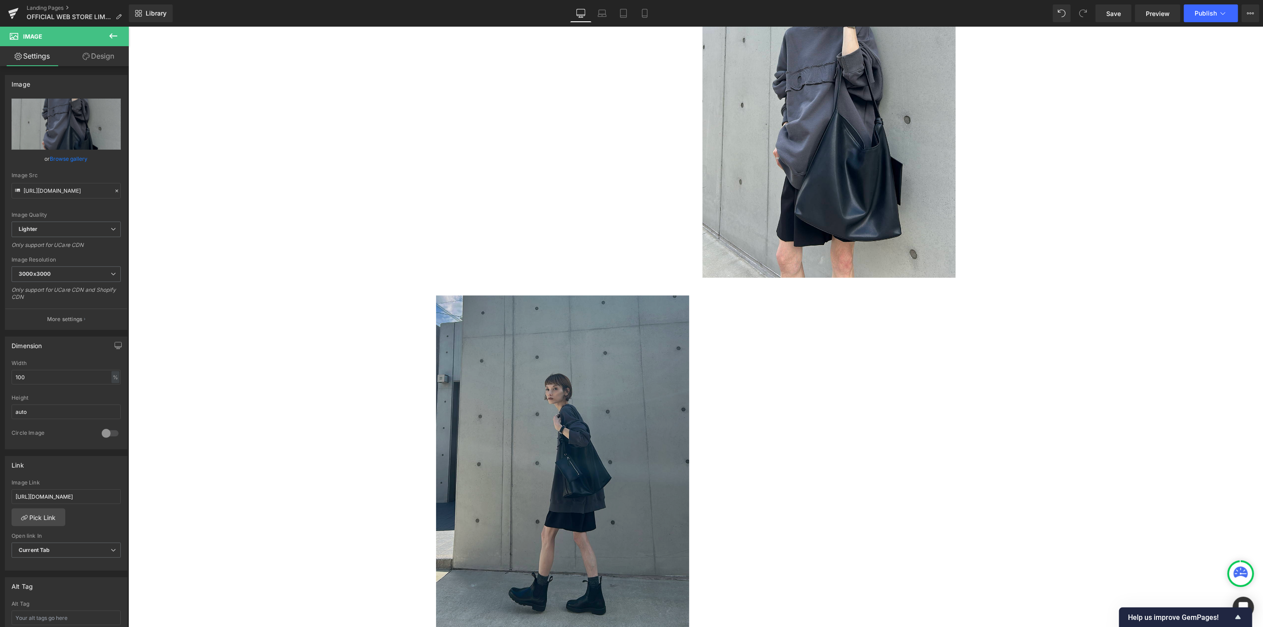
click at [535, 518] on img at bounding box center [562, 463] width 253 height 337
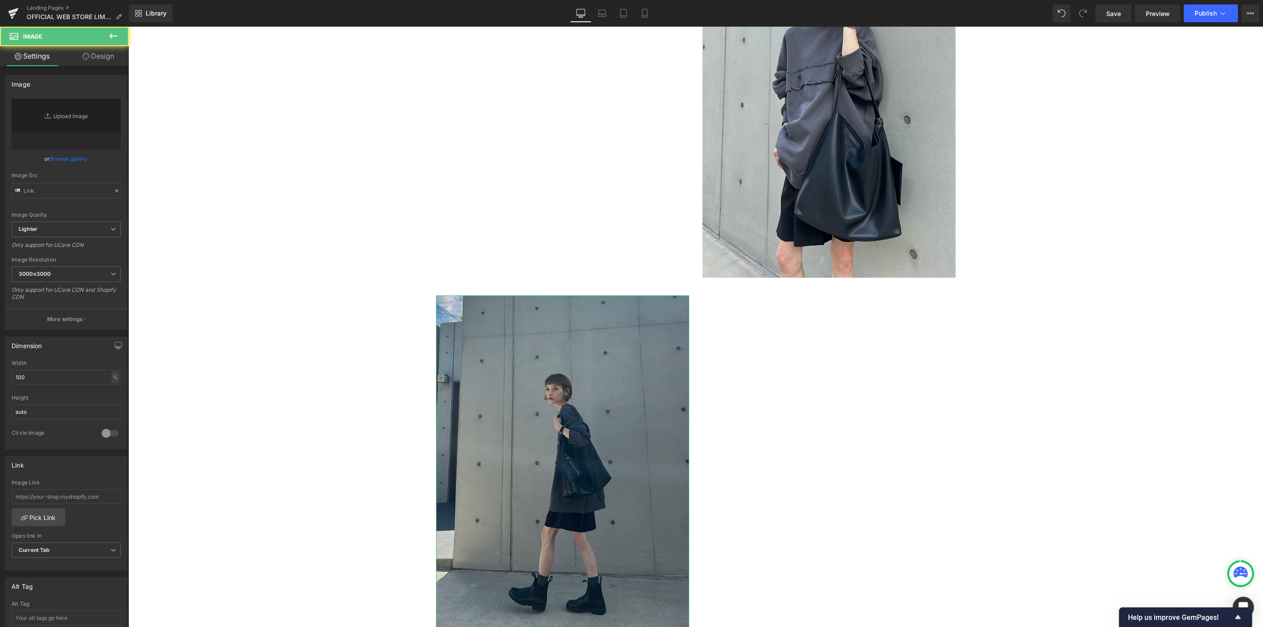
type input "[URL][DOMAIN_NAME]"
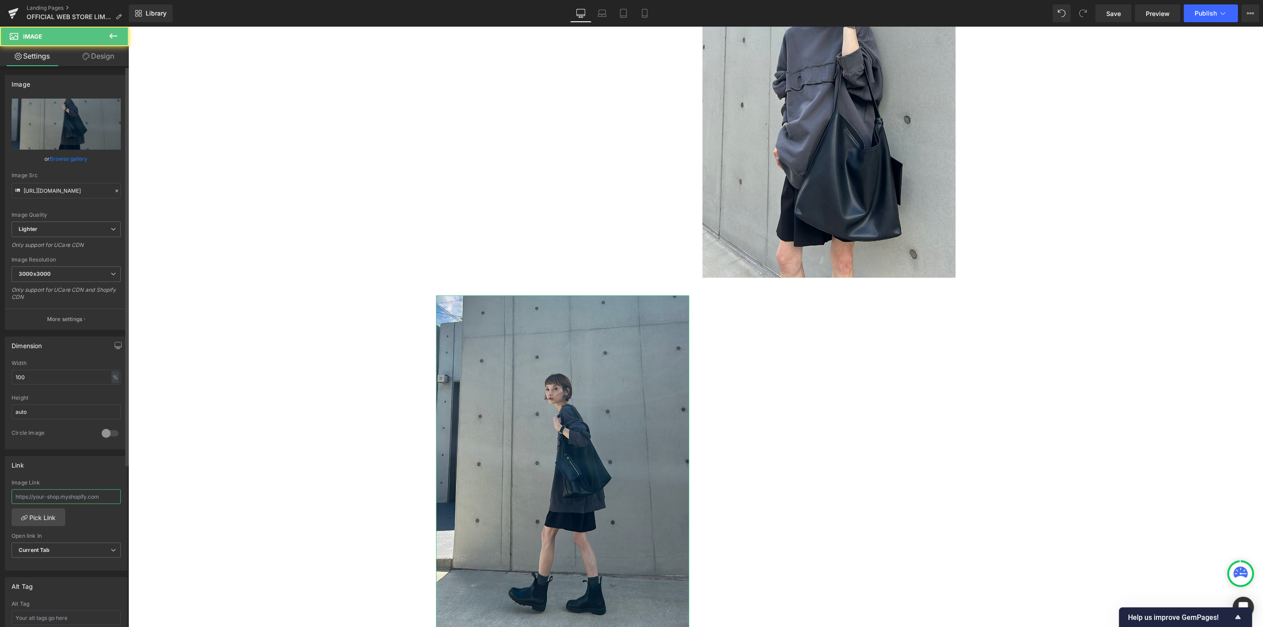
click at [73, 499] on input "text" at bounding box center [66, 496] width 109 height 15
type input "[URL][DOMAIN_NAME]"
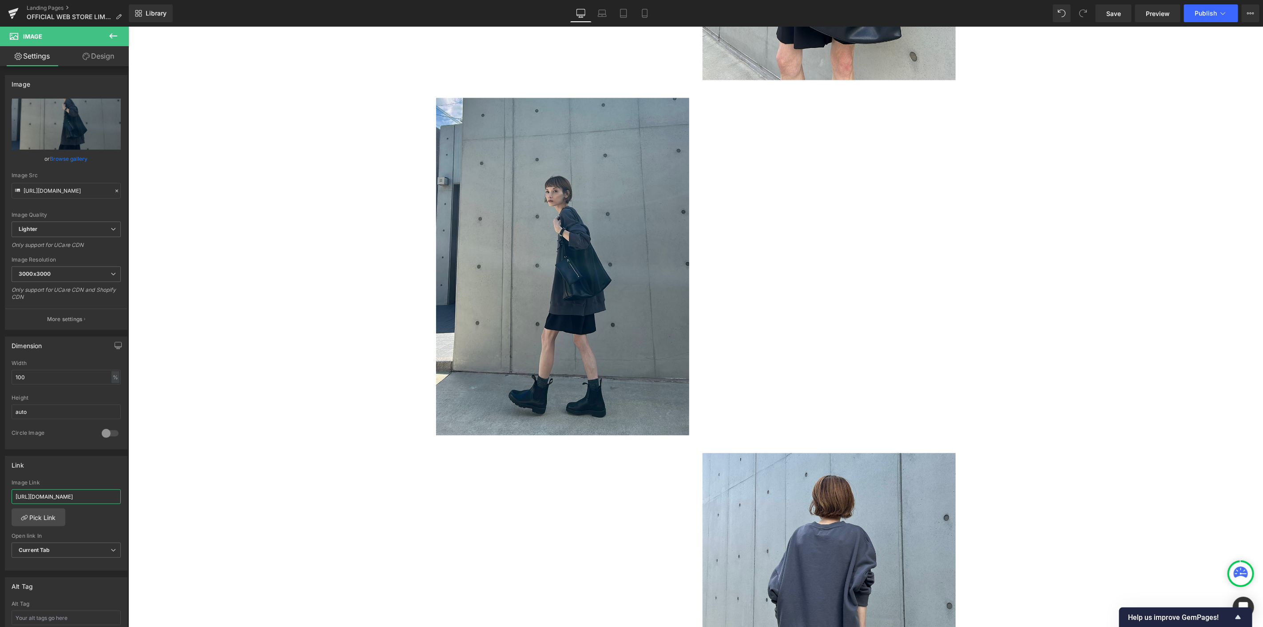
scroll to position [4637, 0]
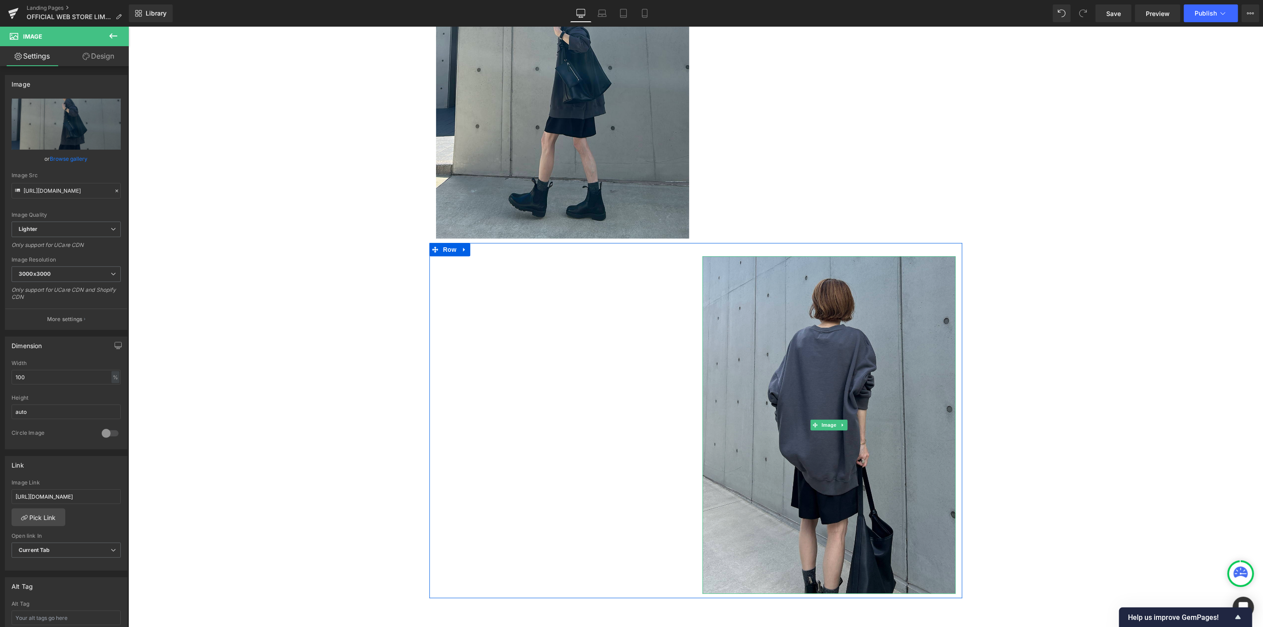
click at [838, 379] on img at bounding box center [828, 424] width 253 height 337
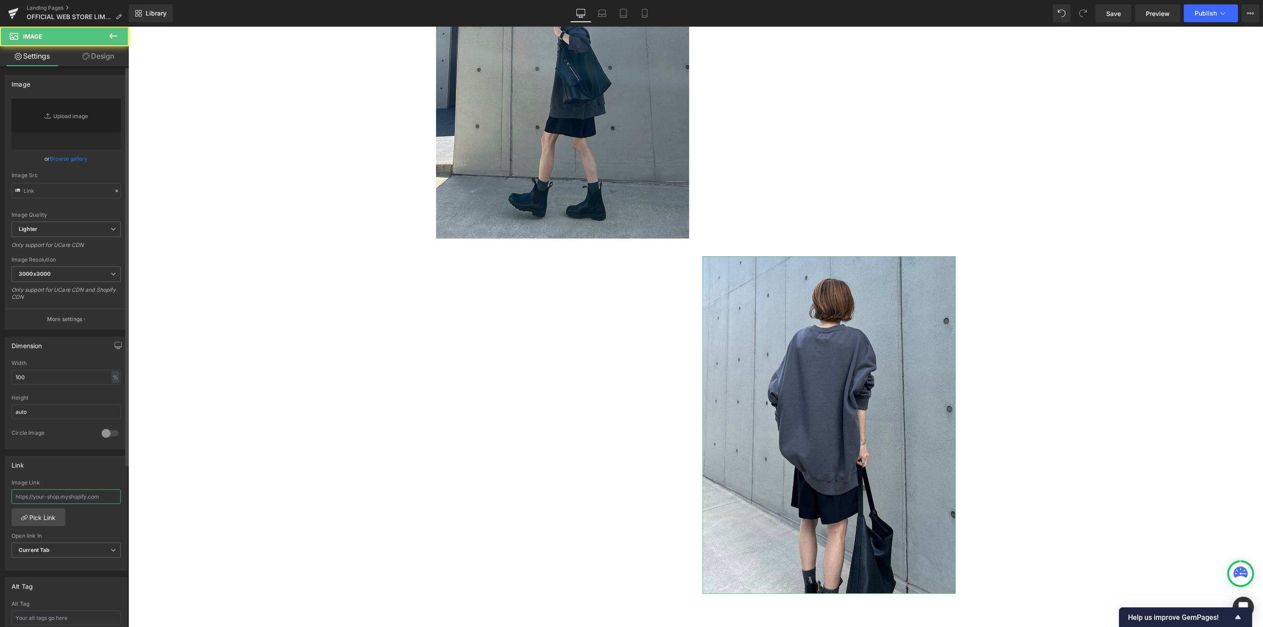
click at [82, 498] on input "text" at bounding box center [66, 496] width 109 height 15
type input "[URL][DOMAIN_NAME]"
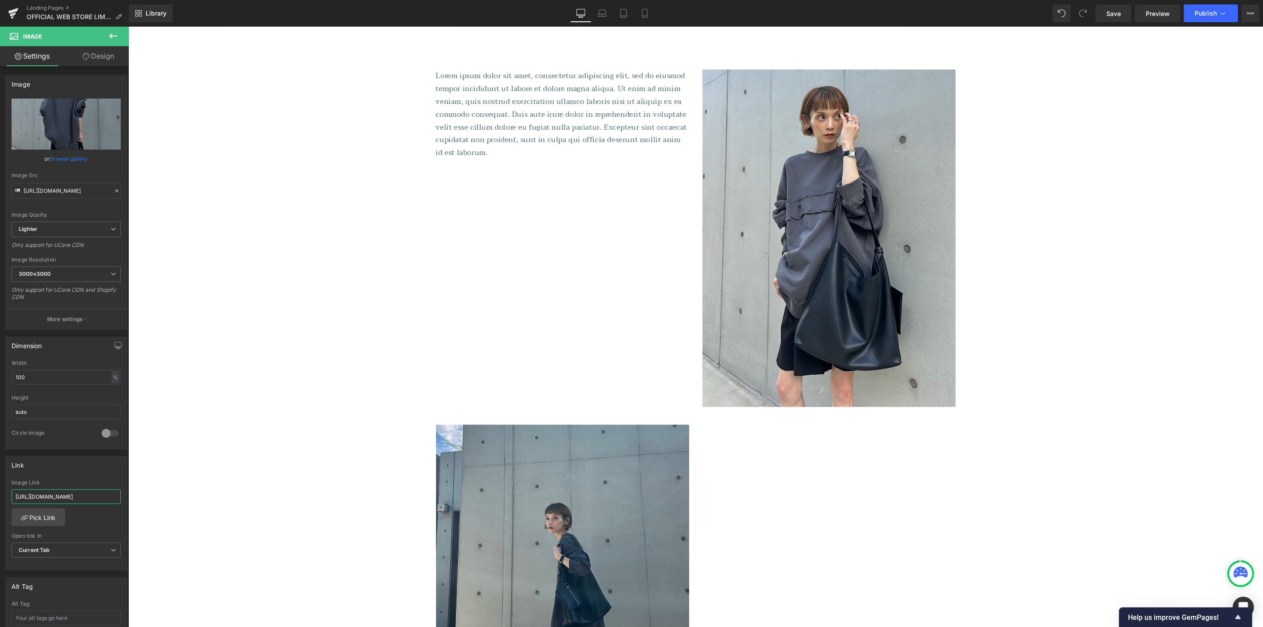
scroll to position [4042, 0]
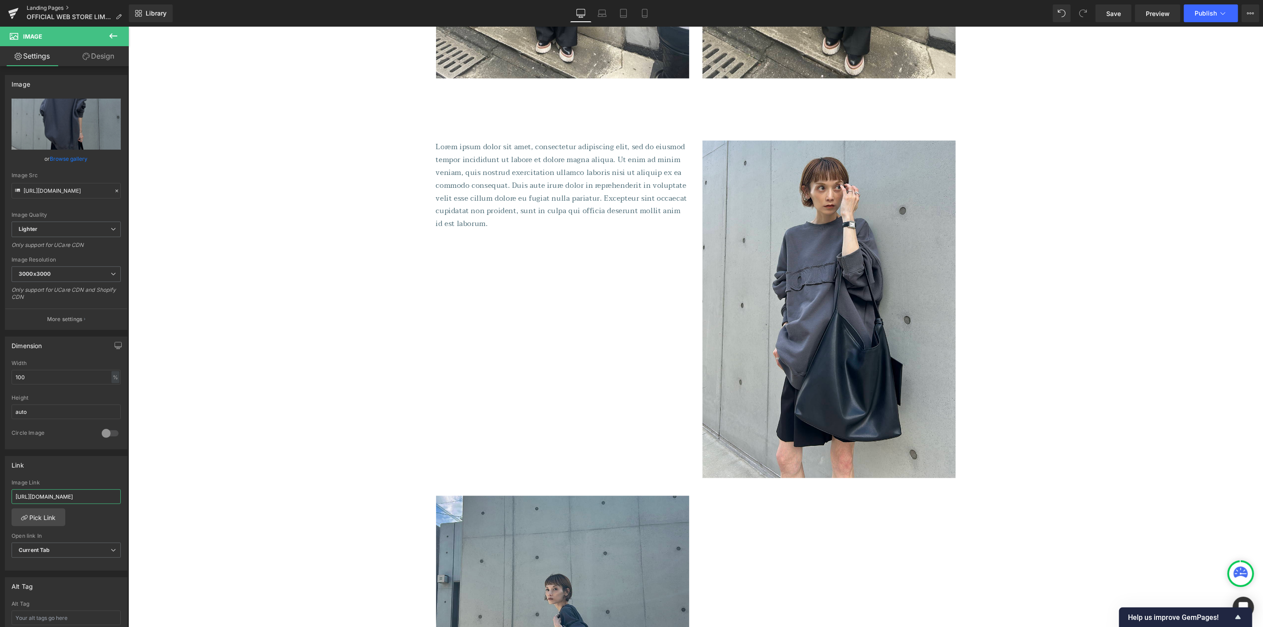
type input "[URL][DOMAIN_NAME]"
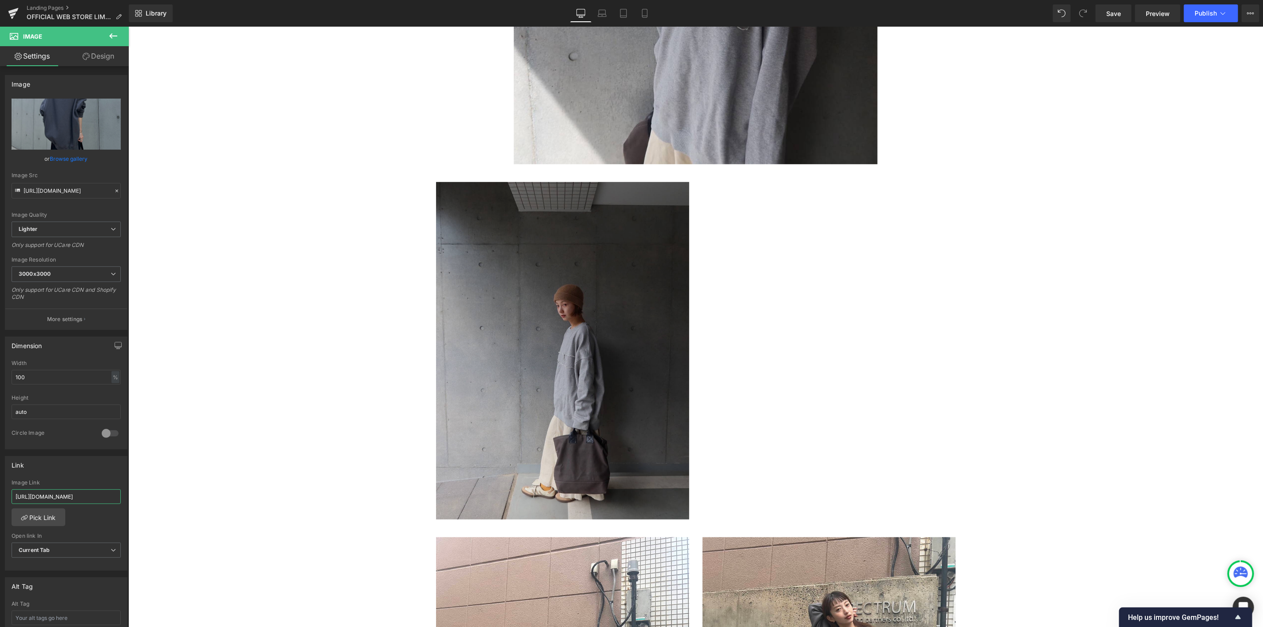
scroll to position [3154, 0]
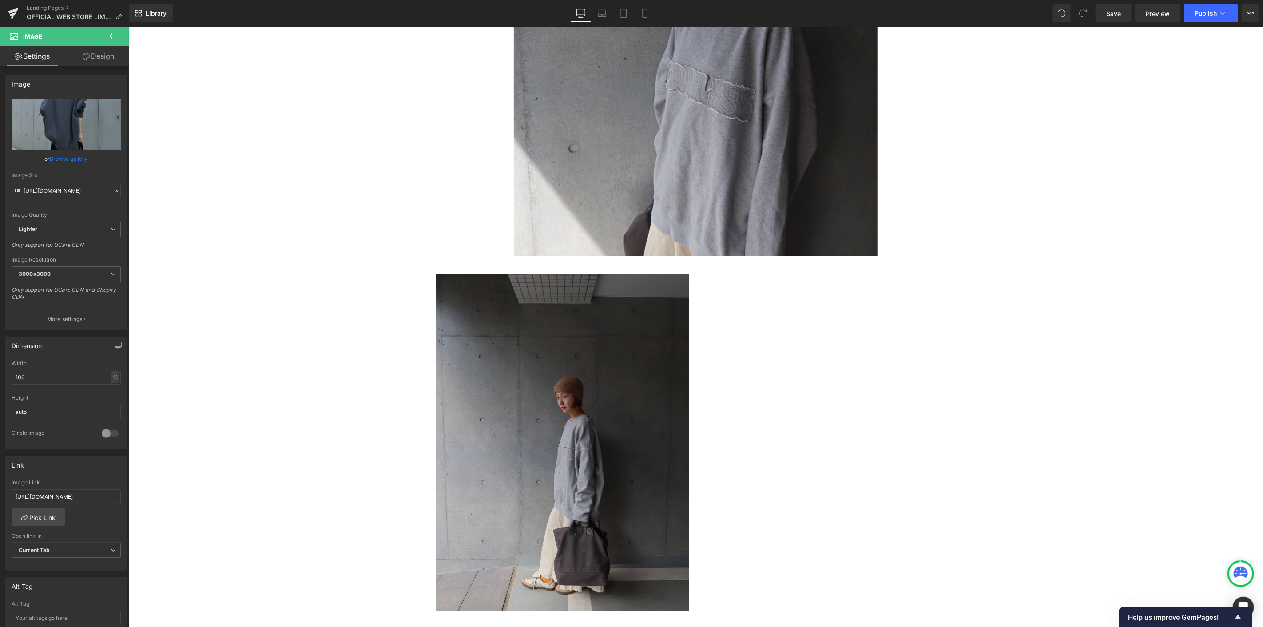
click at [550, 348] on img at bounding box center [562, 441] width 253 height 337
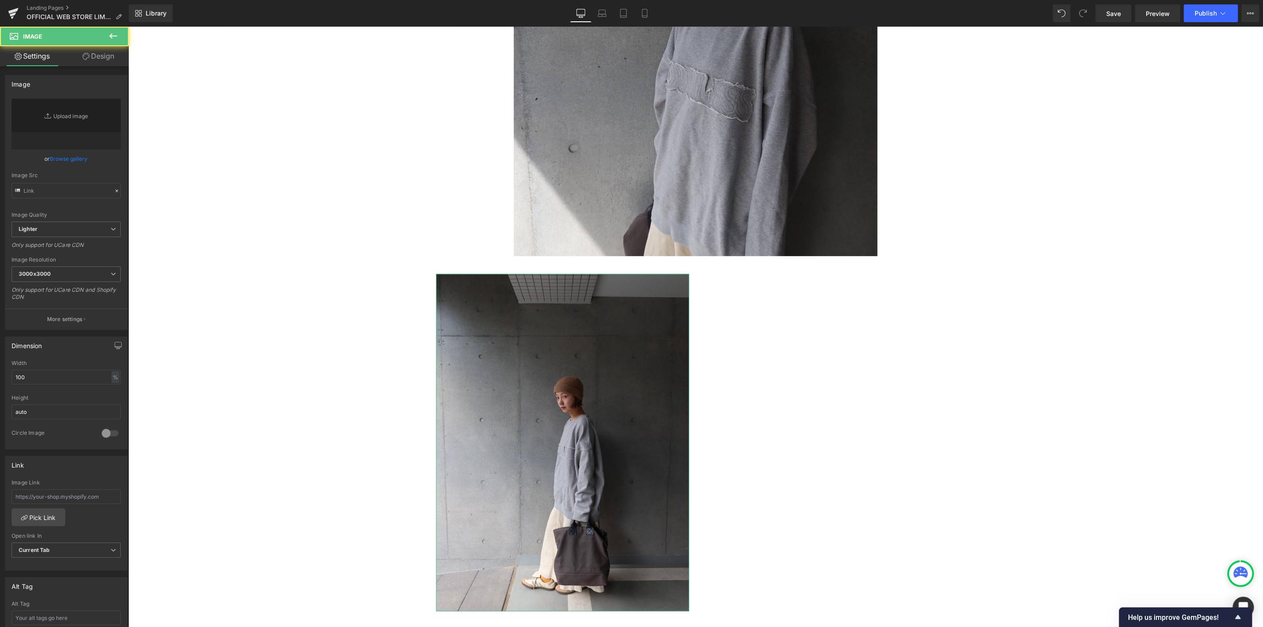
type input "[URL][DOMAIN_NAME]"
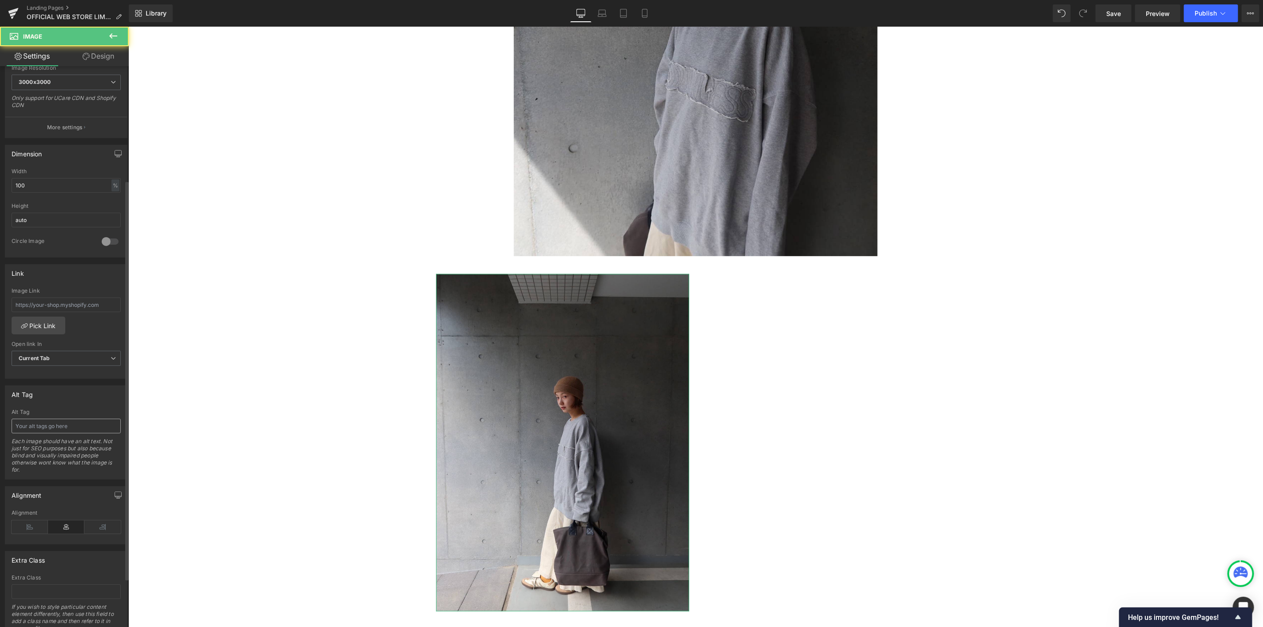
scroll to position [197, 0]
drag, startPoint x: 71, startPoint y: 295, endPoint x: 370, endPoint y: 211, distance: 310.2
click at [71, 295] on input "text" at bounding box center [66, 299] width 109 height 15
type input "[URL][DOMAIN_NAME]"
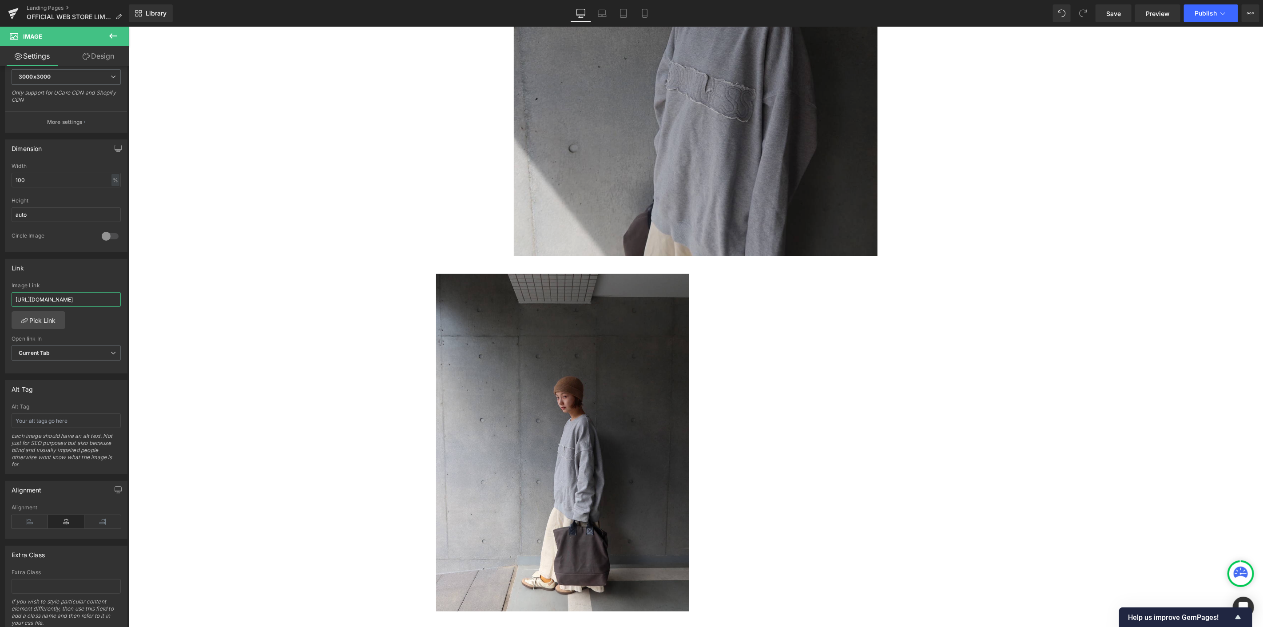
scroll to position [0, 62]
click at [695, 122] on img at bounding box center [695, 13] width 364 height 485
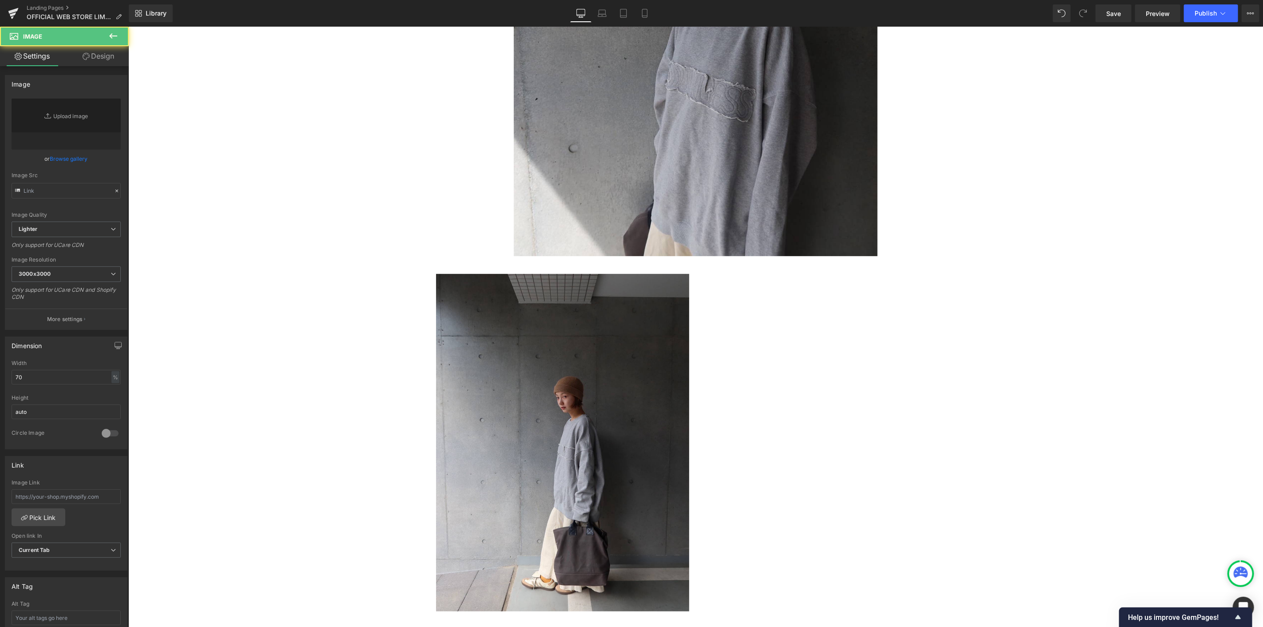
type input "[URL][DOMAIN_NAME]"
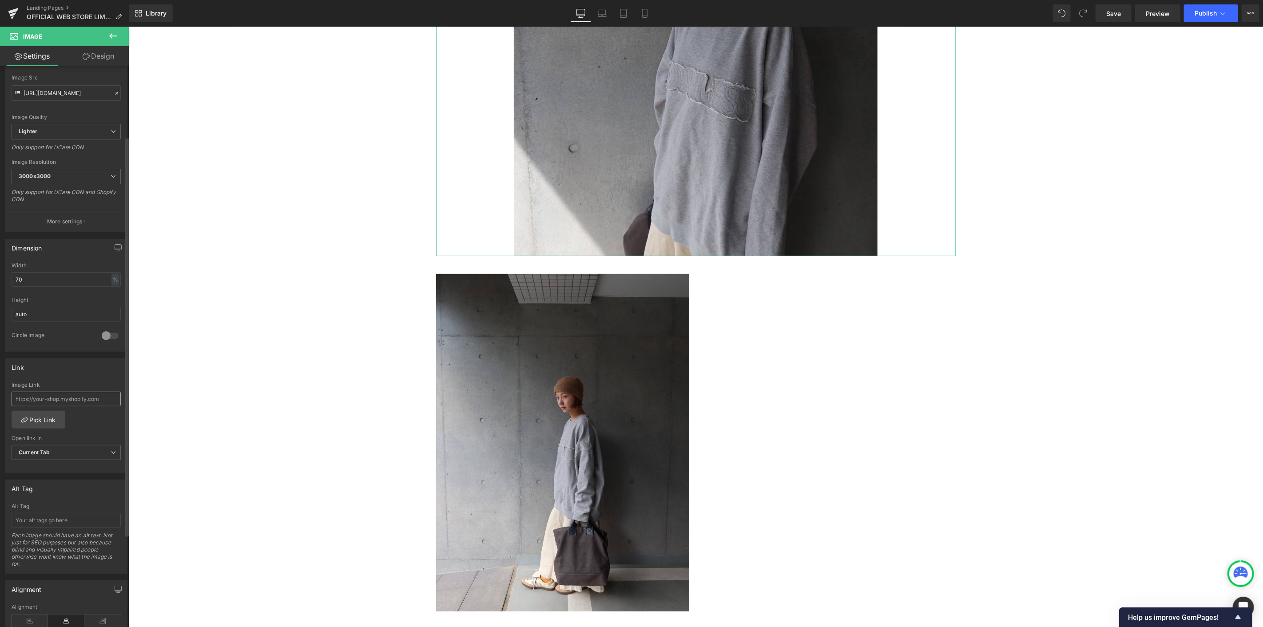
scroll to position [99, 0]
click at [67, 398] on input "text" at bounding box center [66, 398] width 109 height 15
type input "[URL][DOMAIN_NAME]"
click at [67, 375] on div "Link [URL][DOMAIN_NAME] Image Link [URL][DOMAIN_NAME] Pick Link Current Tab New…" at bounding box center [66, 414] width 123 height 115
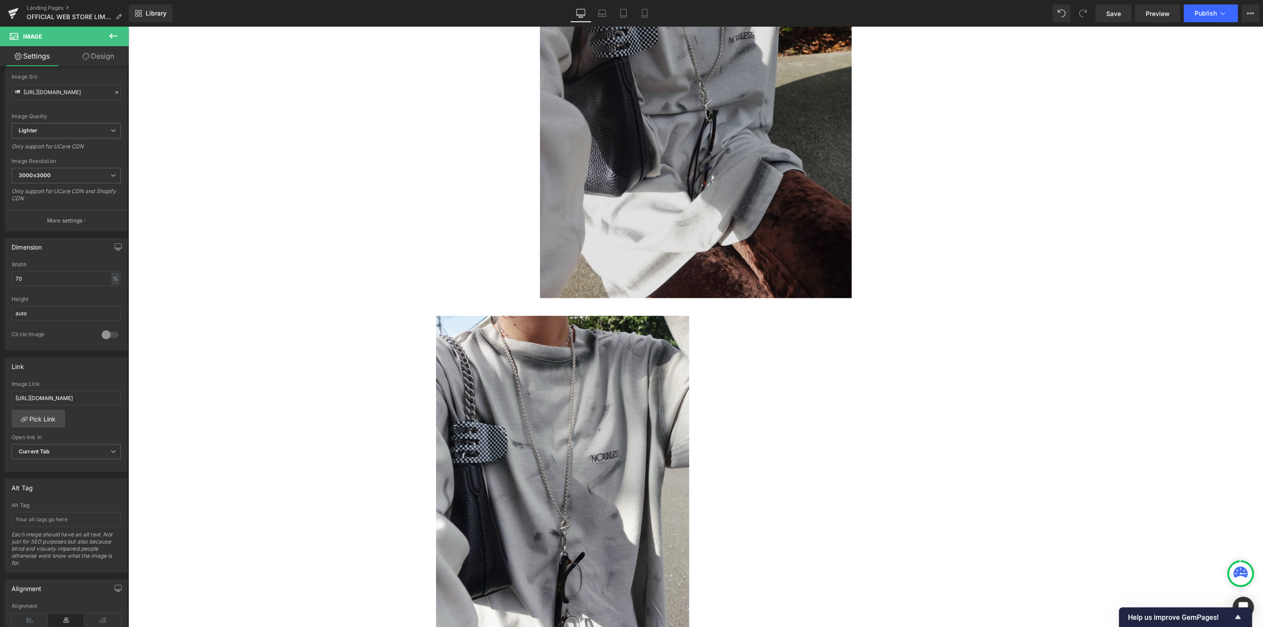
scroll to position [1625, 0]
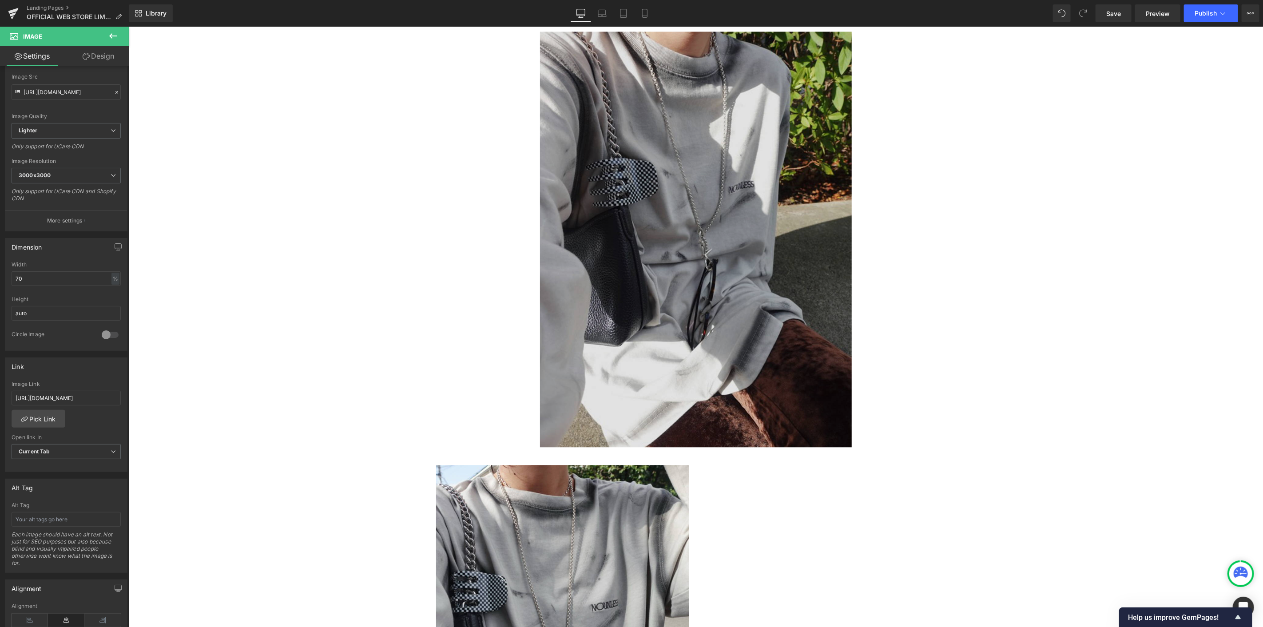
click at [694, 241] on div "Image" at bounding box center [695, 239] width 519 height 416
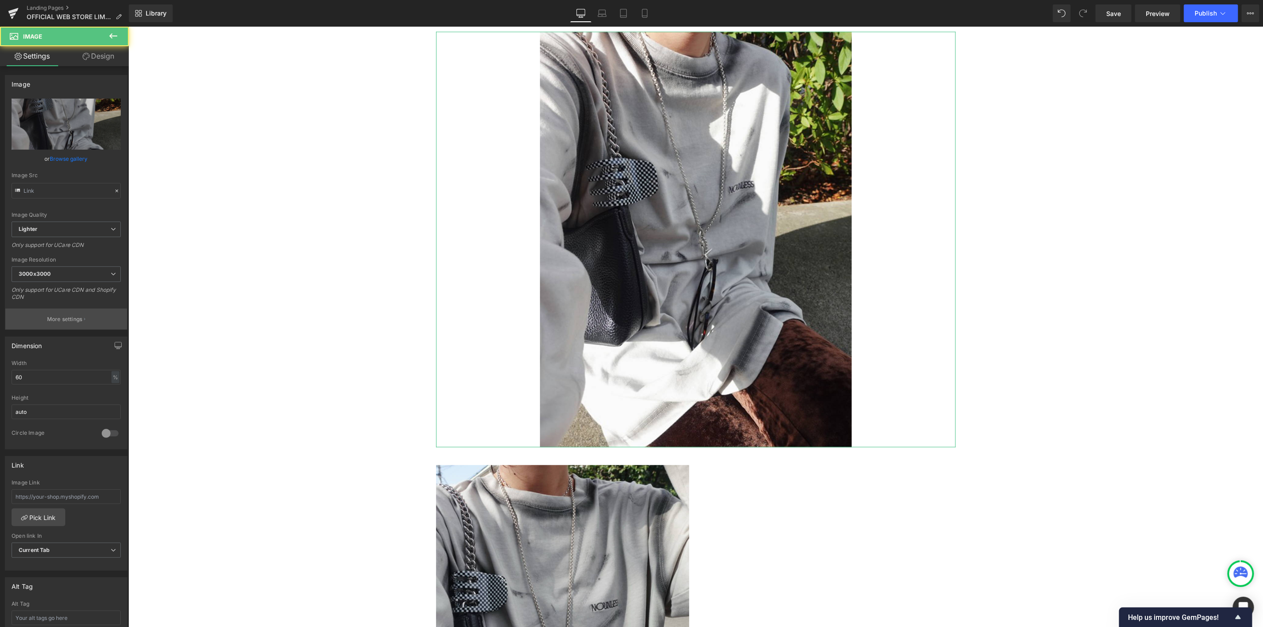
type input "[URL][DOMAIN_NAME]"
click at [55, 492] on input "text" at bounding box center [66, 496] width 109 height 15
paste input "[URL][DOMAIN_NAME]"
type input "[URL][DOMAIN_NAME]"
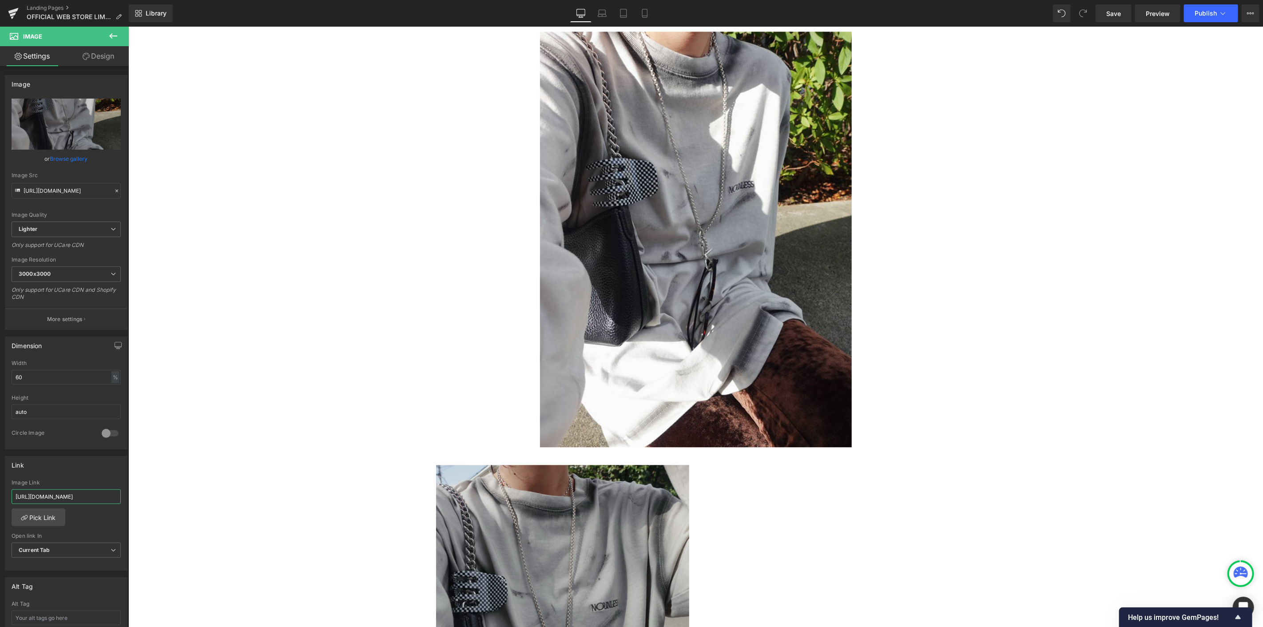
scroll to position [0, 51]
click at [496, 533] on img at bounding box center [562, 632] width 253 height 337
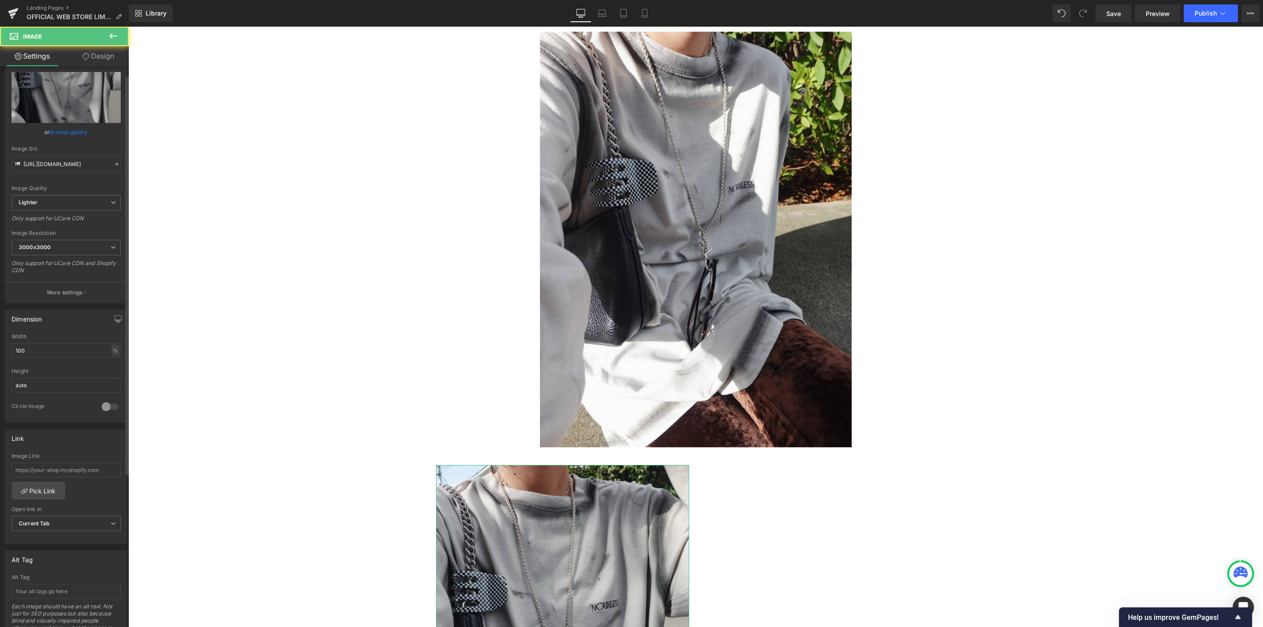
scroll to position [49, 0]
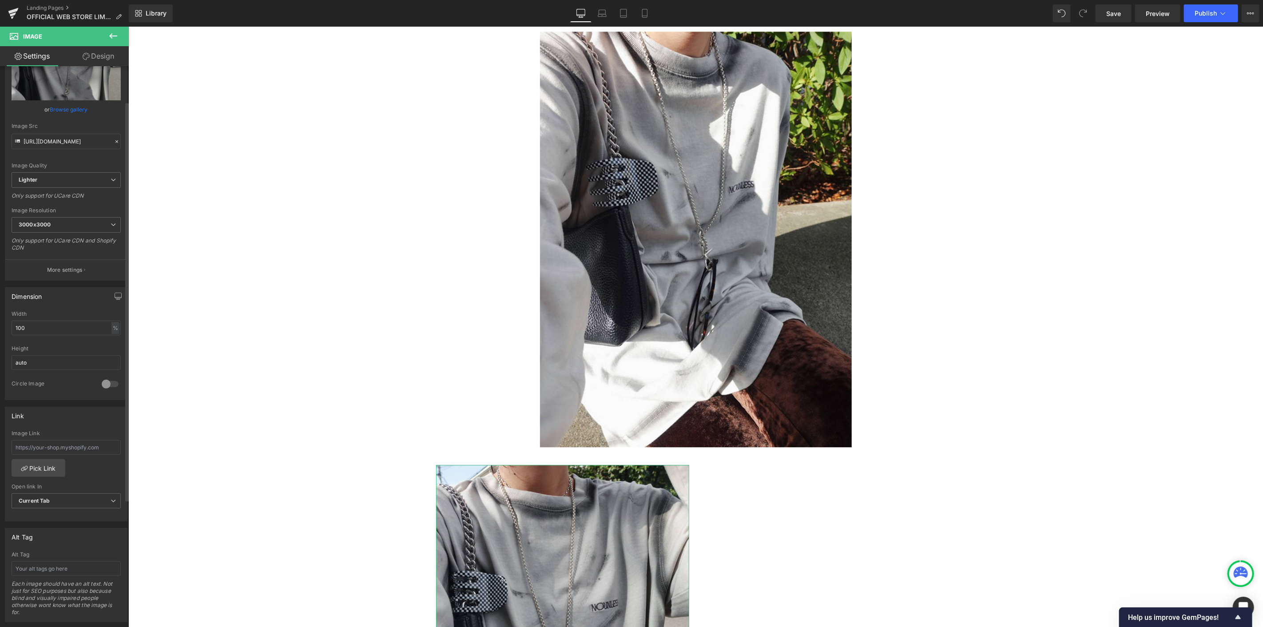
click at [66, 455] on div "Image Link" at bounding box center [66, 444] width 109 height 29
click at [66, 453] on input "text" at bounding box center [66, 447] width 109 height 15
paste input "[URL][DOMAIN_NAME]"
type input "[URL][DOMAIN_NAME]"
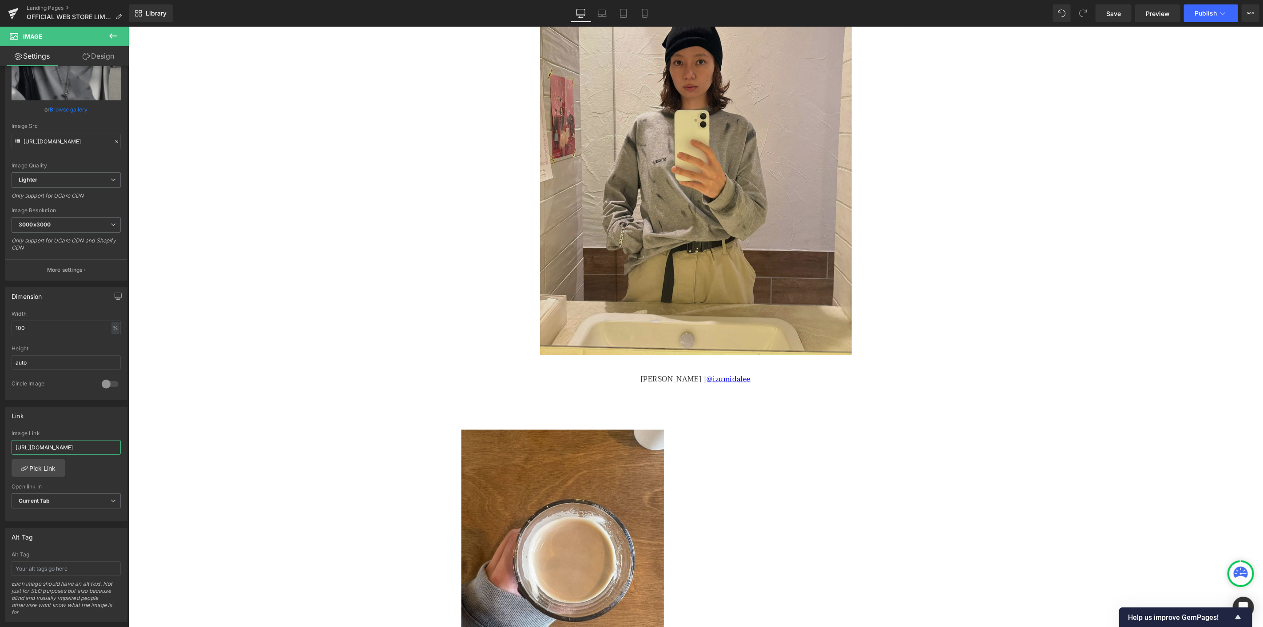
scroll to position [539, 0]
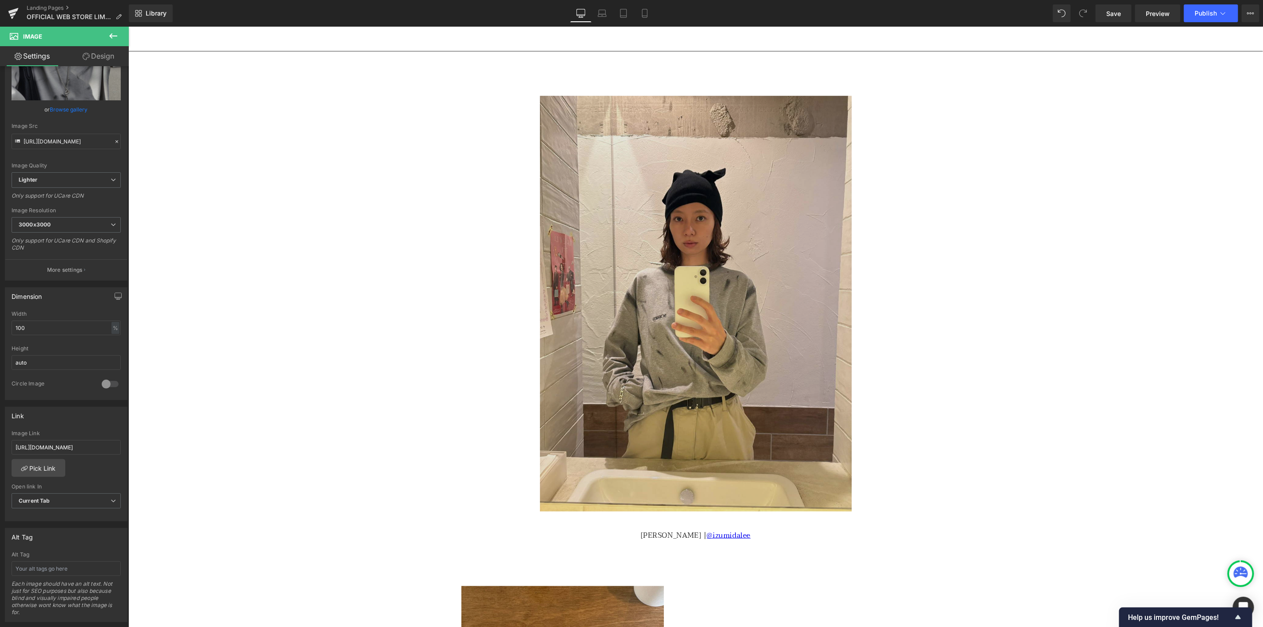
click at [664, 205] on img at bounding box center [695, 303] width 312 height 416
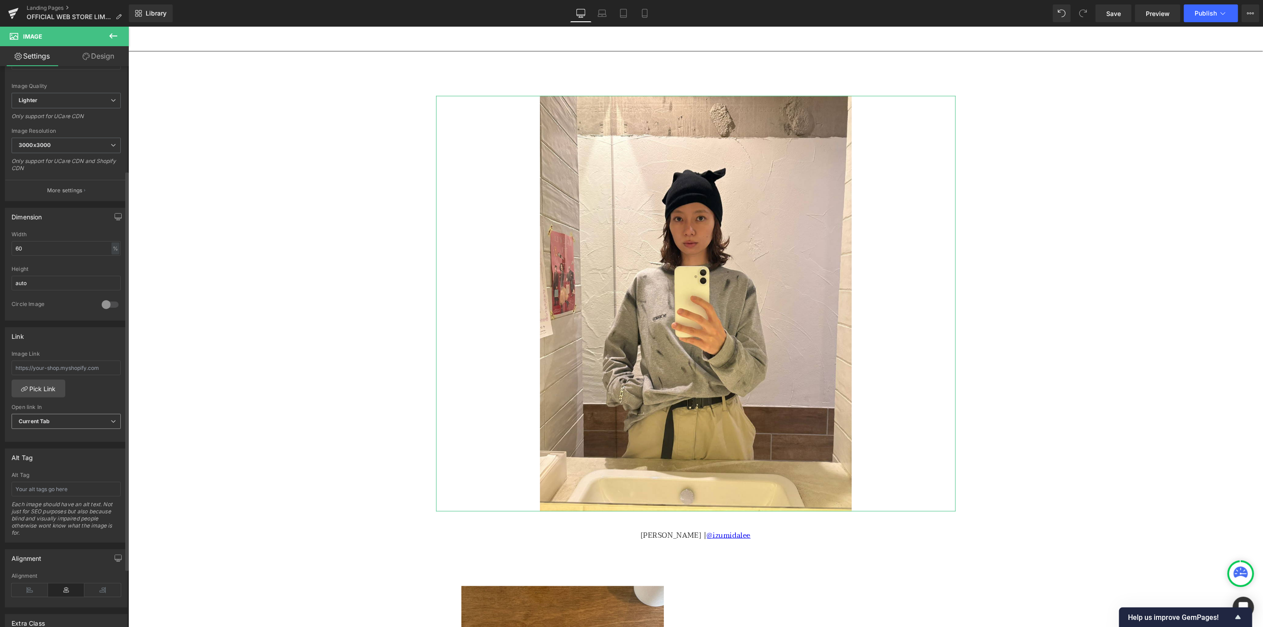
scroll to position [148, 0]
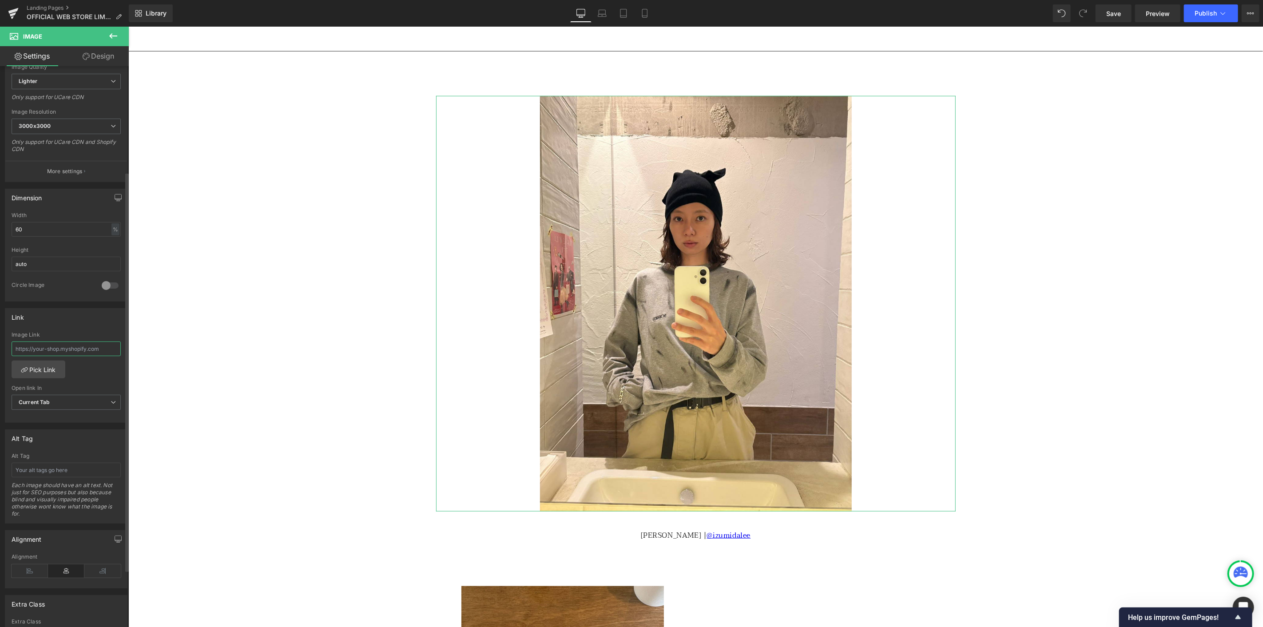
click at [59, 348] on input "text" at bounding box center [66, 348] width 109 height 15
paste input "[URL][DOMAIN_NAME]"
type input "[URL][DOMAIN_NAME]"
click at [83, 324] on div "Link" at bounding box center [66, 317] width 122 height 17
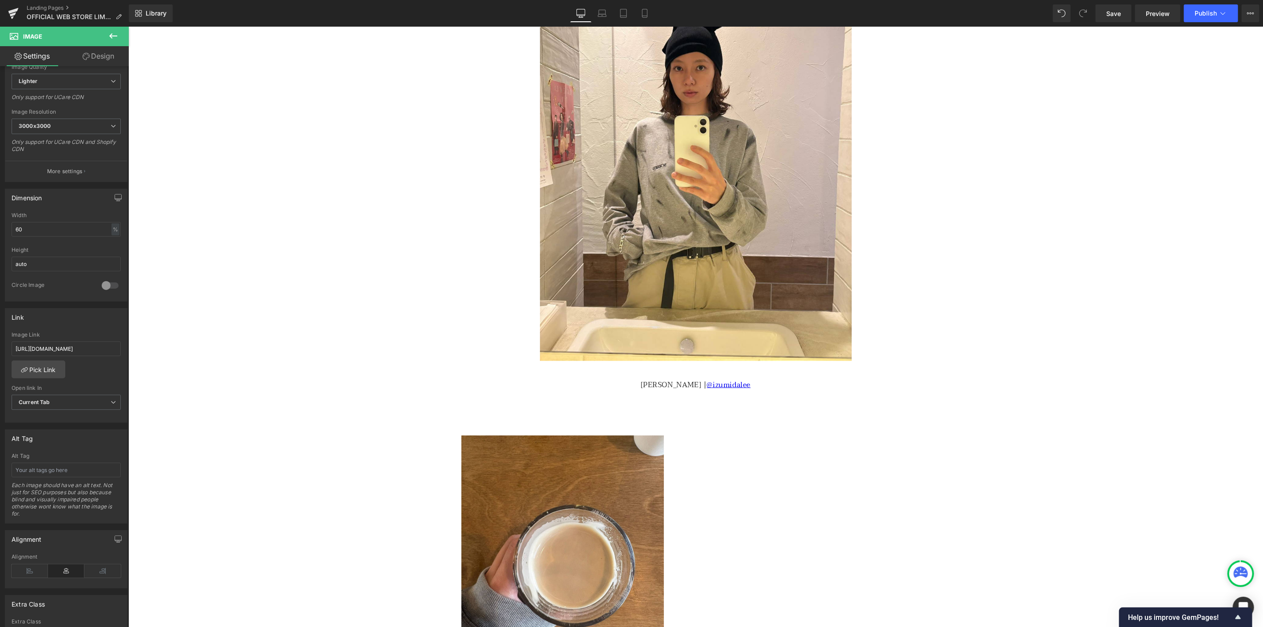
scroll to position [934, 0]
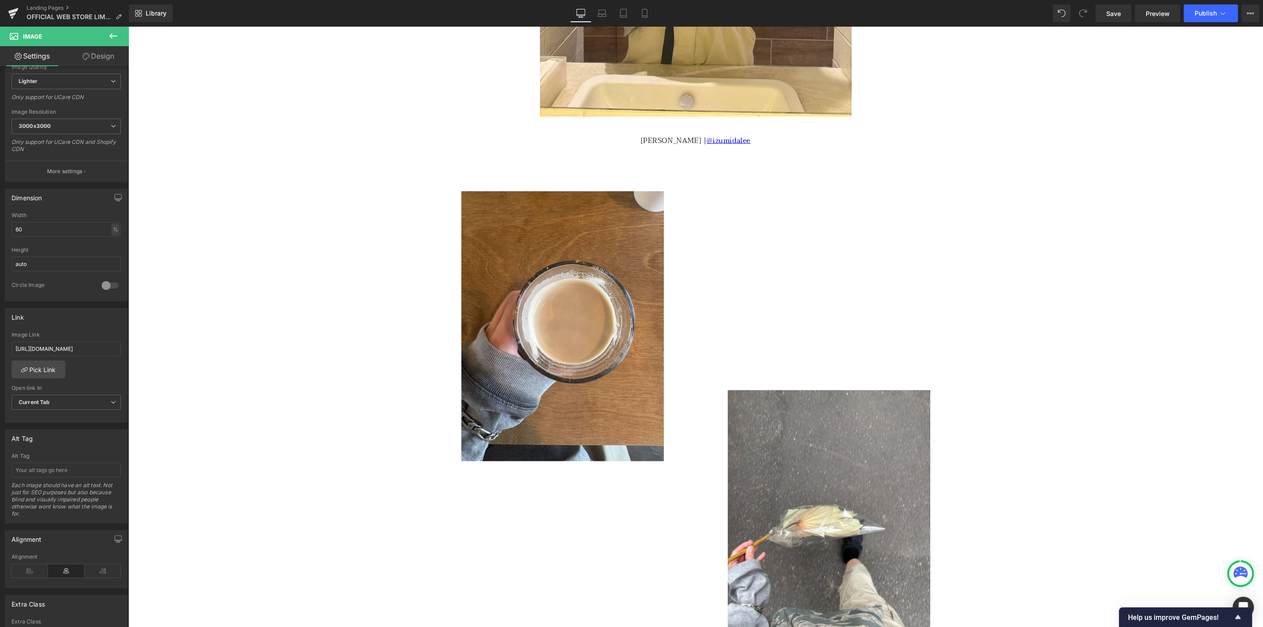
click at [588, 335] on img at bounding box center [562, 326] width 202 height 270
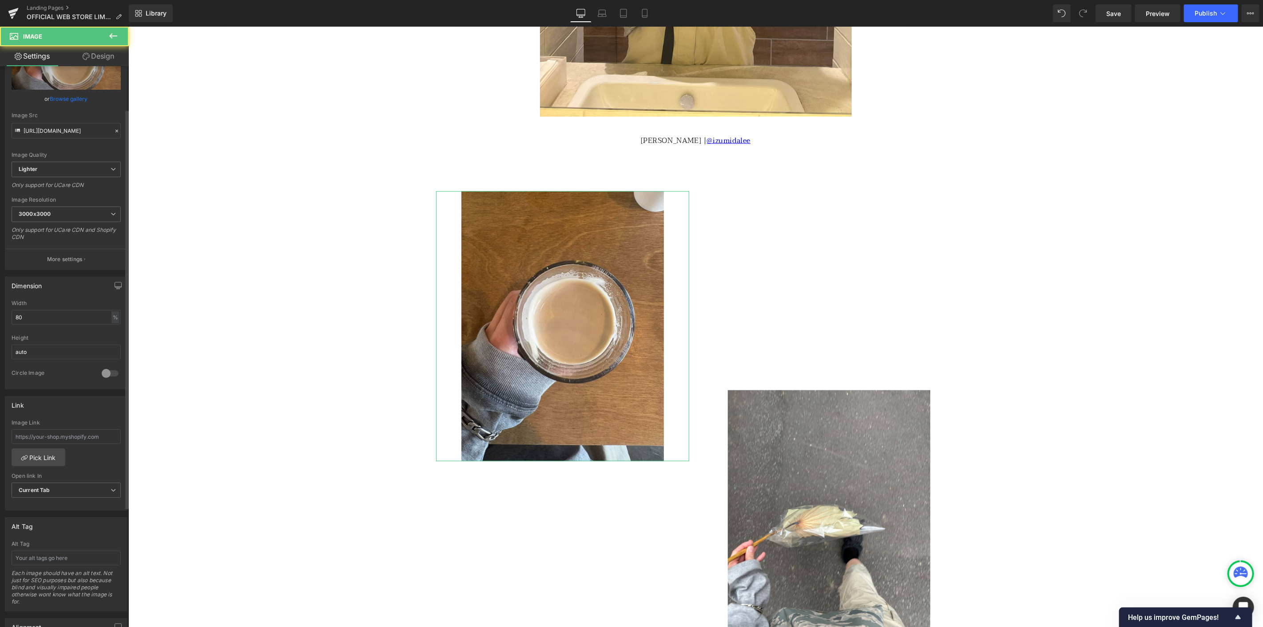
scroll to position [99, 0]
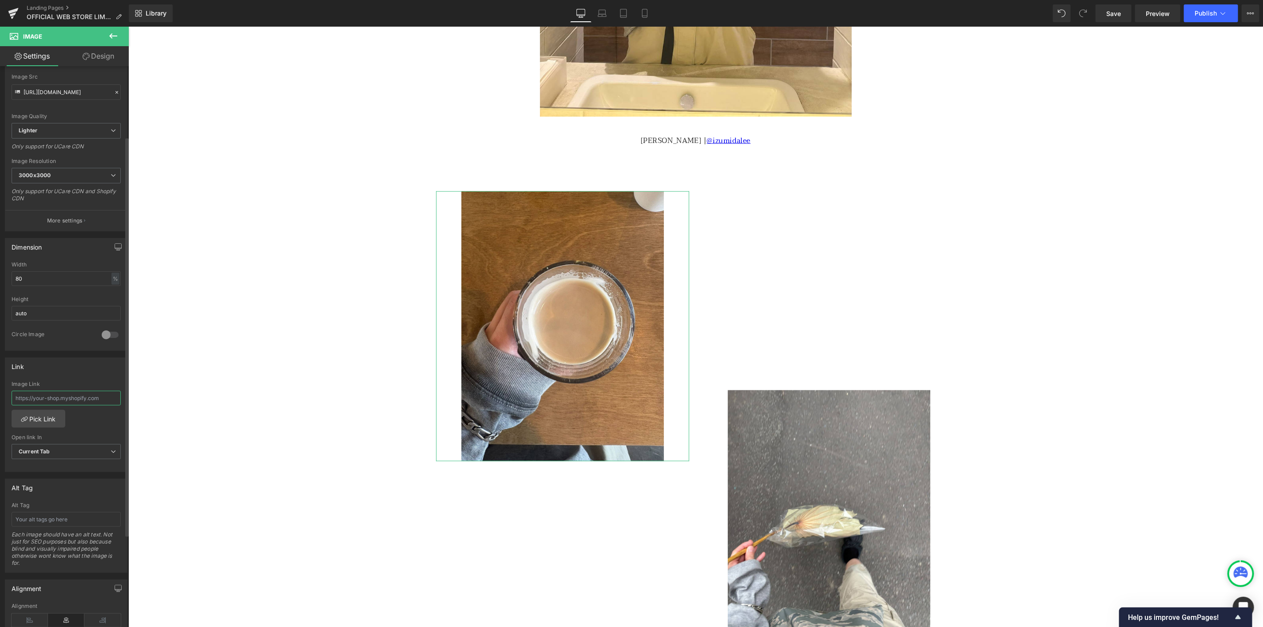
click at [68, 405] on input "text" at bounding box center [66, 398] width 109 height 15
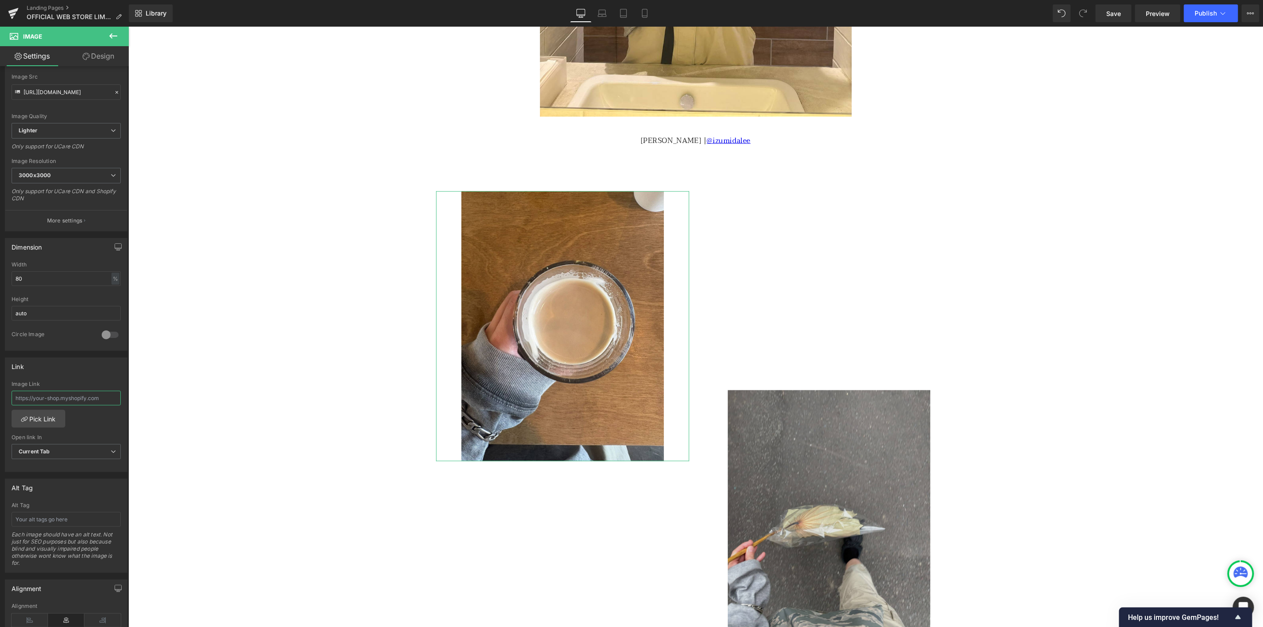
type input "[URL][DOMAIN_NAME]"
click at [779, 473] on img at bounding box center [828, 525] width 202 height 270
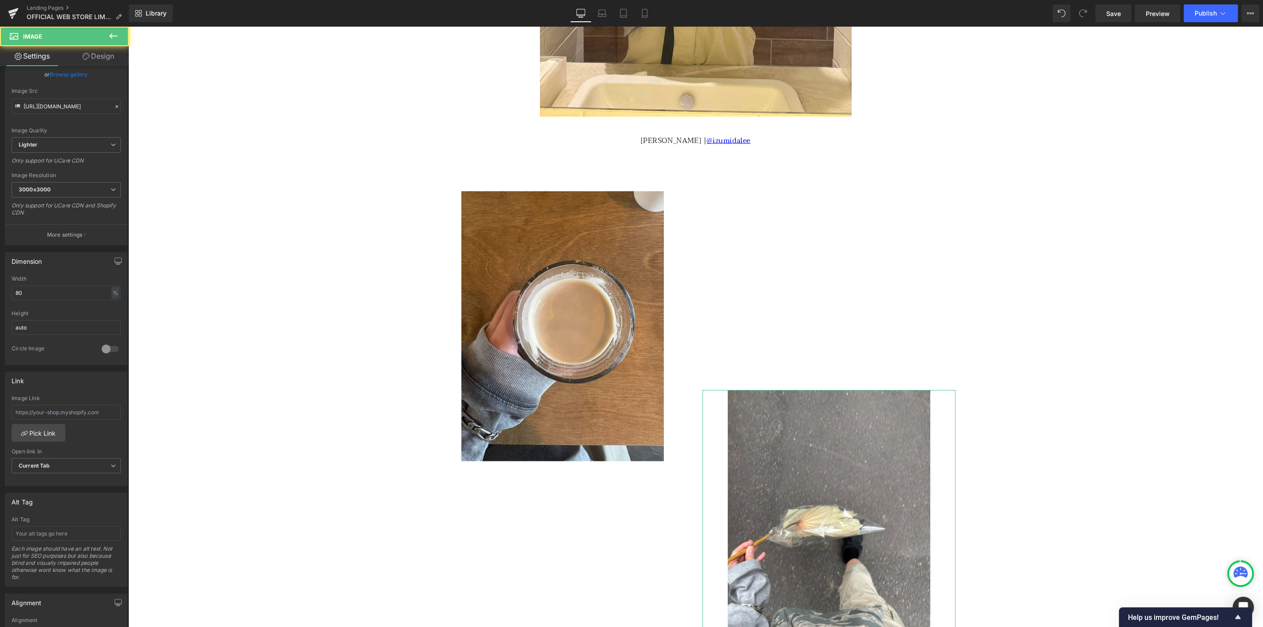
scroll to position [99, 0]
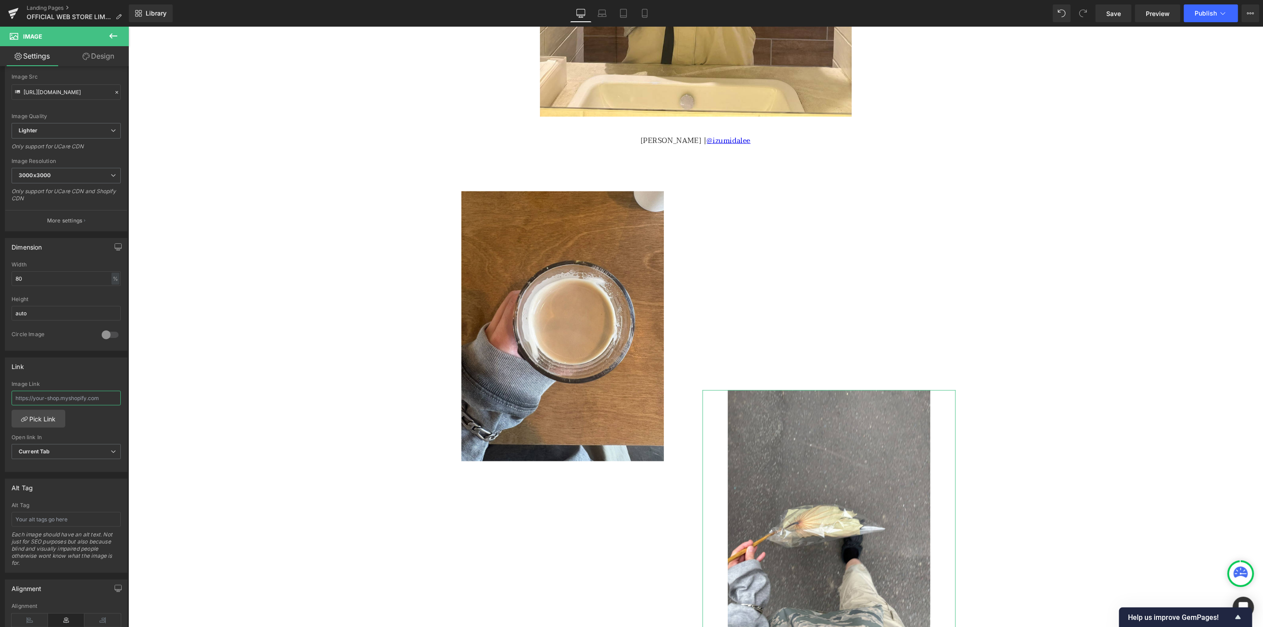
click at [77, 398] on input "text" at bounding box center [66, 398] width 109 height 15
paste input "[URL][DOMAIN_NAME]"
type input "[URL][DOMAIN_NAME]"
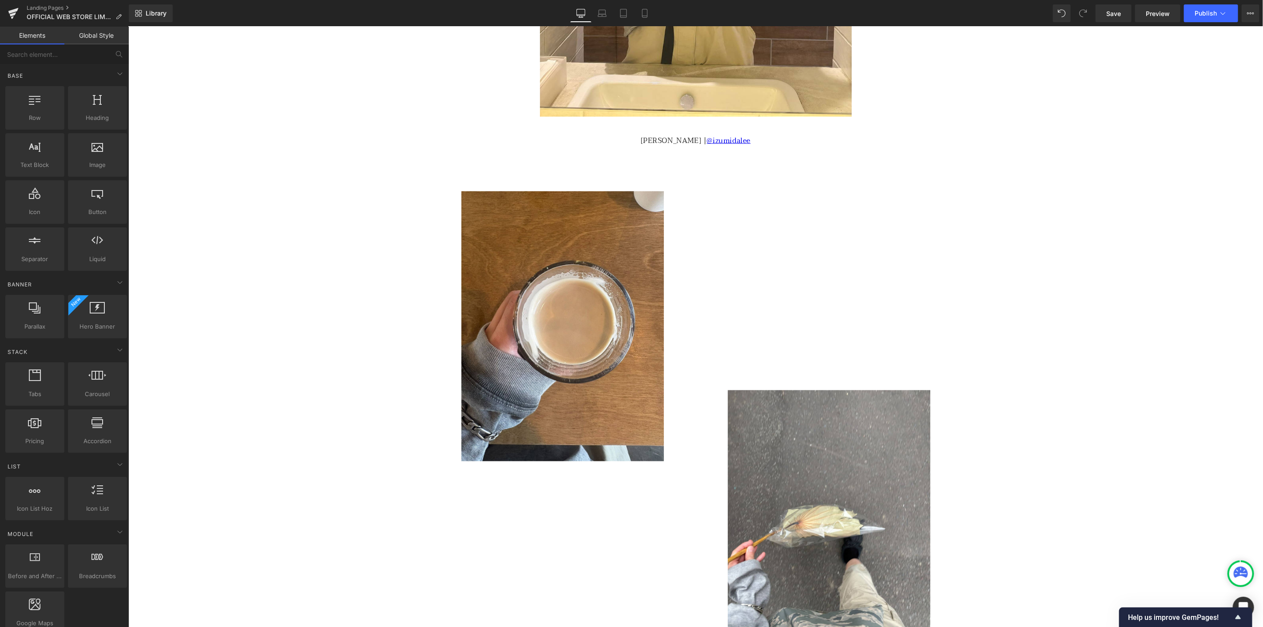
scroll to position [0, 0]
click at [1221, 10] on icon at bounding box center [1222, 13] width 9 height 9
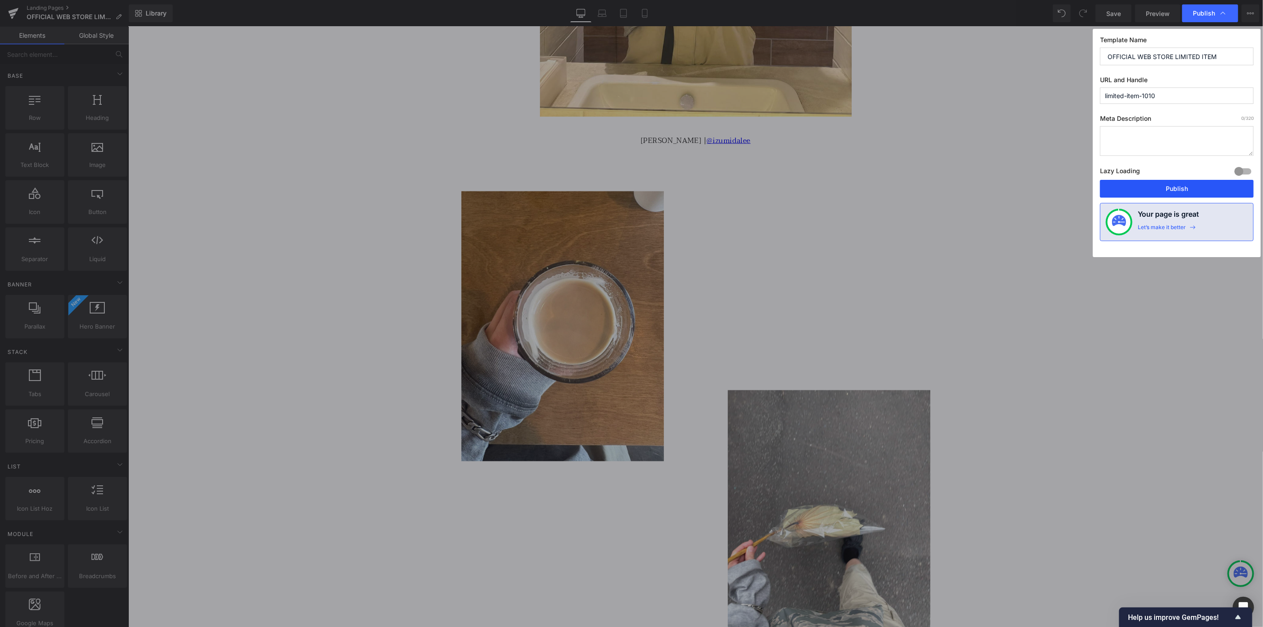
click at [1184, 188] on button "Publish" at bounding box center [1177, 189] width 154 height 18
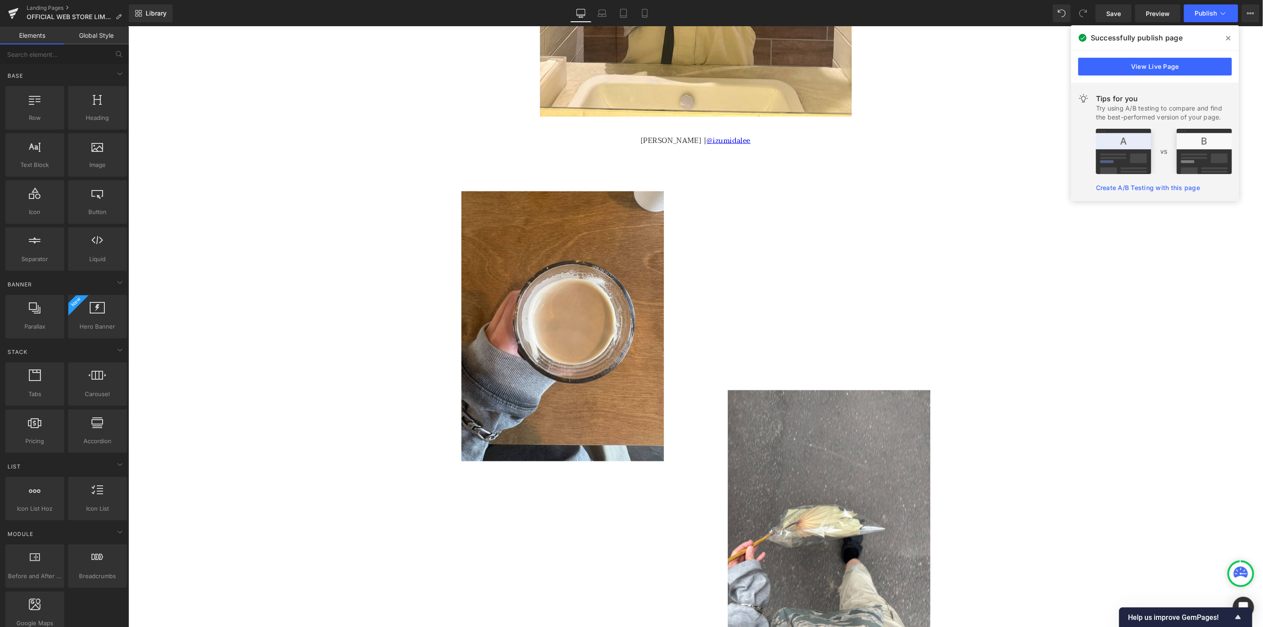
click at [1226, 37] on icon at bounding box center [1228, 38] width 4 height 7
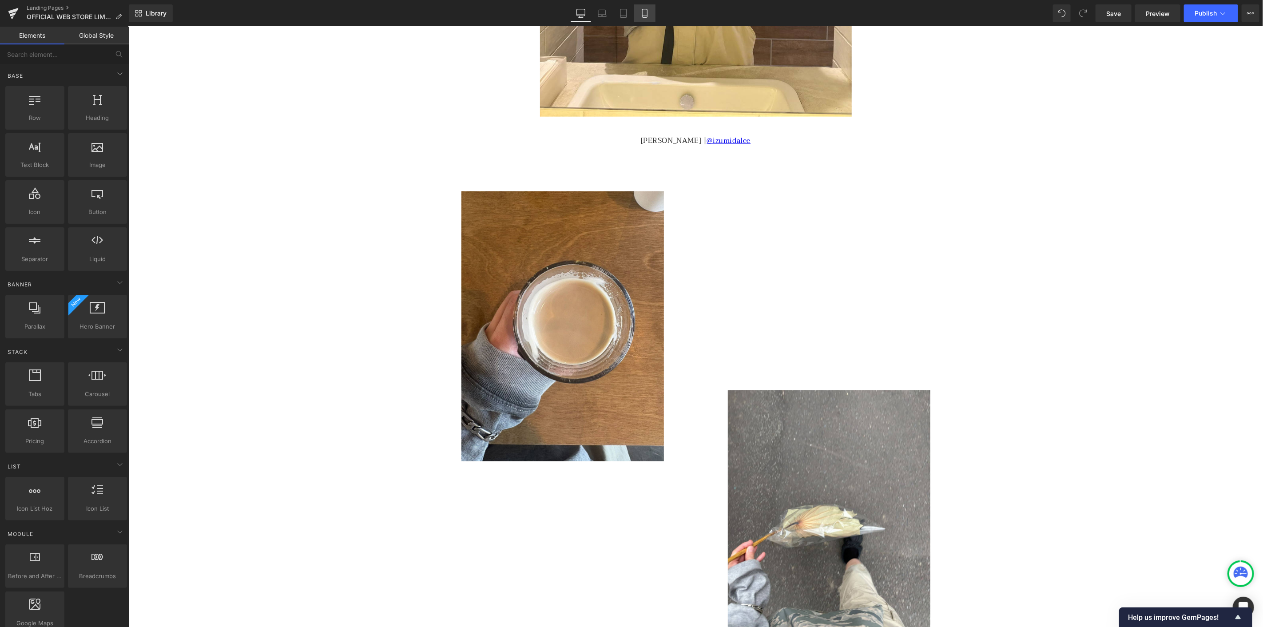
click at [642, 17] on icon at bounding box center [644, 13] width 5 height 8
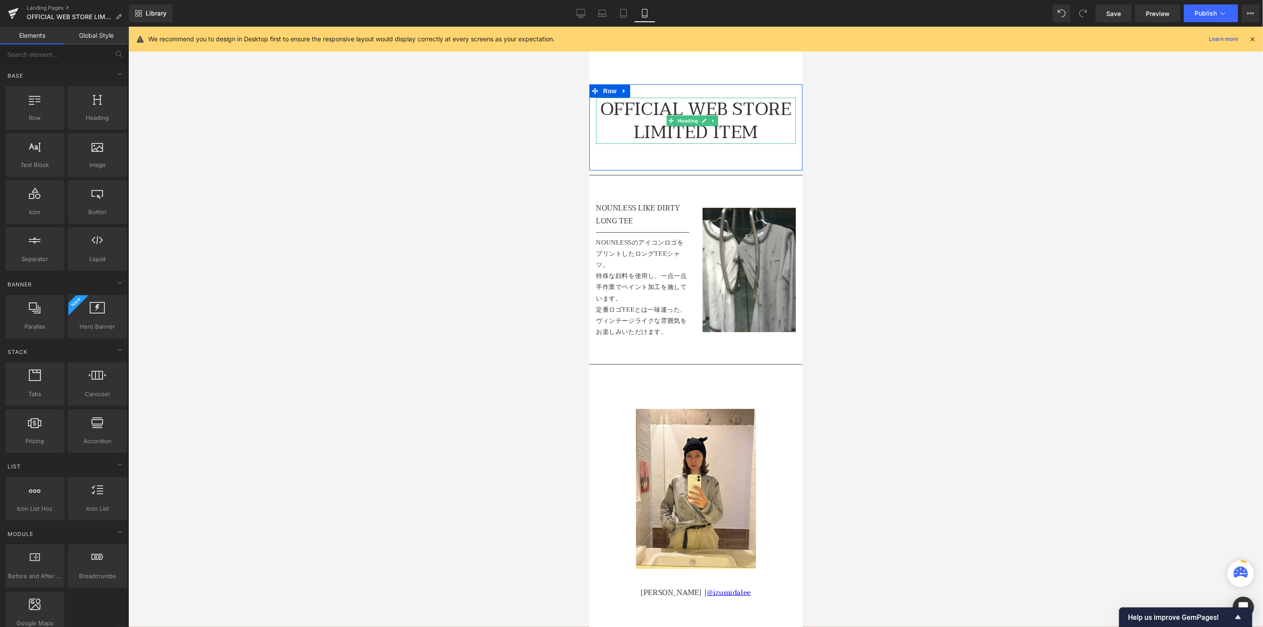
click at [687, 143] on h1 "OFFICIAL WEB STORE LIMITED ITEM" at bounding box center [695, 120] width 200 height 46
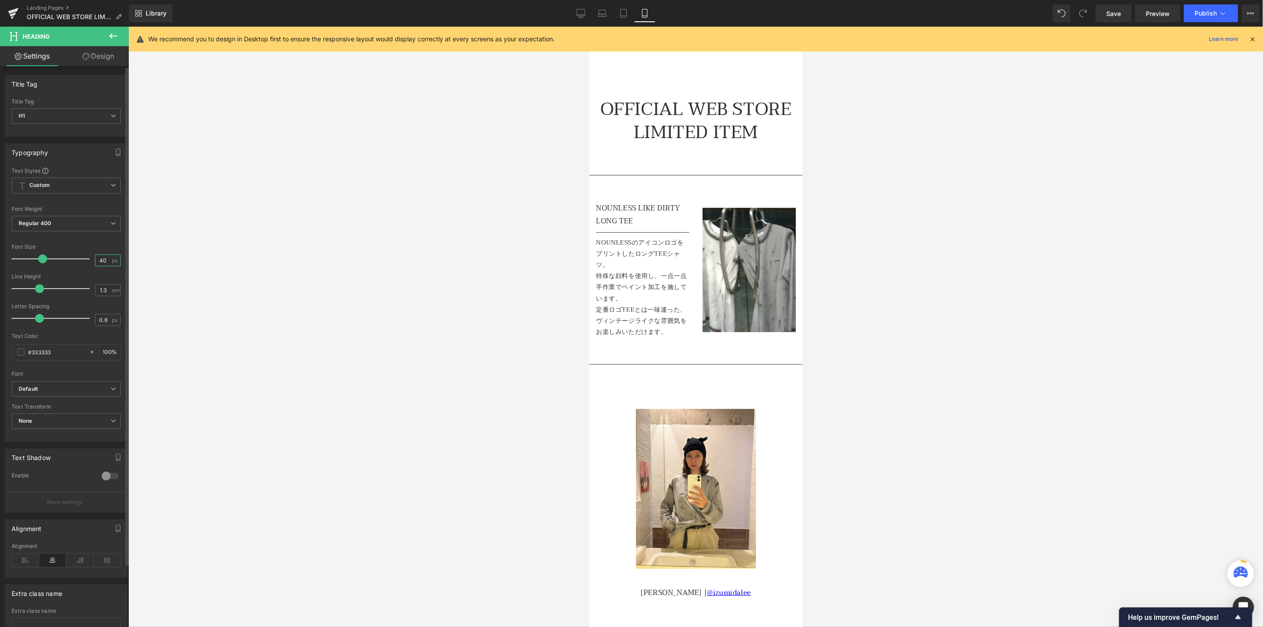
drag, startPoint x: 104, startPoint y: 261, endPoint x: 90, endPoint y: 257, distance: 14.5
click at [90, 257] on div "Font Size 40 px" at bounding box center [66, 259] width 109 height 30
type input "20"
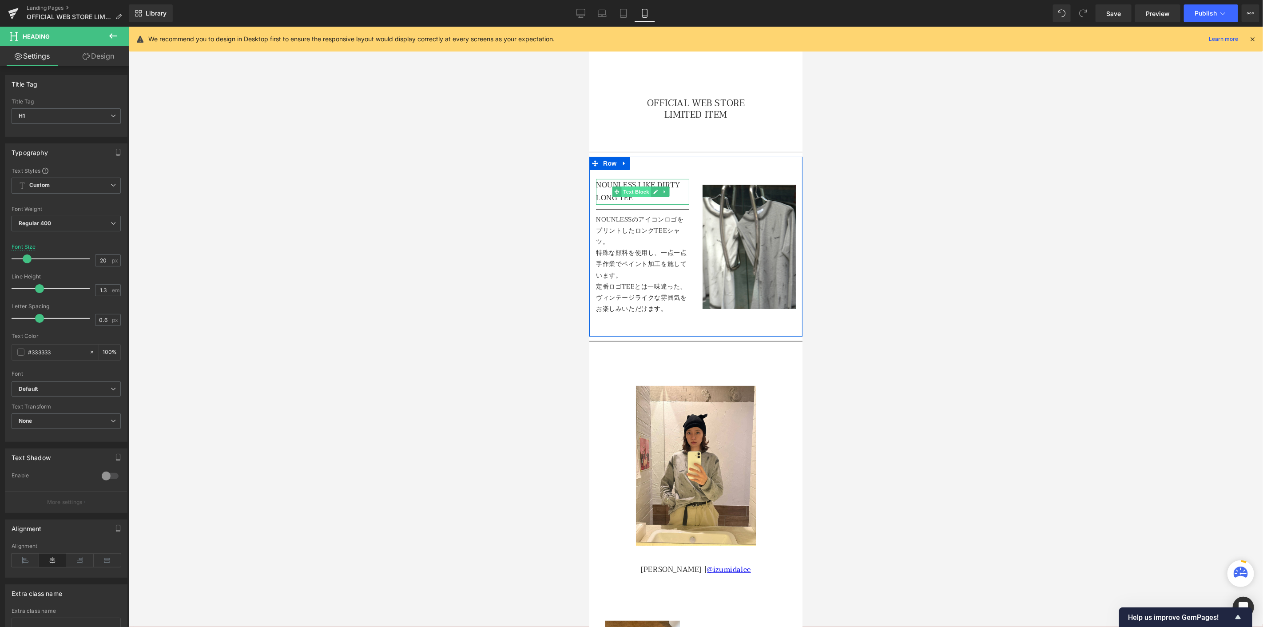
click at [627, 190] on span "Text Block" at bounding box center [635, 191] width 29 height 11
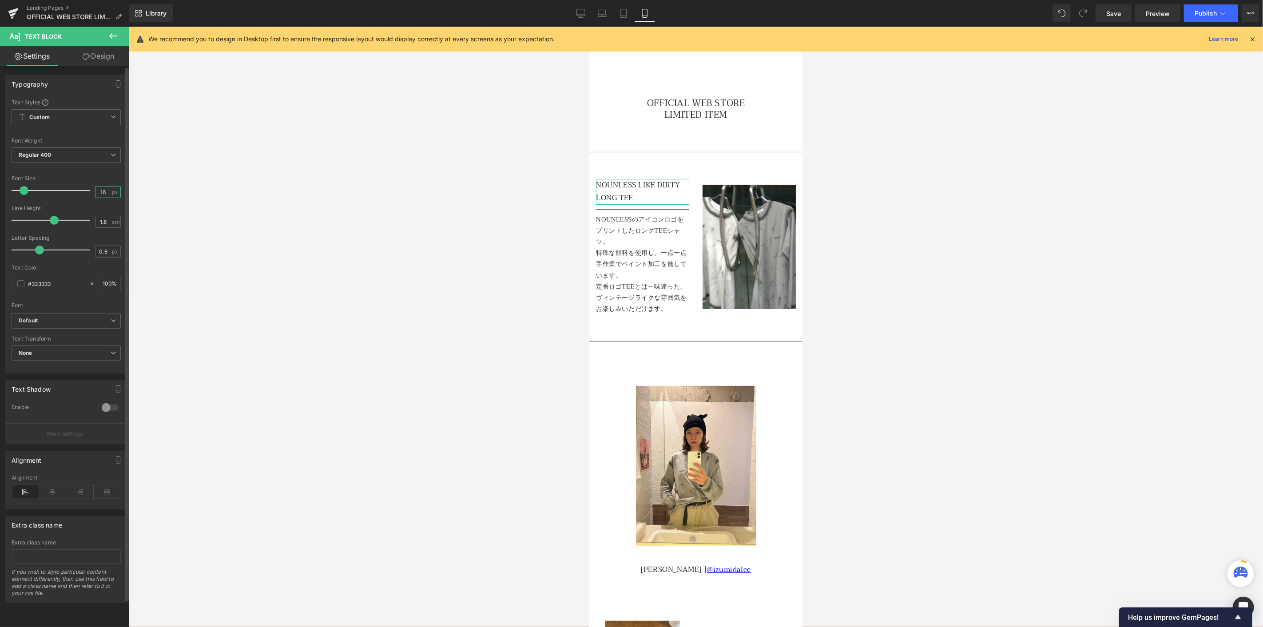
drag, startPoint x: 107, startPoint y: 194, endPoint x: 78, endPoint y: 191, distance: 29.4
click at [79, 191] on div "Font Size 16 px" at bounding box center [66, 190] width 109 height 30
type input "12"
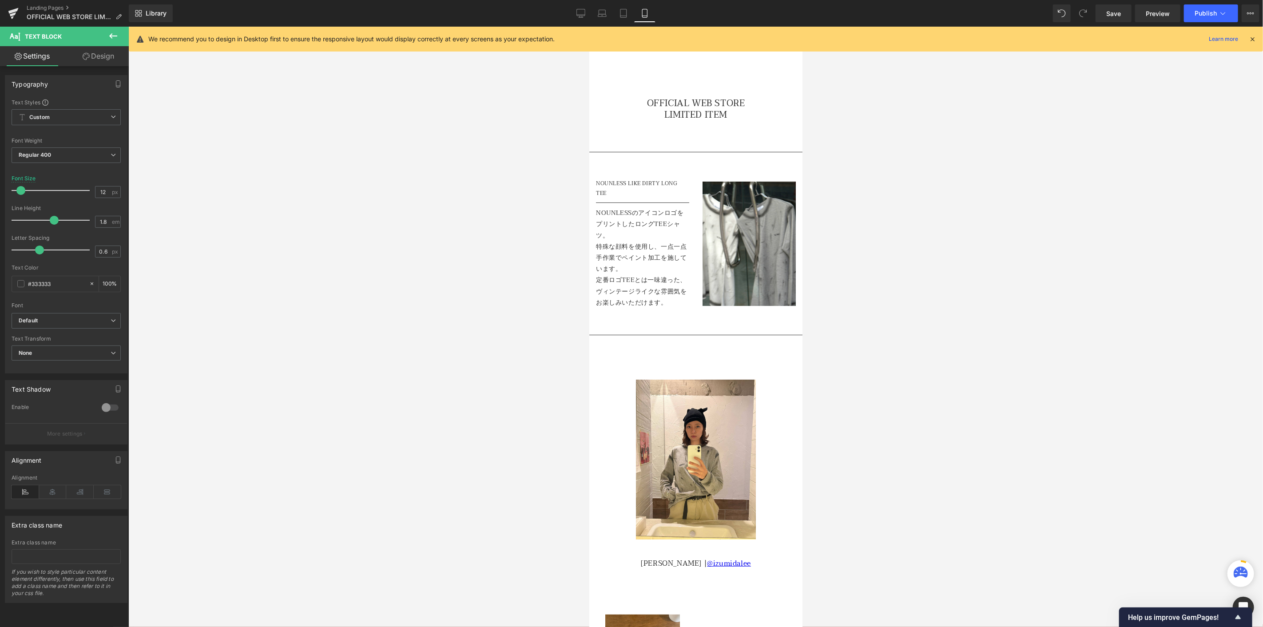
click at [394, 230] on div at bounding box center [695, 327] width 1134 height 600
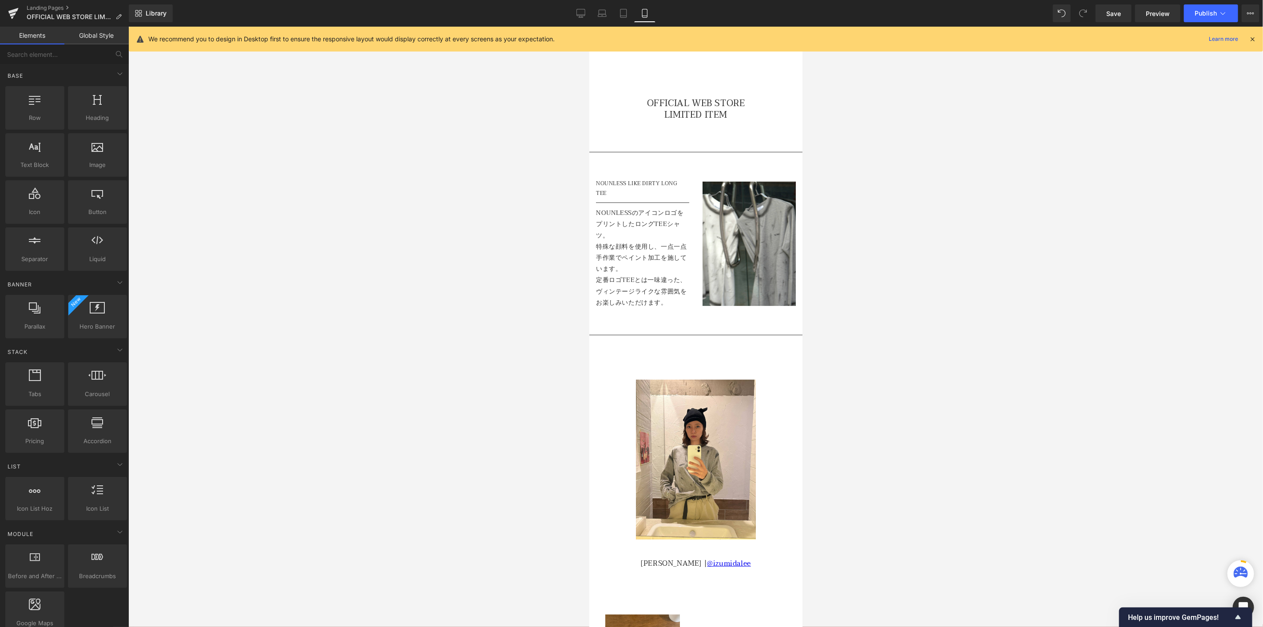
click at [636, 218] on p "NOUNLESSのアイコンロゴをプリントしたロングTEEシャツ。" at bounding box center [641, 224] width 93 height 34
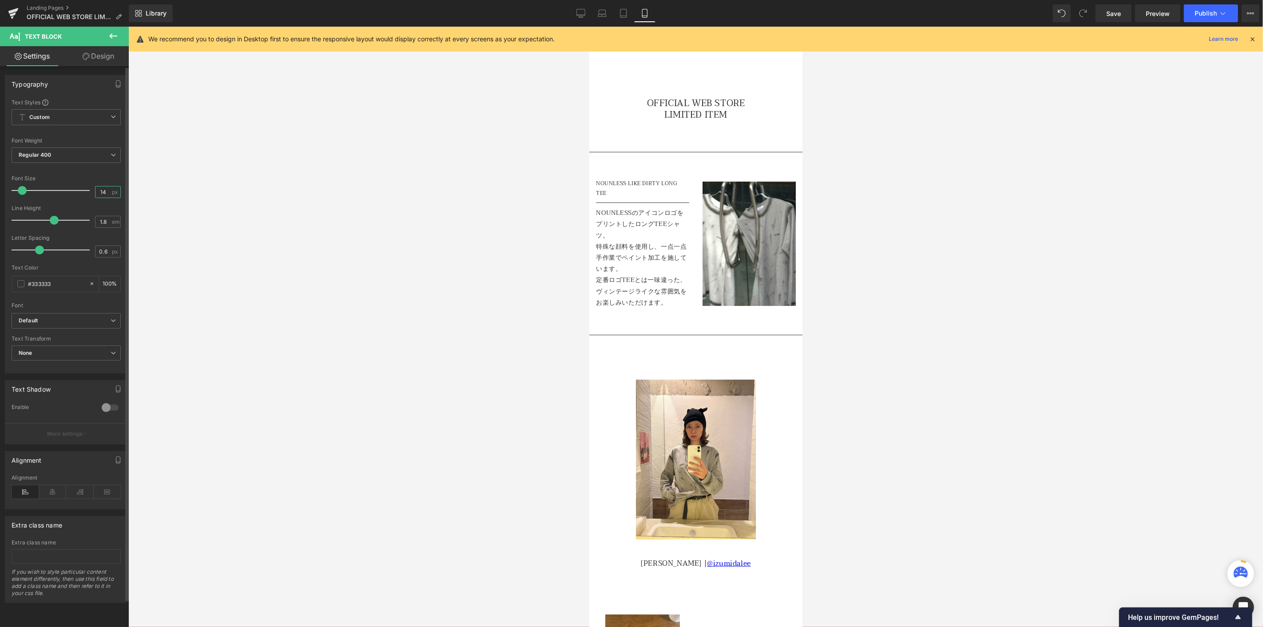
click at [103, 190] on input "14" at bounding box center [103, 191] width 16 height 11
type input "10"
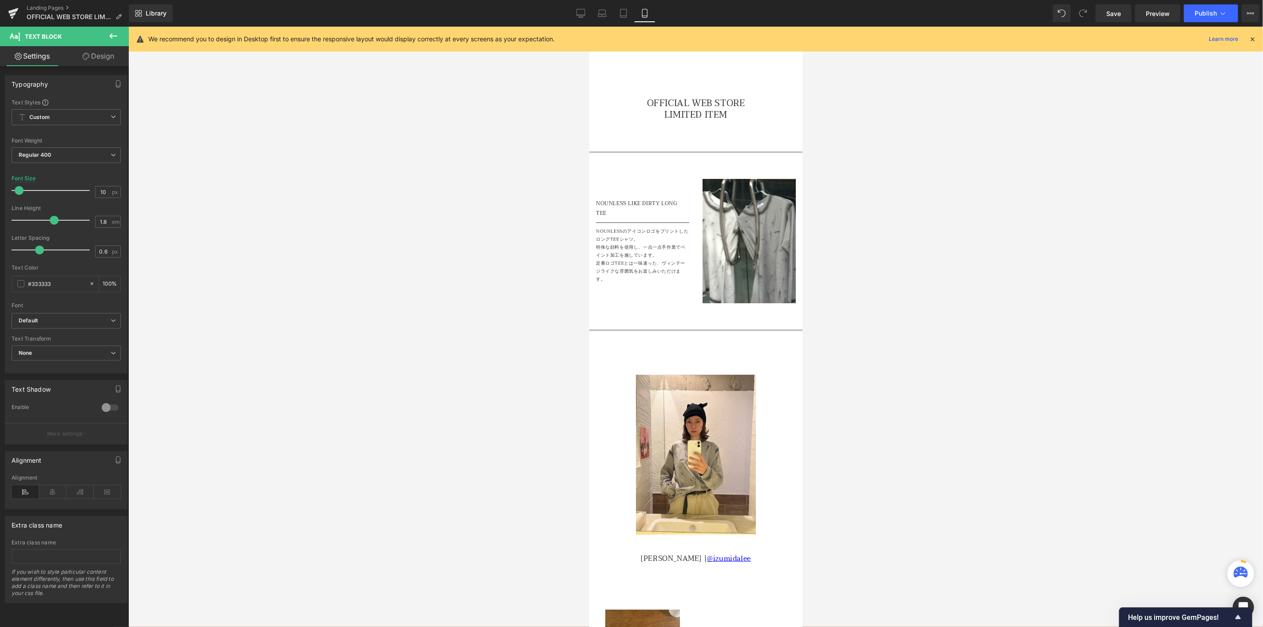
click at [456, 256] on div at bounding box center [695, 327] width 1134 height 600
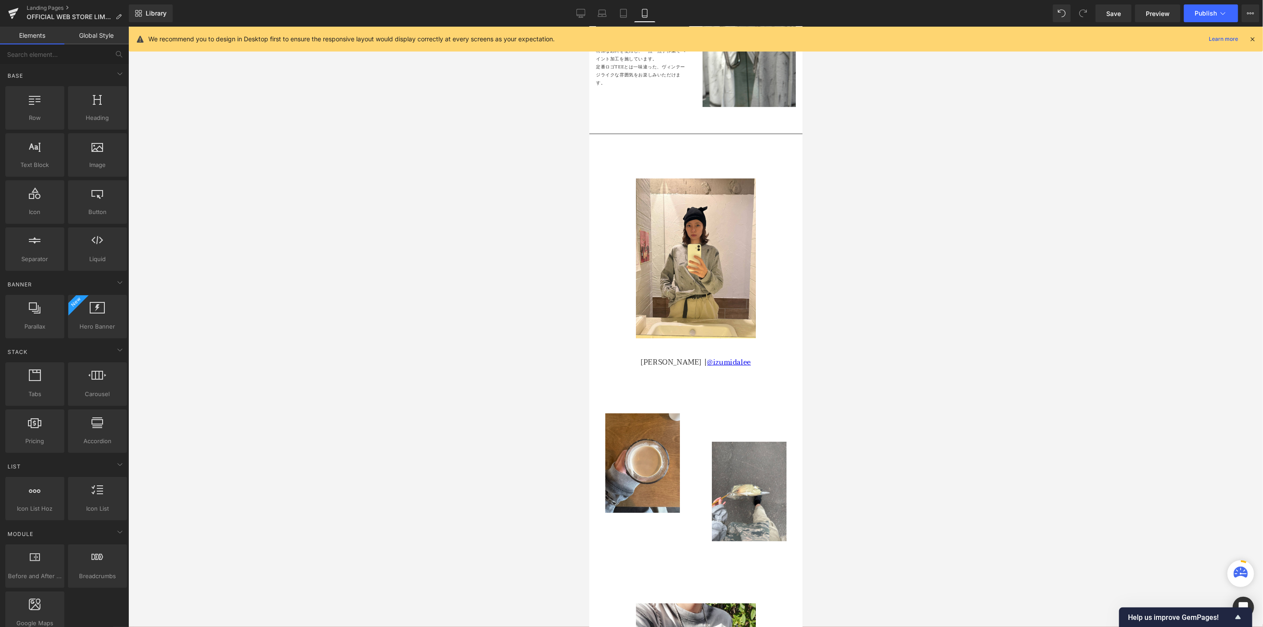
scroll to position [197, 0]
click at [677, 356] on span "Text Block" at bounding box center [686, 361] width 29 height 11
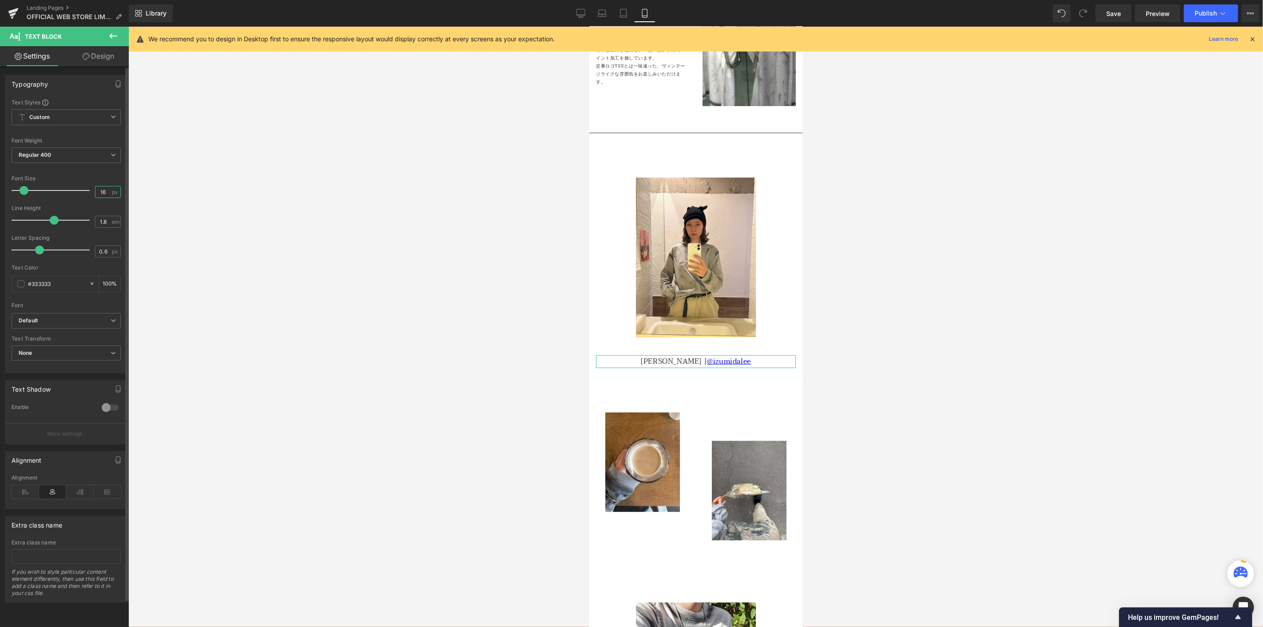
click at [105, 195] on input "16" at bounding box center [103, 191] width 16 height 11
type input "1"
type input "10"
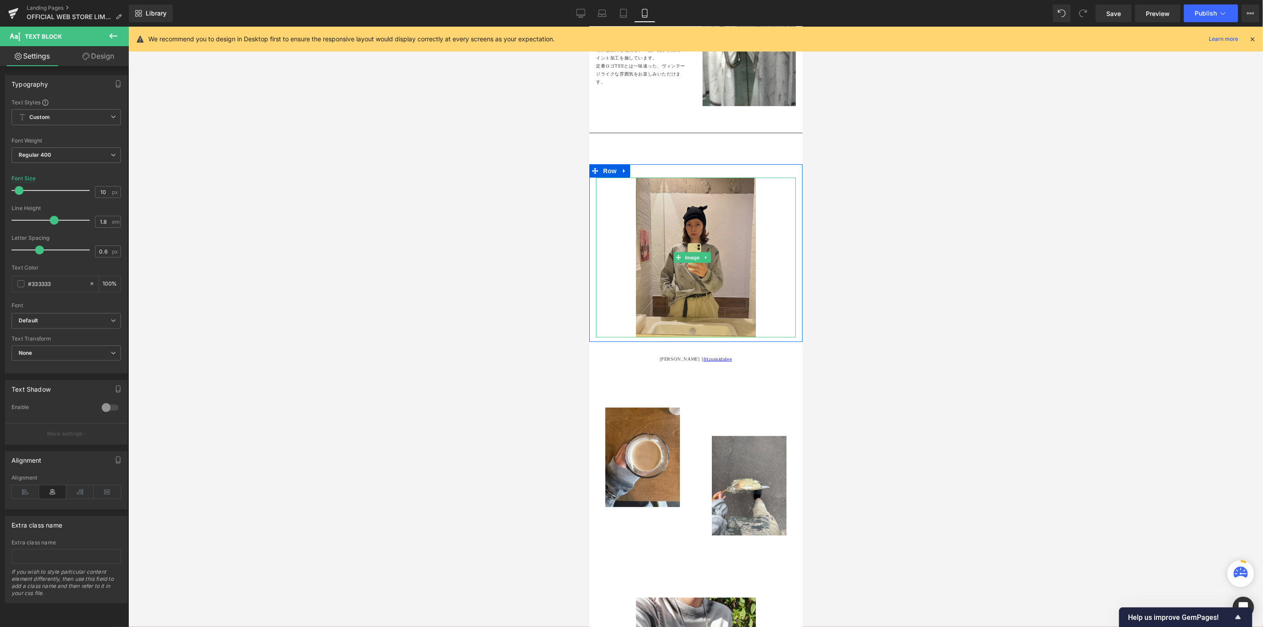
click at [677, 215] on img at bounding box center [695, 257] width 120 height 160
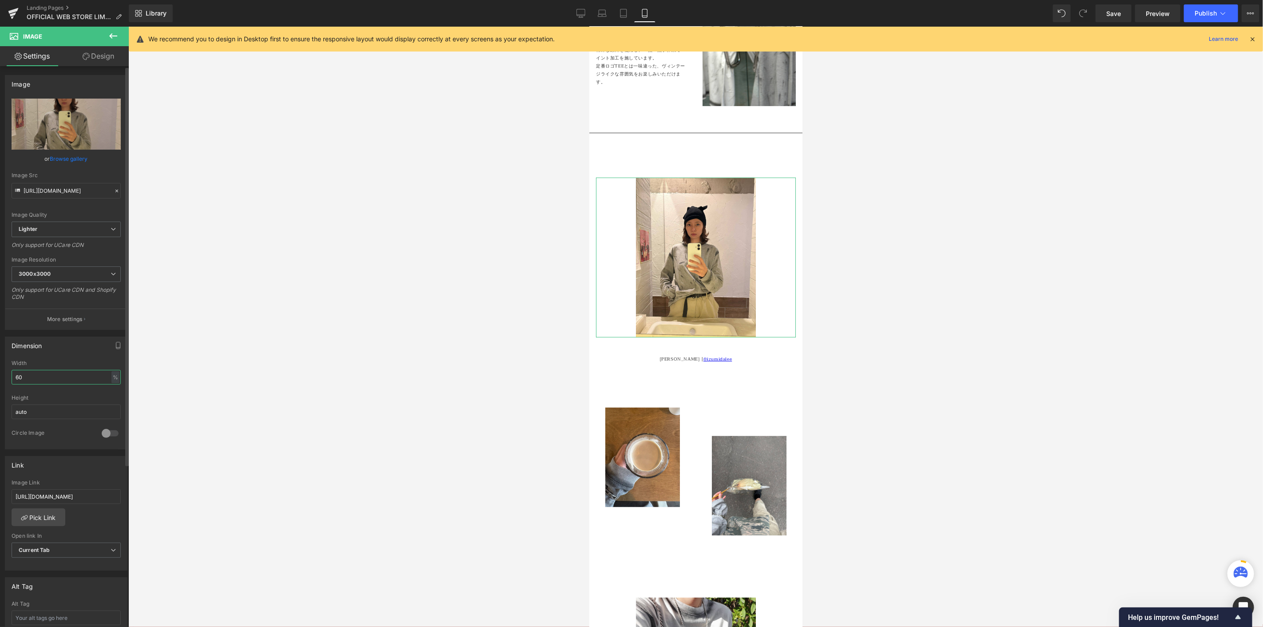
drag, startPoint x: 25, startPoint y: 374, endPoint x: 1, endPoint y: 372, distance: 24.5
click at [0, 376] on div "Dimension 60% Width 60 % % px auto Height auto 0 Circle Image" at bounding box center [66, 389] width 133 height 119
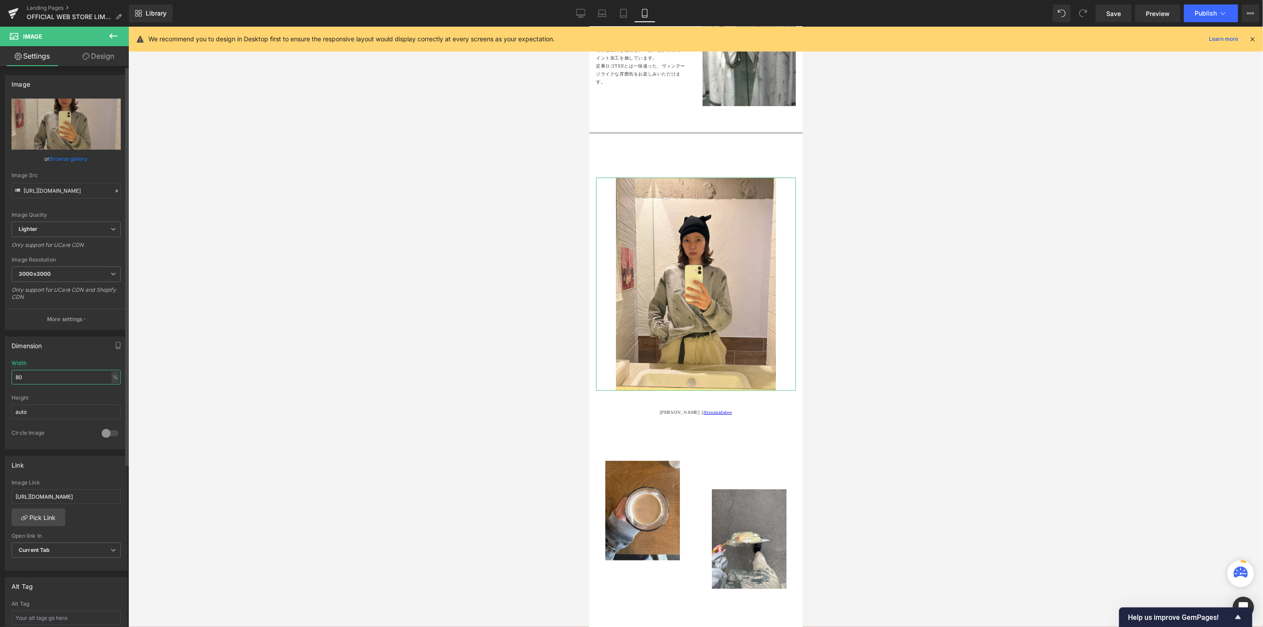
type input "80"
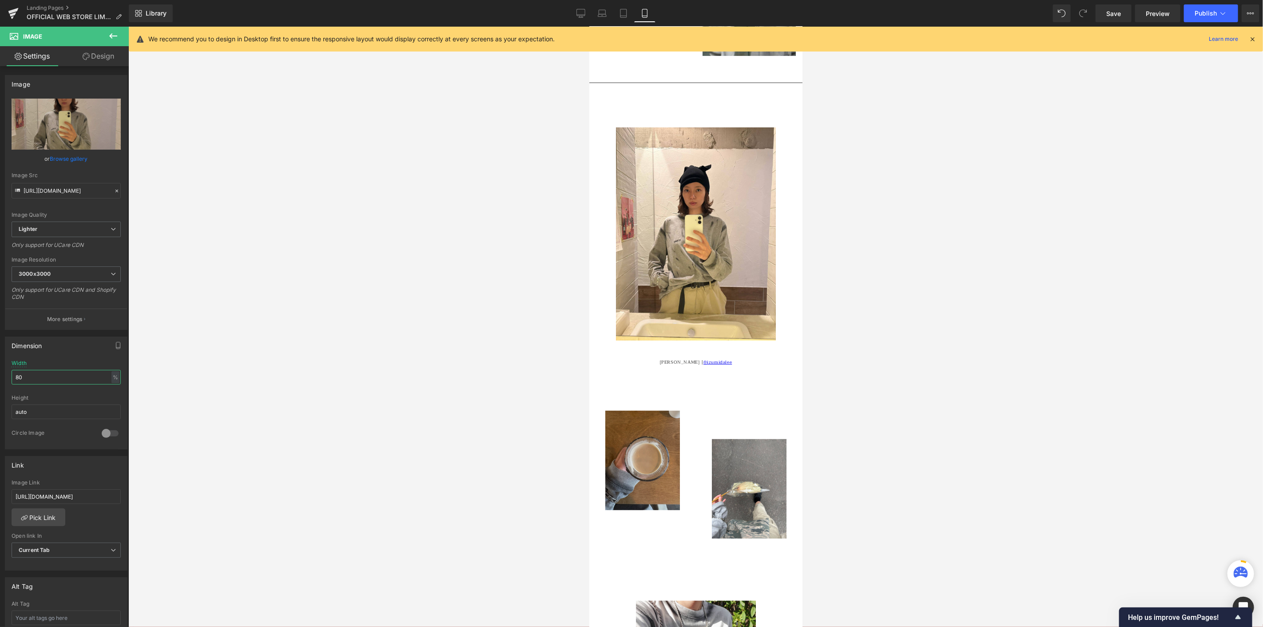
scroll to position [296, 0]
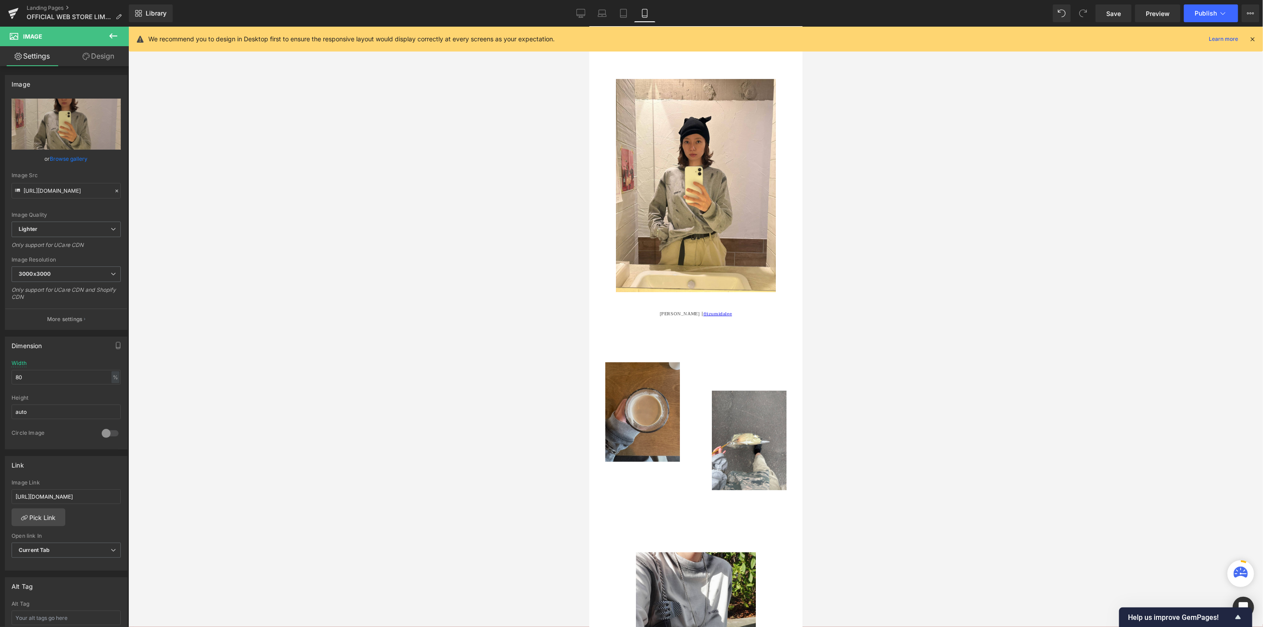
click at [644, 368] on img at bounding box center [642, 411] width 75 height 99
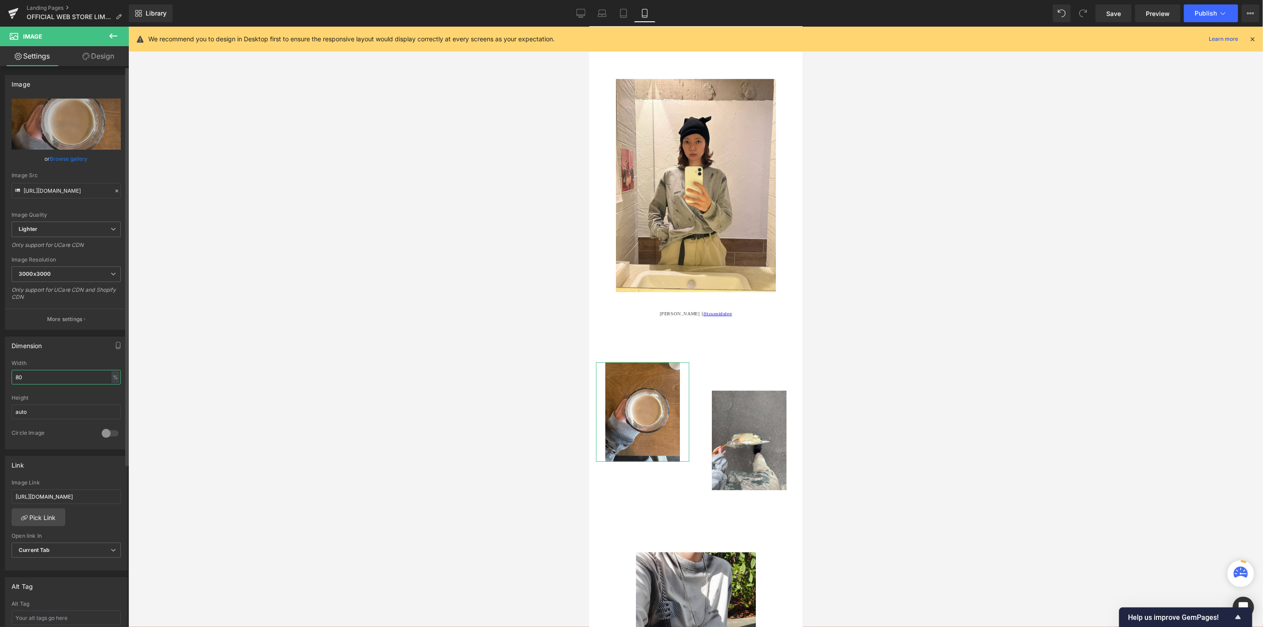
drag, startPoint x: 40, startPoint y: 375, endPoint x: 0, endPoint y: 371, distance: 40.2
click at [0, 371] on div "Dimension 80% Width 80 % % px auto Height auto 0 Circle Image" at bounding box center [66, 389] width 133 height 119
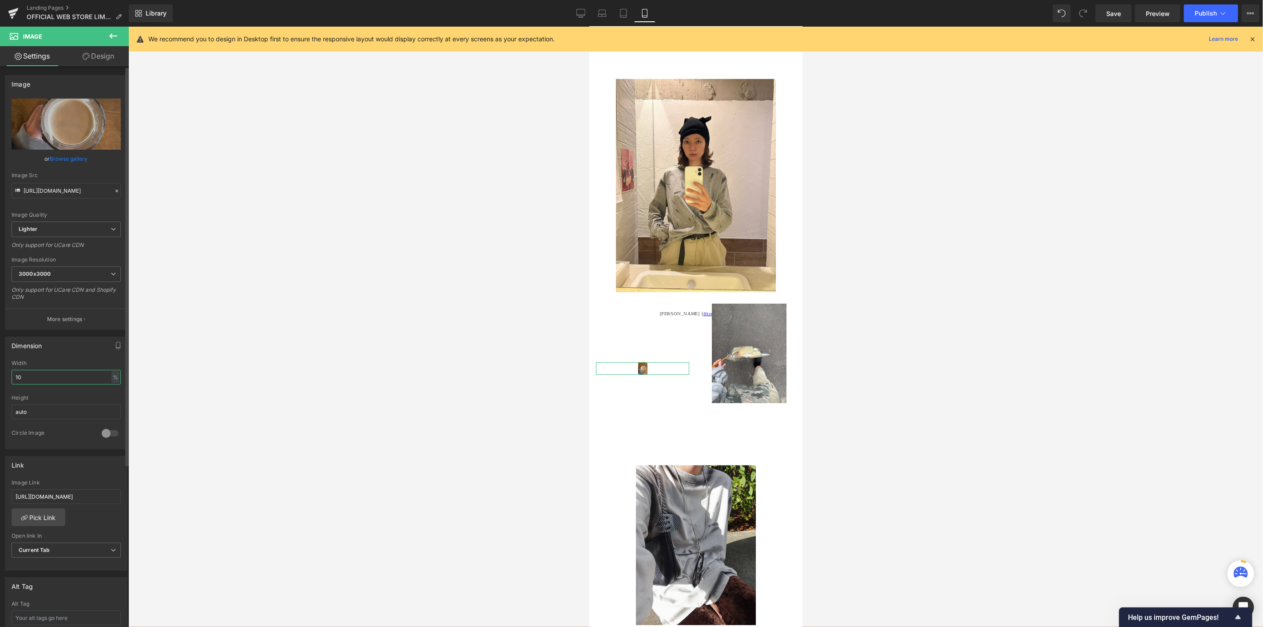
type input "100"
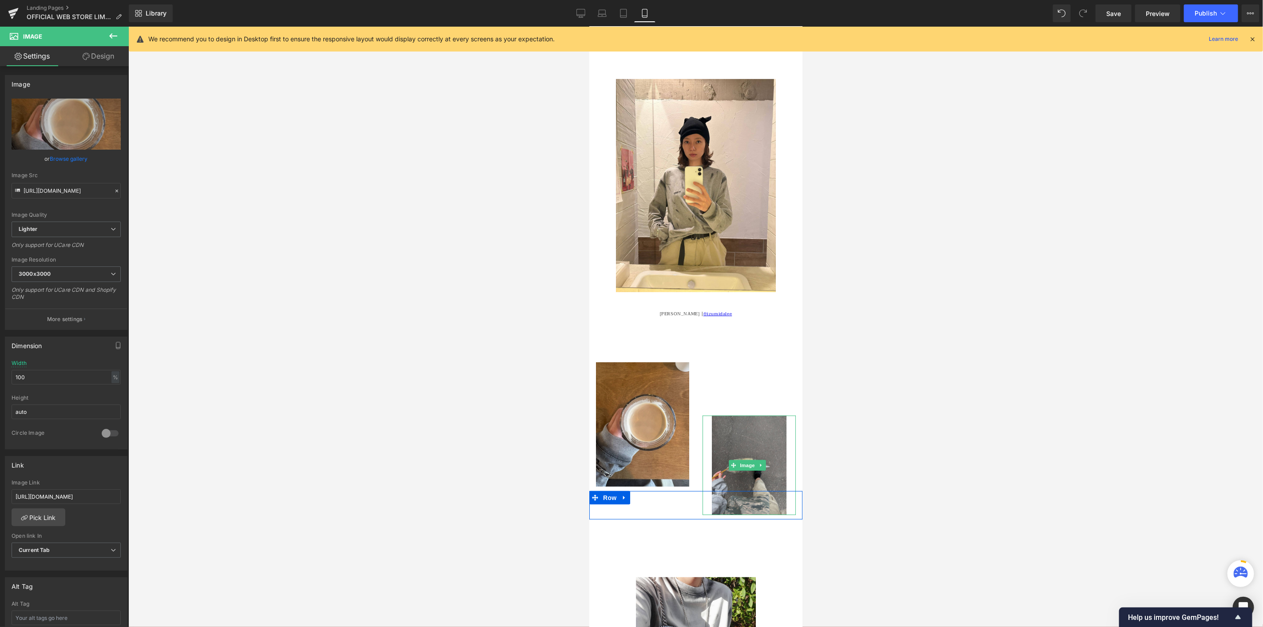
click at [741, 419] on img at bounding box center [748, 464] width 75 height 99
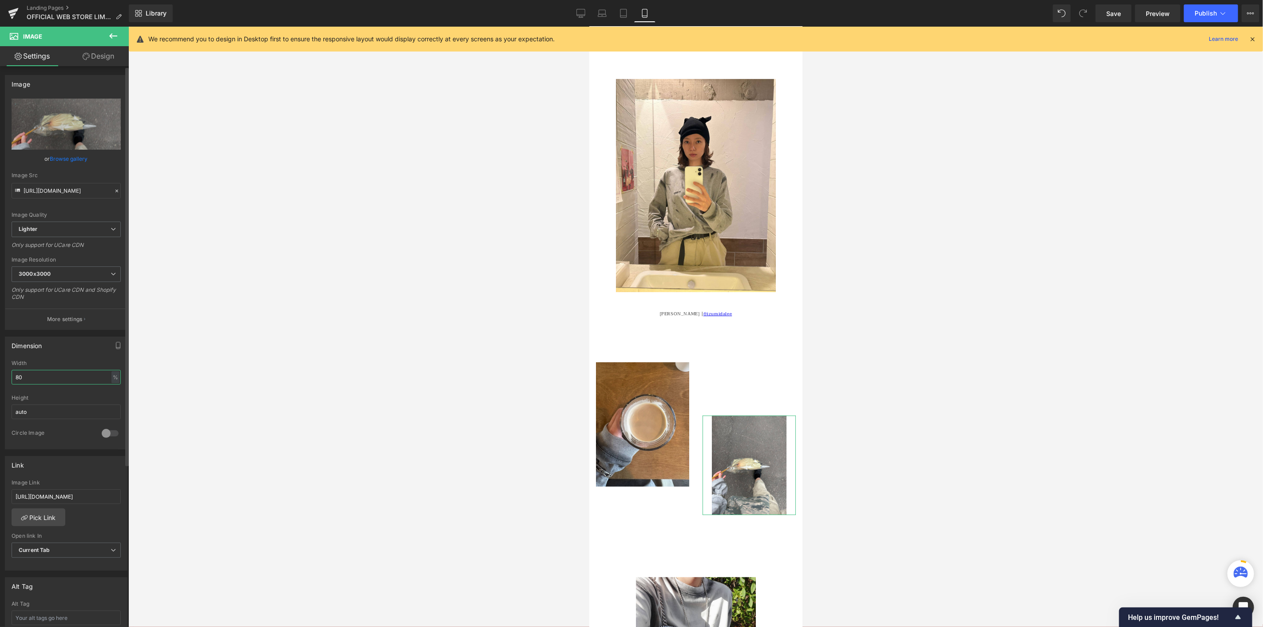
drag, startPoint x: 21, startPoint y: 378, endPoint x: 0, endPoint y: 378, distance: 20.9
click at [0, 378] on div "Dimension 80% Width 80 % % px auto Height auto 0 Circle Image" at bounding box center [66, 389] width 133 height 119
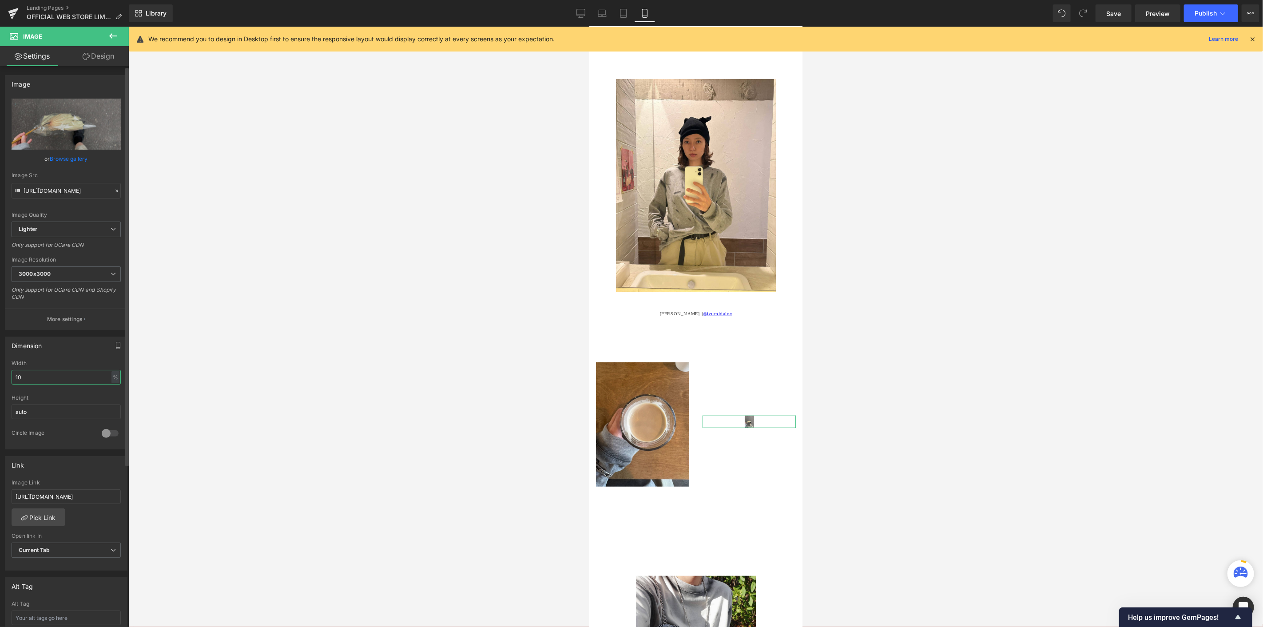
type input "100"
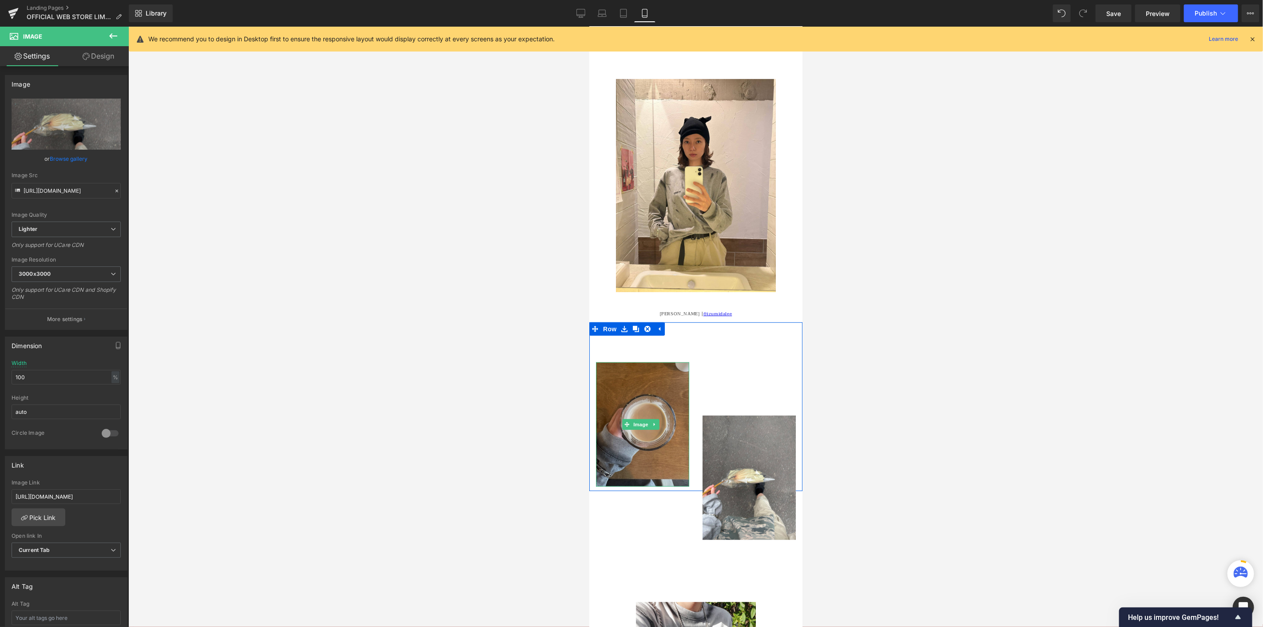
click at [605, 386] on img at bounding box center [641, 424] width 93 height 124
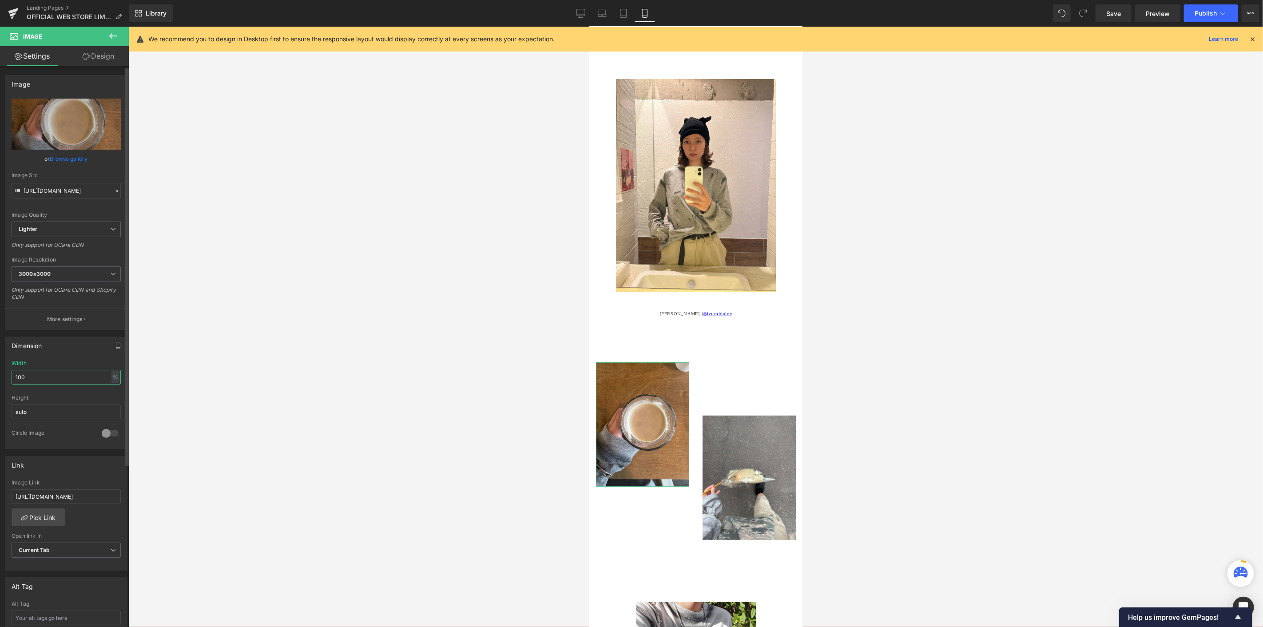
drag, startPoint x: 39, startPoint y: 375, endPoint x: 0, endPoint y: 346, distance: 48.3
click at [0, 356] on div "Dimension 100% Width 100 % % px auto Height auto 0 Circle Image" at bounding box center [66, 389] width 133 height 119
type input "90"
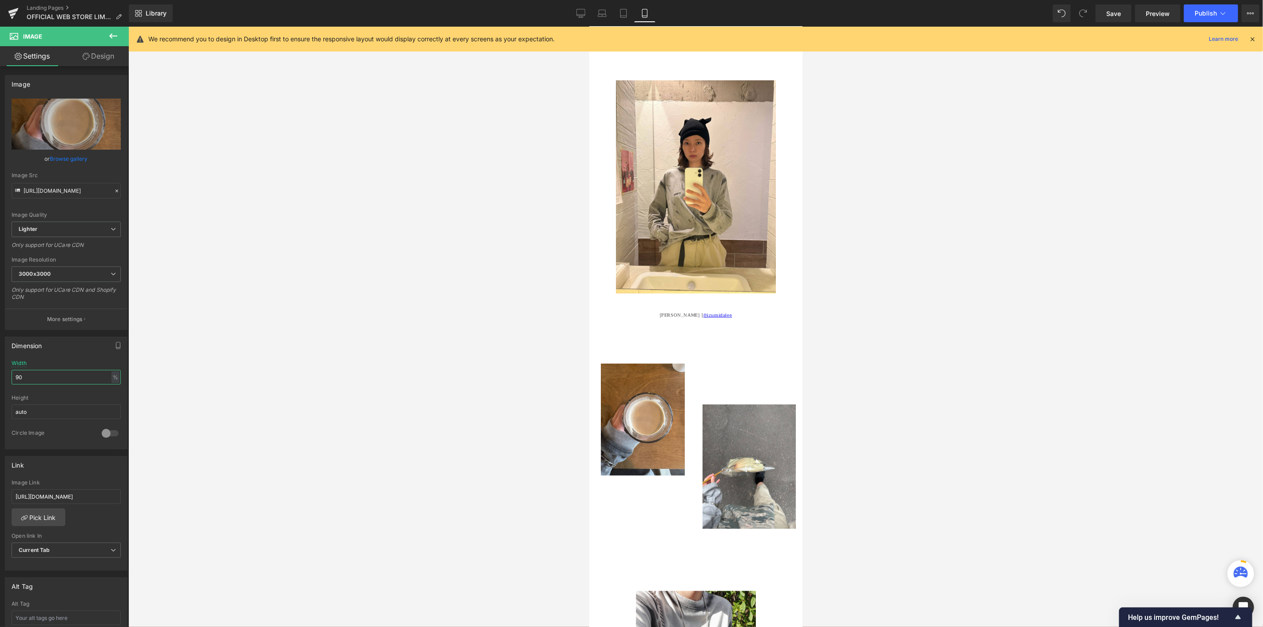
scroll to position [246, 0]
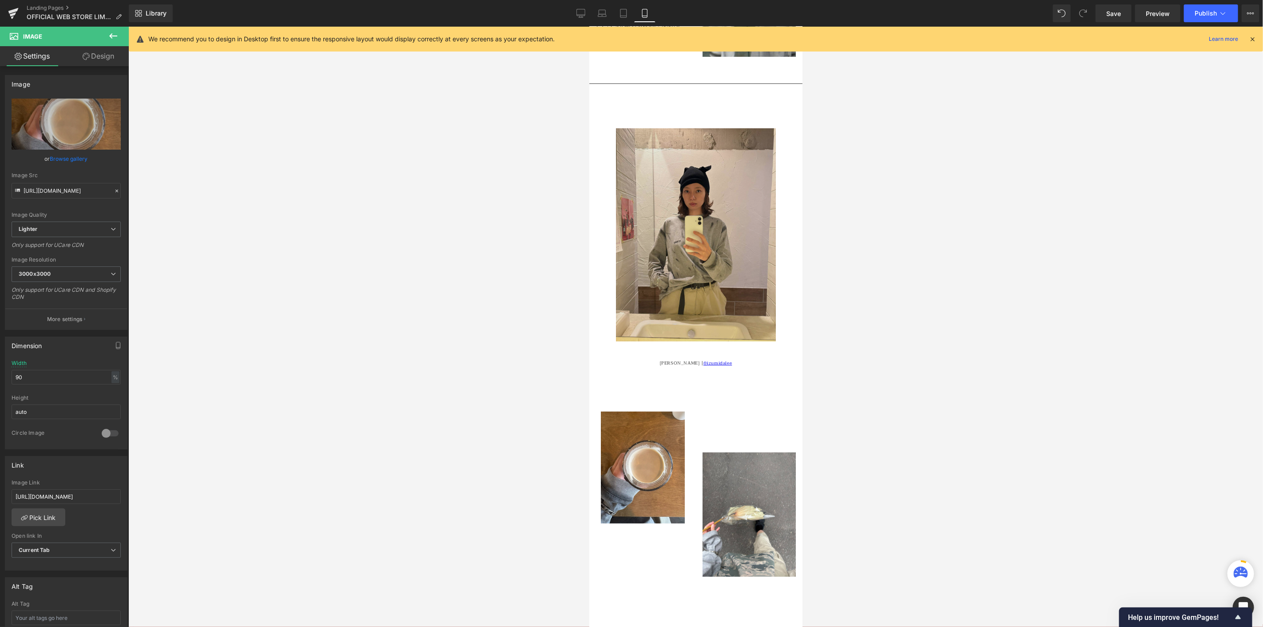
click at [737, 240] on img at bounding box center [695, 234] width 160 height 213
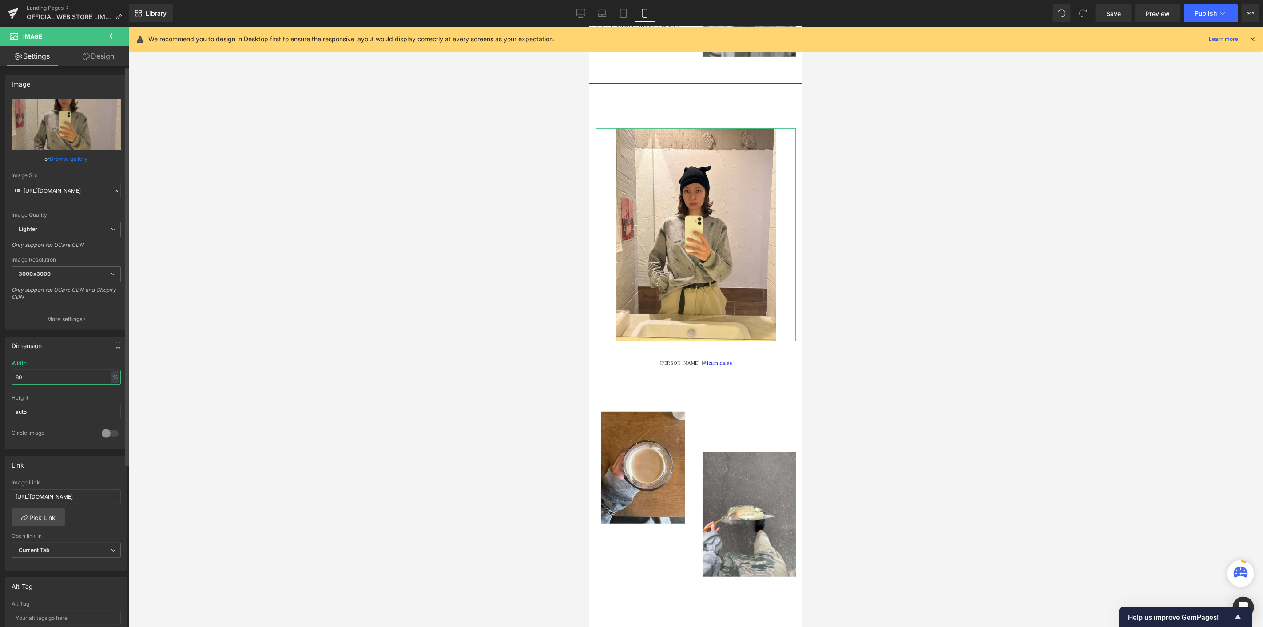
drag, startPoint x: 43, startPoint y: 378, endPoint x: 0, endPoint y: 365, distance: 45.1
click at [0, 366] on div "Dimension 80% Width 80 % % px auto Height auto 0 Circle Image" at bounding box center [66, 389] width 133 height 119
type input "90"
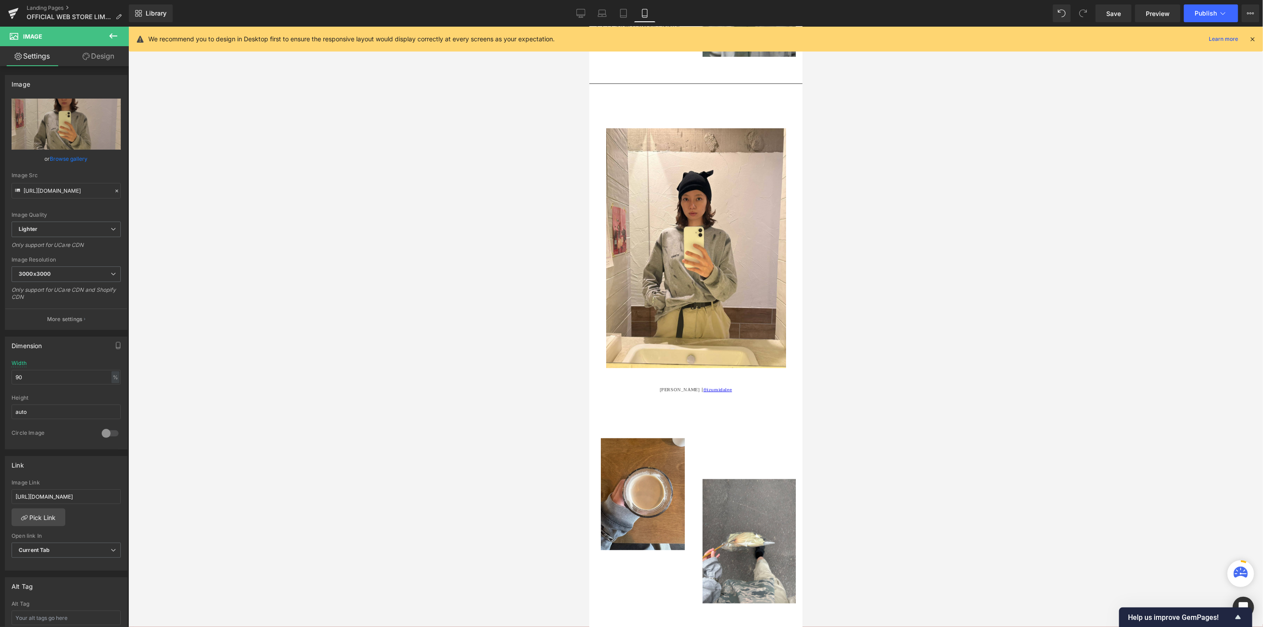
click at [331, 334] on div at bounding box center [695, 327] width 1134 height 600
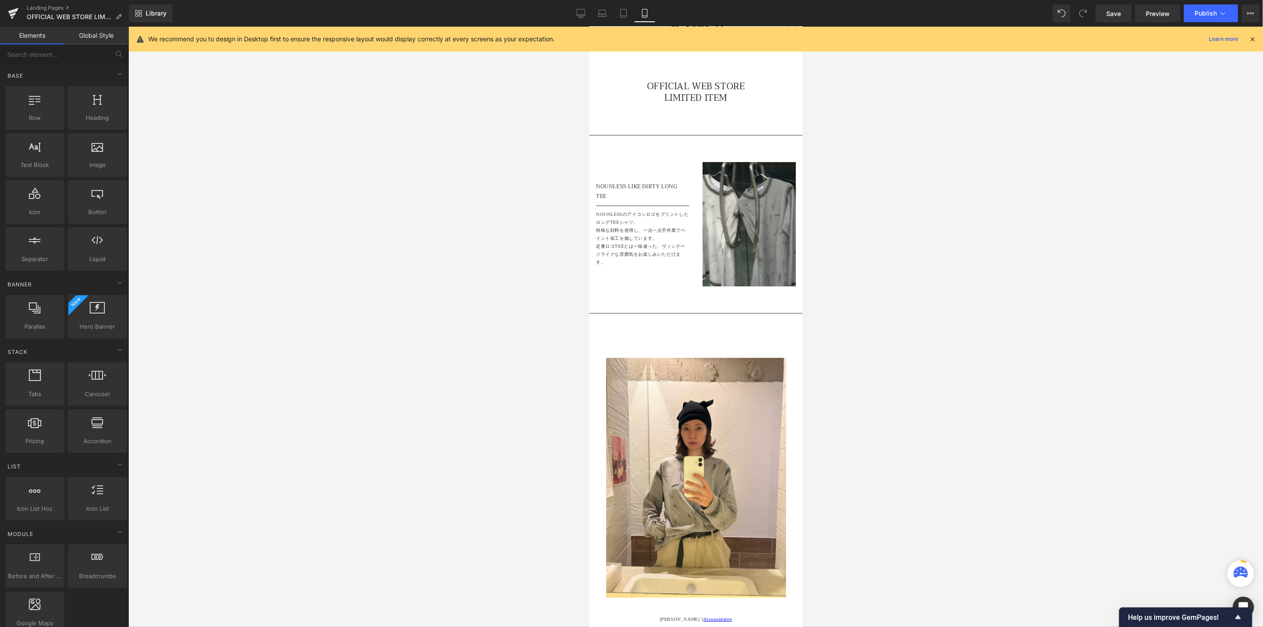
scroll to position [0, 0]
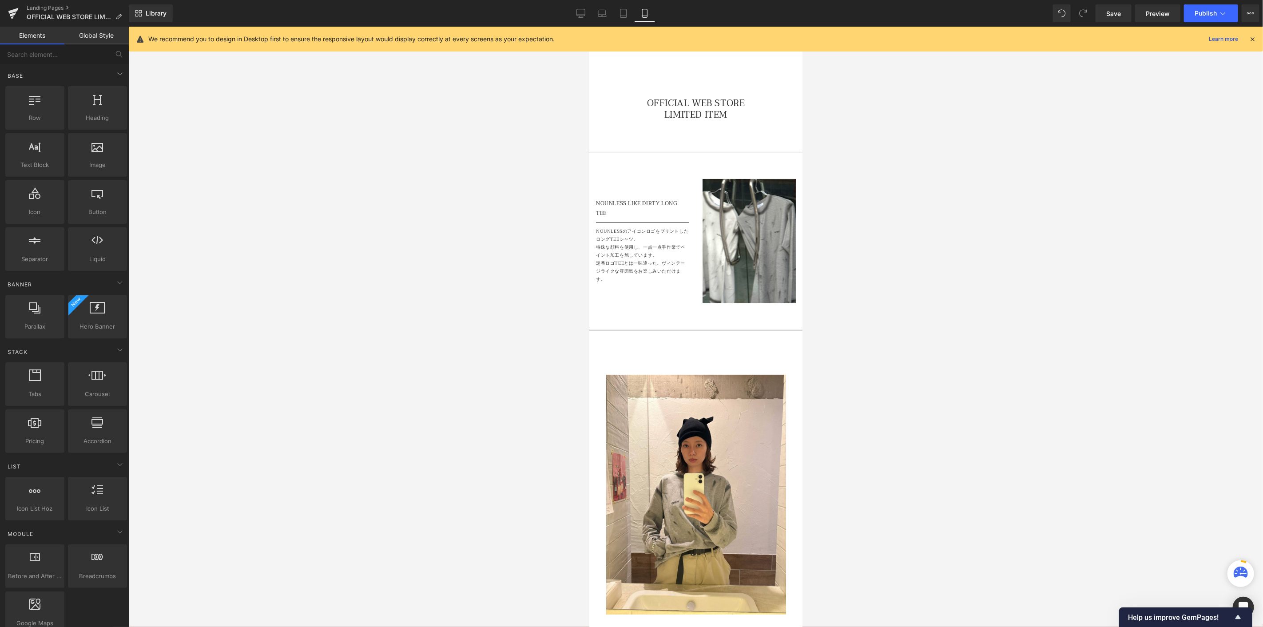
click at [722, 236] on img at bounding box center [748, 240] width 93 height 124
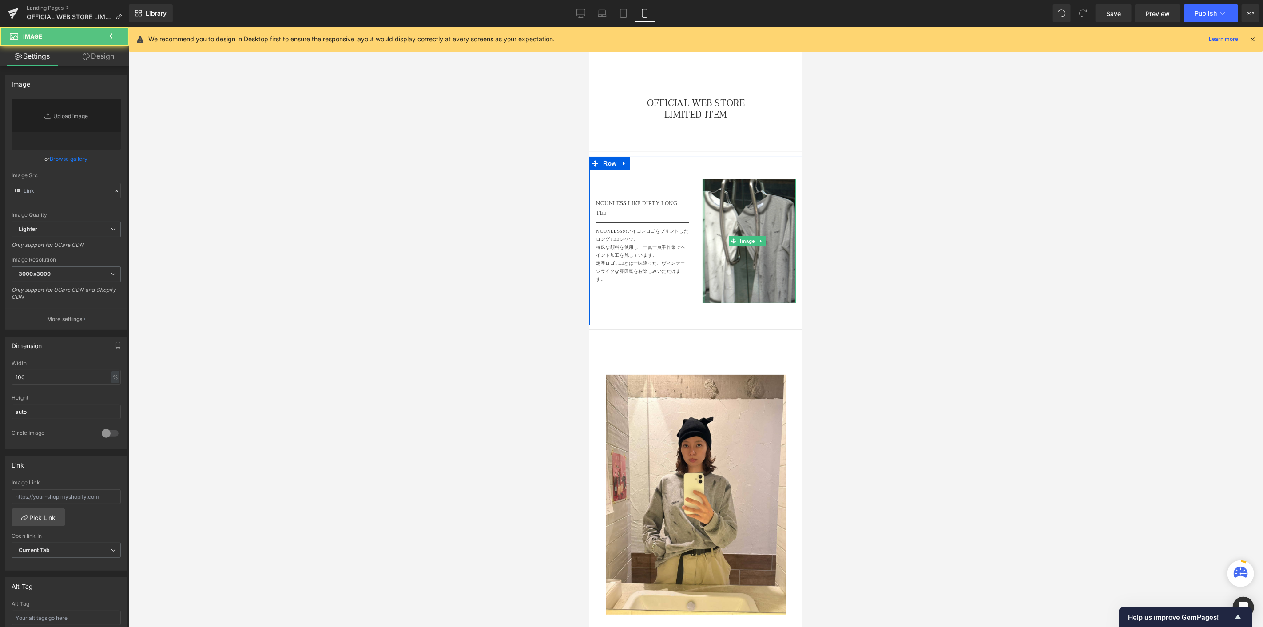
type input "[URL][DOMAIN_NAME]"
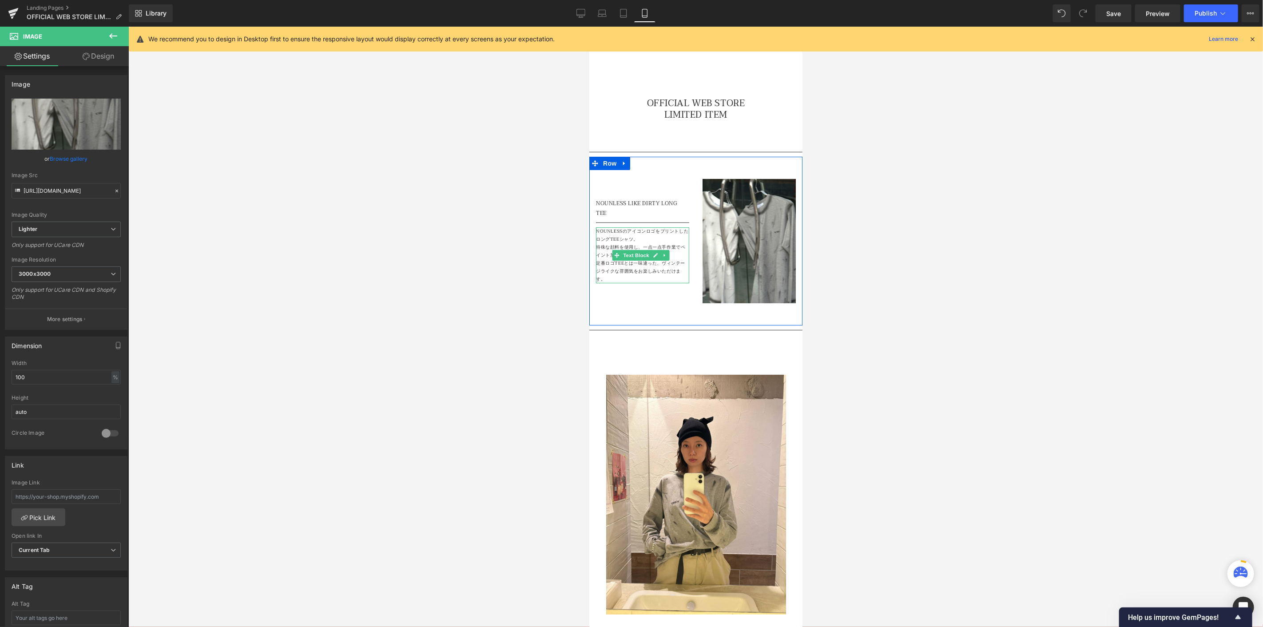
click at [633, 259] on p "定番ロゴTEEとは一味違った、ヴィンテージライクな雰囲気をお楽しみいただけます。" at bounding box center [641, 271] width 93 height 24
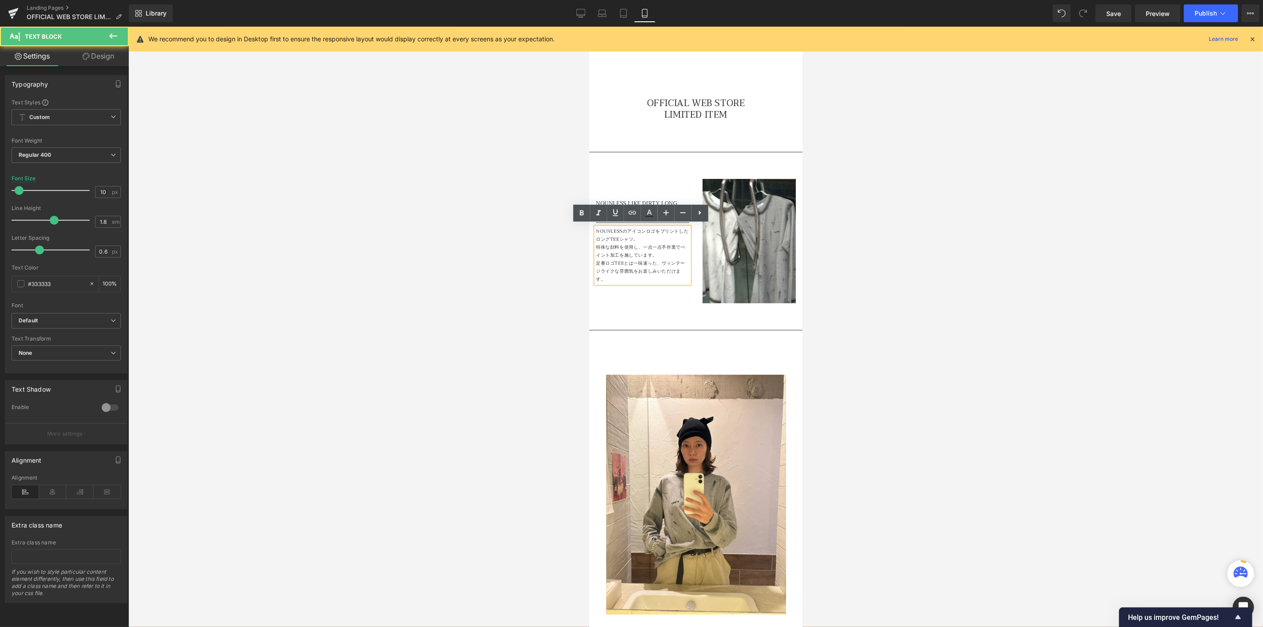
click at [642, 238] on p "NOUNLESSのアイコンロゴをプリントしたロングTEEシャツ。" at bounding box center [641, 235] width 93 height 16
click at [1059, 272] on div at bounding box center [695, 327] width 1134 height 600
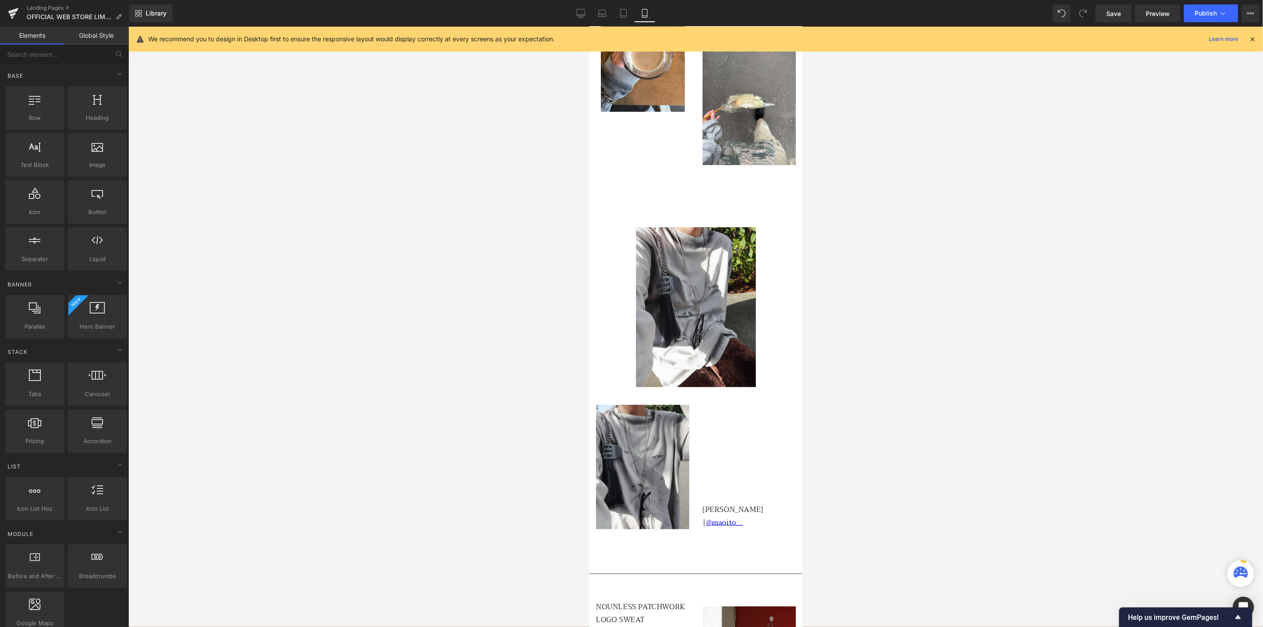
scroll to position [690, 0]
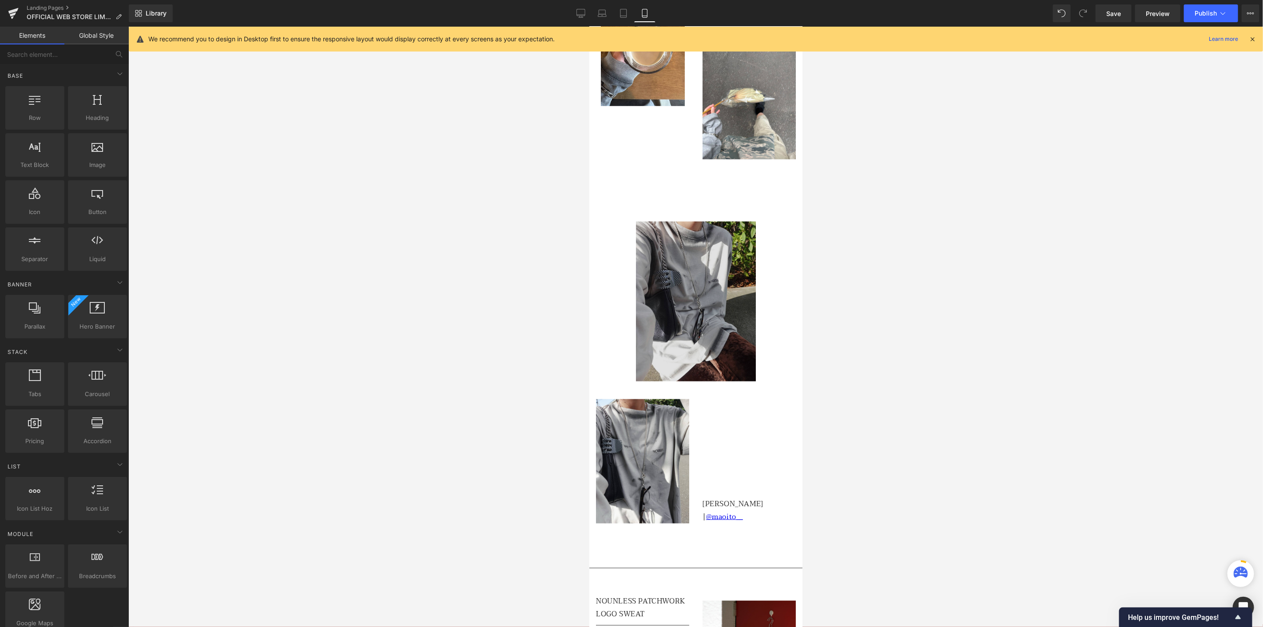
click at [690, 270] on div "Image" at bounding box center [695, 301] width 200 height 160
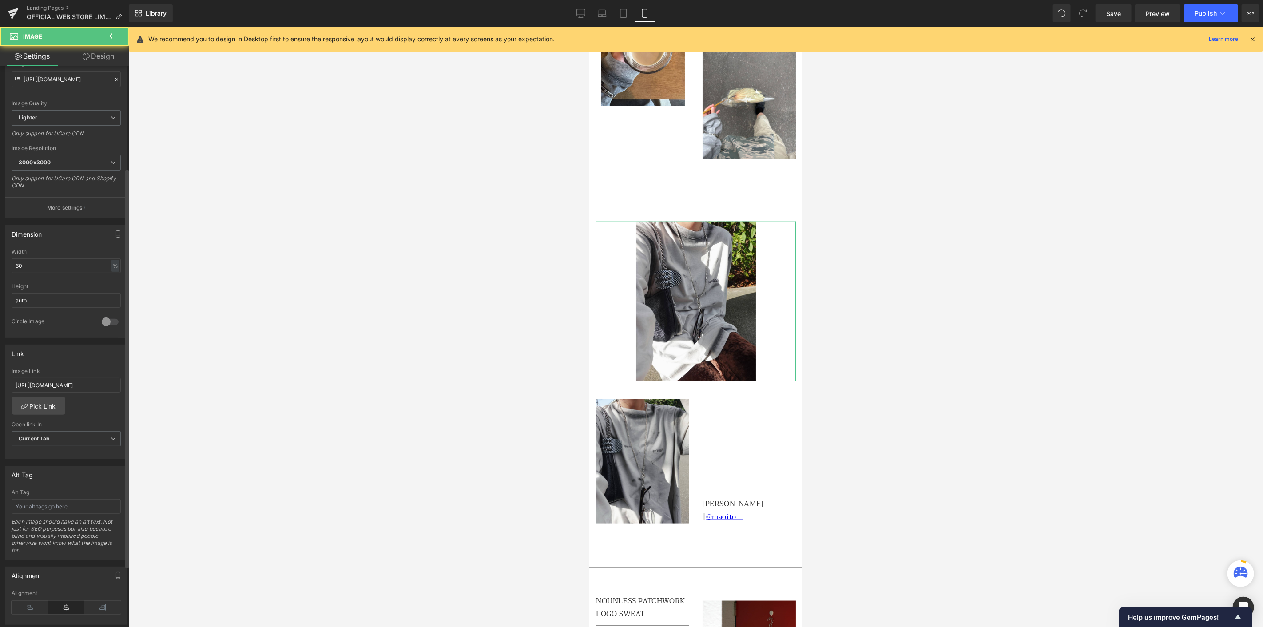
scroll to position [148, 0]
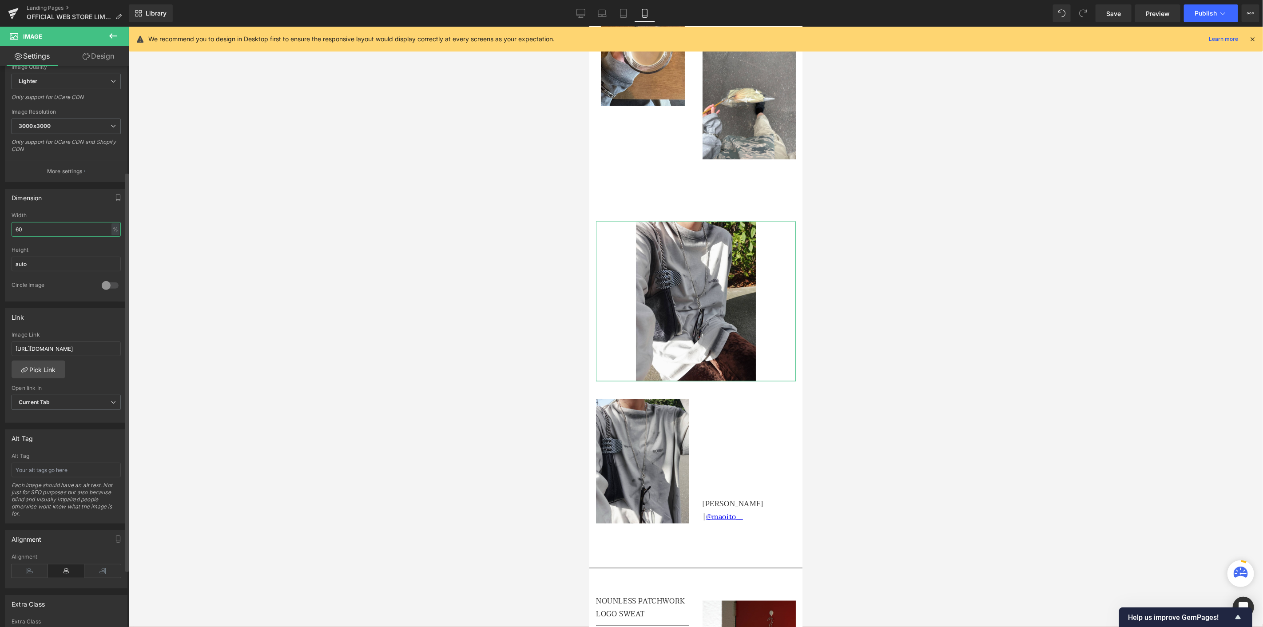
drag, startPoint x: 21, startPoint y: 224, endPoint x: 4, endPoint y: 224, distance: 16.4
click at [7, 224] on div "60% Width 60 % % px auto Height auto 0 Circle Image" at bounding box center [66, 256] width 122 height 89
type input "90"
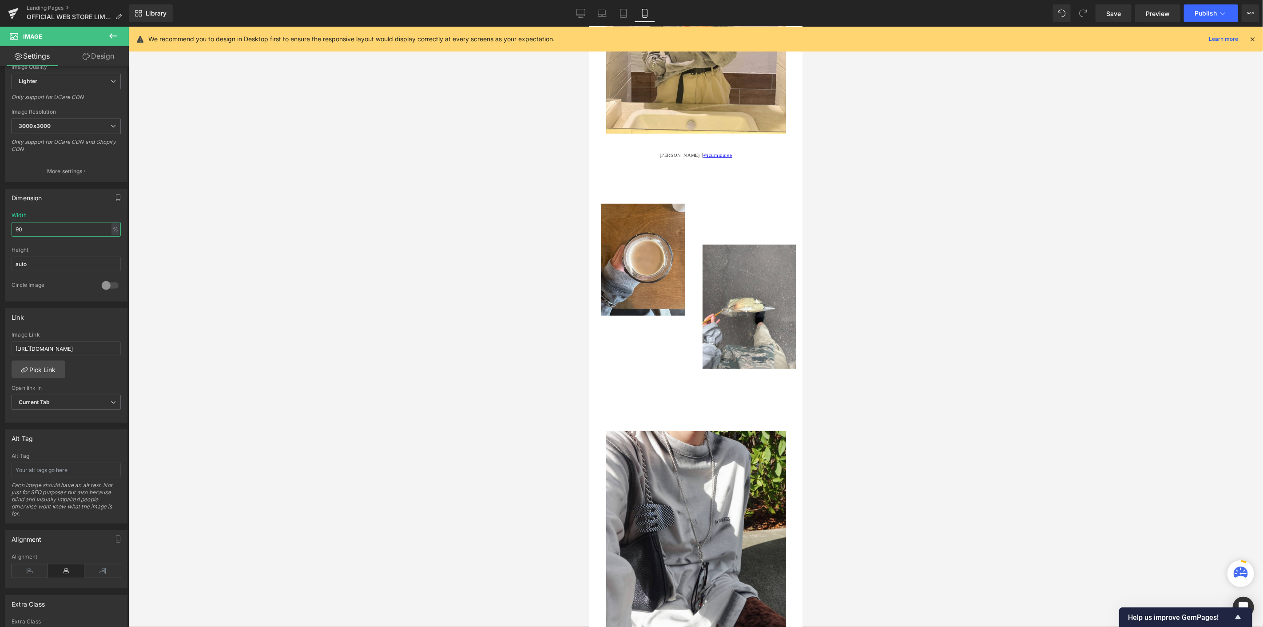
scroll to position [345, 0]
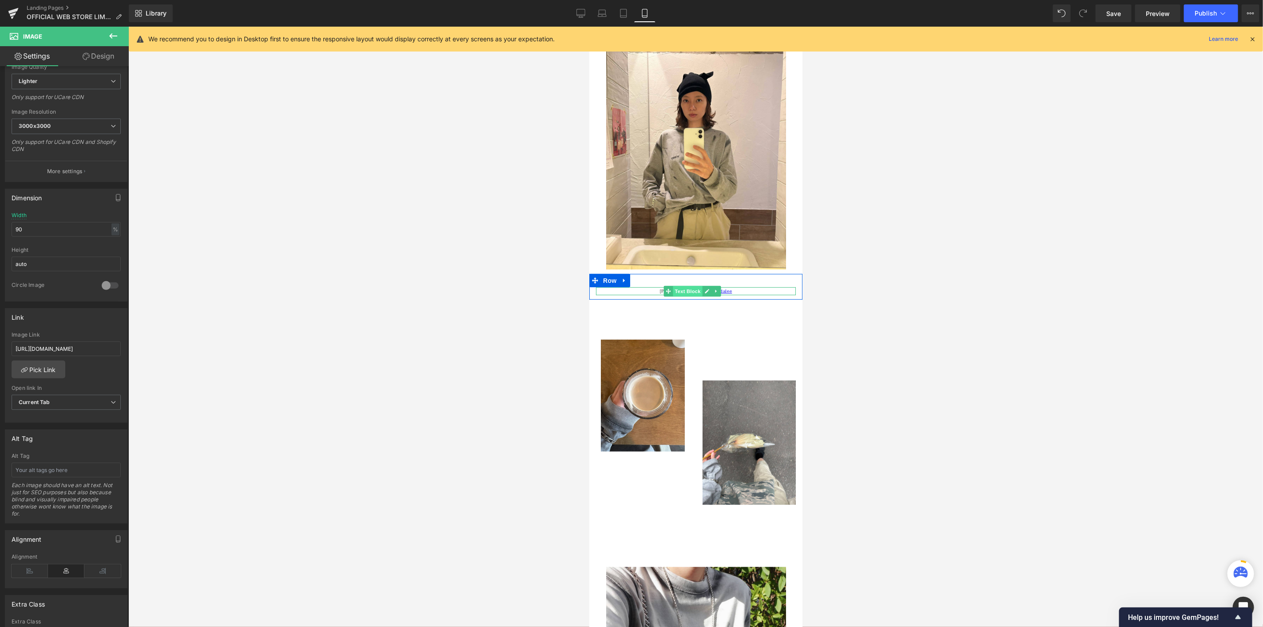
click at [686, 285] on span "Text Block" at bounding box center [686, 290] width 29 height 11
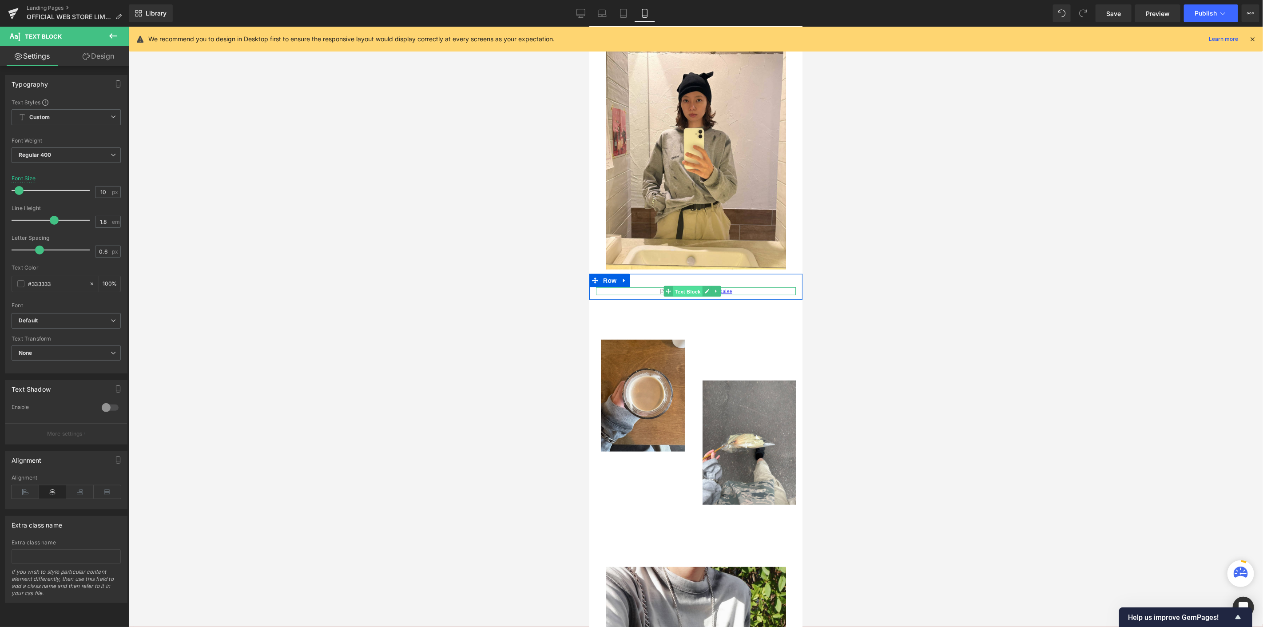
click at [688, 286] on span "Text Block" at bounding box center [686, 291] width 29 height 11
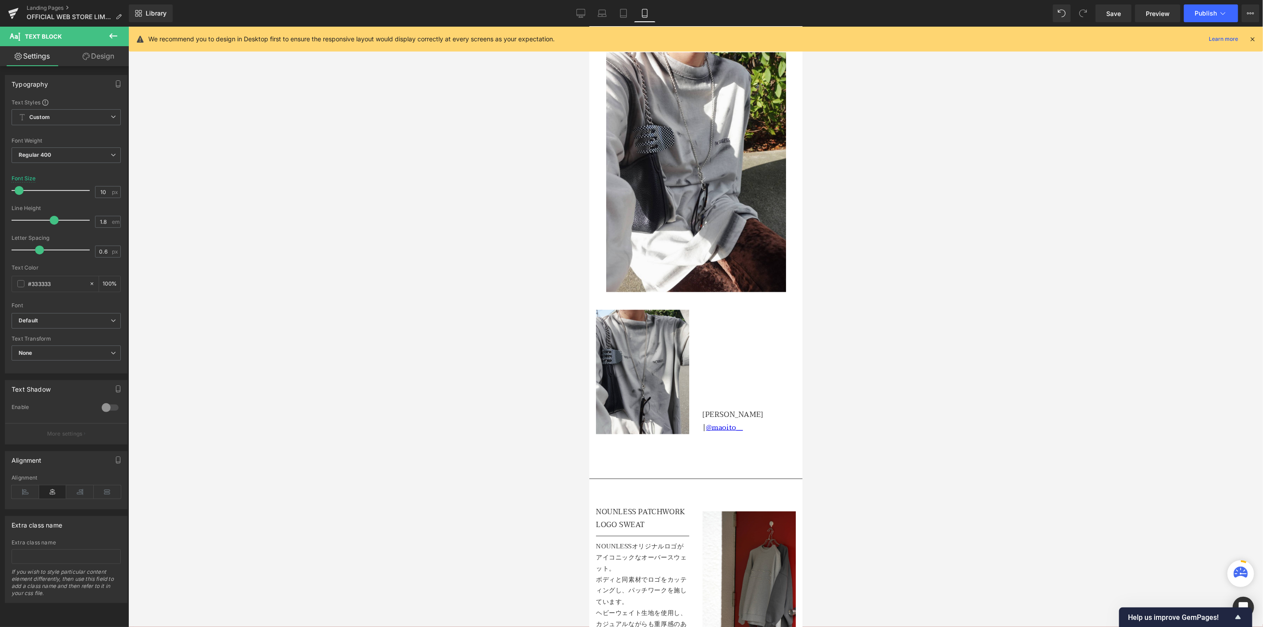
scroll to position [1036, 0]
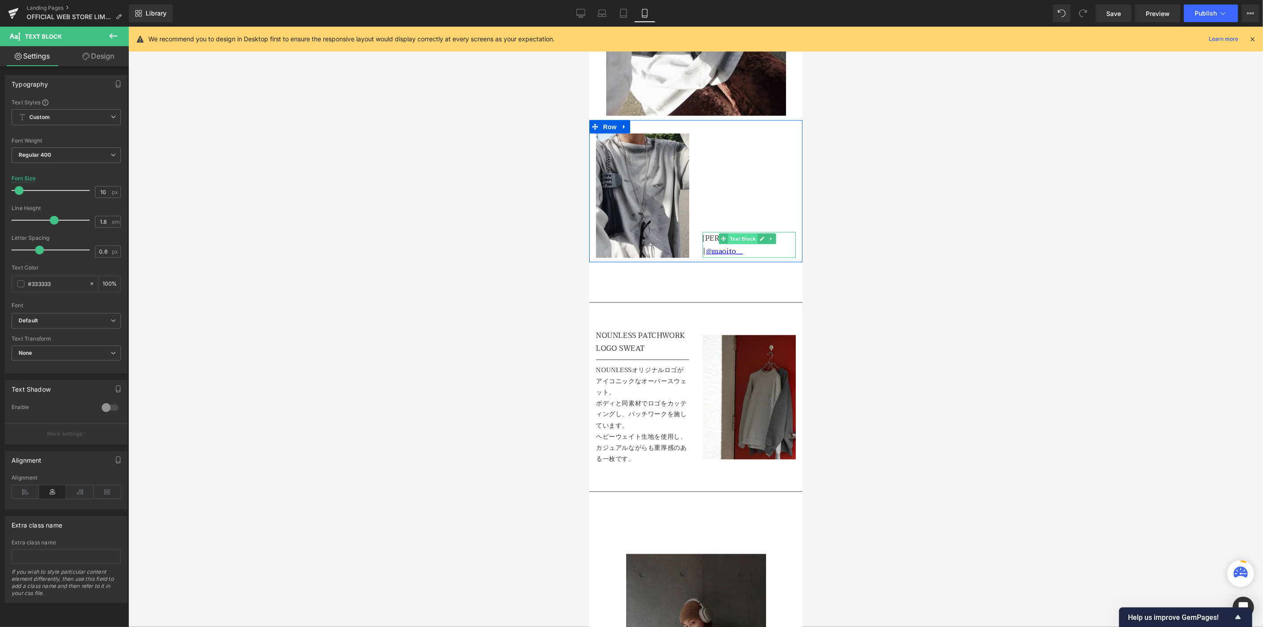
click at [728, 233] on span "Text Block" at bounding box center [741, 238] width 29 height 11
drag, startPoint x: 104, startPoint y: 196, endPoint x: 76, endPoint y: 193, distance: 28.5
click at [76, 192] on div "Font Size 16 px" at bounding box center [66, 190] width 109 height 30
type input "10"
click at [635, 409] on span "Text Block" at bounding box center [635, 414] width 29 height 11
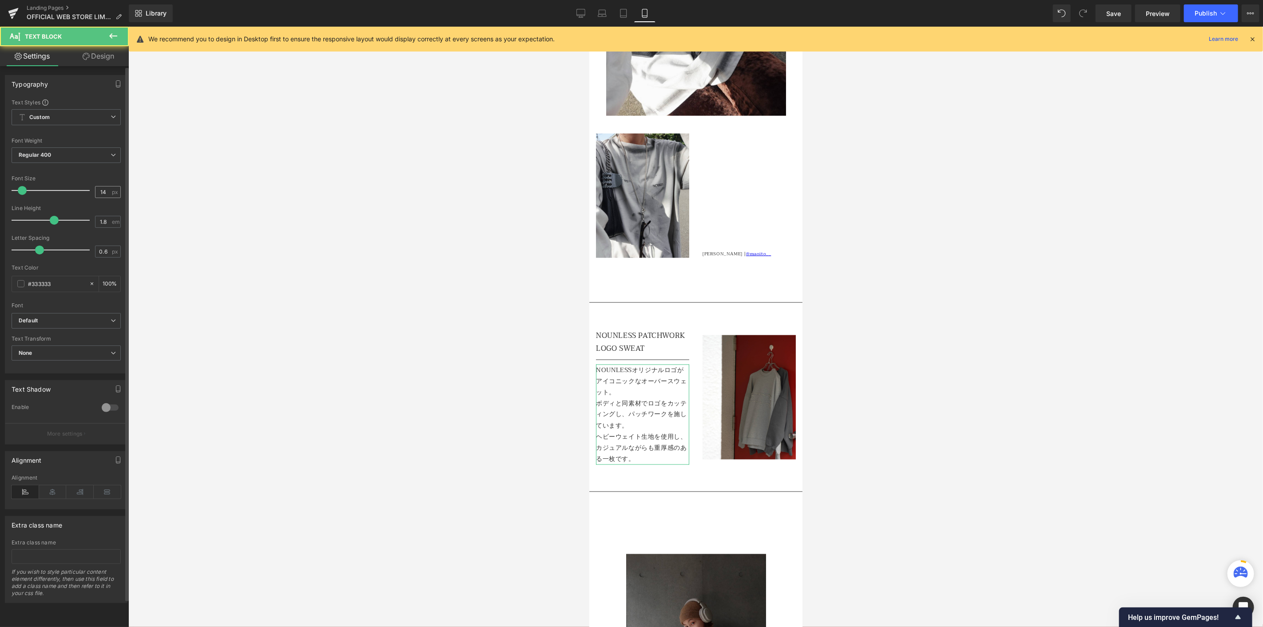
click at [108, 193] on div "14 px" at bounding box center [108, 192] width 26 height 12
click at [105, 192] on input "14" at bounding box center [103, 191] width 16 height 11
type input "10"
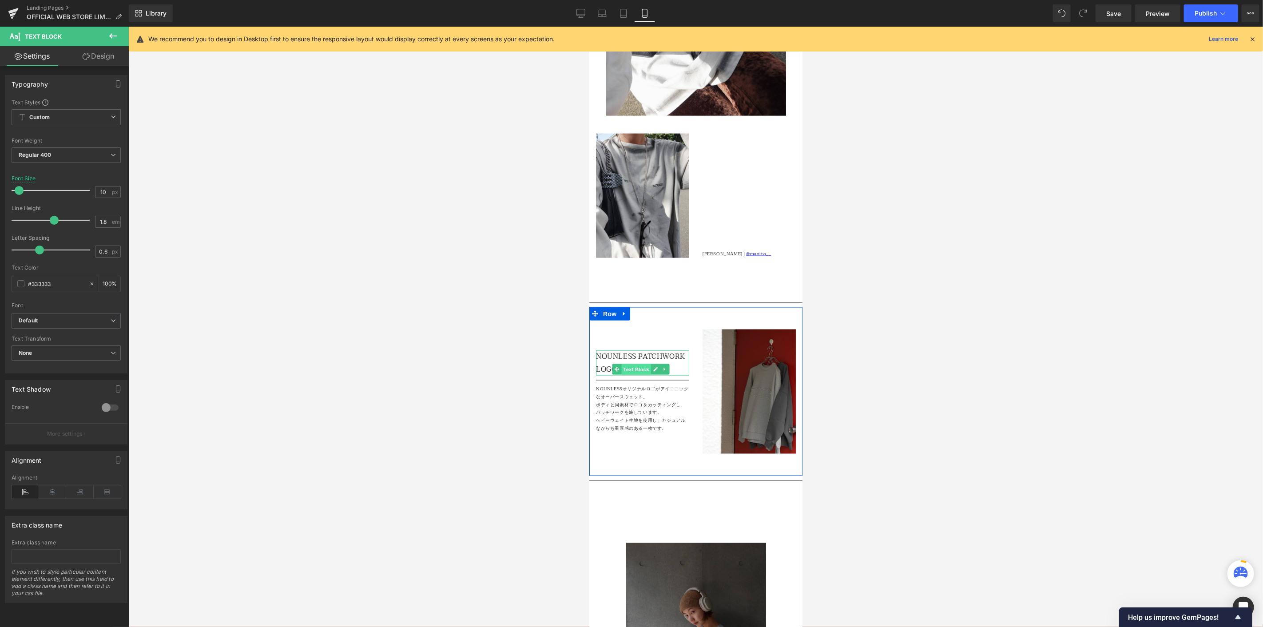
click at [637, 364] on span "Text Block" at bounding box center [635, 369] width 29 height 11
click at [107, 194] on input "16" at bounding box center [103, 191] width 16 height 11
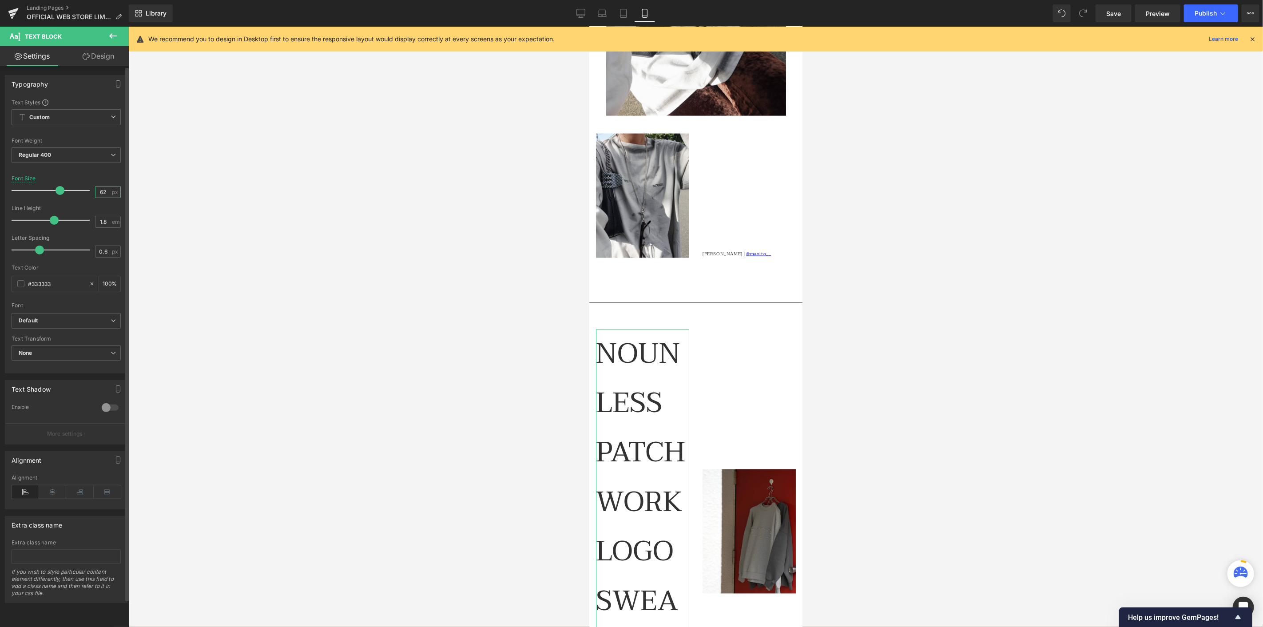
click at [99, 190] on input "62" at bounding box center [103, 191] width 16 height 11
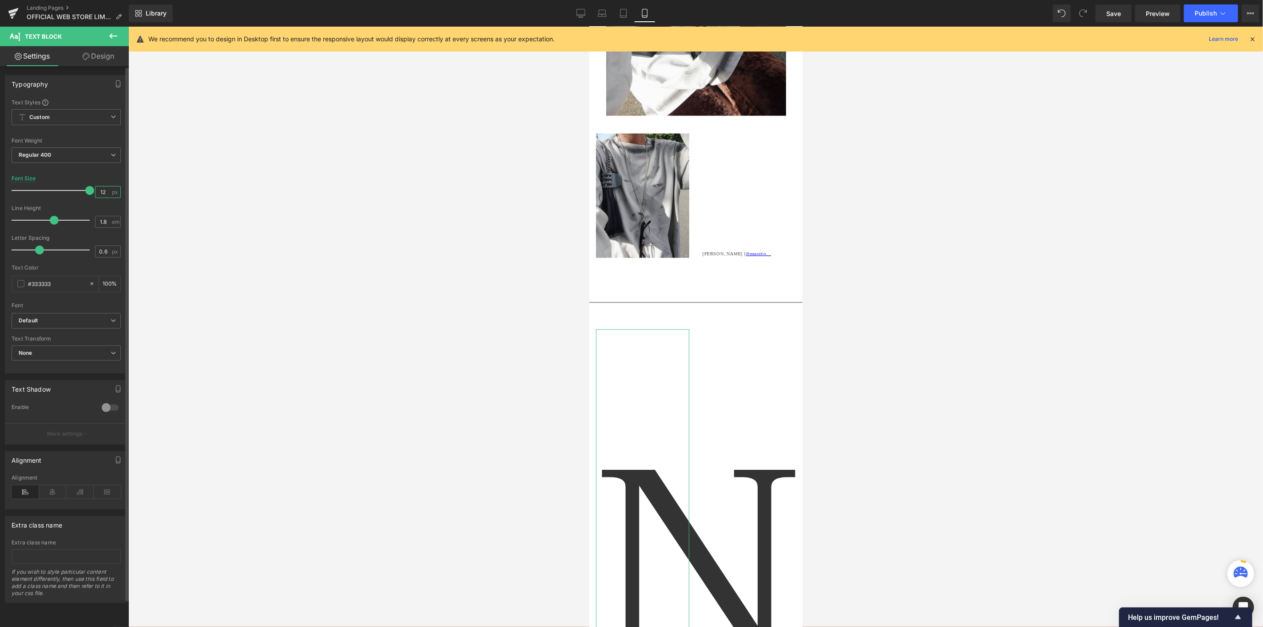
type input "12"
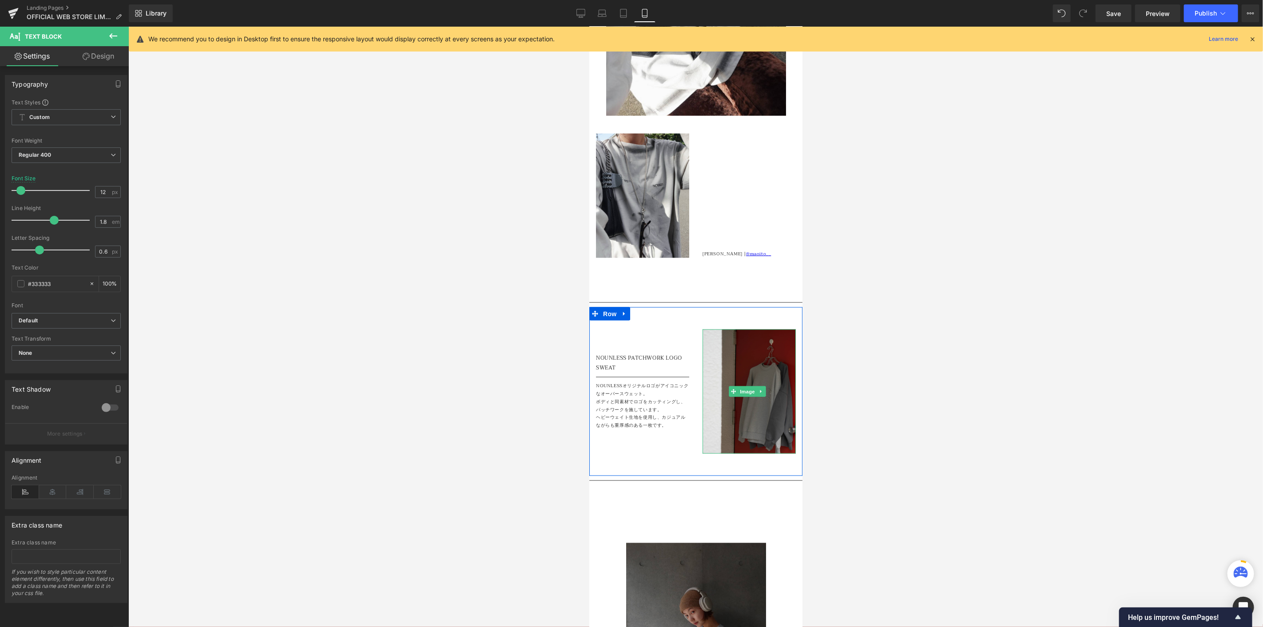
click at [730, 329] on img at bounding box center [748, 391] width 93 height 124
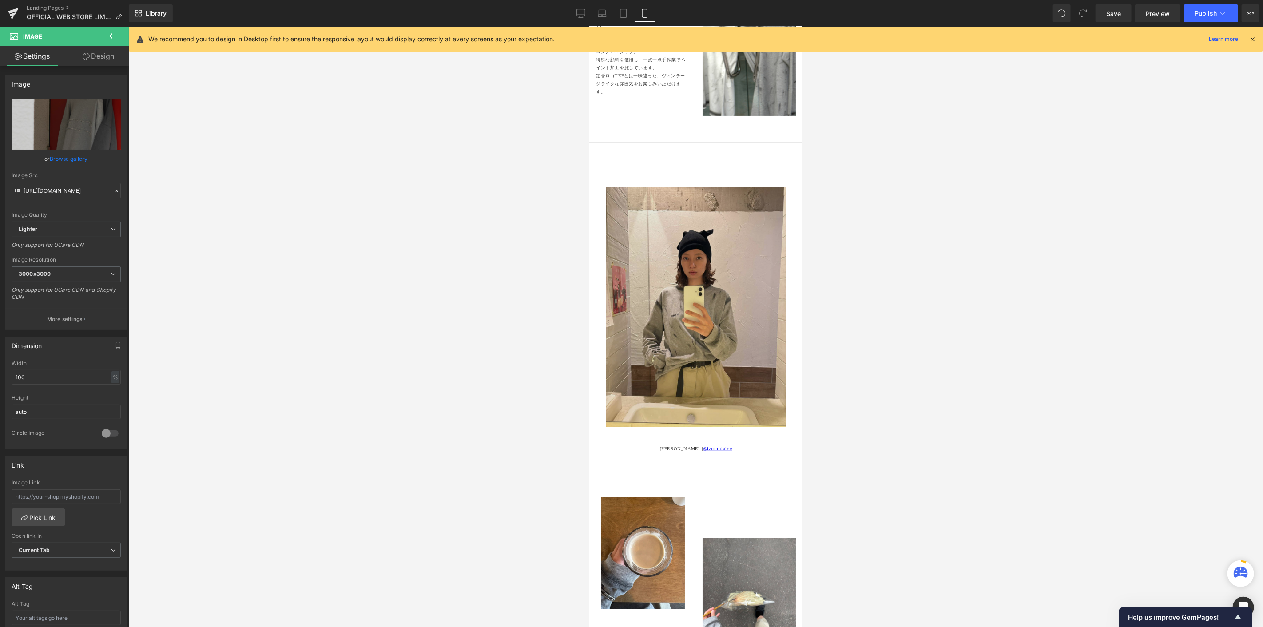
scroll to position [99, 0]
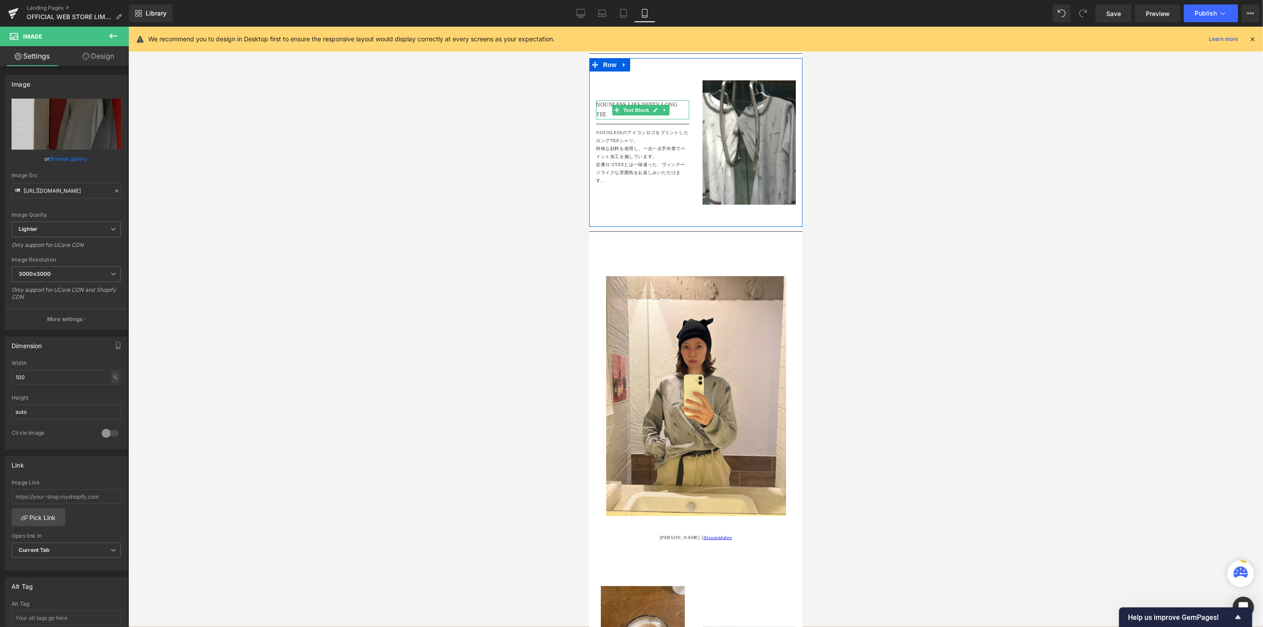
drag, startPoint x: 634, startPoint y: 103, endPoint x: 630, endPoint y: 130, distance: 26.9
click at [634, 104] on span "Text Block" at bounding box center [635, 109] width 29 height 11
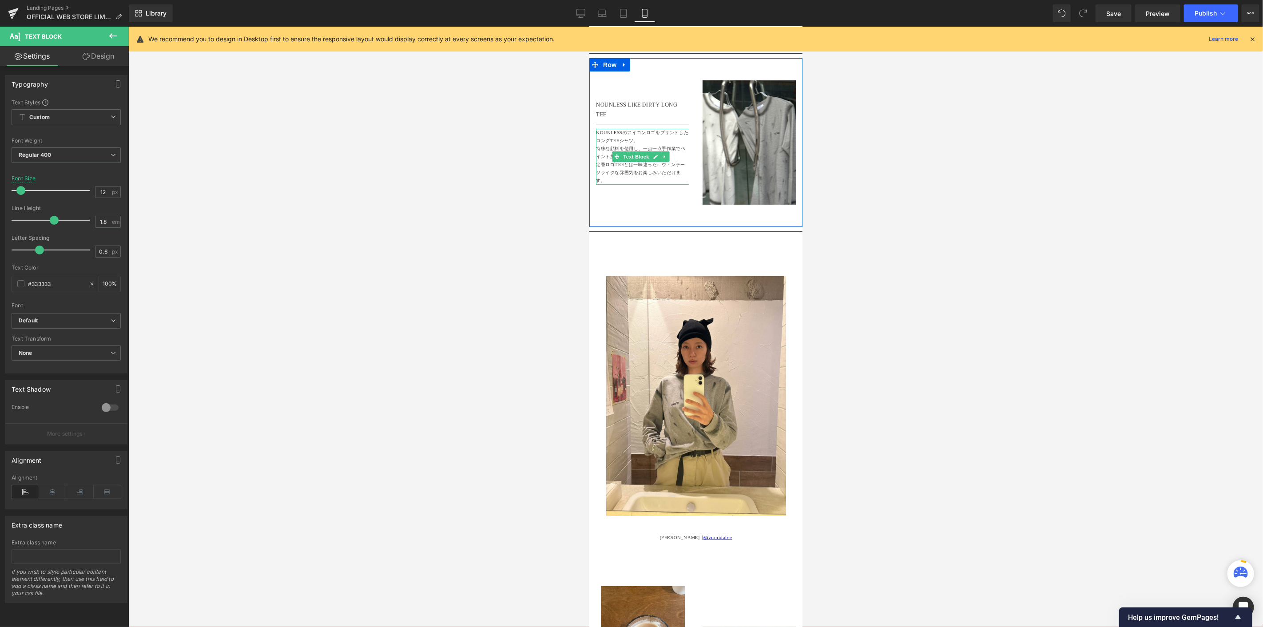
click at [627, 163] on p "定番ロゴTEEとは一味違った、ヴィンテージライクな雰囲気をお楽しみいただけます。" at bounding box center [641, 172] width 93 height 24
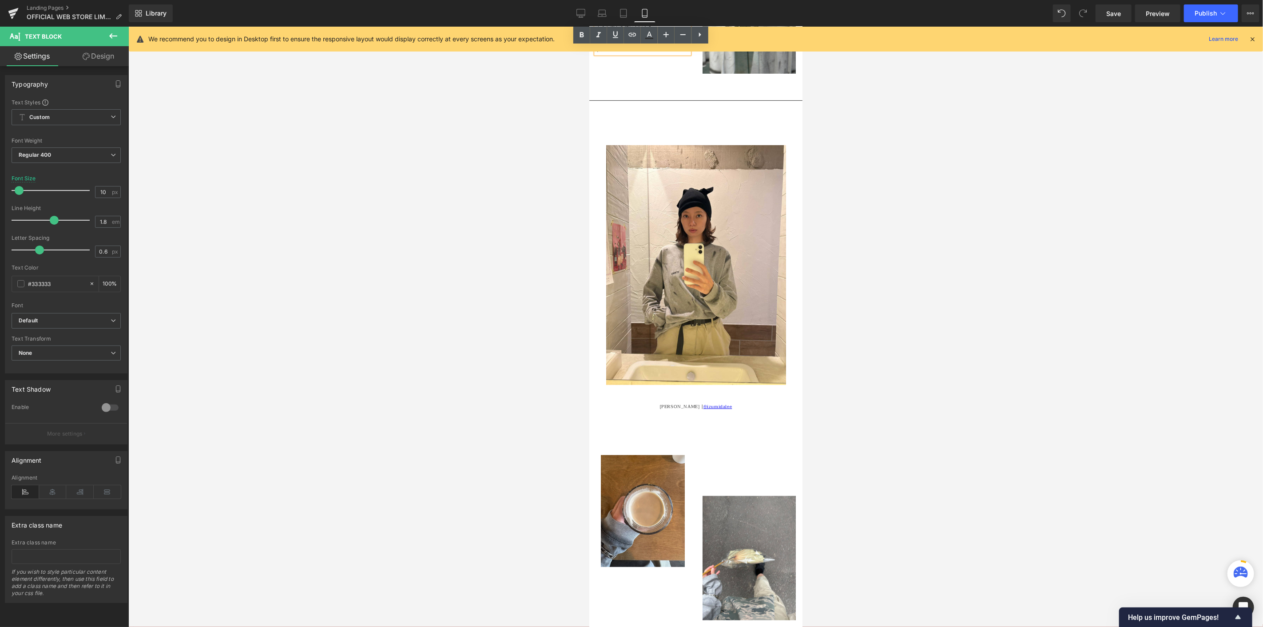
scroll to position [296, 0]
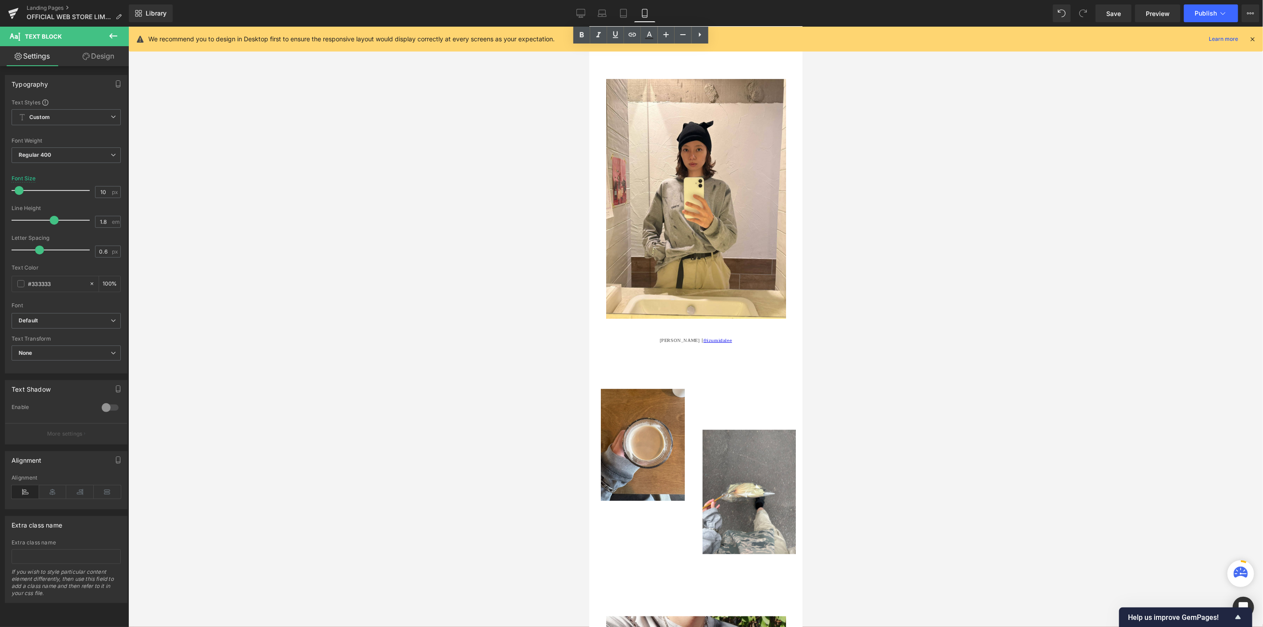
click at [845, 238] on div at bounding box center [695, 327] width 1134 height 600
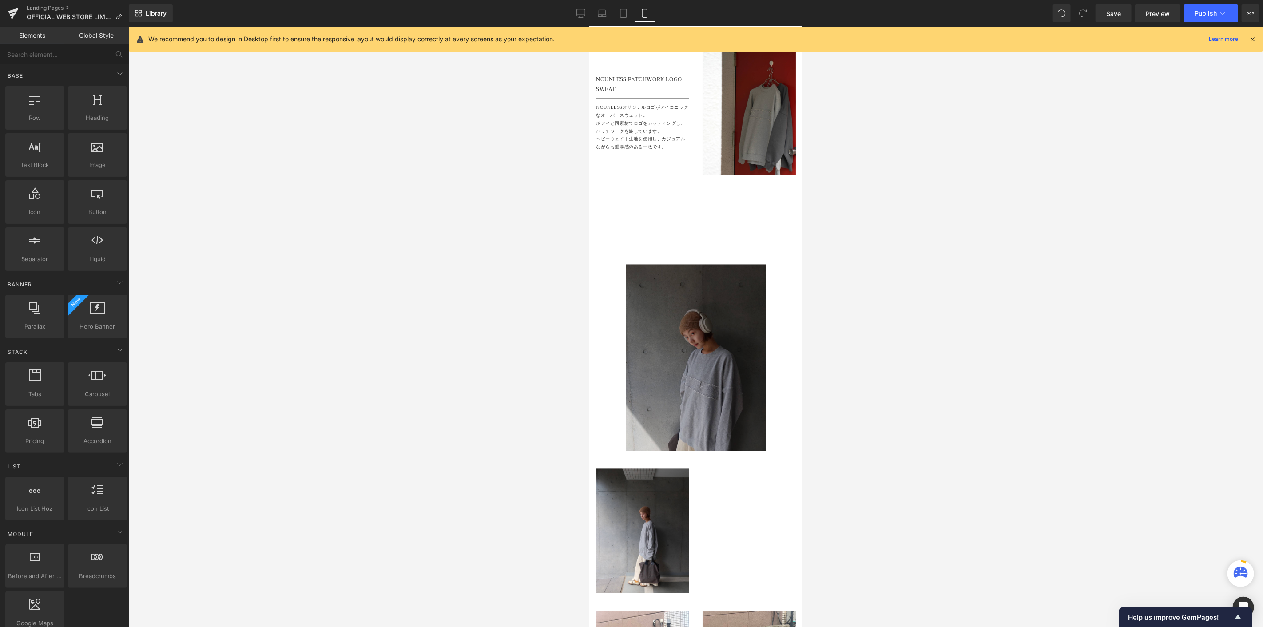
scroll to position [1332, 0]
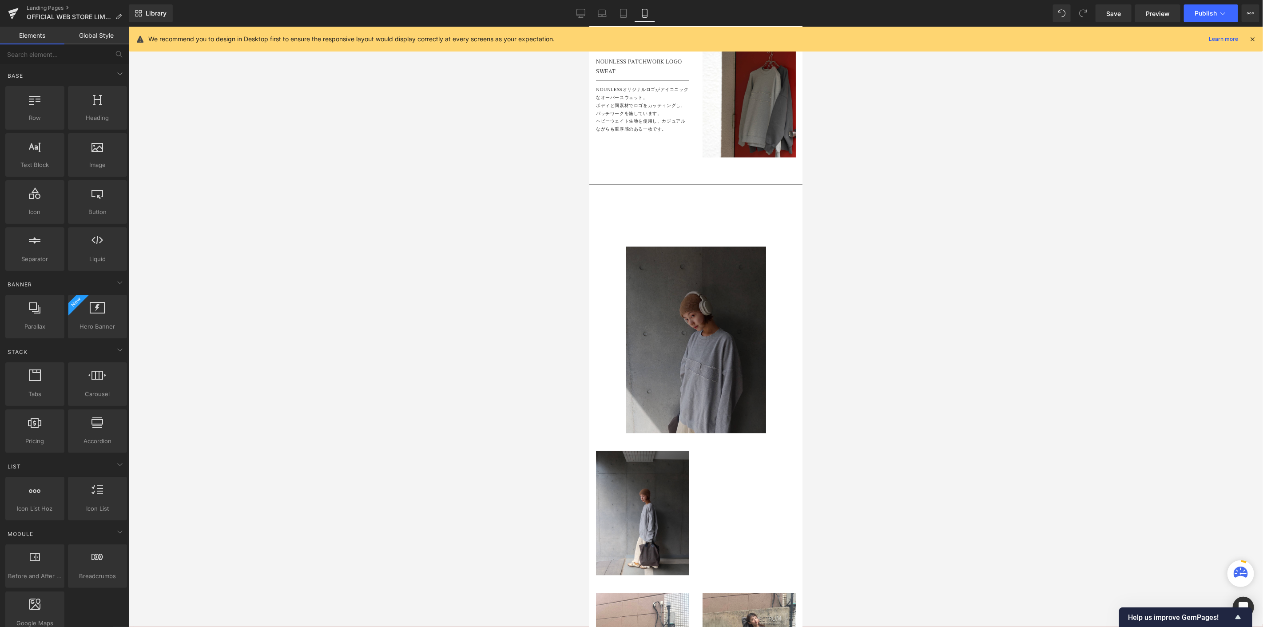
click at [686, 293] on div "Image" at bounding box center [695, 339] width 200 height 186
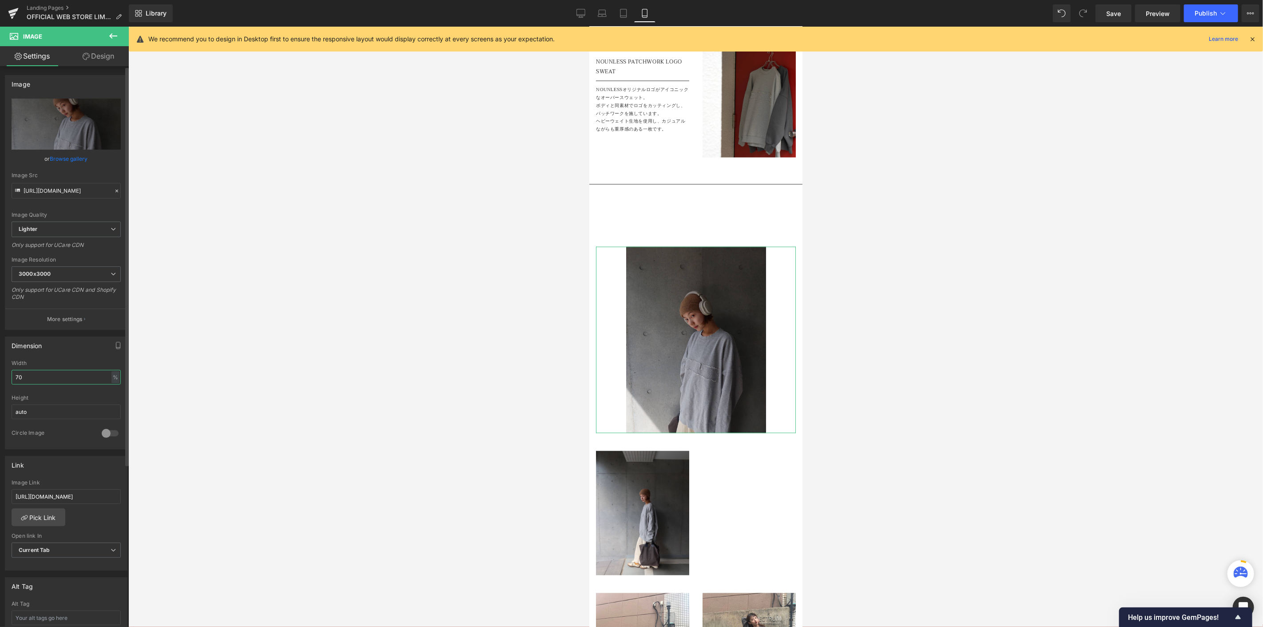
drag, startPoint x: 45, startPoint y: 382, endPoint x: 0, endPoint y: 369, distance: 46.5
click at [0, 369] on div "Dimension 70% Width 70 % % px auto Height auto 0 Circle Image" at bounding box center [66, 389] width 133 height 119
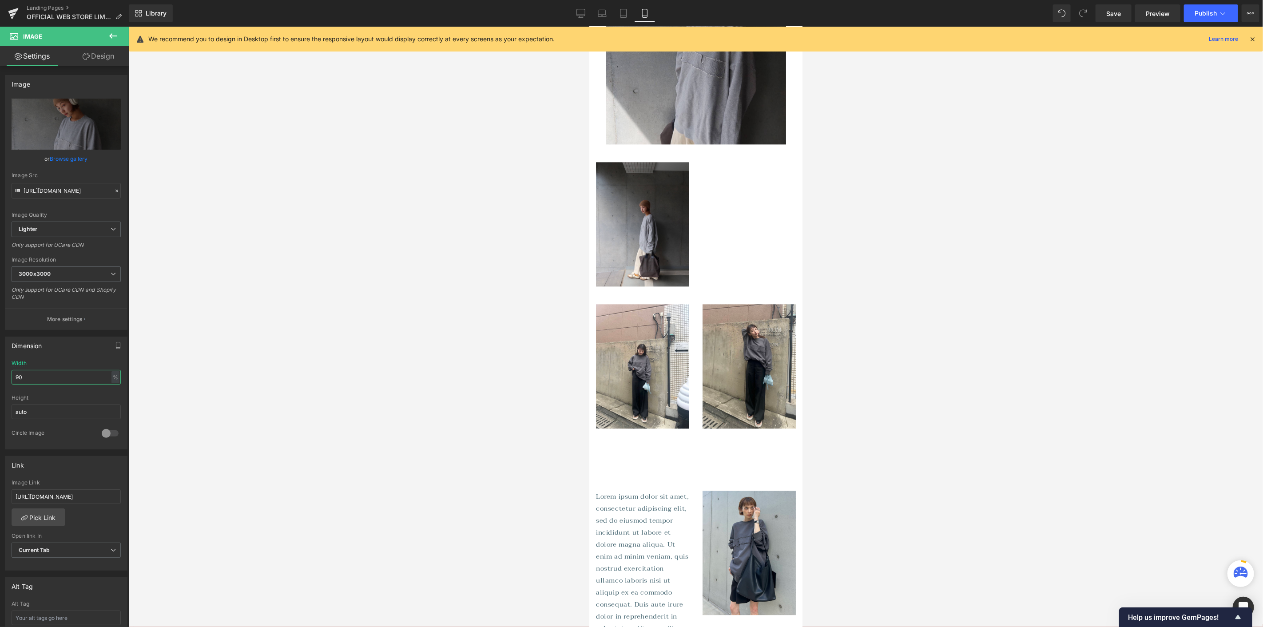
scroll to position [1677, 0]
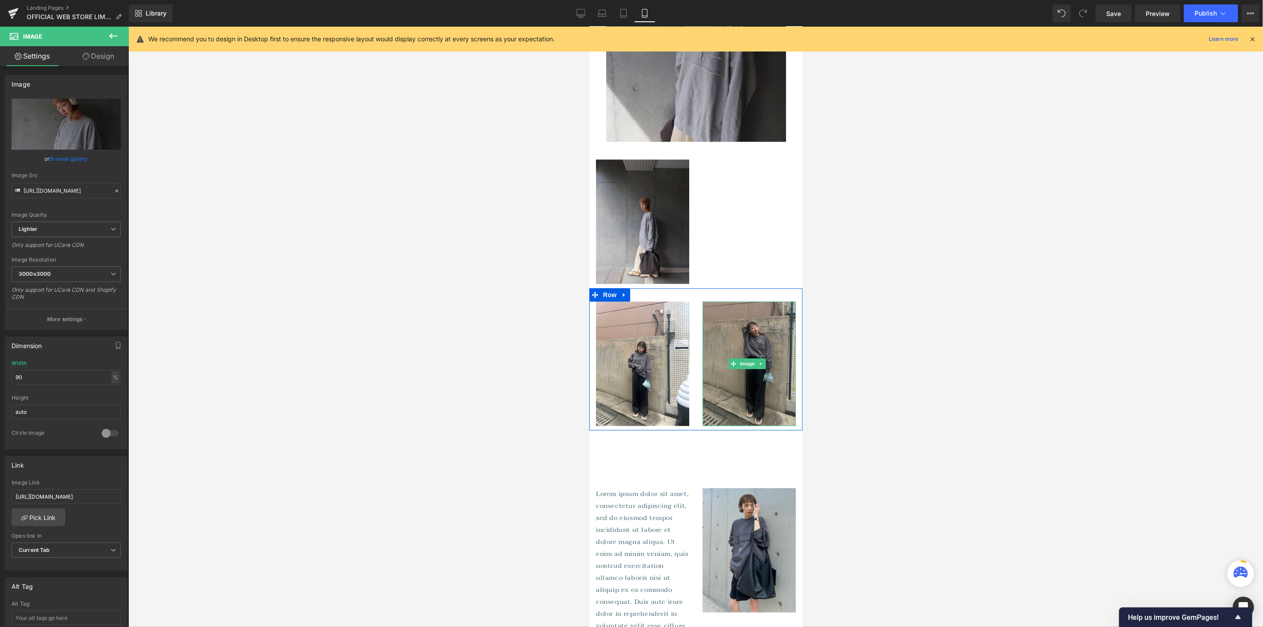
click at [726, 324] on img at bounding box center [748, 363] width 93 height 124
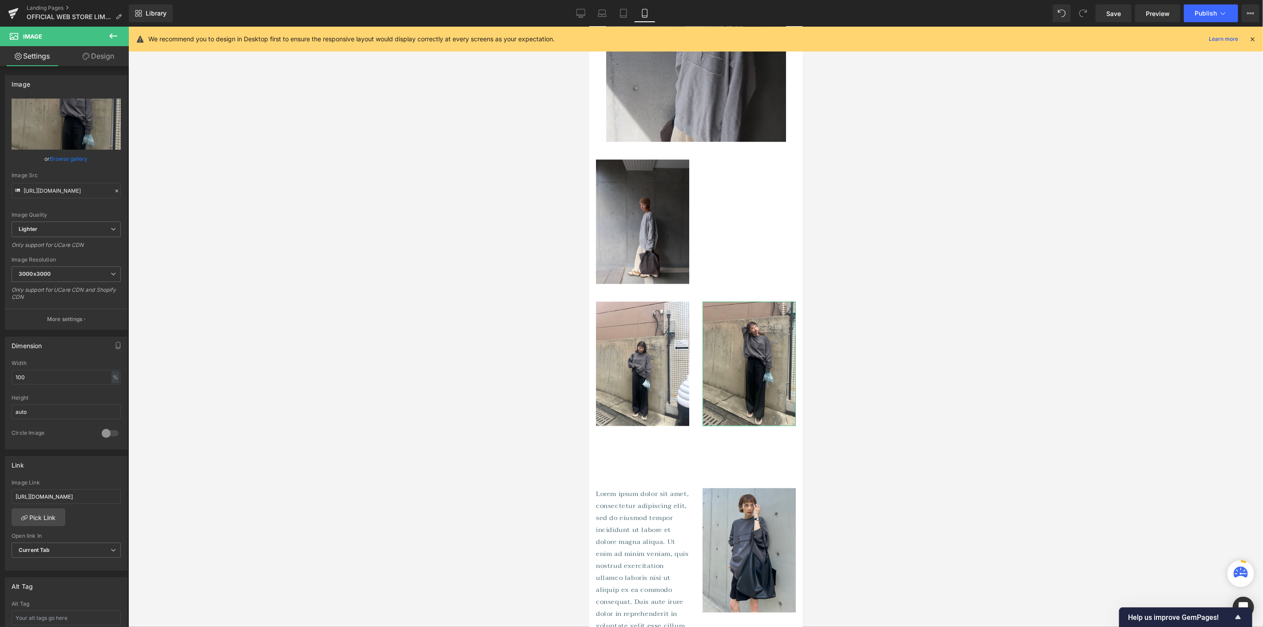
click at [91, 63] on link "Design" at bounding box center [98, 56] width 64 height 20
click at [0, 0] on div "Spacing" at bounding box center [0, 0] width 0 height 0
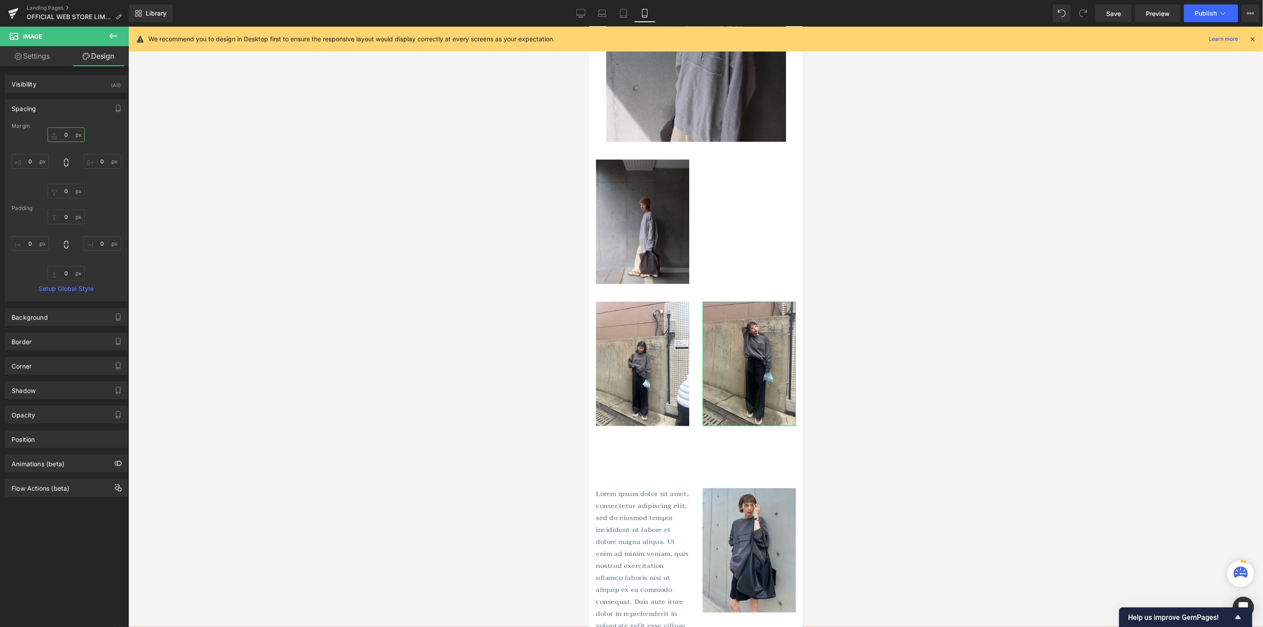
click at [67, 138] on input "0" at bounding box center [66, 134] width 37 height 15
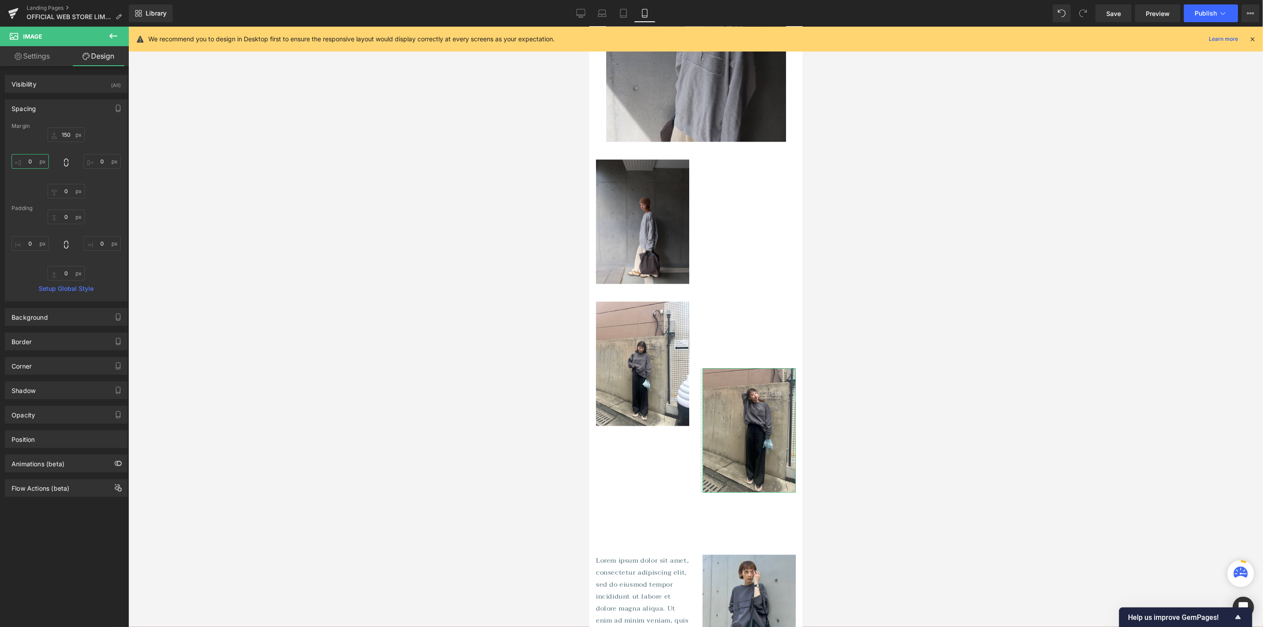
drag, startPoint x: 34, startPoint y: 166, endPoint x: 34, endPoint y: 160, distance: 6.2
click at [34, 166] on input "0" at bounding box center [30, 161] width 37 height 15
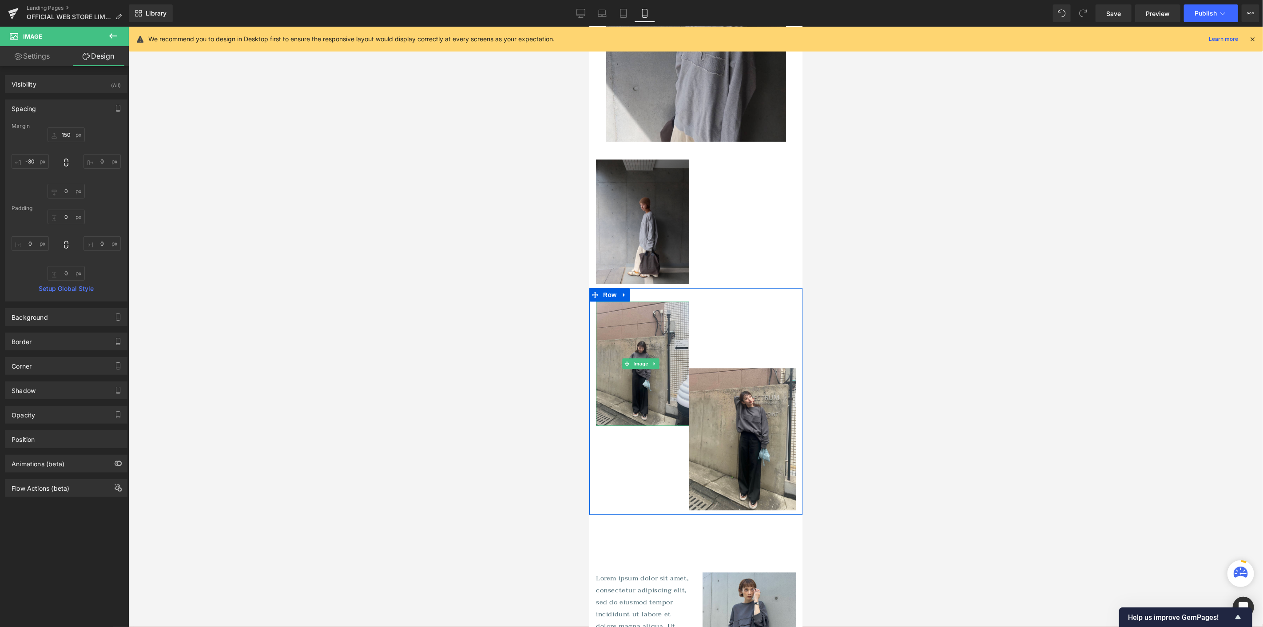
click at [655, 301] on img at bounding box center [641, 363] width 93 height 124
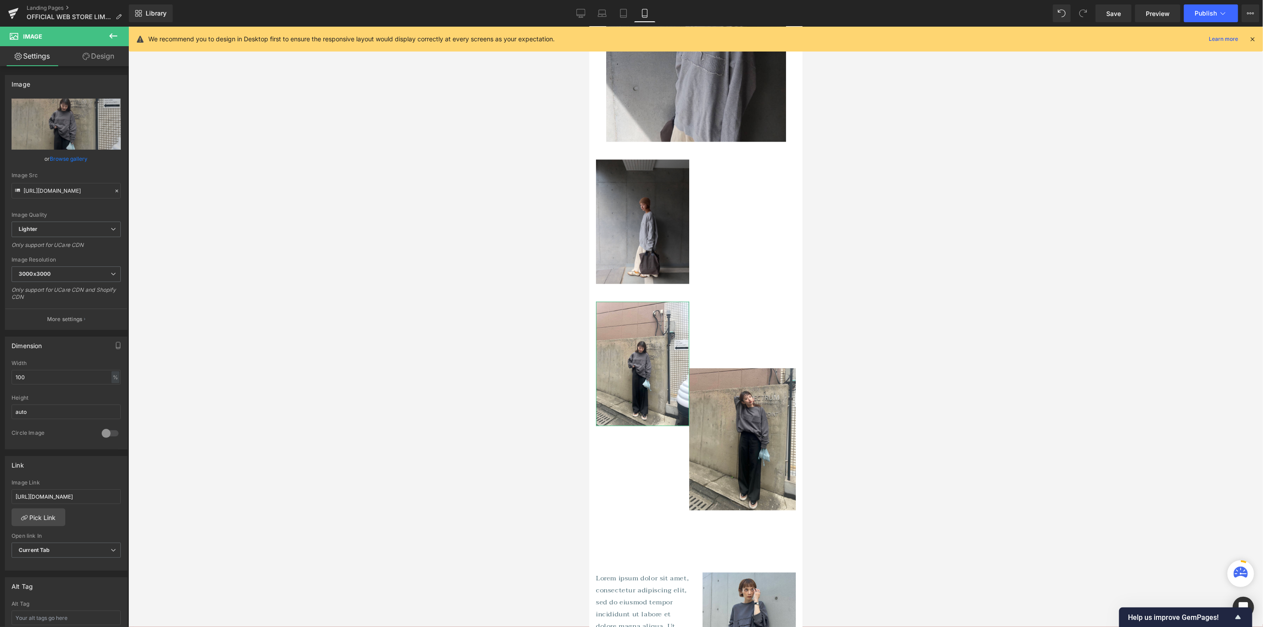
click at [103, 54] on link "Design" at bounding box center [98, 56] width 64 height 20
click at [0, 0] on div "Spacing" at bounding box center [0, 0] width 0 height 0
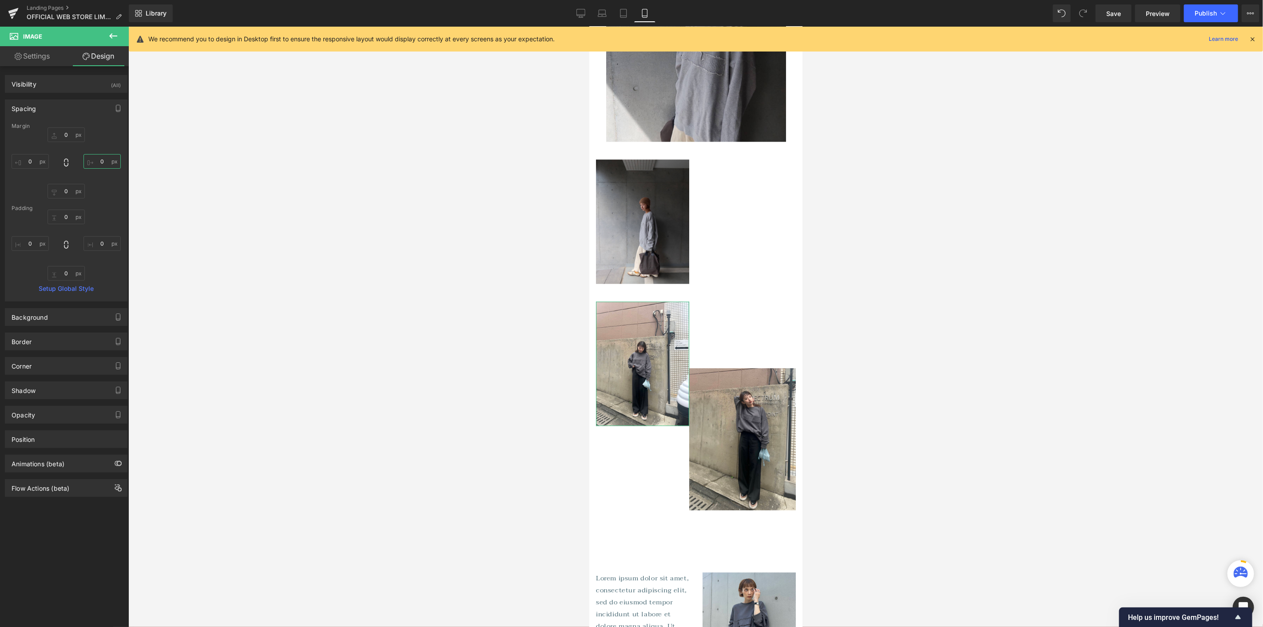
click at [103, 155] on input "0" at bounding box center [101, 161] width 37 height 15
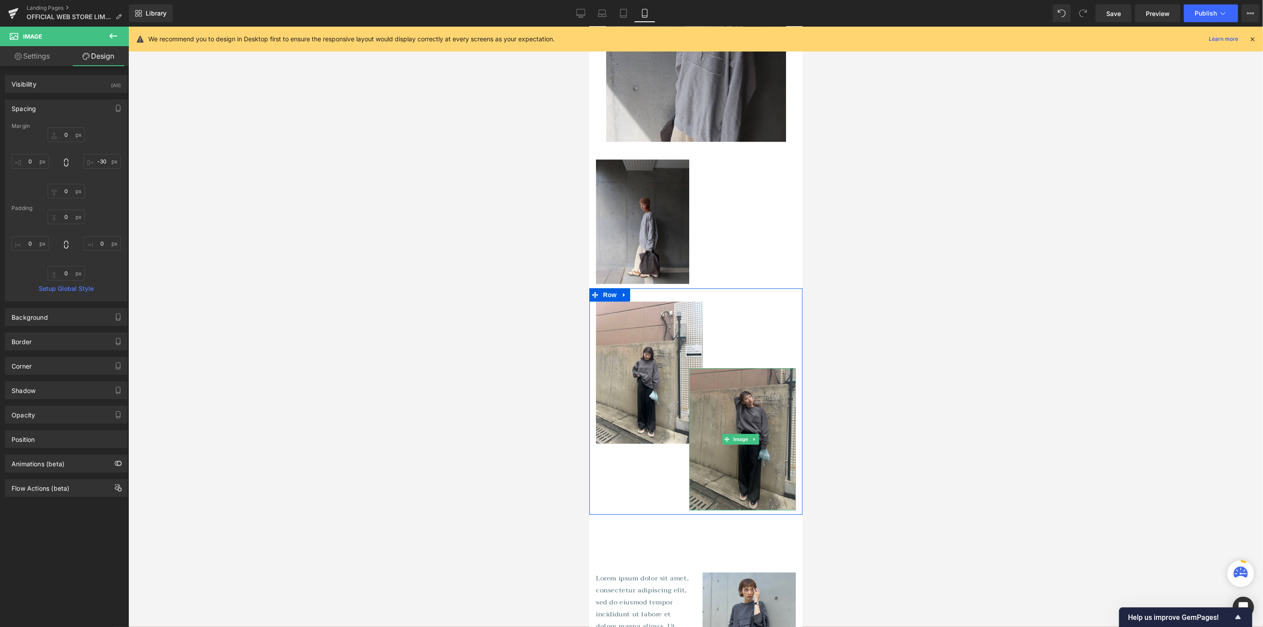
click at [729, 368] on img at bounding box center [742, 439] width 107 height 142
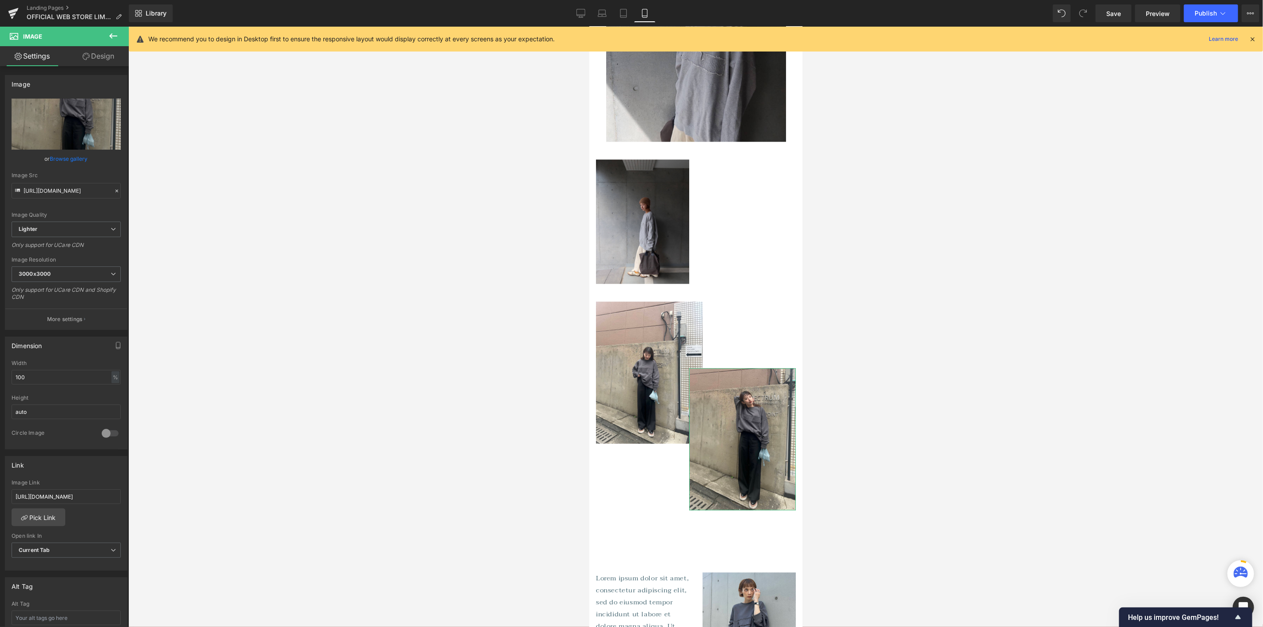
click at [100, 53] on link "Design" at bounding box center [98, 56] width 64 height 20
click at [0, 0] on div "Spacing" at bounding box center [0, 0] width 0 height 0
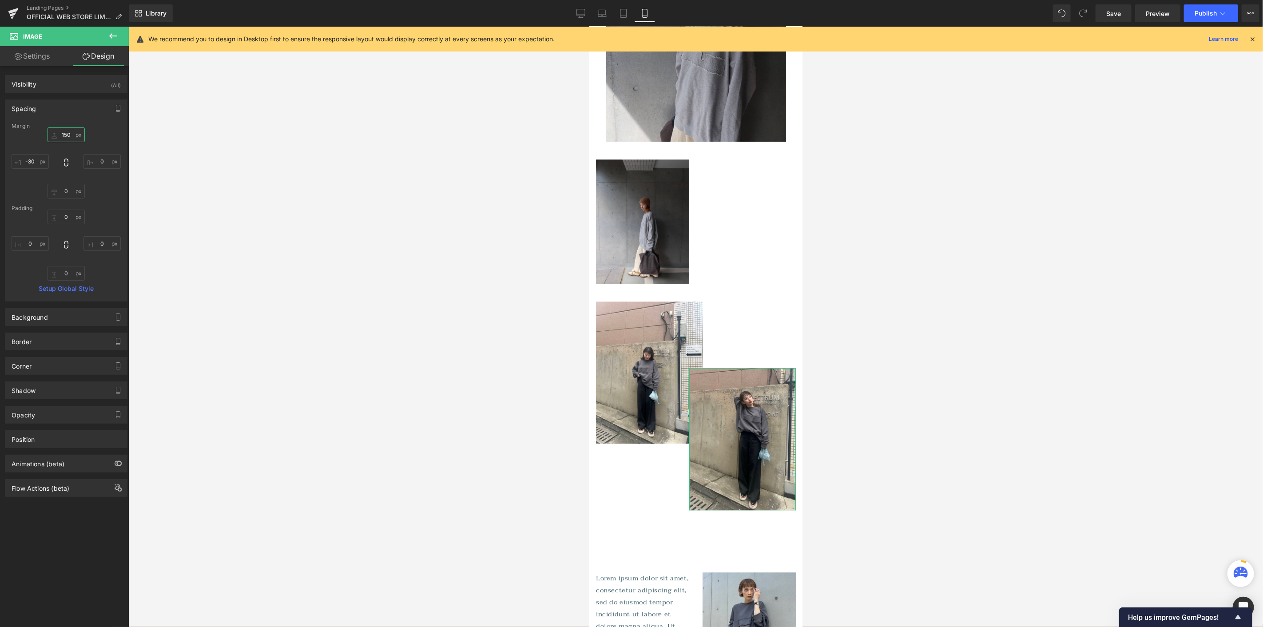
click at [62, 134] on input "150" at bounding box center [66, 134] width 37 height 15
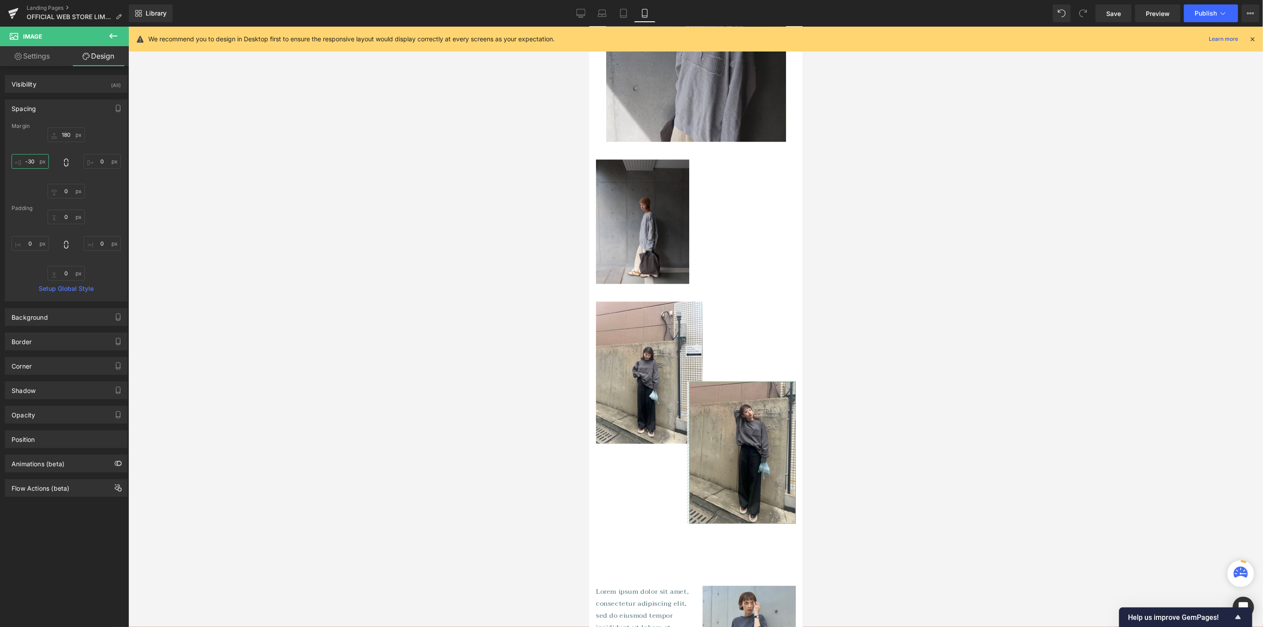
click at [30, 164] on input "-30" at bounding box center [30, 161] width 37 height 15
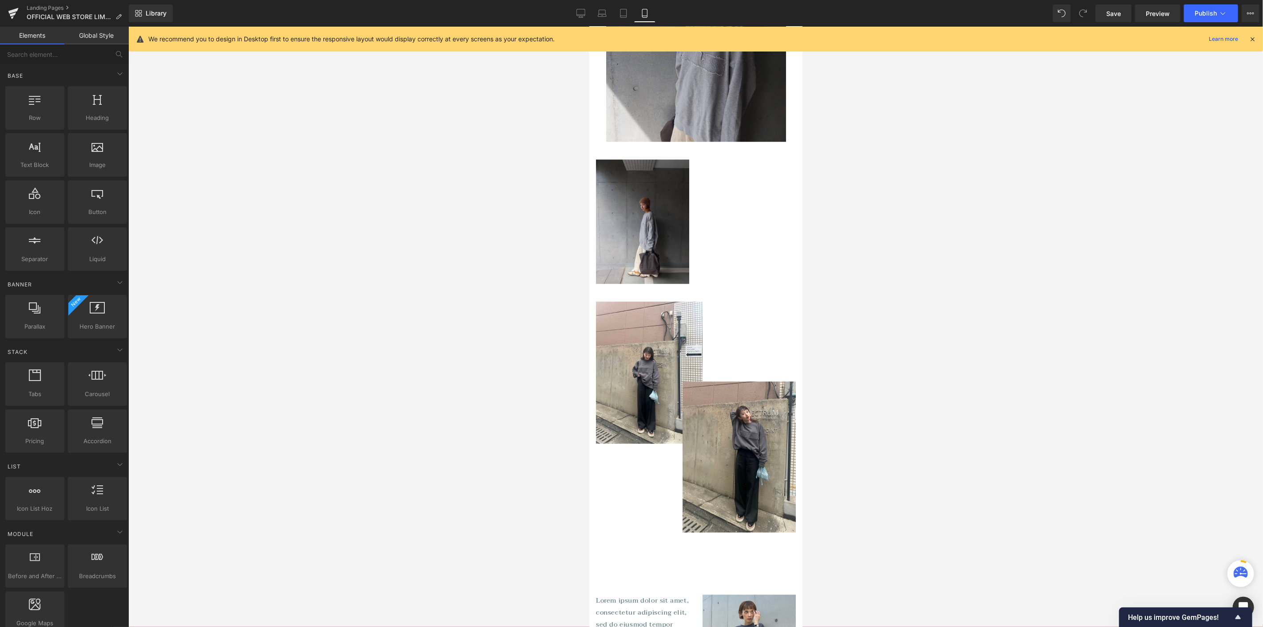
click at [445, 315] on div at bounding box center [695, 327] width 1134 height 600
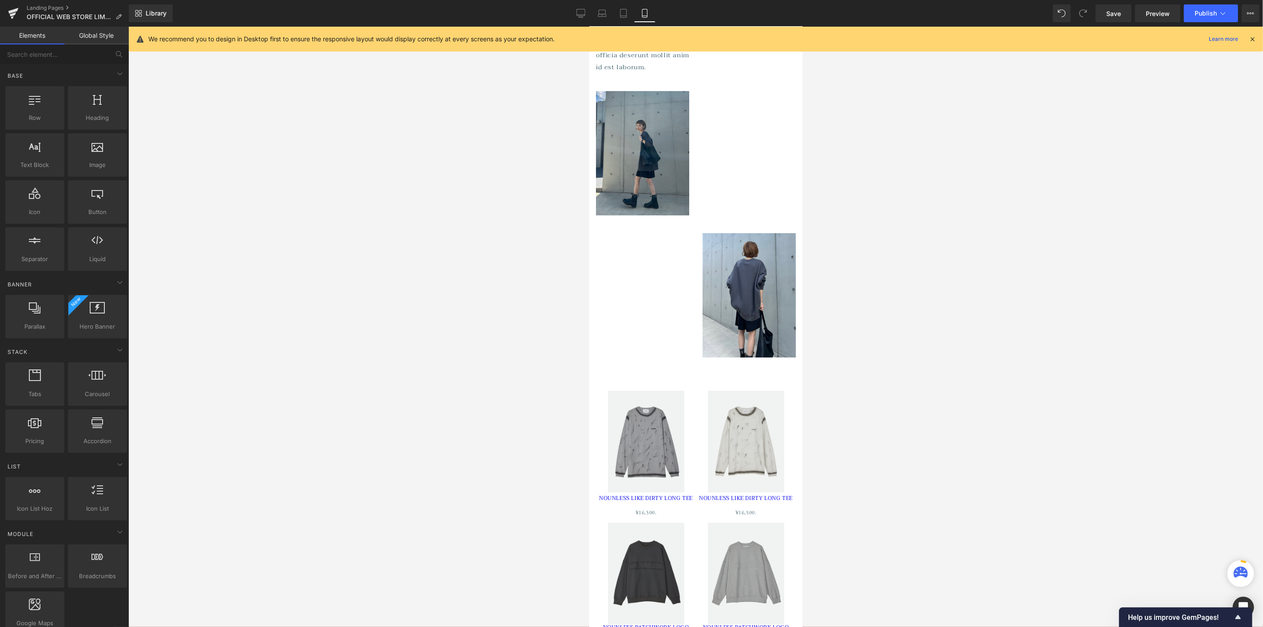
scroll to position [2496, 0]
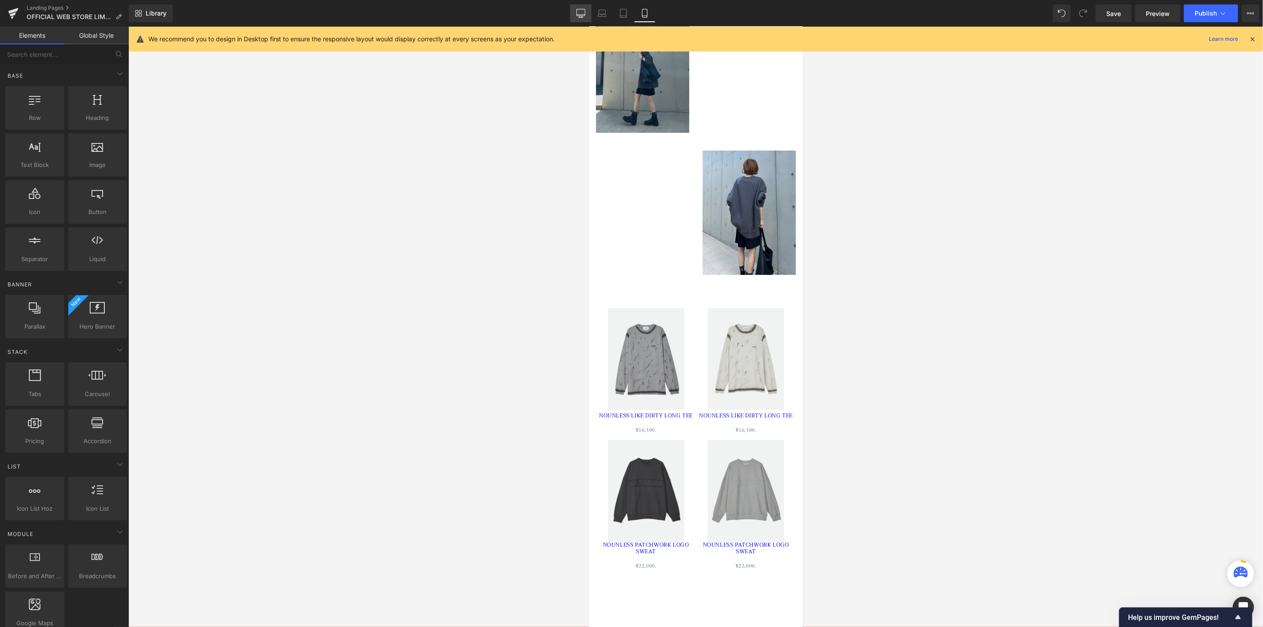
click at [579, 16] on icon at bounding box center [580, 13] width 9 height 9
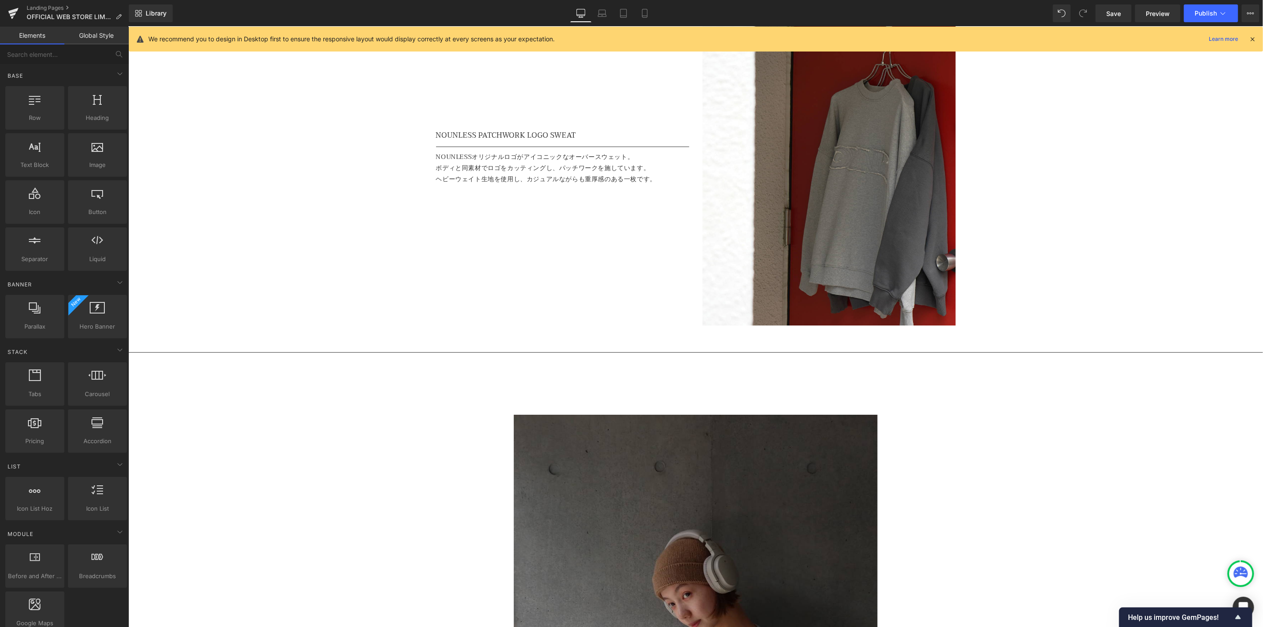
scroll to position [2485, 0]
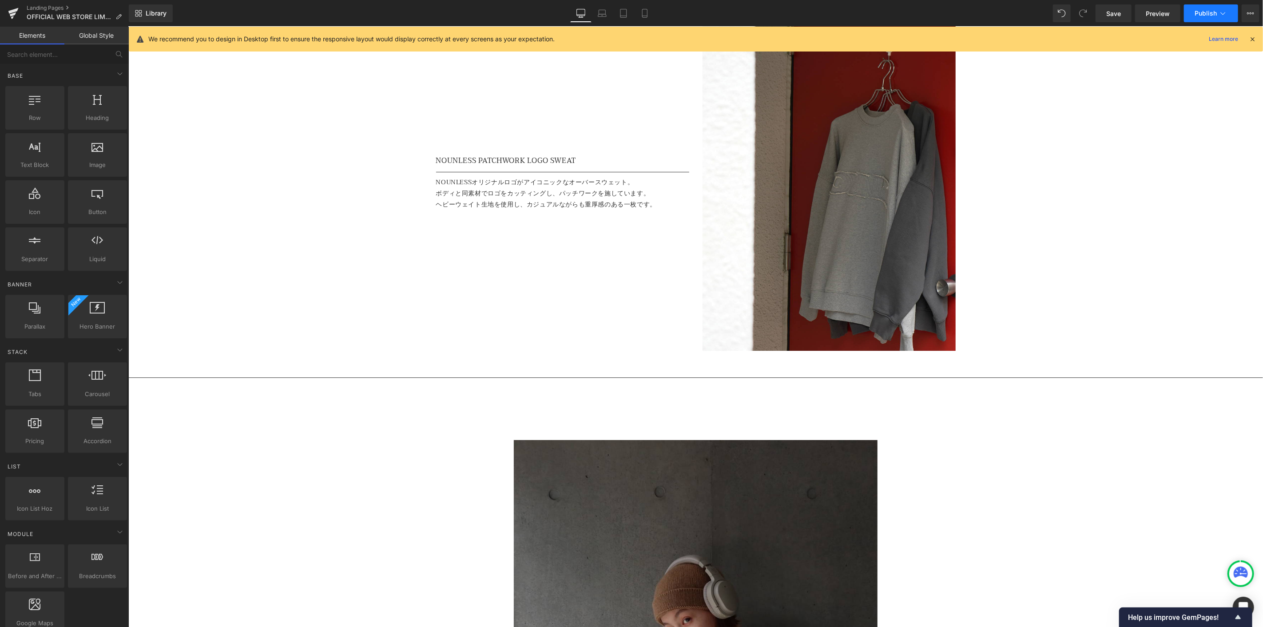
click at [1220, 9] on icon at bounding box center [1222, 13] width 9 height 9
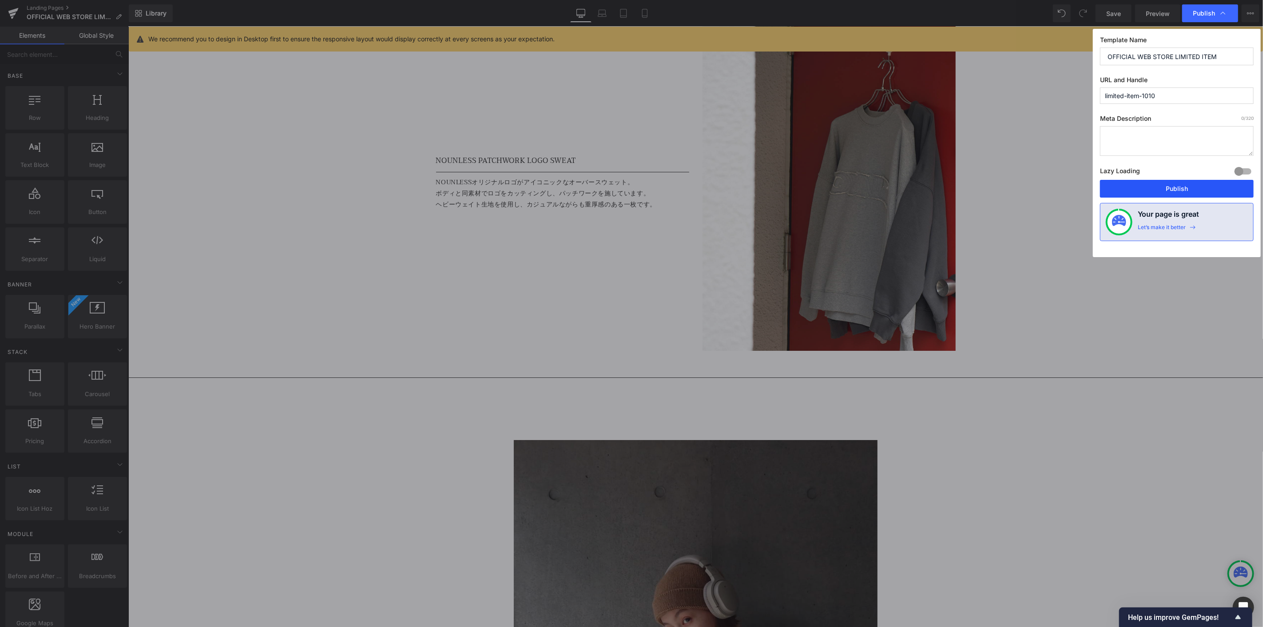
click at [1139, 188] on button "Publish" at bounding box center [1177, 189] width 154 height 18
